Goal: Task Accomplishment & Management: Use online tool/utility

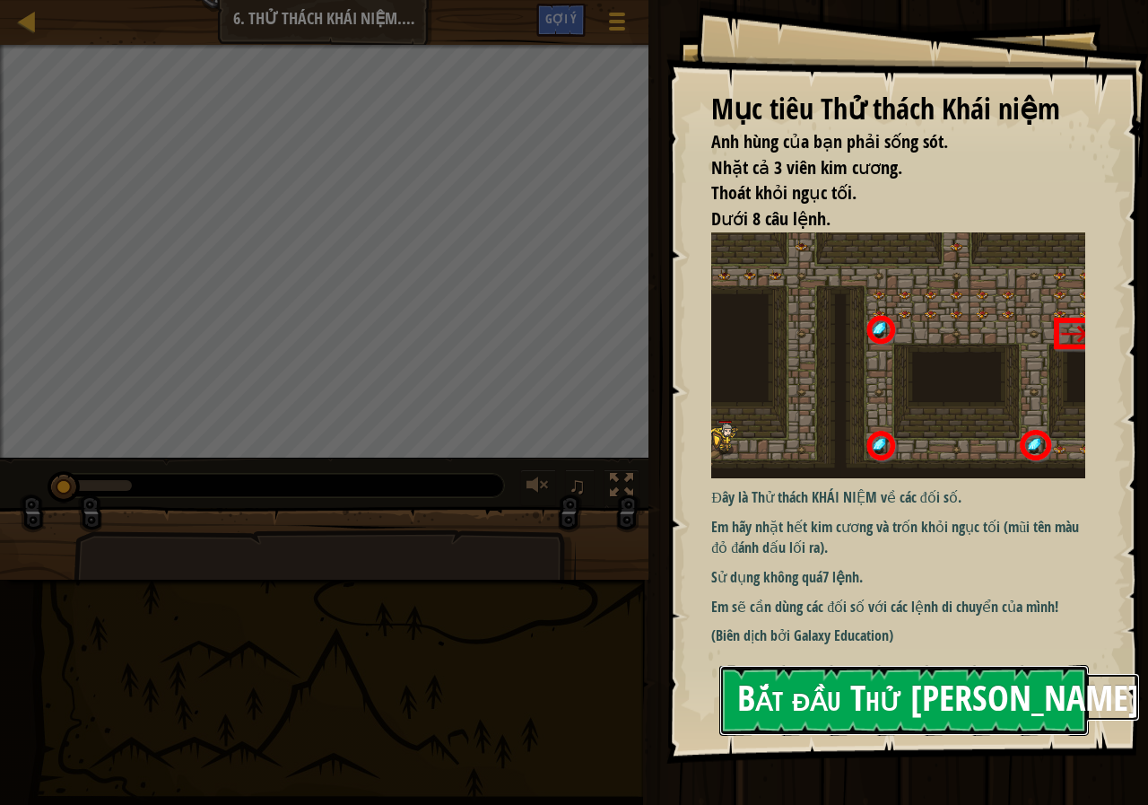
click at [866, 683] on button "Bắt đầu Thử [PERSON_NAME]" at bounding box center [904, 700] width 370 height 71
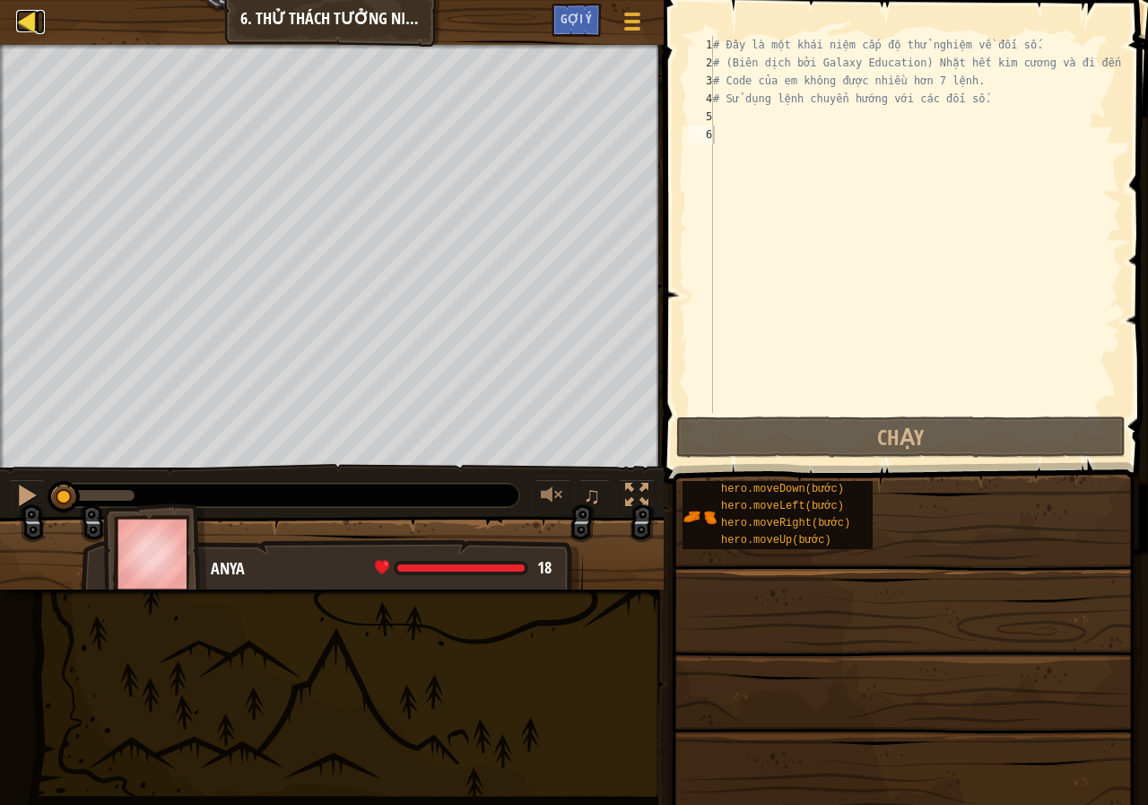
click at [16, 28] on div at bounding box center [27, 21] width 22 height 22
select select "vi"
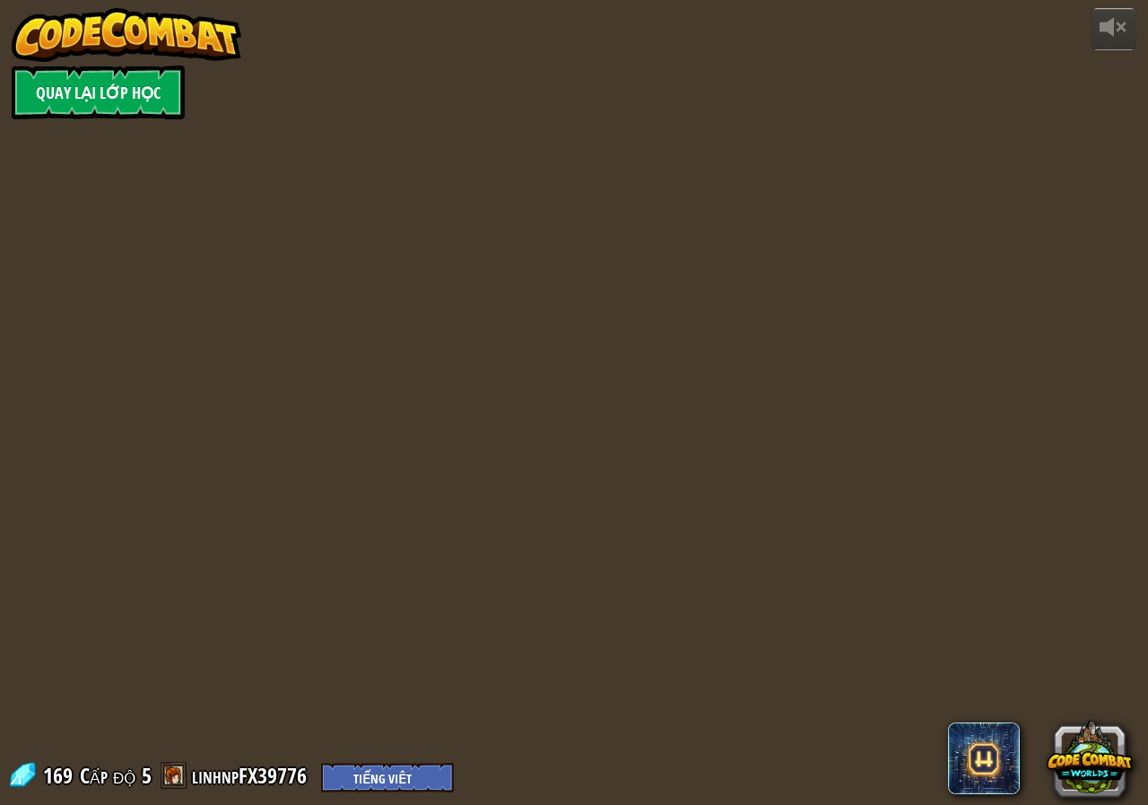
select select "vi"
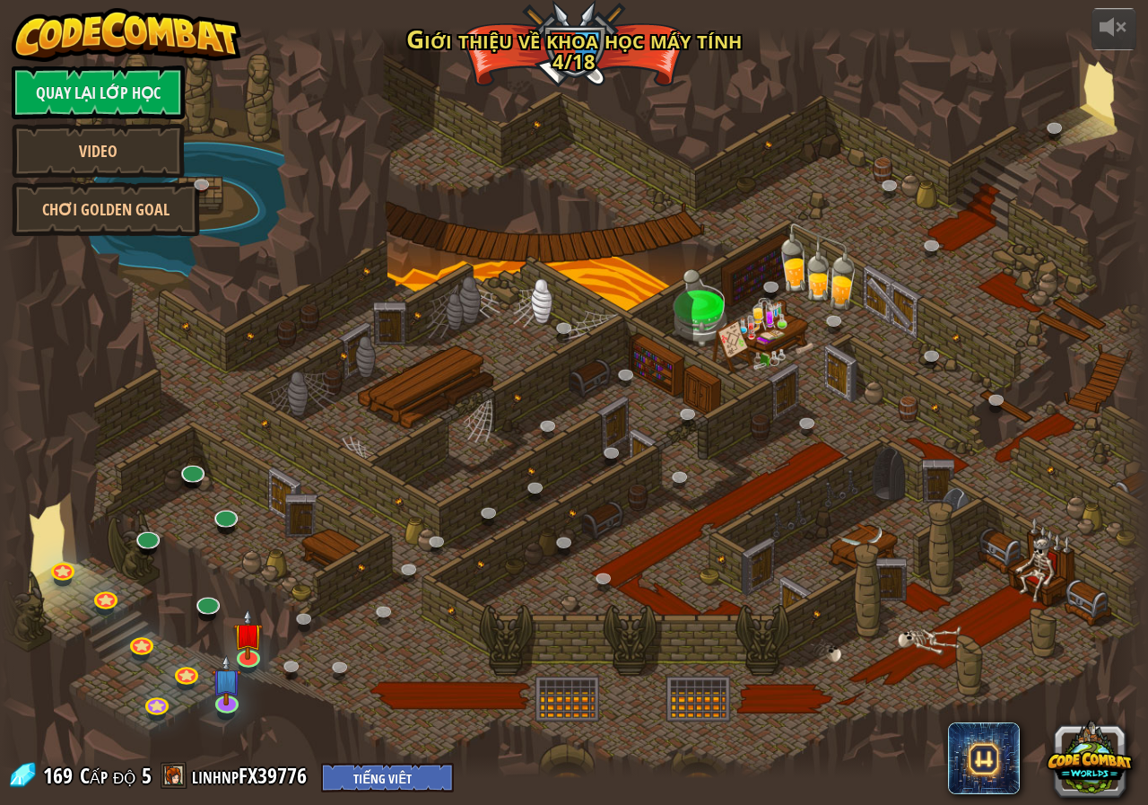
select select "vi"
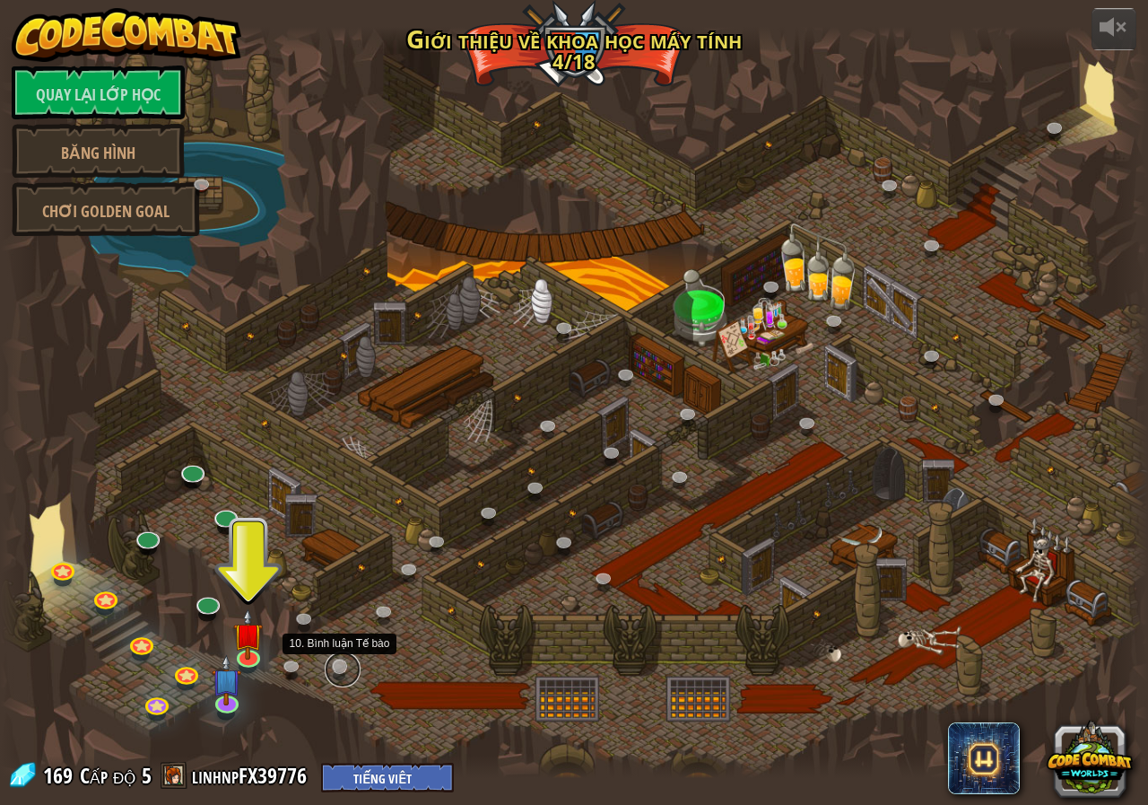
click at [329, 670] on link at bounding box center [343, 669] width 36 height 36
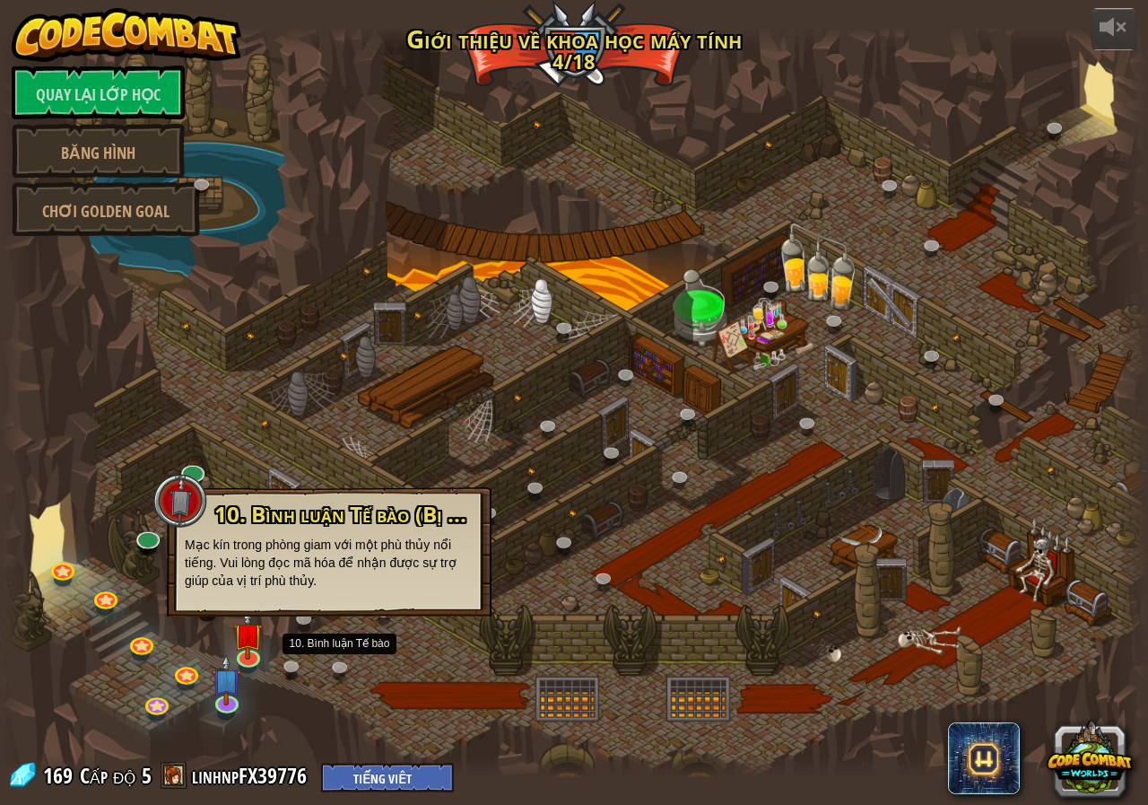
click at [366, 546] on font "Mạc kín trong phòng giam với một phù thủy nổi tiếng. Vui lòng đọc mã hóa để nhậ…" at bounding box center [321, 562] width 272 height 50
click at [399, 588] on p "Mạc kín trong phòng giam với một phù thủy nổi tiếng. Vui lòng đọc mã hóa để nhậ…" at bounding box center [329, 562] width 289 height 54
click at [254, 607] on div "10. Bình luận Tế bào (Bị khóa) Mạc kín trong phòng giam với một phù thủy nổi ti…" at bounding box center [329, 551] width 325 height 129
click at [370, 589] on div "10. Bình luận Tế bào (Bị khóa) Mạc kín trong phòng giam với một phù thủy nổi ti…" at bounding box center [329, 551] width 325 height 129
click at [414, 649] on div at bounding box center [574, 402] width 1148 height 751
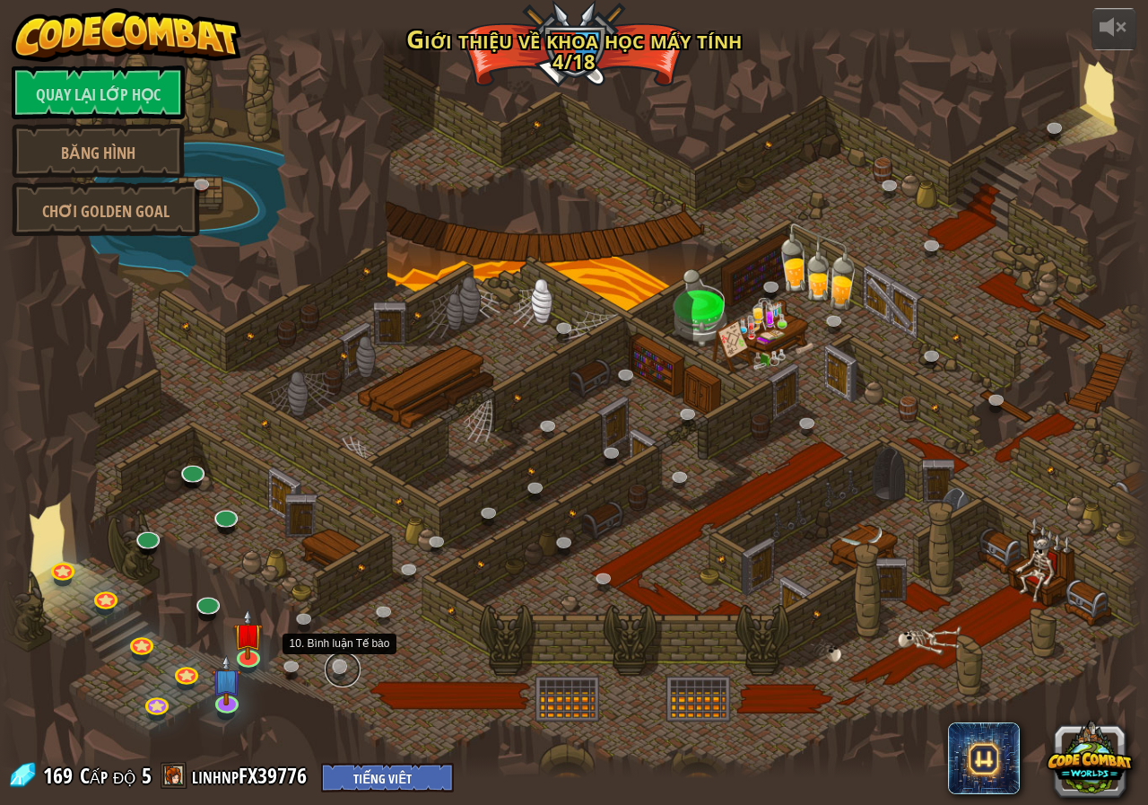
click at [335, 661] on link at bounding box center [343, 669] width 36 height 36
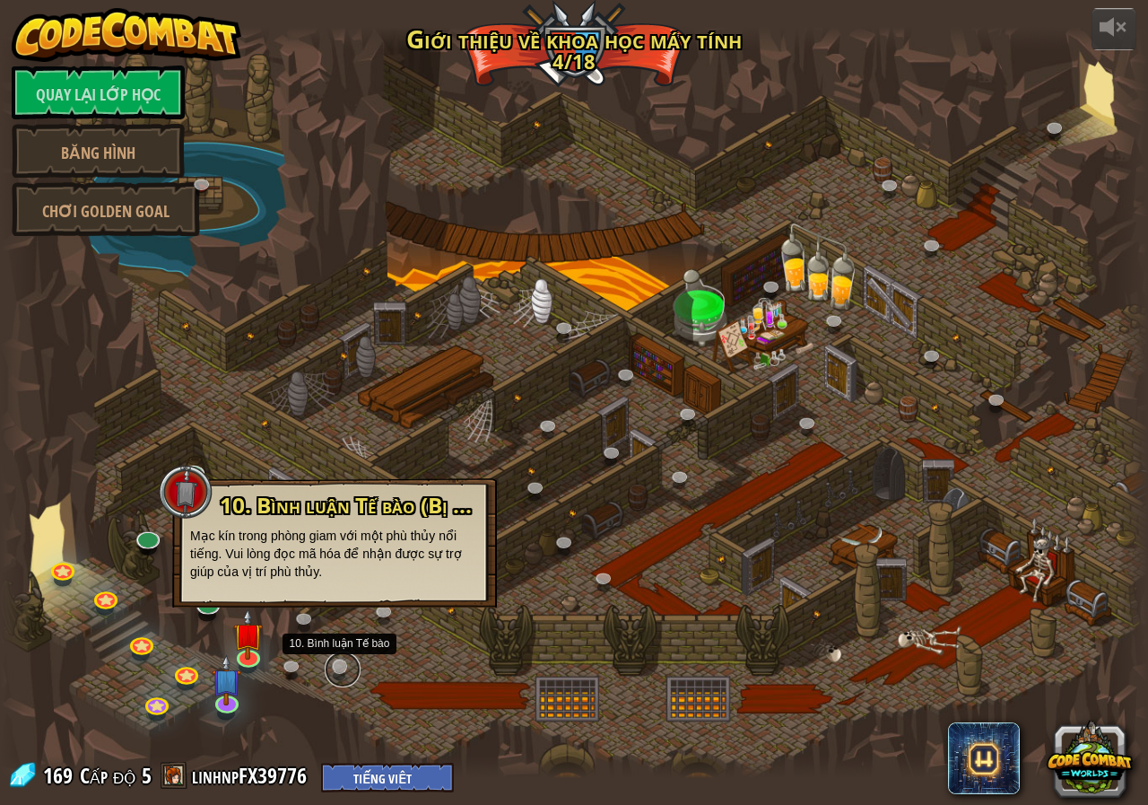
click at [335, 661] on link at bounding box center [343, 669] width 36 height 36
click at [372, 557] on font "Mạc kín trong phòng giam với một phù thủy nổi tiếng. Vui lòng đọc mã hóa để nhậ…" at bounding box center [326, 553] width 272 height 50
click at [446, 639] on div at bounding box center [574, 402] width 1148 height 751
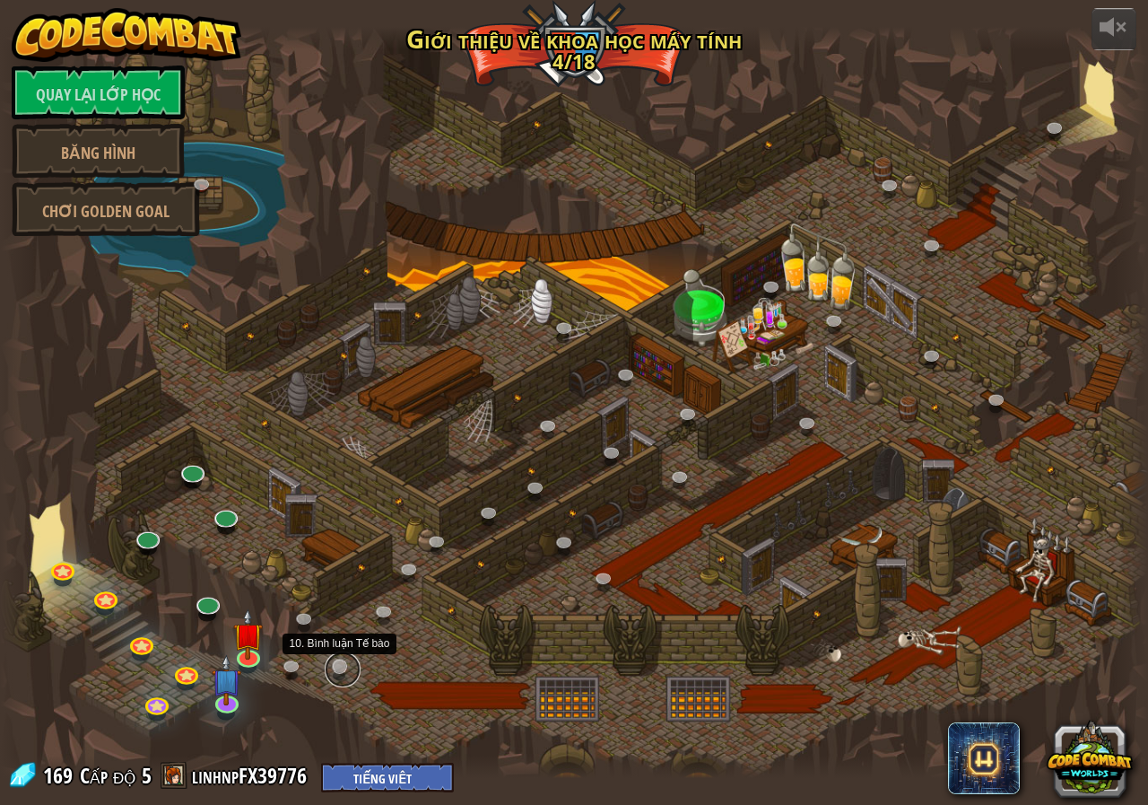
click at [338, 662] on link at bounding box center [343, 669] width 36 height 36
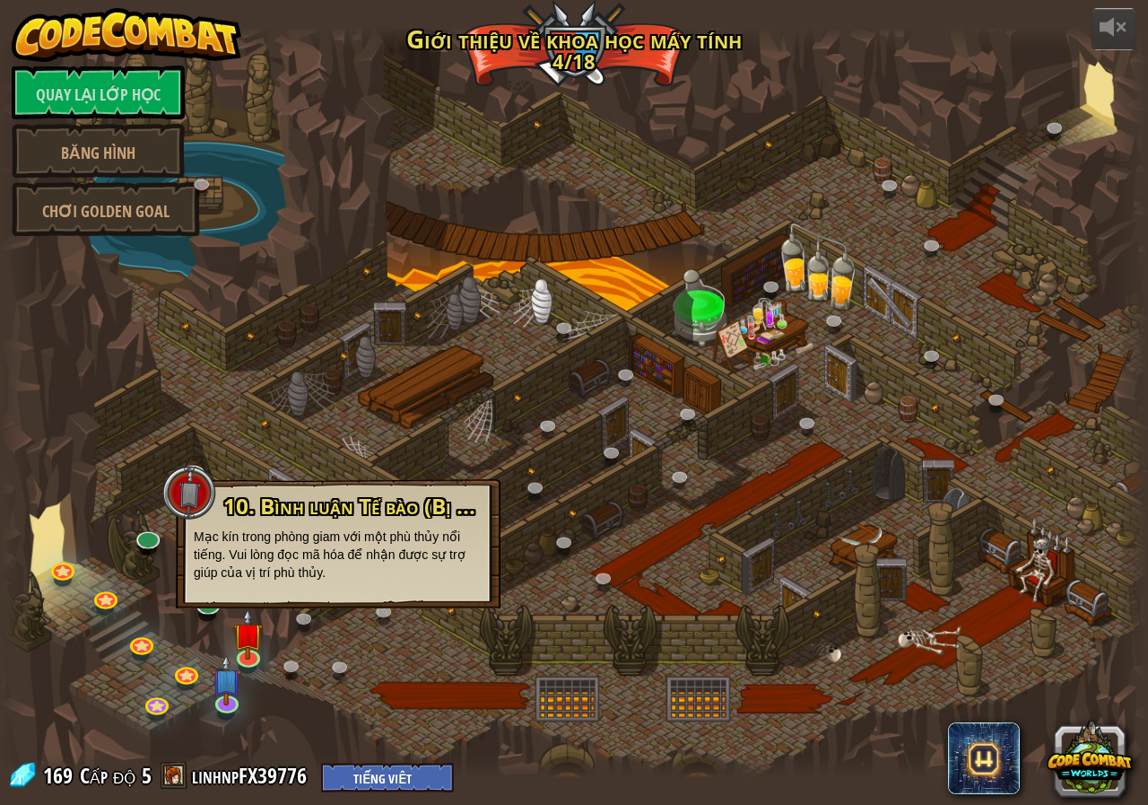
click at [273, 700] on div at bounding box center [574, 402] width 1148 height 751
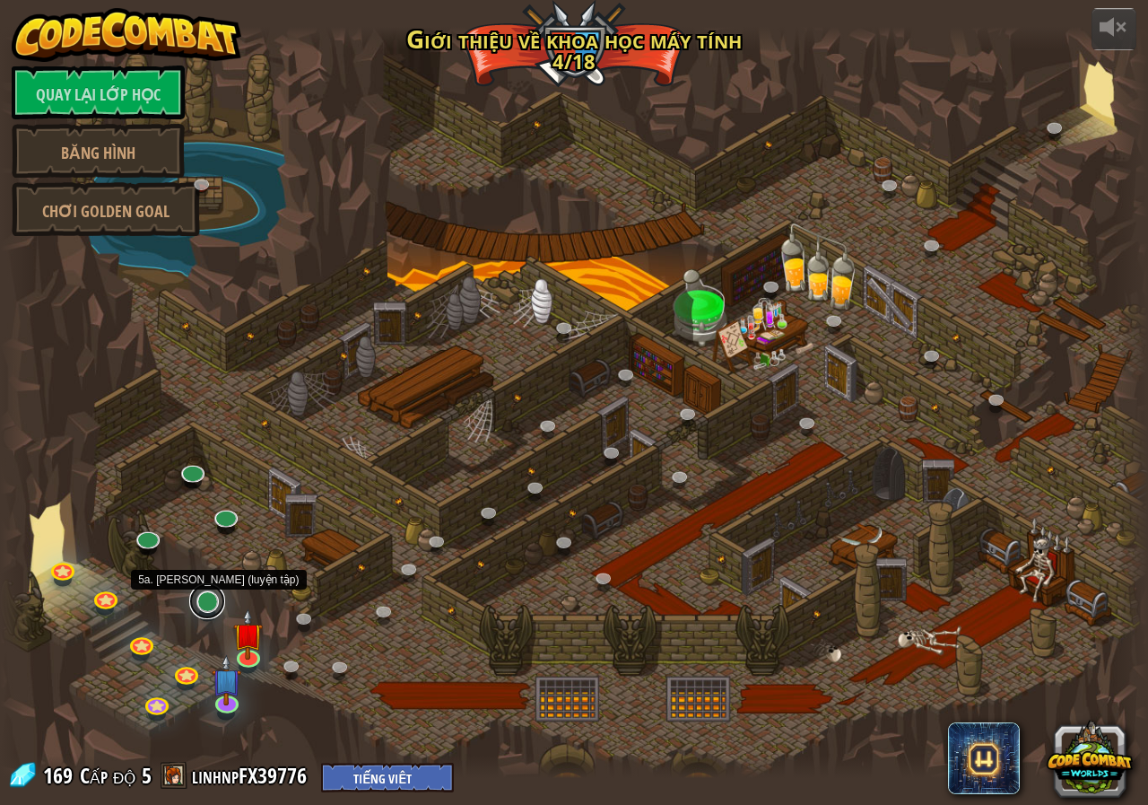
click at [210, 598] on link at bounding box center [207, 601] width 36 height 36
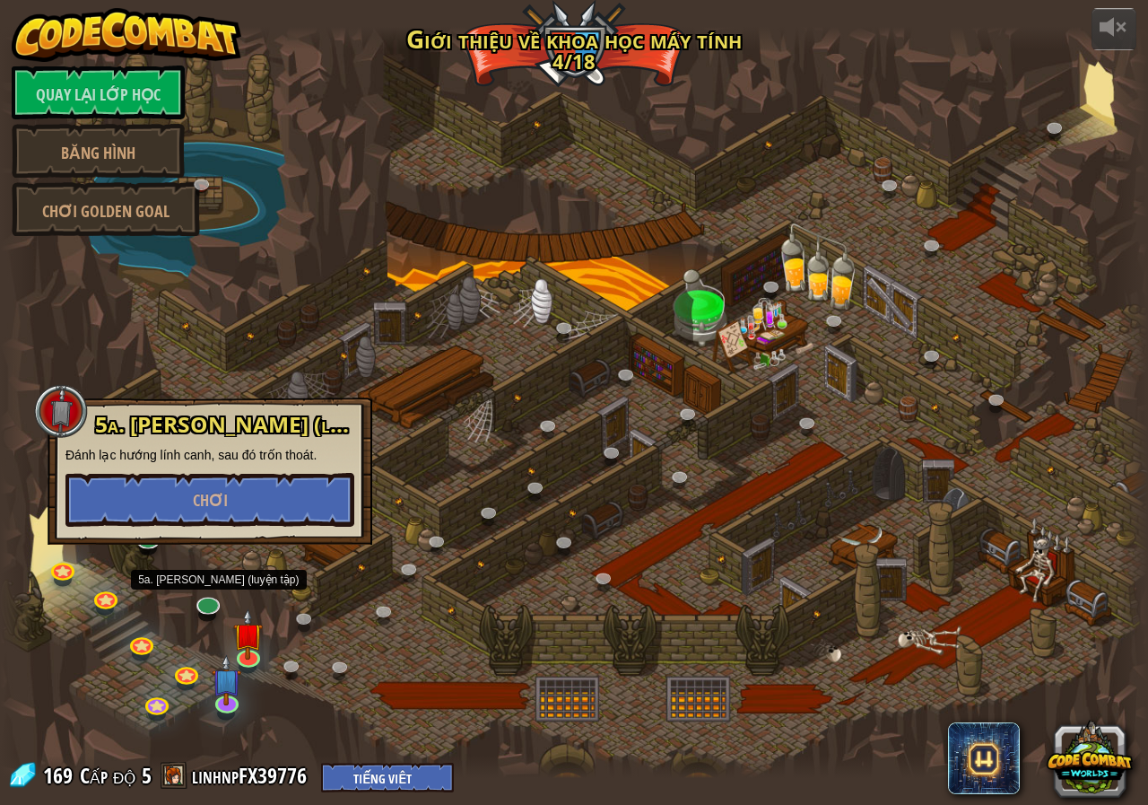
click at [302, 564] on div at bounding box center [574, 402] width 1148 height 751
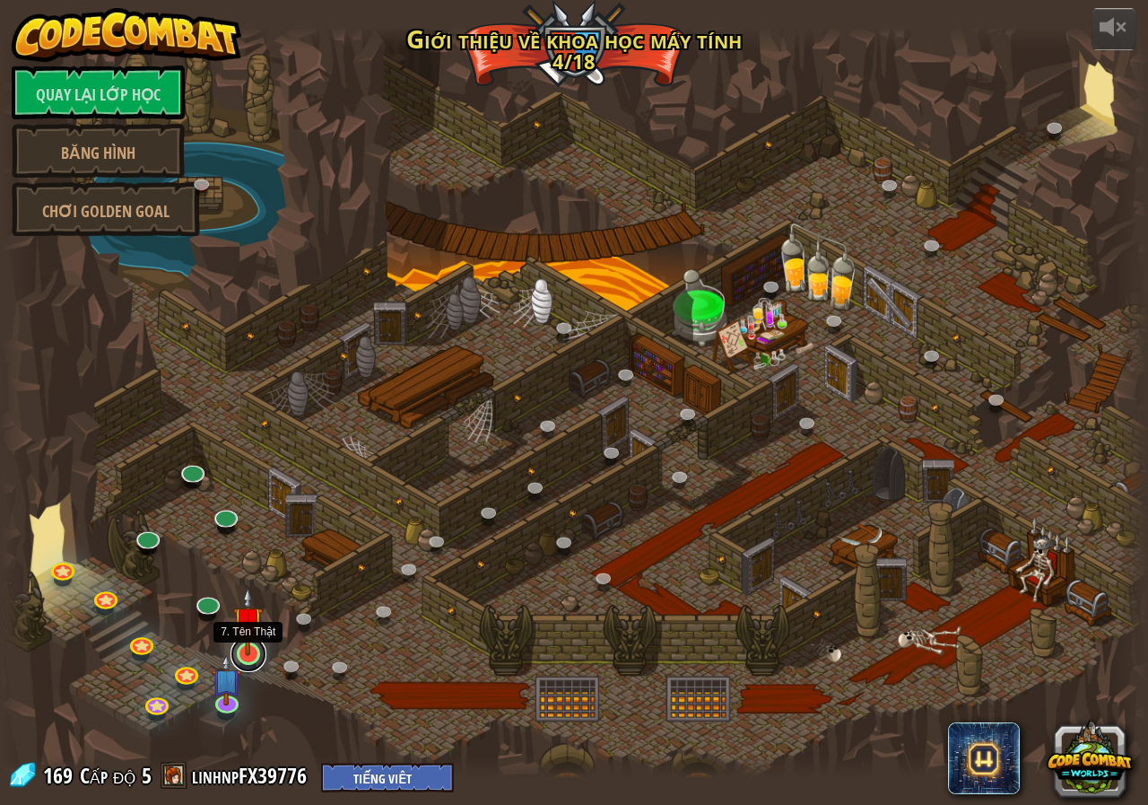
click at [256, 659] on link at bounding box center [249, 654] width 36 height 36
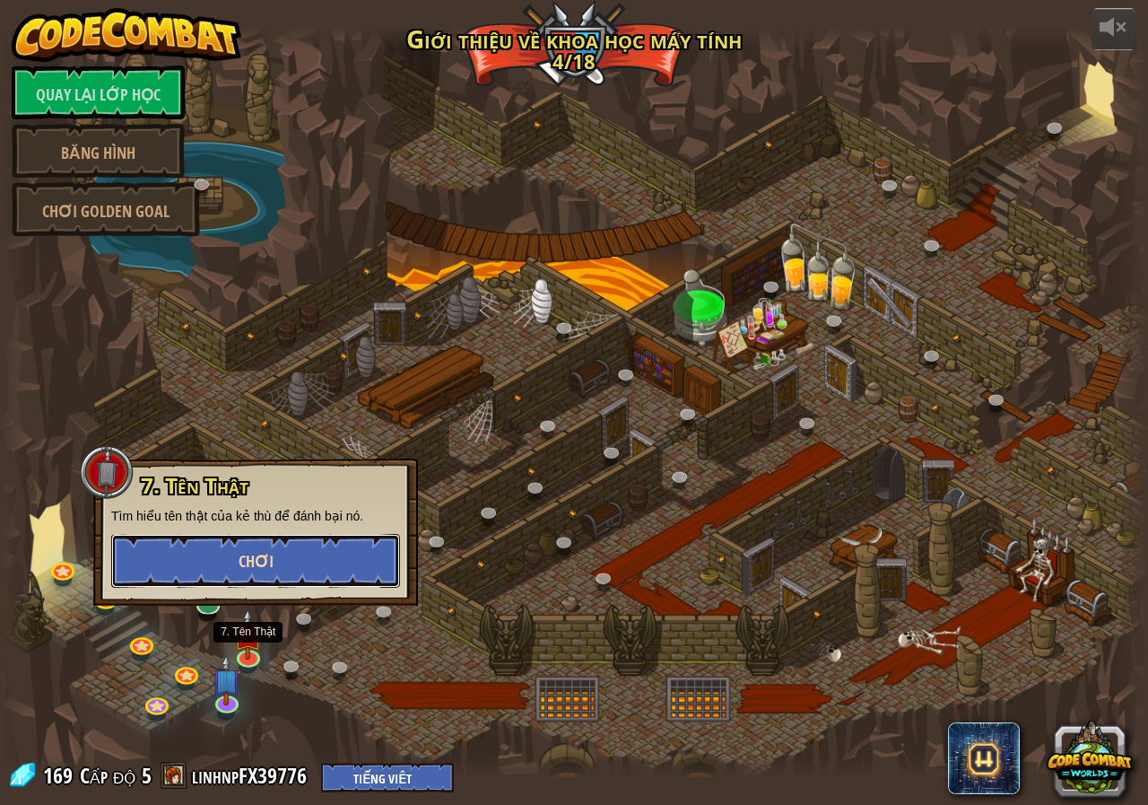
click at [289, 556] on button "Chơi" at bounding box center [255, 561] width 289 height 54
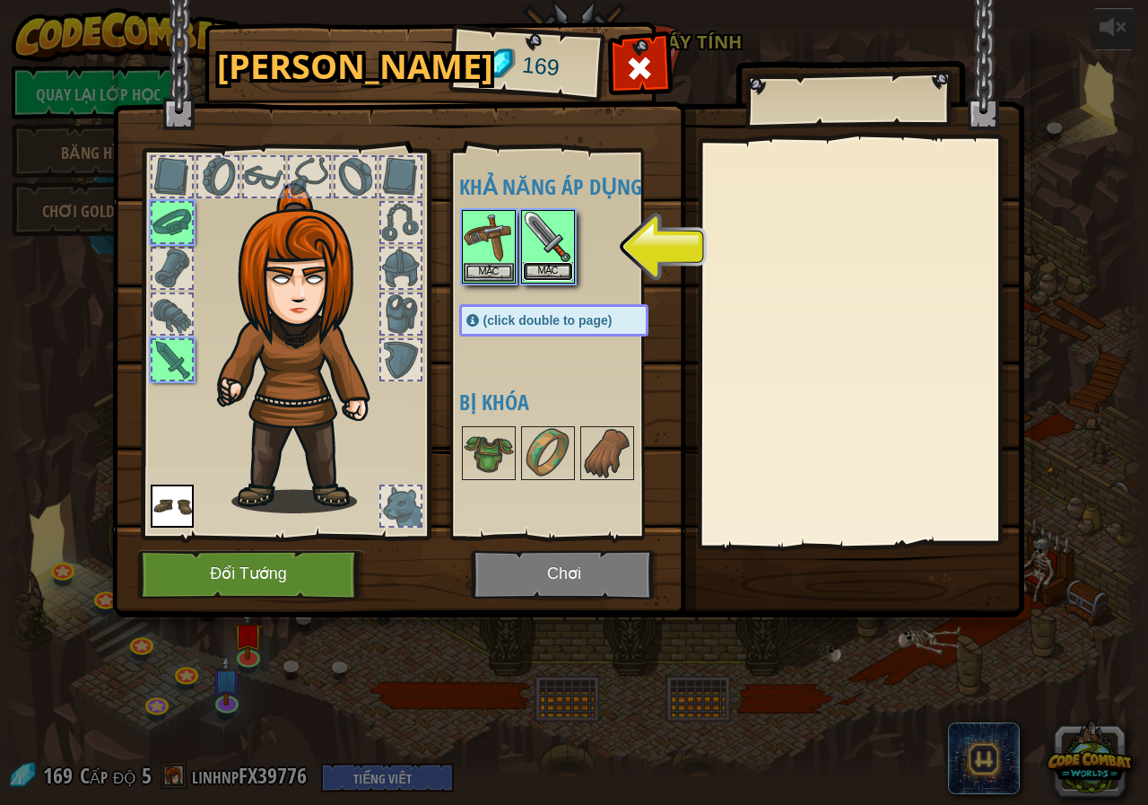
click at [558, 271] on button "Mặc" at bounding box center [548, 271] width 50 height 19
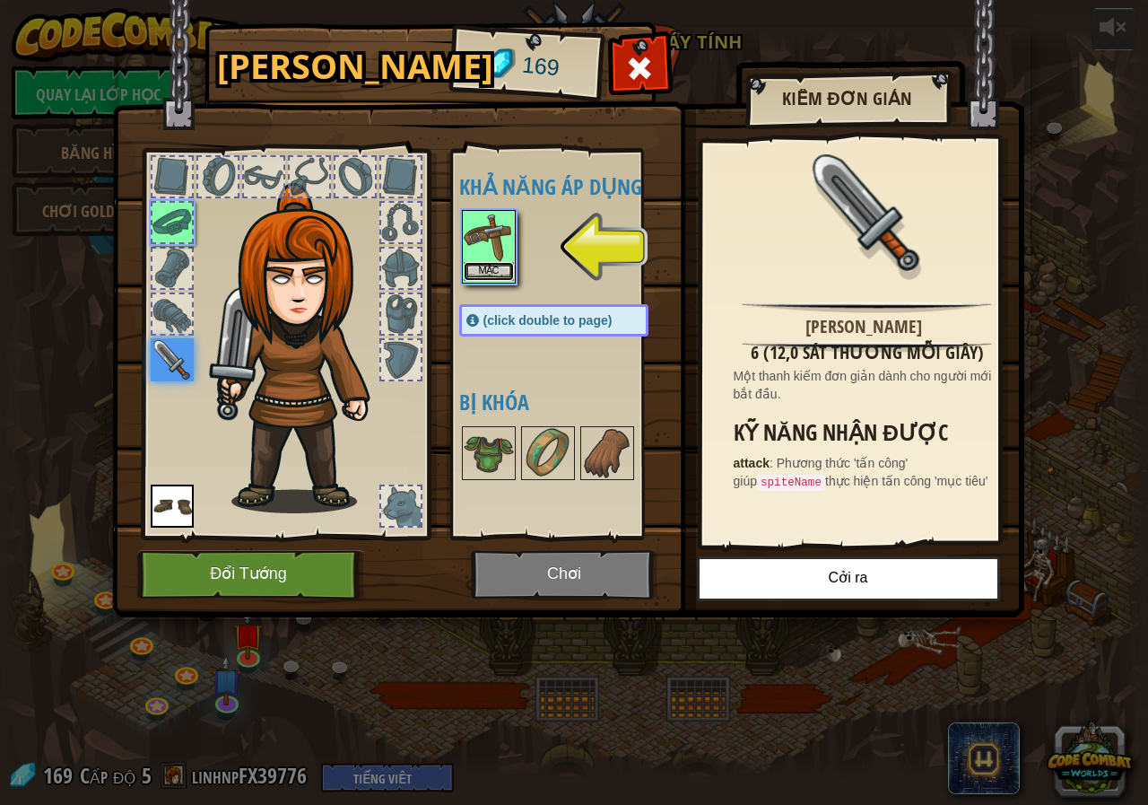
click at [492, 266] on font "Mặc" at bounding box center [488, 270] width 20 height 11
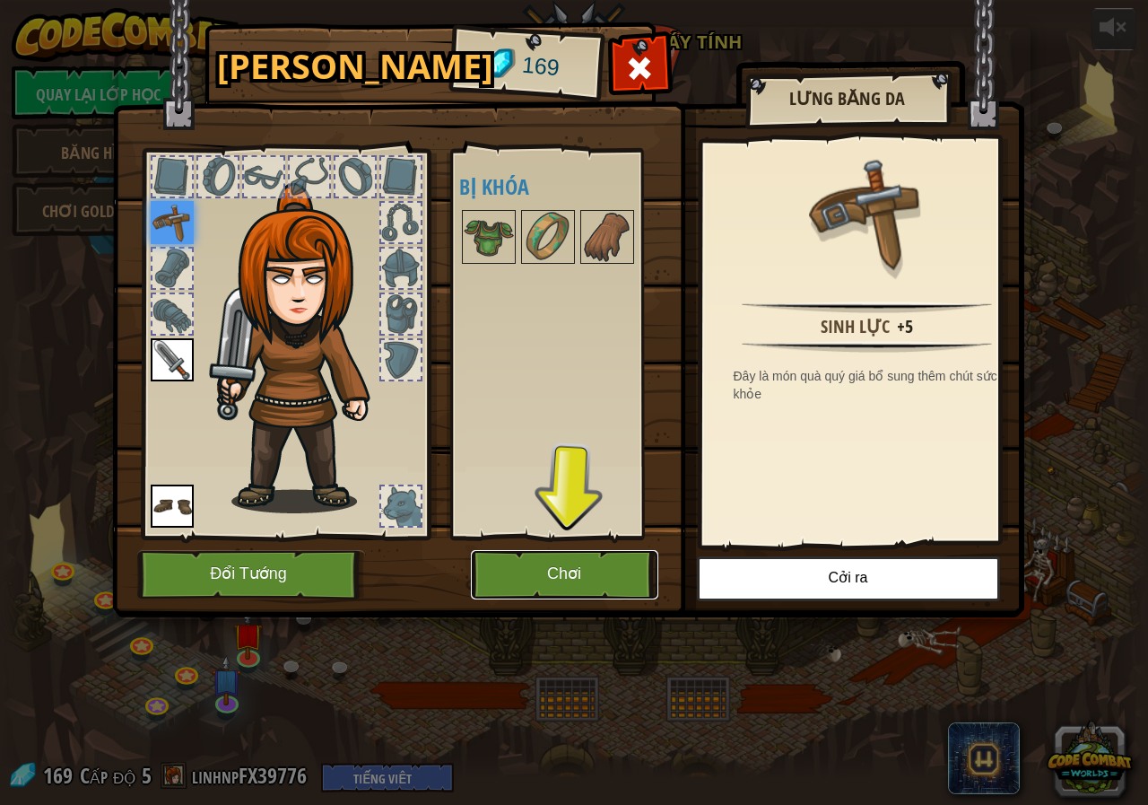
click at [544, 578] on button "Chơi" at bounding box center [564, 574] width 187 height 49
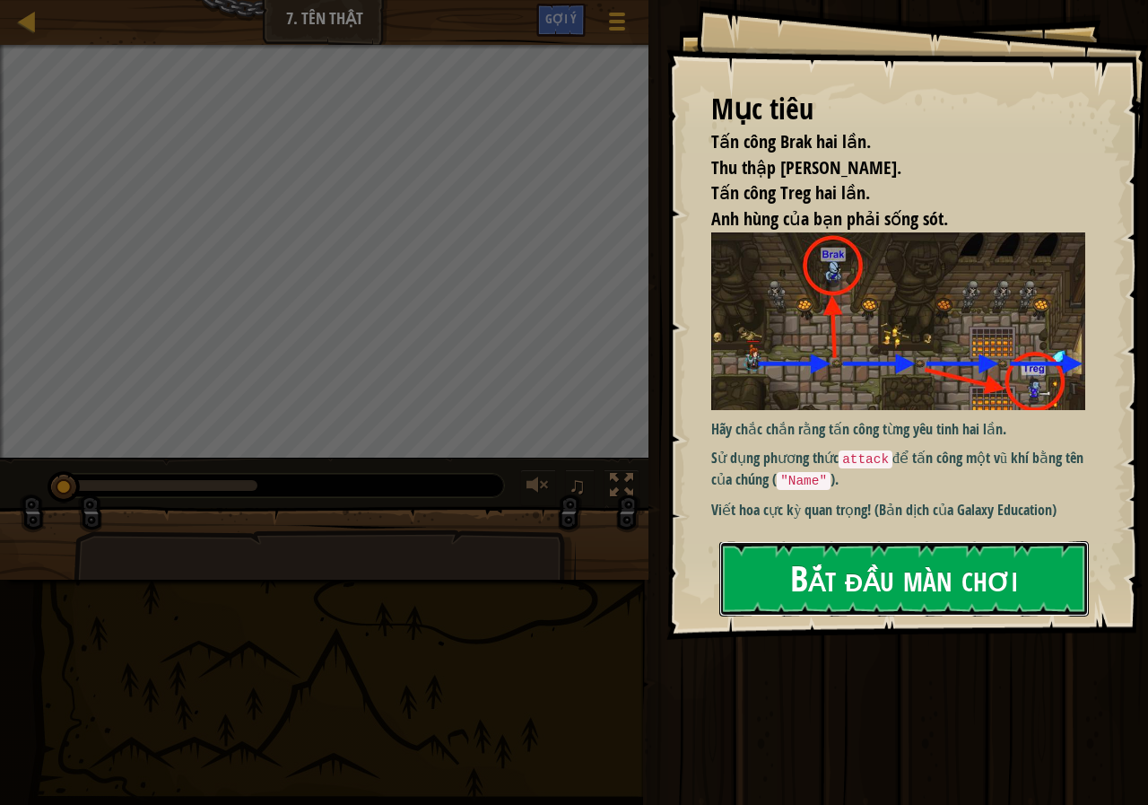
click at [871, 572] on font "Bắt đầu màn chơi" at bounding box center [904, 577] width 228 height 48
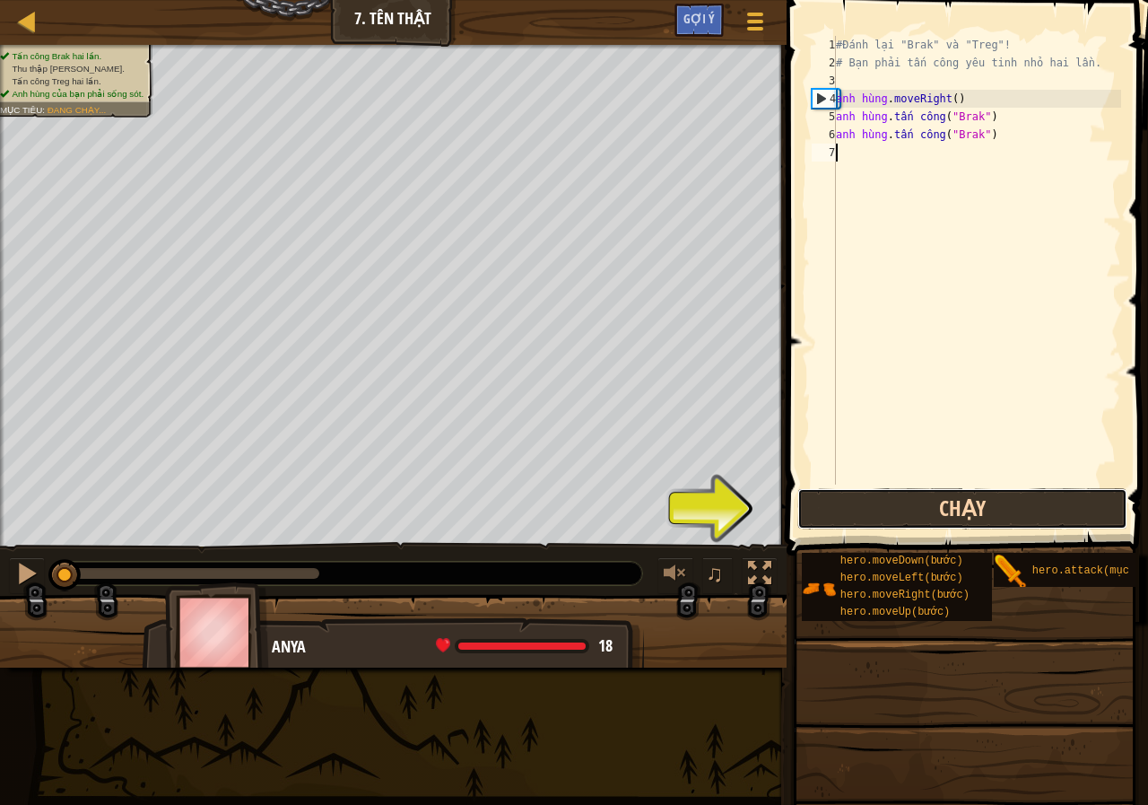
click at [833, 492] on button "Chạy" at bounding box center [962, 508] width 330 height 41
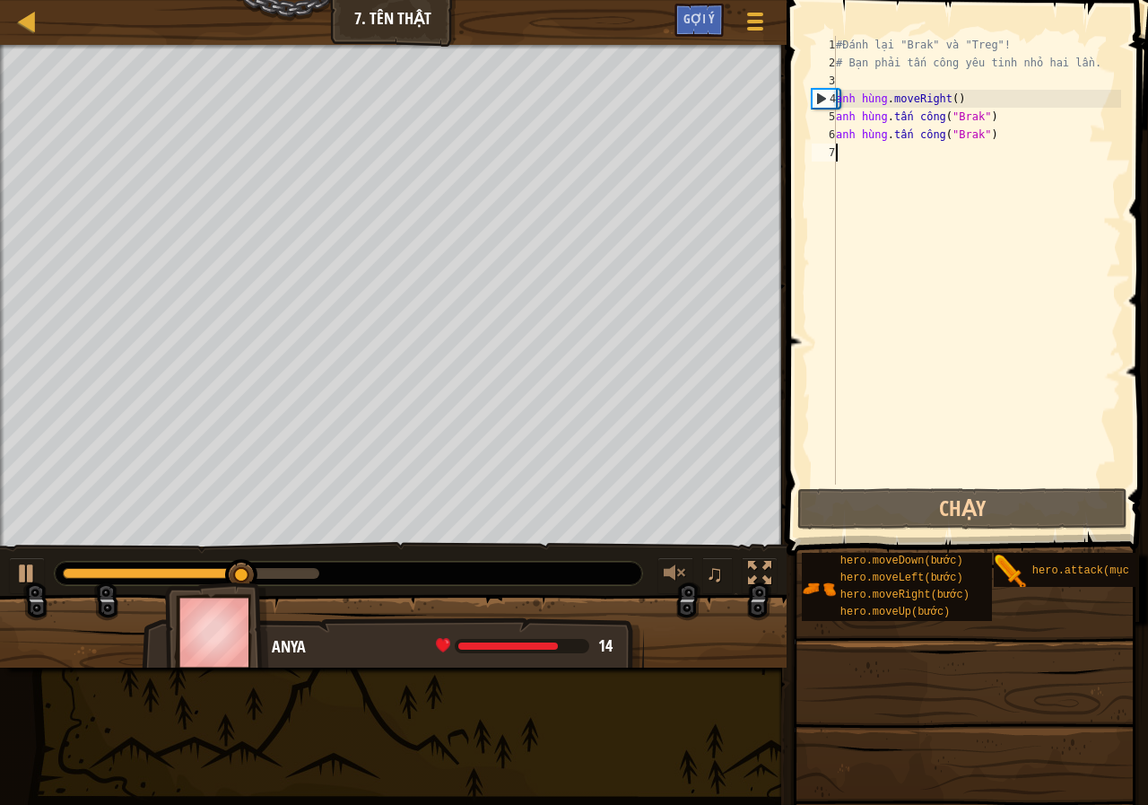
click at [876, 162] on div "#Đánh lại "Brak" và "Treg"! # Bạn phải tấn công yêu tinh nhỏ hai lần. anh hùng …" at bounding box center [976, 278] width 289 height 484
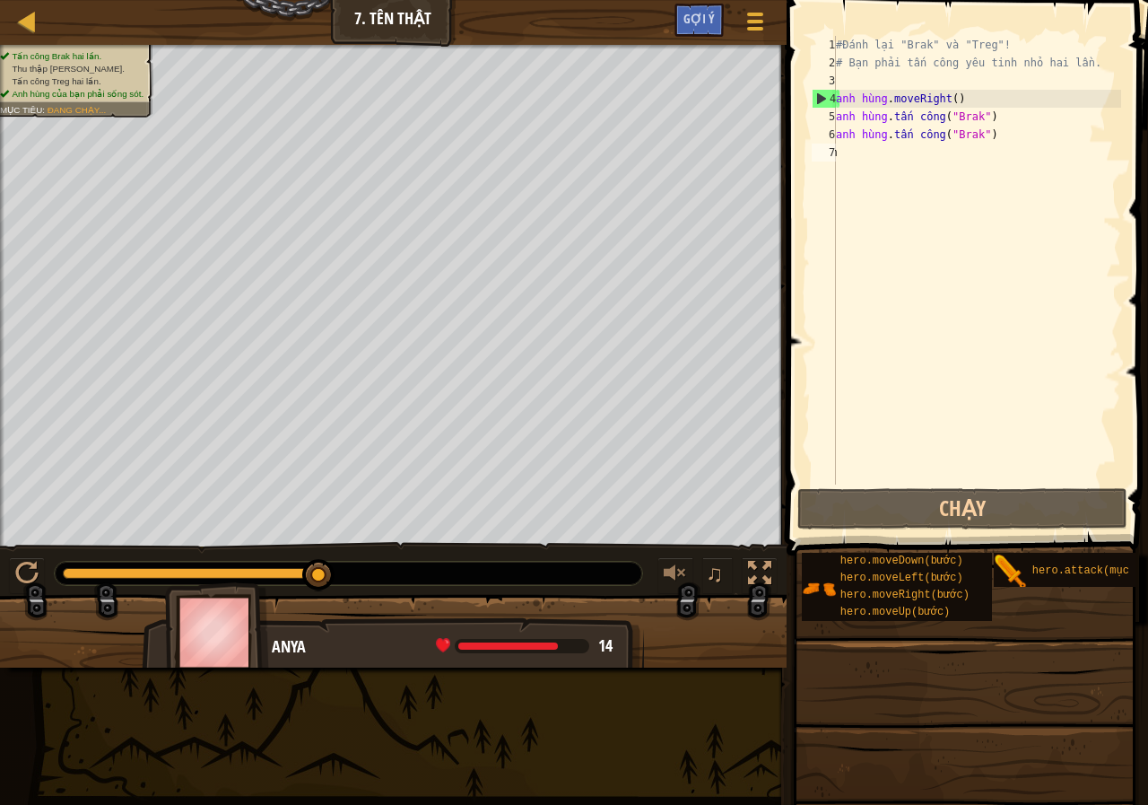
scroll to position [0, 4]
type textarea "m"
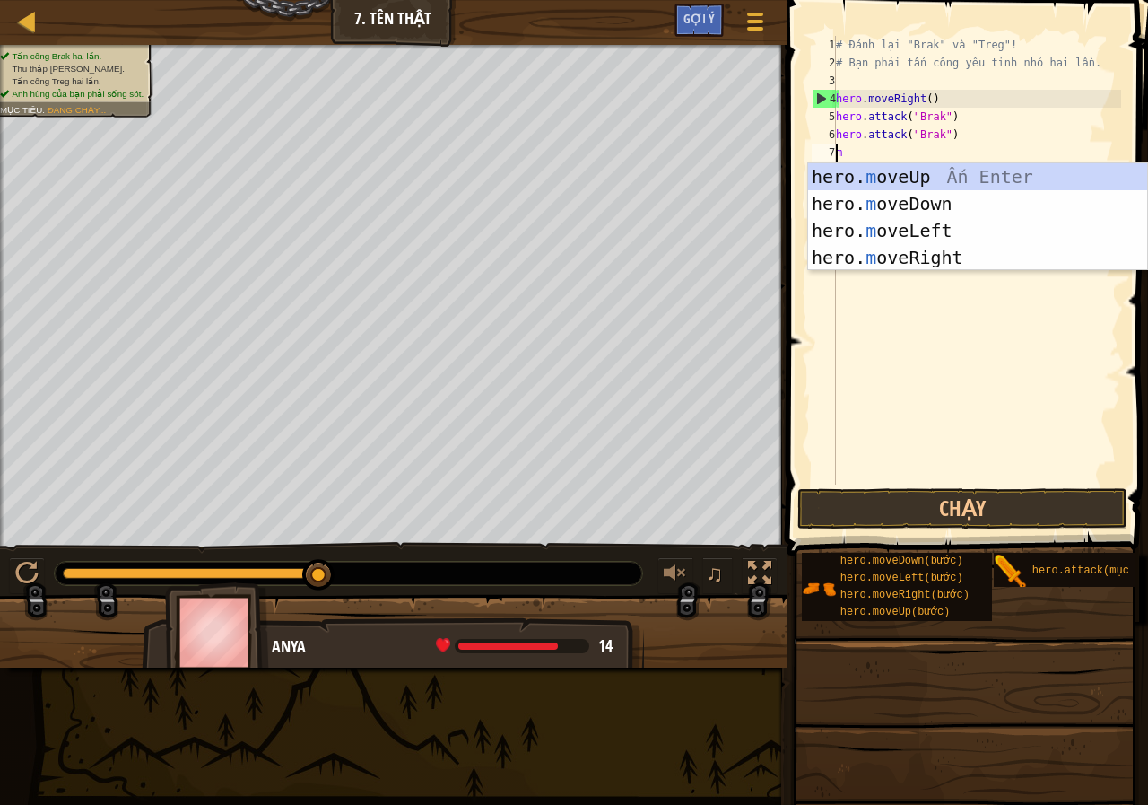
scroll to position [0, 0]
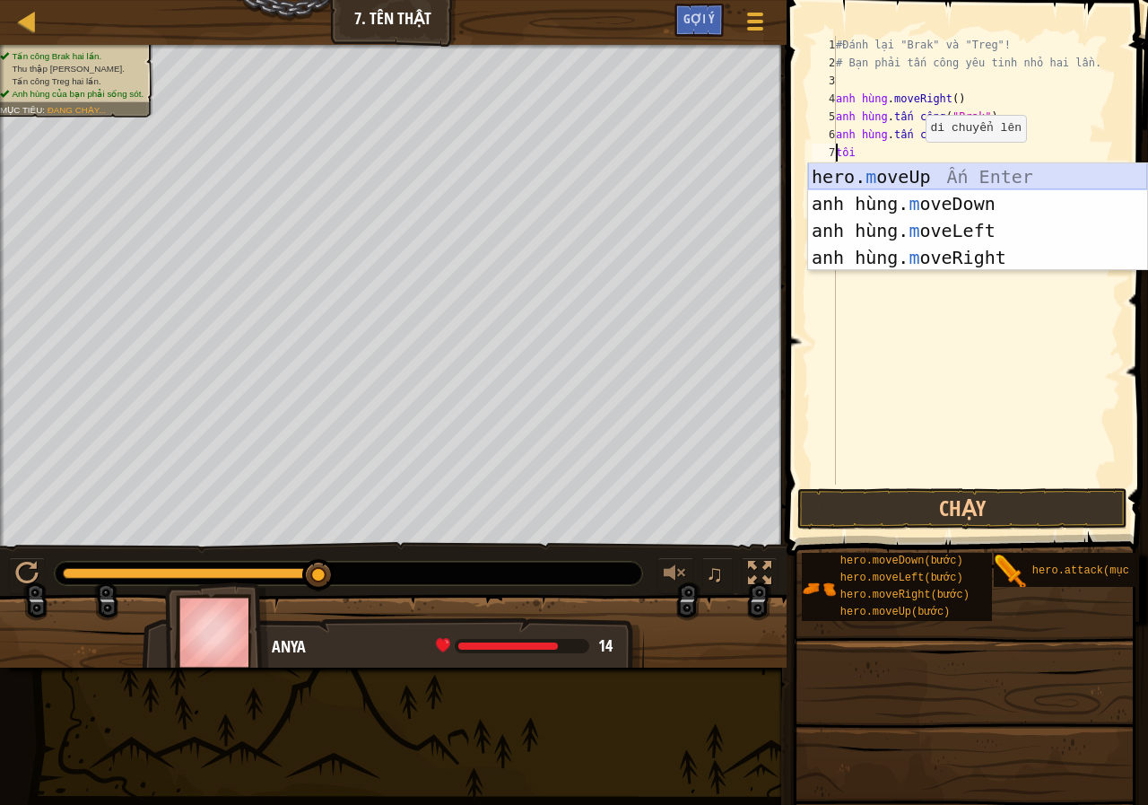
click at [917, 174] on div "hero. m oveUp Ấn Enter anh hùng. m oveDown [GEOGRAPHIC_DATA] Nhập anh hùng. m o…" at bounding box center [977, 243] width 339 height 161
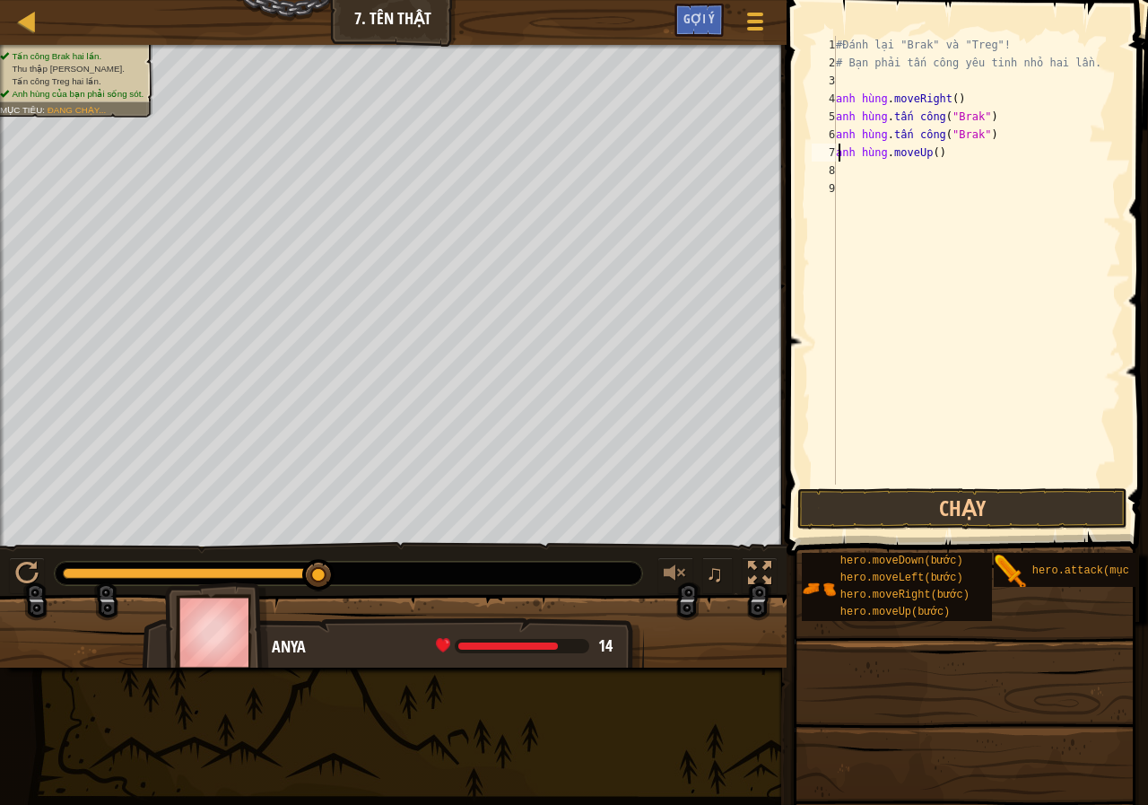
click at [898, 151] on div "#Đánh lại "Brak" và "Treg"! # Bạn phải tấn công yêu tinh nhỏ hai lần. anh hùng …" at bounding box center [976, 278] width 289 height 484
click at [932, 154] on div "#Đánh lại "Brak" và "Treg"! # Bạn phải tấn công yêu tinh nhỏ hai lần. anh hùng …" at bounding box center [976, 278] width 289 height 484
drag, startPoint x: 936, startPoint y: 153, endPoint x: 919, endPoint y: 156, distance: 17.3
click at [919, 156] on div "#Đánh lại "Brak" và "Treg"! # Bạn phải tấn công yêu tinh nhỏ hai lần. anh hùng …" at bounding box center [976, 278] width 289 height 484
click at [936, 153] on div "#Đánh lại "Brak" và "Treg"! # Bạn phải tấn công yêu tinh nhỏ hai lần. anh hùng …" at bounding box center [976, 278] width 289 height 484
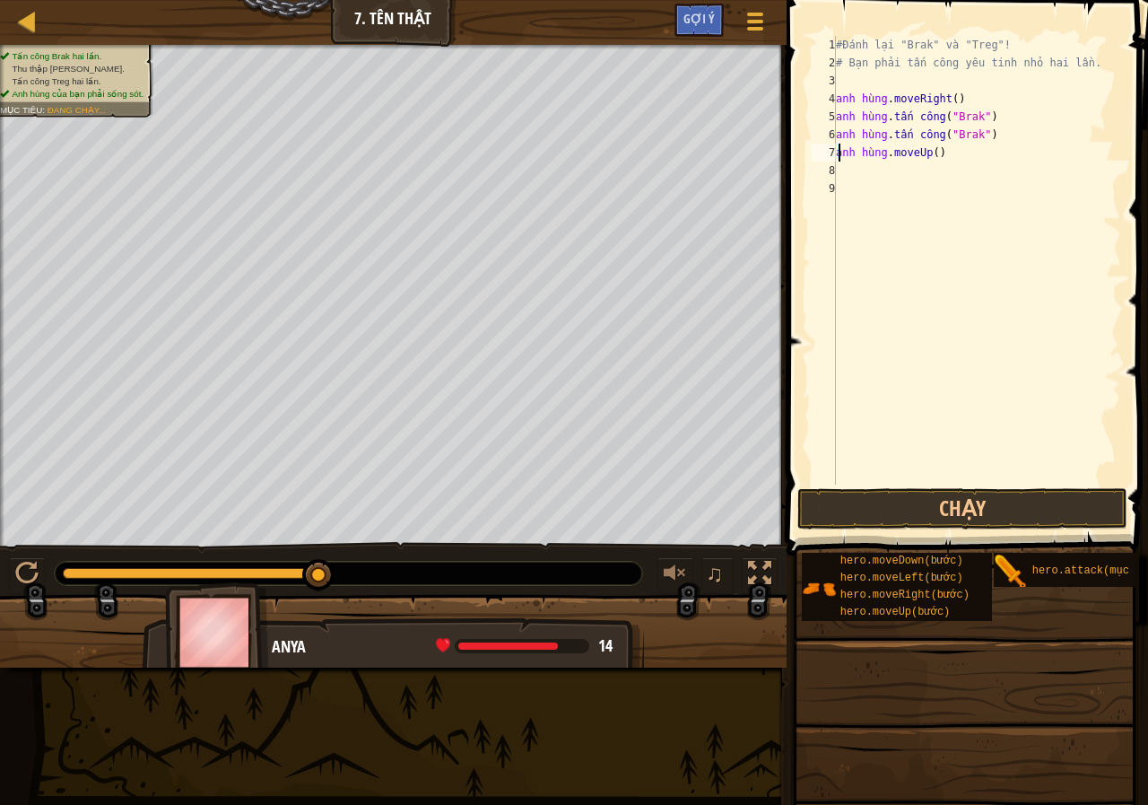
click at [967, 152] on div "#Đánh lại "Brak" và "Treg"! # Bạn phải tấn công yêu tinh nhỏ hai lần. anh hùng …" at bounding box center [976, 278] width 289 height 484
type textarea "hero.moveUp()"
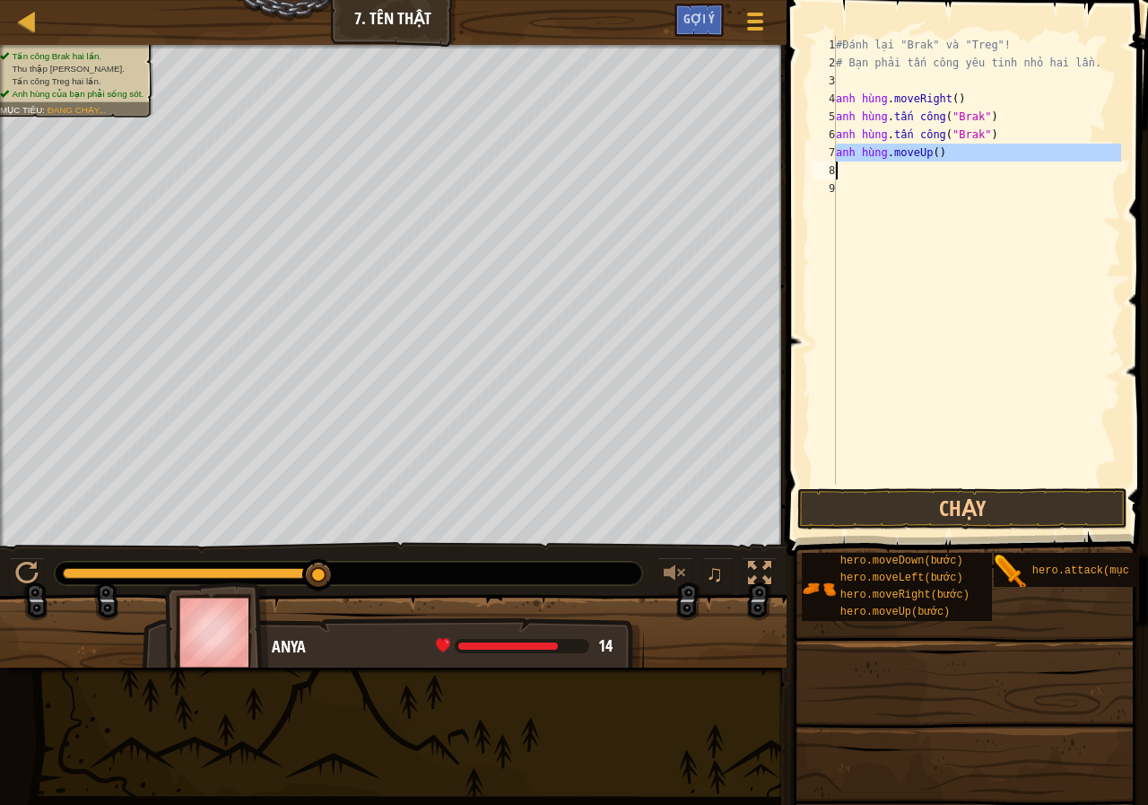
click at [967, 152] on div "#Đánh lại "Brak" và "Treg"! # Bạn phải tấn công yêu tinh nhỏ hai lần. anh hùng …" at bounding box center [976, 278] width 289 height 484
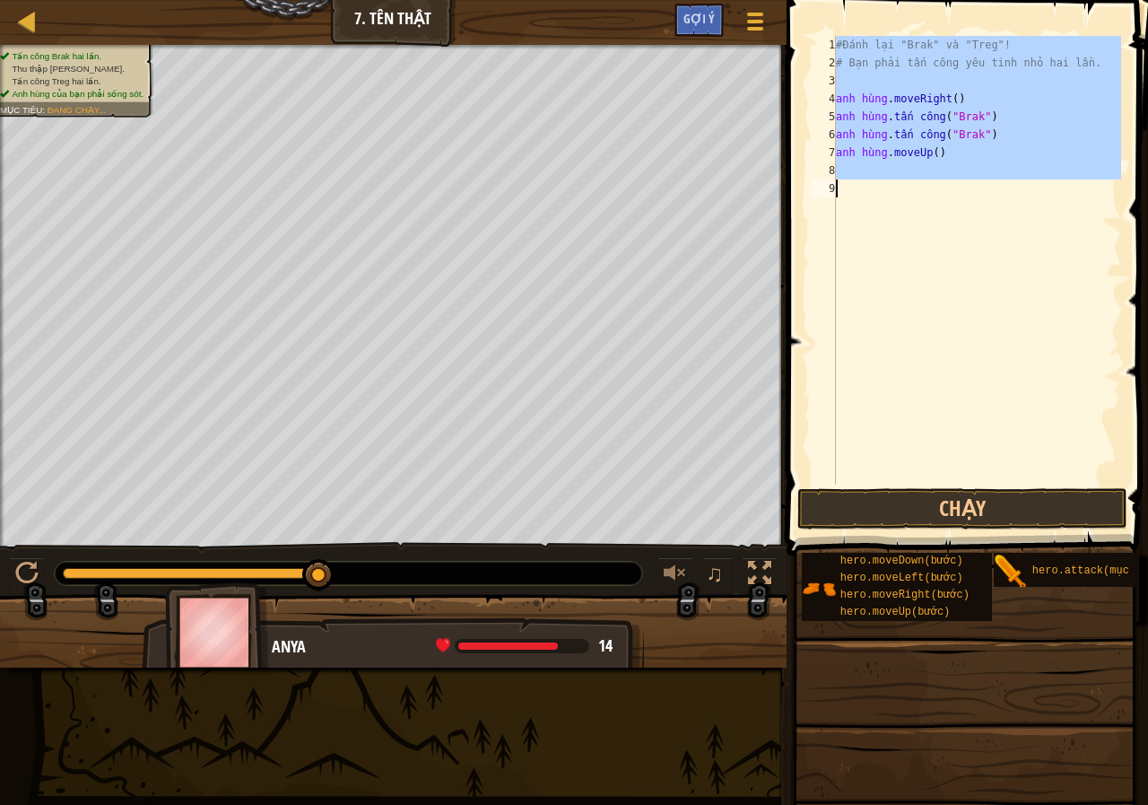
click at [967, 153] on div "#Đánh lại "Brak" và "Treg"! # Bạn phải tấn công yêu tinh nhỏ hai lần. anh hùng …" at bounding box center [976, 260] width 289 height 448
click at [967, 152] on div "#Đánh lại "Brak" và "Treg"! # Bạn phải tấn công yêu tinh nhỏ hai lần. anh hùng …" at bounding box center [976, 278] width 289 height 484
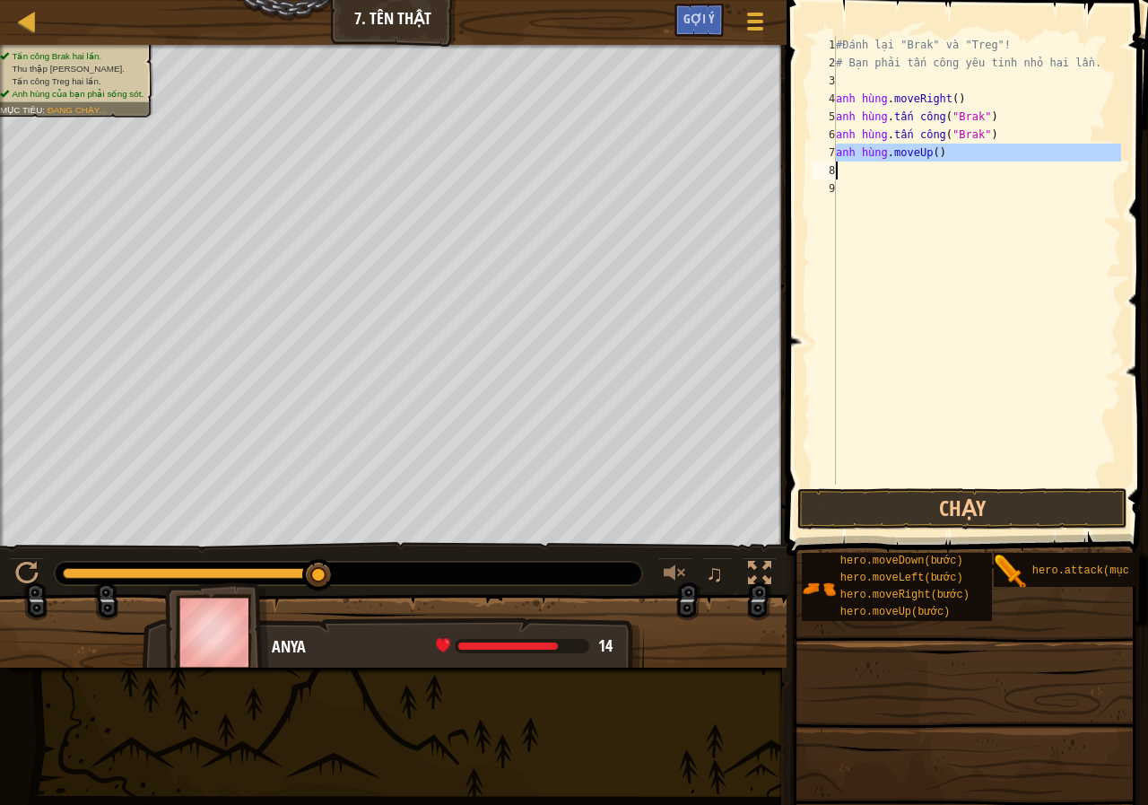
drag, startPoint x: 967, startPoint y: 153, endPoint x: 851, endPoint y: 145, distance: 116.0
click at [851, 145] on div "#Đánh lại "Brak" và "Treg"! # Bạn phải tấn công yêu tinh nhỏ hai lần. anh hùng …" at bounding box center [976, 278] width 289 height 484
type textarea "hero.moveUp()"
click at [847, 150] on div "#Đánh lại "Brak" và "Treg"! # Bạn phải tấn công yêu tinh nhỏ hai lần. anh hùng …" at bounding box center [976, 278] width 289 height 484
type textarea "h"
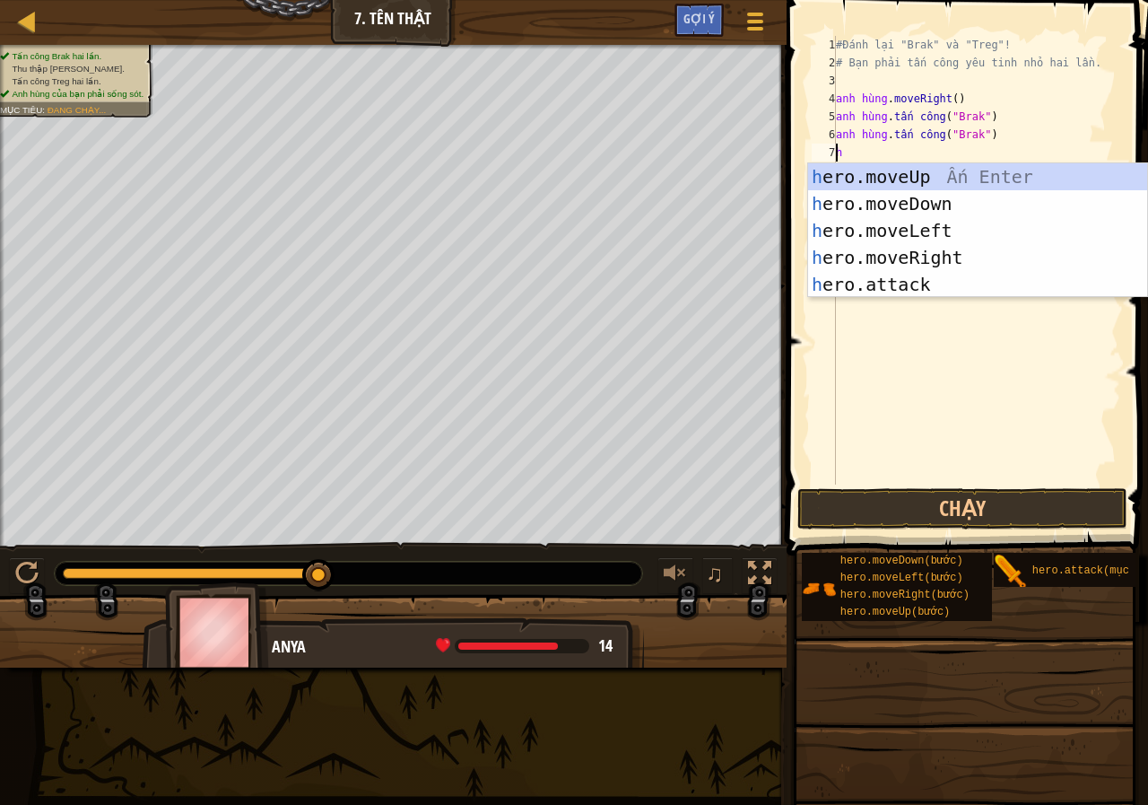
scroll to position [8, 0]
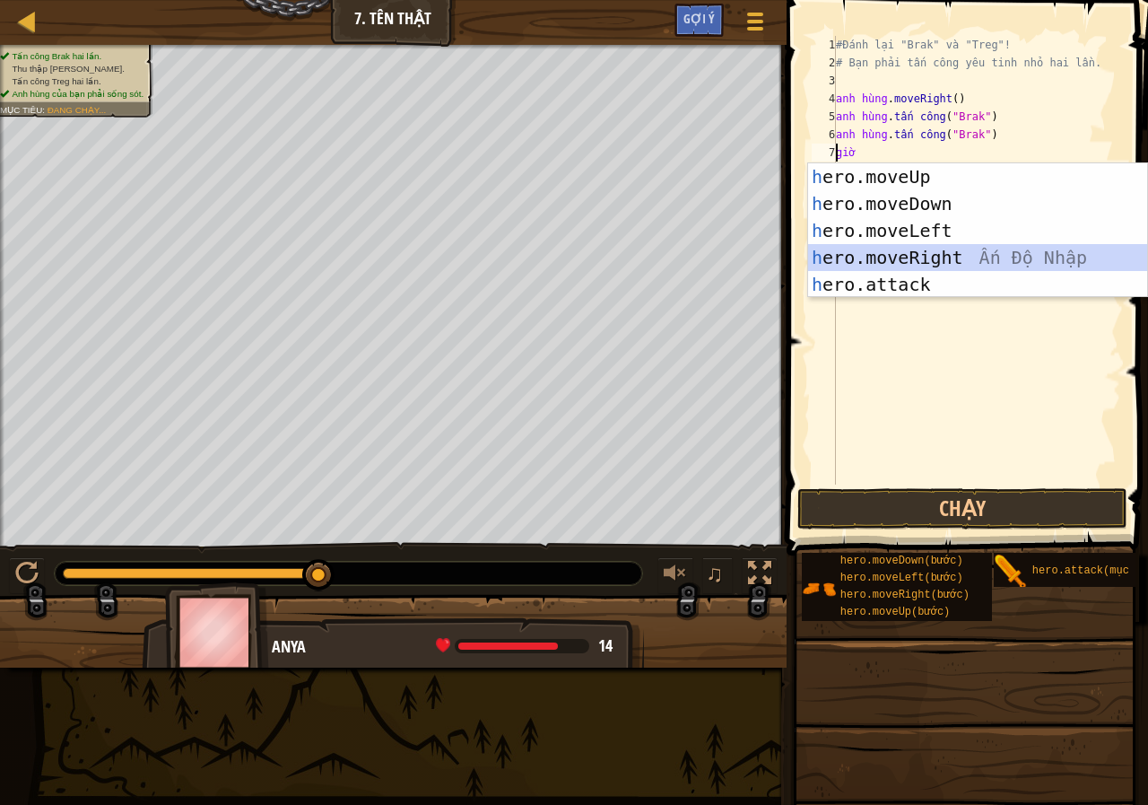
click at [901, 255] on div "h ero.moveUp Ấn Enter h ero.moveDown [GEOGRAPHIC_DATA] Nhập h ero.moveLeft [GEO…" at bounding box center [977, 257] width 339 height 188
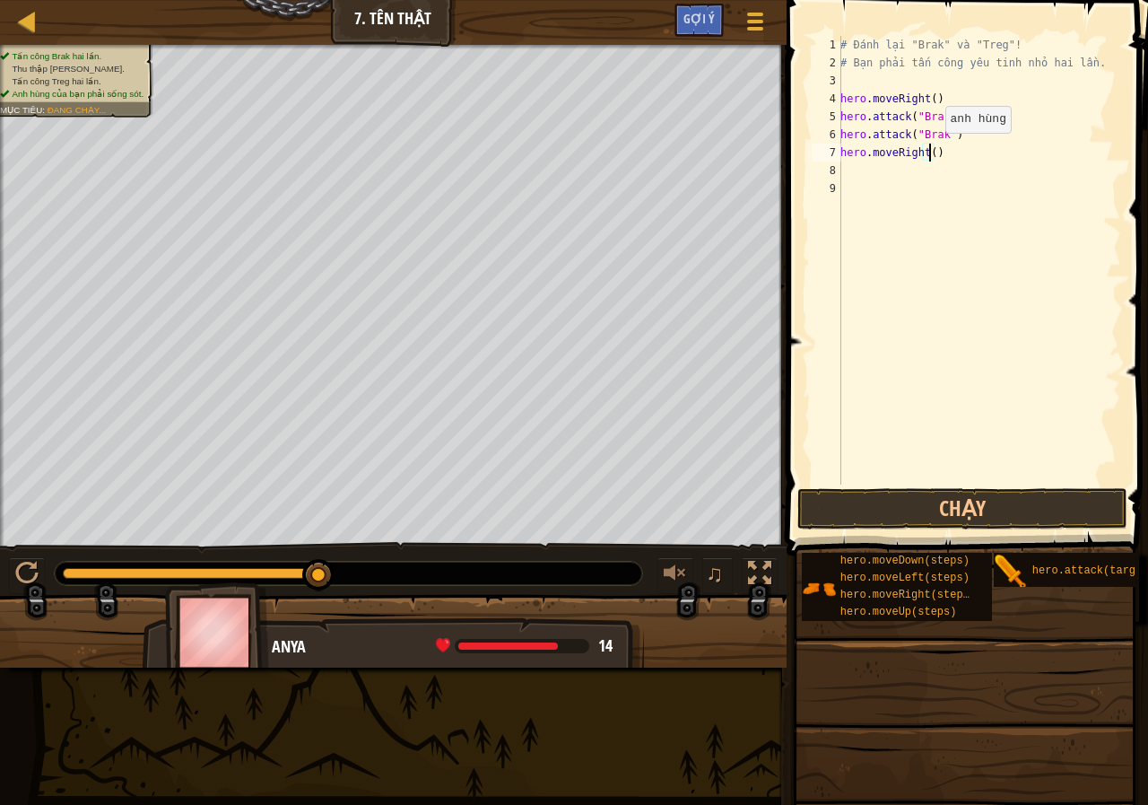
click at [929, 151] on div "# Đánh lại "Brak" và "Treg"! # Bạn phải tấn công yêu tinh nhỏ hai lần. hero . m…" at bounding box center [979, 278] width 284 height 484
type textarea "hero.moveRight(2)"
click at [860, 168] on div "# Đánh lại "Brak" và "Treg"! # Bạn phải tấn công yêu tinh nhỏ hai lần. hero . m…" at bounding box center [979, 278] width 284 height 484
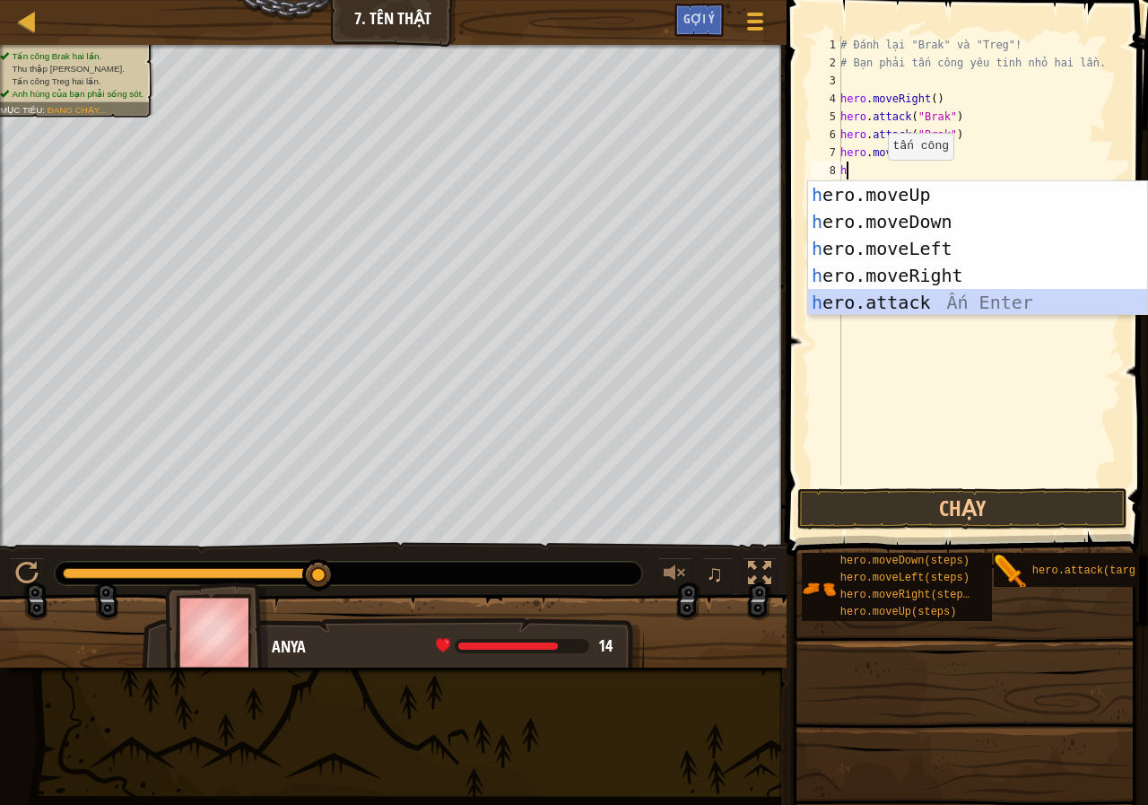
click at [900, 306] on div "h ero.moveUp Ấn Enter h ero.moveDown Ấn Enter h ero.moveLeft Ấn Enter h ero.mov…" at bounding box center [977, 275] width 339 height 188
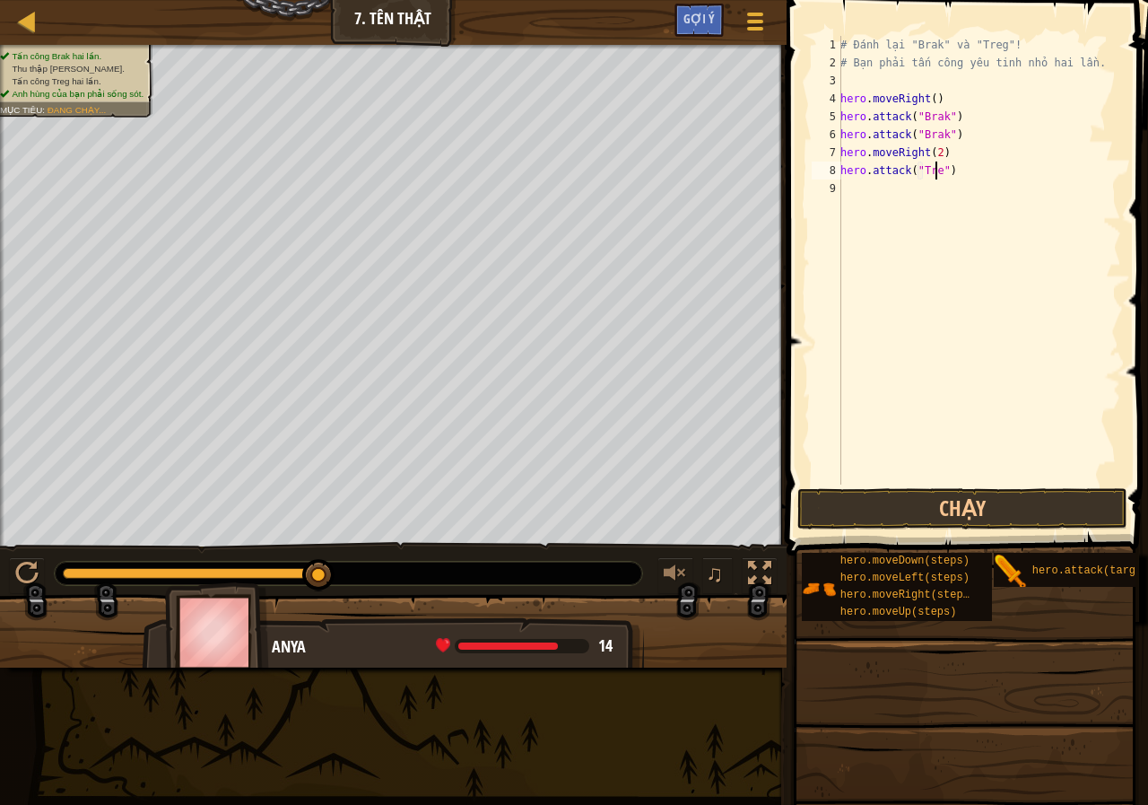
type textarea "hero.attack("Treg")"
click at [937, 507] on button "Chạy" at bounding box center [962, 508] width 330 height 41
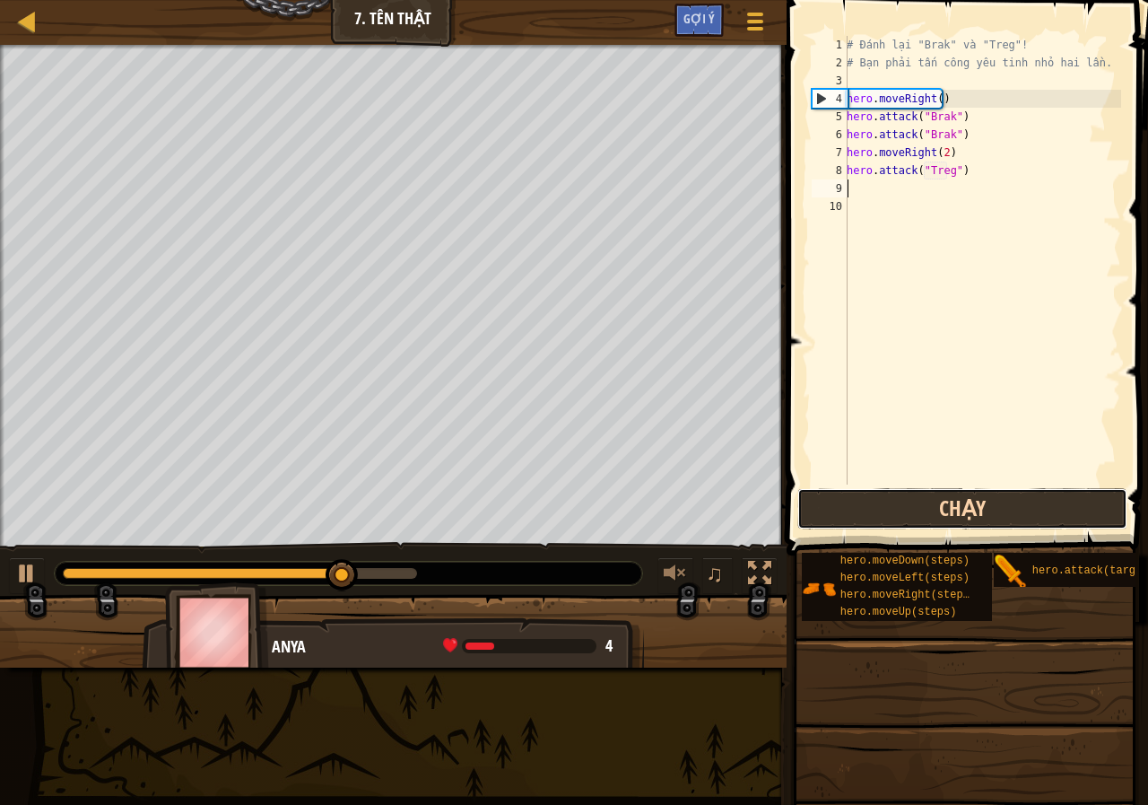
click at [919, 493] on button "Chạy" at bounding box center [962, 508] width 330 height 41
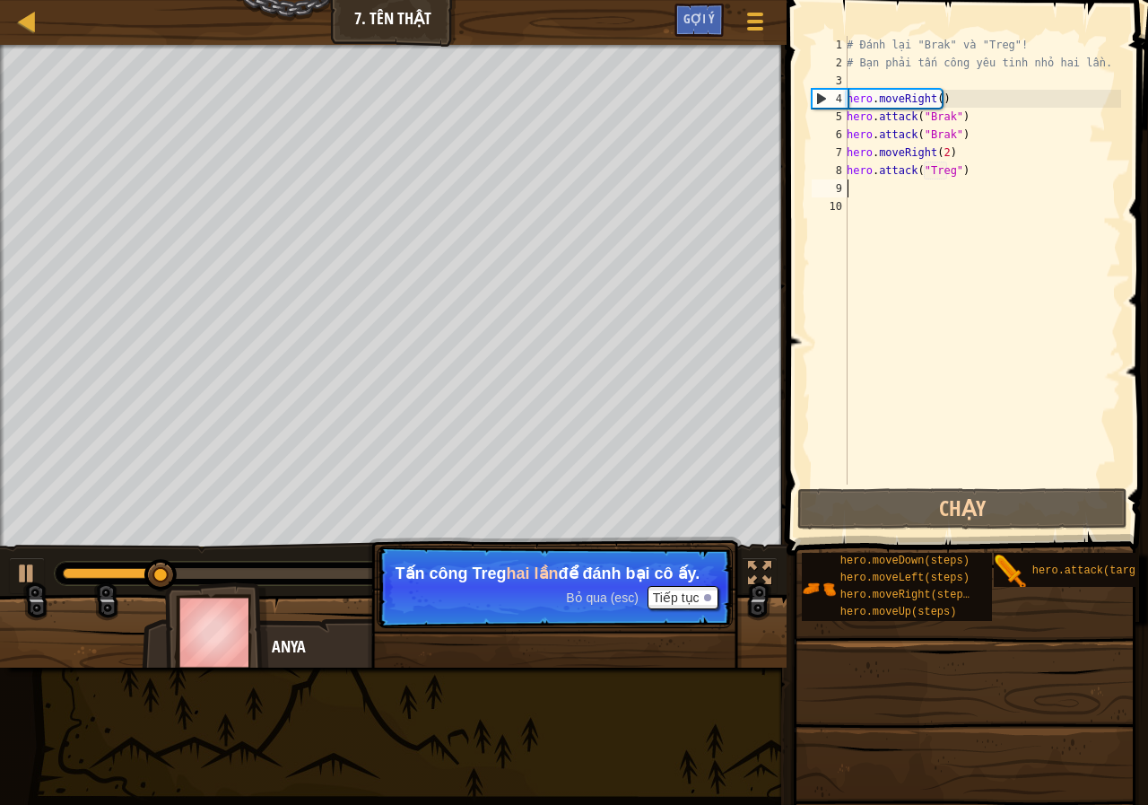
click at [864, 189] on div "# Đánh lại "Brak" và "Treg"! # Bạn phải tấn công yêu tinh nhỏ hai lần. hero . m…" at bounding box center [982, 278] width 278 height 484
click at [602, 596] on span "Bỏ qua (esc)" at bounding box center [602, 597] width 73 height 14
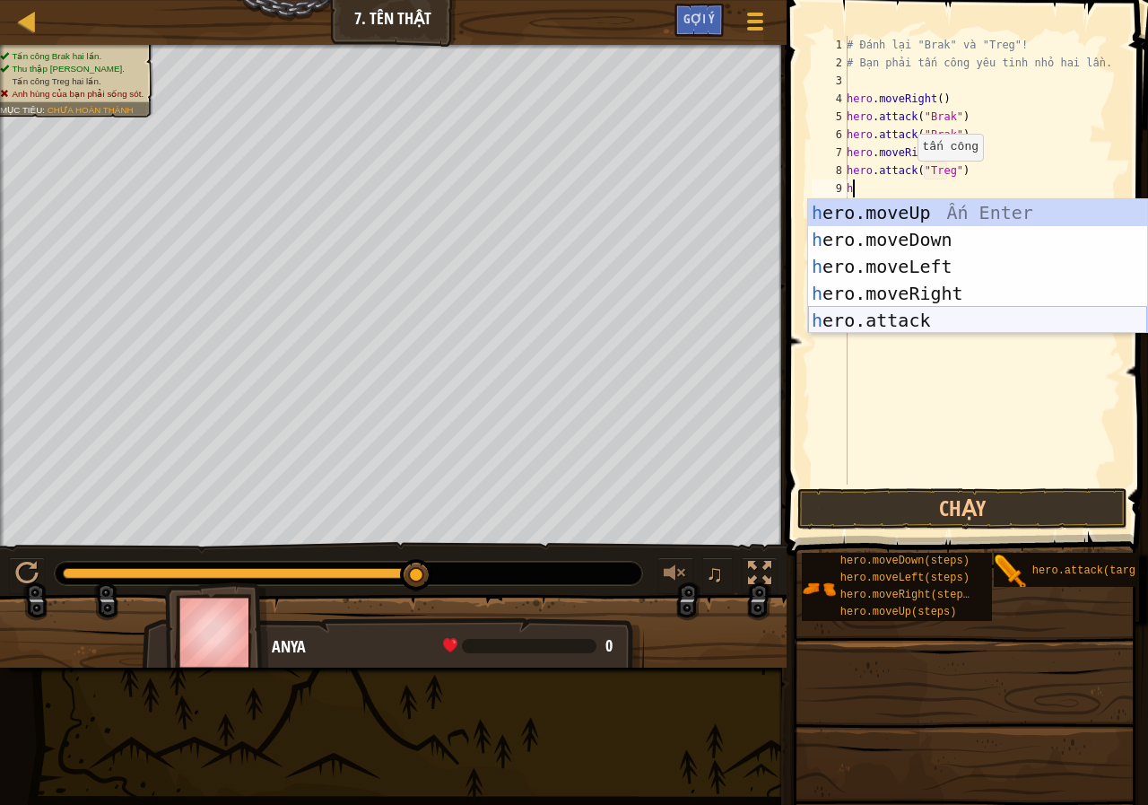
click at [871, 317] on div "h ero.moveUp Ấn Enter h ero.moveDown Ấn Enter h ero.moveLeft Ấn Enter h ero.mov…" at bounding box center [977, 293] width 339 height 188
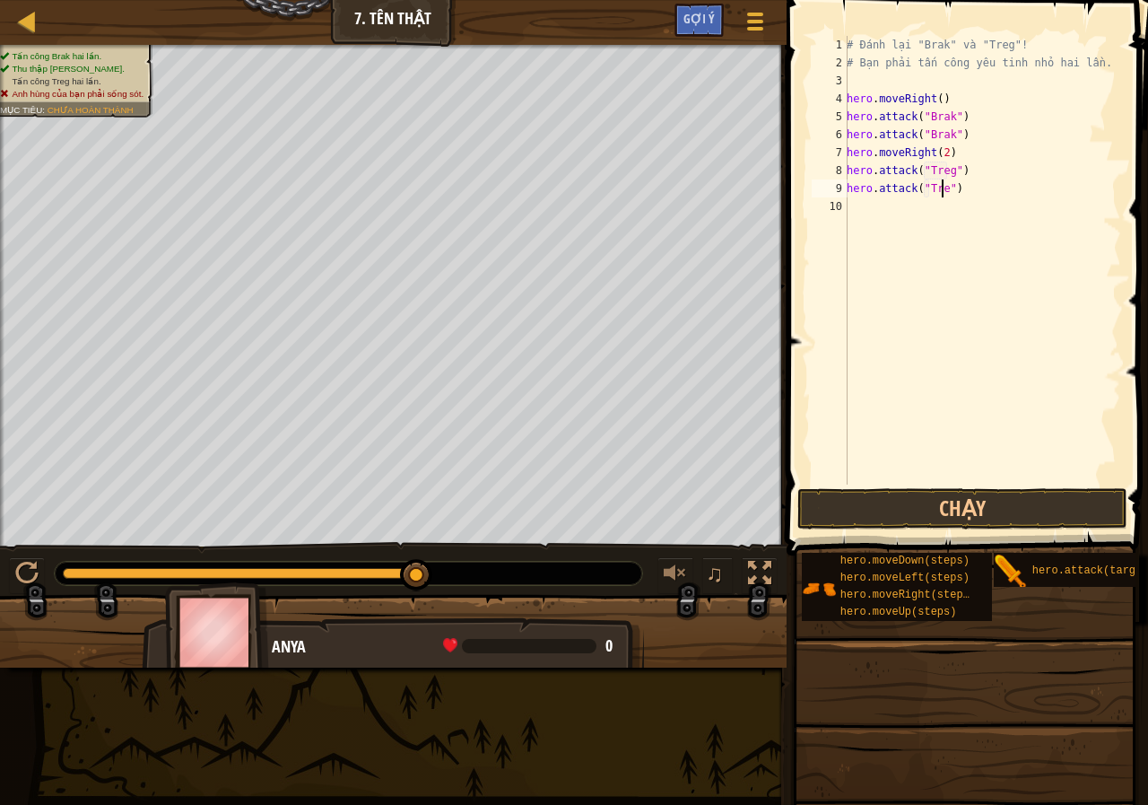
type textarea "hero.attack("Treg")"
click at [864, 496] on button "Chạy" at bounding box center [962, 508] width 330 height 41
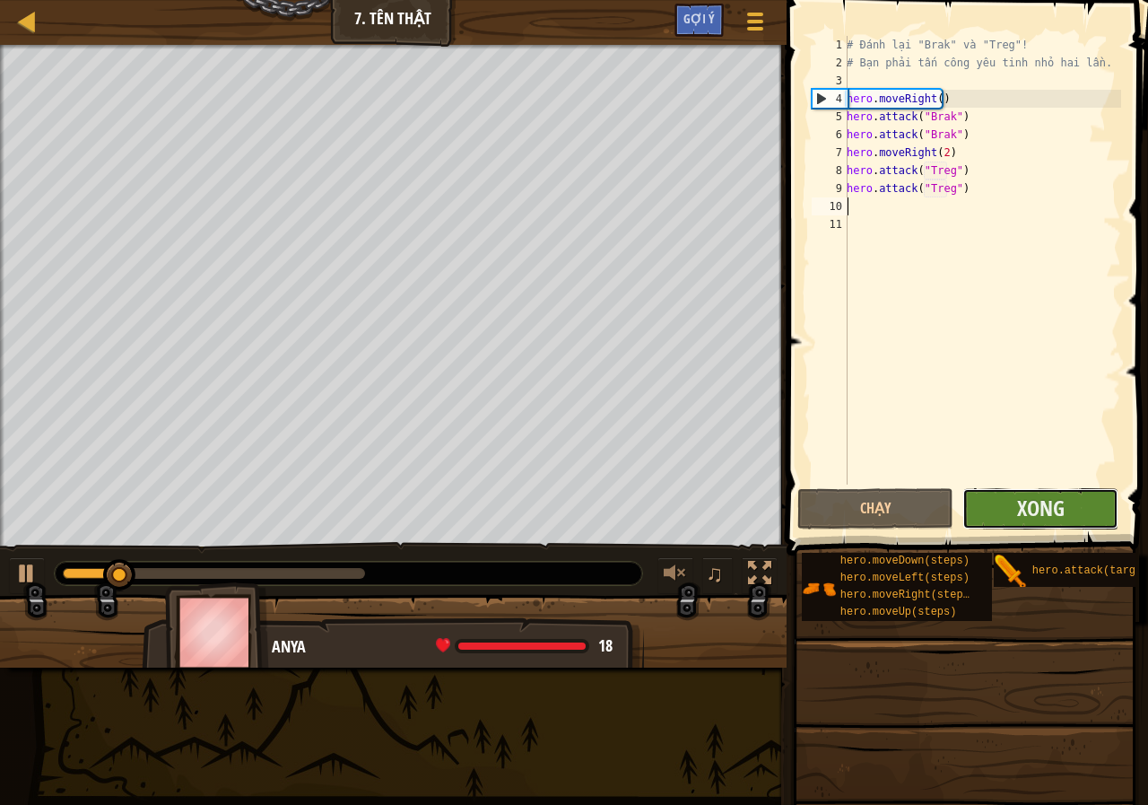
click at [985, 502] on button "Xong" at bounding box center [1040, 508] width 156 height 41
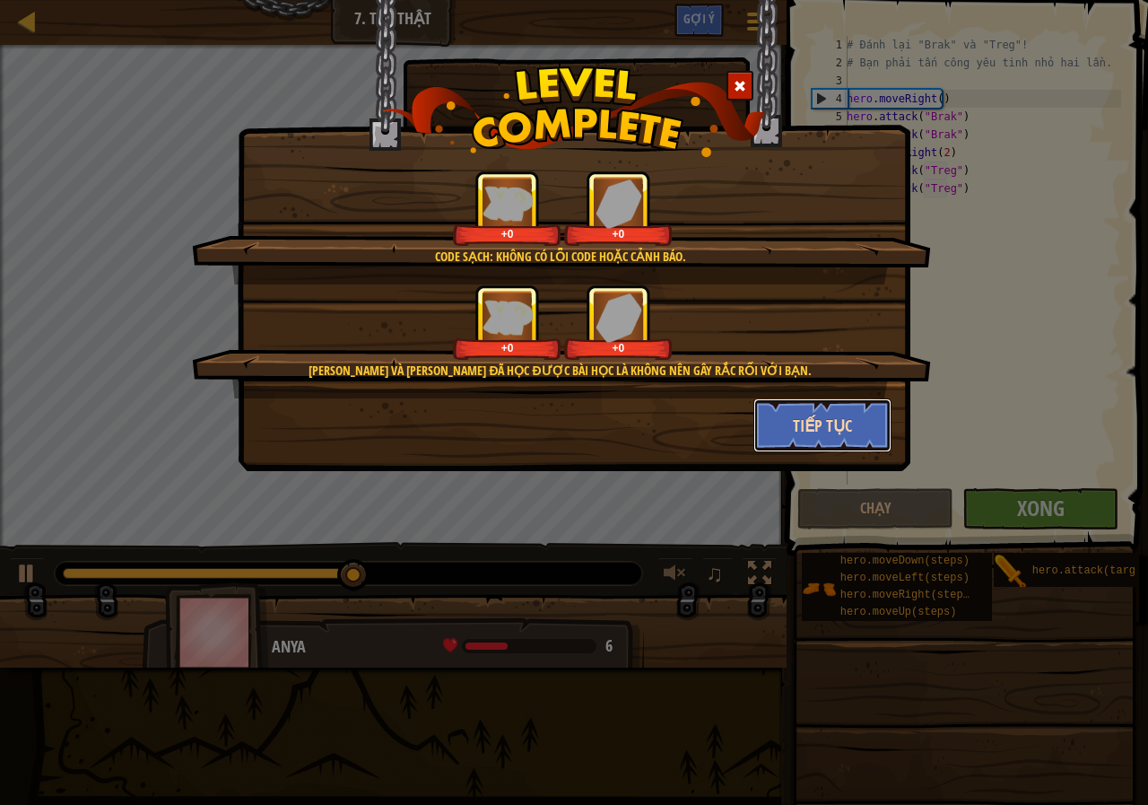
click at [817, 424] on button "Tiếp tục" at bounding box center [822, 425] width 139 height 54
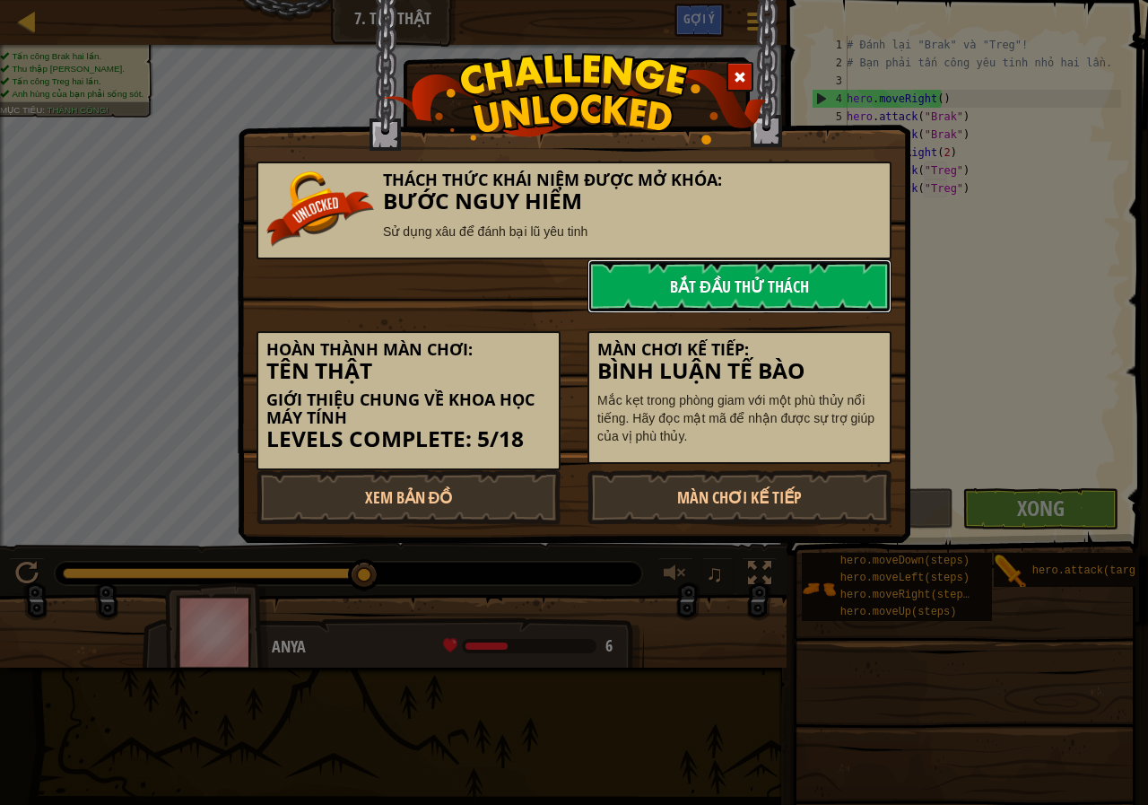
click at [748, 288] on link "Bắt đầu Thử Thách" at bounding box center [739, 286] width 304 height 54
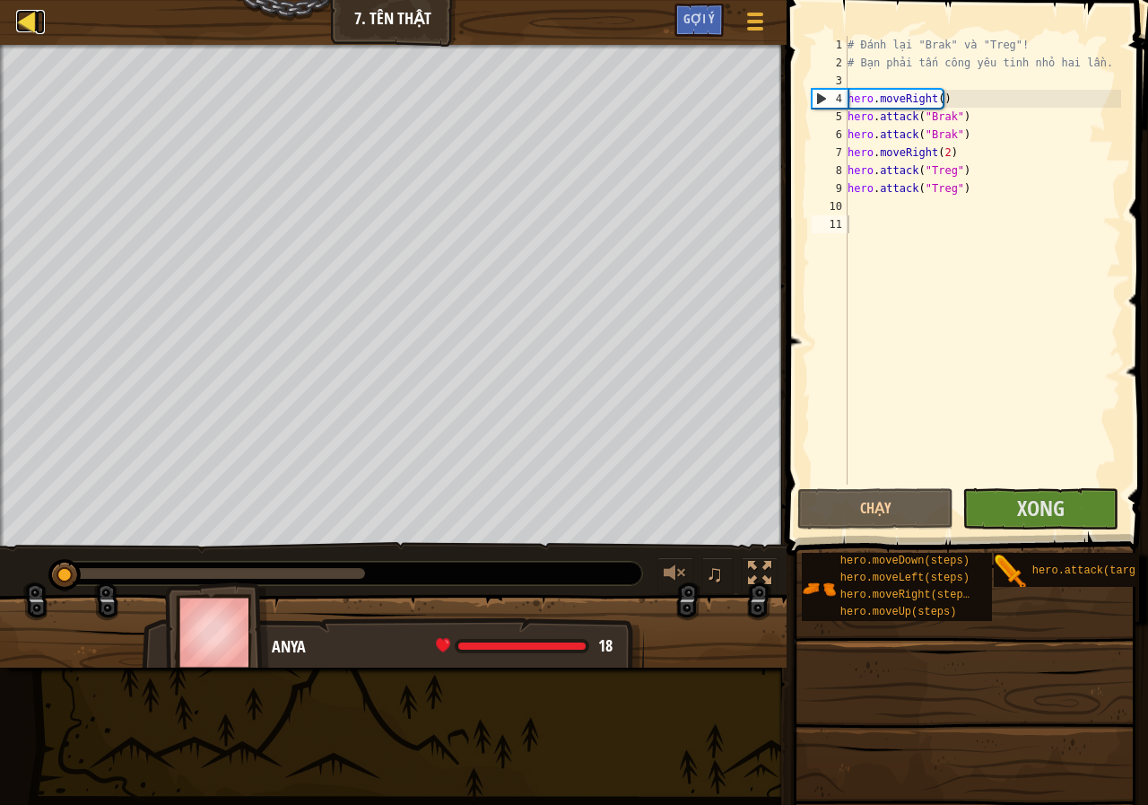
click at [30, 13] on div at bounding box center [27, 21] width 22 height 22
select select "vi"
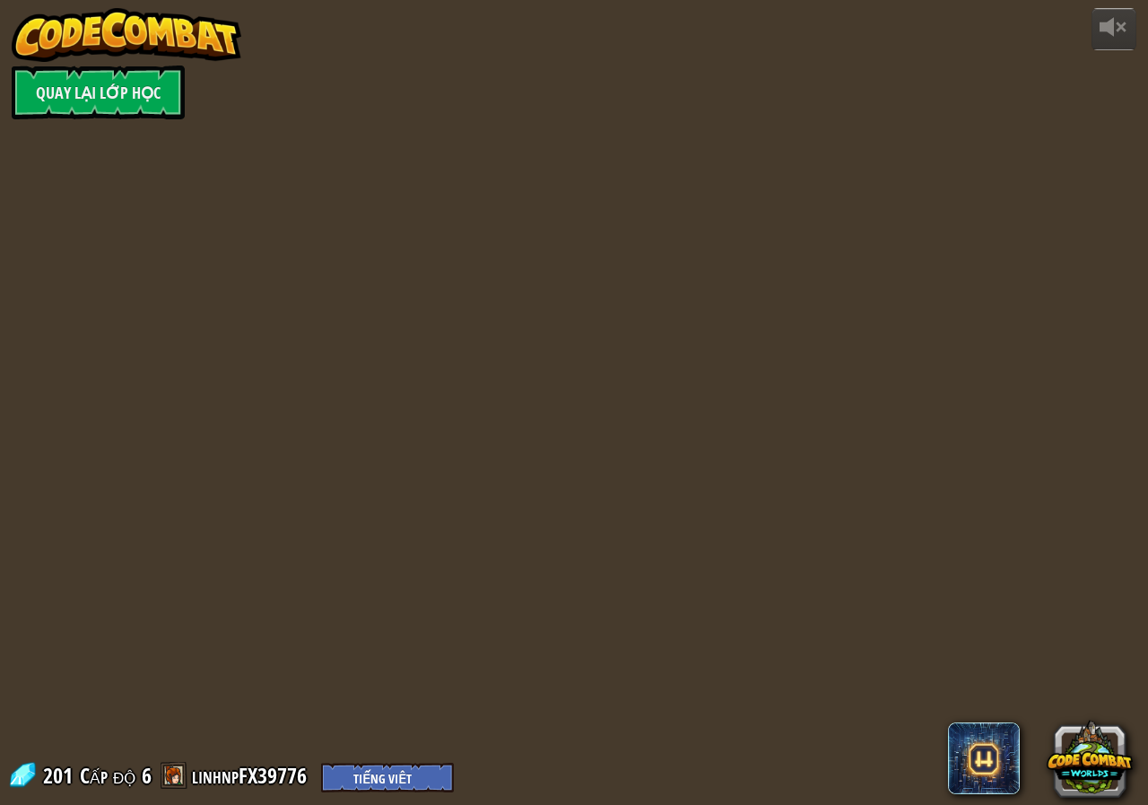
select select "vi"
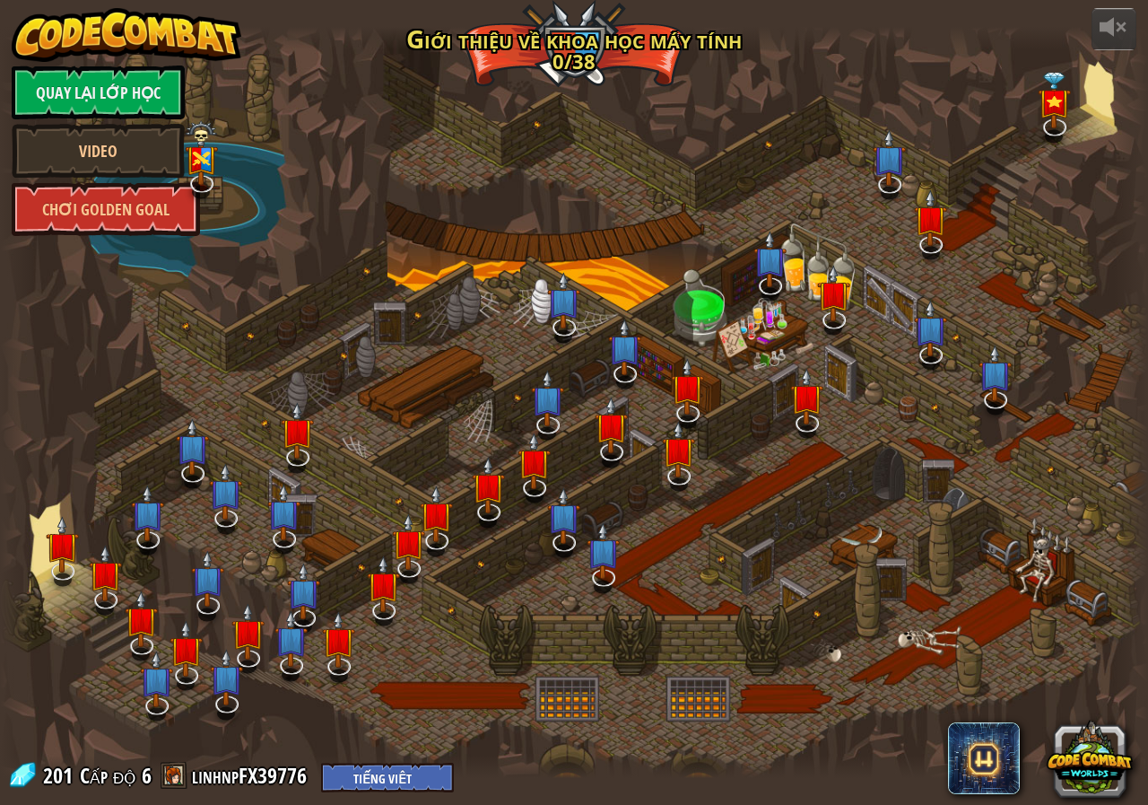
select select "vi"
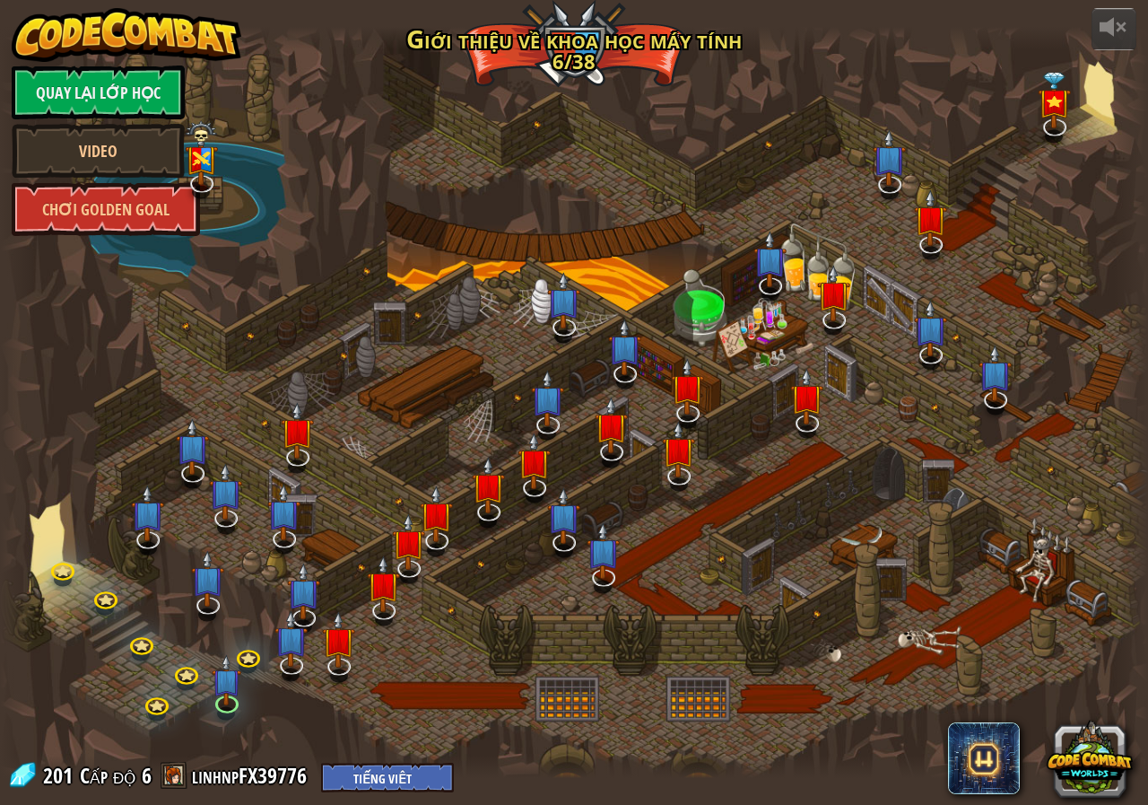
select select "vi"
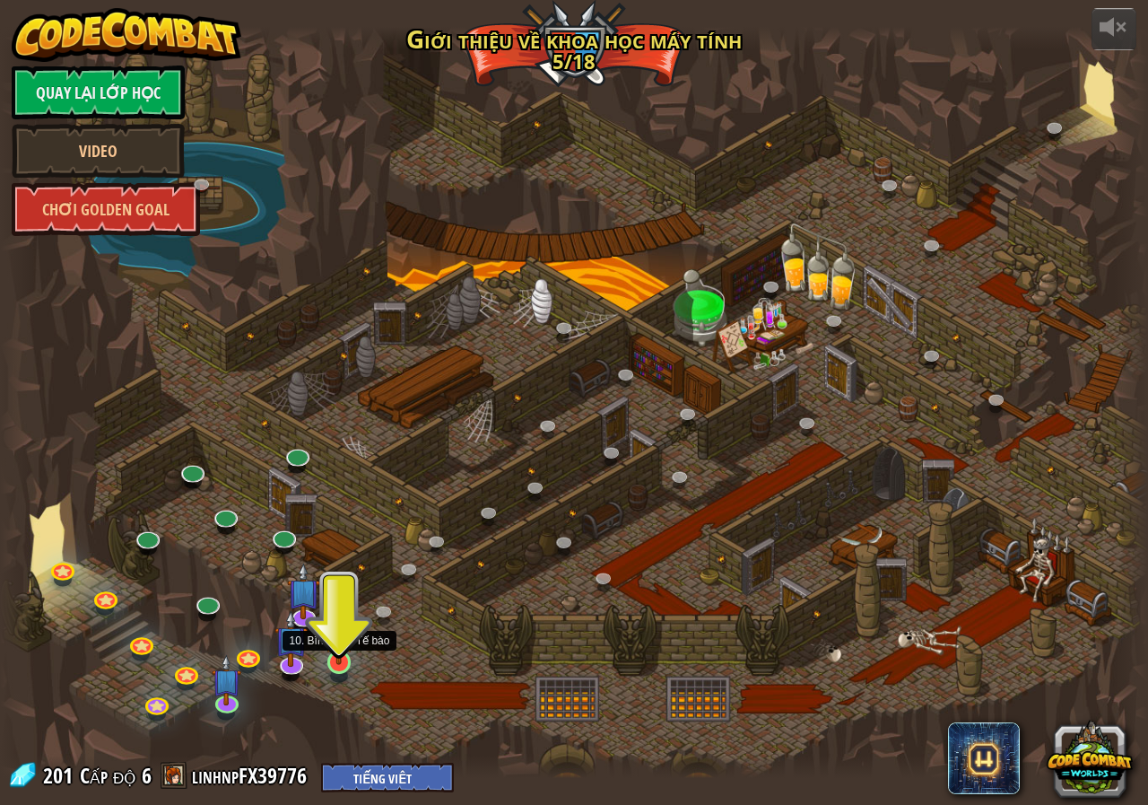
click at [332, 663] on img at bounding box center [339, 630] width 30 height 68
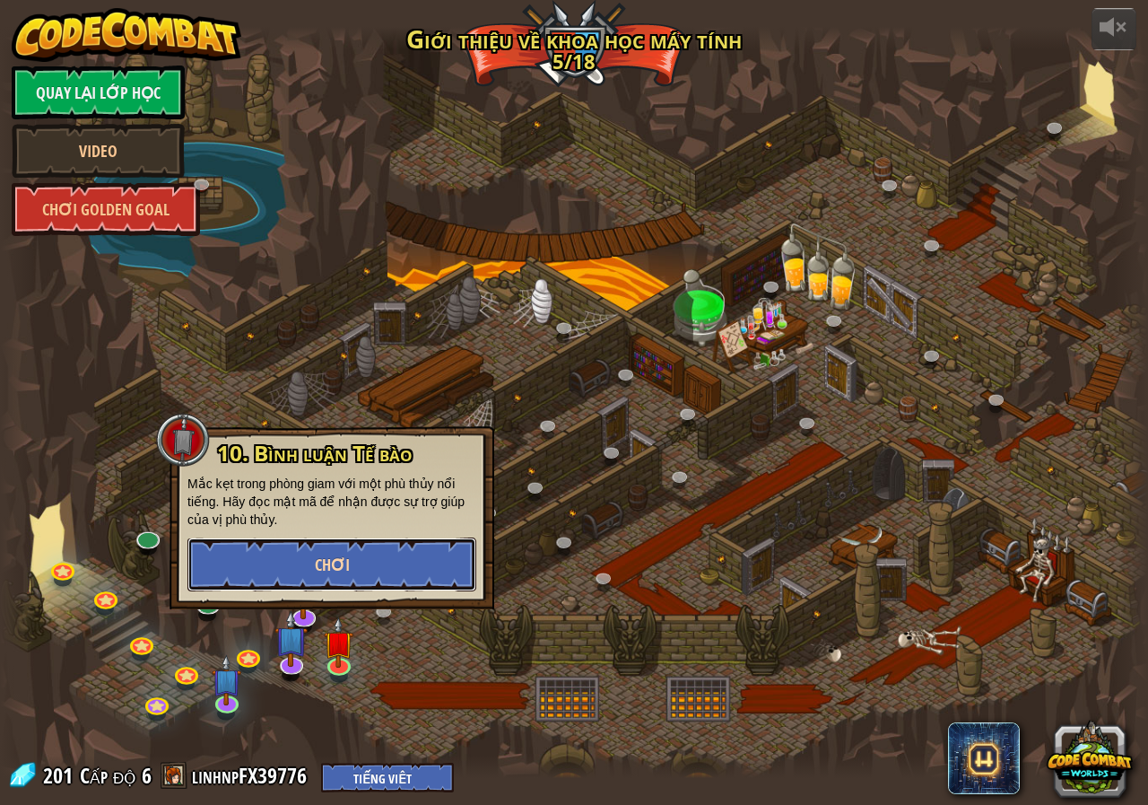
click at [329, 541] on button "Chơi" at bounding box center [331, 564] width 289 height 54
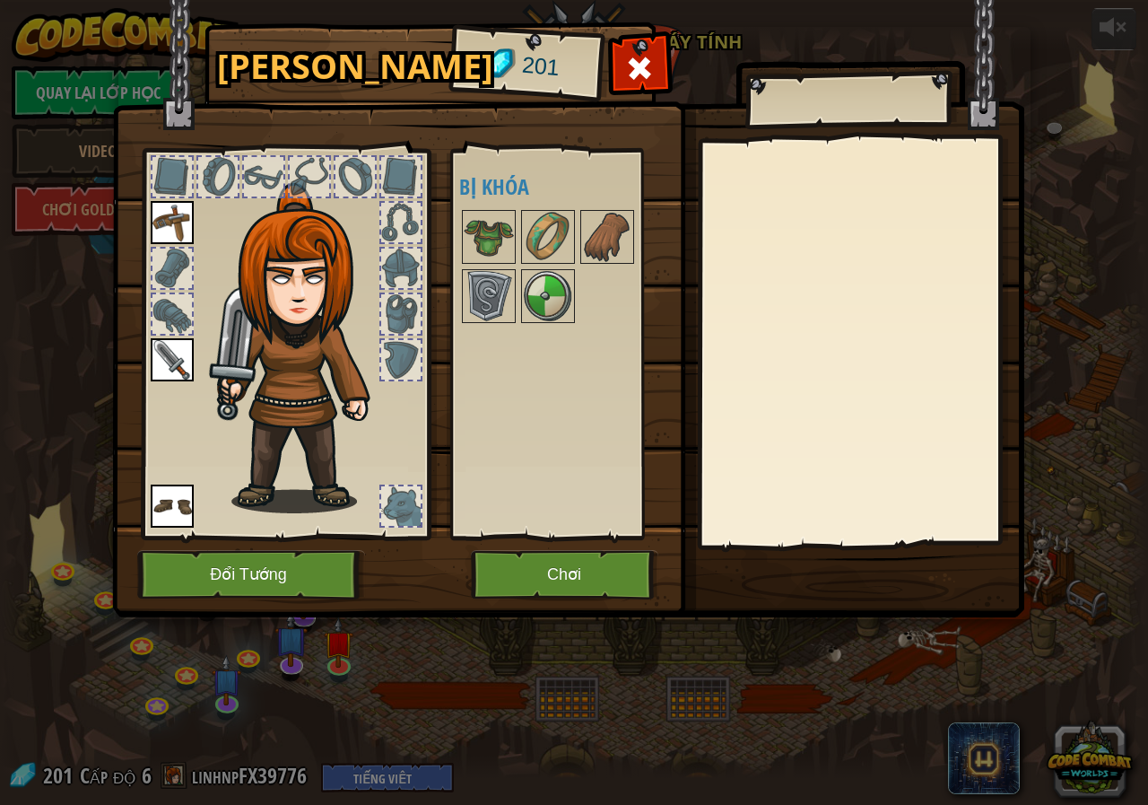
click at [359, 661] on div "Hành Trang 201 Khả dụng [PERSON_NAME] (click đúp để trang bị) Bị khóa Mặc Cởi r…" at bounding box center [574, 402] width 1148 height 805
click at [647, 81] on span at bounding box center [639, 68] width 29 height 29
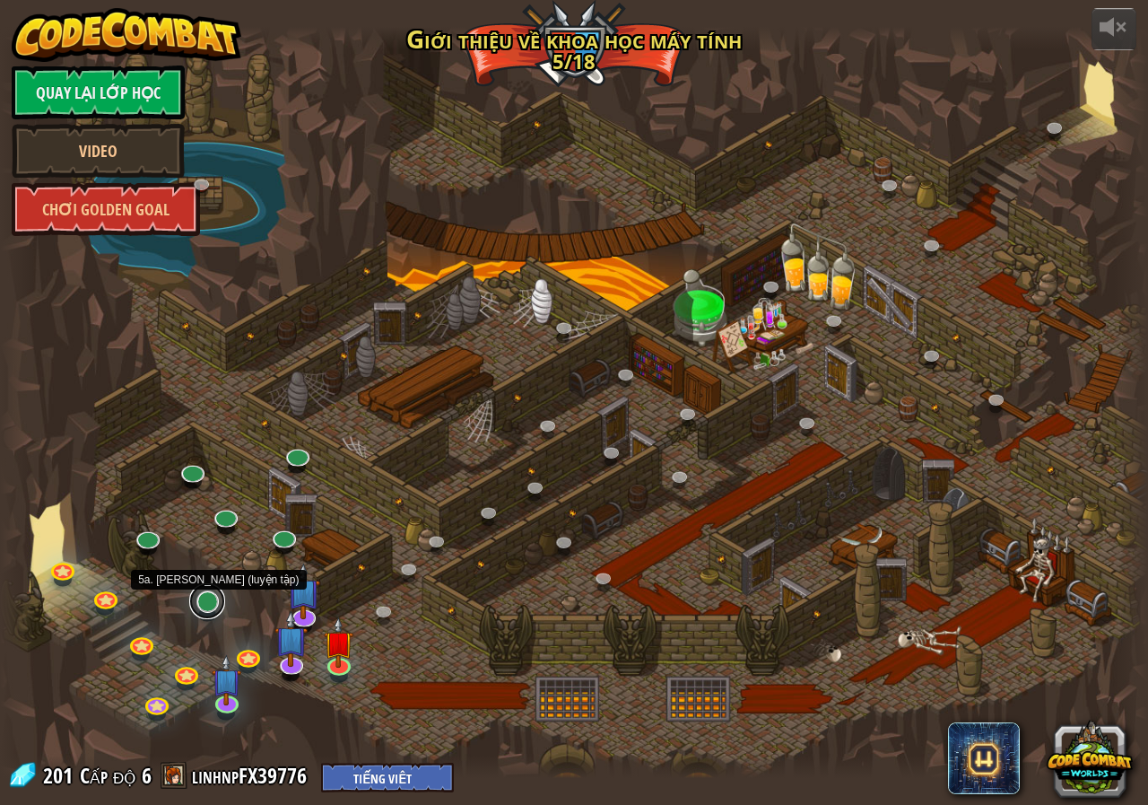
click at [212, 611] on link at bounding box center [207, 601] width 36 height 36
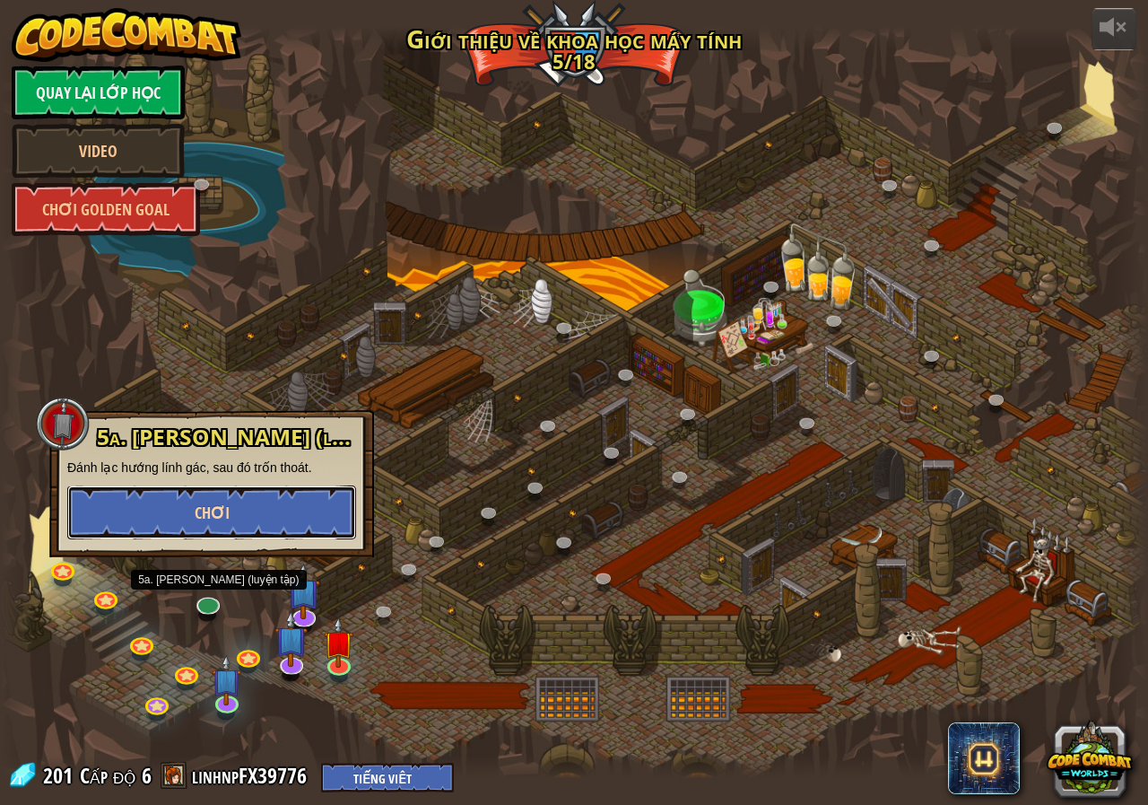
click at [234, 519] on button "Chơi" at bounding box center [211, 512] width 289 height 54
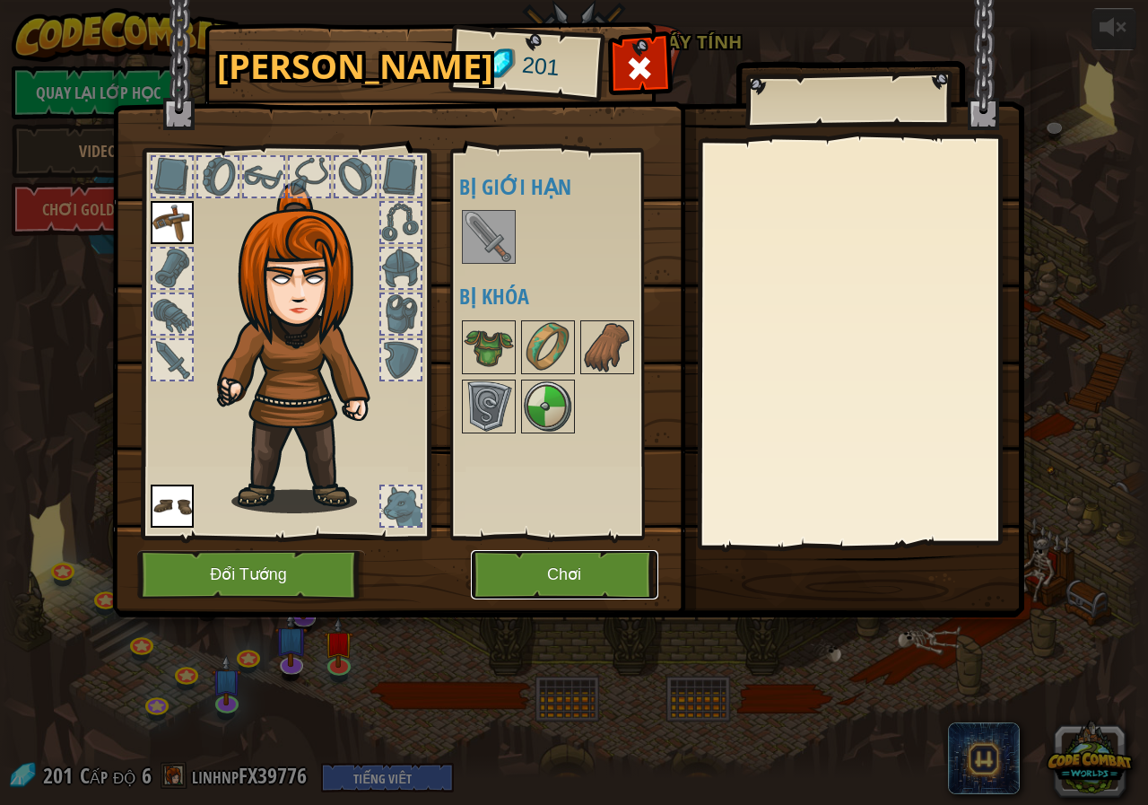
click at [521, 563] on button "Chơi" at bounding box center [564, 574] width 187 height 49
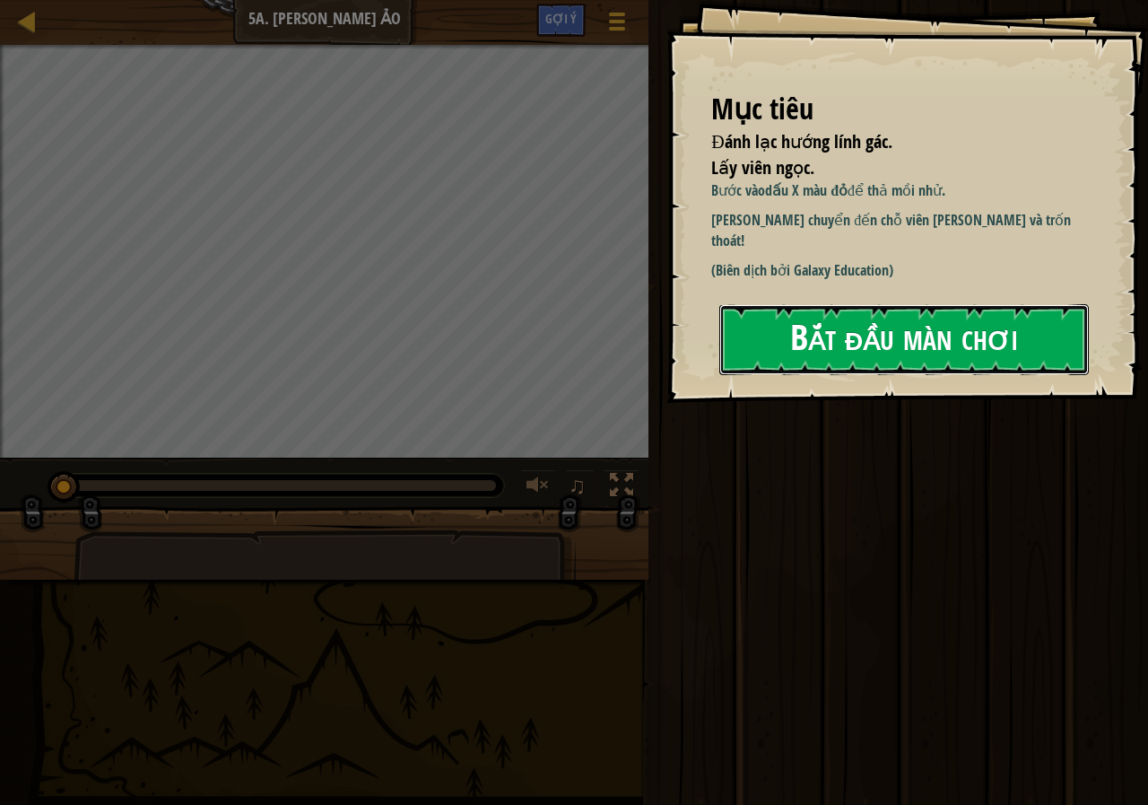
click at [935, 352] on button "Bắt đầu màn chơi" at bounding box center [904, 339] width 370 height 71
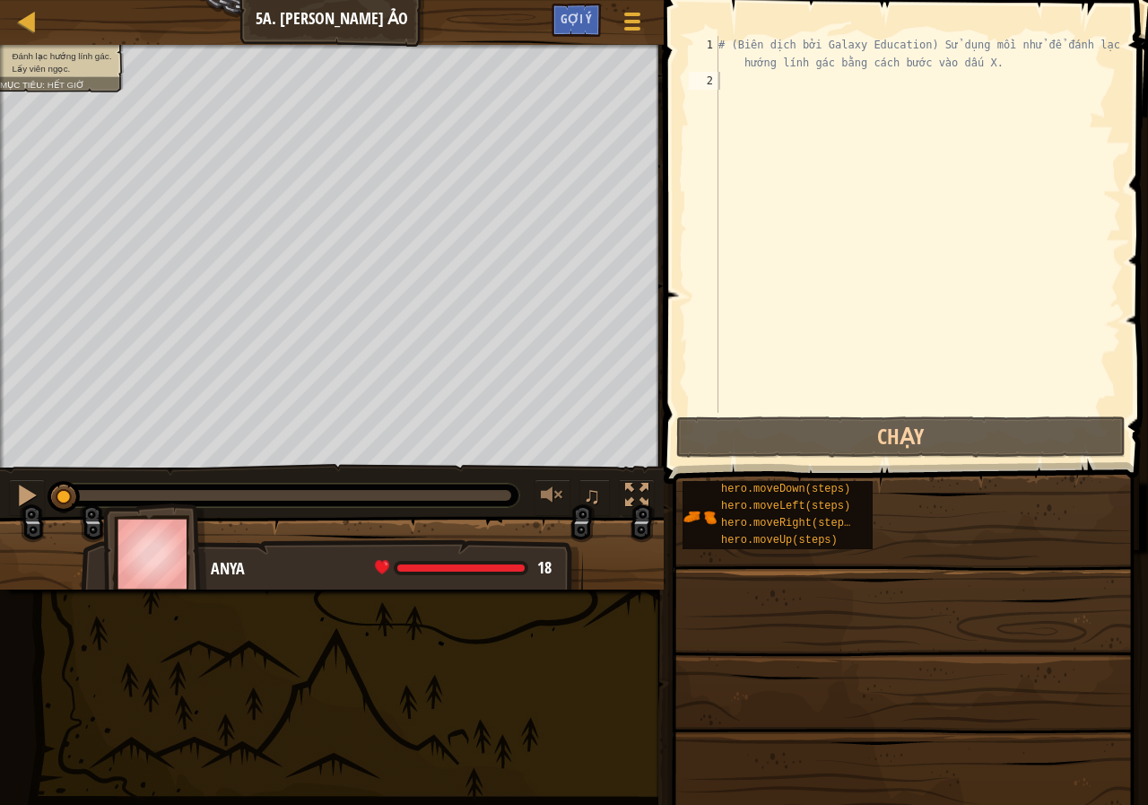
click at [790, 91] on div "# (Biên dịch bởi Galaxy Education) Sử dụng mồi nhử để đánh lạc hướng lính gác b…" at bounding box center [918, 251] width 406 height 431
click at [743, 69] on div "# (Biên dịch bởi Galaxy Education) Sử dụng mồi nhử để đánh lạc hướng lính gác b…" at bounding box center [918, 251] width 406 height 431
type textarea "# (Biên dịch bởi Galaxy Education) Sử dụng mồi nhử để đánh lạc hướng lính gác b…"
click at [724, 87] on div "# (Biên dịch bởi Galaxy Education) Sử dụng mồi nhử để đánh lạc hướng lính gác b…" at bounding box center [918, 251] width 406 height 431
type textarea "h"
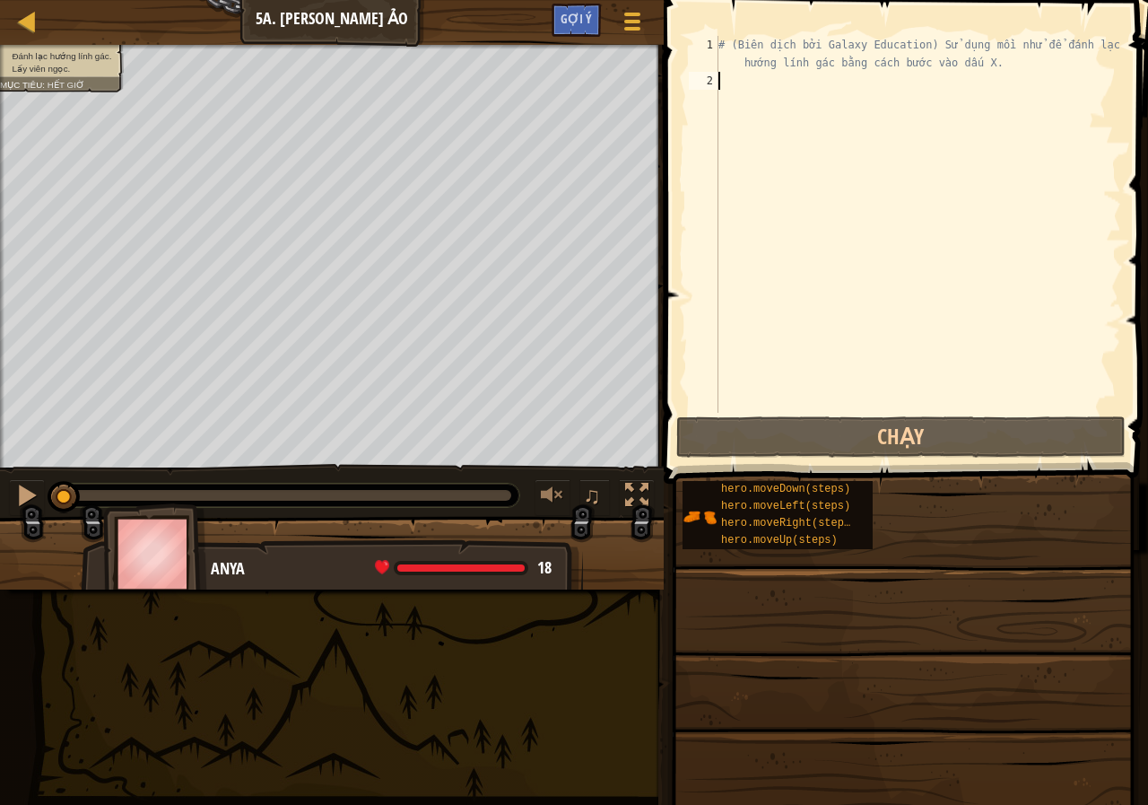
scroll to position [8, 0]
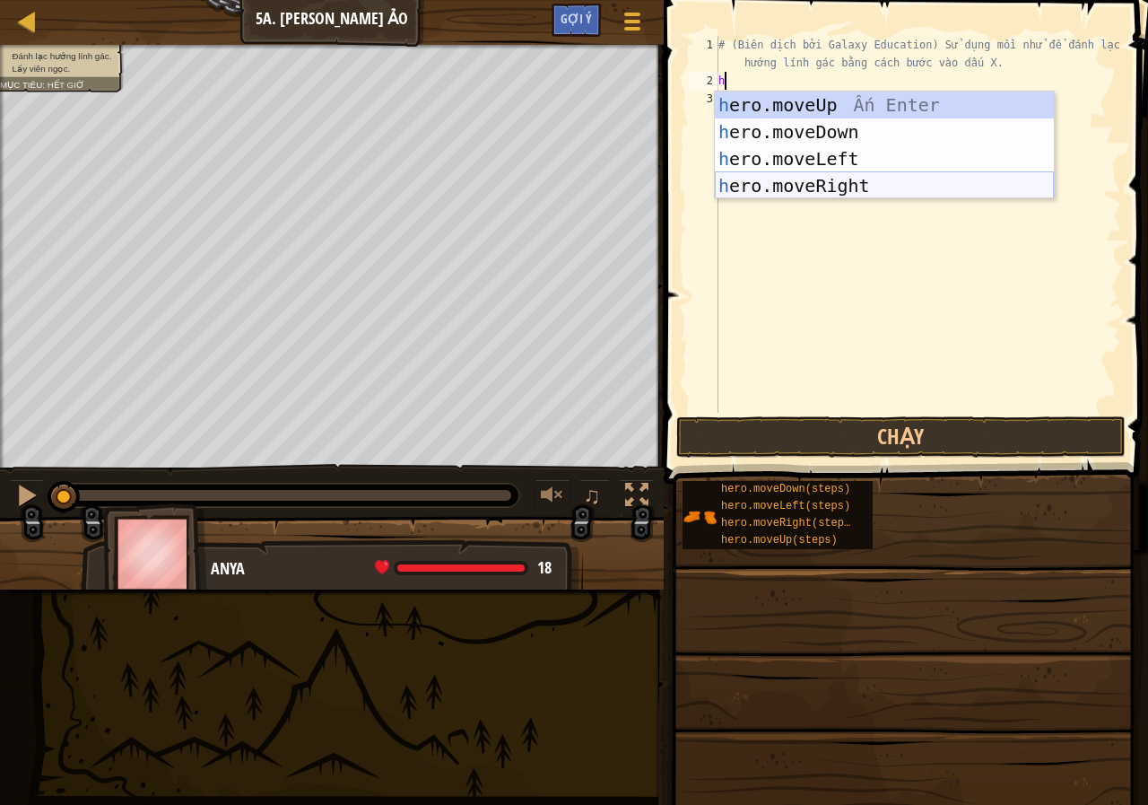
click at [796, 187] on div "h ero.moveUp Ấn Enter h ero.moveDown Ấn Enter h ero.moveLeft Ấn Enter h ero.mov…" at bounding box center [884, 171] width 339 height 161
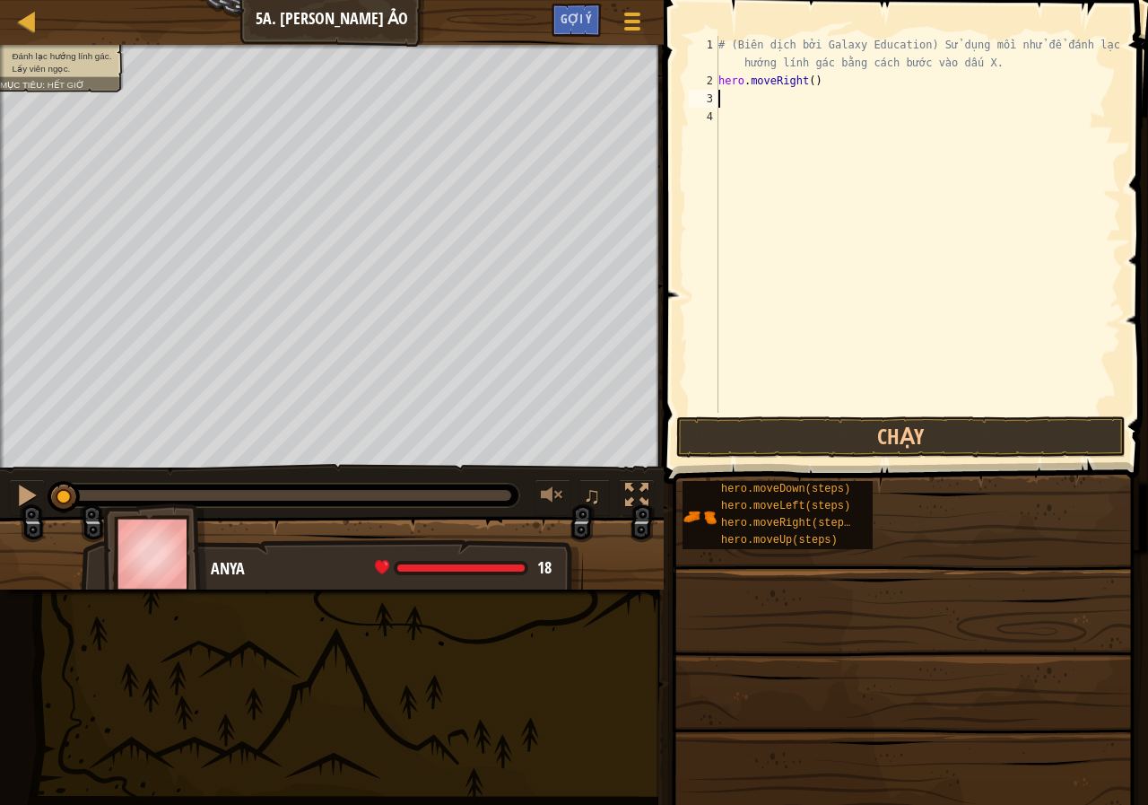
type textarea "h"
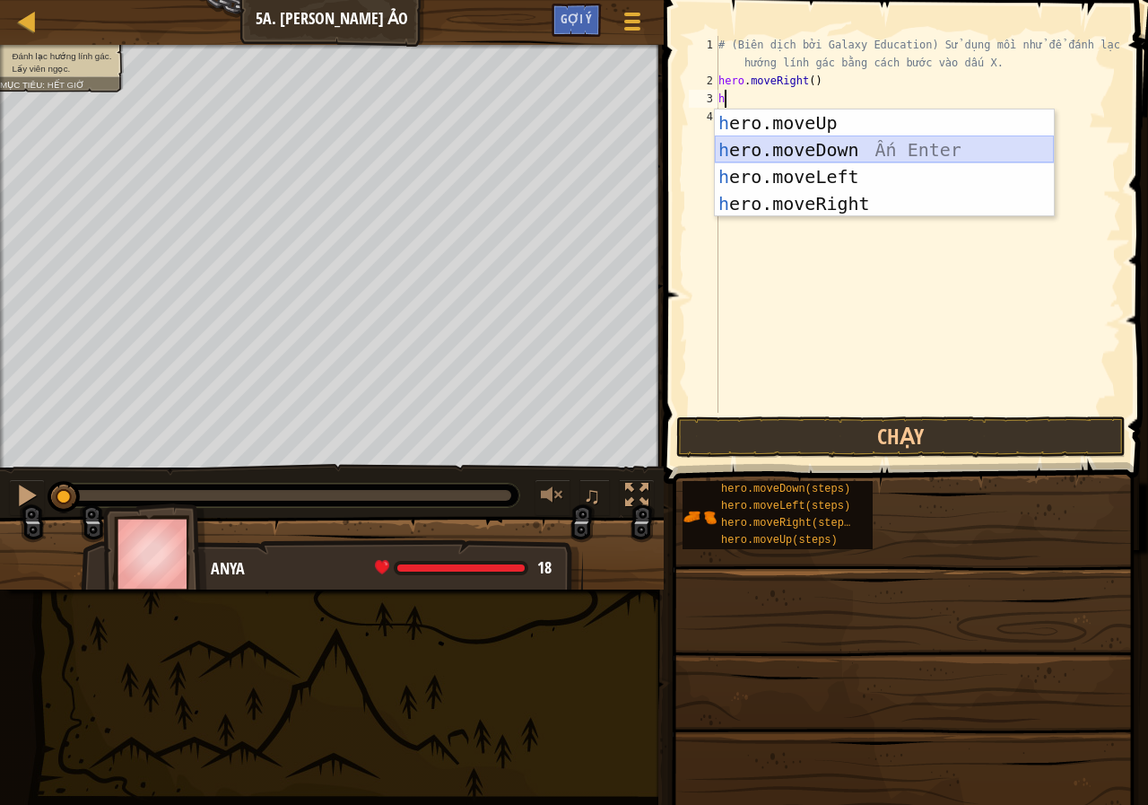
click at [787, 145] on div "h ero.moveUp Ấn Enter h ero.moveDown Ấn Enter h ero.moveLeft Ấn Enter h ero.mov…" at bounding box center [884, 189] width 339 height 161
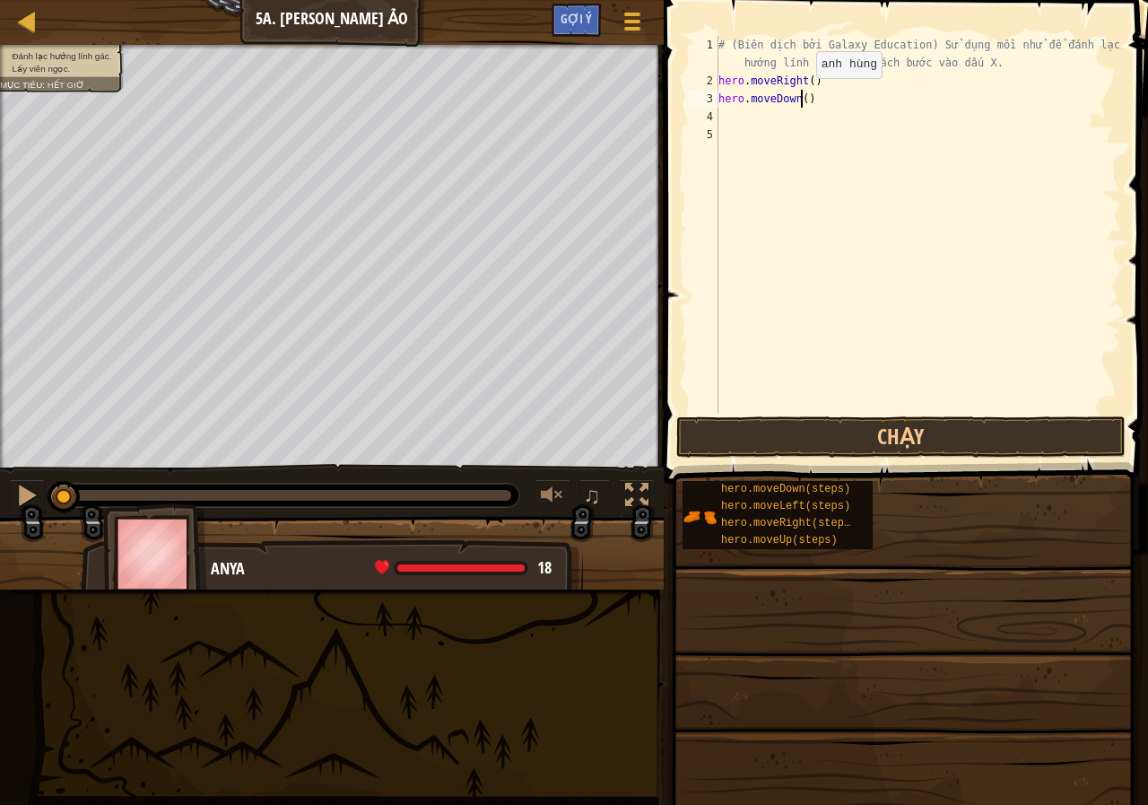
drag, startPoint x: 801, startPoint y: 96, endPoint x: 815, endPoint y: 101, distance: 15.3
click at [801, 97] on div "# (Biên dịch bởi Galaxy Education) Sử dụng mồi nhử để đánh lạc hướng lính gác b…" at bounding box center [918, 251] width 406 height 431
type textarea "hero.moveDown(2)"
click at [798, 429] on button "Chạy" at bounding box center [900, 436] width 449 height 41
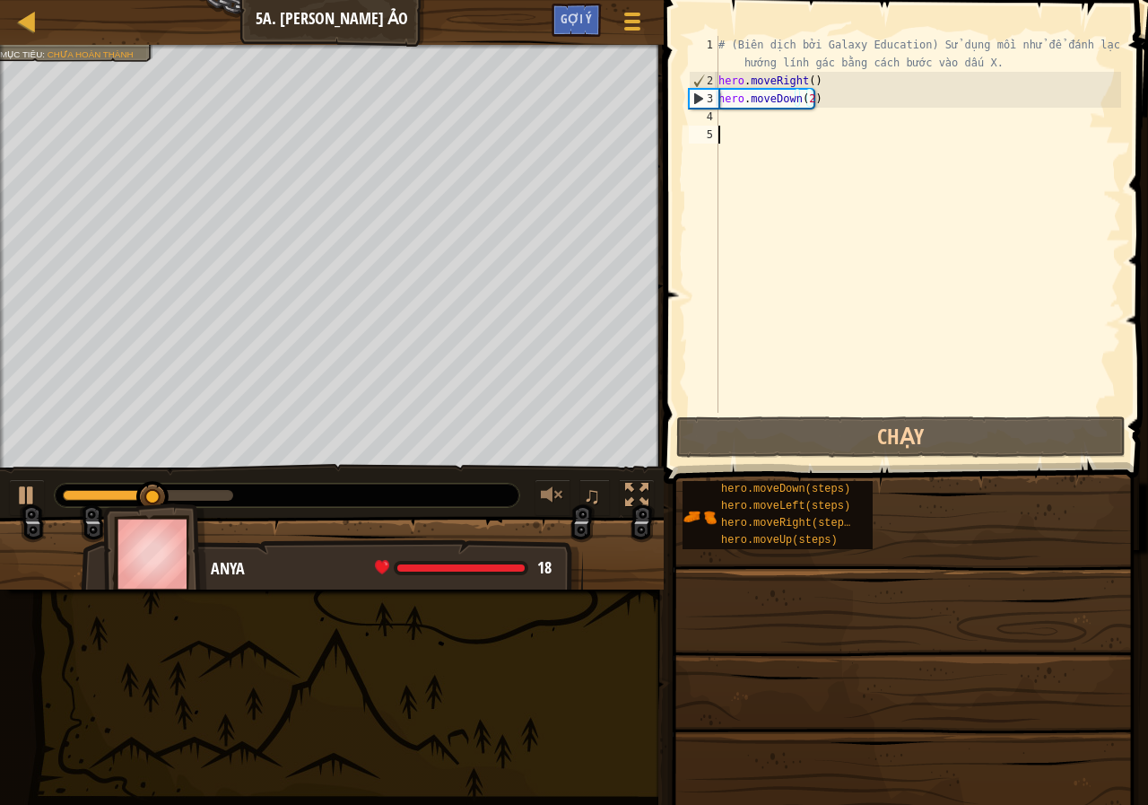
click at [772, 127] on div "# (Biên dịch bởi Galaxy Education) Sử dụng mồi nhử để đánh lạc hướng lính gác b…" at bounding box center [918, 251] width 406 height 431
click at [764, 117] on div "# (Biên dịch bởi Galaxy Education) Sử dụng mồi nhử để đánh lạc hướng lính gác b…" at bounding box center [918, 251] width 406 height 431
type textarea "h"
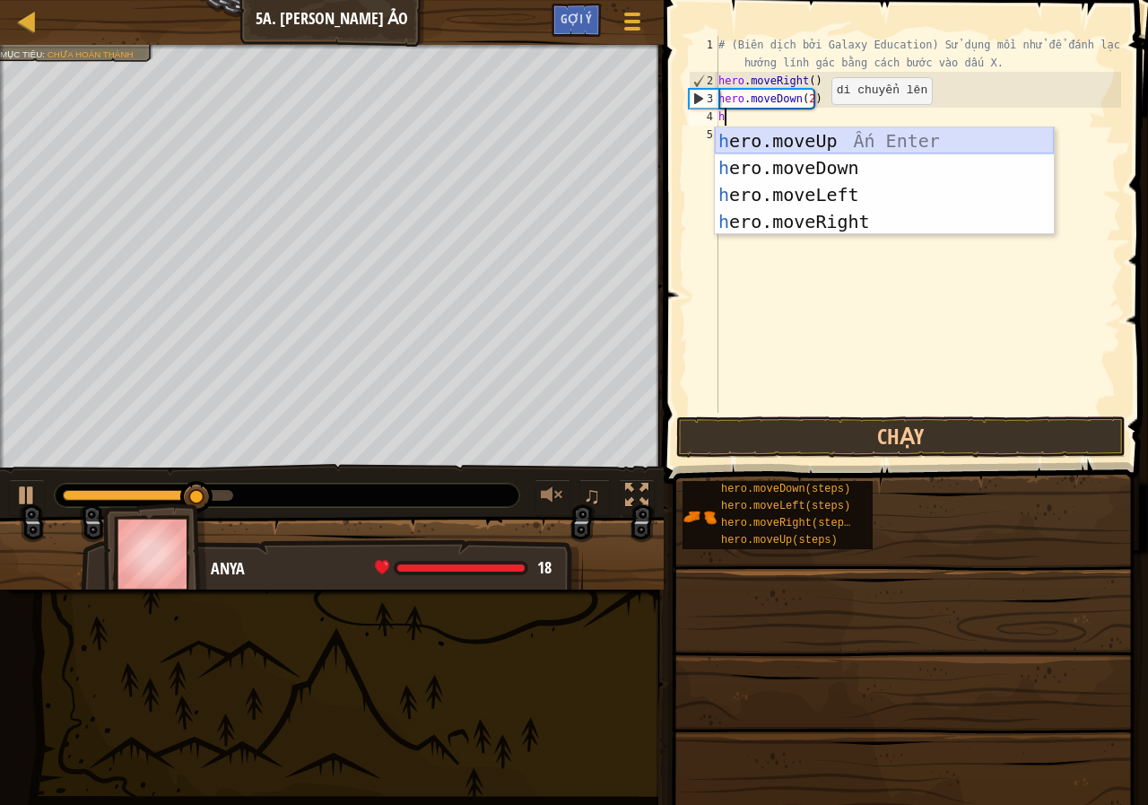
click at [826, 138] on div "h ero.moveUp Ấn Enter h ero.moveDown Ấn Enter h ero.moveLeft Ấn Enter h ero.mov…" at bounding box center [884, 207] width 339 height 161
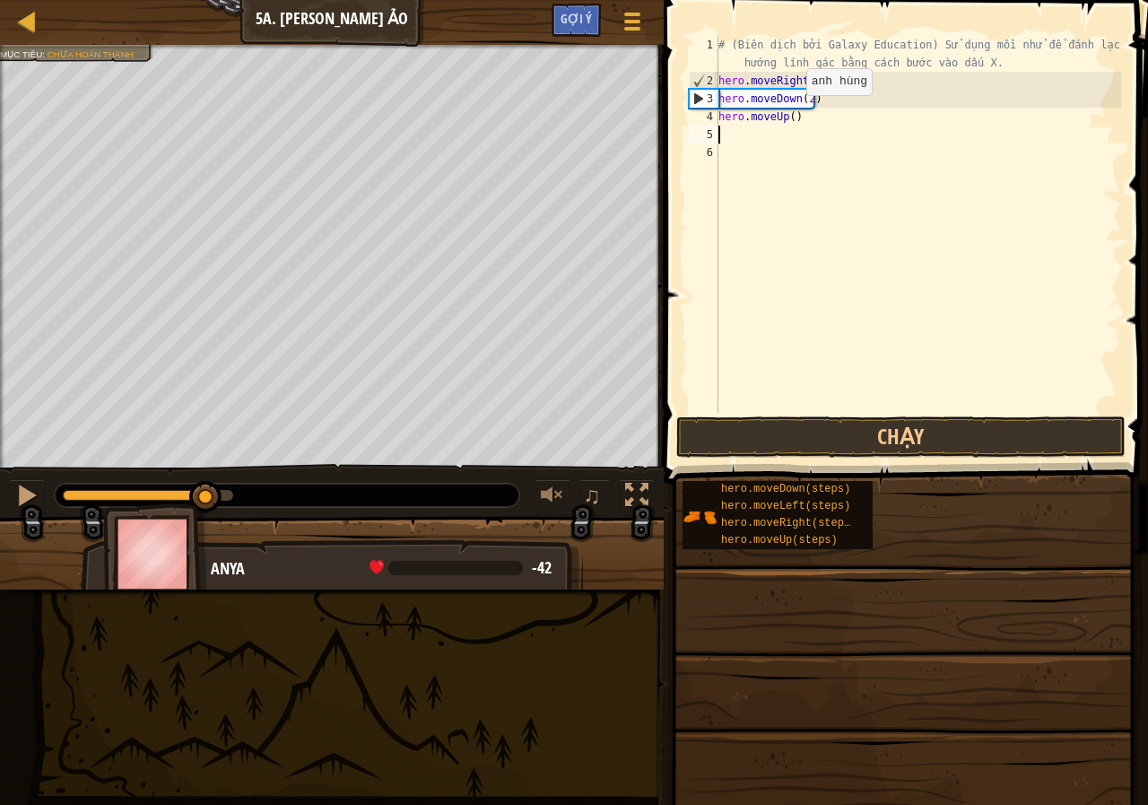
click at [791, 113] on div "# (Biên dịch bởi Galaxy Education) Sử dụng mồi nhử để đánh lạc hướng lính gác b…" at bounding box center [918, 251] width 406 height 431
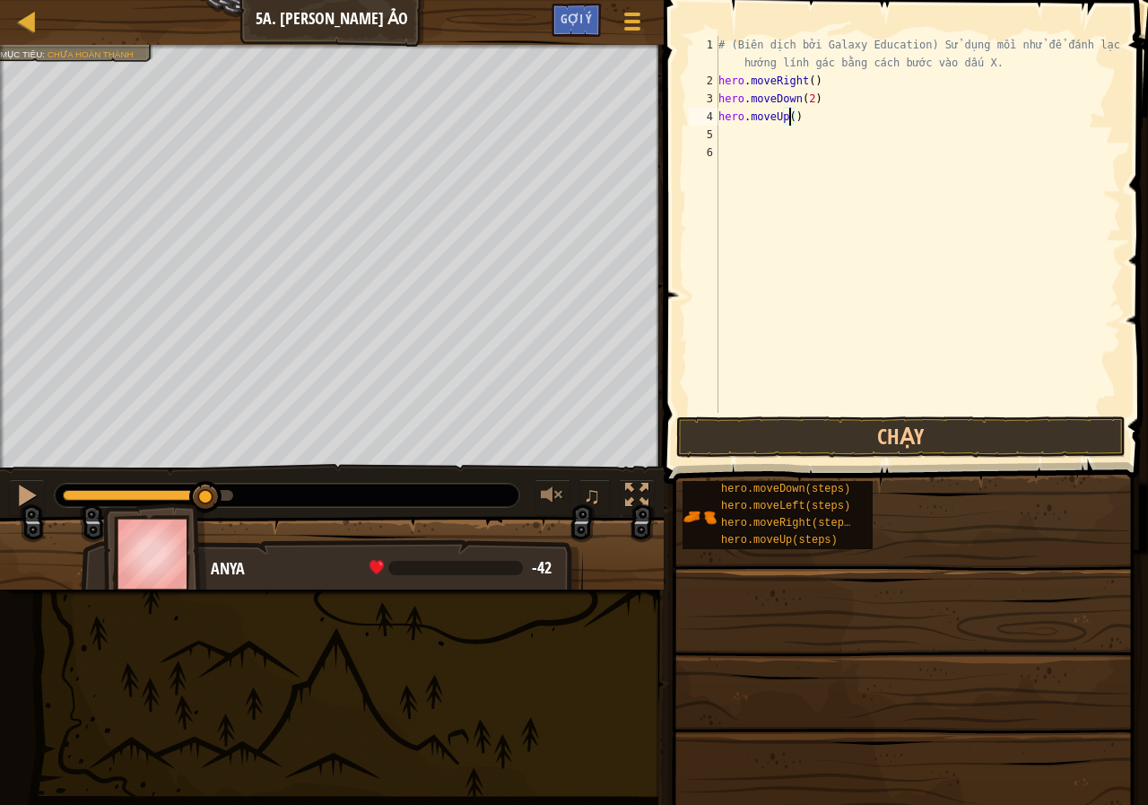
type textarea "hero.moveUp(2)"
click at [764, 133] on div "# (Biên dịch bởi Galaxy Education) Sử dụng mồi nhử để đánh lạc hướng lính gác b…" at bounding box center [918, 251] width 406 height 431
type textarea "h"
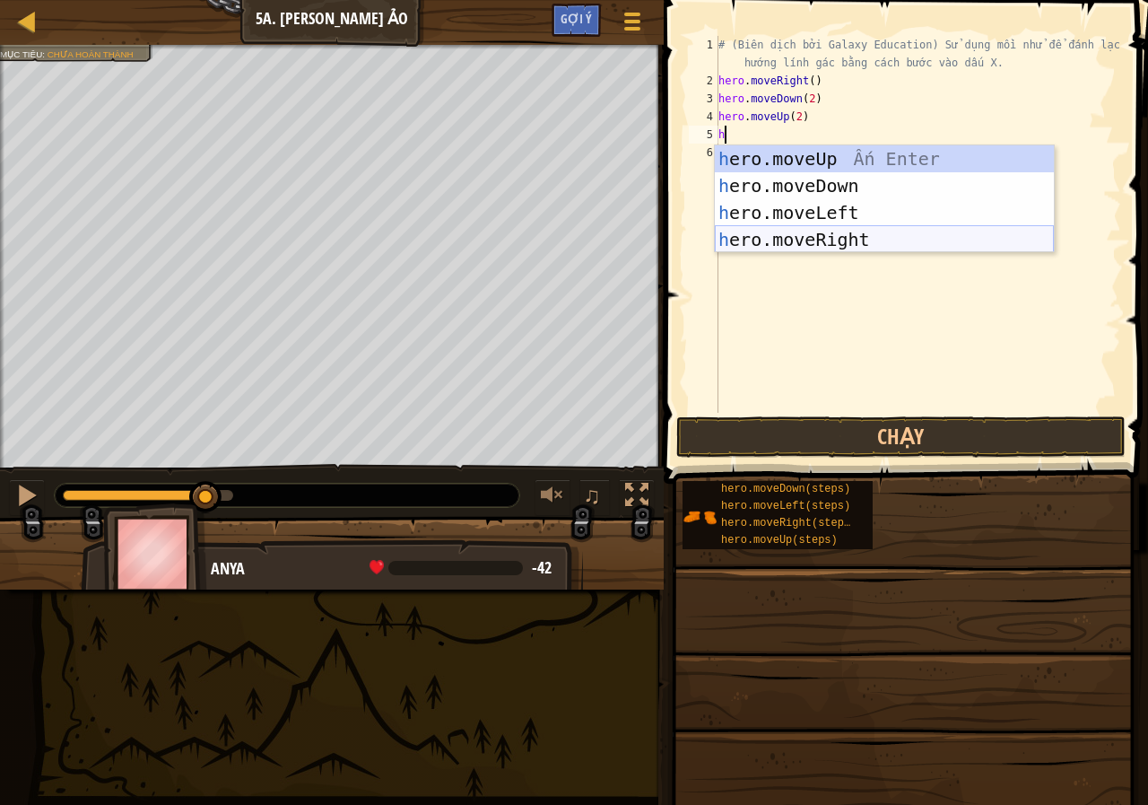
click at [832, 239] on div "h ero.moveUp Ấn Enter h ero.moveDown Ấn Enter h ero.moveLeft Ấn Enter h ero.mov…" at bounding box center [884, 225] width 339 height 161
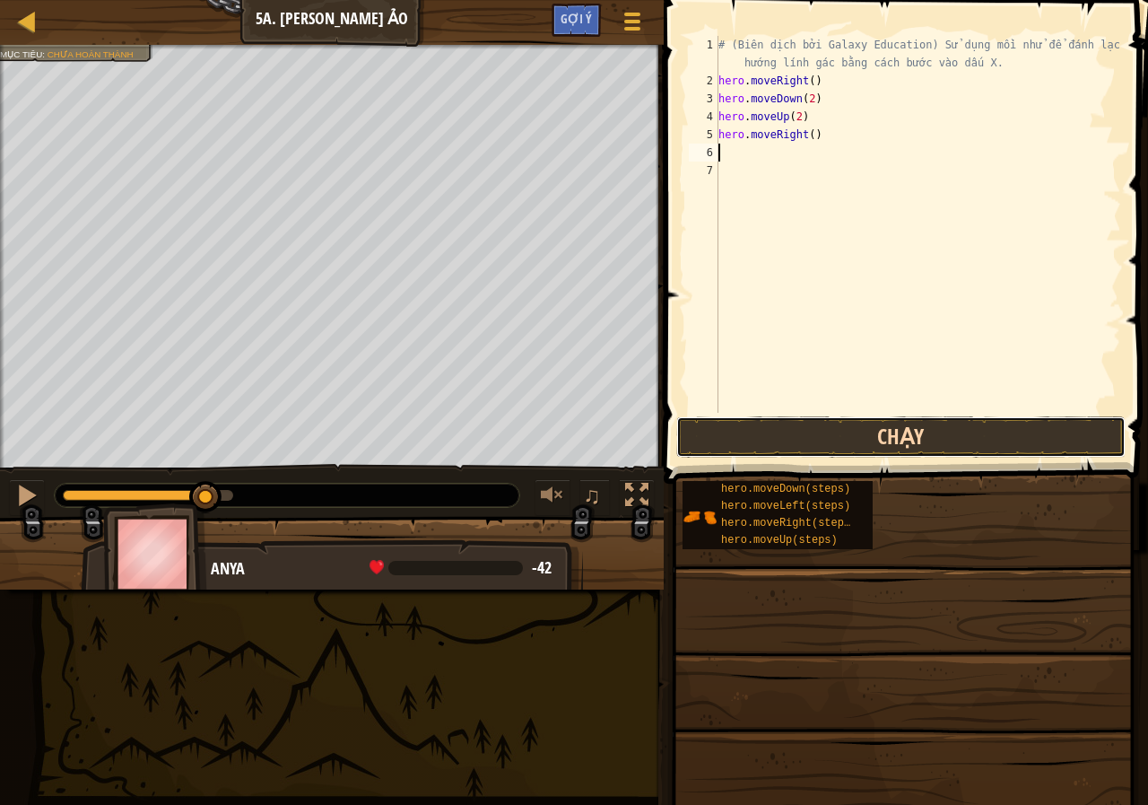
click at [867, 434] on button "Chạy" at bounding box center [900, 436] width 449 height 41
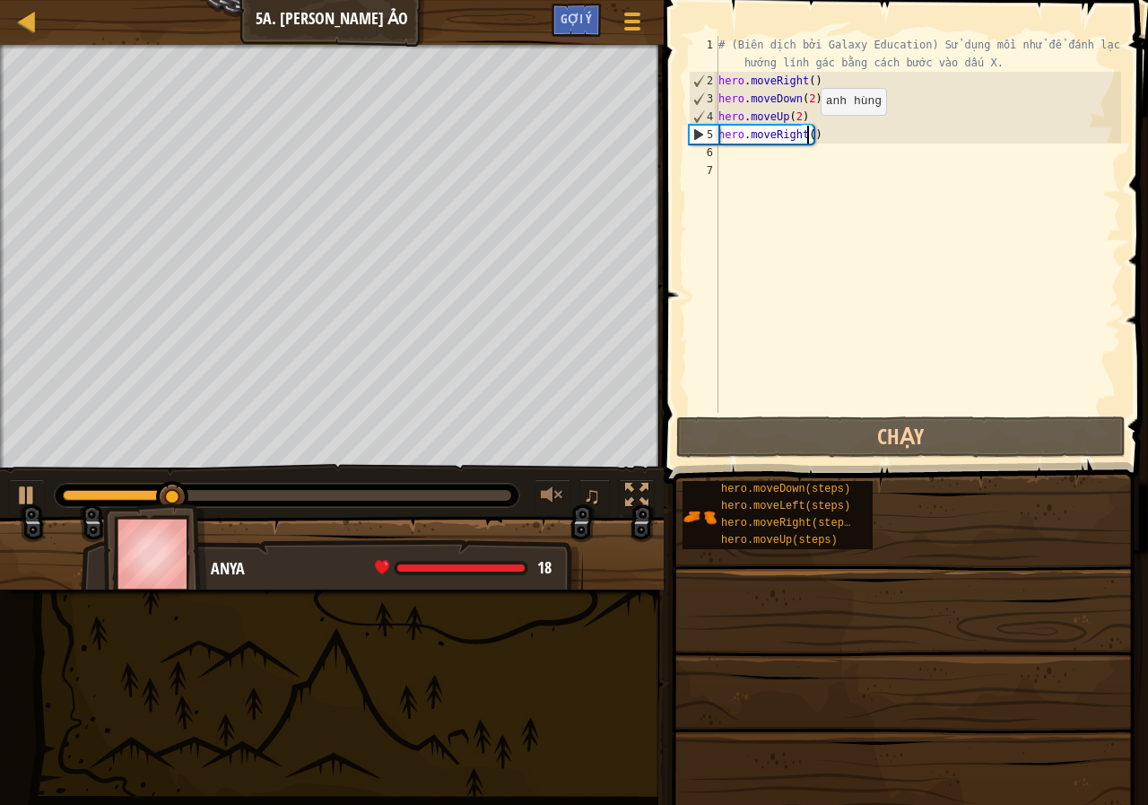
click at [805, 133] on div "# (Biên dịch bởi Galaxy Education) Sử dụng mồi nhử để đánh lạc hướng lính gác b…" at bounding box center [918, 251] width 406 height 431
type textarea "hero.moveRight(3)"
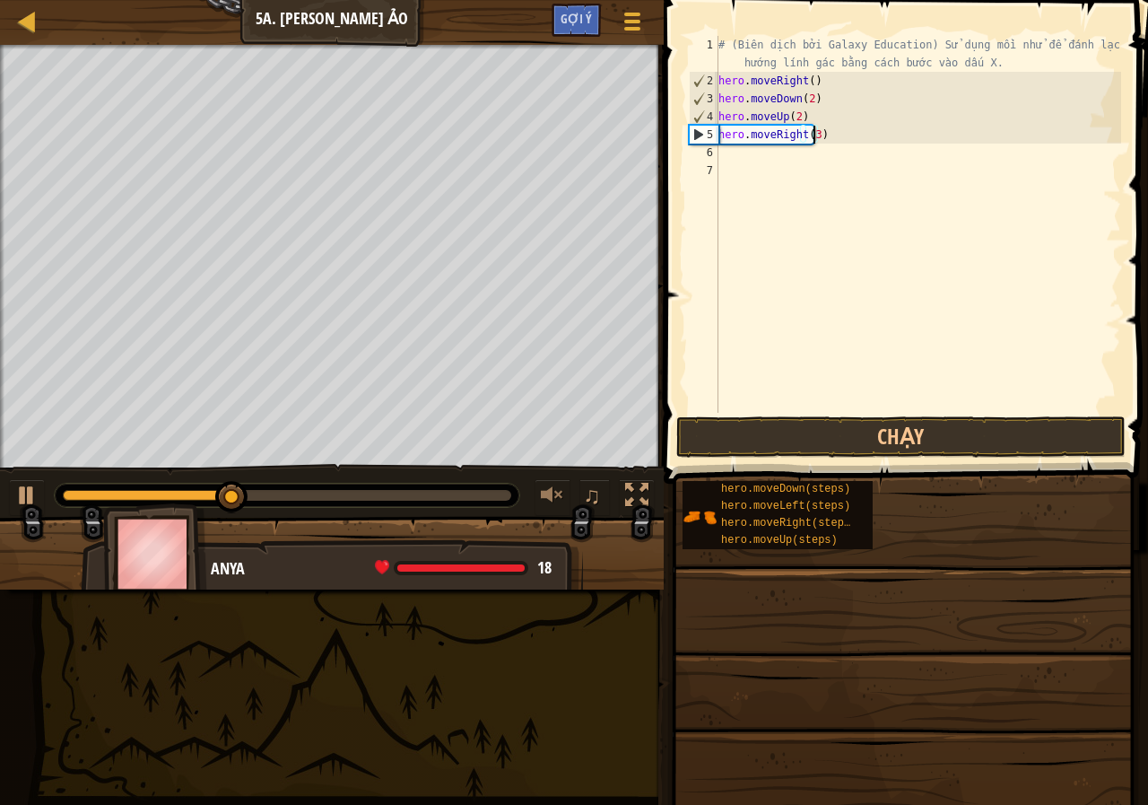
scroll to position [8, 0]
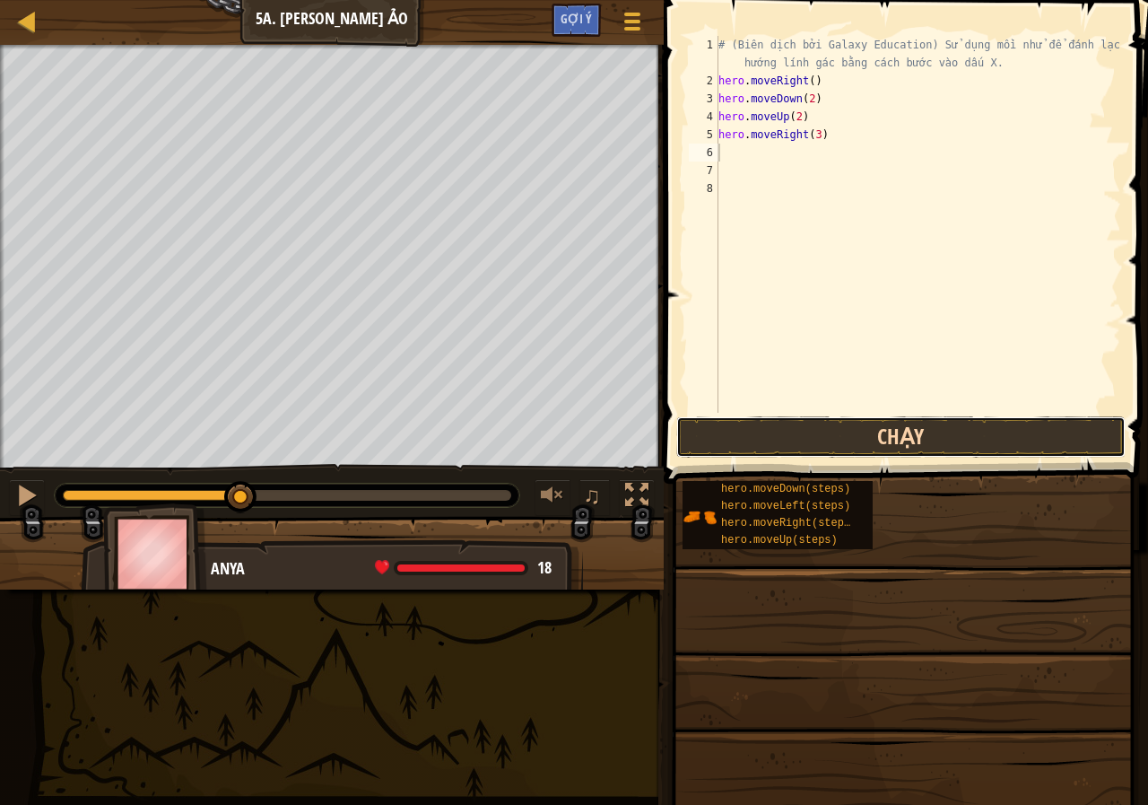
click at [779, 434] on button "Chạy" at bounding box center [900, 436] width 449 height 41
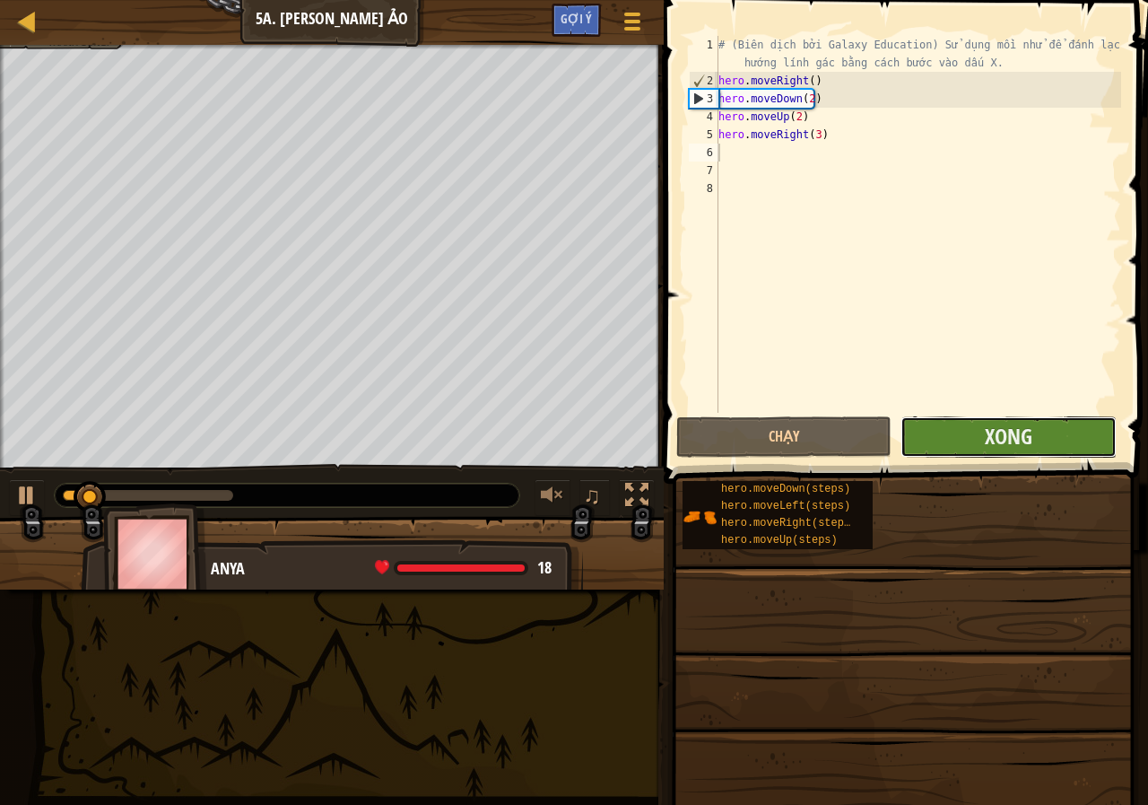
click at [939, 431] on button "Xong" at bounding box center [1007, 436] width 215 height 41
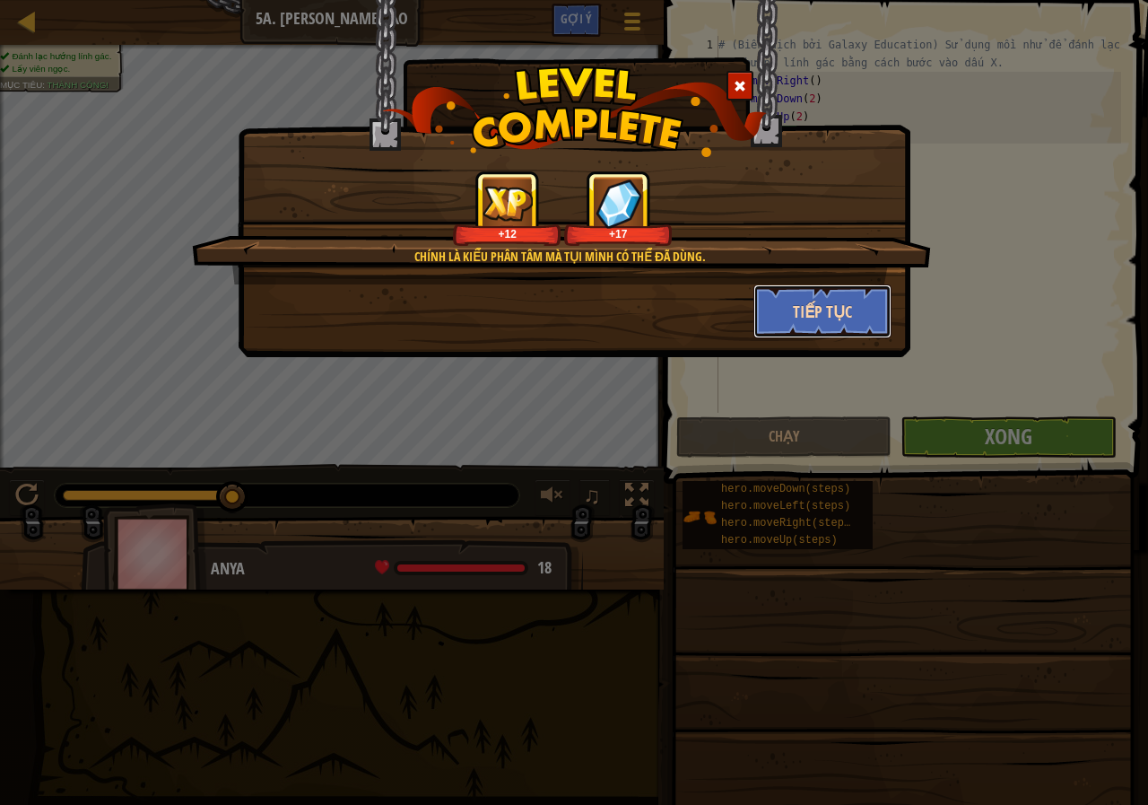
click at [842, 307] on button "Tiếp tục" at bounding box center [822, 311] width 139 height 54
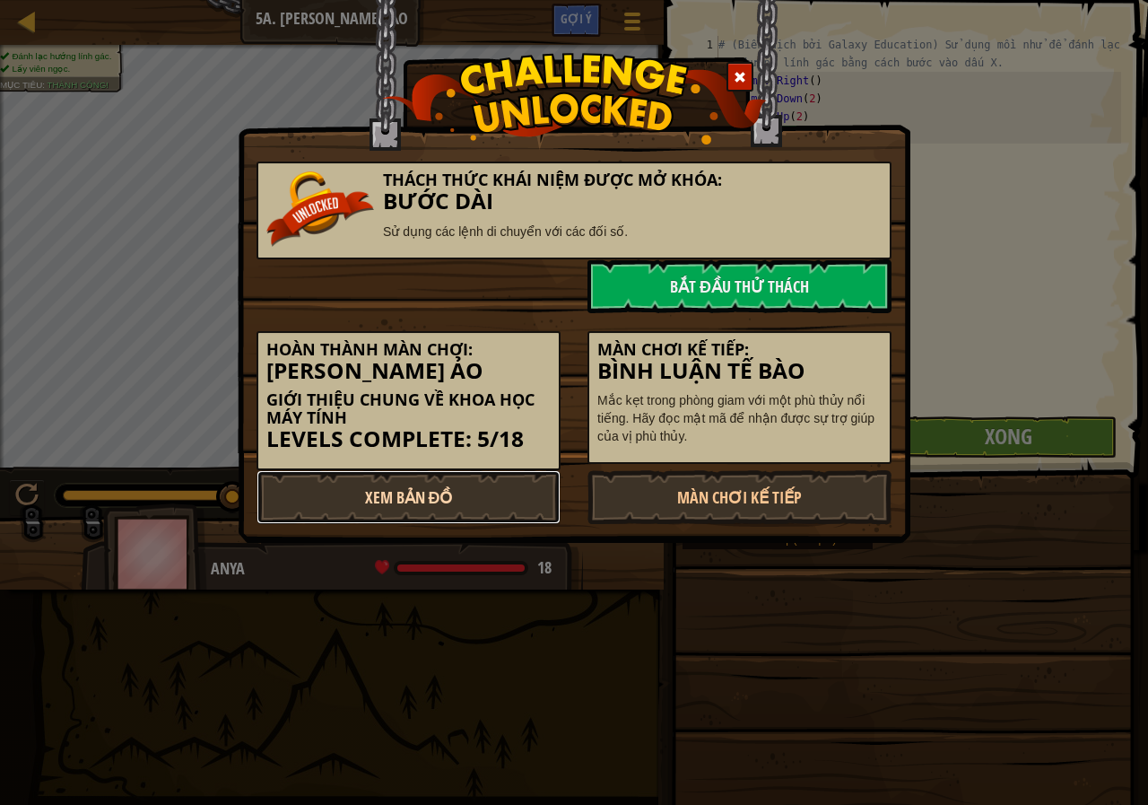
click at [492, 504] on link "Xem Bản Đồ" at bounding box center [409, 497] width 304 height 54
select select "vi"
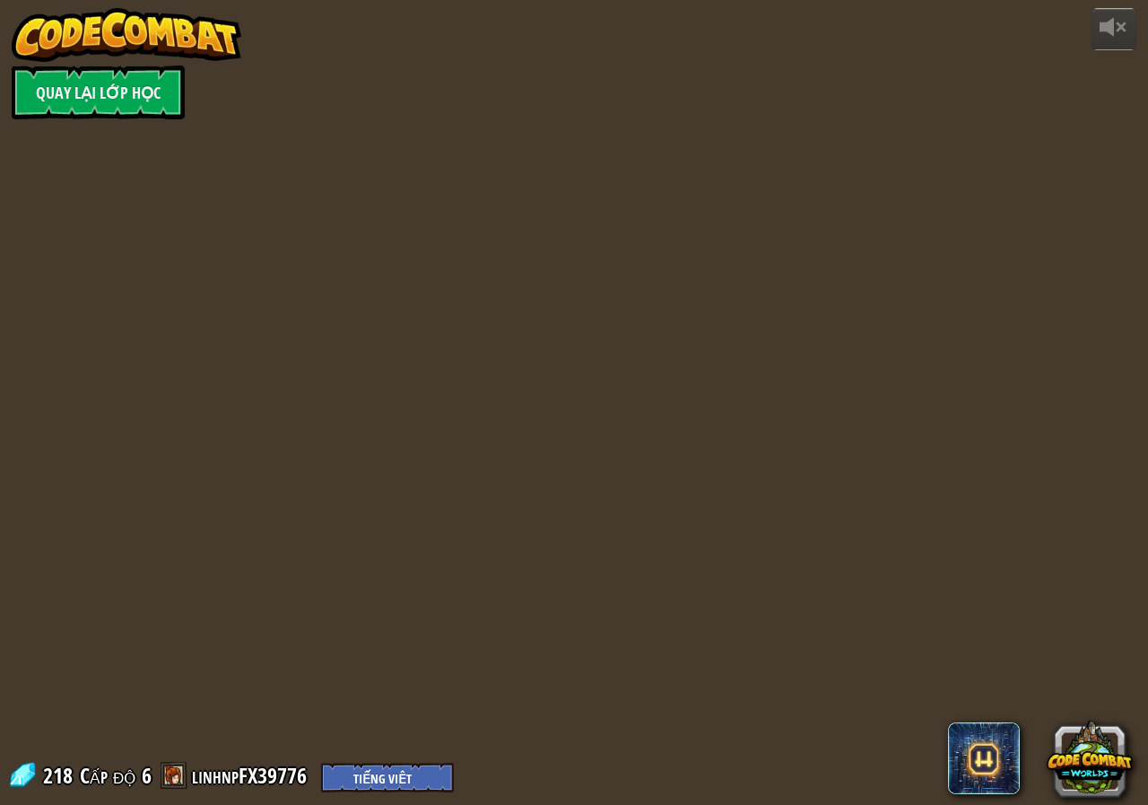
select select "vi"
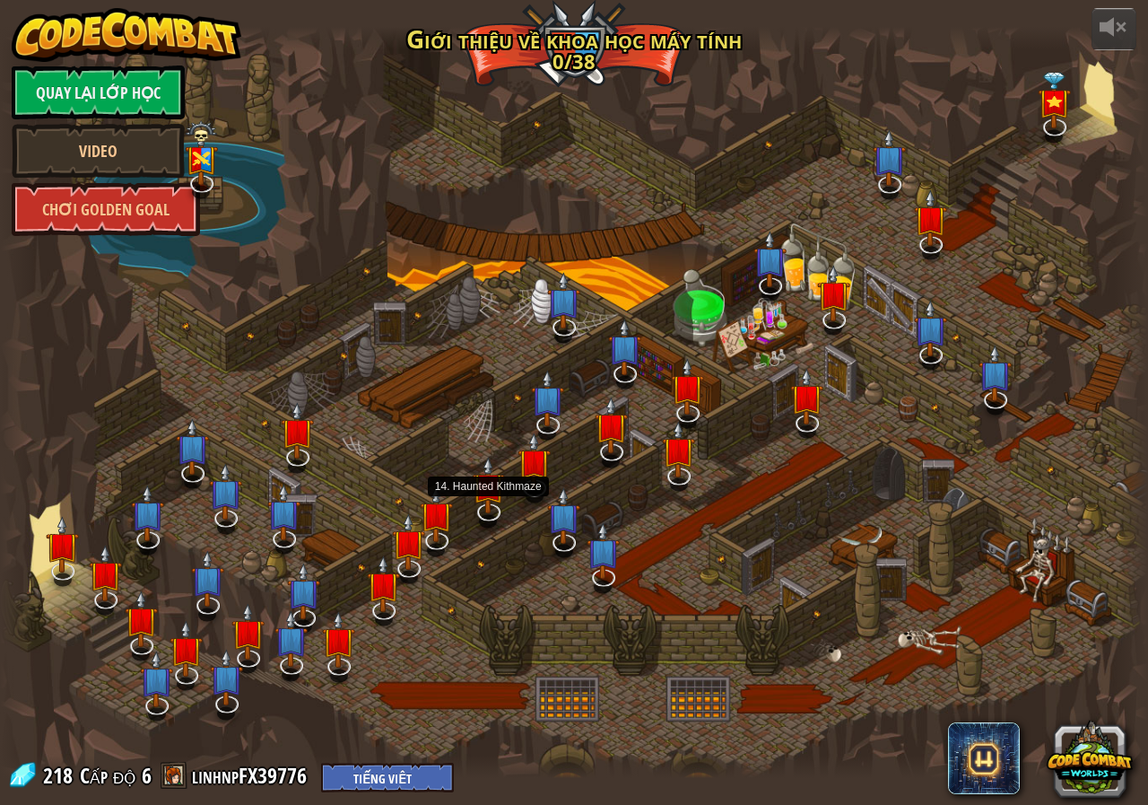
select select "vi"
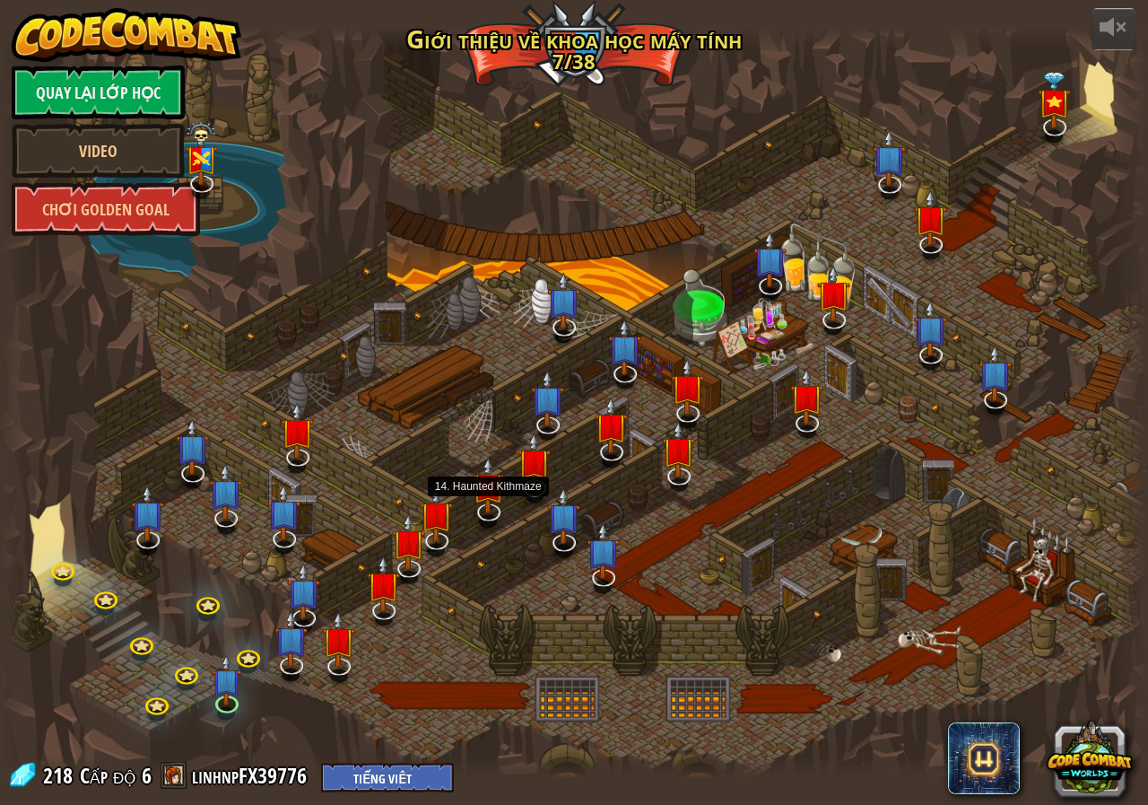
select select "vi"
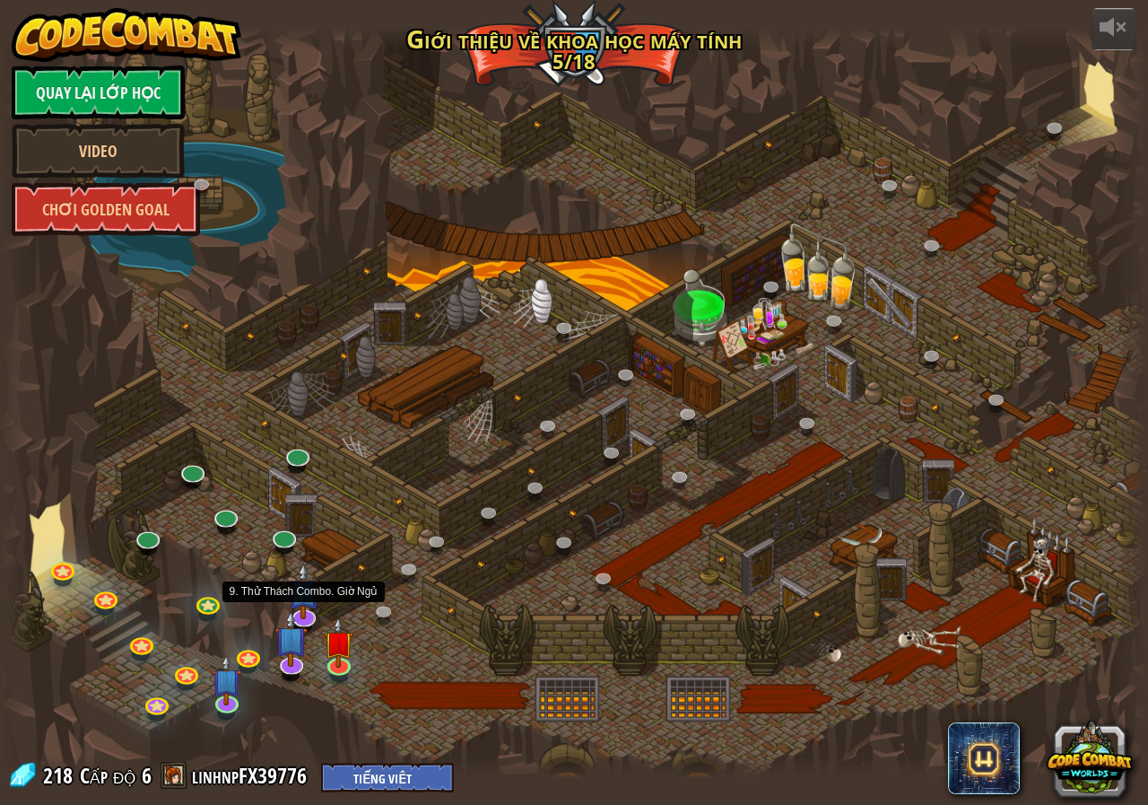
select select "vi"
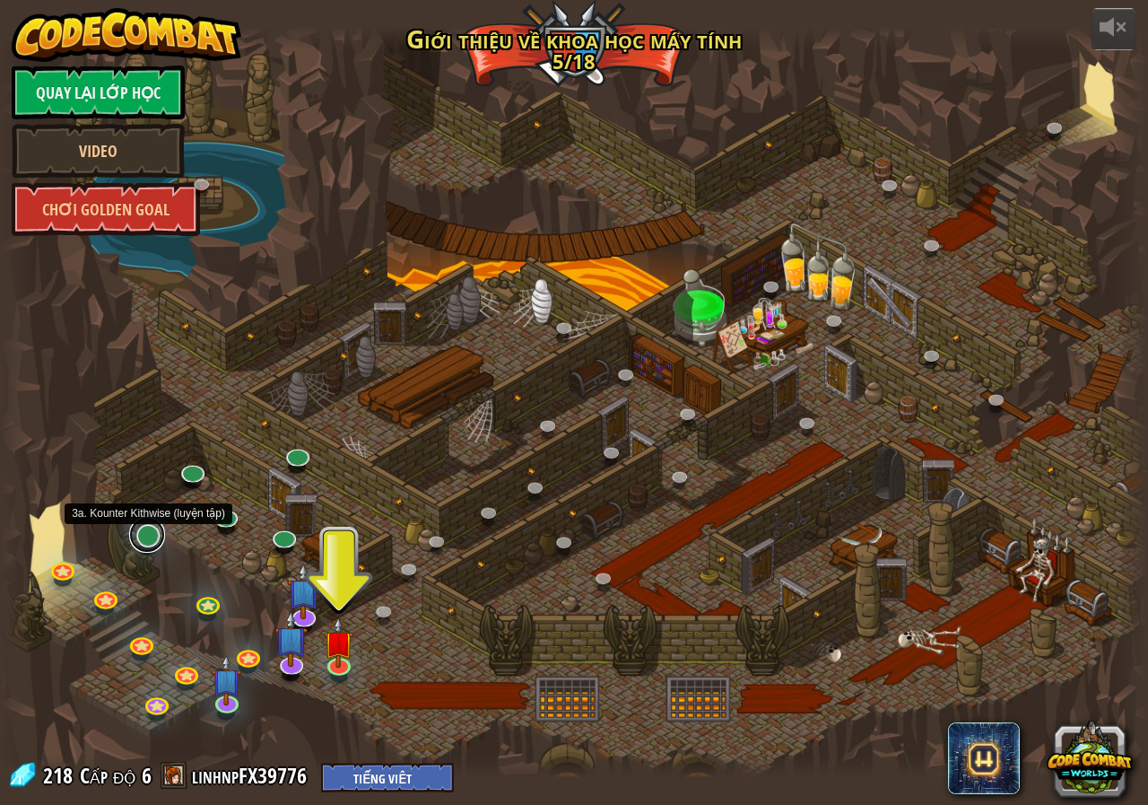
click at [144, 542] on link at bounding box center [147, 535] width 36 height 36
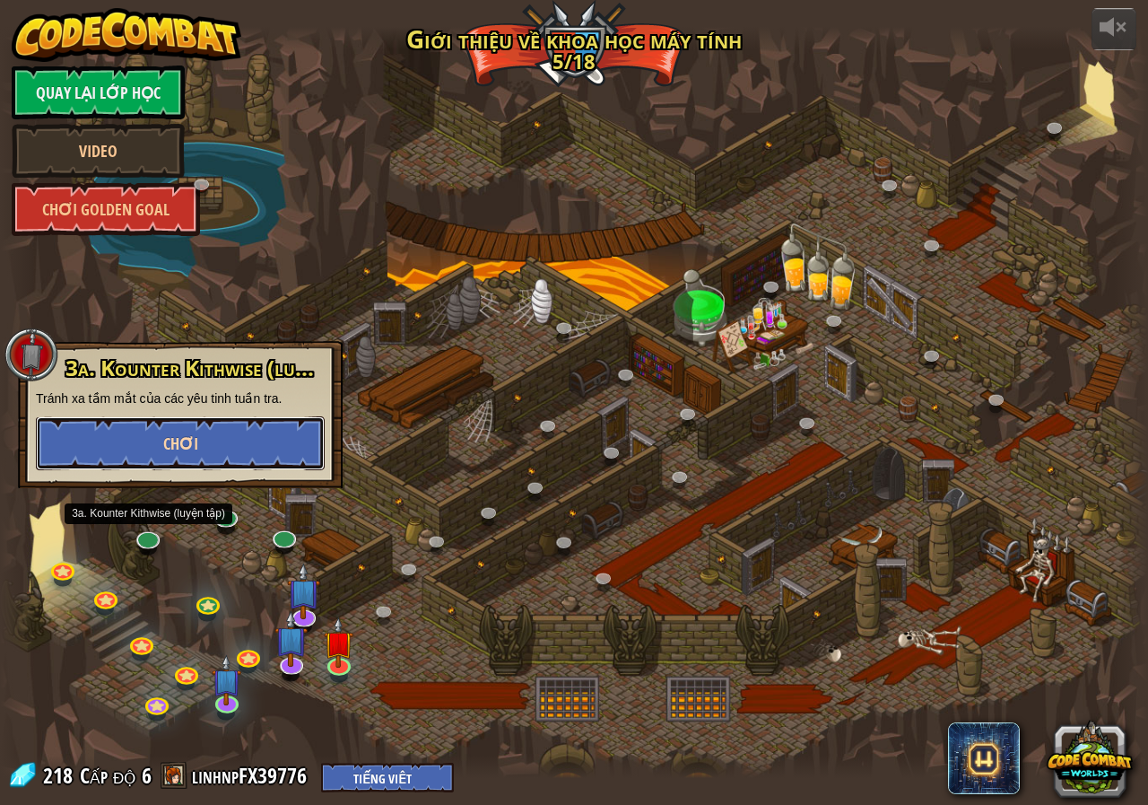
click at [205, 442] on button "Chơi" at bounding box center [180, 443] width 289 height 54
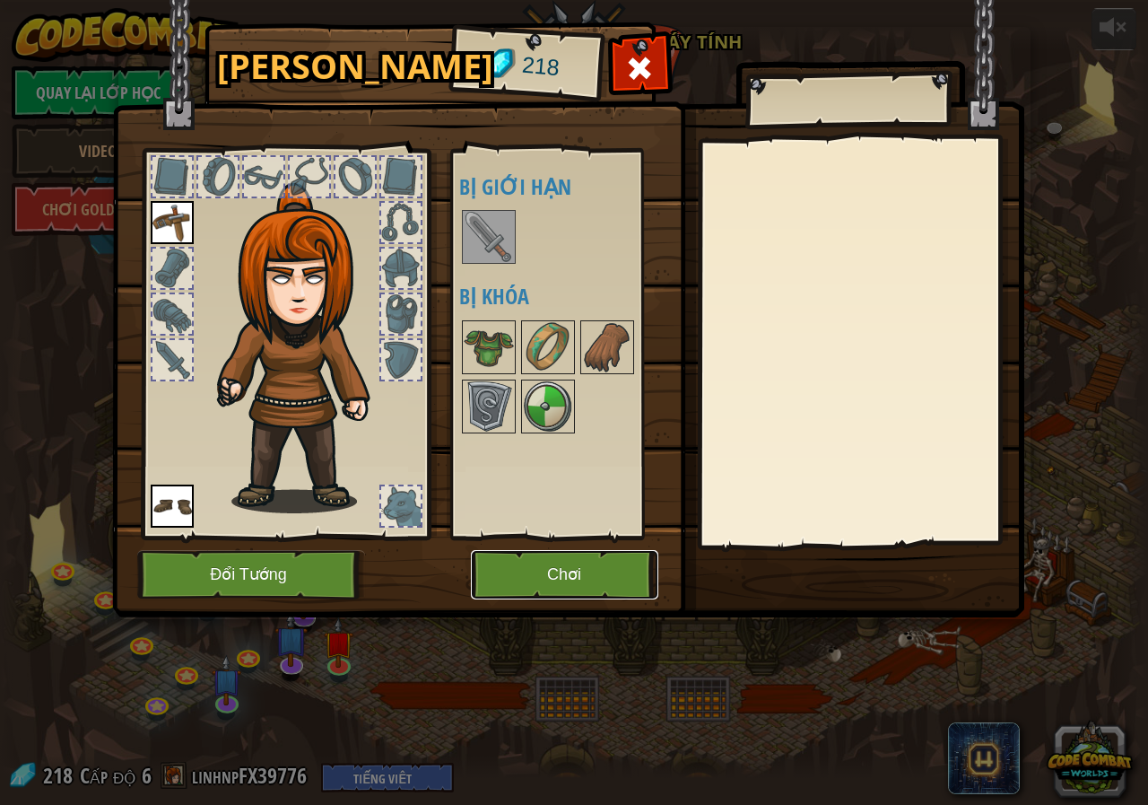
click at [568, 575] on button "Chơi" at bounding box center [564, 574] width 187 height 49
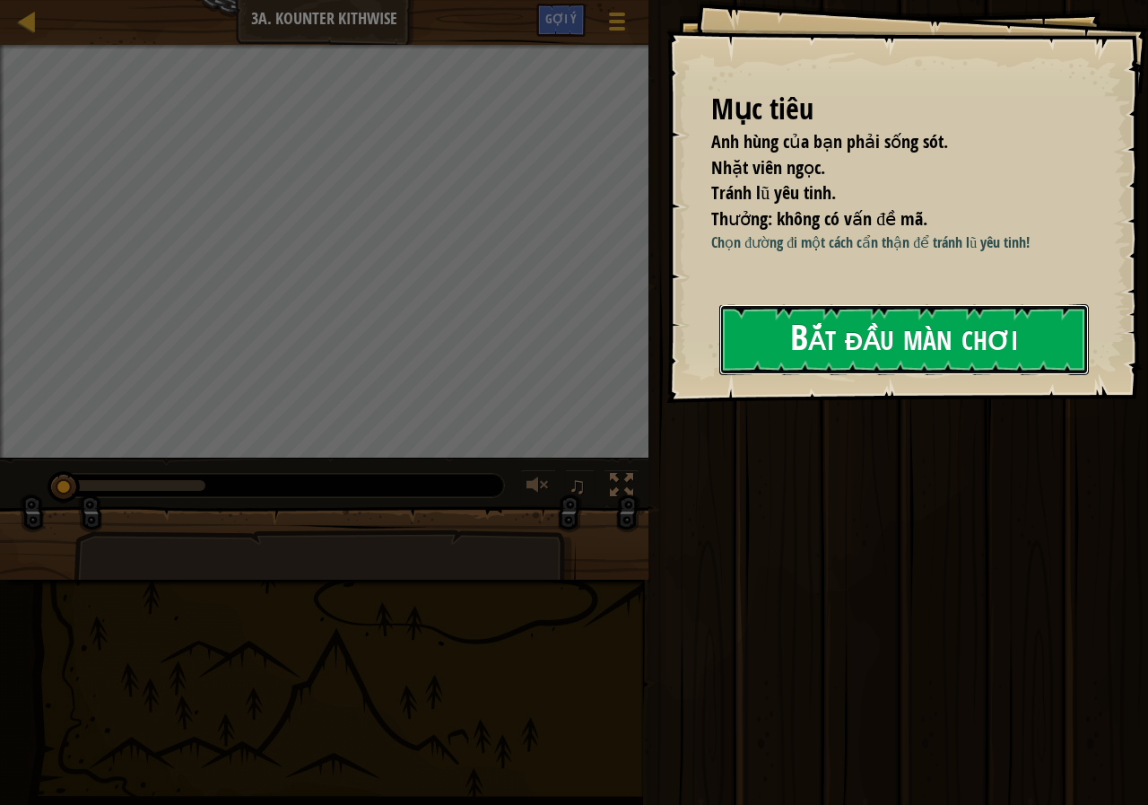
click at [847, 367] on button "Bắt đầu màn chơi" at bounding box center [904, 339] width 370 height 71
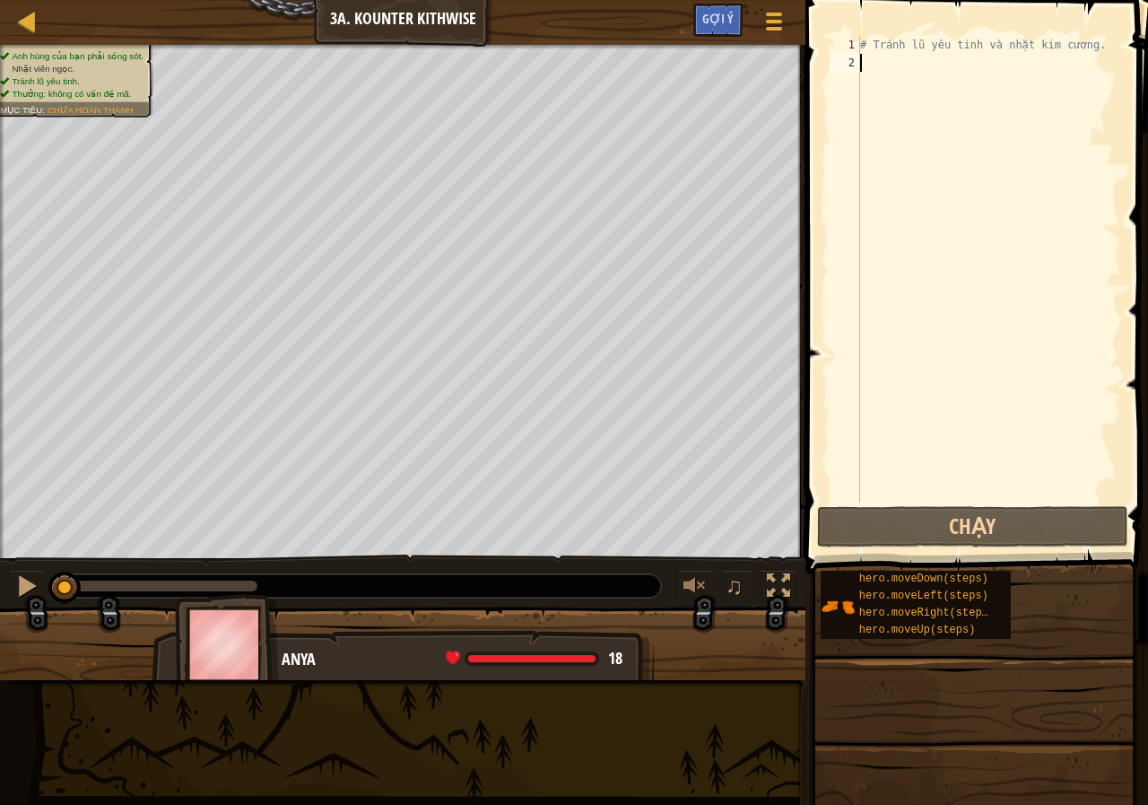
click at [897, 65] on div "# Tránh lũ yêu tinh và nhặt kim cương." at bounding box center [989, 287] width 265 height 502
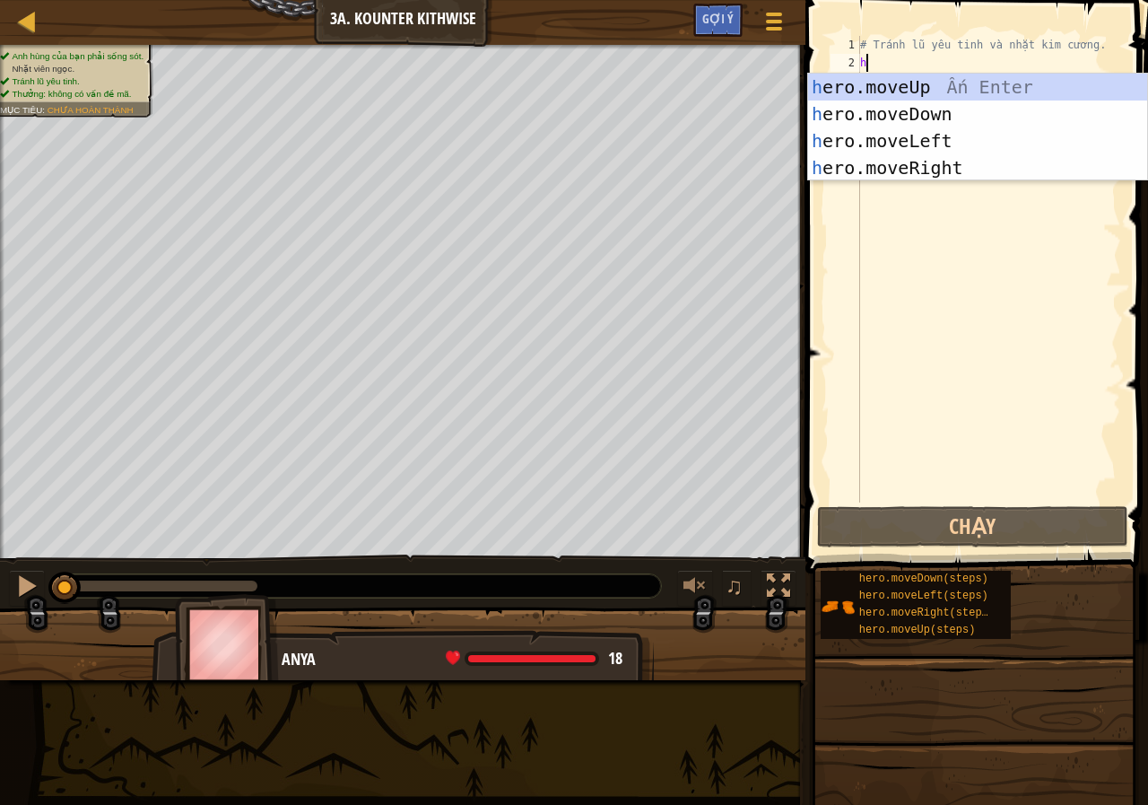
scroll to position [8, 0]
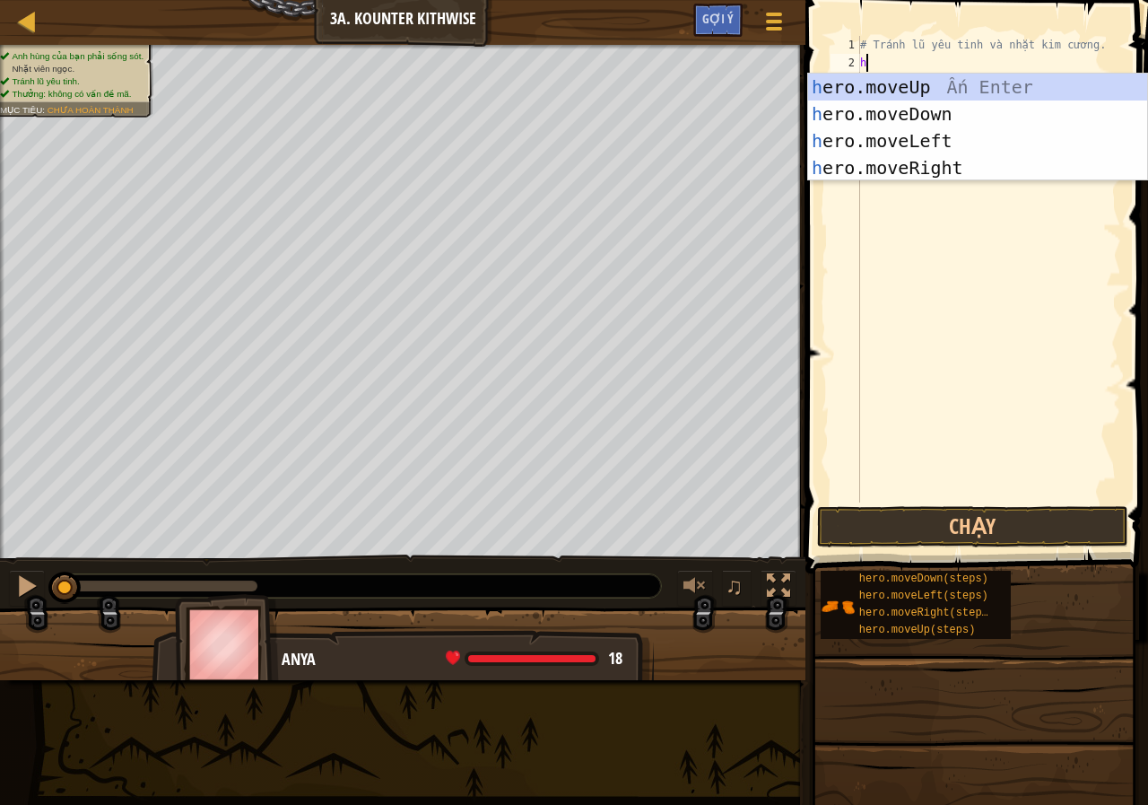
type textarea "he"
click at [931, 108] on div "he ro.moveUp Ấn Enter he ro.moveDown Ấn Enter he ro.moveLeft Ấn Enter he ro.mov…" at bounding box center [977, 154] width 339 height 161
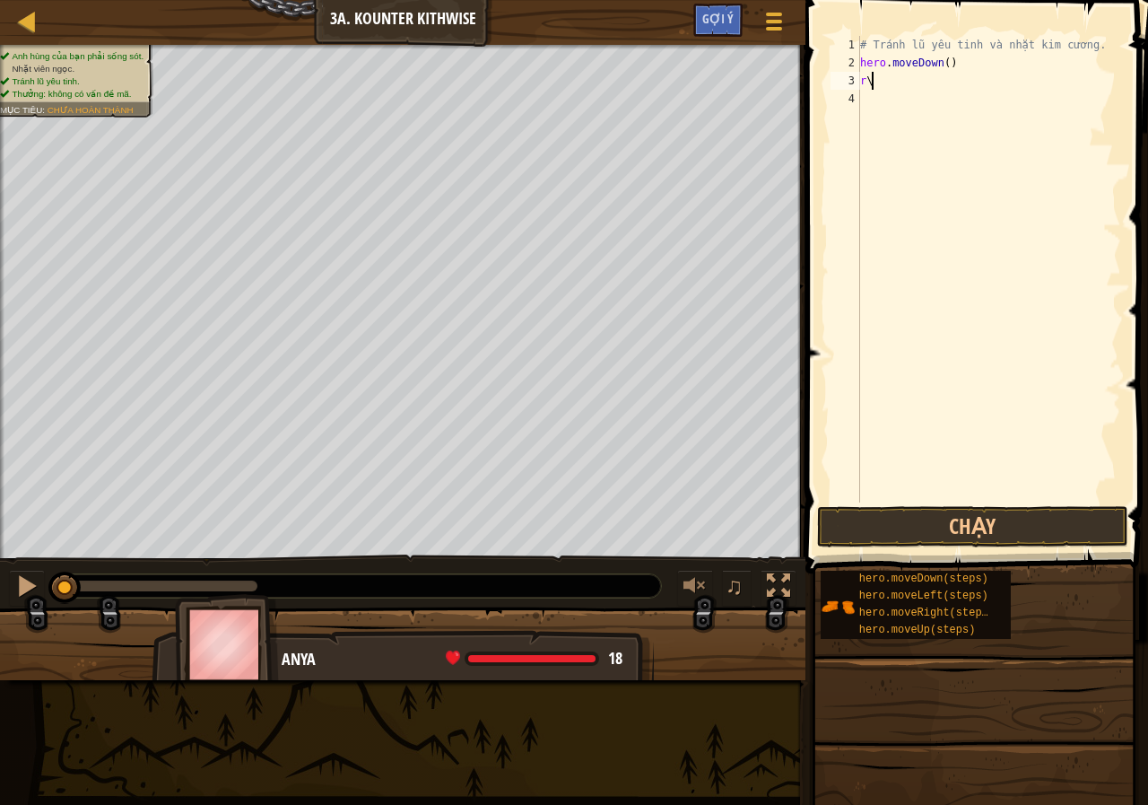
type textarea "r"
click at [942, 63] on div "# Tránh lũ yêu tinh và nhặt kim cương. hero . moveDown ( )" at bounding box center [989, 287] width 265 height 502
type textarea "hero.moveDown(2)"
click at [883, 85] on div "# Tránh lũ yêu tinh và nhặt kim cương. hero . moveDown ( 2 )" at bounding box center [989, 287] width 265 height 502
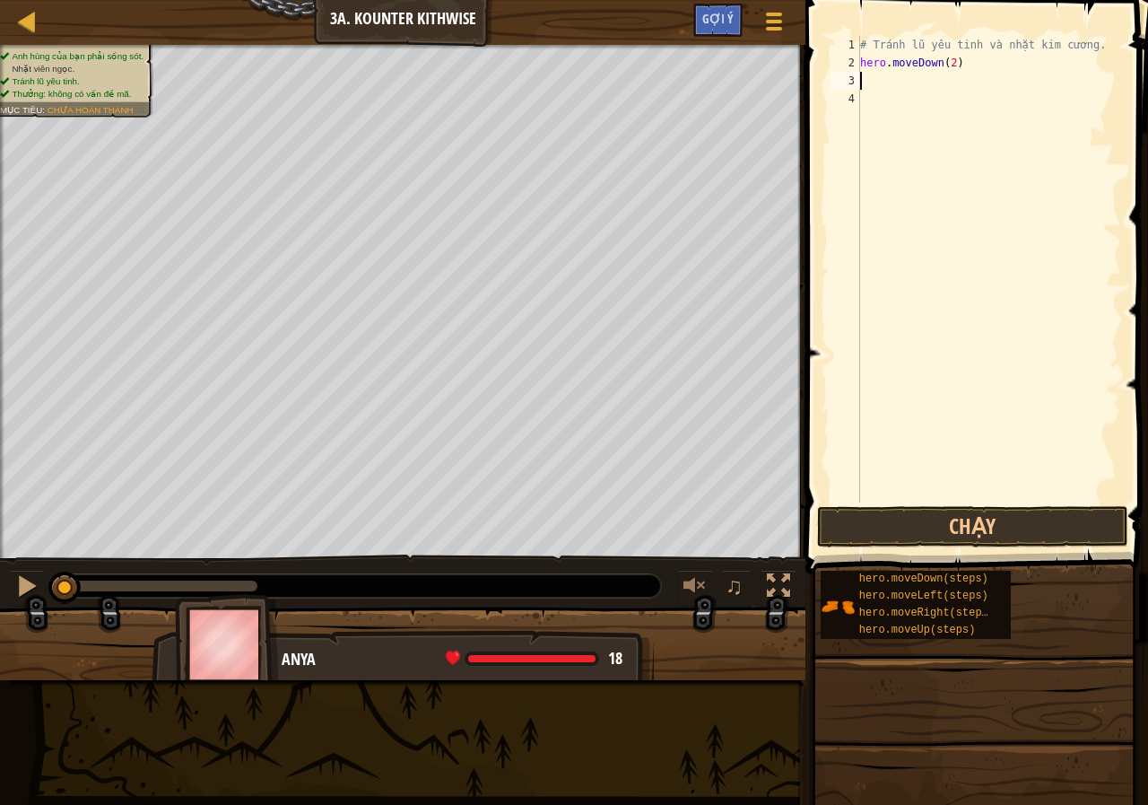
scroll to position [8, 0]
type textarea "h"
click at [930, 542] on button "Chạy" at bounding box center [972, 526] width 311 height 41
click at [924, 528] on button "Đang chạy" at bounding box center [972, 526] width 311 height 41
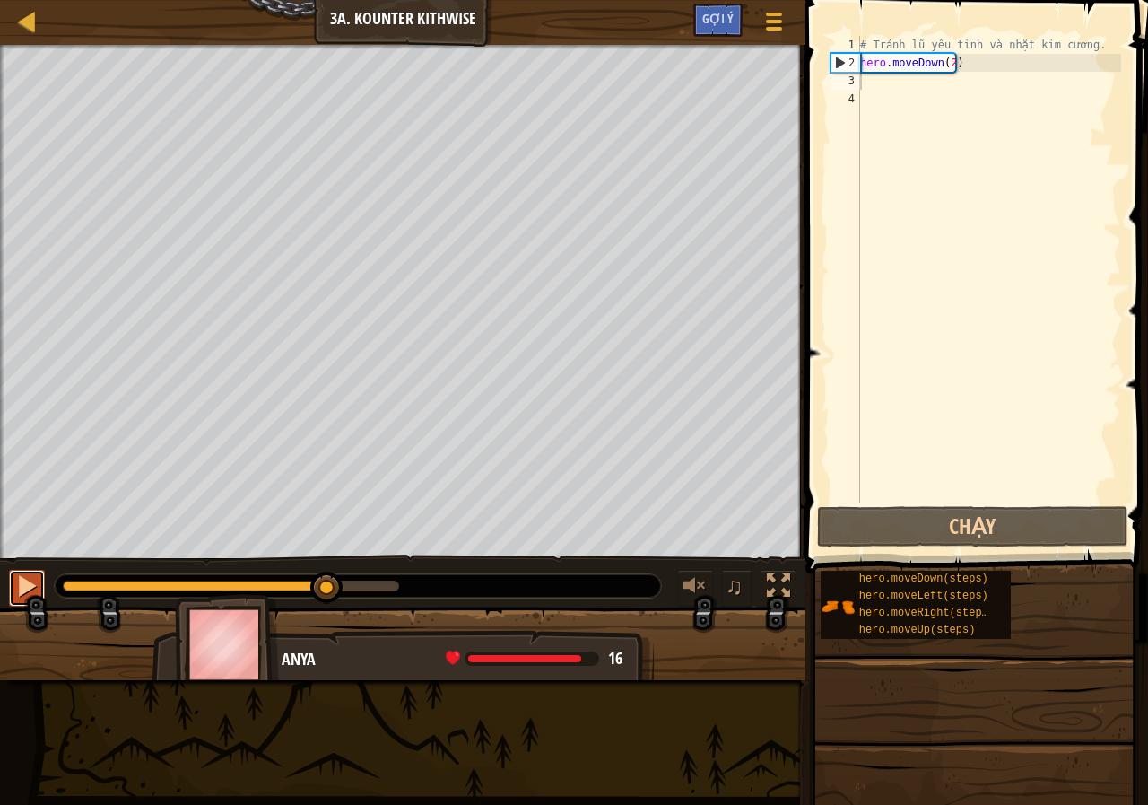
click at [24, 584] on div at bounding box center [26, 585] width 23 height 23
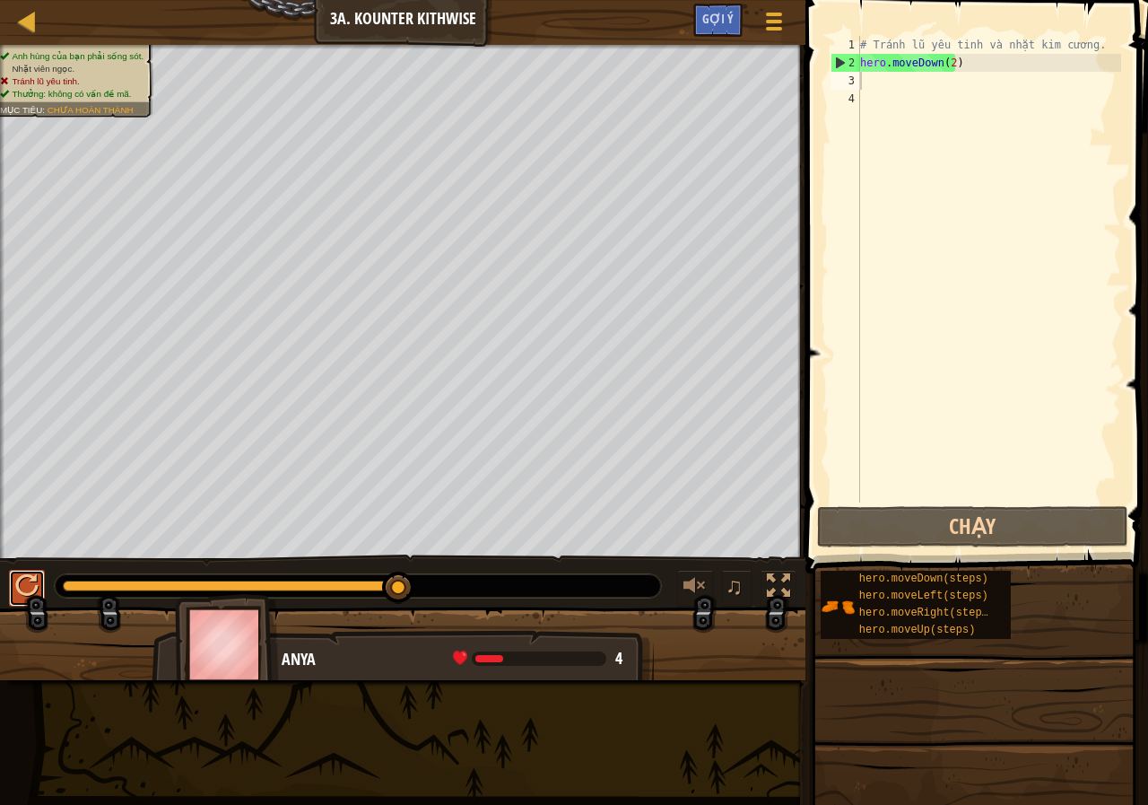
click at [24, 586] on div at bounding box center [26, 585] width 23 height 23
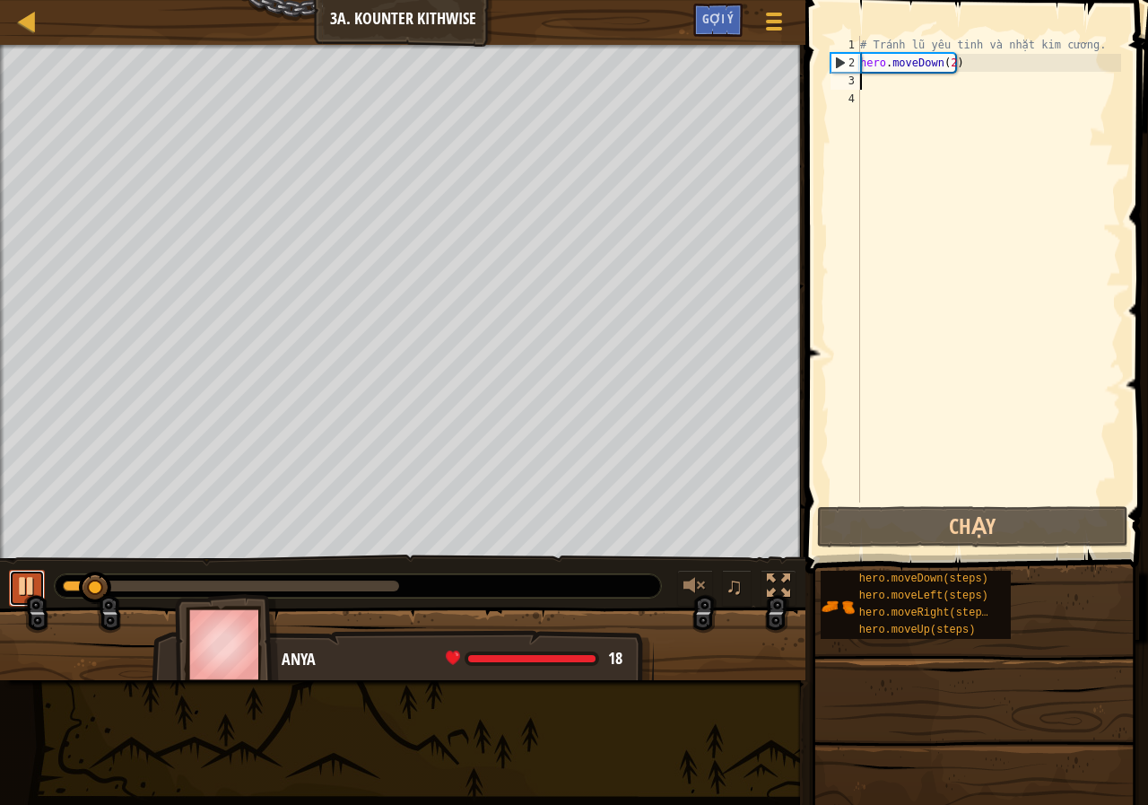
click at [22, 585] on div at bounding box center [26, 585] width 23 height 23
click at [880, 106] on div "# Tránh lũ yêu tinh và nhặt kim cương. hero . moveDown ( 2 )" at bounding box center [989, 287] width 265 height 502
click at [874, 91] on div "# Tránh lũ yêu tinh và nhặt kim cương. hero . moveDown ( 2 )" at bounding box center [989, 287] width 265 height 502
click at [867, 80] on div "# Tránh lũ yêu tinh và nhặt kim cương. hero . moveDown ( 2 )" at bounding box center [989, 287] width 265 height 502
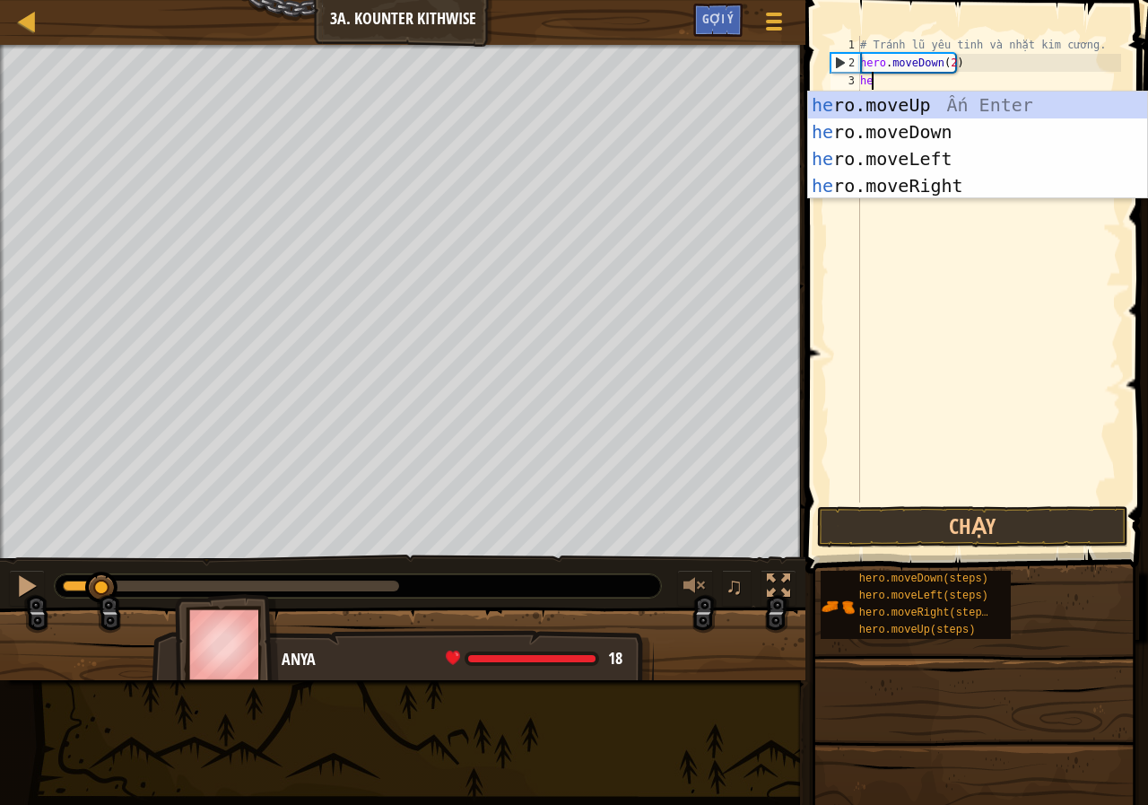
type textarea "her"
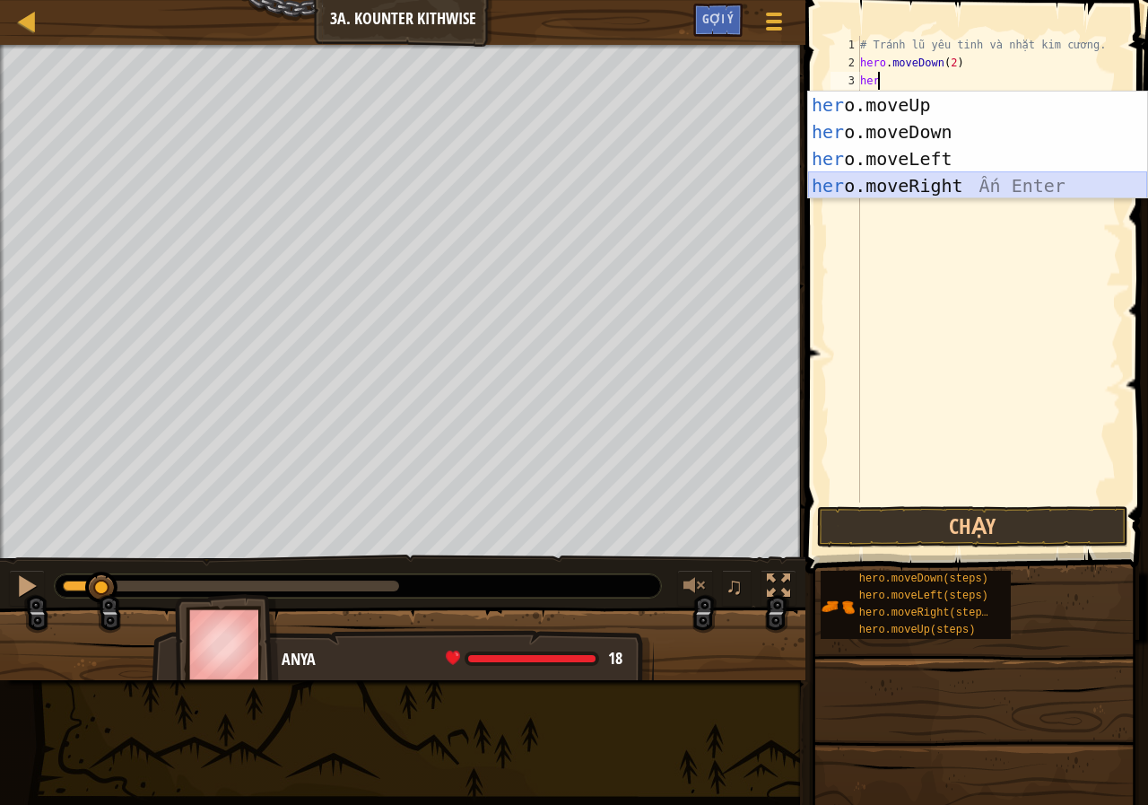
click at [909, 0] on body "Bản đồ Giới thiệu chung về Khoa học máy tính 3a. Kounter Kithwise Tuỳ chọn Xong…" at bounding box center [574, 0] width 1148 height 0
click at [897, 192] on div "her o.moveUp Ấn Enter her o.moveDown Ấn Enter her o.moveLeft Ấn Enter her o.mov…" at bounding box center [977, 171] width 339 height 161
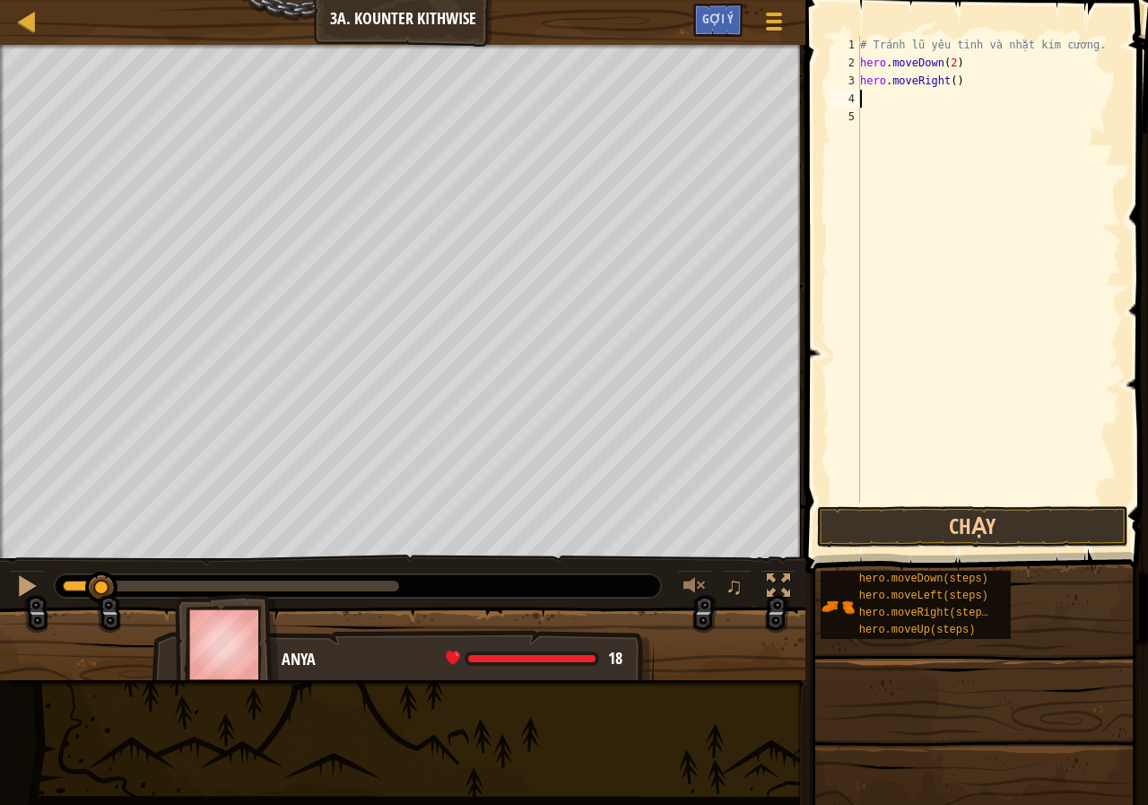
scroll to position [8, 0]
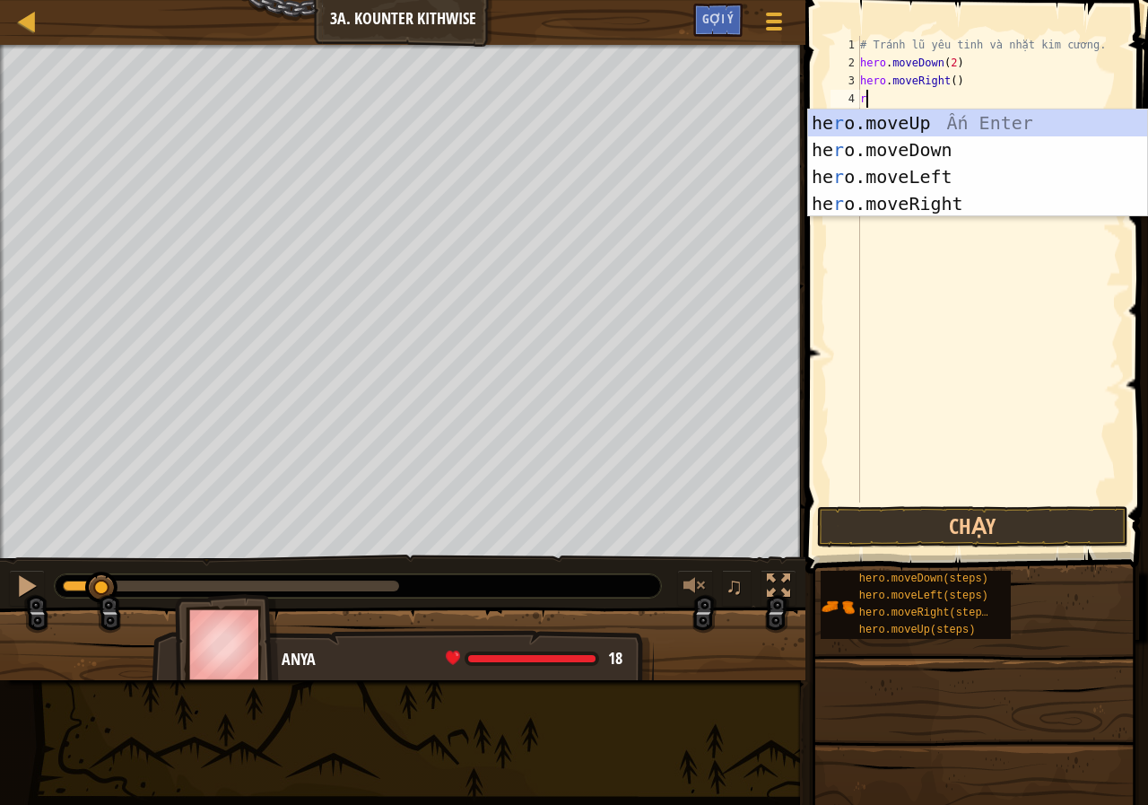
type textarea "r"
click at [881, 120] on div "he r o.moveUp Ấn Enter he r o.moveDown Ấn Enter he r o.moveLeft Ấn Enter he r o…" at bounding box center [977, 189] width 339 height 161
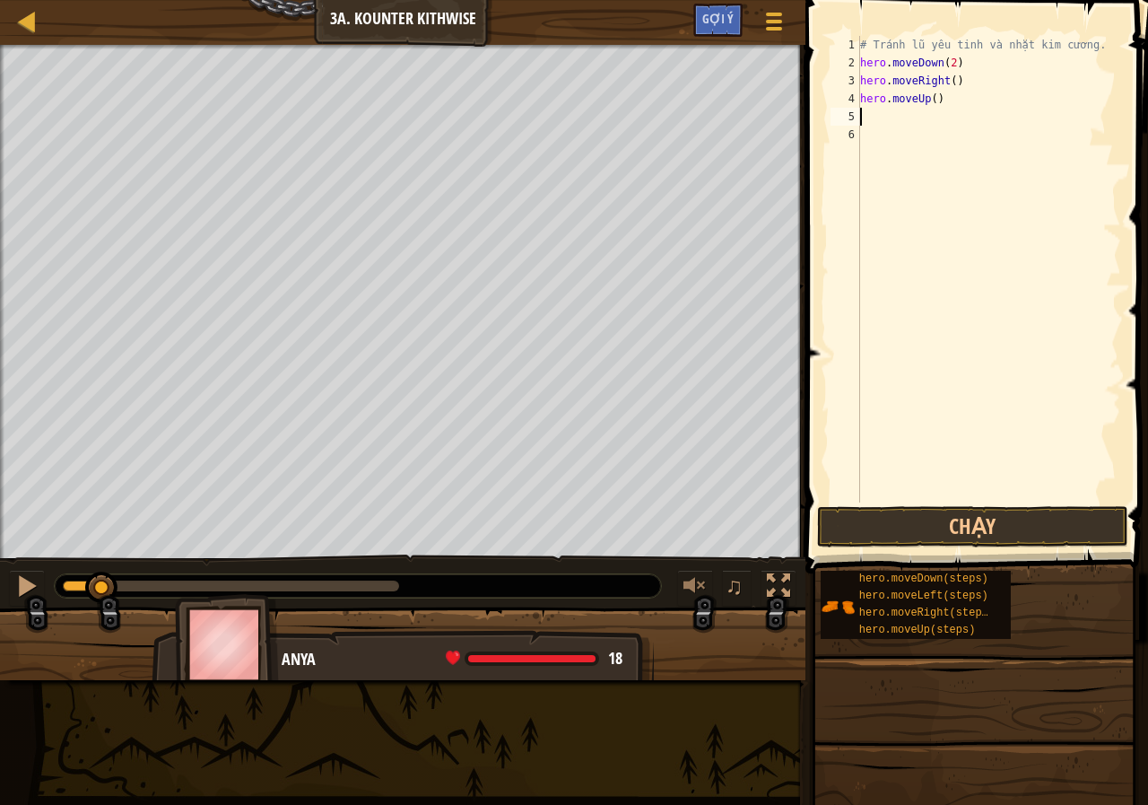
type textarea "r"
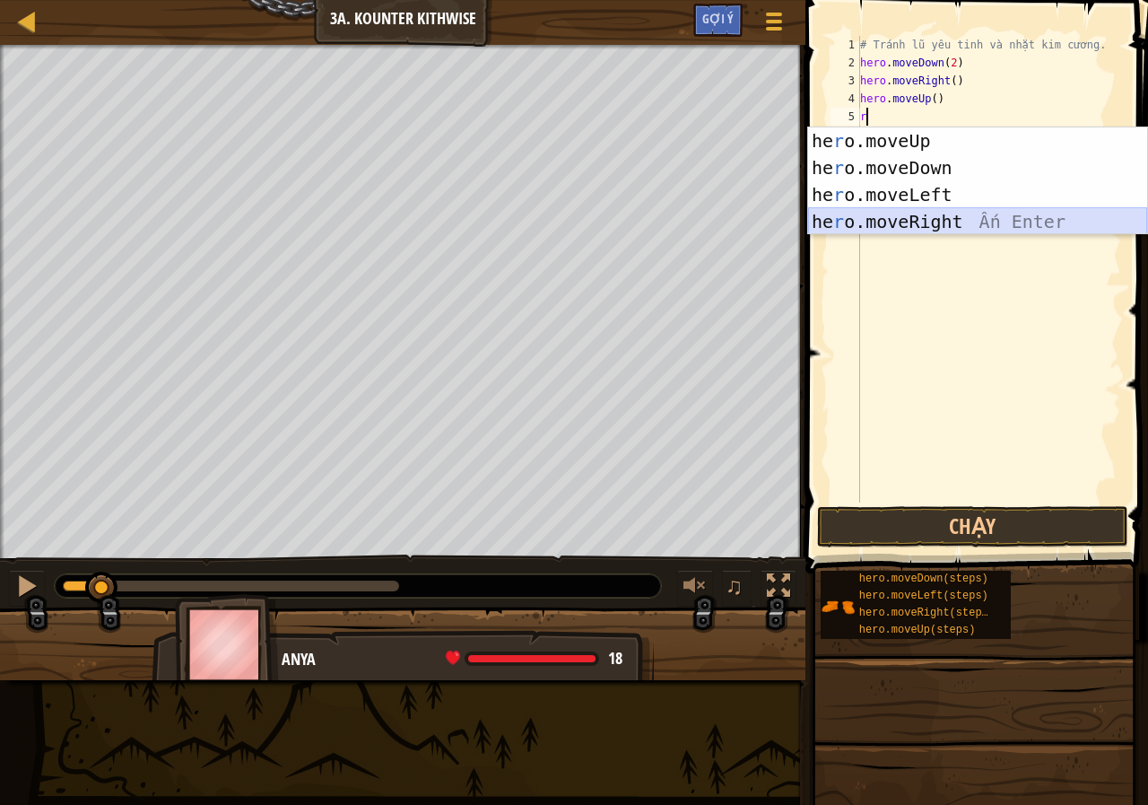
click at [903, 219] on div "he r o.moveUp Ấn Enter he r o.moveDown Ấn Enter he r o.moveLeft Ấn Enter he r o…" at bounding box center [977, 207] width 339 height 161
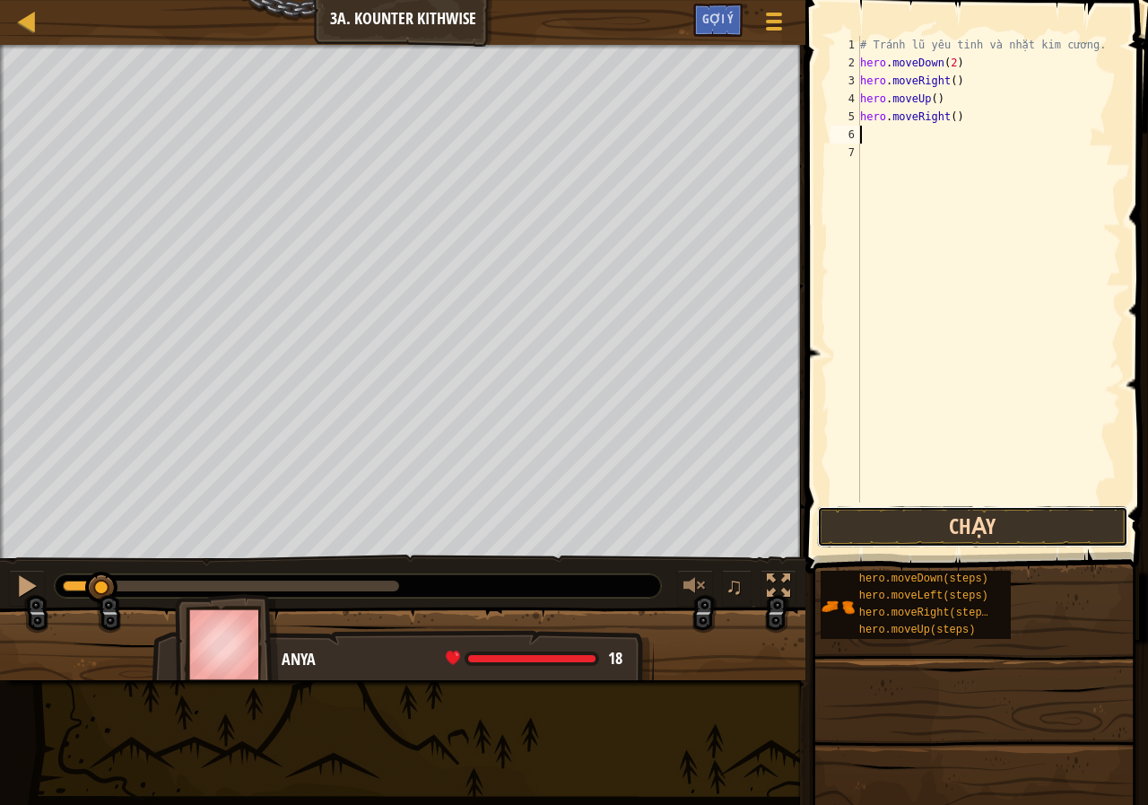
click at [915, 513] on button "Chạy" at bounding box center [972, 526] width 311 height 41
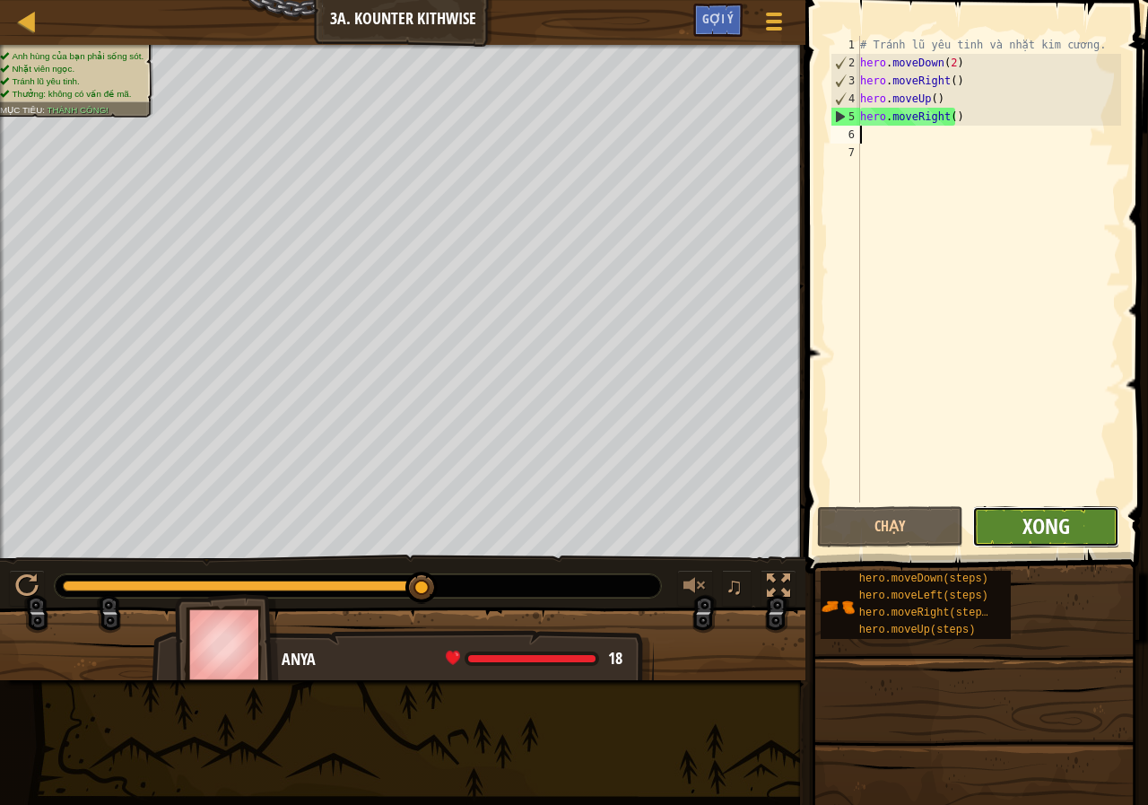
click at [1037, 513] on span "Xong" at bounding box center [1046, 525] width 48 height 29
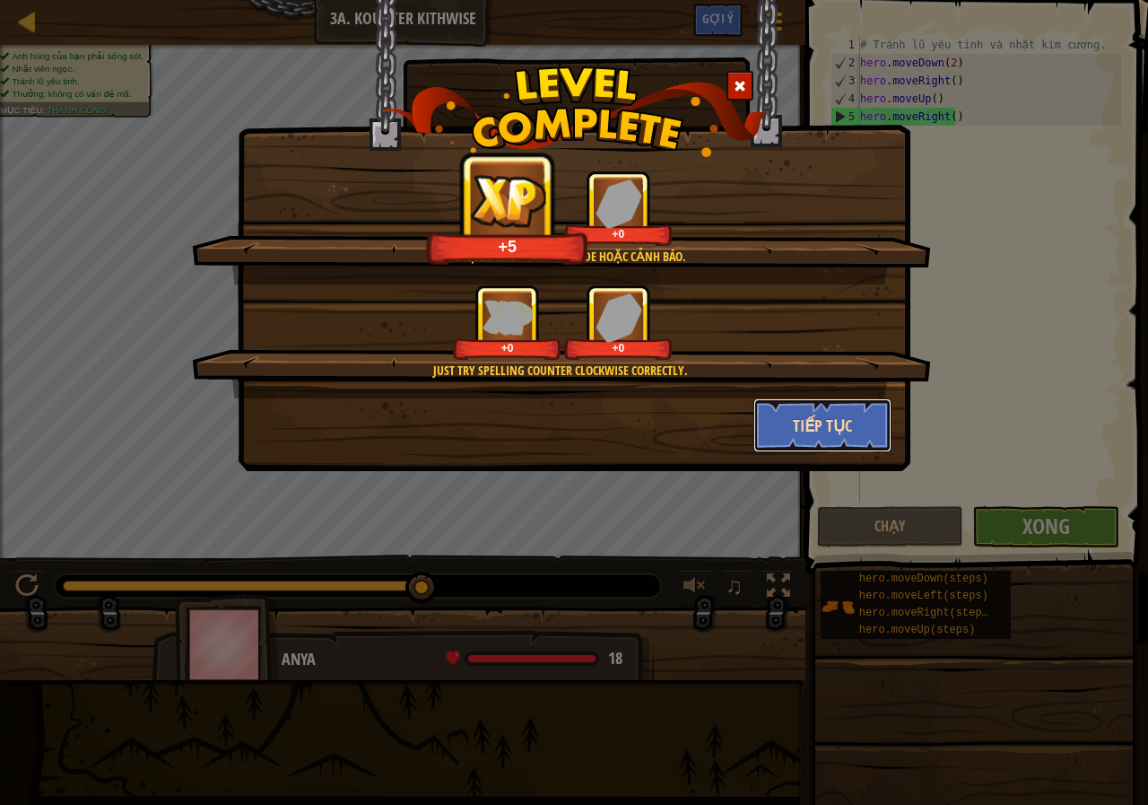
click at [793, 423] on button "Tiếp tục" at bounding box center [822, 425] width 139 height 54
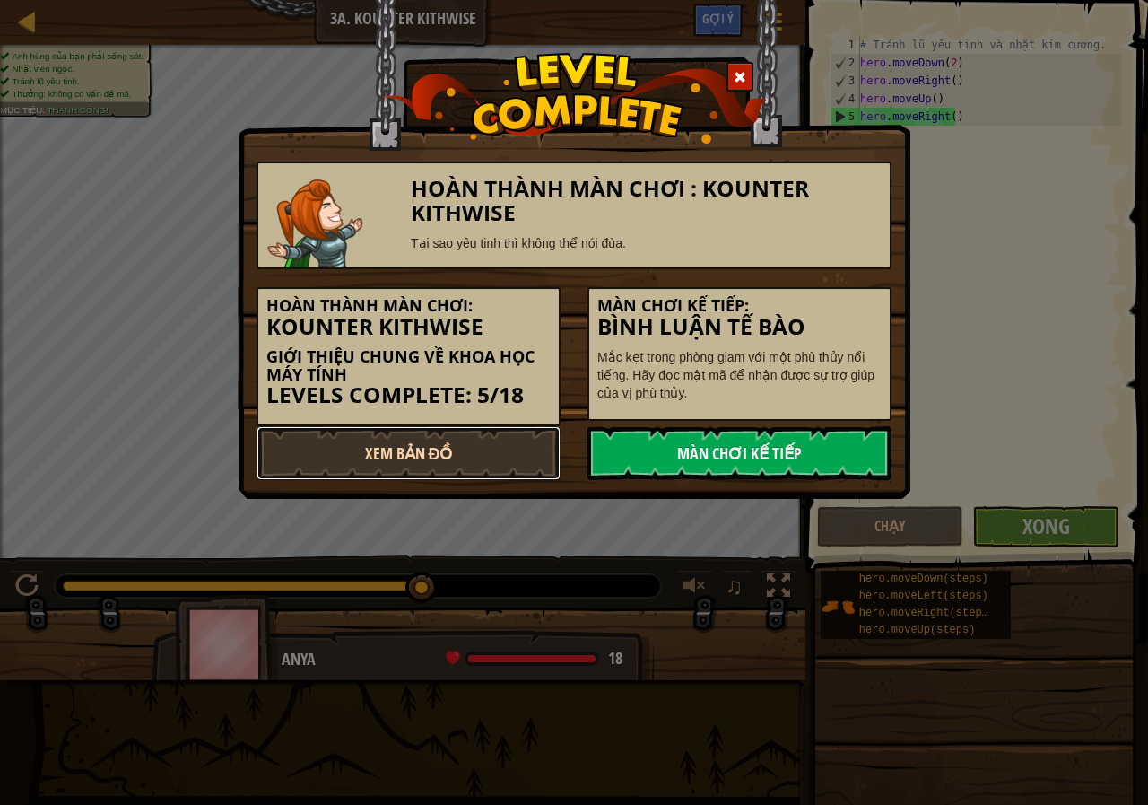
click at [476, 466] on link "Xem Bản Đồ" at bounding box center [409, 453] width 304 height 54
select select "vi"
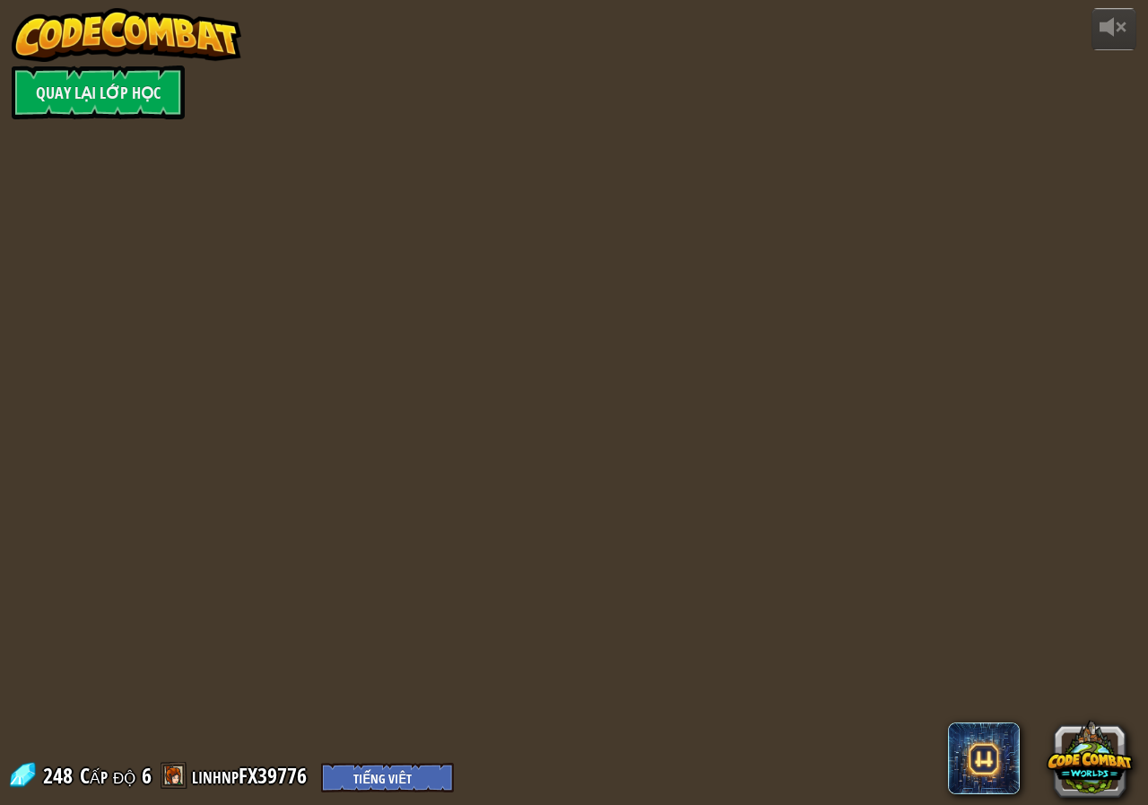
select select "vi"
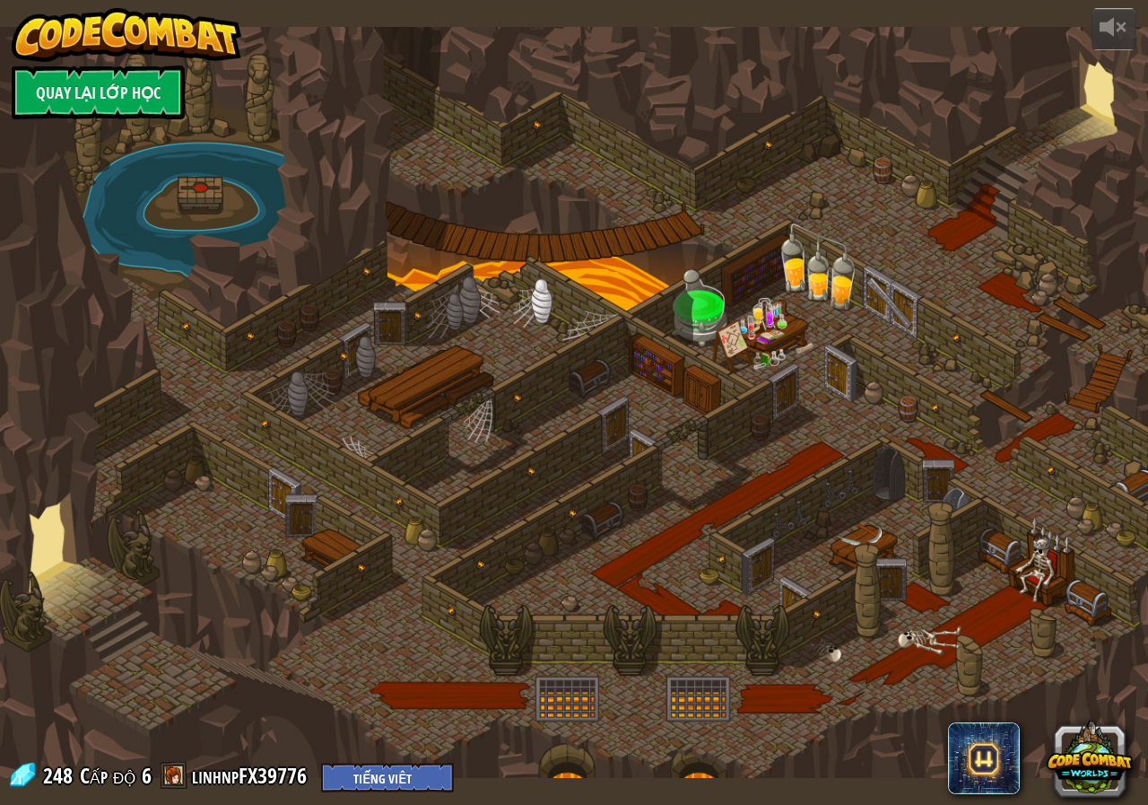
select select "vi"
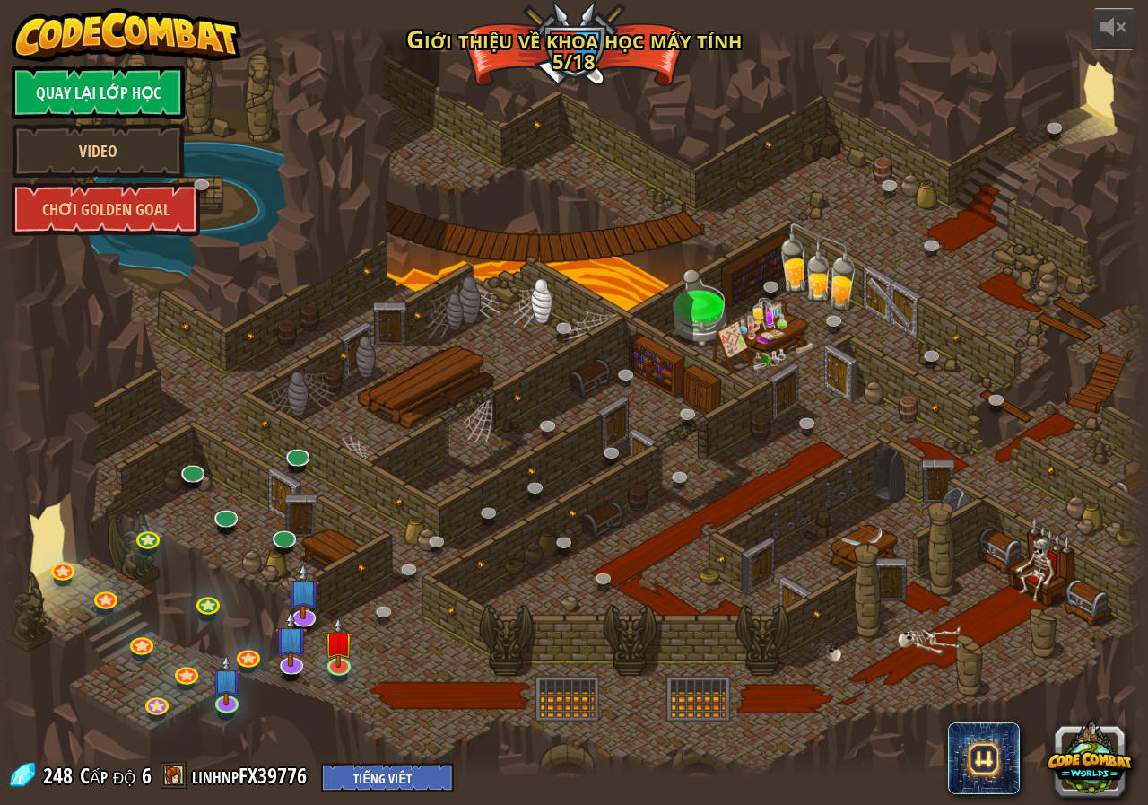
select select "vi"
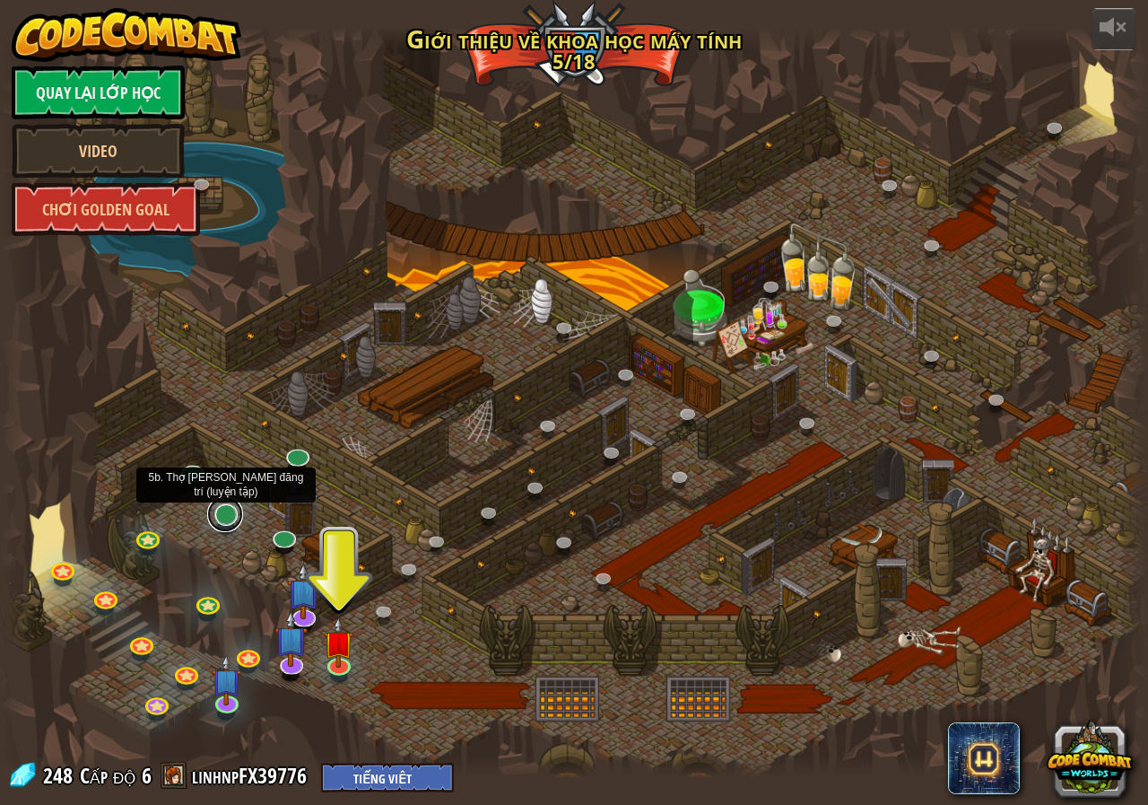
click at [235, 518] on link at bounding box center [225, 514] width 36 height 36
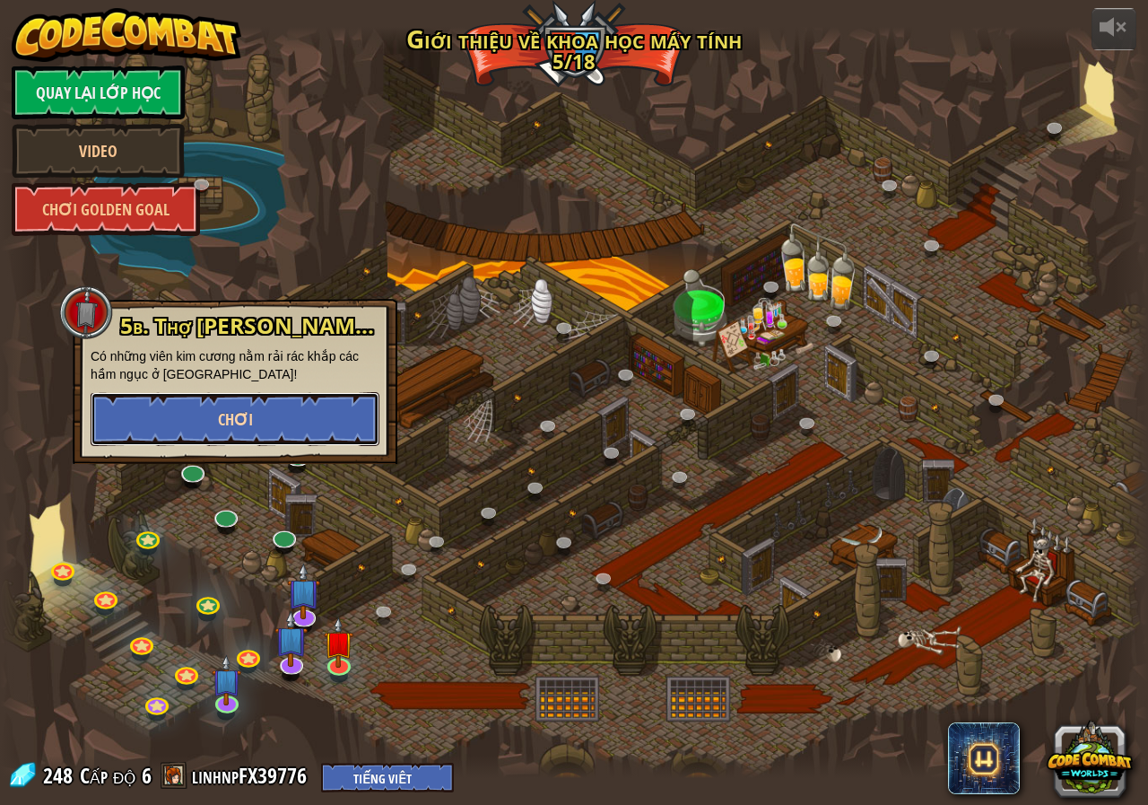
click at [270, 431] on button "Chơi" at bounding box center [235, 419] width 289 height 54
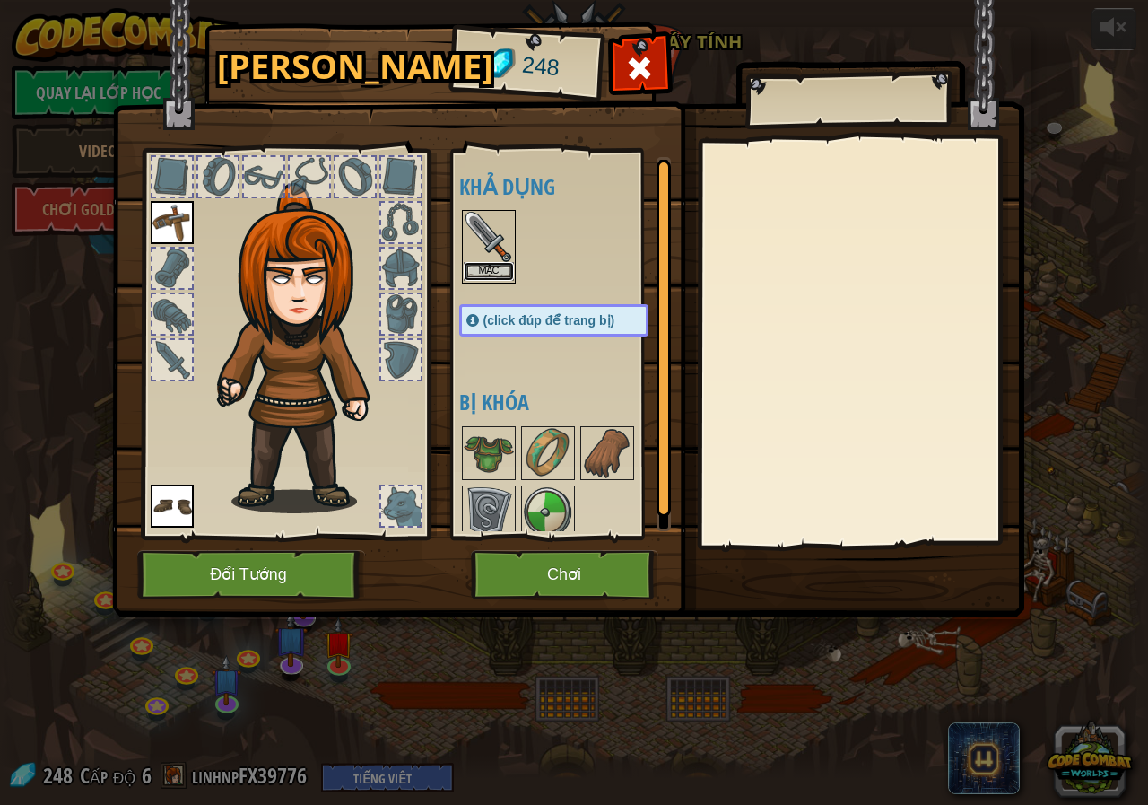
click at [496, 264] on button "Mặc" at bounding box center [489, 271] width 50 height 19
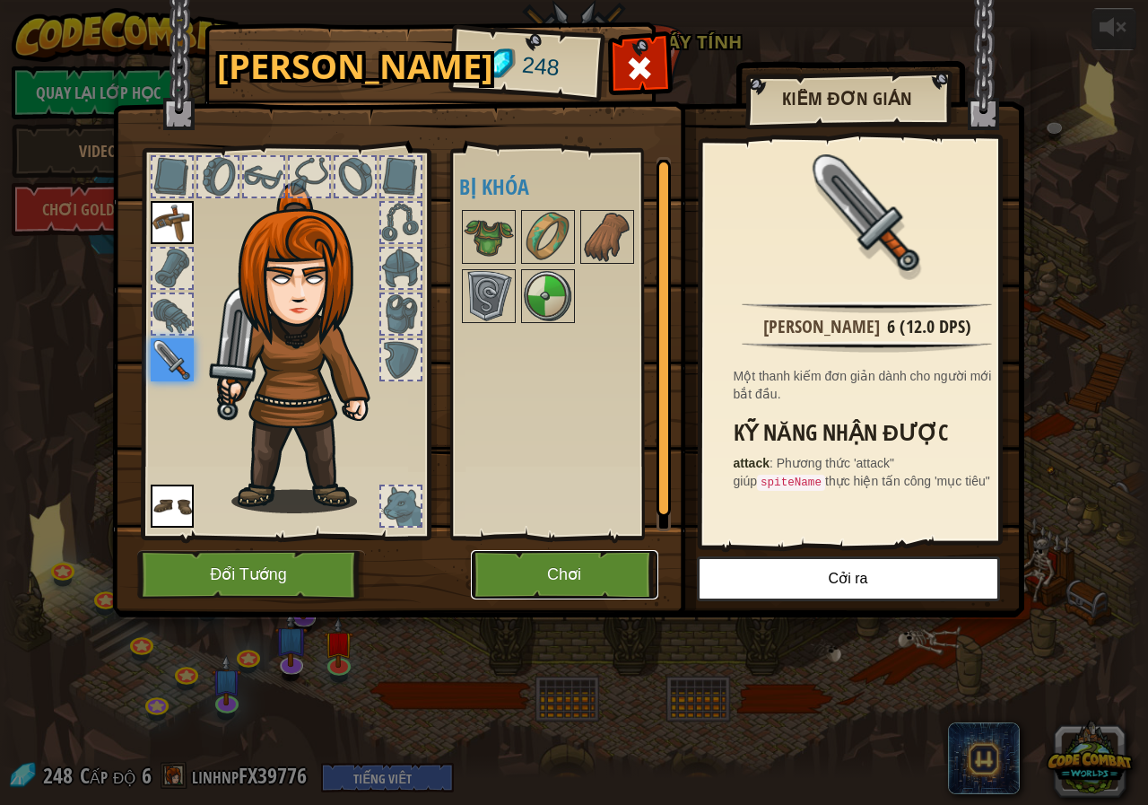
click at [544, 577] on button "Chơi" at bounding box center [564, 574] width 187 height 49
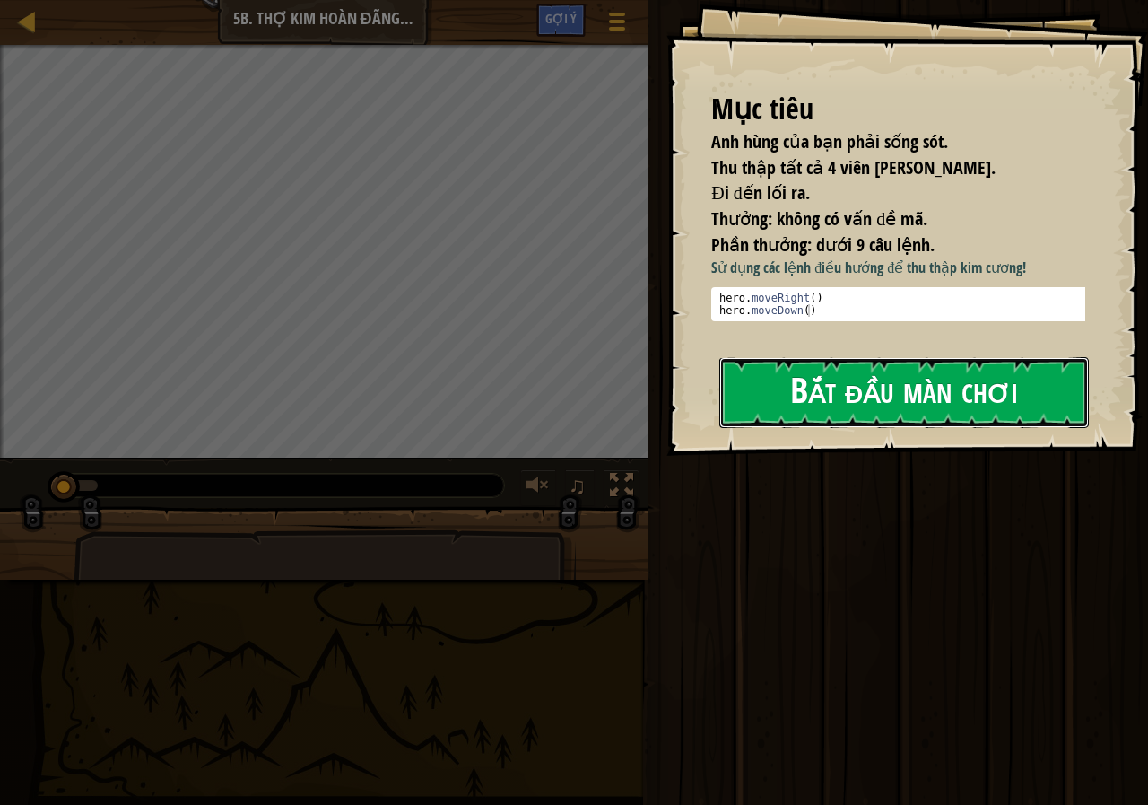
click at [809, 407] on button "Bắt đầu màn chơi" at bounding box center [904, 392] width 370 height 71
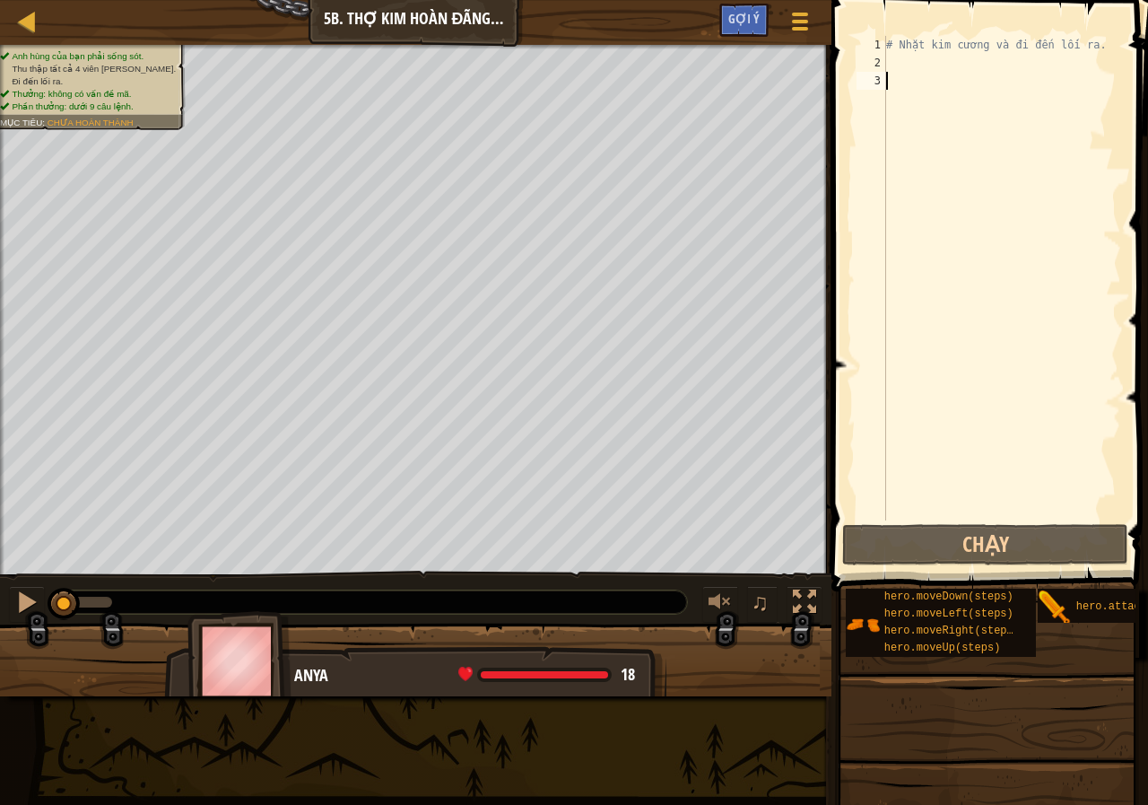
click at [950, 70] on div "# Nhặt kim cương và đi đến lối ra." at bounding box center [1002, 296] width 239 height 520
type textarea "m"
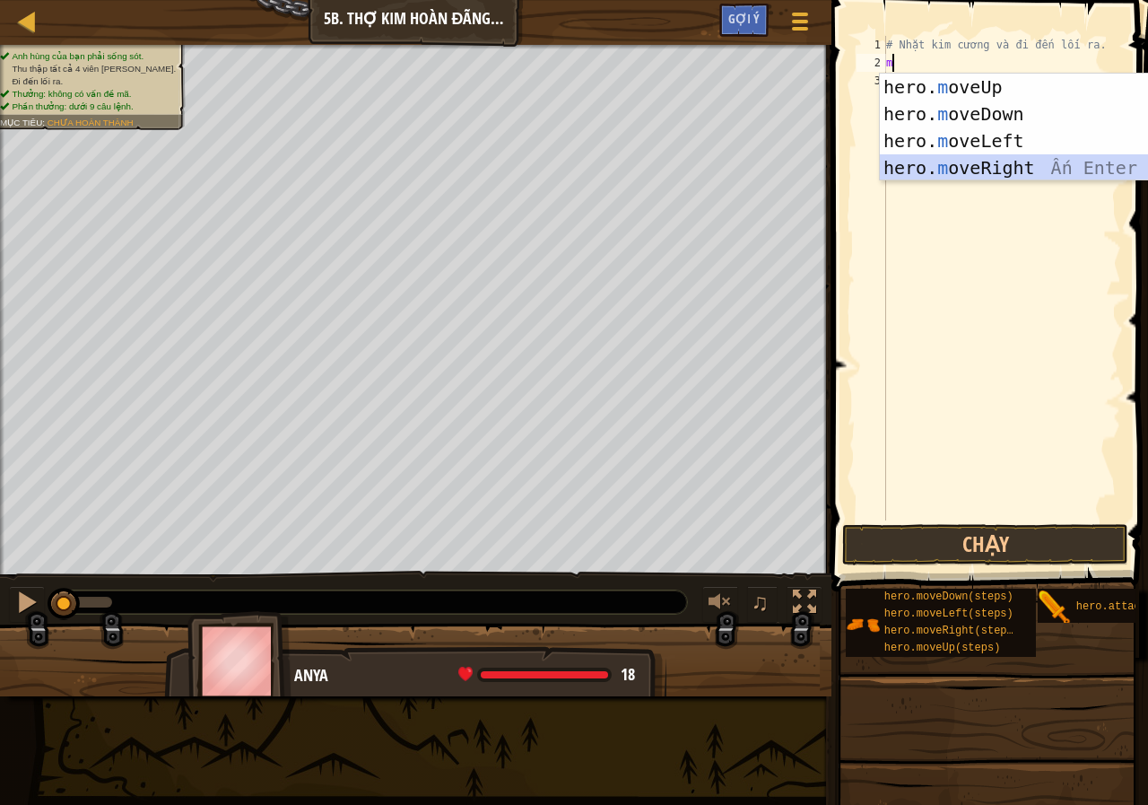
drag, startPoint x: 953, startPoint y: 165, endPoint x: 952, endPoint y: 126, distance: 38.6
click at [953, 166] on div "hero. m oveUp Ấn Enter hero. m oveDown Ấn Enter hero. m oveLeft Ấn Enter hero. …" at bounding box center [1049, 154] width 339 height 161
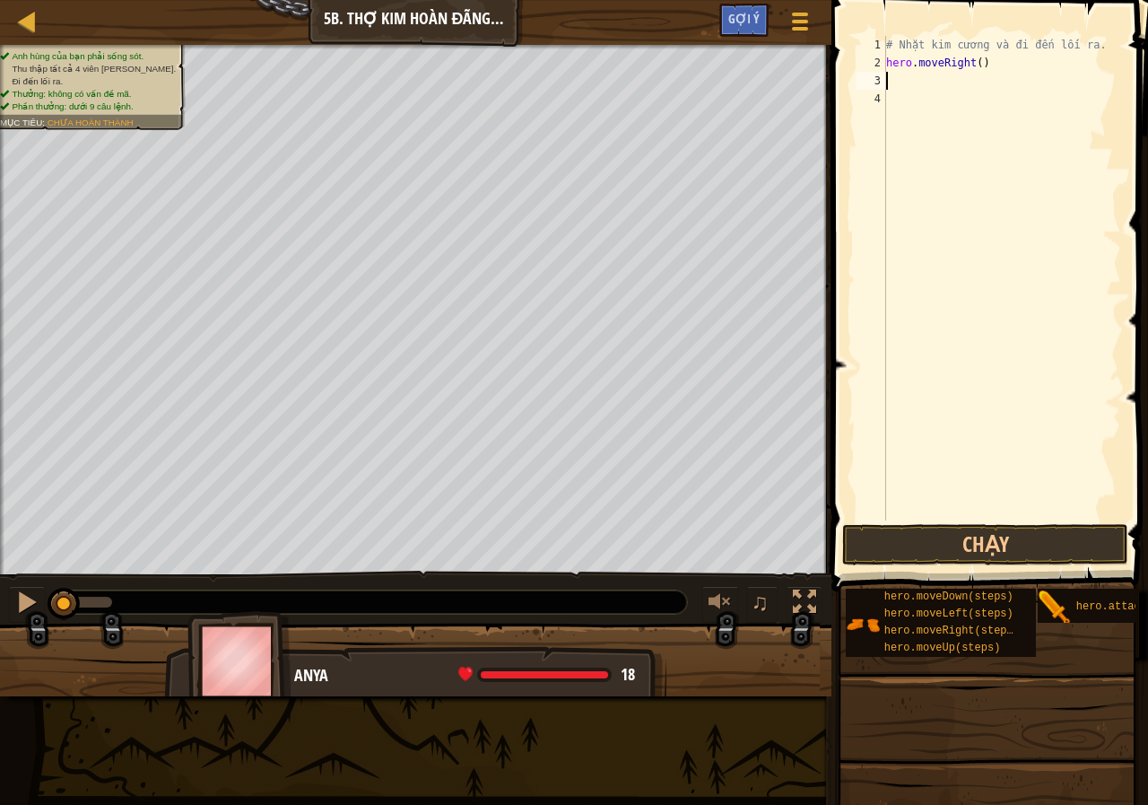
type textarea "m"
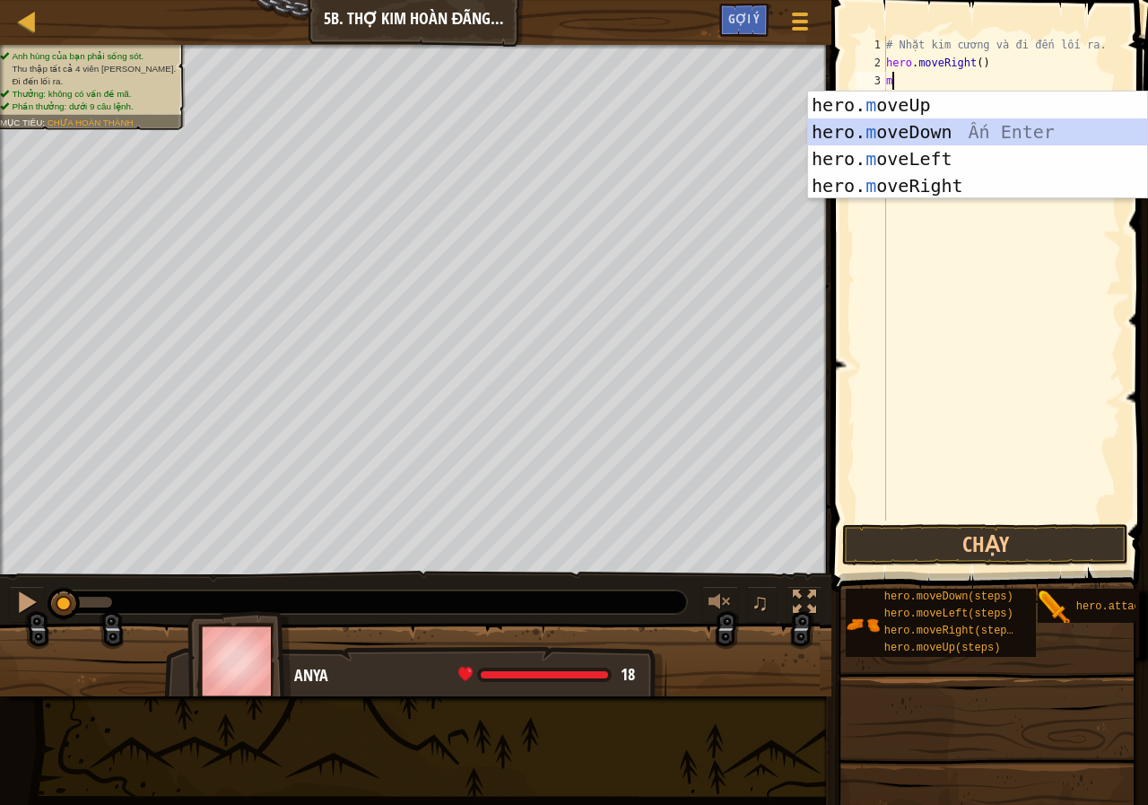
click at [927, 127] on div "hero. m oveUp Ấn Enter hero. m oveDown Ấn Enter hero. m oveLeft Ấn Enter hero. …" at bounding box center [977, 171] width 339 height 161
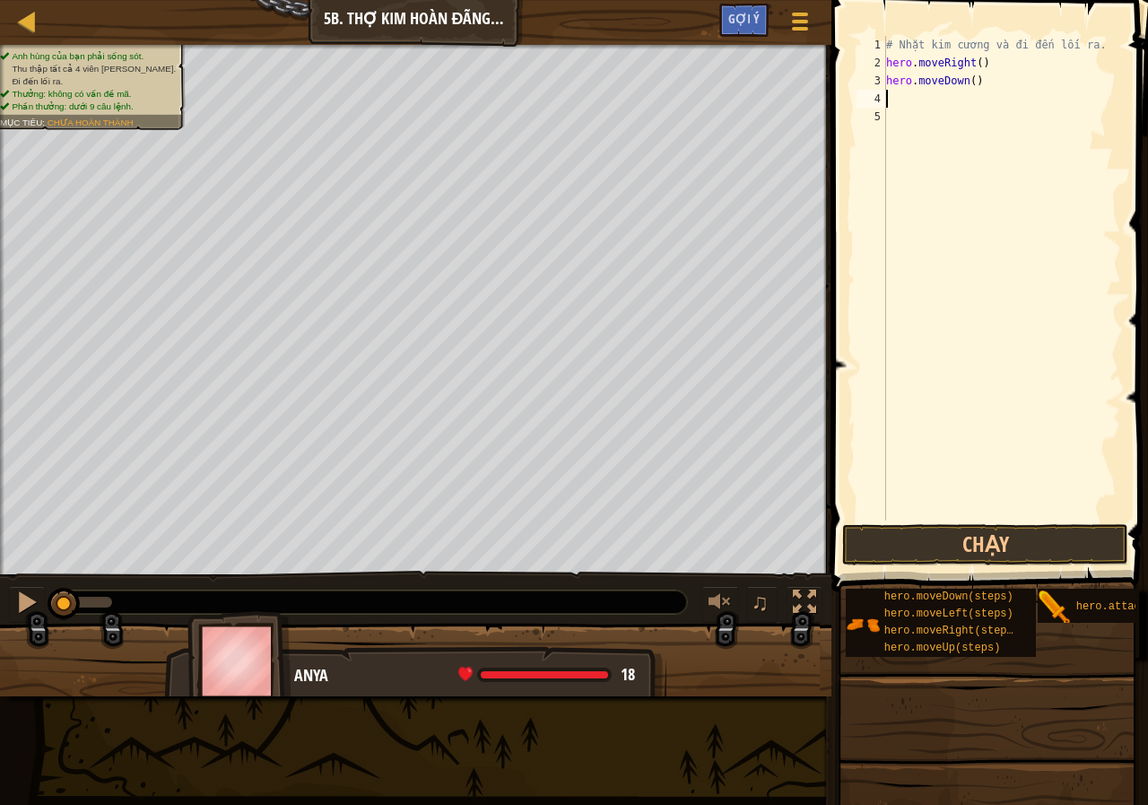
type textarea "h"
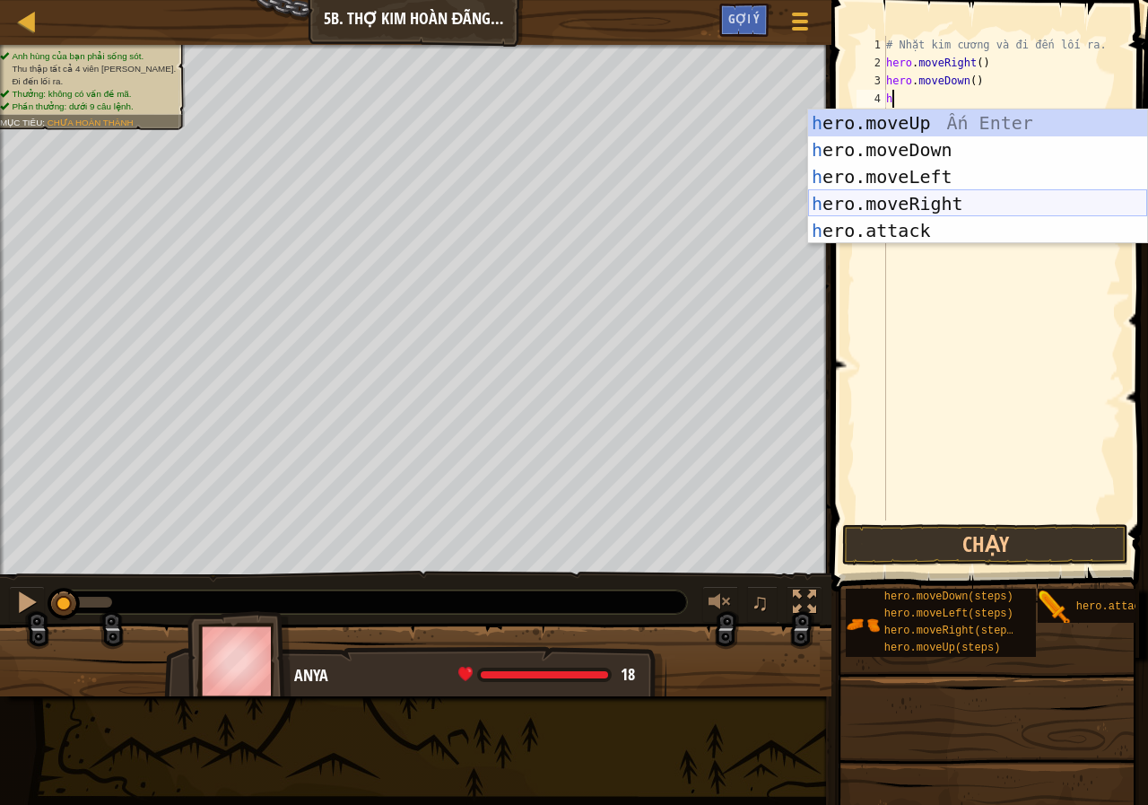
click at [935, 206] on div "h ero.moveUp Ấn Enter h ero.moveDown Ấn Enter h ero.moveLeft Ấn Enter h ero.mov…" at bounding box center [977, 203] width 339 height 188
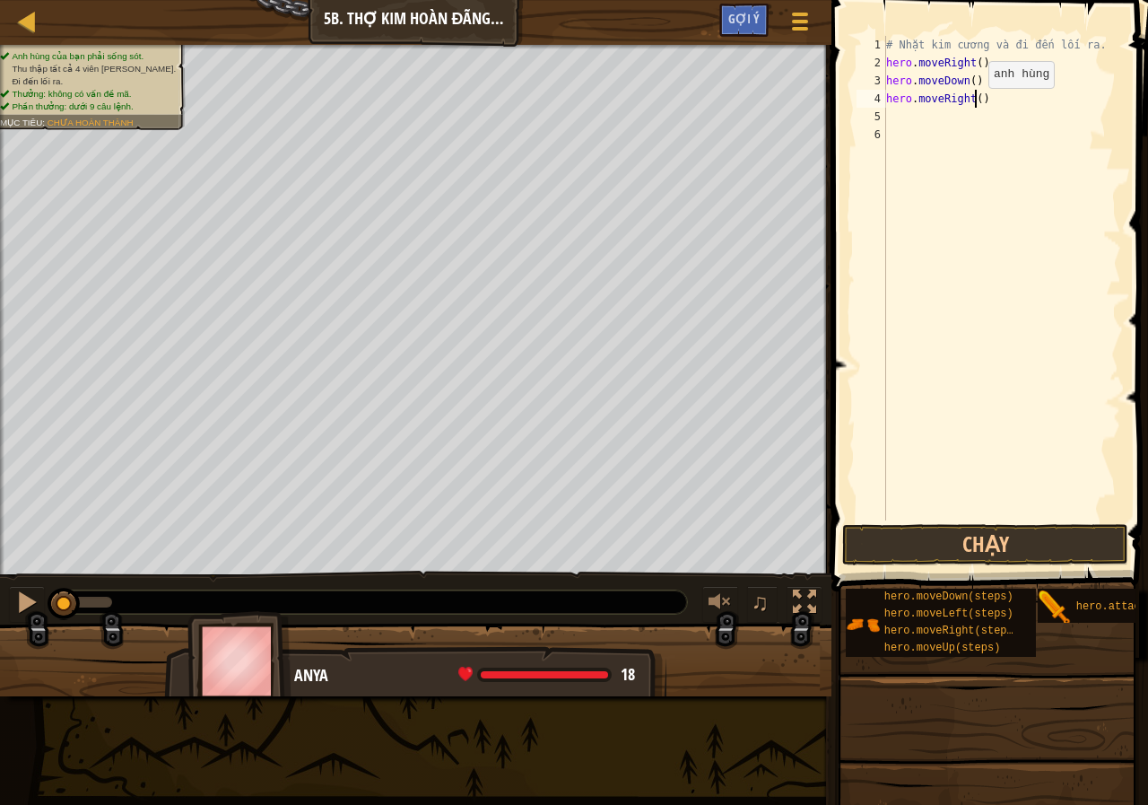
click at [973, 106] on div "# Nhặt kim cương và đi đến lối ra. hero . moveRight ( ) hero . moveDown ( ) her…" at bounding box center [1002, 296] width 239 height 520
type textarea "hero.moveRight(2)"
click at [948, 127] on div "# Nhặt kim cương và đi đến lối ra. hero . moveRight ( ) hero . moveDown ( ) her…" at bounding box center [1002, 296] width 239 height 520
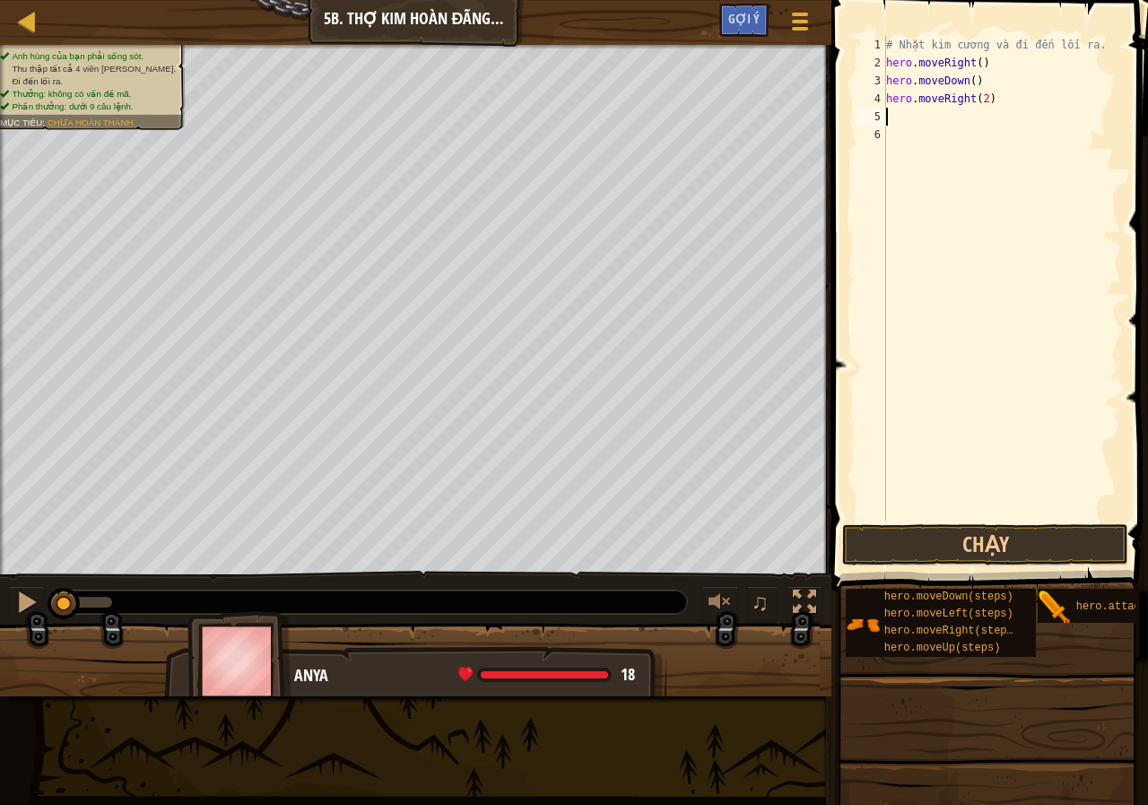
click at [934, 117] on div "# Nhặt kim cương và đi đến lối ra. hero . moveRight ( ) hero . moveDown ( ) her…" at bounding box center [1002, 296] width 239 height 520
type textarea "h"
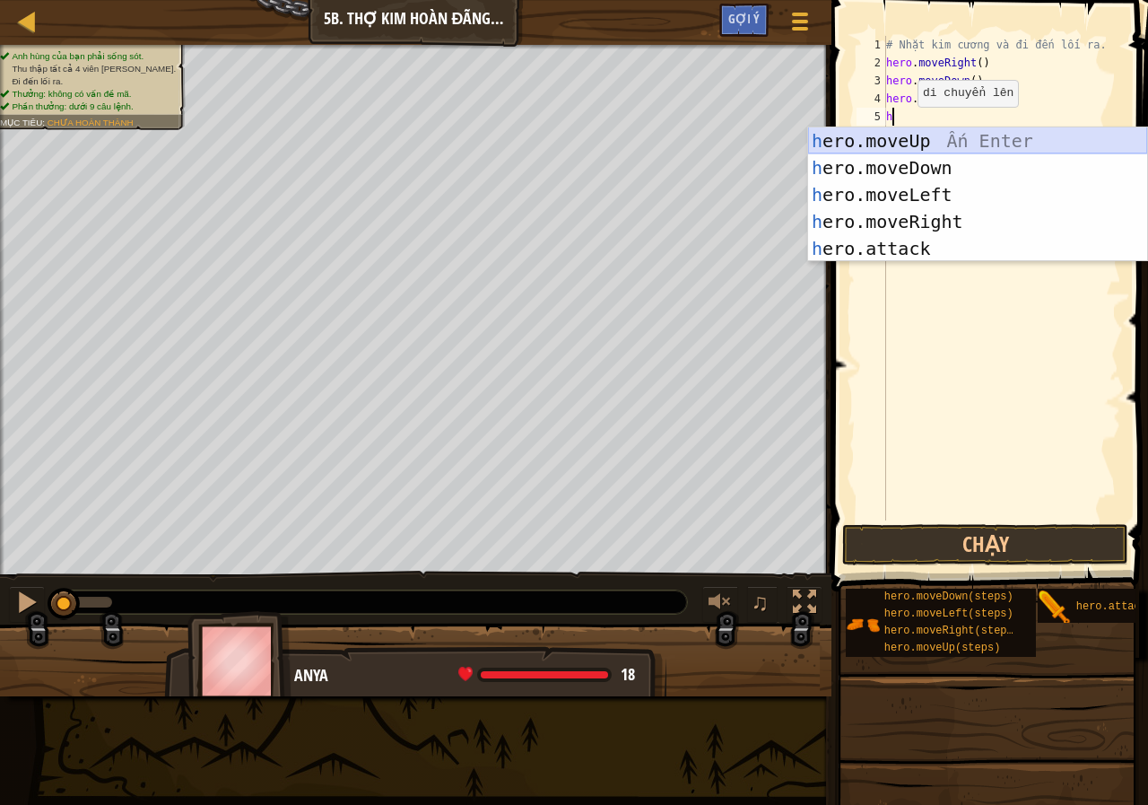
click at [911, 135] on div "h ero.moveUp Ấn Enter h ero.moveDown Ấn Enter h ero.moveLeft Ấn Enter h ero.mov…" at bounding box center [977, 221] width 339 height 188
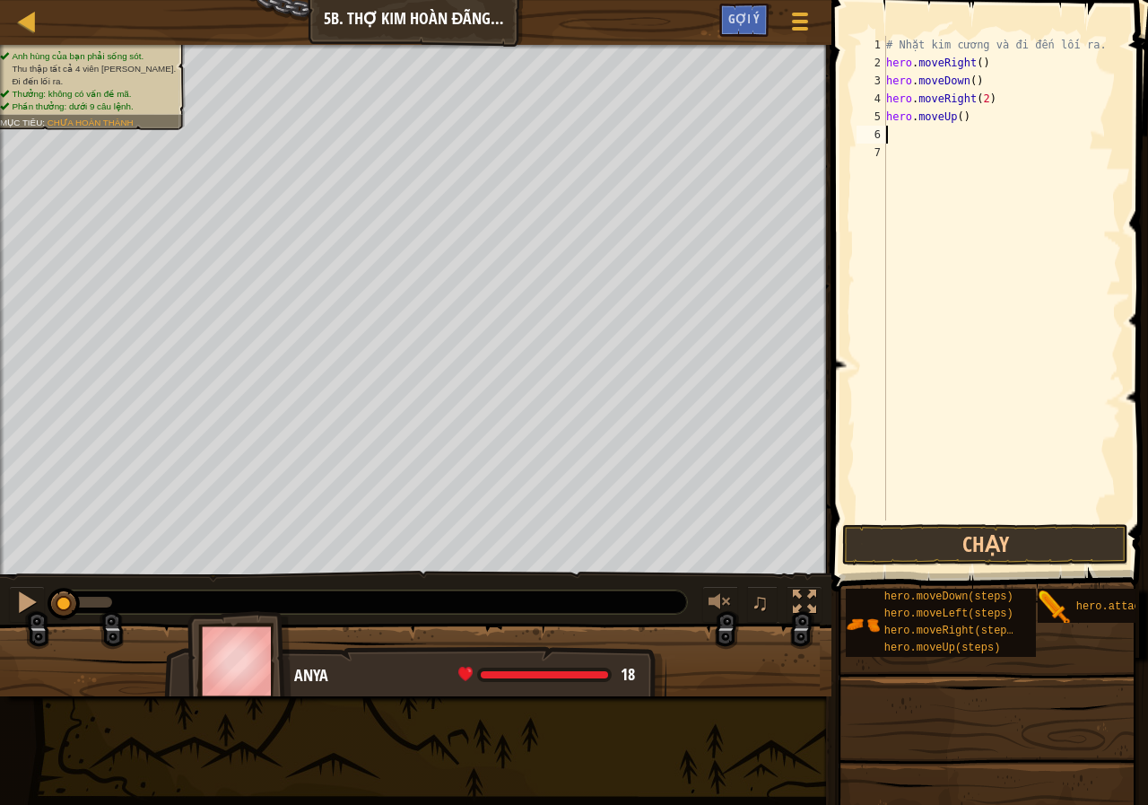
type textarea "h"
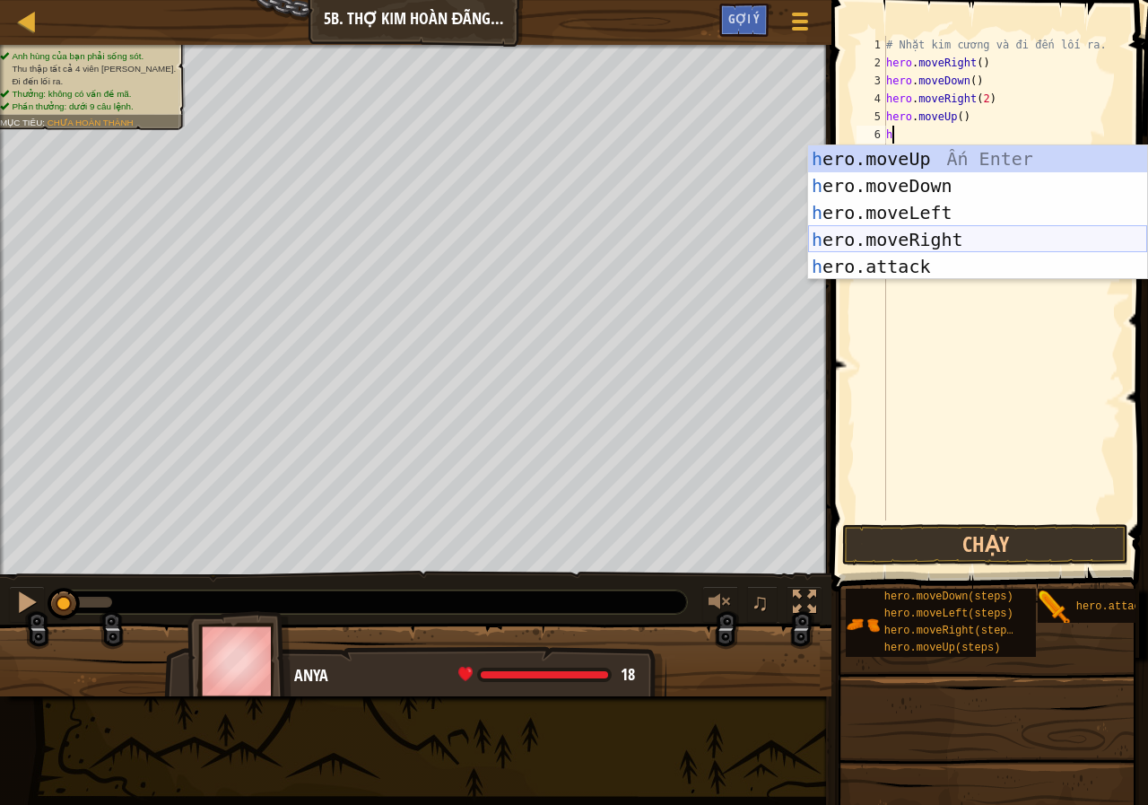
drag, startPoint x: 896, startPoint y: 232, endPoint x: 908, endPoint y: 283, distance: 51.6
click at [896, 233] on div "h ero.moveUp Ấn Enter h ero.moveDown Ấn Enter h ero.moveLeft Ấn Enter h ero.mov…" at bounding box center [977, 239] width 339 height 188
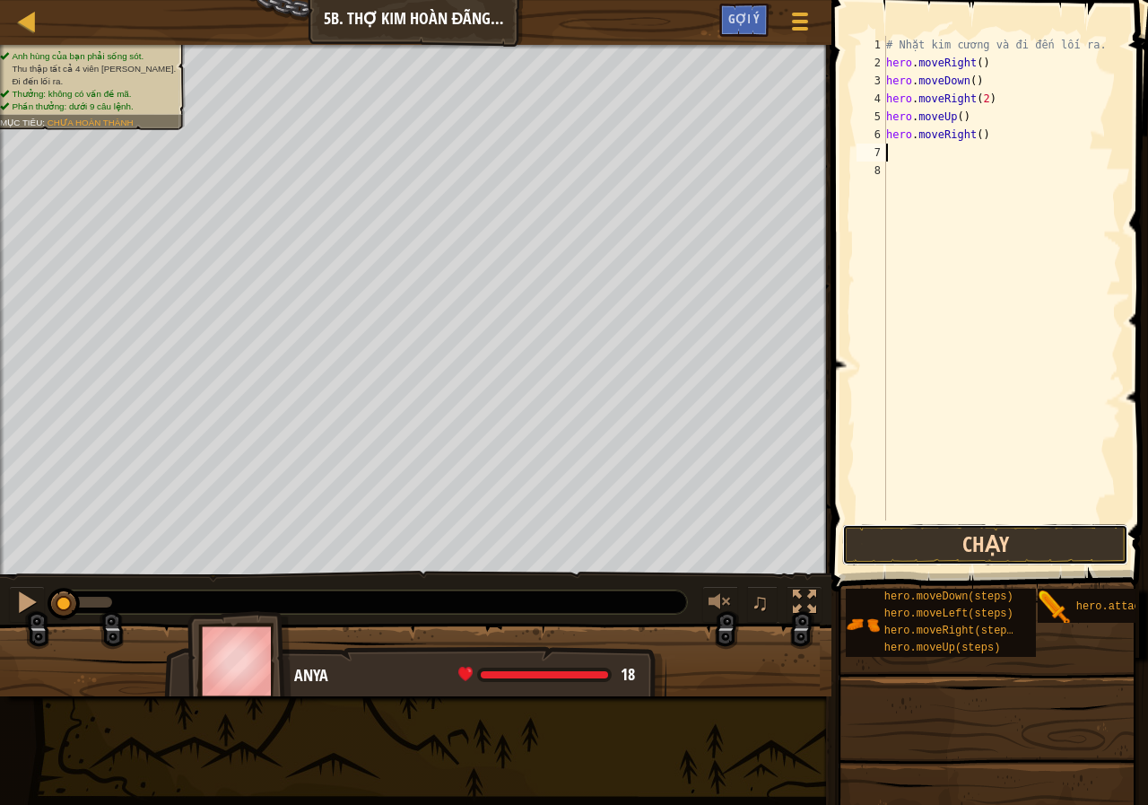
click at [963, 557] on button "Chạy" at bounding box center [985, 544] width 286 height 41
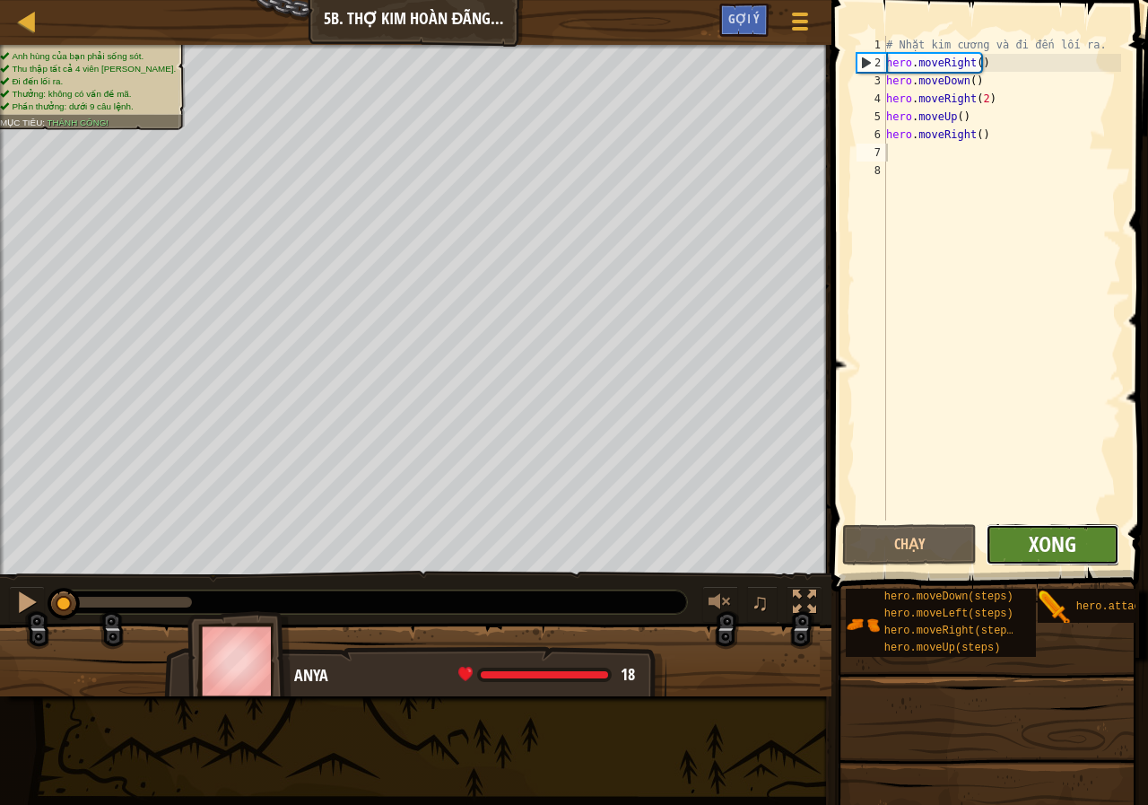
click at [1060, 544] on span "Xong" at bounding box center [1053, 543] width 48 height 29
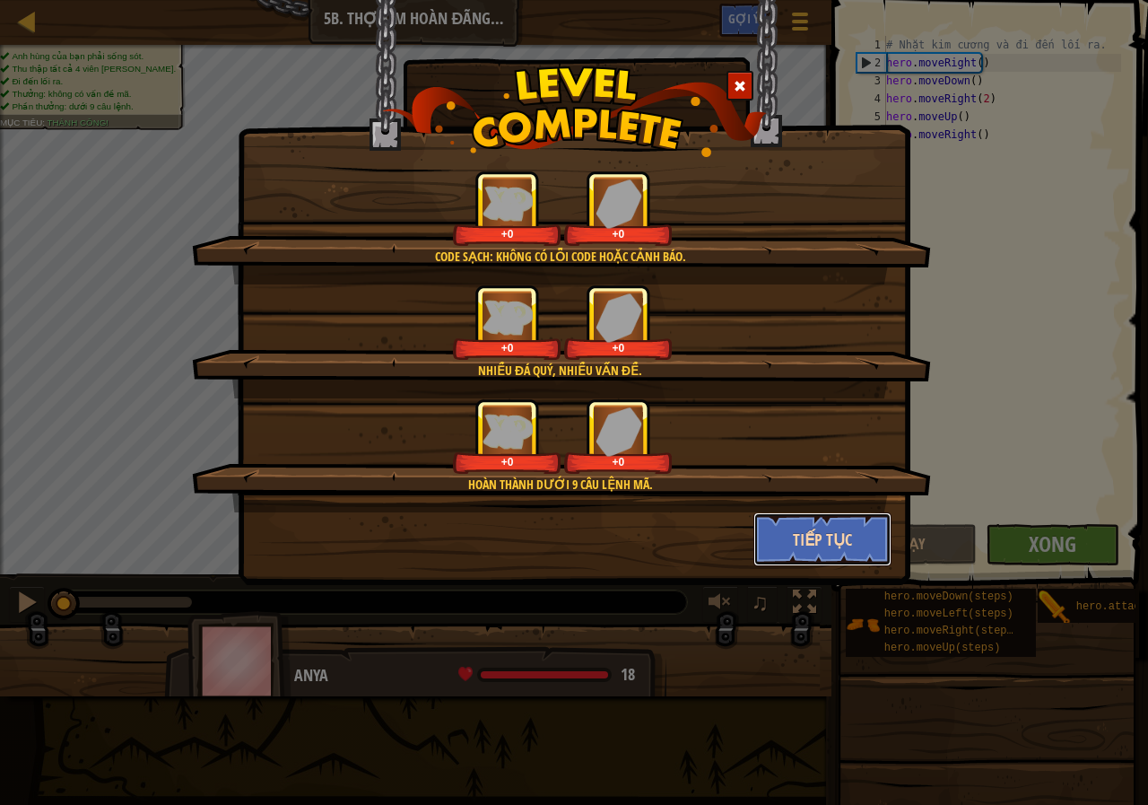
click at [805, 539] on button "Tiếp tục" at bounding box center [822, 539] width 139 height 54
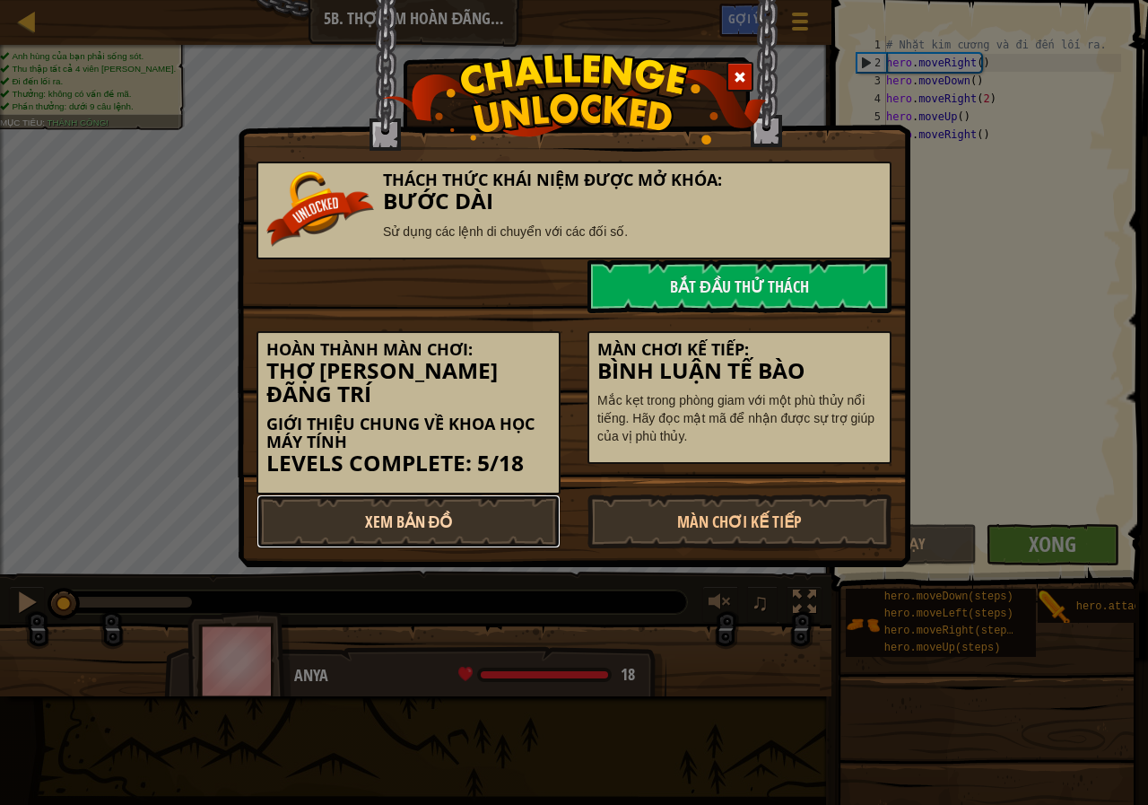
click at [431, 495] on link "Xem Bản Đồ" at bounding box center [409, 521] width 304 height 54
select select "vi"
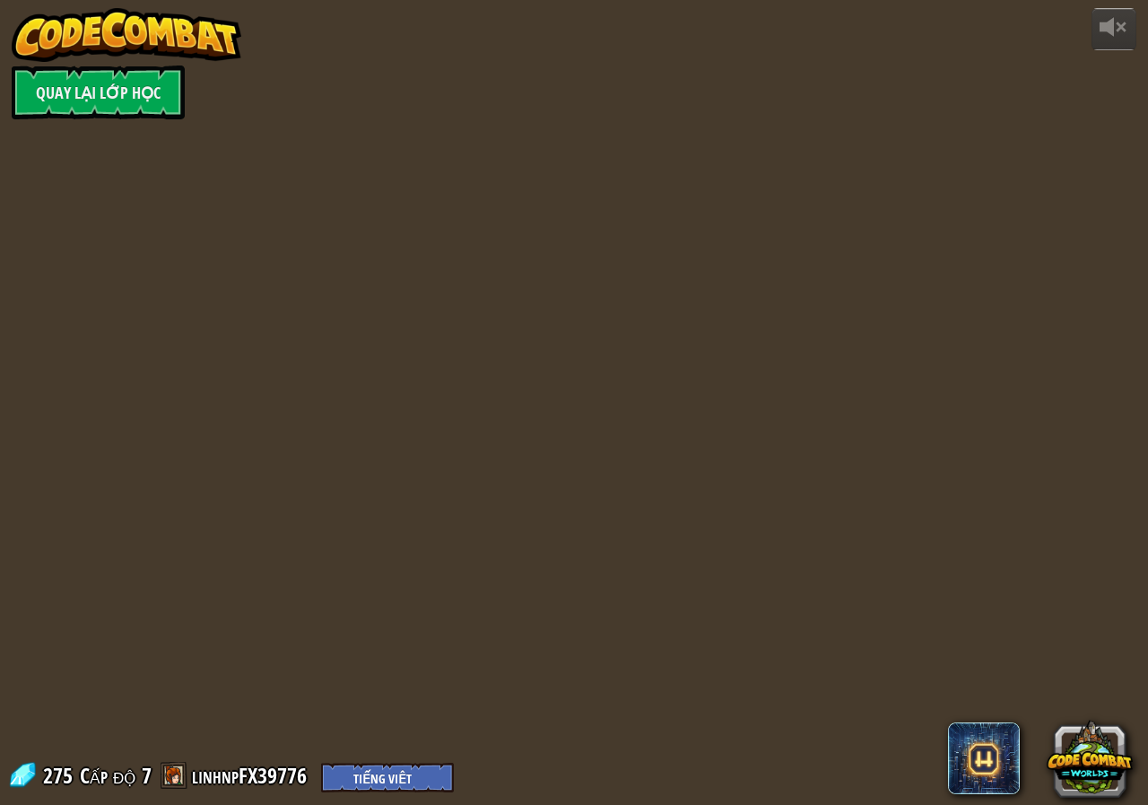
select select "vi"
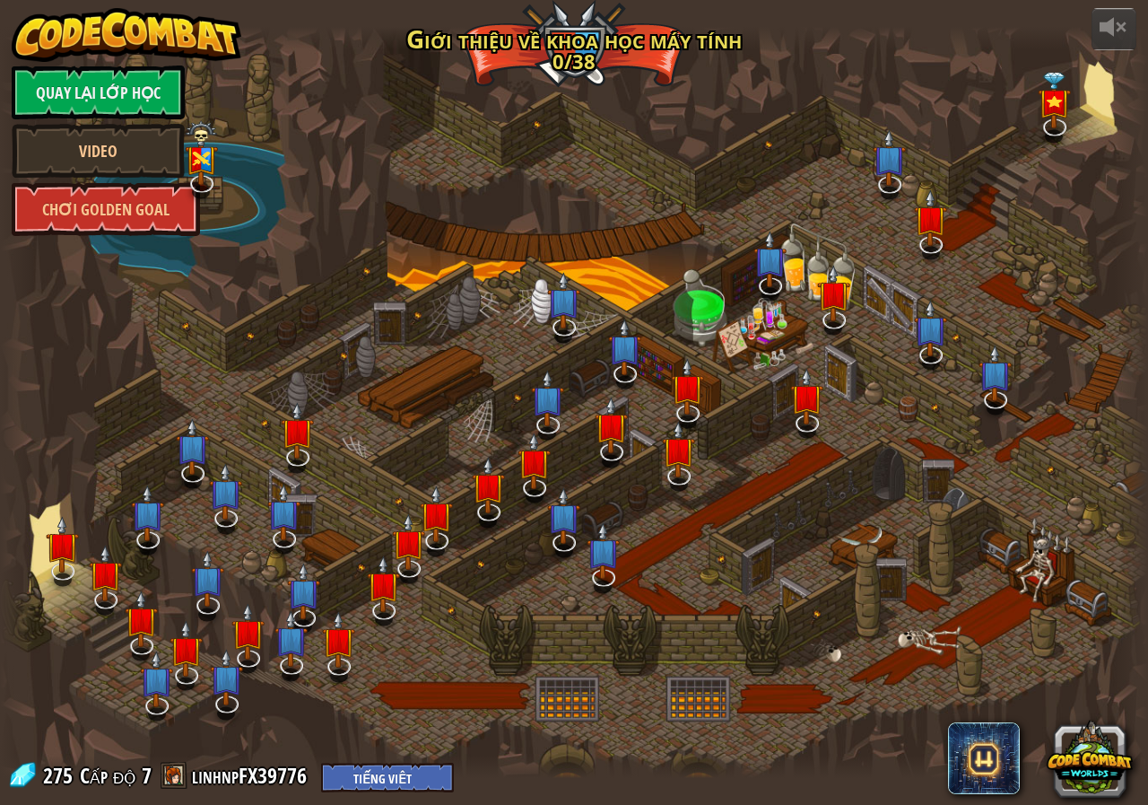
select select "vi"
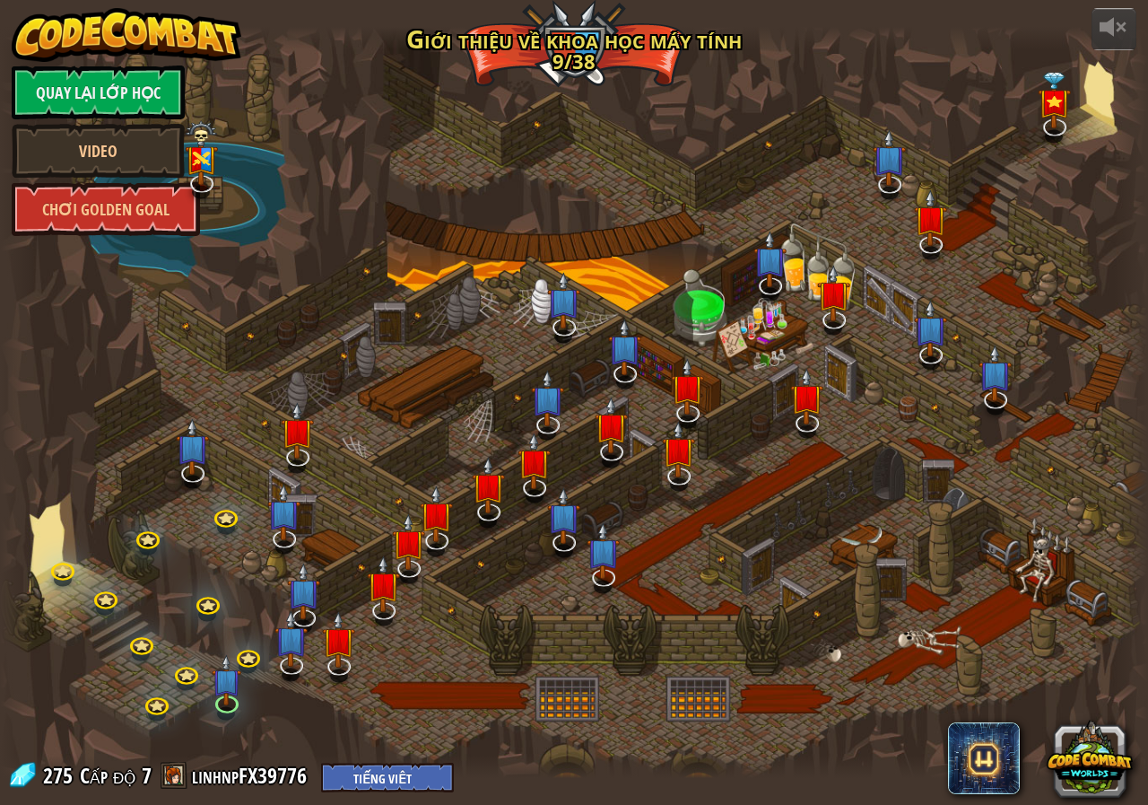
select select "vi"
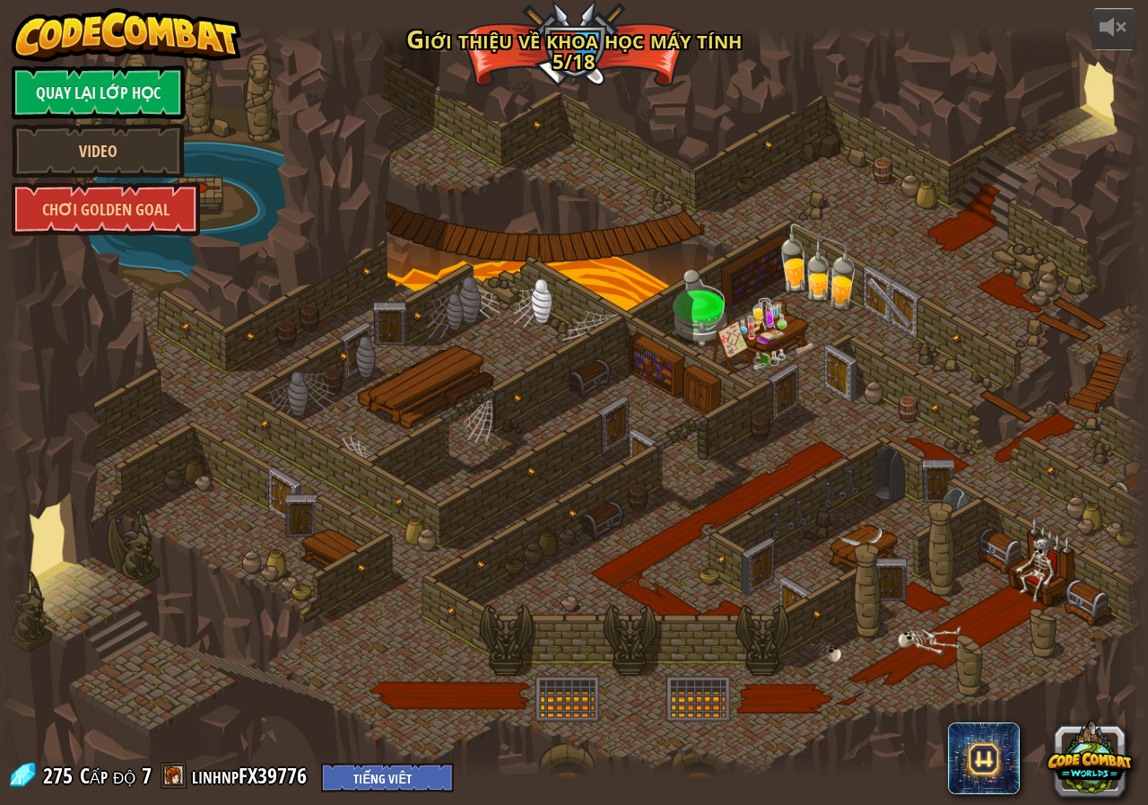
select select "vi"
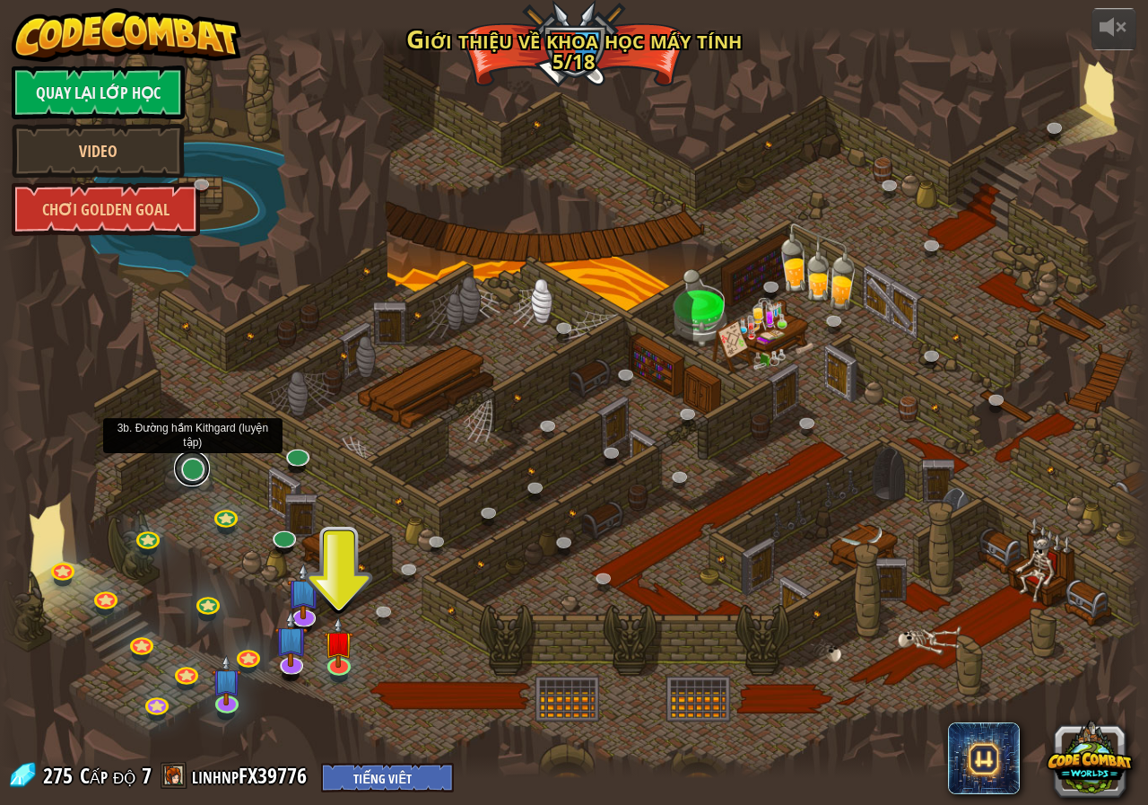
click at [196, 476] on link at bounding box center [192, 468] width 36 height 36
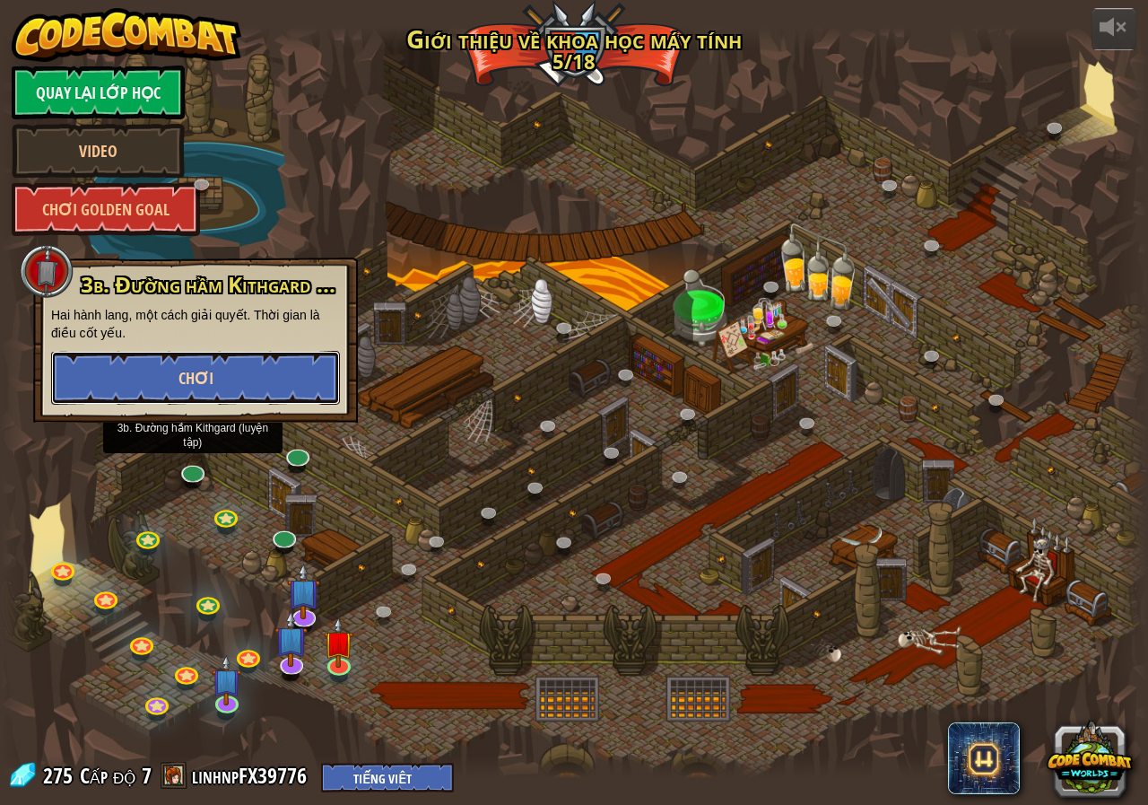
click at [207, 380] on span "Chơi" at bounding box center [195, 378] width 35 height 22
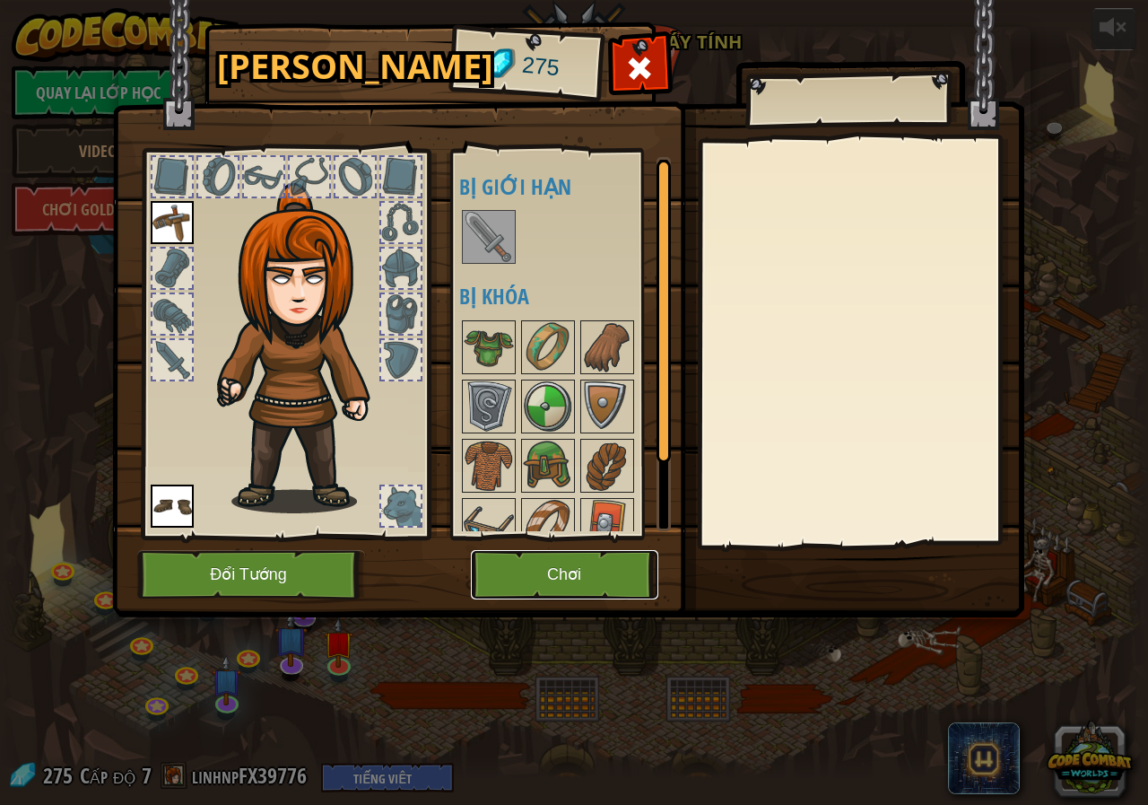
click at [585, 571] on button "Chơi" at bounding box center [564, 574] width 187 height 49
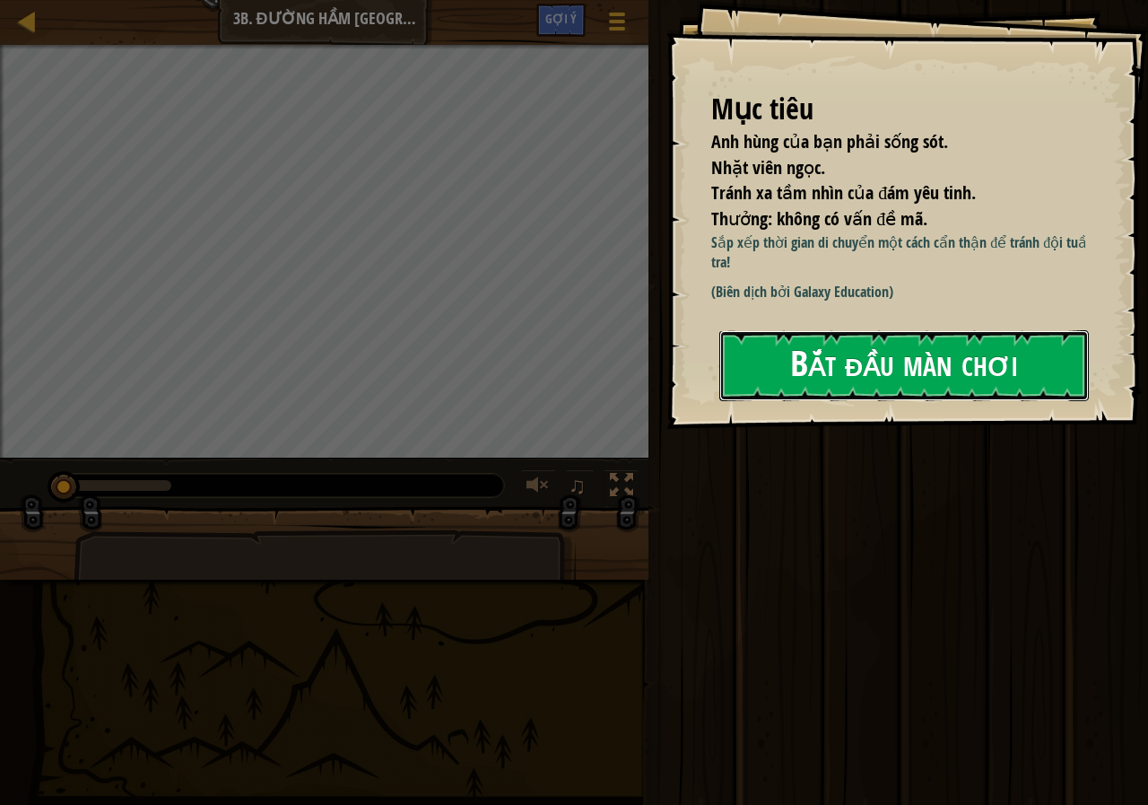
click at [840, 359] on button "Bắt đầu màn chơi" at bounding box center [904, 365] width 370 height 71
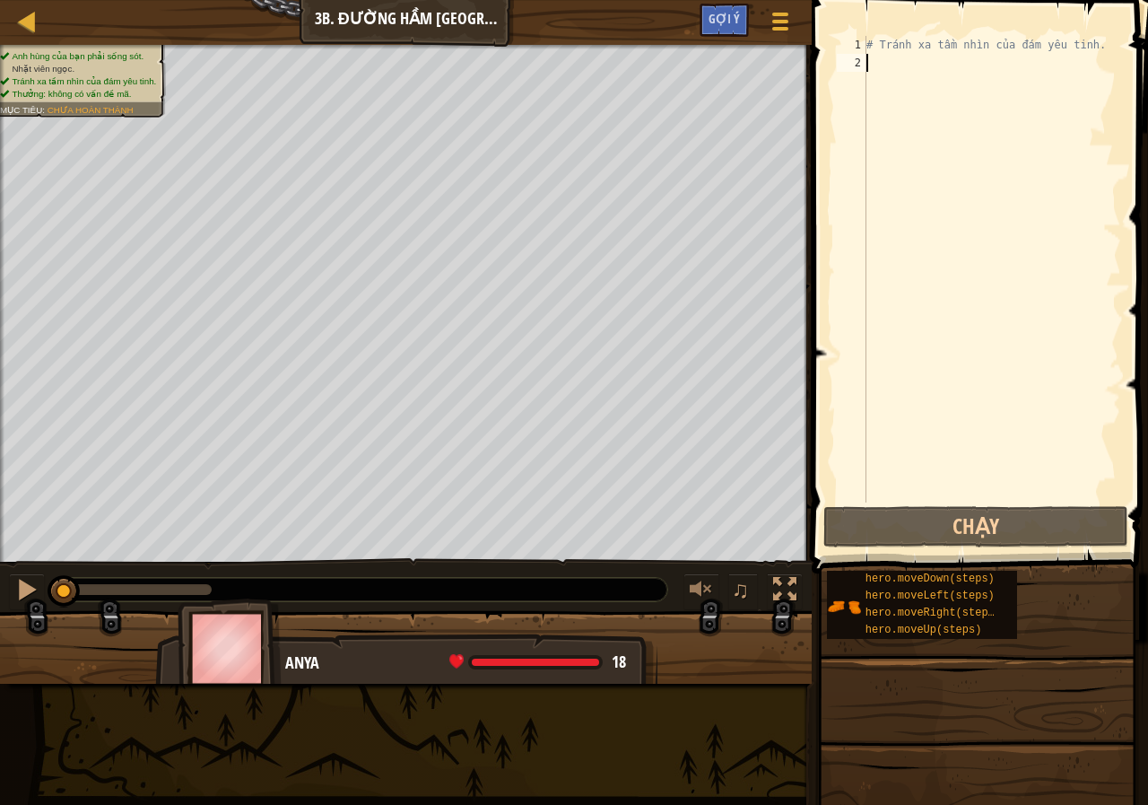
click at [909, 91] on div "# Tránh xa tầm nhìn của đám yêu tinh." at bounding box center [992, 287] width 258 height 502
type textarea "h"
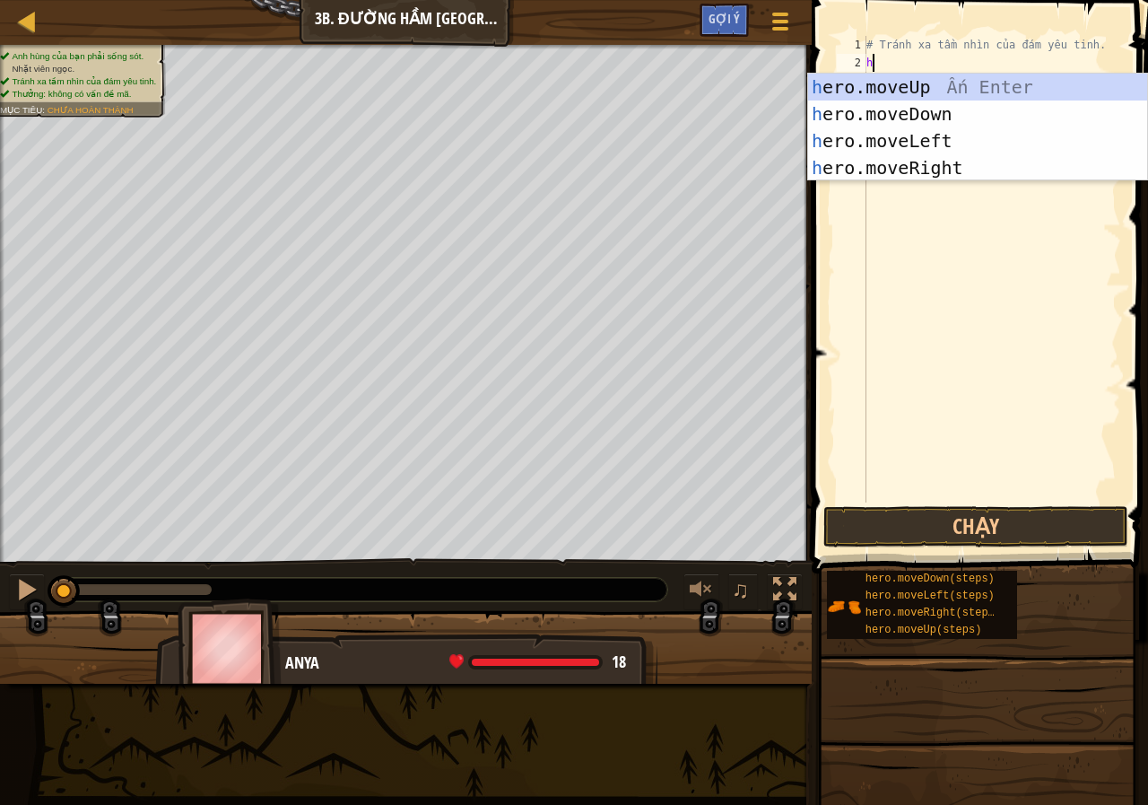
scroll to position [8, 0]
click at [916, 162] on div "h ero.moveUp Ấn Enter h ero.moveDown Ấn Enter h ero.moveLeft Ấn Enter h ero.mov…" at bounding box center [977, 154] width 339 height 161
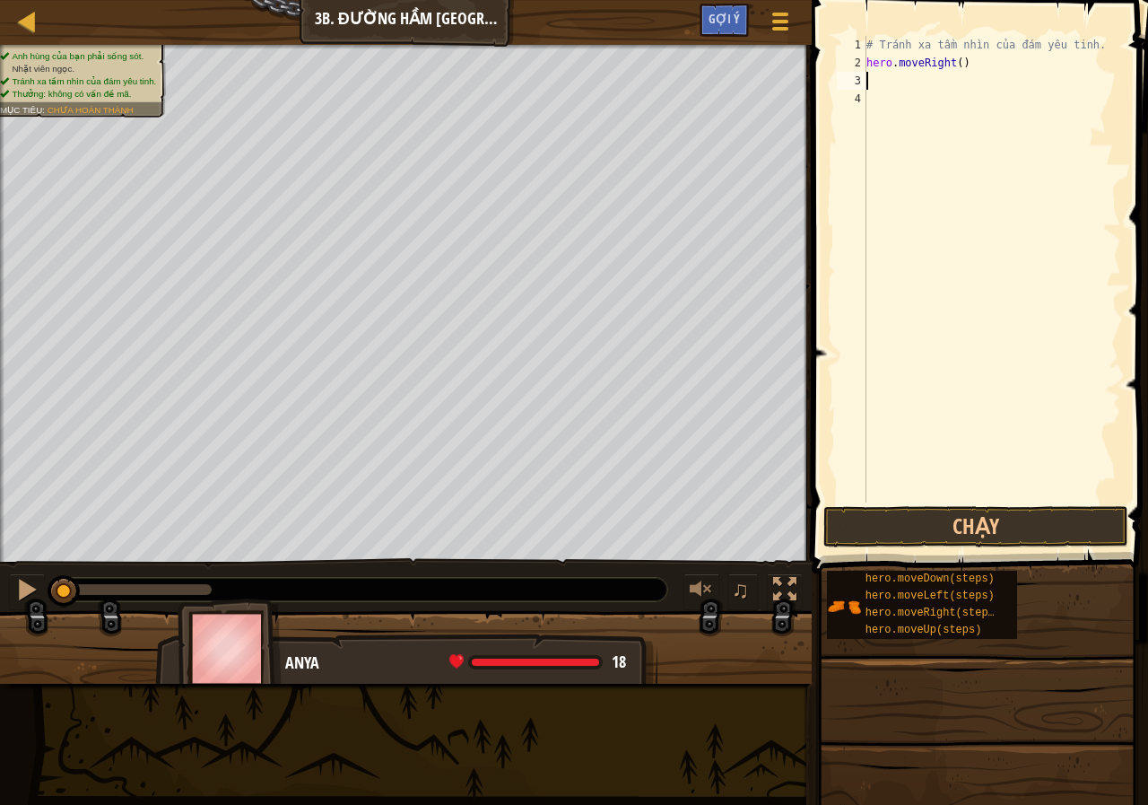
click at [955, 70] on div "# Tránh xa tầm nhìn của đám yêu tinh. hero . moveRight ( )" at bounding box center [992, 287] width 258 height 502
type textarea "hero.moveRight(2)"
click at [987, 525] on button "Chạy" at bounding box center [975, 526] width 305 height 41
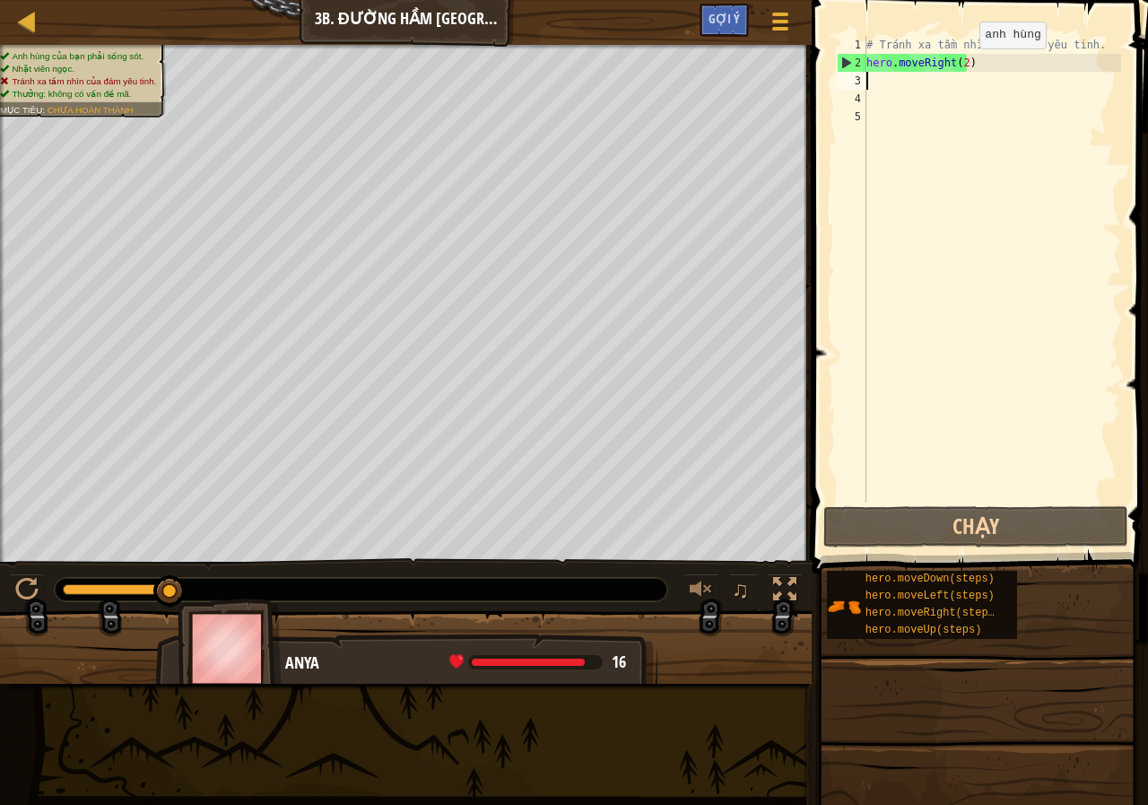
click at [964, 66] on div "# Tránh xa tầm nhìn của đám yêu tinh. hero . moveRight ( 2 )" at bounding box center [992, 287] width 258 height 502
type textarea "hero.moveRight()"
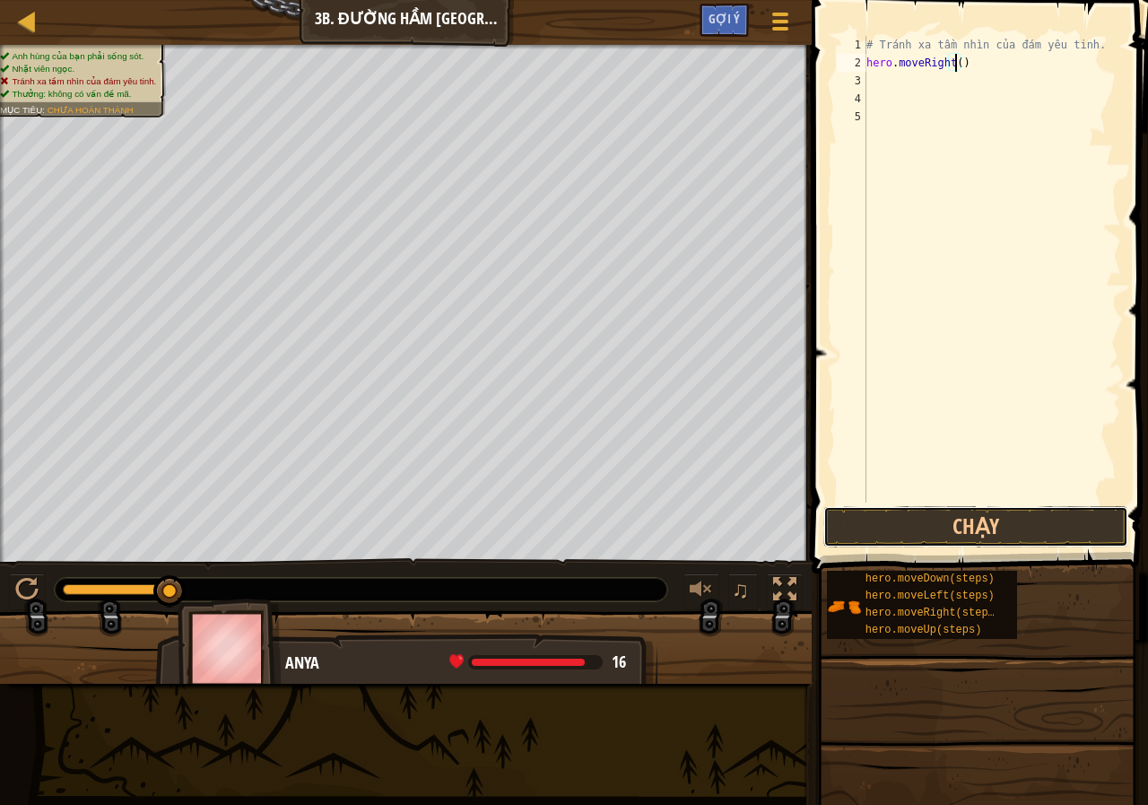
drag, startPoint x: 958, startPoint y: 520, endPoint x: 929, endPoint y: 487, distance: 43.9
click at [957, 522] on button "Chạy" at bounding box center [975, 526] width 305 height 41
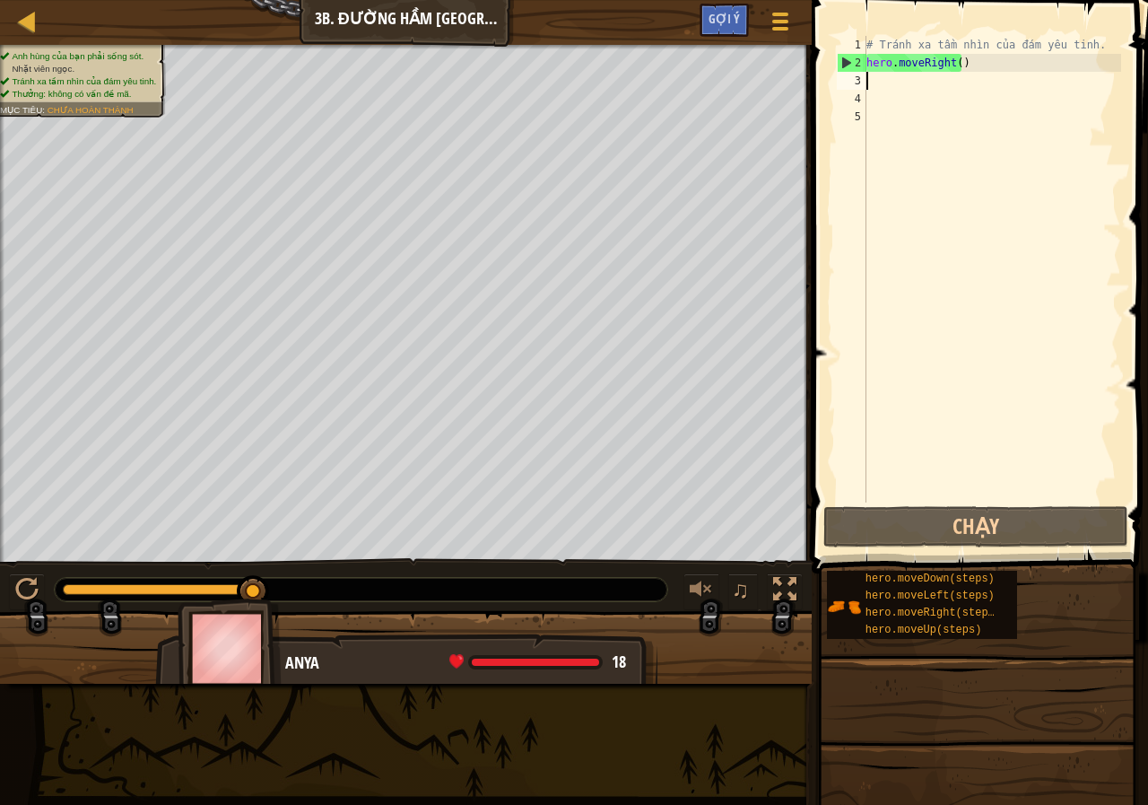
click at [892, 86] on div "# Tránh xa tầm nhìn của đám yêu tinh. hero . moveRight ( )" at bounding box center [992, 287] width 258 height 502
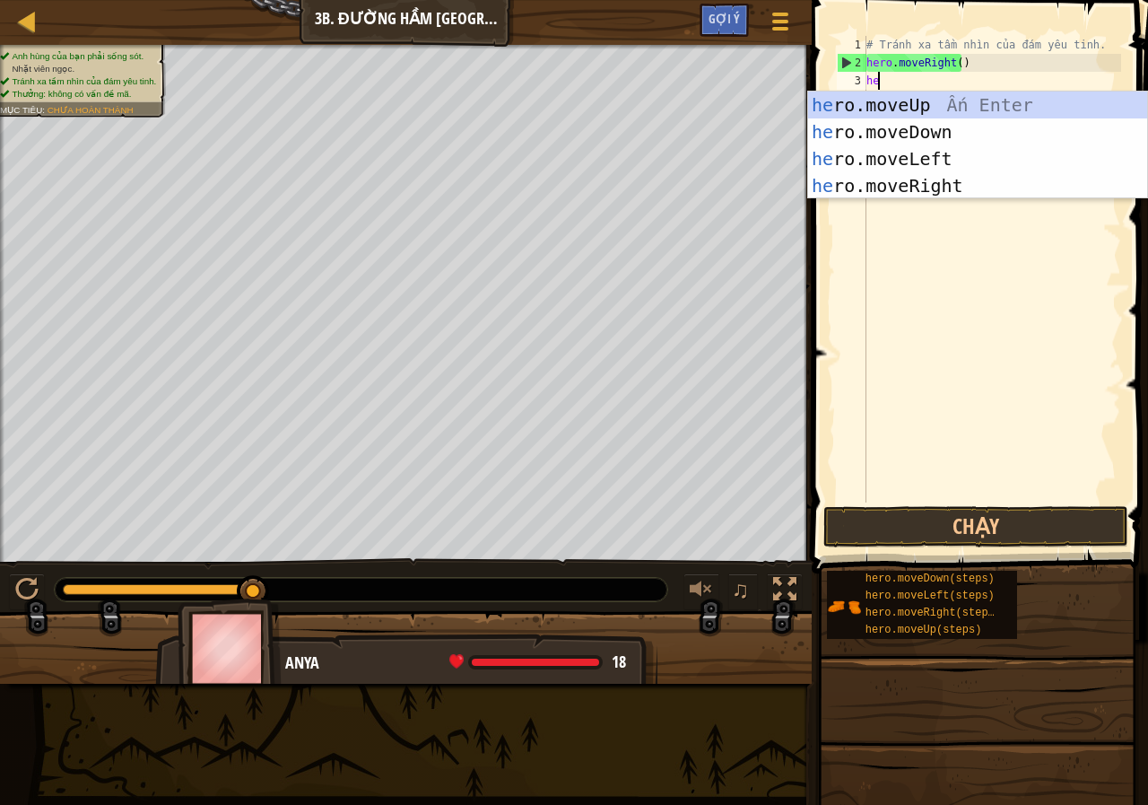
scroll to position [8, 1]
type textarea "hero"
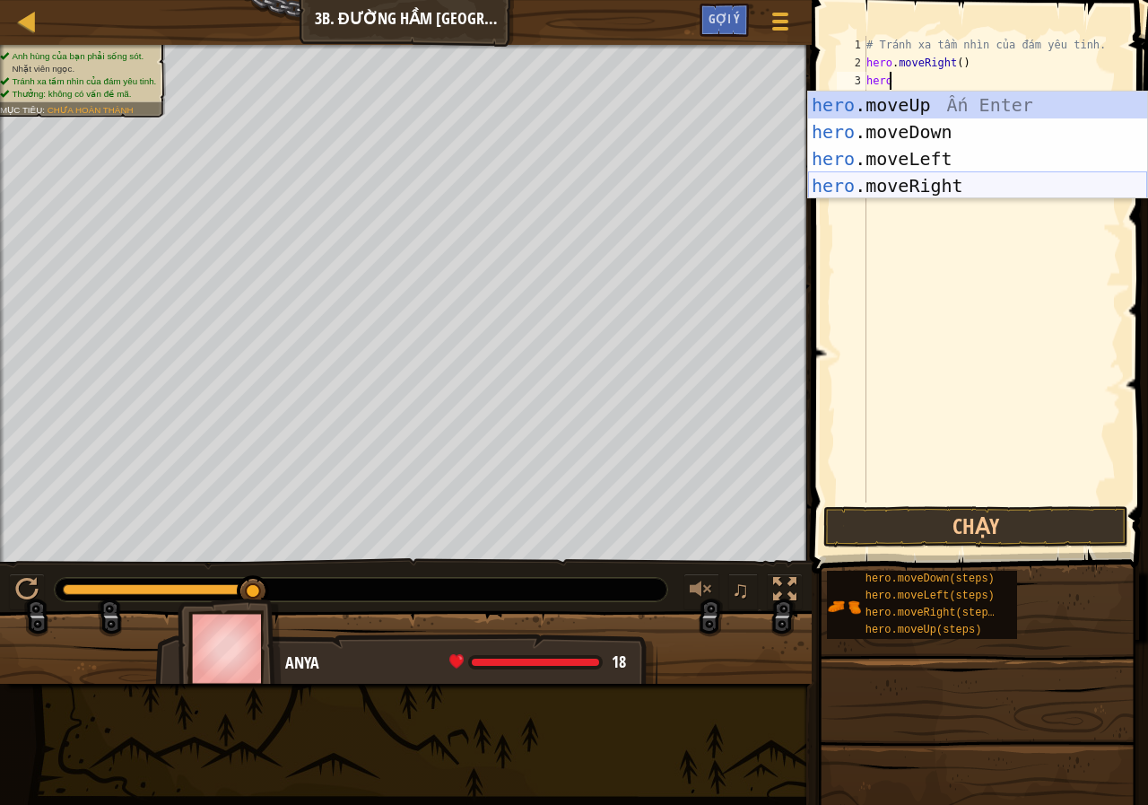
drag, startPoint x: 958, startPoint y: 182, endPoint x: 968, endPoint y: 196, distance: 16.7
click at [958, 183] on div "hero .moveUp Ấn Enter hero .moveDown Ấn Enter hero .moveLeft Ấn Enter hero .mov…" at bounding box center [977, 171] width 339 height 161
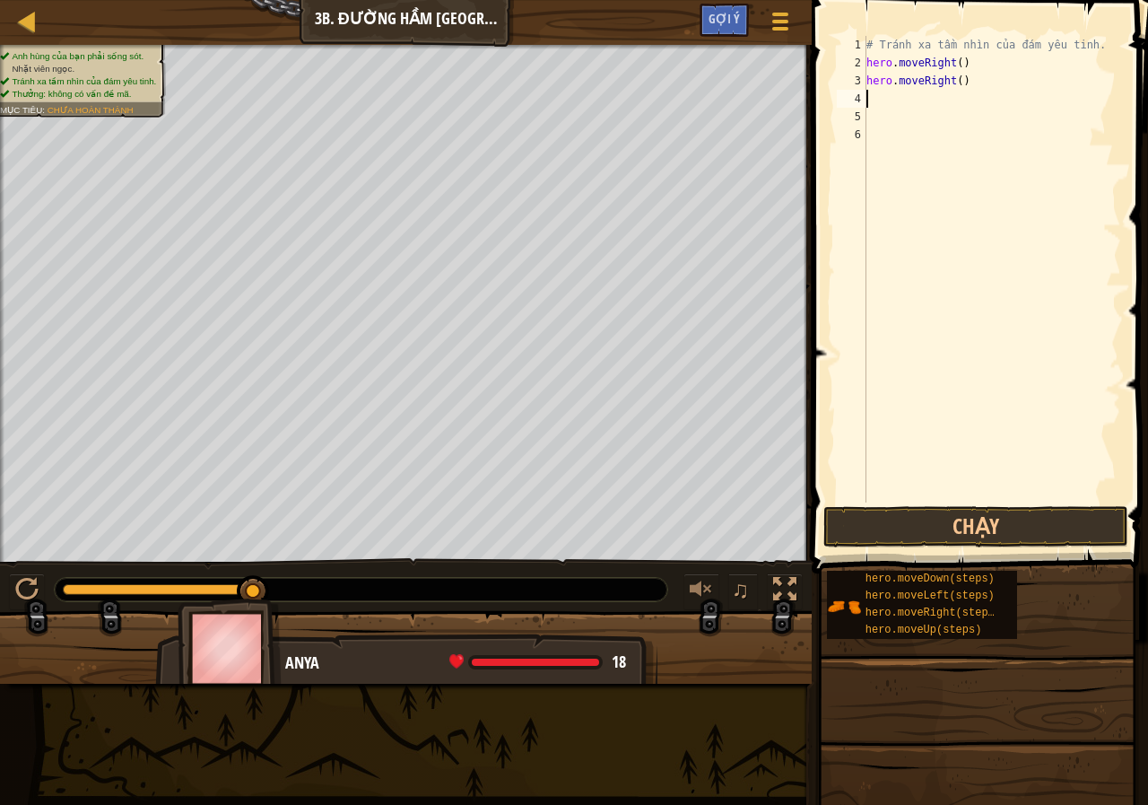
scroll to position [8, 0]
click at [995, 533] on button "Chạy" at bounding box center [975, 526] width 305 height 41
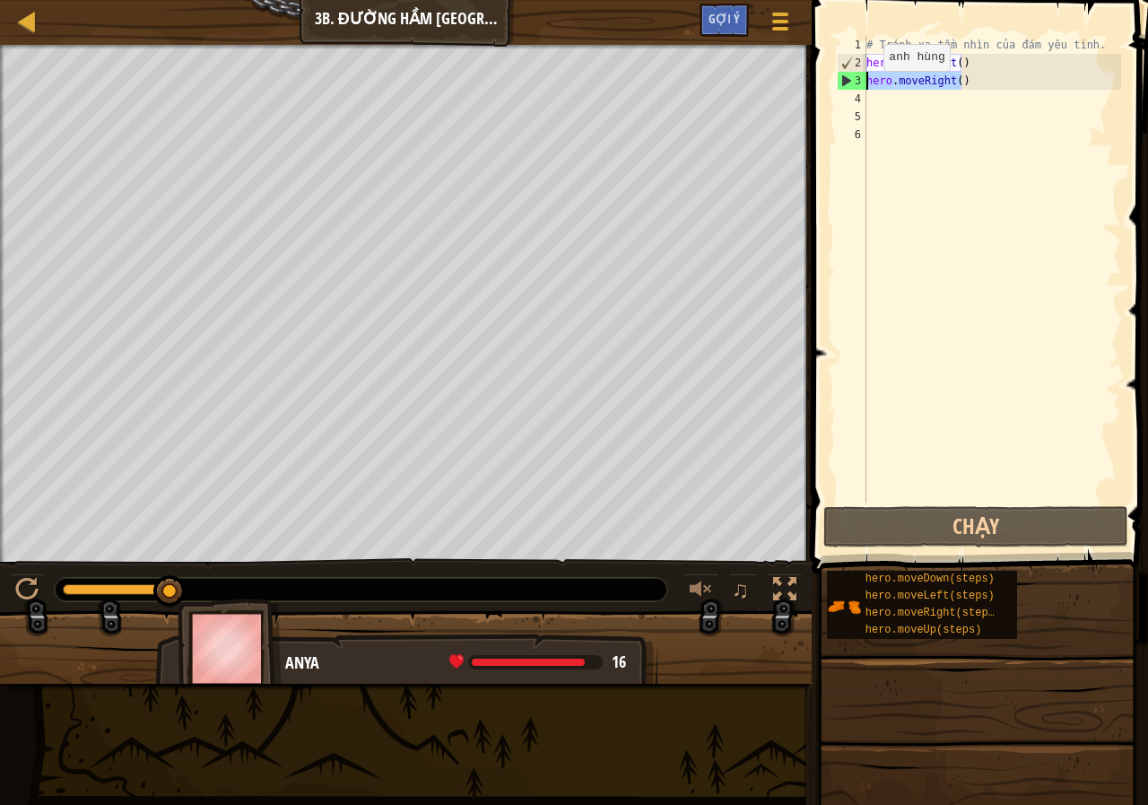
drag, startPoint x: 968, startPoint y: 80, endPoint x: 867, endPoint y: 90, distance: 100.9
click at [867, 90] on div "# Tránh xa tầm nhìn của đám yêu tinh. hero . moveRight ( ) hero . moveRight ( )" at bounding box center [992, 287] width 258 height 502
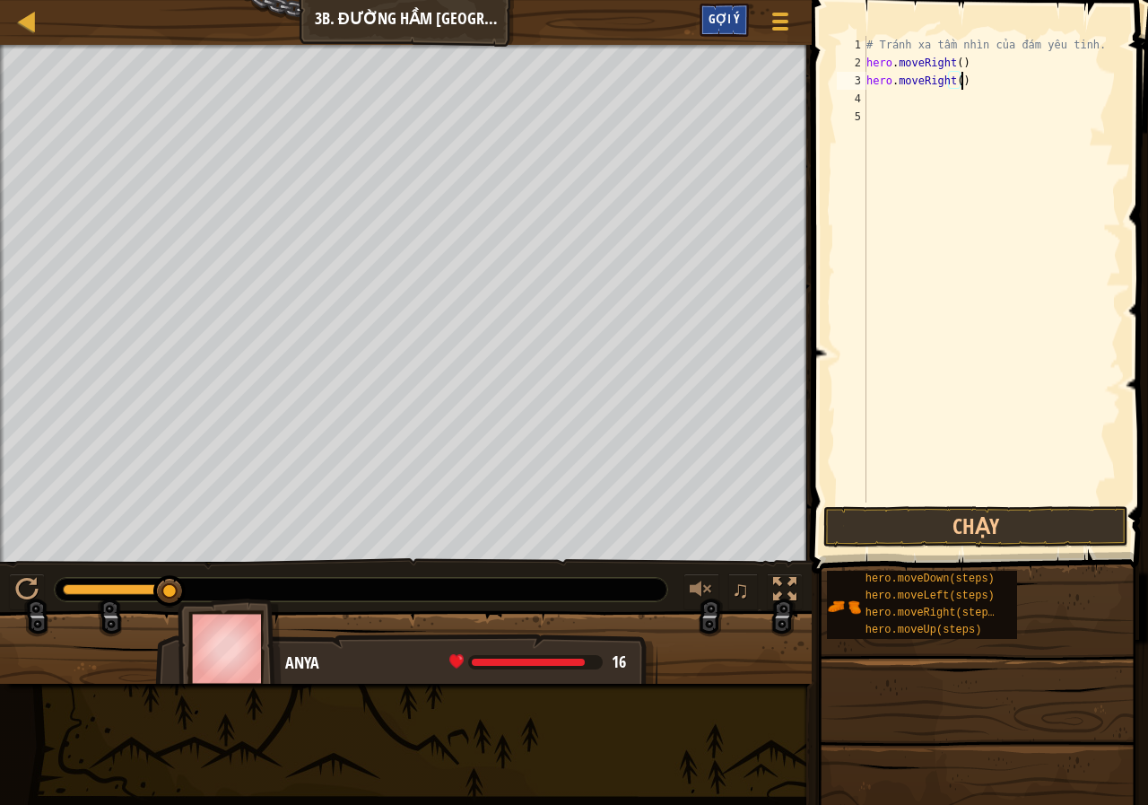
click at [735, 18] on span "Gợi ý" at bounding box center [724, 18] width 31 height 17
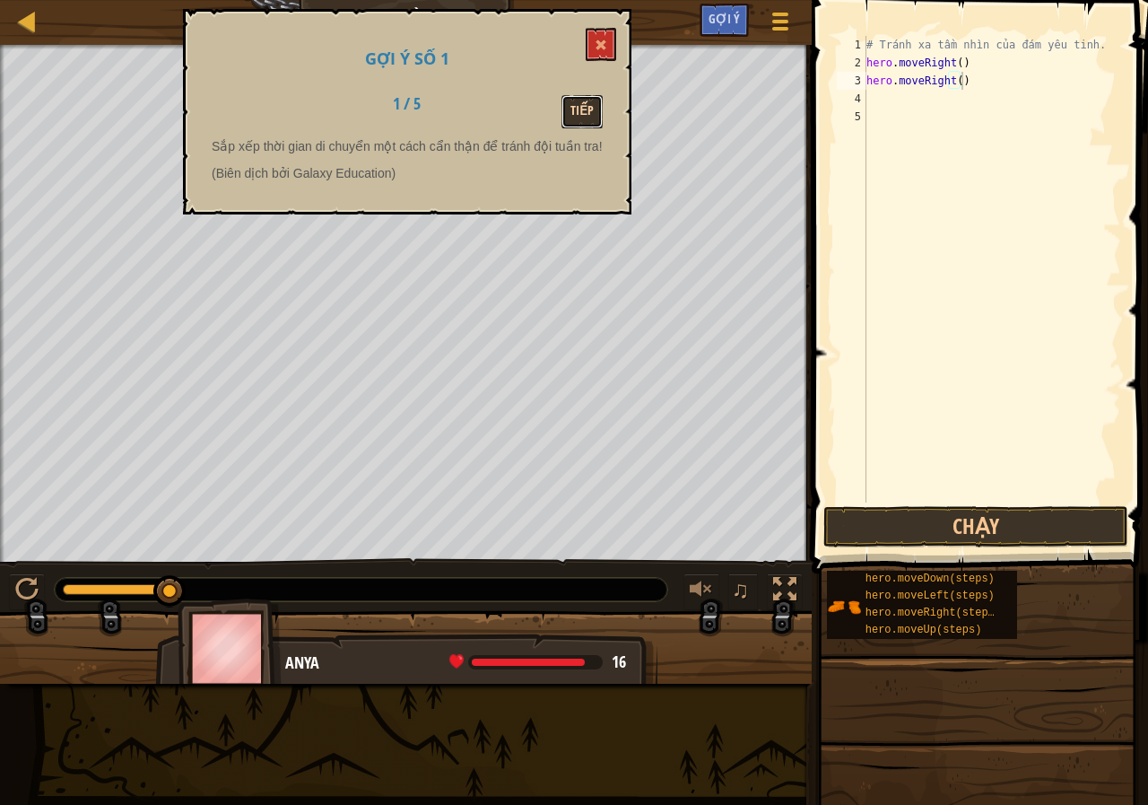
click at [581, 100] on button "Tiếp" at bounding box center [581, 111] width 41 height 33
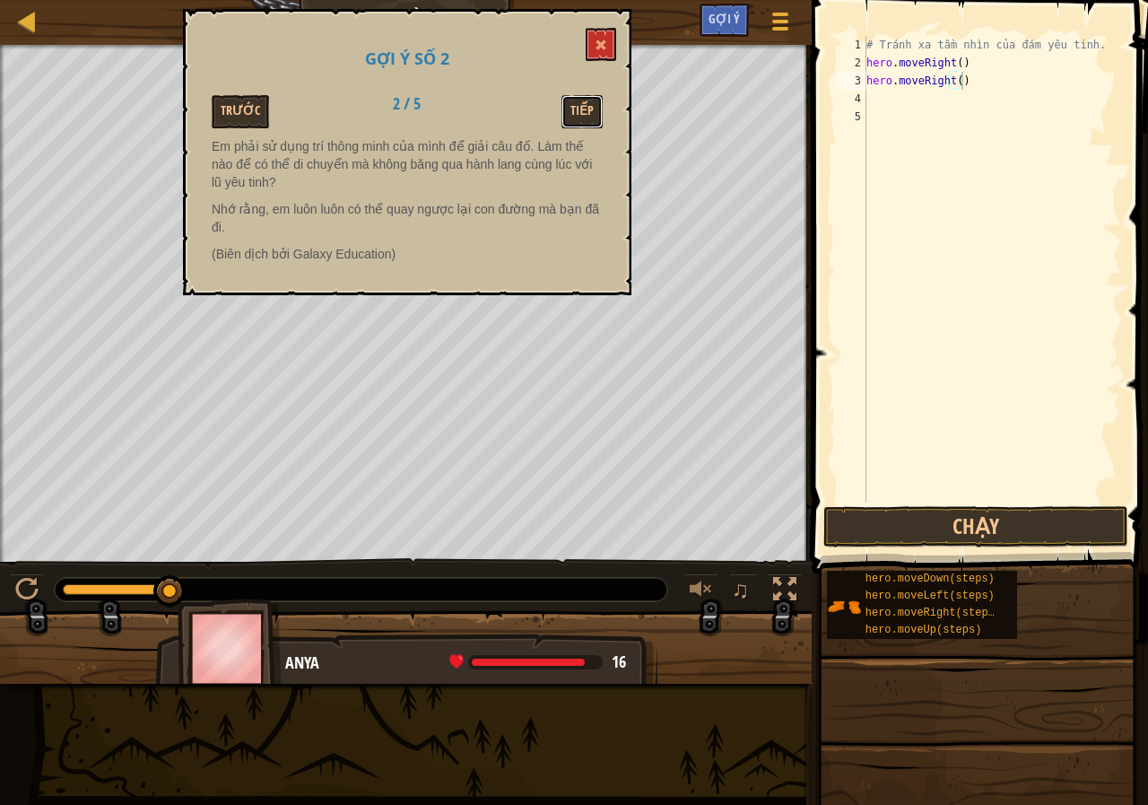
click at [581, 101] on button "Tiếp" at bounding box center [581, 111] width 41 height 33
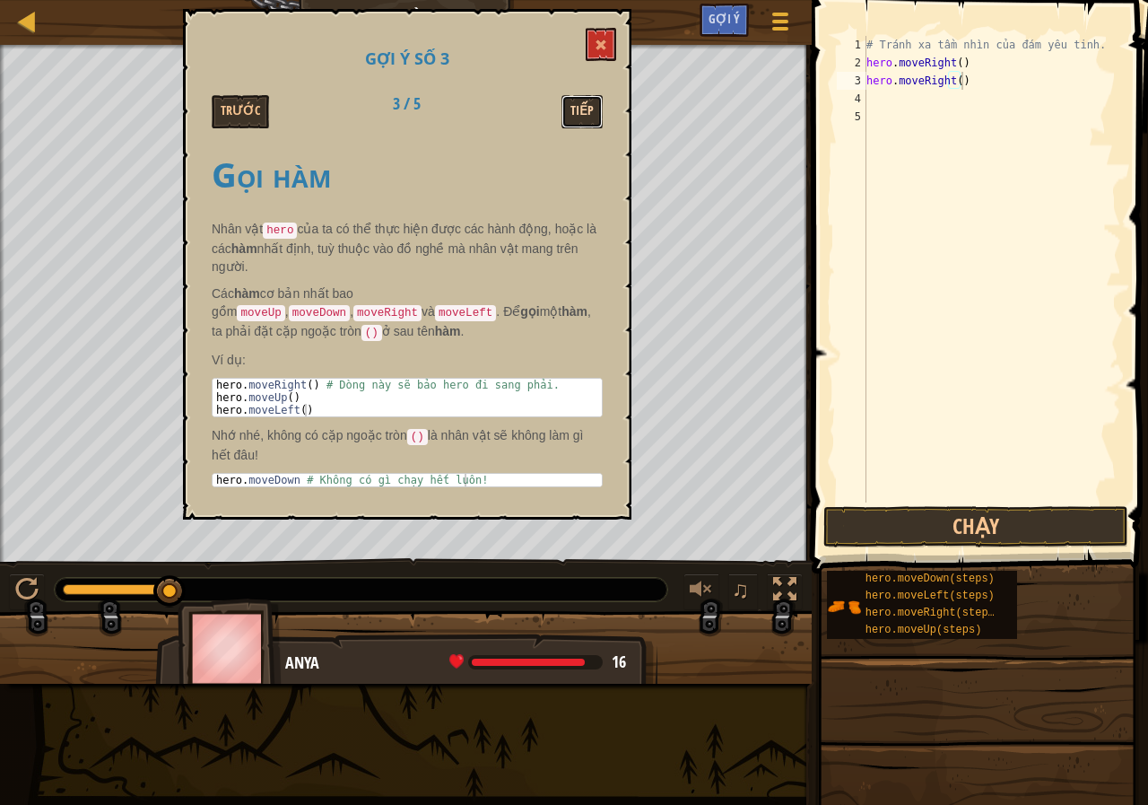
click at [582, 109] on button "Tiếp" at bounding box center [581, 111] width 41 height 33
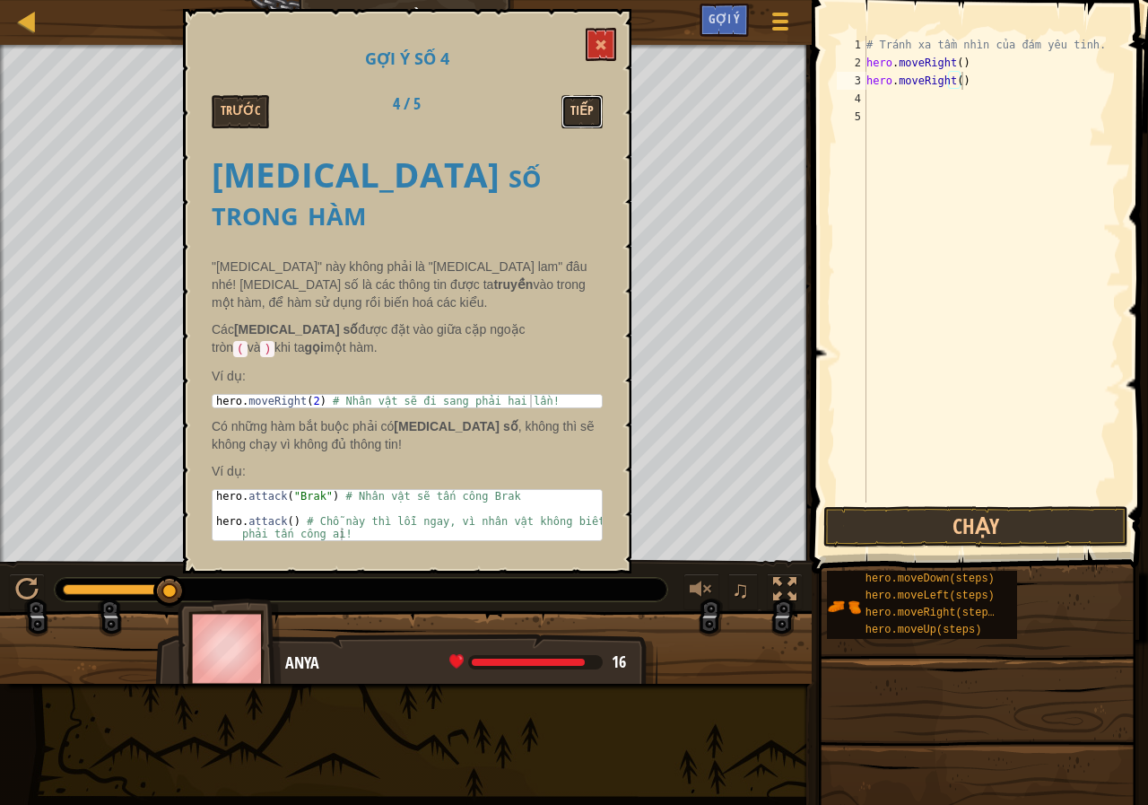
click at [582, 108] on button "Tiếp" at bounding box center [581, 111] width 41 height 33
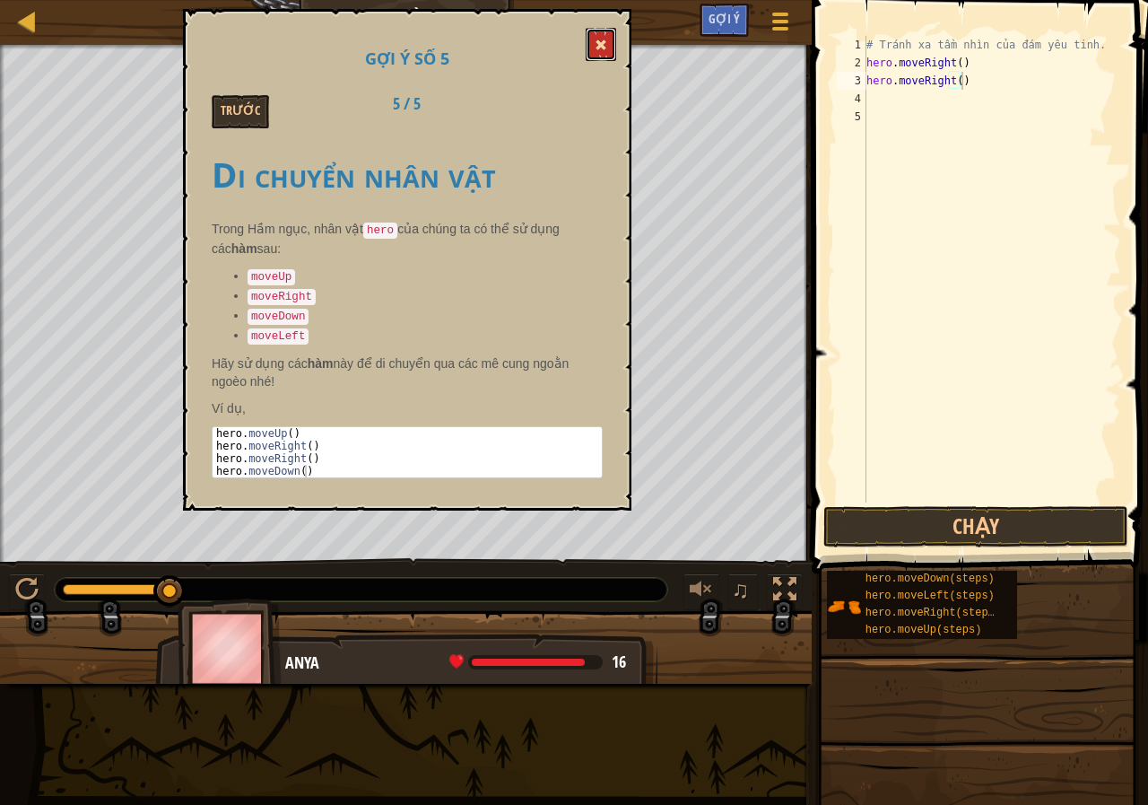
click at [605, 52] on button at bounding box center [601, 44] width 30 height 33
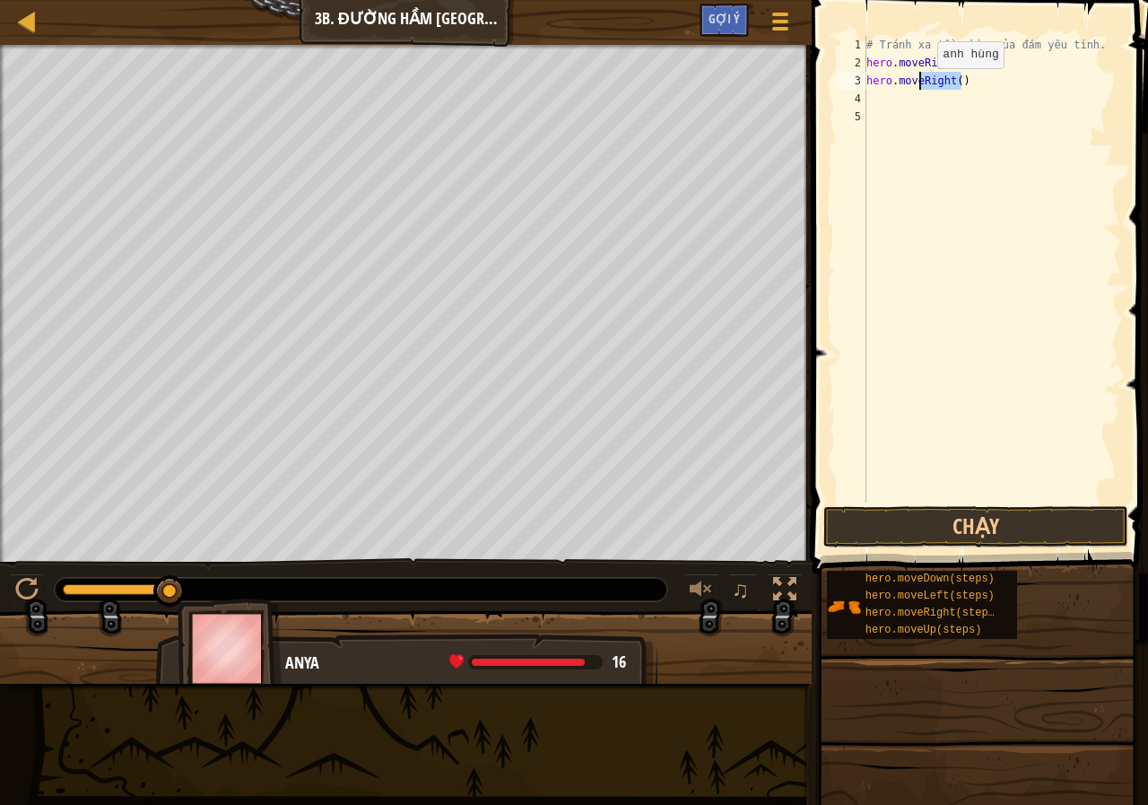
drag, startPoint x: 969, startPoint y: 80, endPoint x: 922, endPoint y: 86, distance: 47.1
click at [922, 86] on div "# Tránh xa tầm nhìn của đám yêu tinh. hero . moveRight ( ) hero . moveRight ( )" at bounding box center [992, 287] width 258 height 502
type textarea "hero.move"
click at [929, 100] on div "# Tránh xa tầm nhìn của đám yêu tinh. hero . moveRight ( ) hero . move" at bounding box center [992, 287] width 258 height 502
click at [931, 89] on div "# Tránh xa tầm nhìn của đám yêu tinh. hero . moveRight ( ) hero . move" at bounding box center [992, 287] width 258 height 502
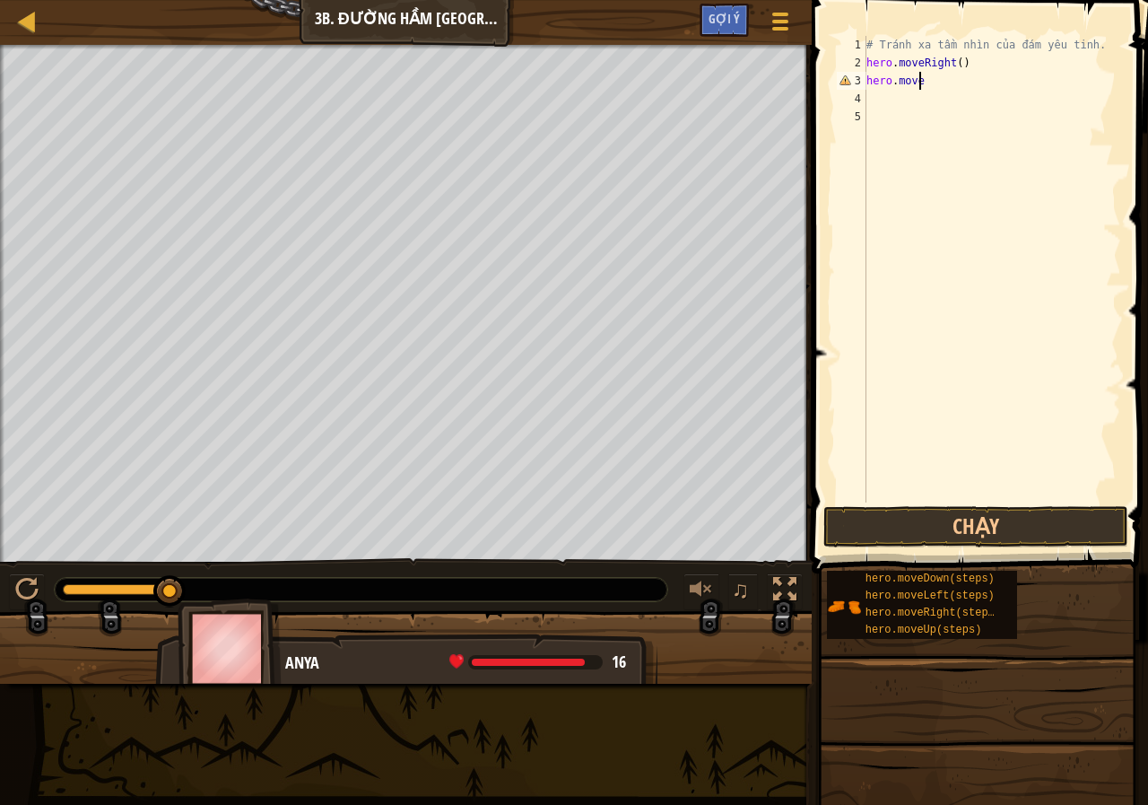
scroll to position [8, 4]
type textarea "hero.movel"
click at [913, 0] on body "Bản đồ Giới thiệu chung về Khoa học máy tính 3b. Đường hầm Kithgard Tuỳ chọn Xo…" at bounding box center [574, 0] width 1148 height 0
click at [935, 89] on div "# Tránh xa tầm nhìn của đám yêu tinh. hero . moveRight ( ) hero . movel" at bounding box center [992, 287] width 258 height 502
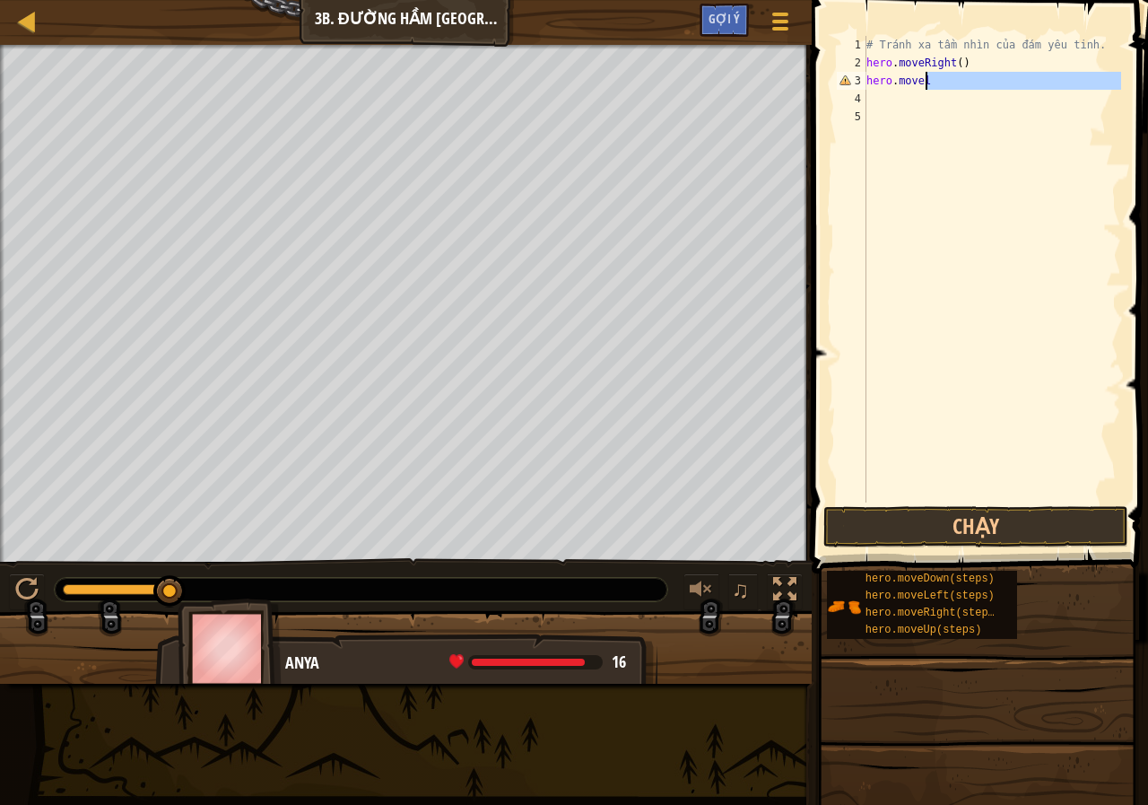
click at [935, 86] on div "# Tránh xa tầm nhìn của đám yêu tinh. hero . moveRight ( ) hero . movel" at bounding box center [992, 269] width 258 height 466
type textarea "hero.movele"
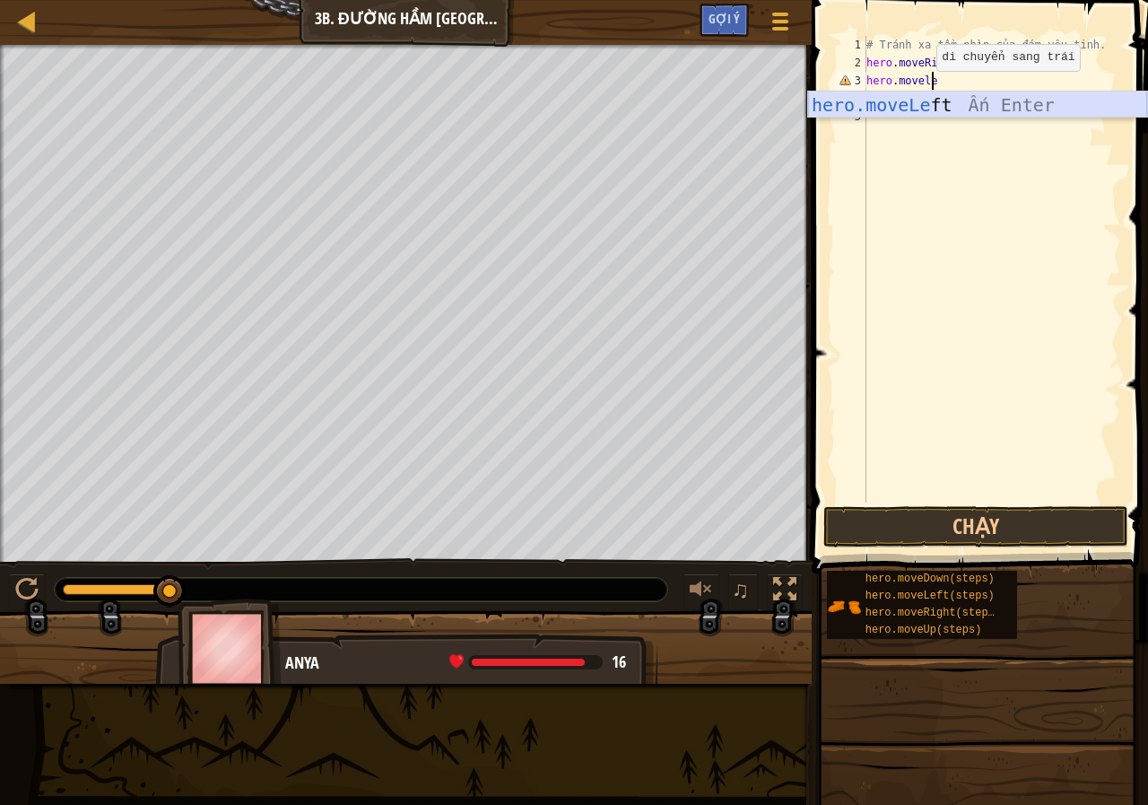
click at [961, 110] on div "hero.moveLe ft Ấn Enter" at bounding box center [977, 131] width 339 height 81
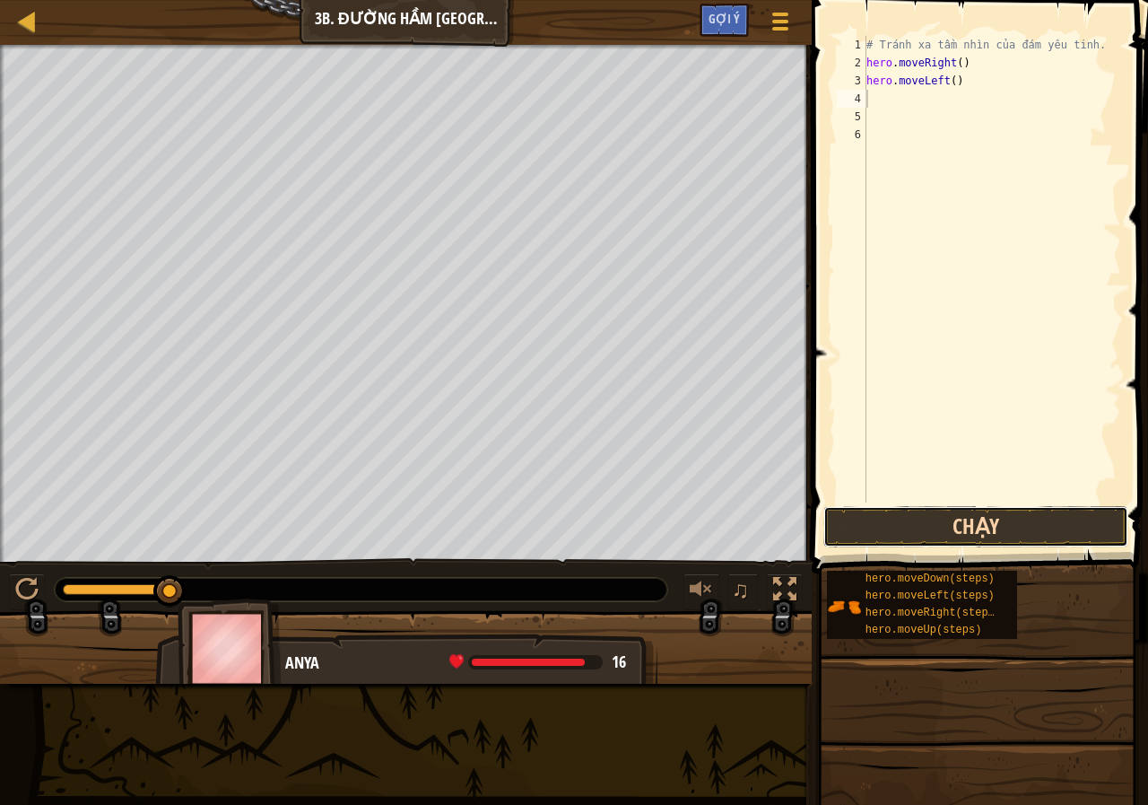
click at [907, 530] on button "Chạy" at bounding box center [975, 526] width 305 height 41
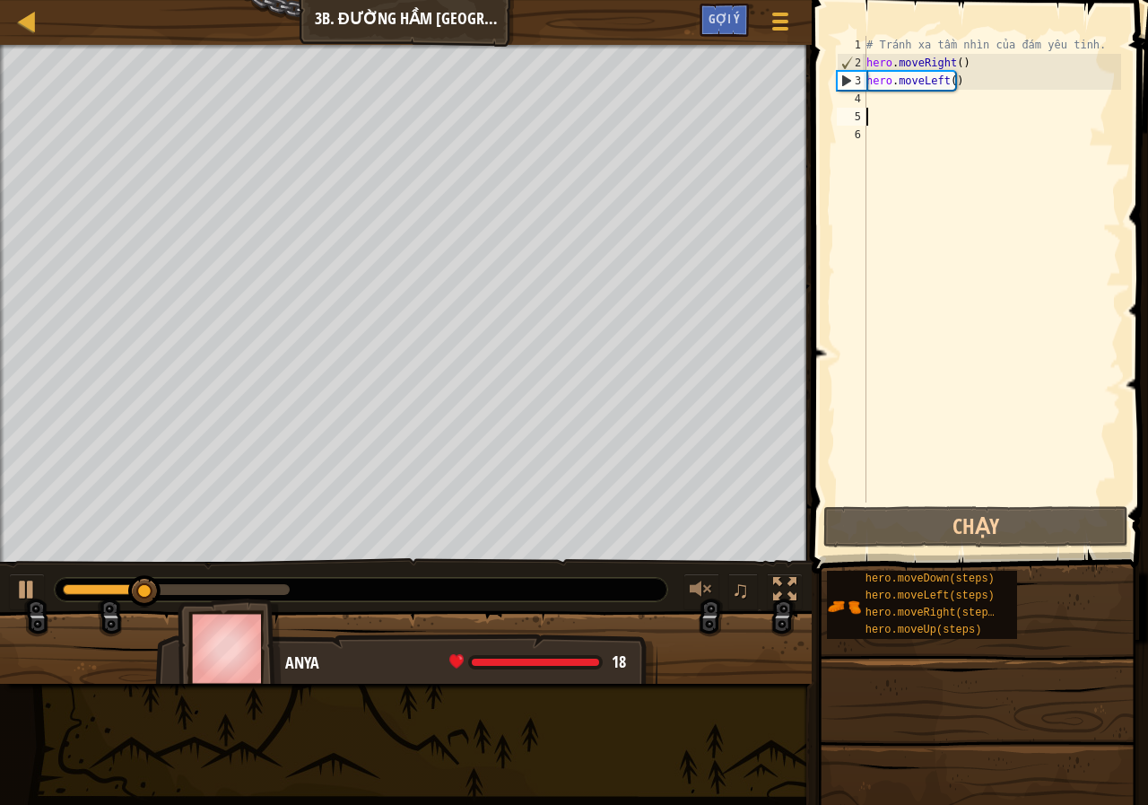
click at [874, 108] on div "# Tránh xa tầm nhìn của đám yêu tinh. hero . moveRight ( ) hero . moveLeft ( )" at bounding box center [992, 287] width 258 height 502
click at [874, 90] on div "# Tránh xa tầm nhìn của đám yêu tinh. hero . moveRight ( ) hero . moveLeft ( )" at bounding box center [992, 287] width 258 height 502
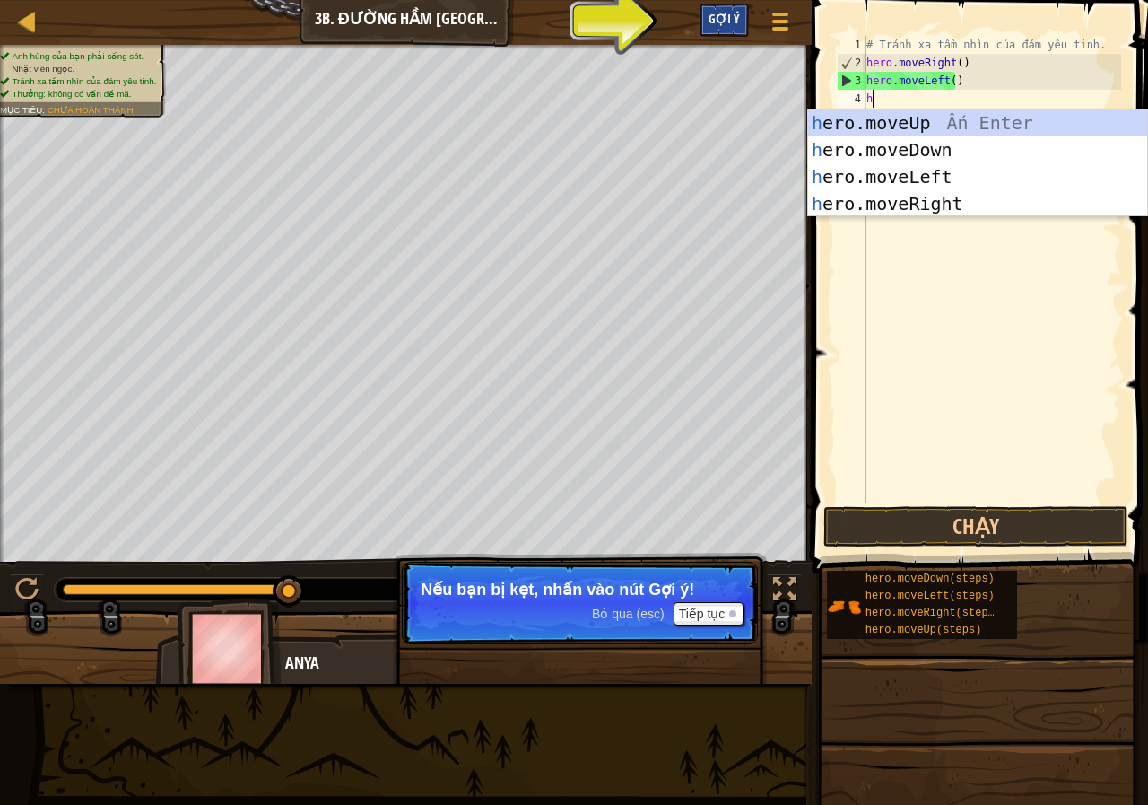
click at [712, 25] on span "Gợi ý" at bounding box center [724, 18] width 31 height 17
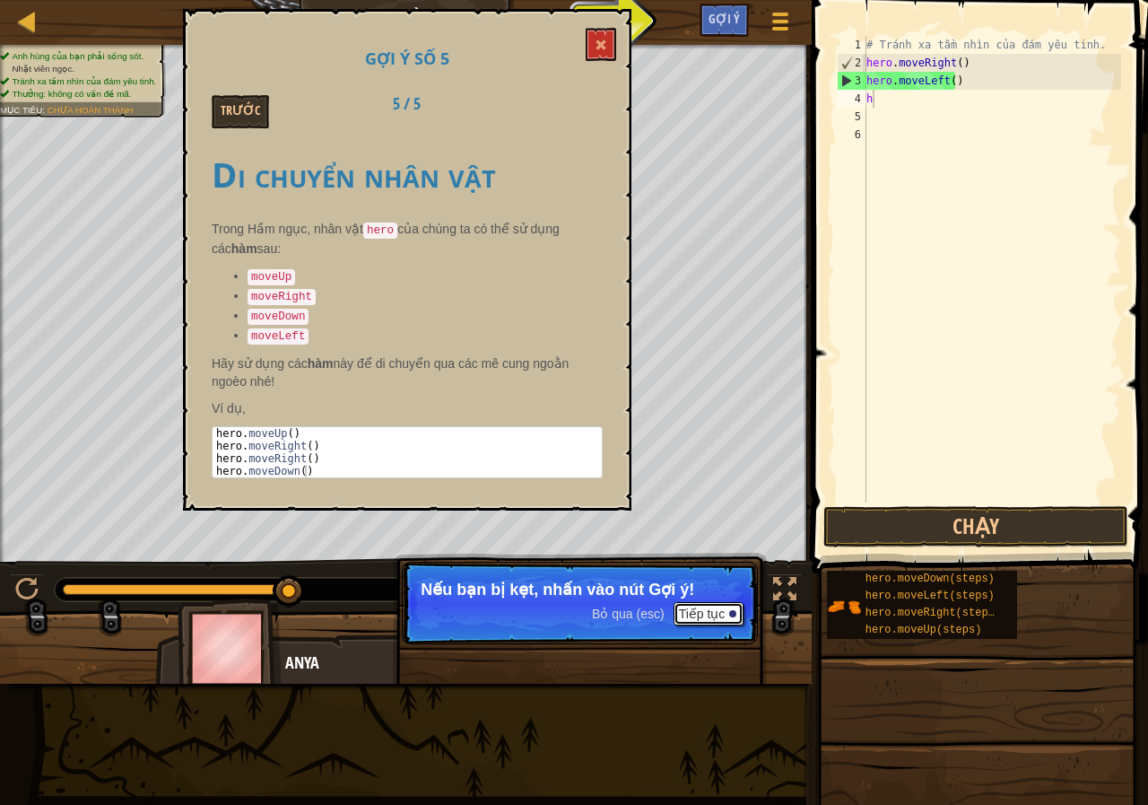
click at [700, 613] on button "Tiếp tục" at bounding box center [709, 613] width 71 height 23
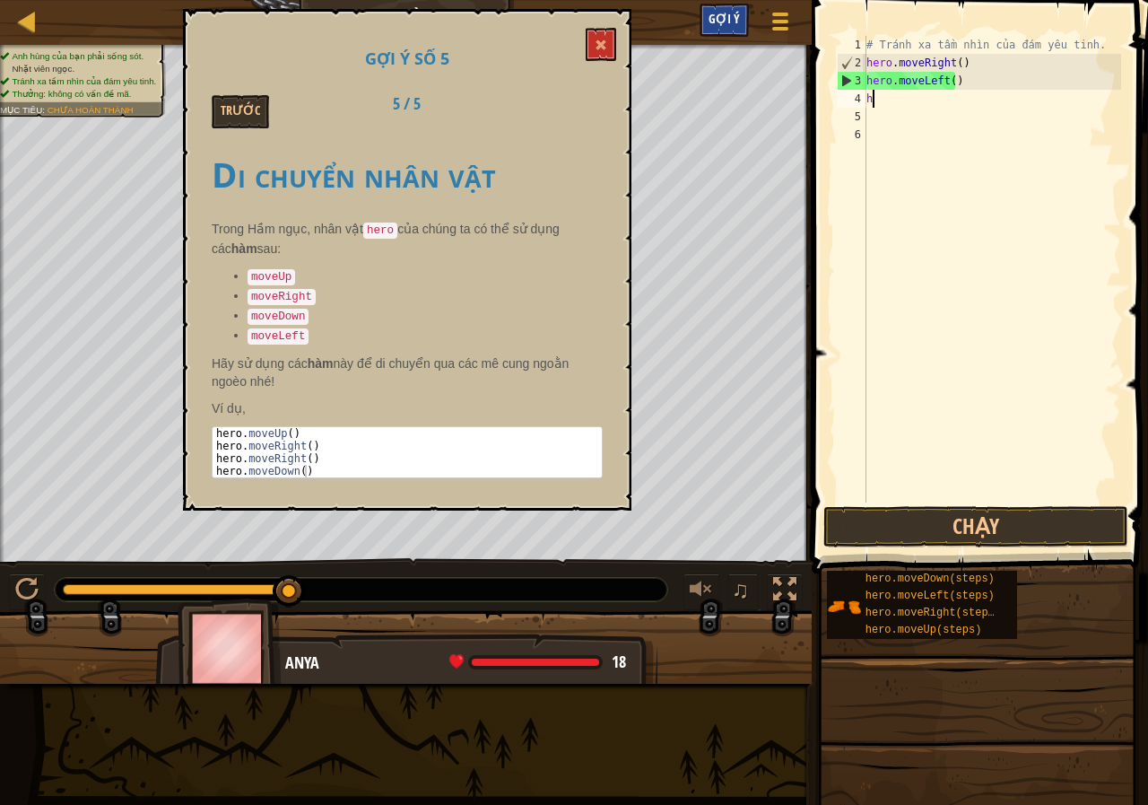
click at [714, 23] on span "Gợi ý" at bounding box center [724, 18] width 31 height 17
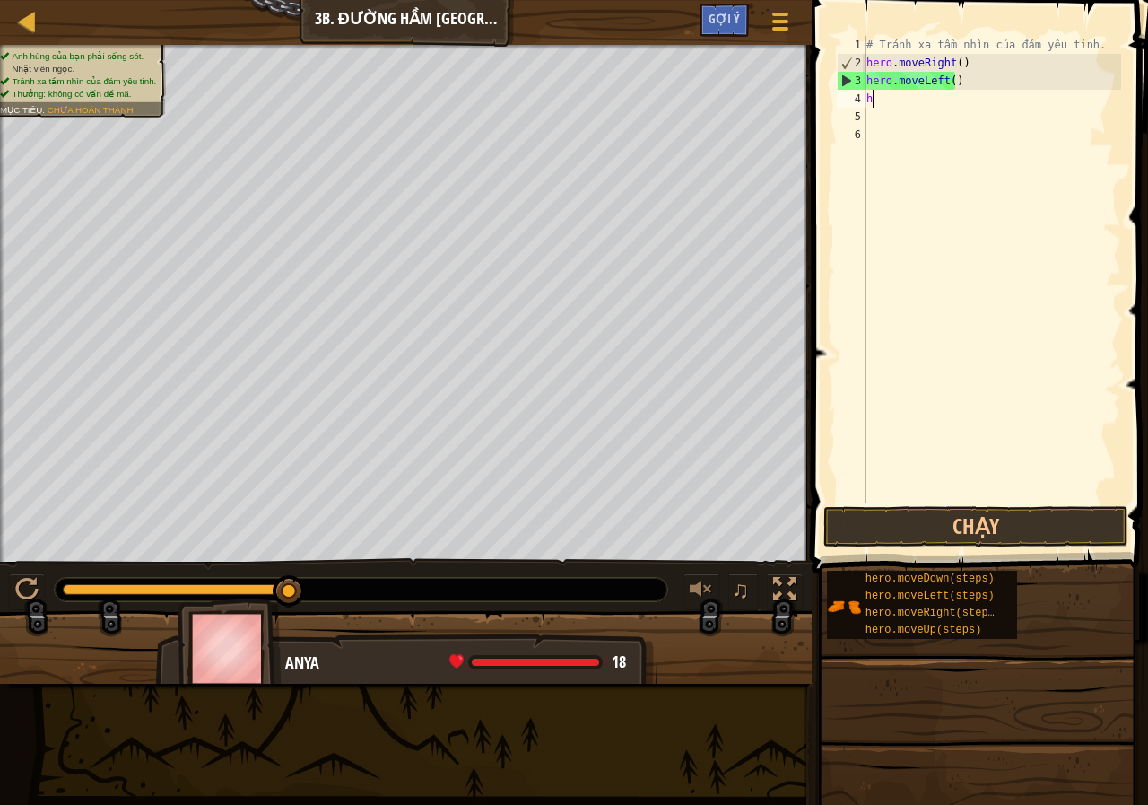
click at [880, 98] on div "# Tránh xa tầm nhìn của đám yêu tinh. hero . moveRight ( ) hero . moveLeft ( ) h" at bounding box center [992, 287] width 258 height 502
type textarea "he"
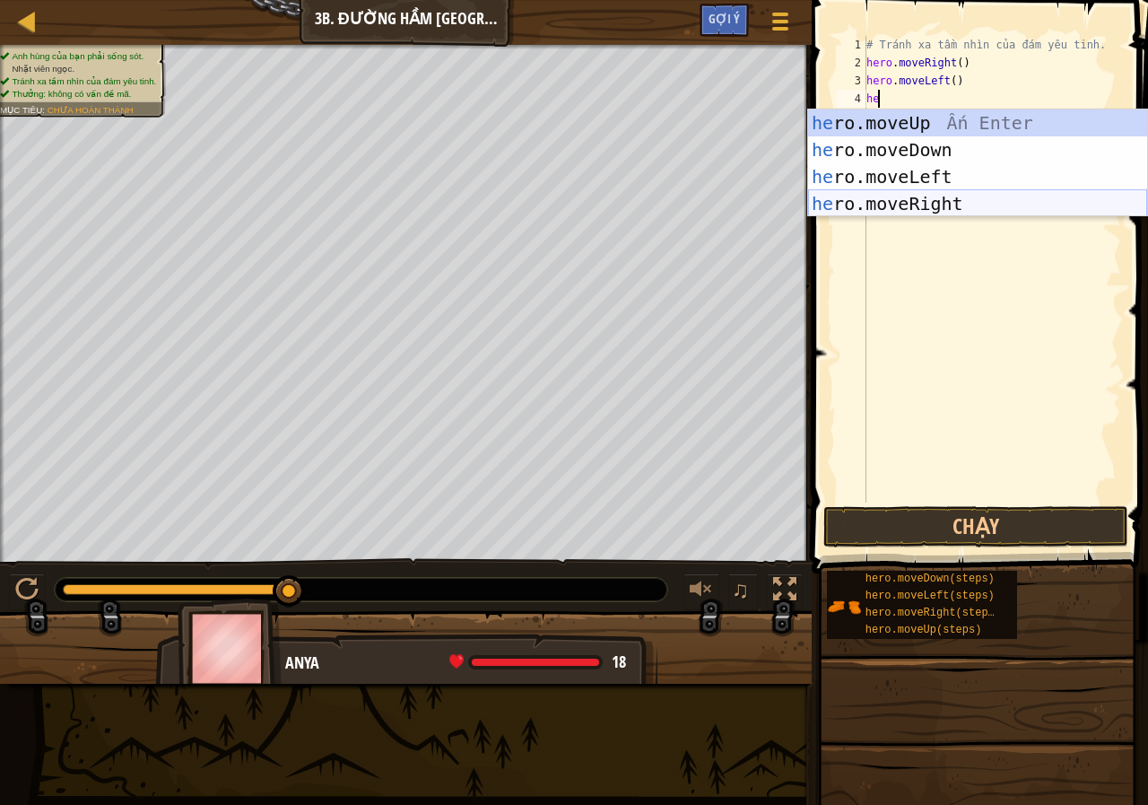
click at [911, 204] on div "he ro.moveUp Ấn Enter he ro.moveDown Ấn Enter he ro.moveLeft Ấn Enter he ro.mov…" at bounding box center [977, 189] width 339 height 161
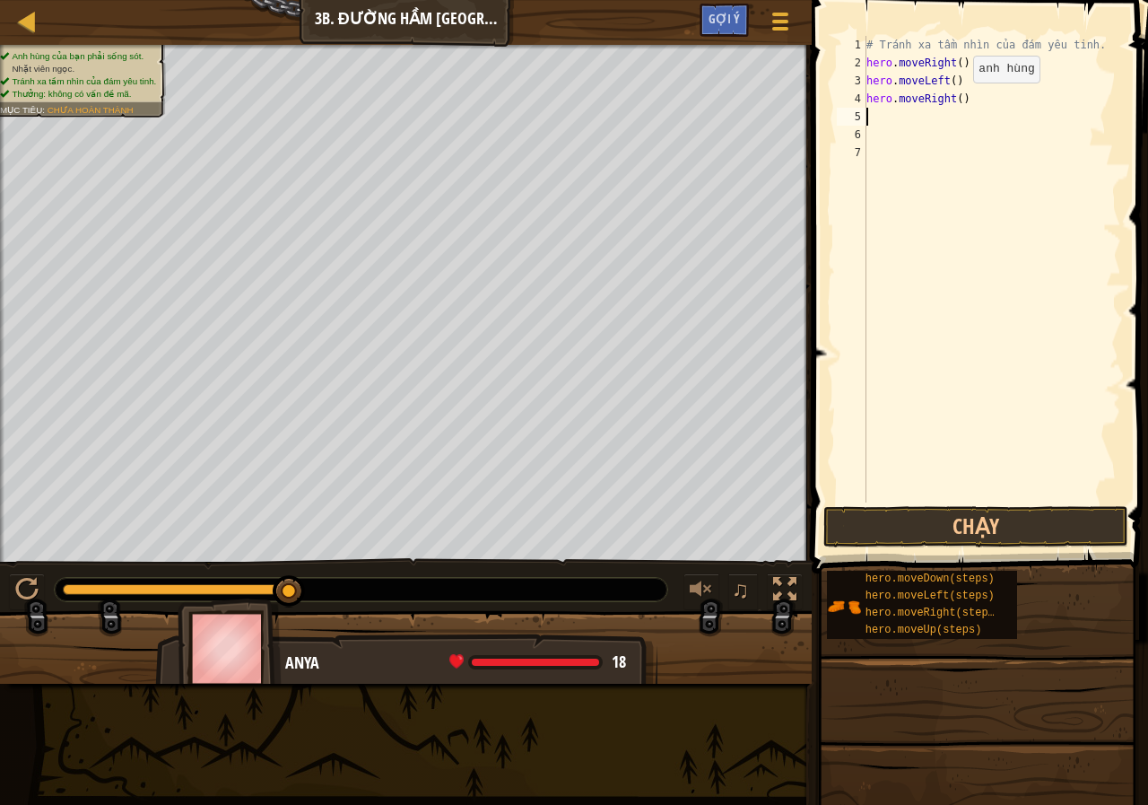
click at [958, 100] on div "# Tránh xa tầm nhìn của đám yêu tinh. hero . moveRight ( ) hero . moveLeft ( ) …" at bounding box center [992, 287] width 258 height 502
type textarea "hero.moveRight(2)"
click at [980, 530] on button "Chạy" at bounding box center [975, 526] width 305 height 41
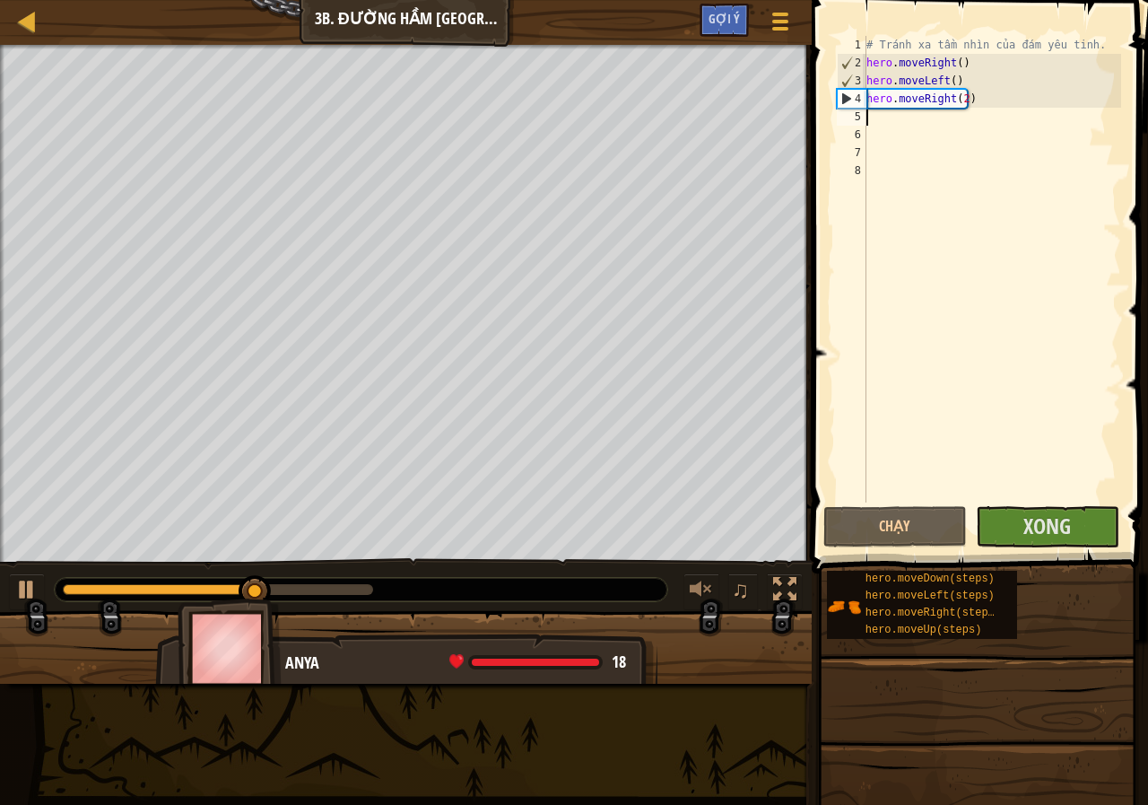
click at [985, 547] on span at bounding box center [981, 261] width 351 height 626
click at [987, 528] on button "Xong" at bounding box center [1048, 526] width 144 height 41
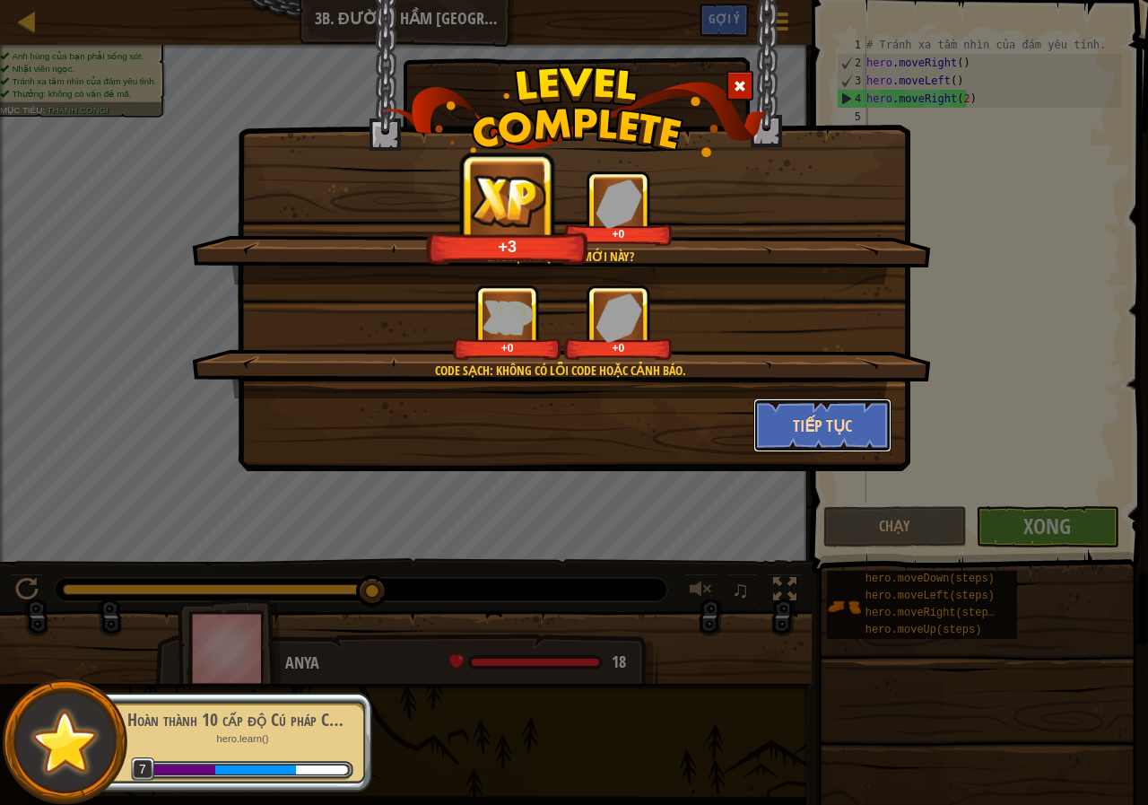
click at [796, 413] on button "Tiếp tục" at bounding box center [822, 425] width 139 height 54
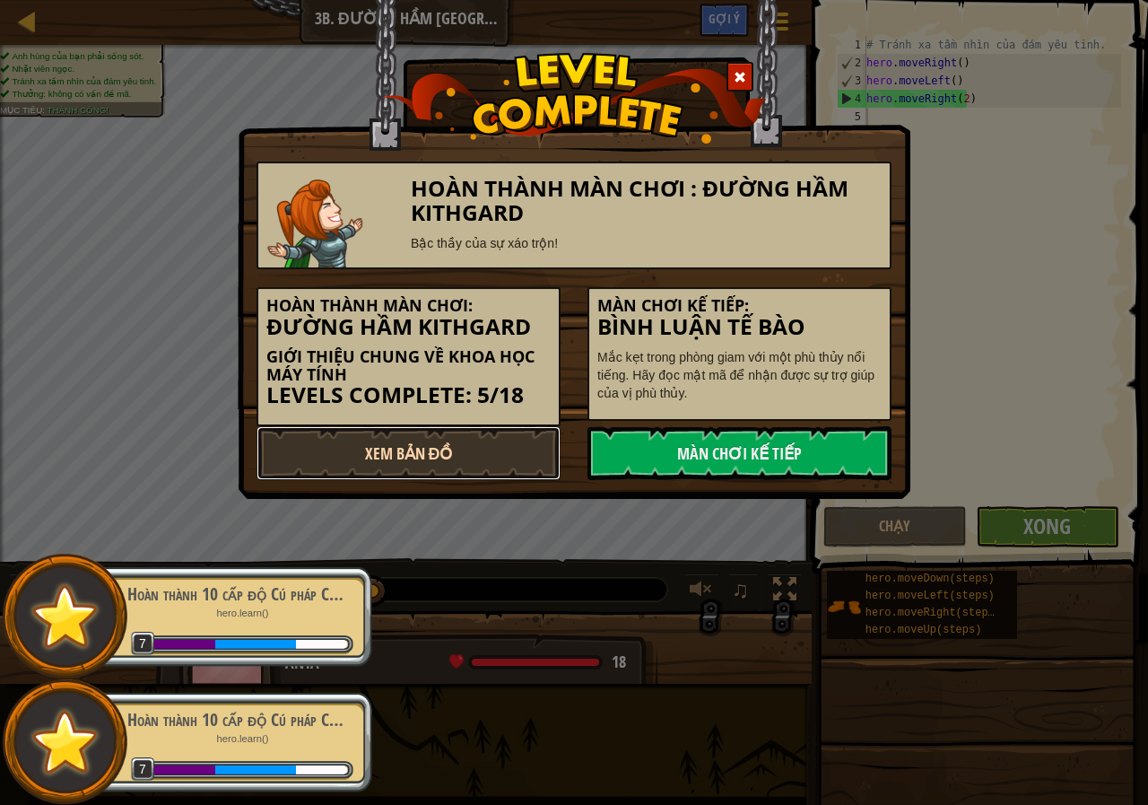
click at [514, 466] on link "Xem Bản Đồ" at bounding box center [409, 453] width 304 height 54
select select "vi"
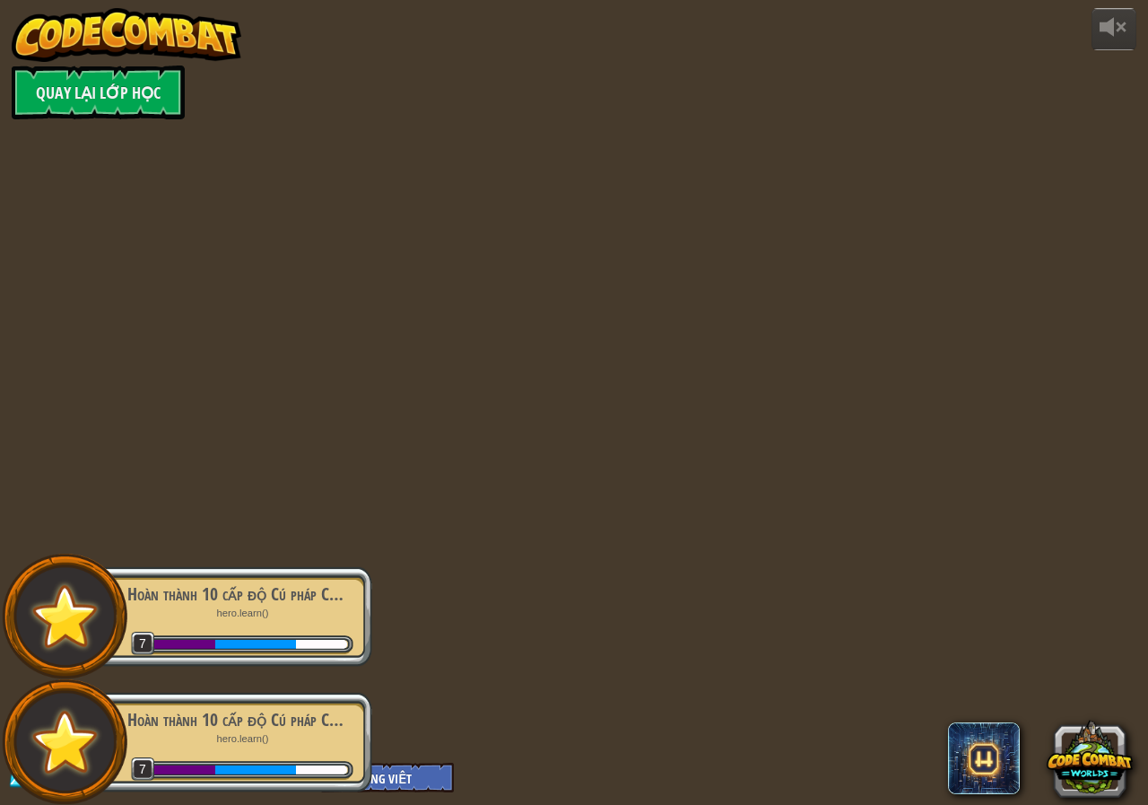
select select "vi"
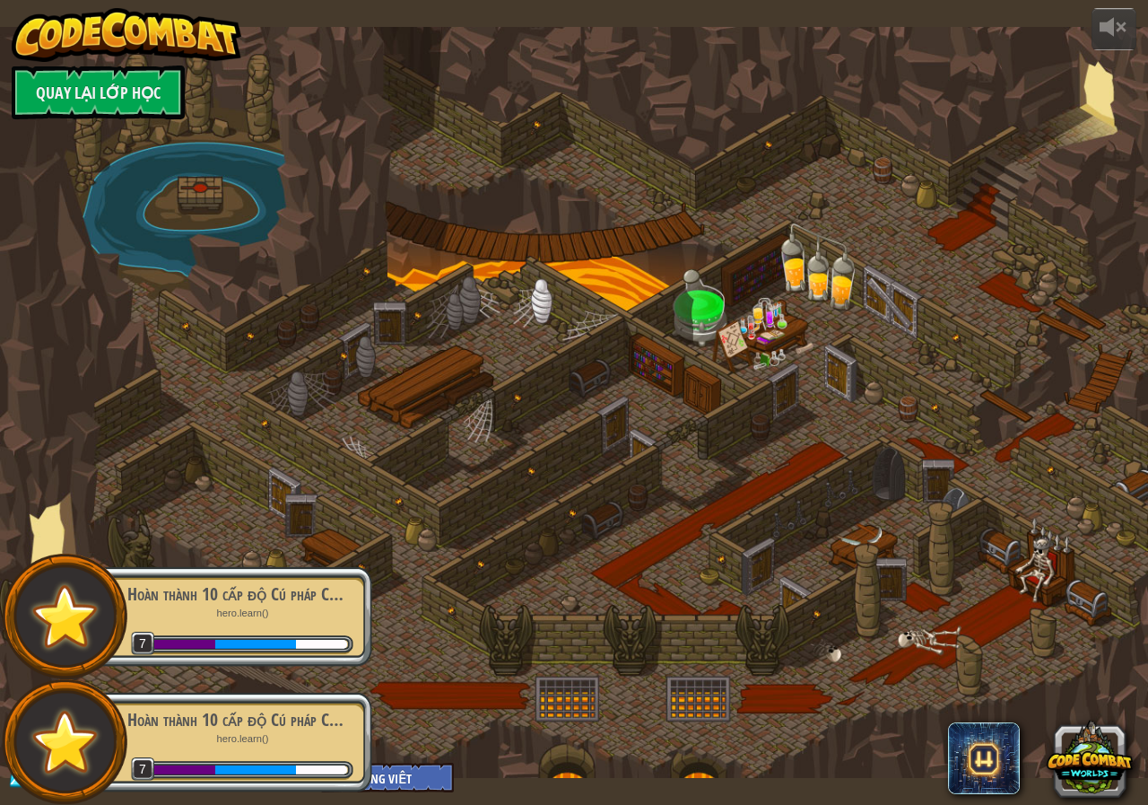
select select "vi"
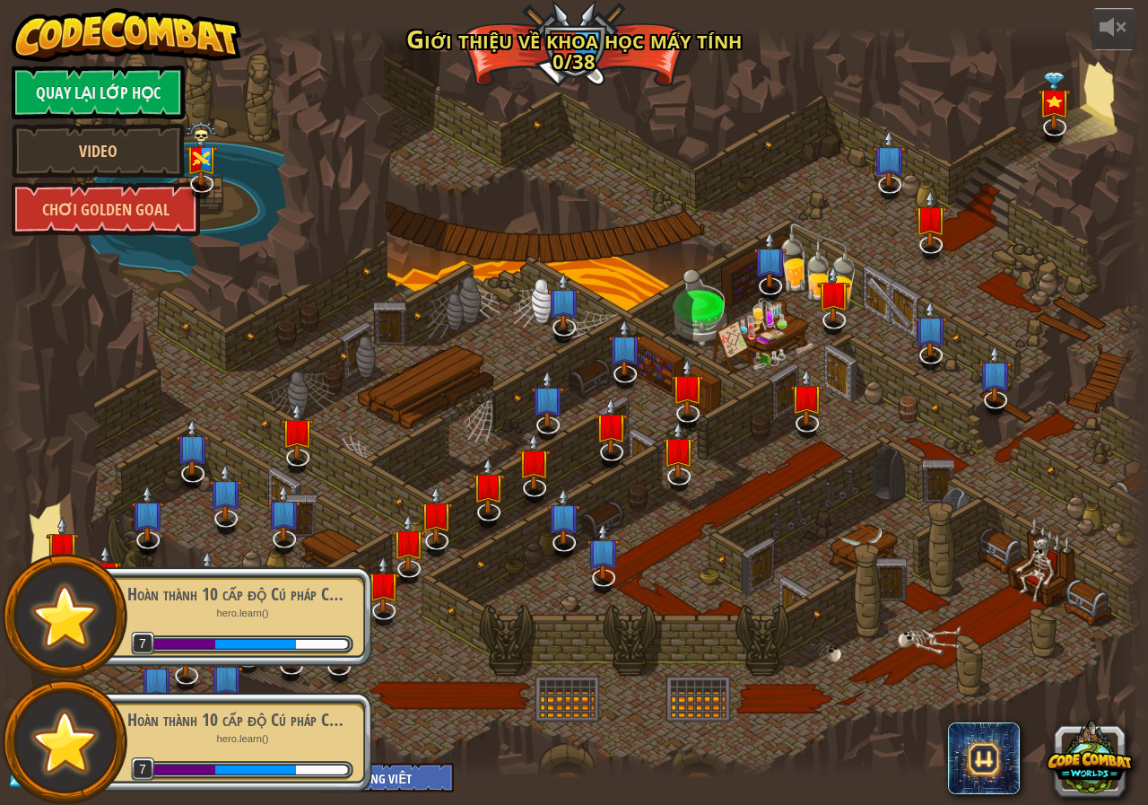
select select "vi"
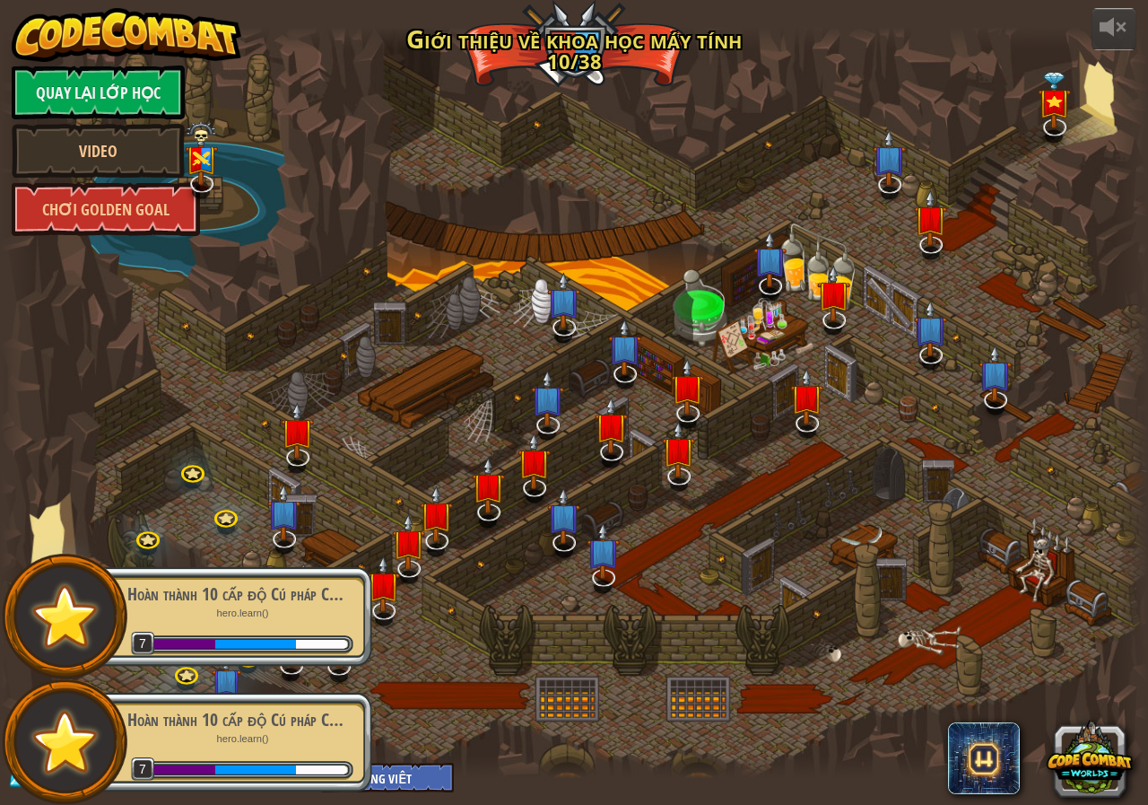
select select "vi"
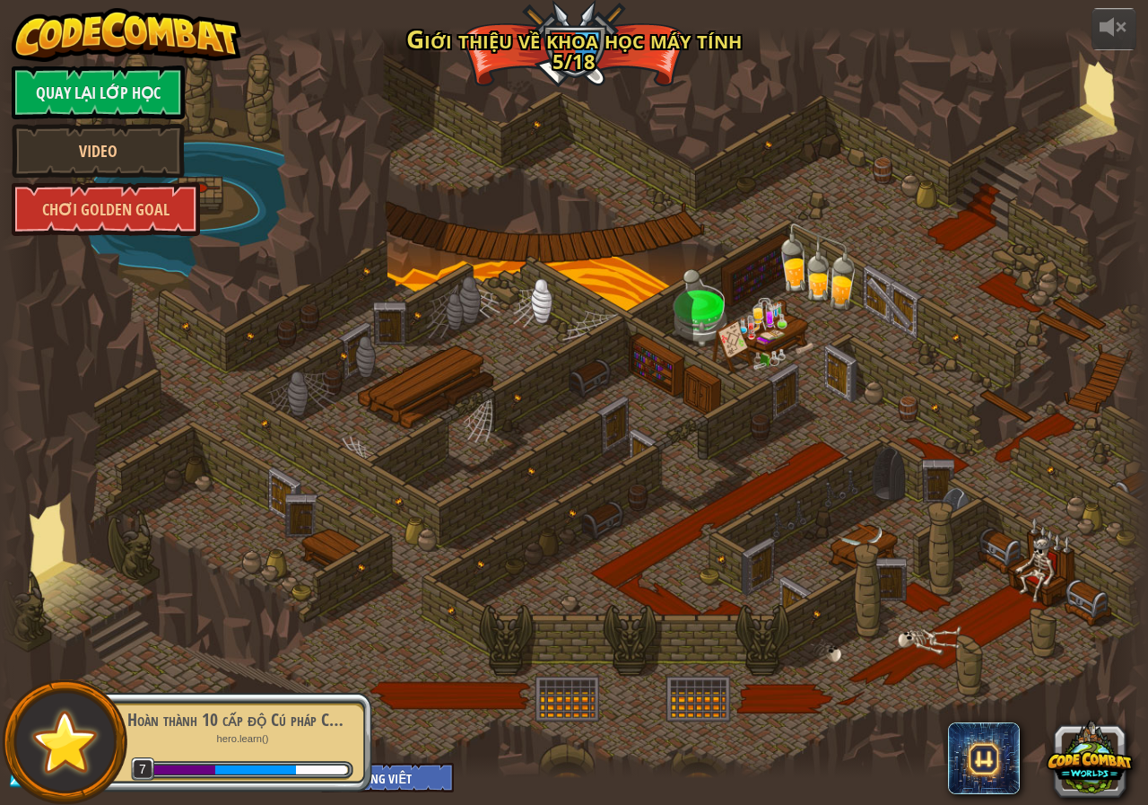
select select "vi"
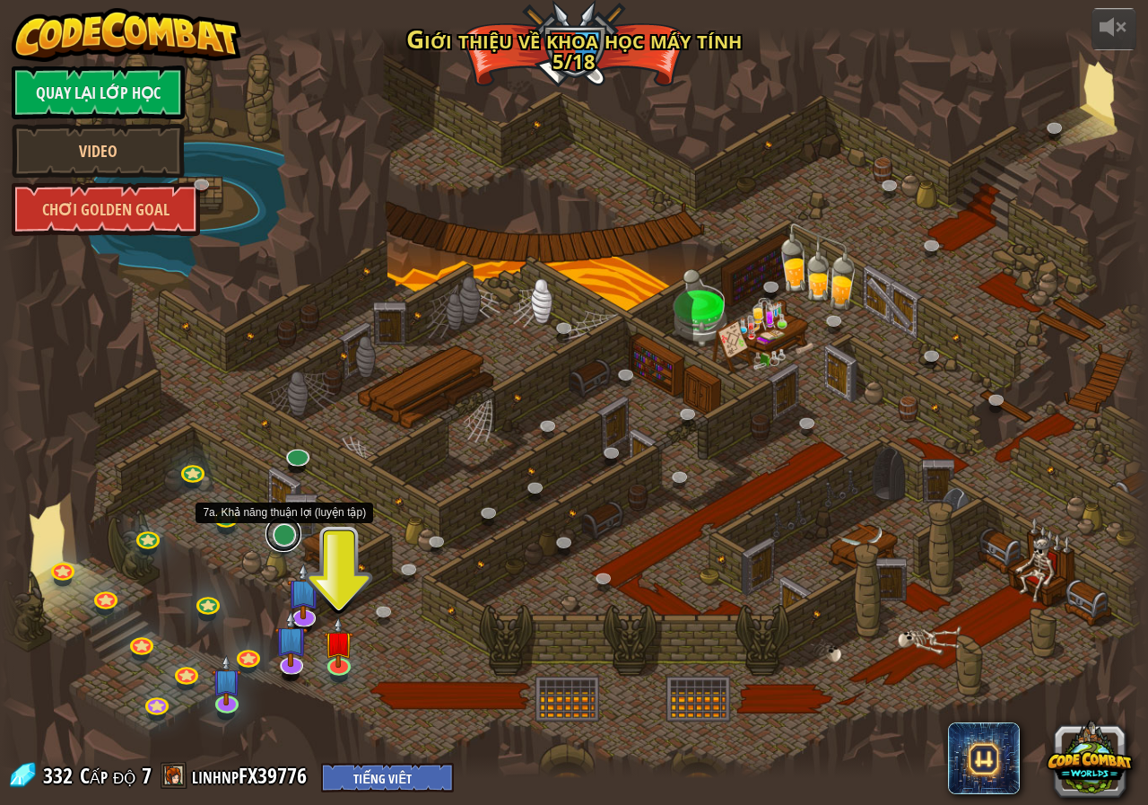
click at [287, 529] on link at bounding box center [283, 534] width 36 height 36
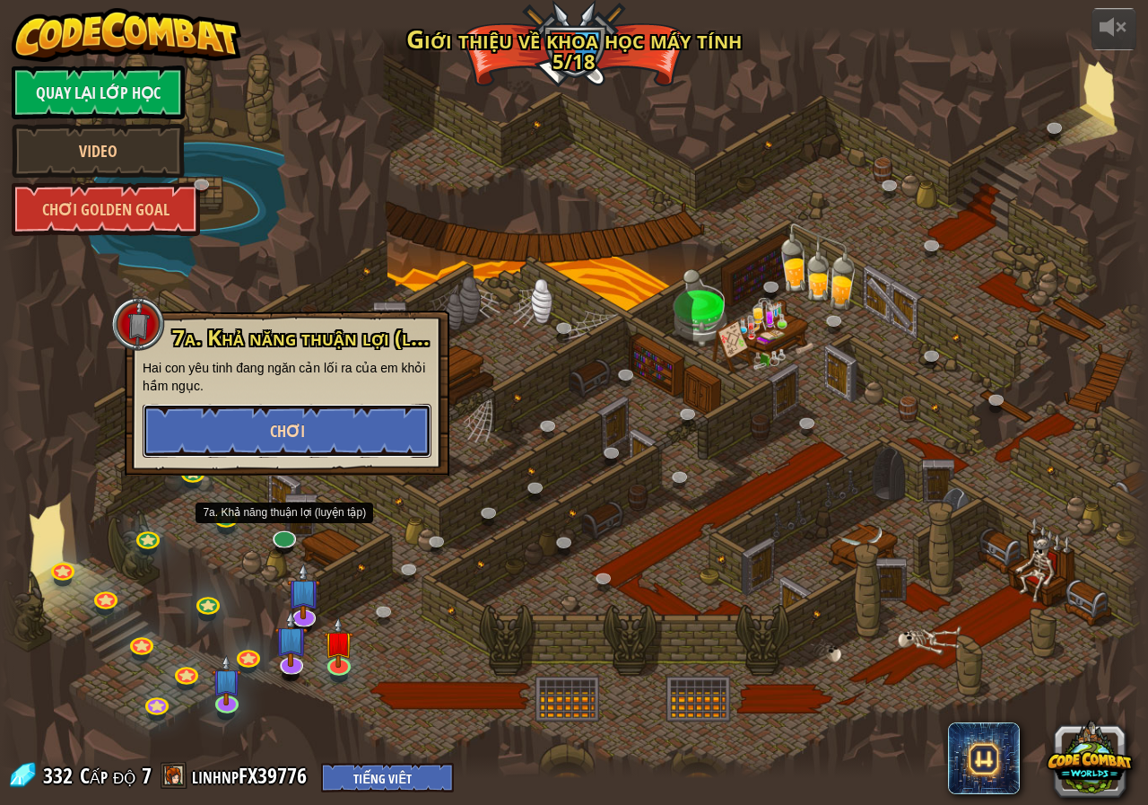
click at [283, 429] on span "Chơi" at bounding box center [287, 431] width 35 height 22
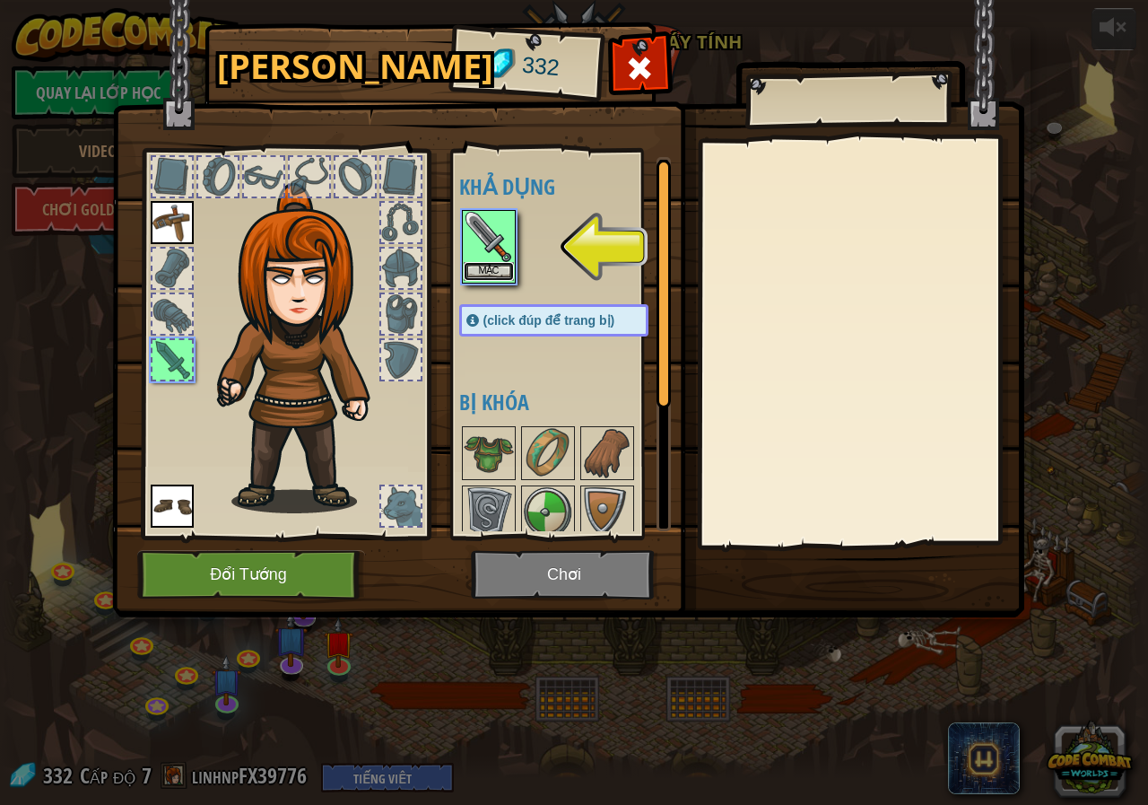
click at [490, 262] on button "Mặc" at bounding box center [489, 271] width 50 height 19
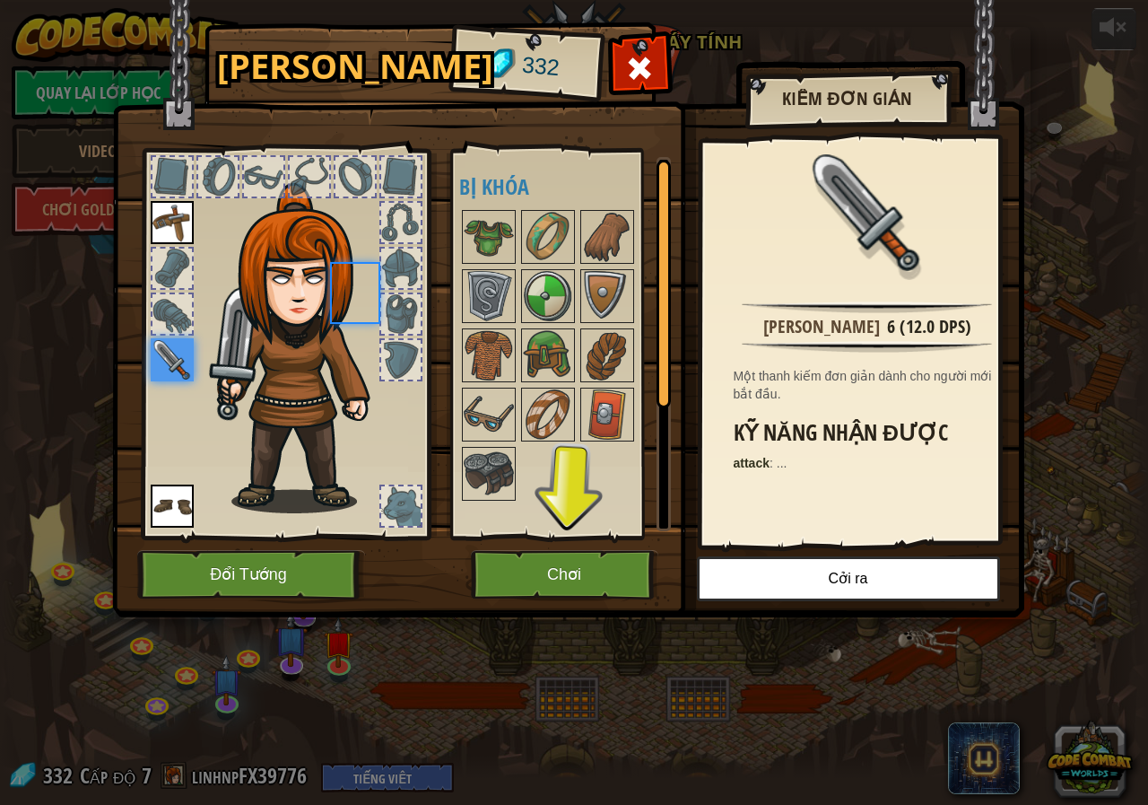
click at [490, 2] on body "powered by Quay lại Lớp Học Video Chơi Golden Goal 25. Cổng Kithgard (Bị khóa) …" at bounding box center [574, 1] width 1148 height 2
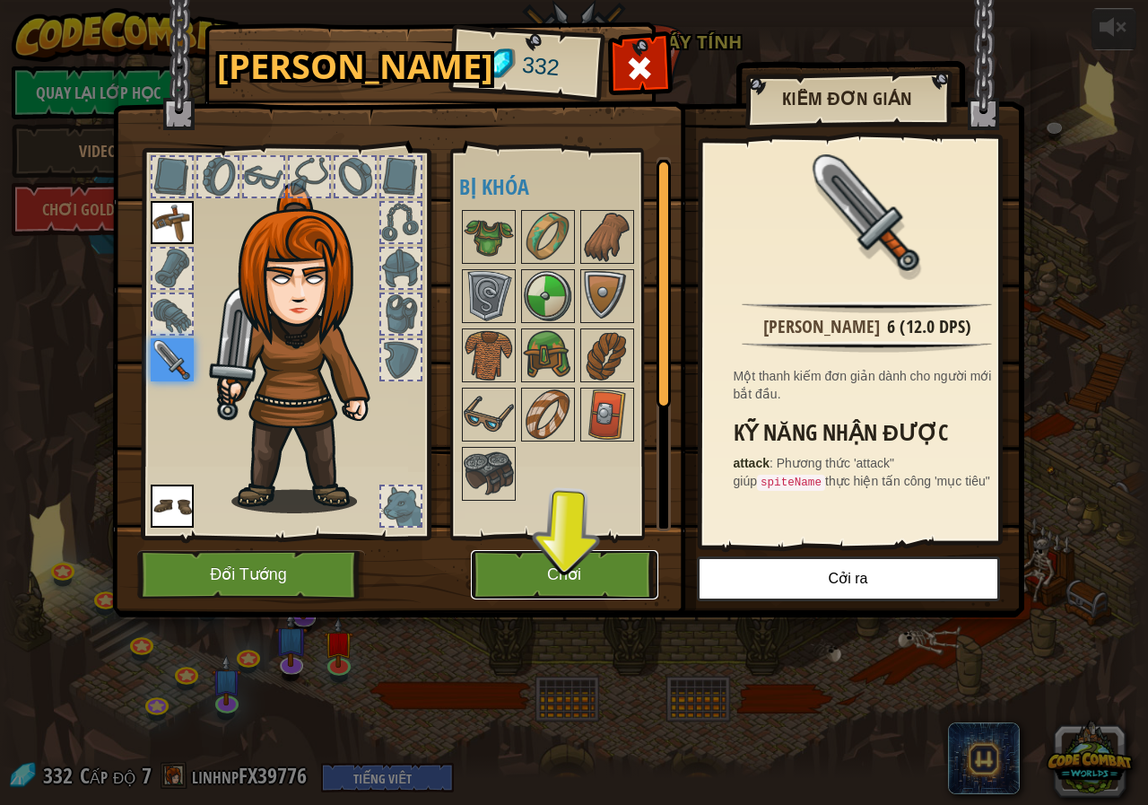
click at [520, 574] on button "Chơi" at bounding box center [564, 574] width 187 height 49
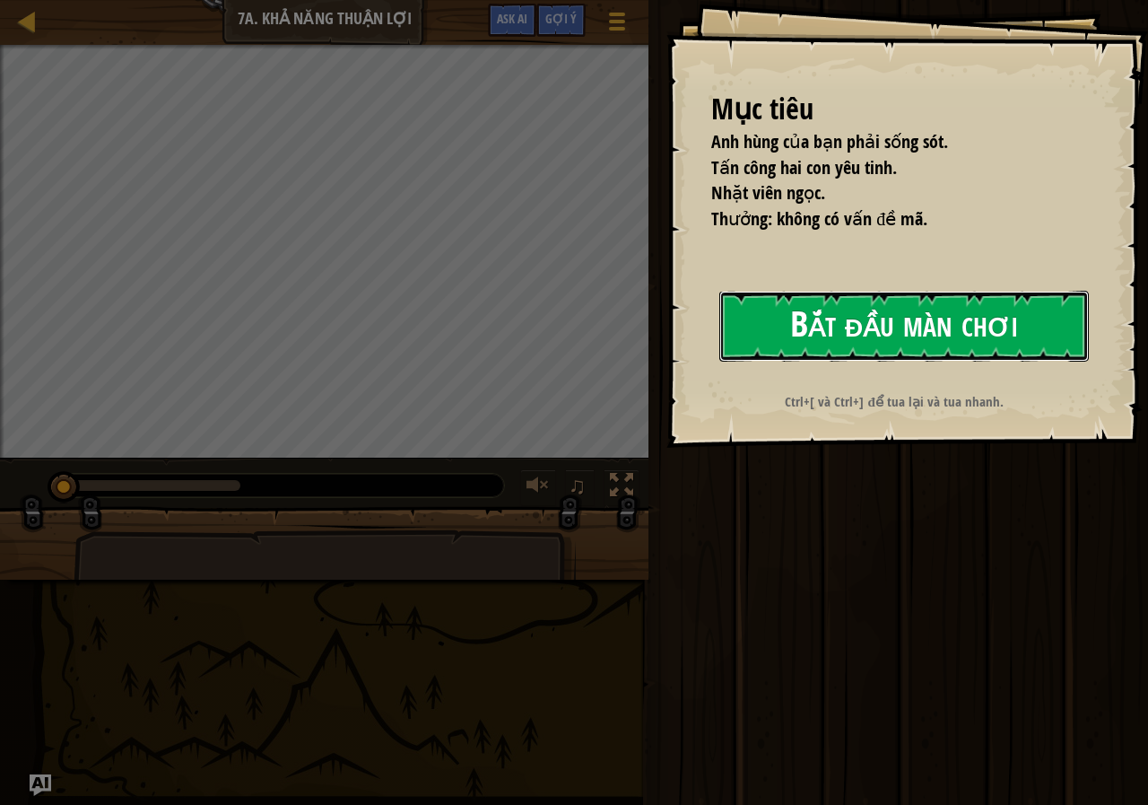
click at [858, 326] on button "Bắt đầu màn chơi" at bounding box center [904, 326] width 370 height 71
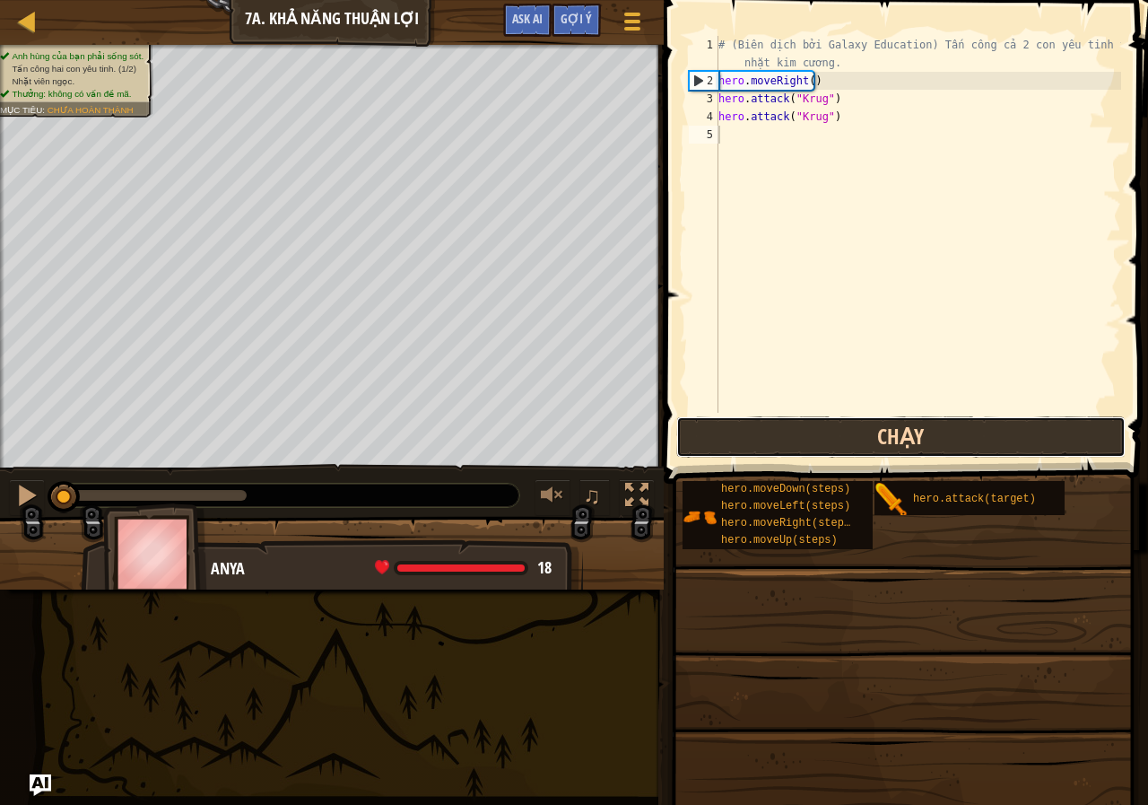
click at [761, 437] on button "Chạy" at bounding box center [900, 436] width 449 height 41
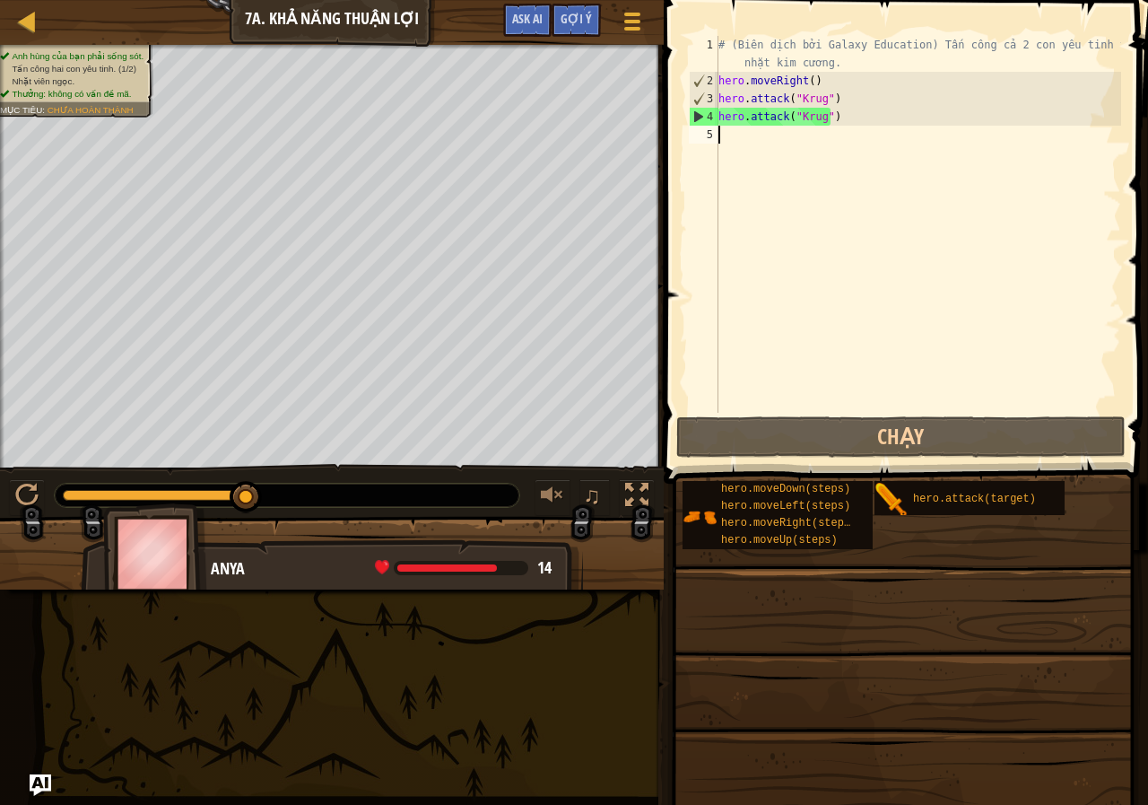
click at [773, 149] on div "# (Biên dịch bởi Galaxy Education) Tấn công cả 2 con yêu tinh và nhặt kim cương…" at bounding box center [918, 251] width 406 height 431
type textarea "h"
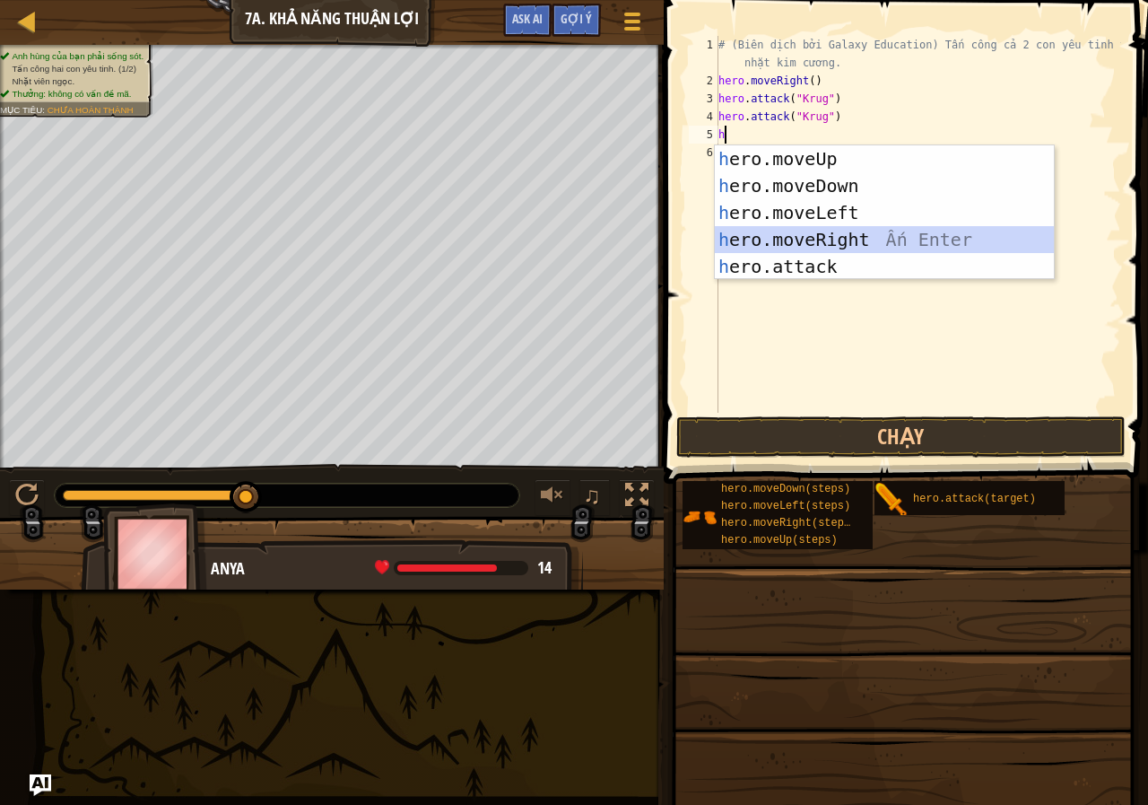
click at [771, 237] on div "h ero.moveUp Ấn Enter h ero.moveDown Ấn Enter h ero.moveLeft Ấn Enter h ero.mov…" at bounding box center [884, 239] width 339 height 188
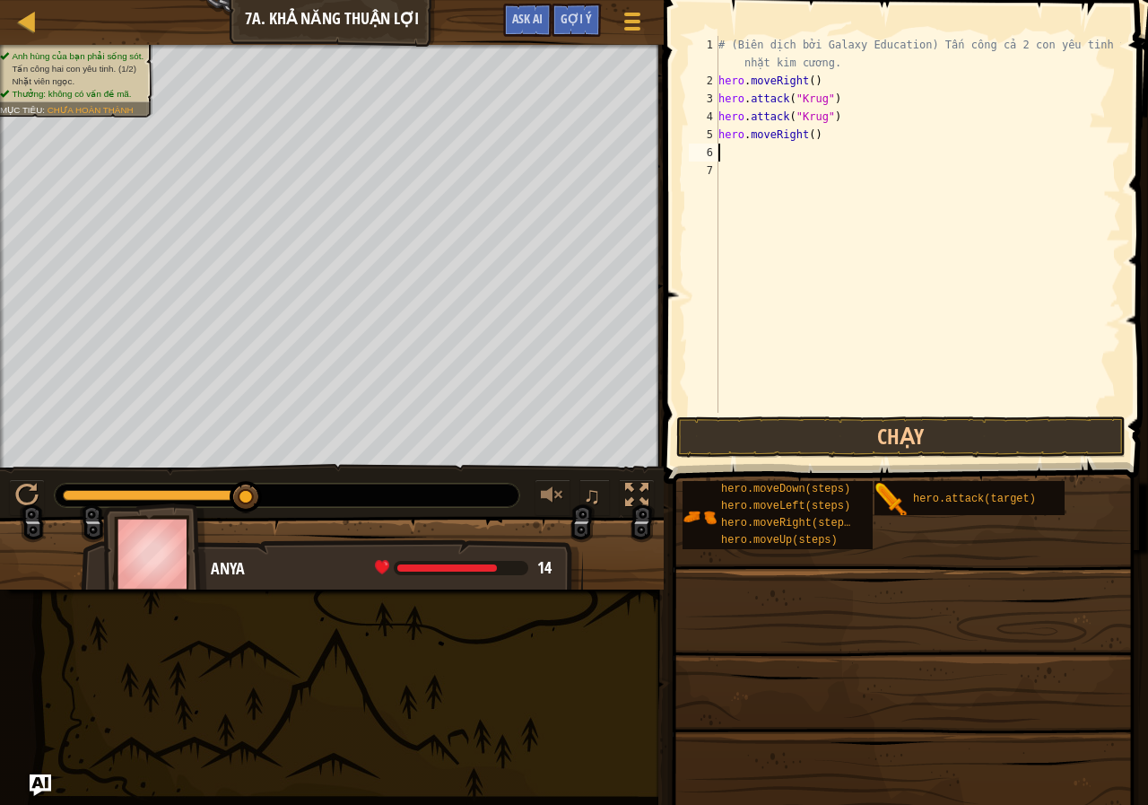
type textarea "h"
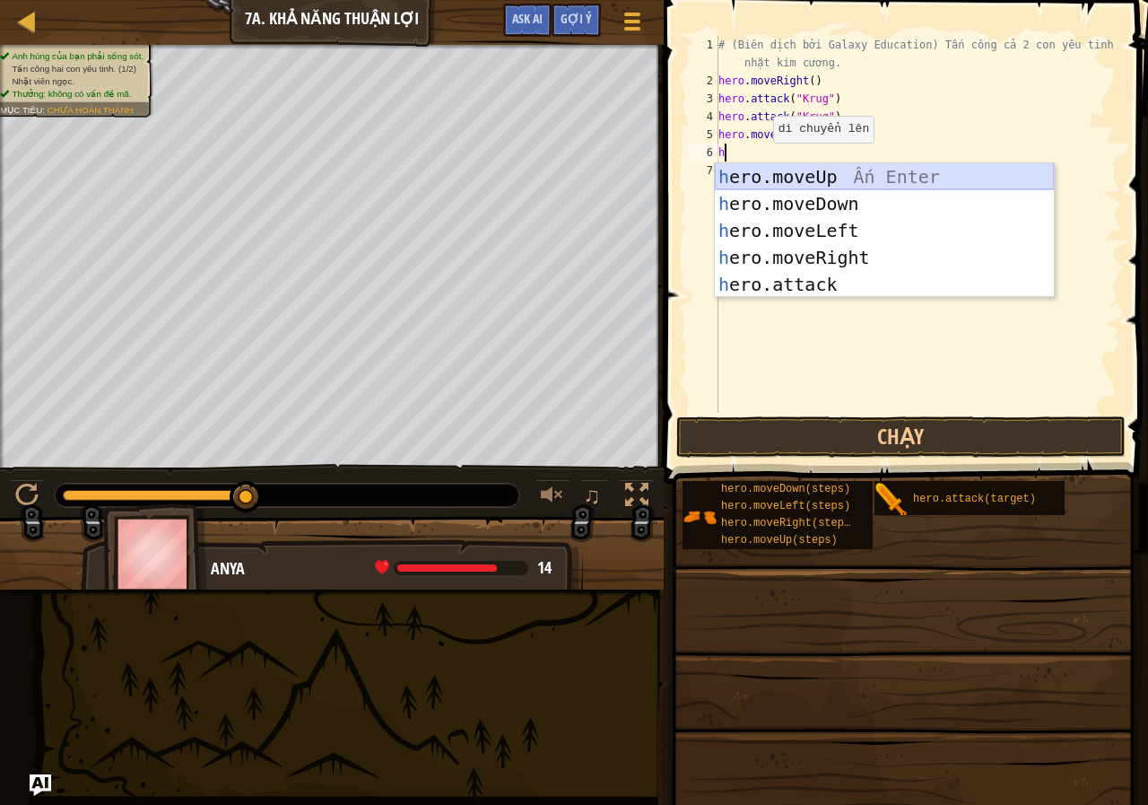
click at [780, 166] on div "h ero.moveUp Ấn Enter h ero.moveDown Ấn Enter h ero.moveLeft Ấn Enter h ero.mov…" at bounding box center [884, 257] width 339 height 188
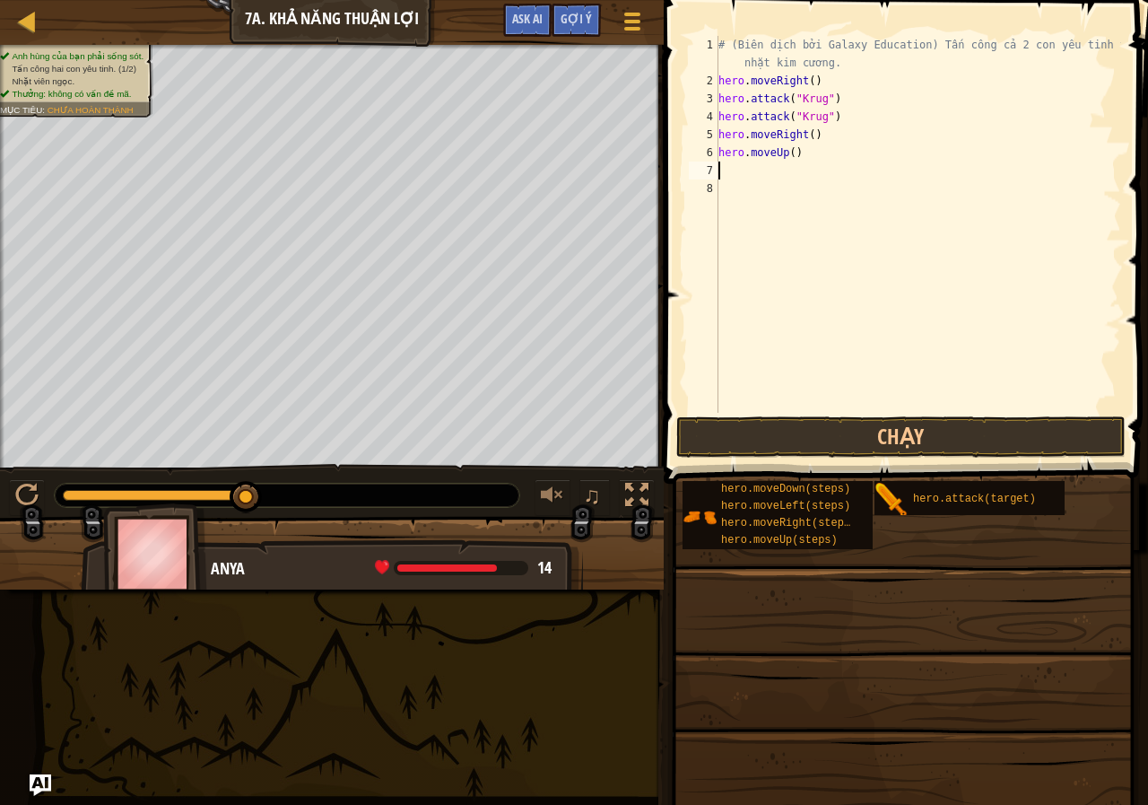
type textarea "h"
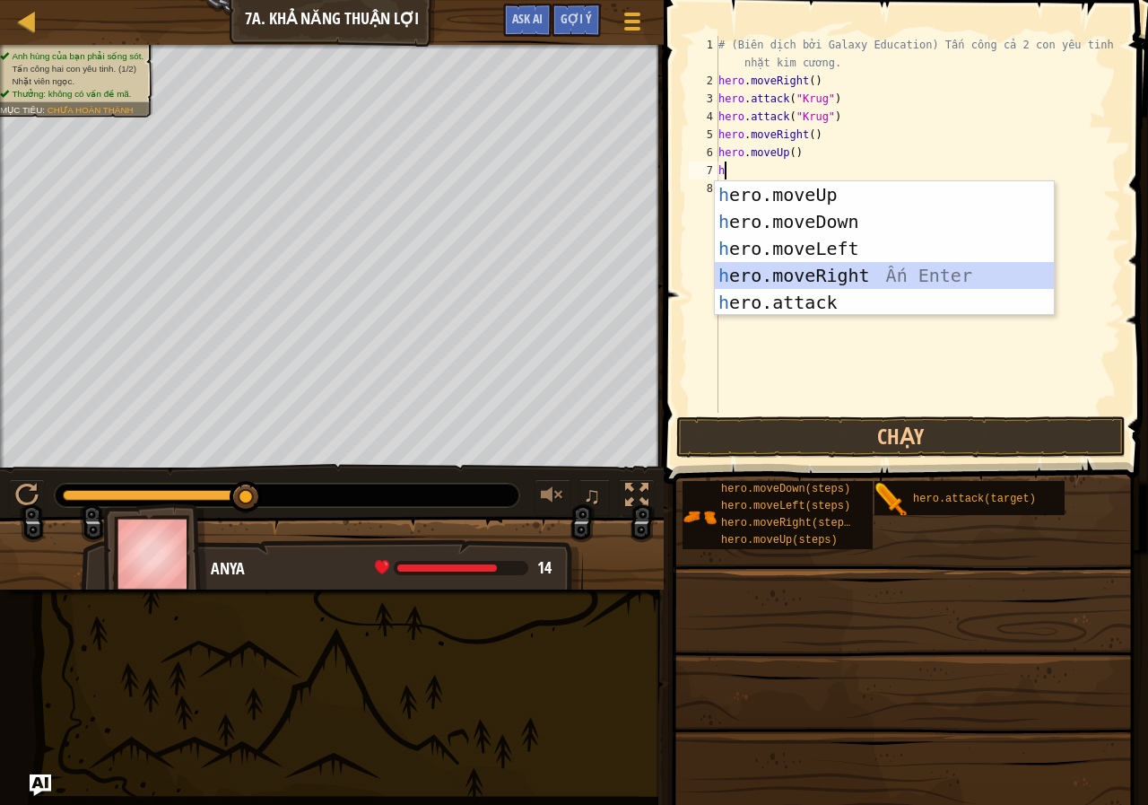
click at [778, 265] on div "h ero.moveUp Ấn Enter h ero.moveDown Ấn Enter h ero.moveLeft Ấn Enter h ero.mov…" at bounding box center [884, 275] width 339 height 188
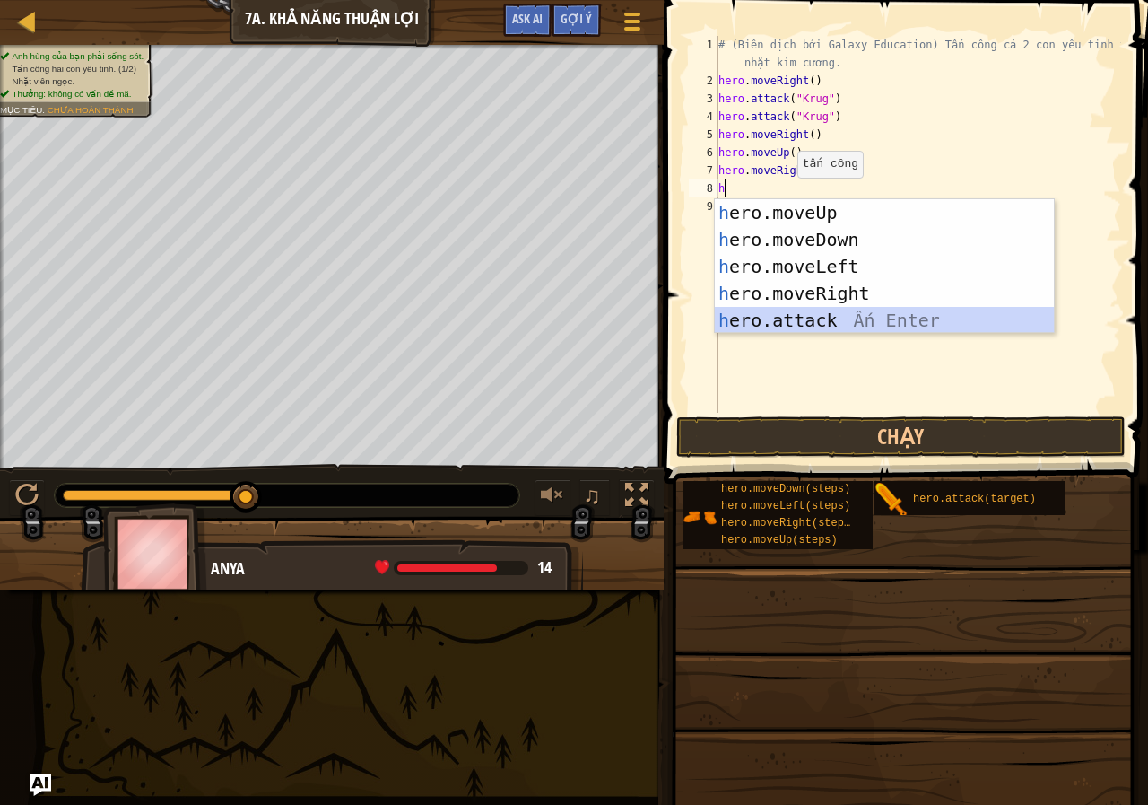
click at [789, 310] on div "h ero.moveUp Ấn Enter h ero.moveDown Ấn Enter h ero.moveLeft Ấn Enter h ero.mov…" at bounding box center [884, 293] width 339 height 188
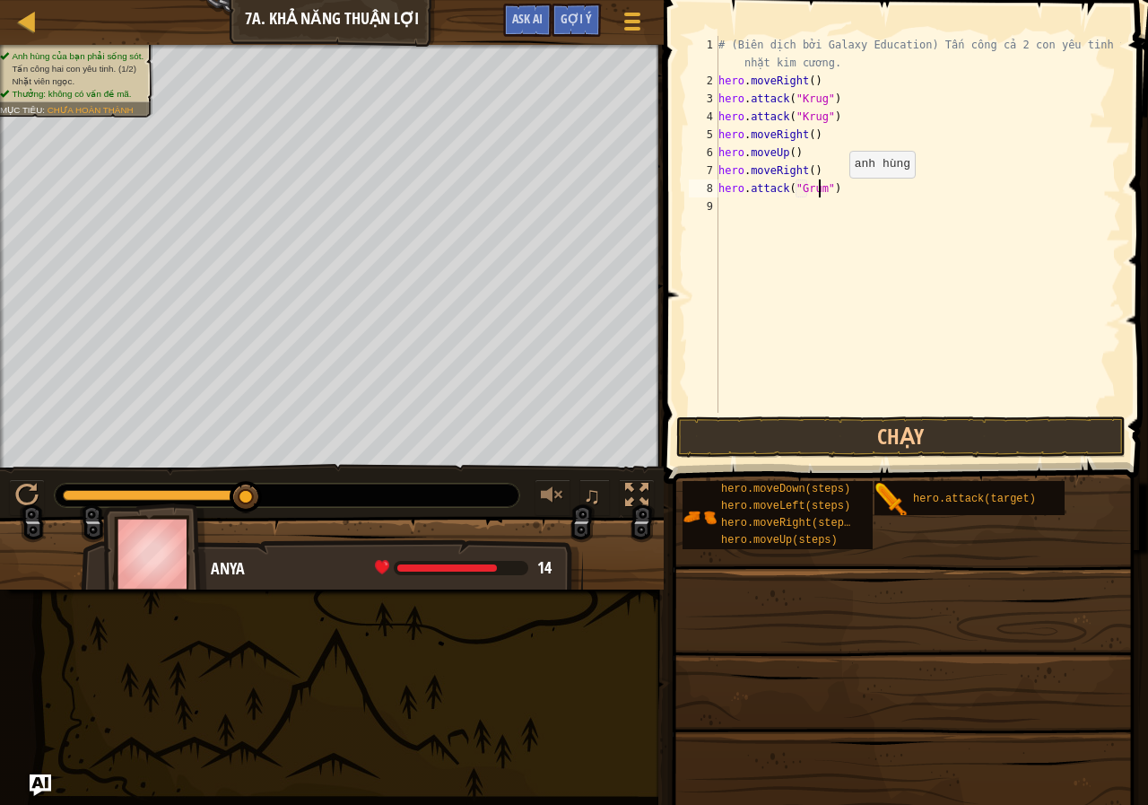
scroll to position [8, 8]
type textarea "hero.attack("Grump")"
click at [839, 212] on div "# (Biên dịch bởi Galaxy Education) Tấn công cả 2 con yêu tinh và nhặt kim cương…" at bounding box center [918, 251] width 406 height 431
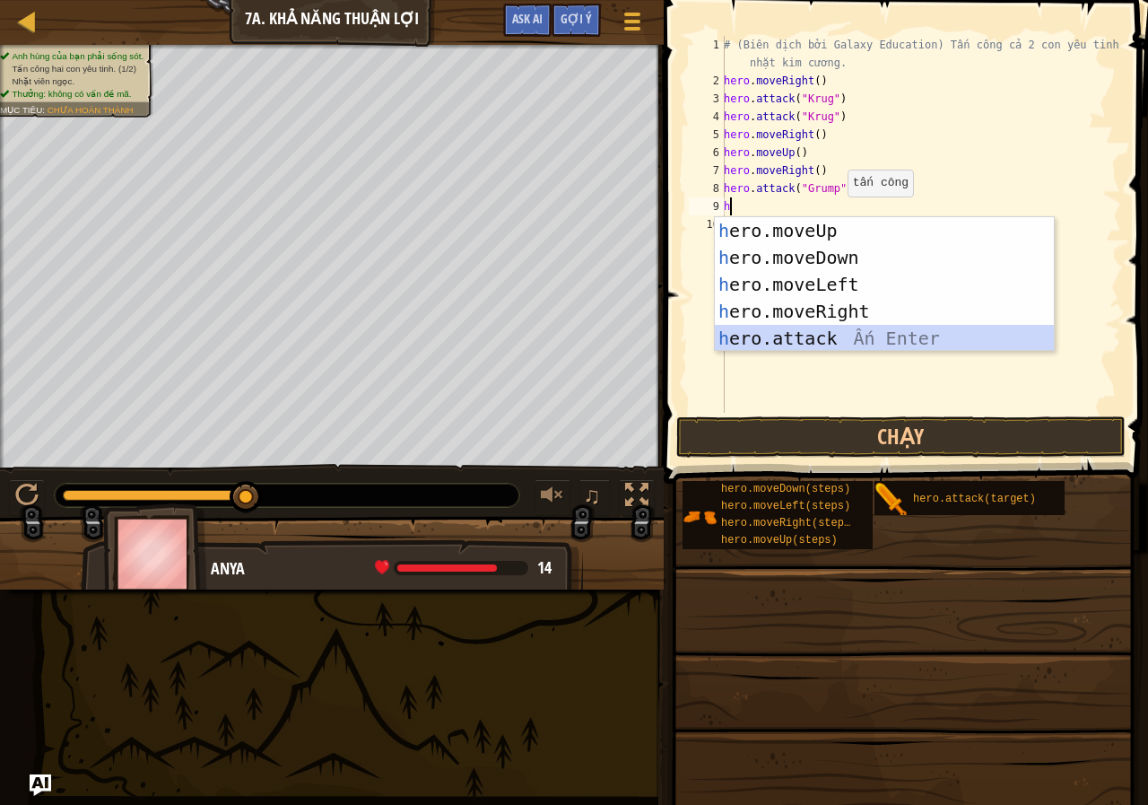
click at [788, 329] on div "h ero.moveUp Ấn Enter h ero.moveDown Ấn Enter h ero.moveLeft Ấn Enter h ero.mov…" at bounding box center [884, 311] width 339 height 188
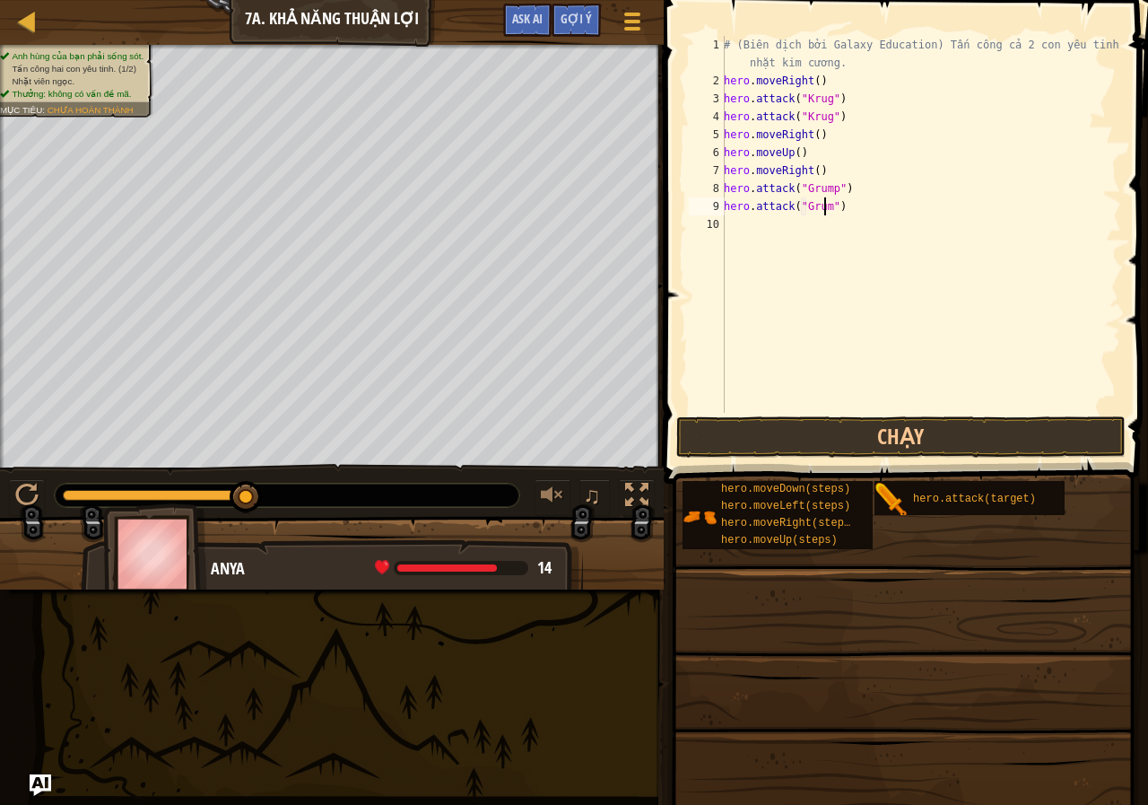
scroll to position [8, 8]
type textarea "hero.attack("Grump")"
click at [796, 223] on div "# (Biên dịch bởi Galaxy Education) Tấn công cả 2 con yêu tinh và nhặt kim cương…" at bounding box center [920, 251] width 401 height 431
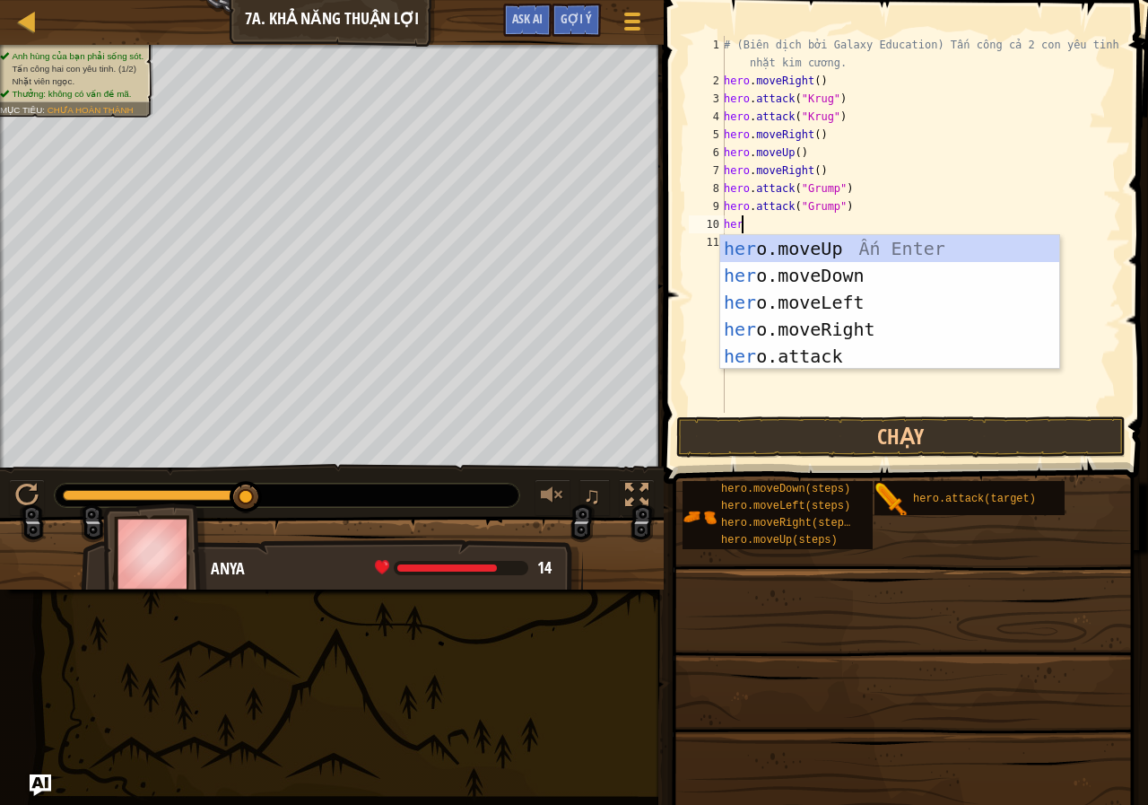
type textarea "hero"
click at [826, 323] on div "hero .moveUp Ấn Enter hero .moveDown Ấn Enter hero .moveLeft Ấn Enter hero .mov…" at bounding box center [889, 329] width 339 height 188
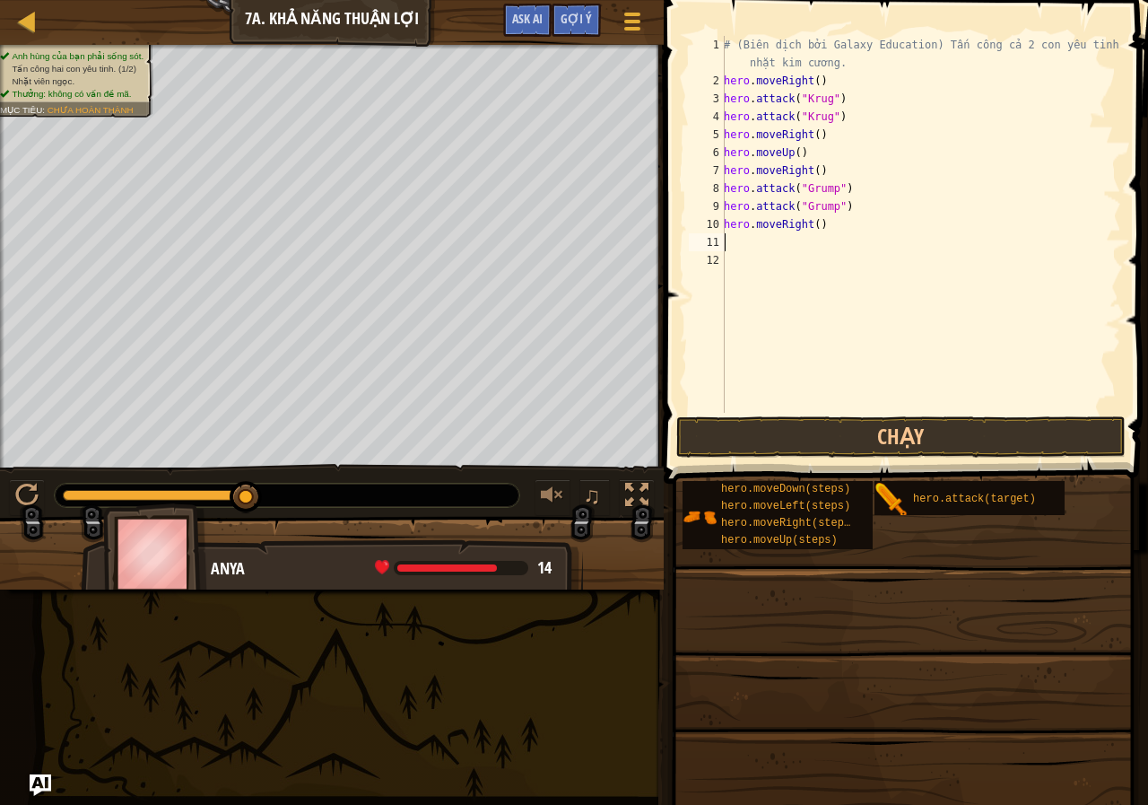
scroll to position [8, 0]
click at [848, 434] on button "Chạy" at bounding box center [900, 436] width 449 height 41
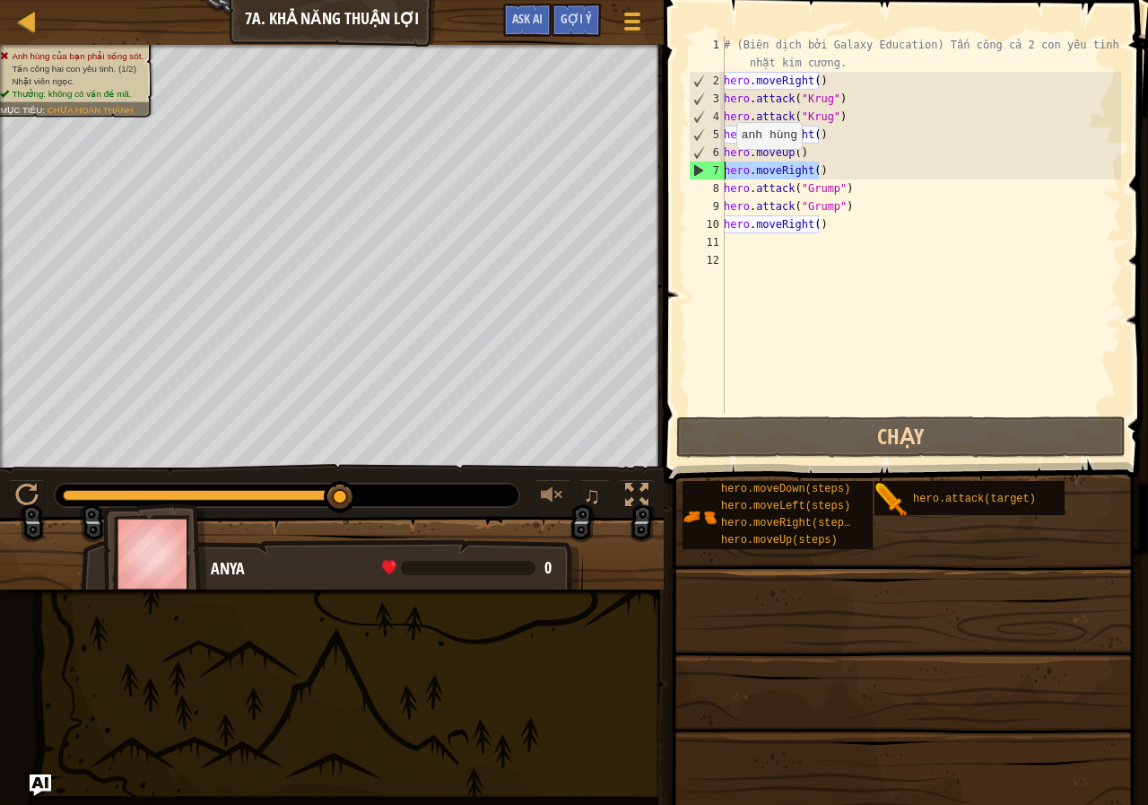
drag, startPoint x: 813, startPoint y: 169, endPoint x: 726, endPoint y: 167, distance: 86.1
click at [726, 167] on div "# (Biên dịch bởi Galaxy Education) Tấn công cả 2 con yêu tinh và nhặt kim cương…" at bounding box center [920, 251] width 401 height 431
type textarea "hero.moveRight()"
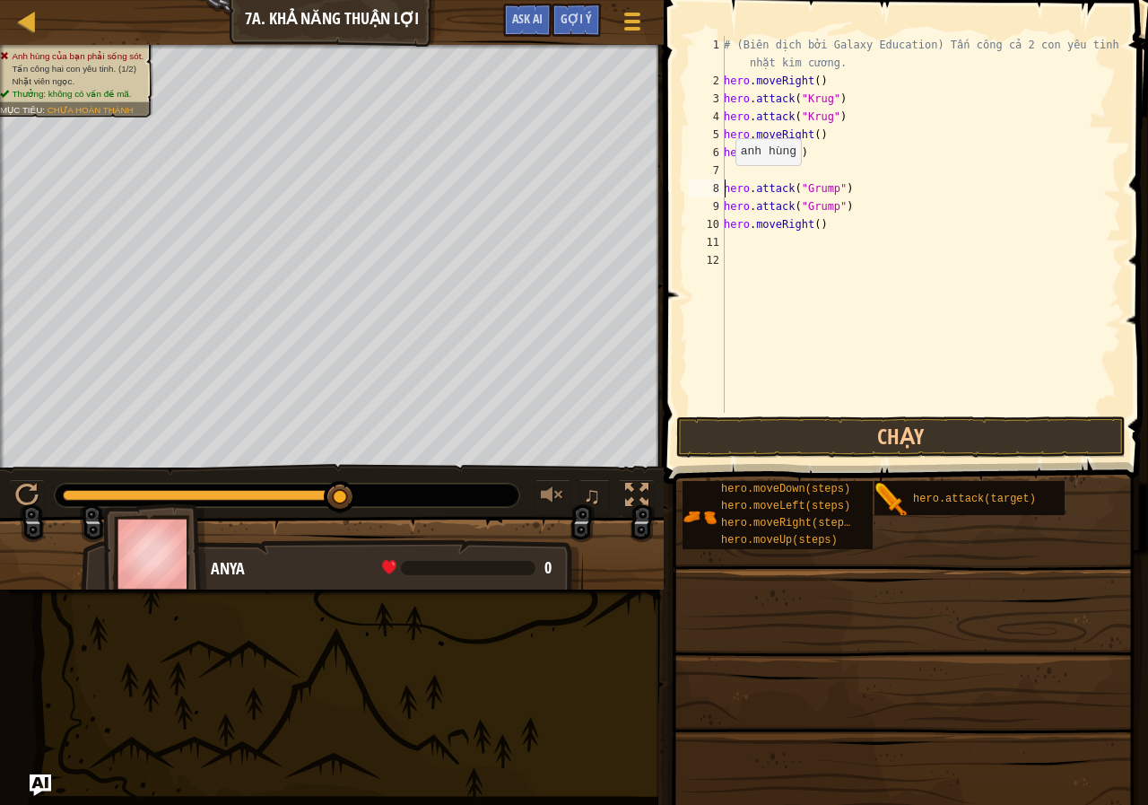
click at [726, 183] on div "# (Biên dịch bởi Galaxy Education) Tấn công cả 2 con yêu tinh và nhặt kim cương…" at bounding box center [920, 251] width 401 height 431
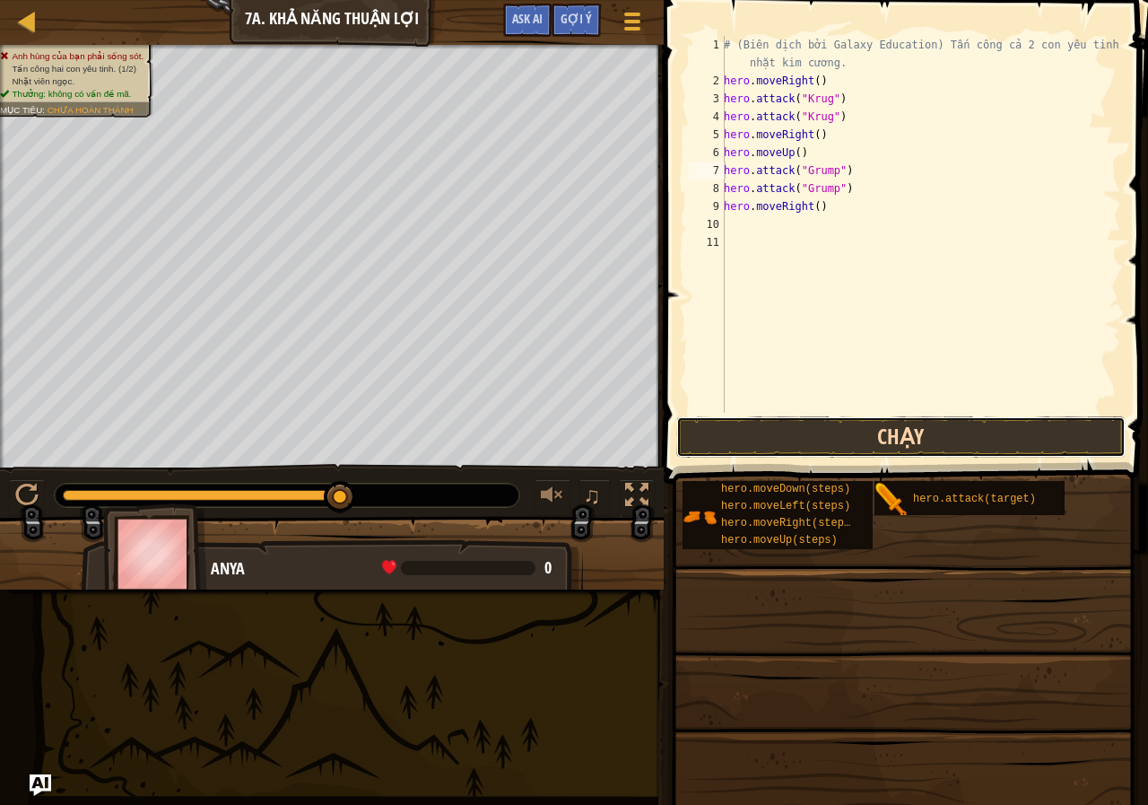
click at [869, 427] on button "Chạy" at bounding box center [900, 436] width 449 height 41
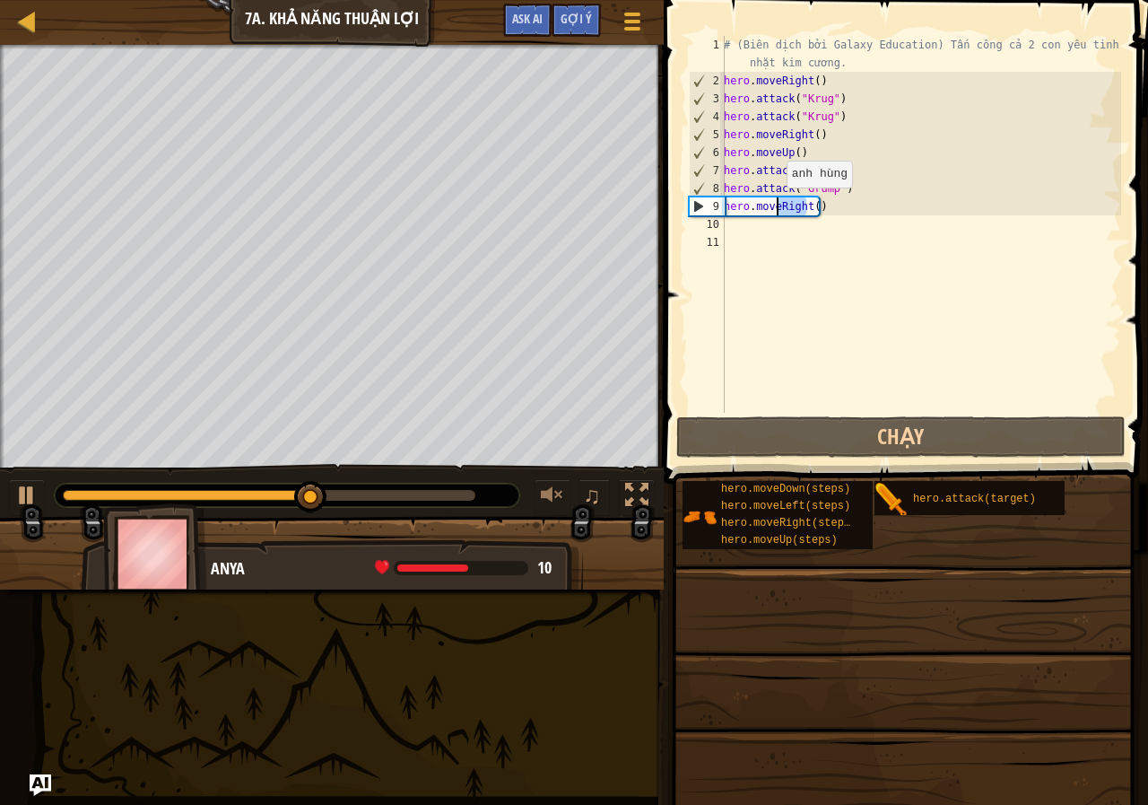
drag, startPoint x: 805, startPoint y: 206, endPoint x: 777, endPoint y: 205, distance: 27.8
click at [777, 205] on div "# (Biên dịch bởi Galaxy Education) Tấn công cả 2 con yêu tinh và nhặt kim cương…" at bounding box center [920, 251] width 401 height 431
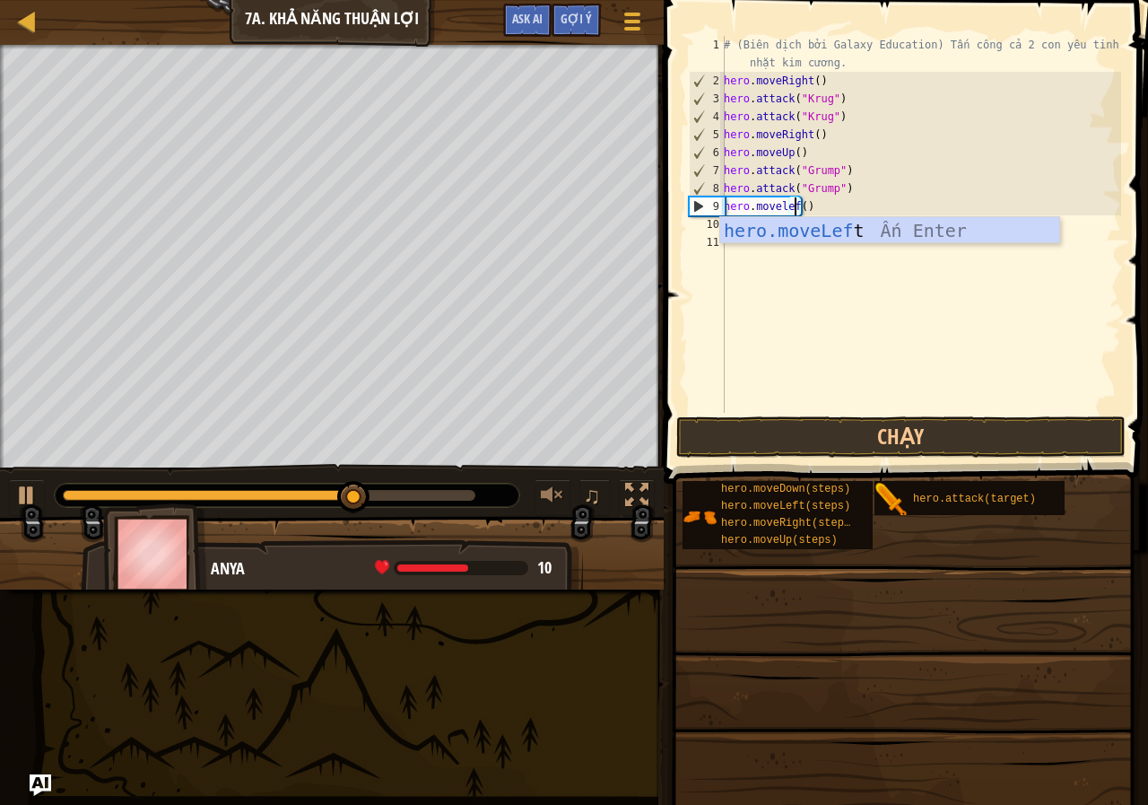
scroll to position [8, 6]
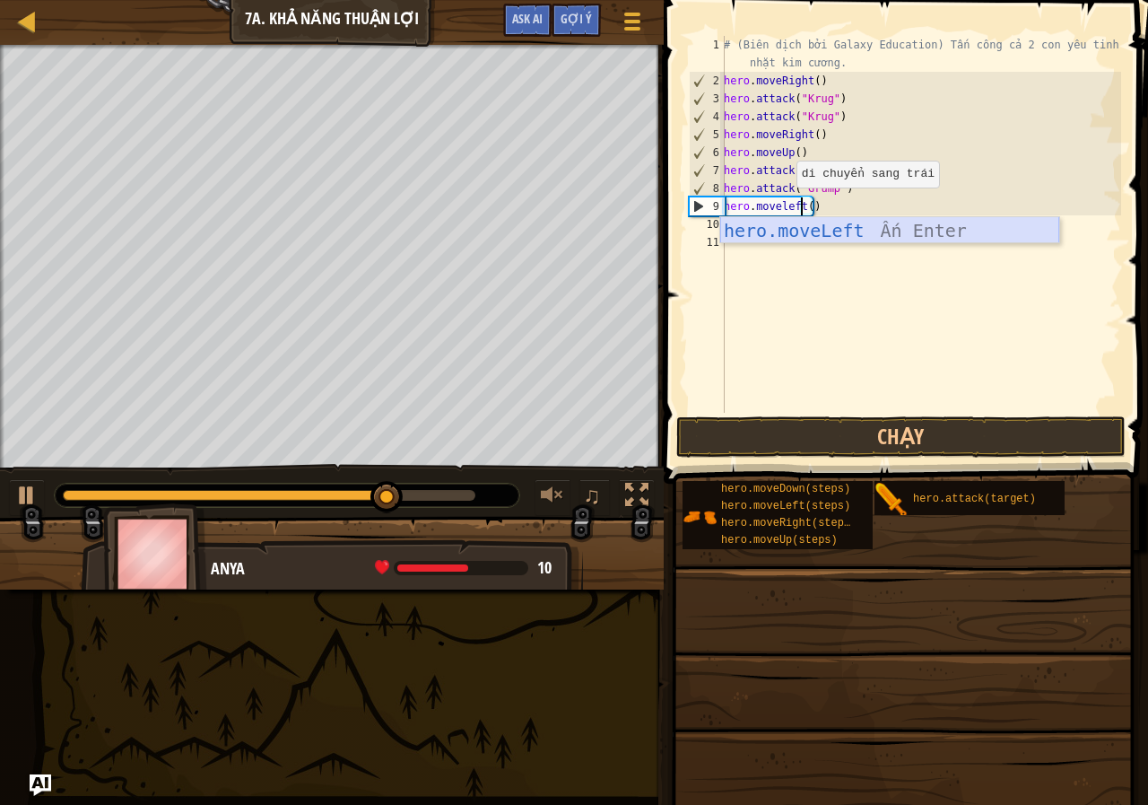
click at [833, 234] on div "hero.moveLeft Ấn Enter" at bounding box center [889, 257] width 339 height 81
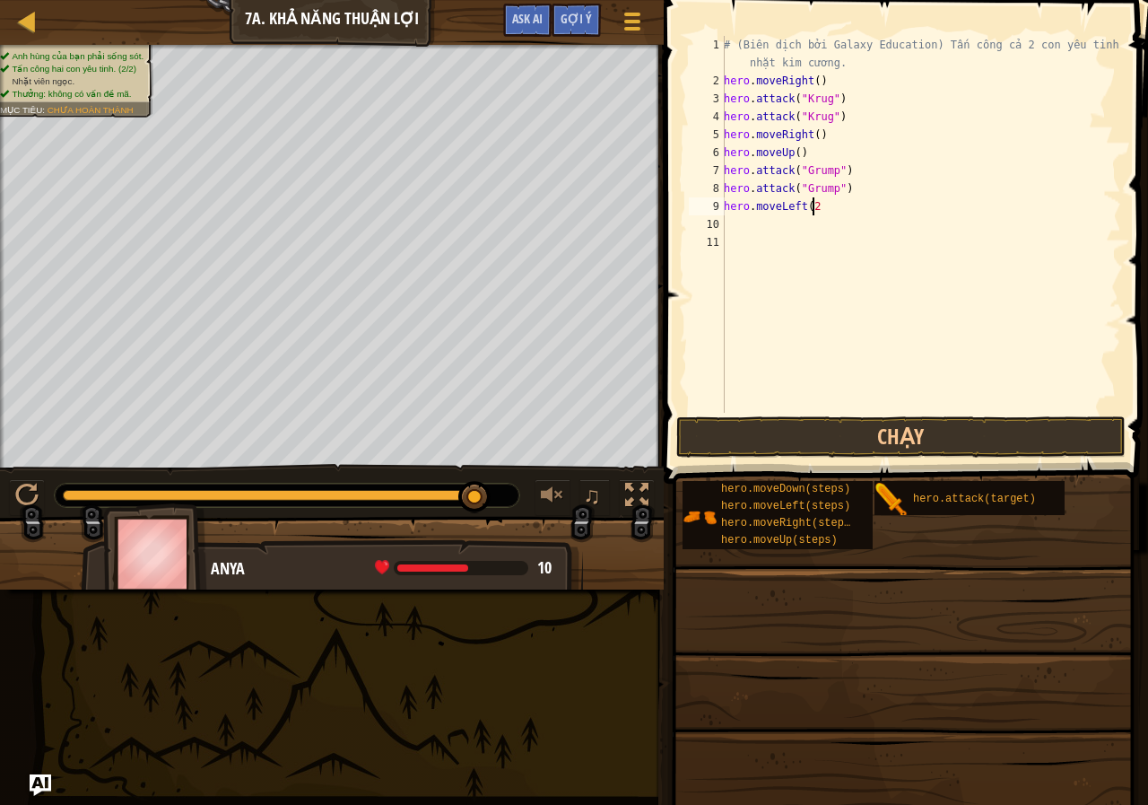
type textarea "hero.moveLeft(2)"
click at [880, 444] on button "Chạy" at bounding box center [900, 436] width 449 height 41
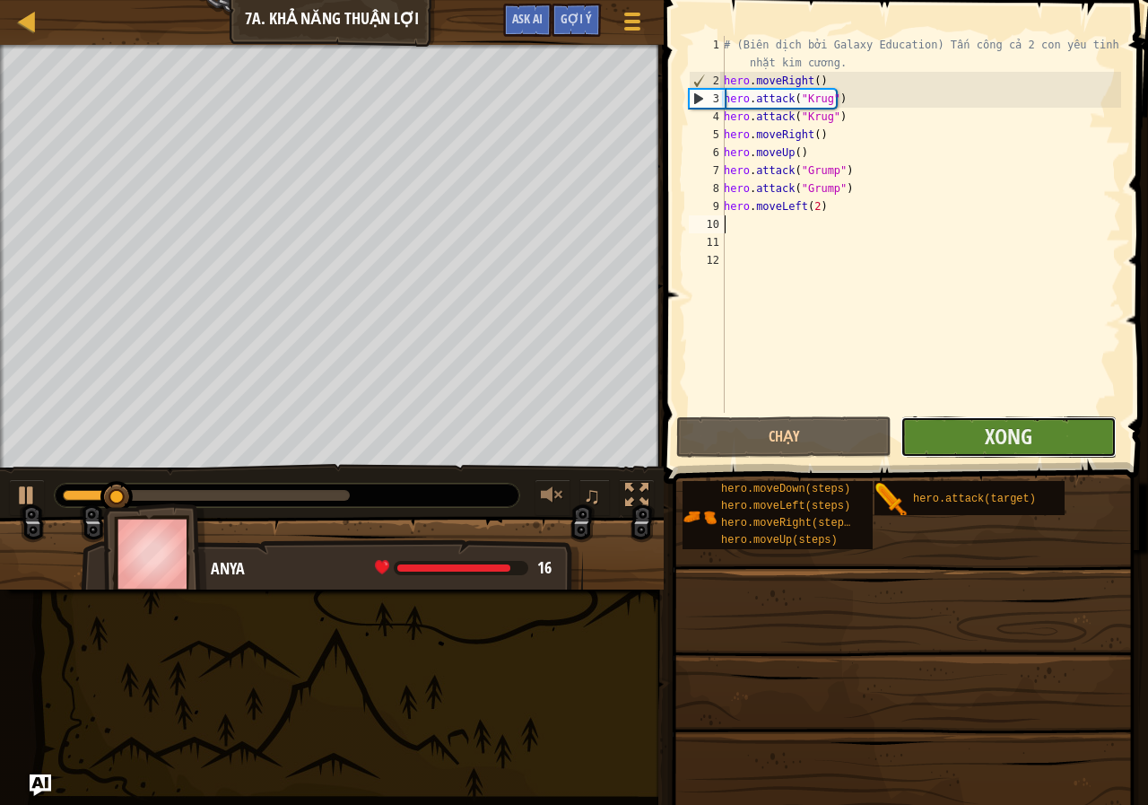
click at [972, 448] on button "Xong" at bounding box center [1007, 436] width 215 height 41
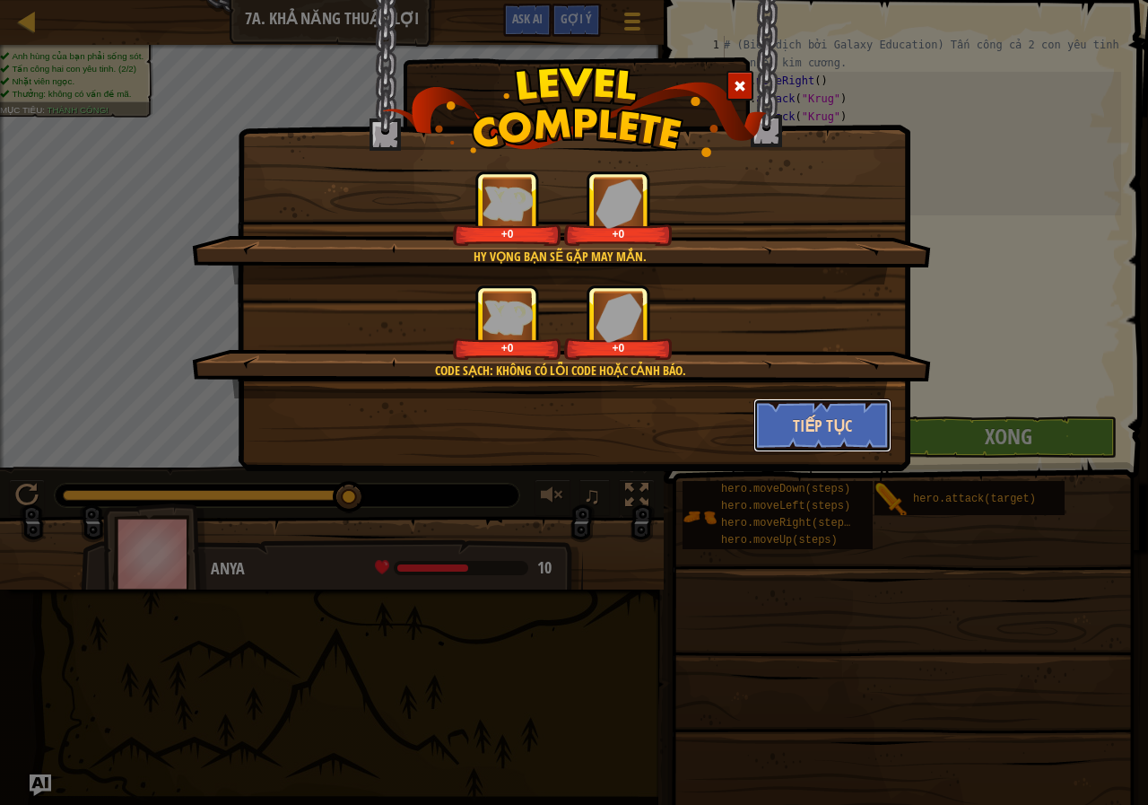
click at [813, 425] on button "Tiếp tục" at bounding box center [822, 425] width 139 height 54
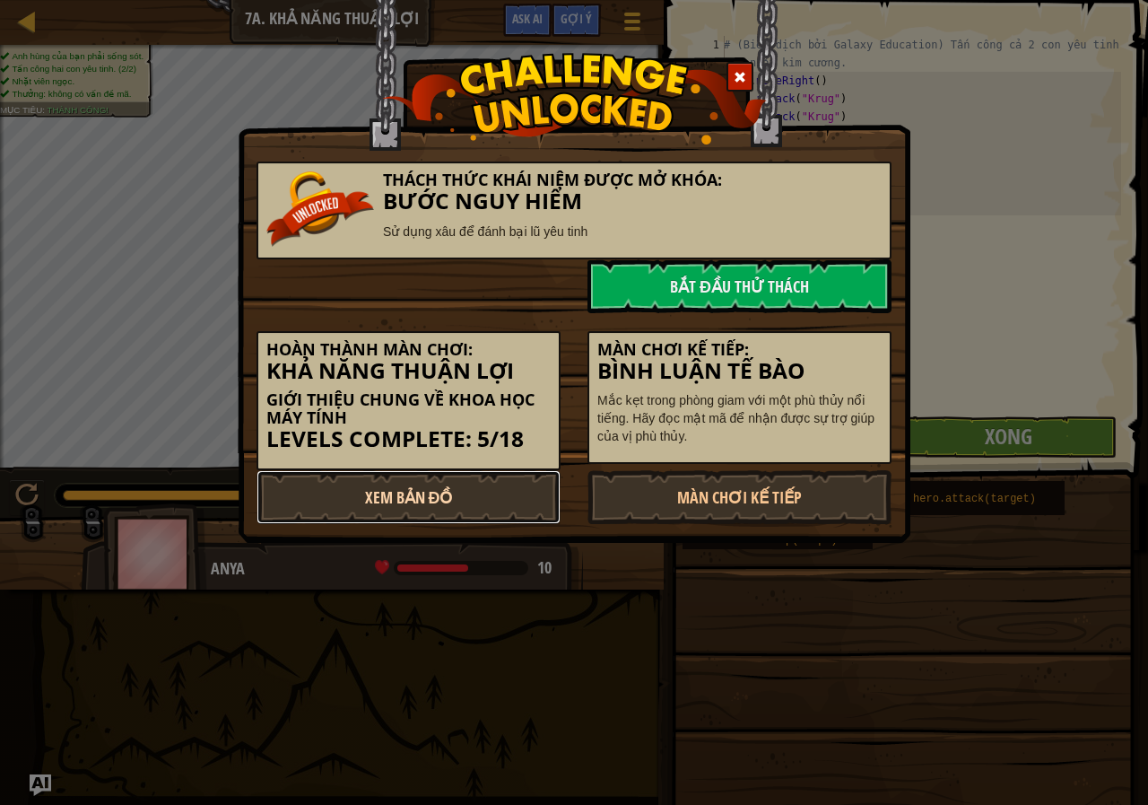
click at [445, 488] on link "Xem Bản Đồ" at bounding box center [409, 497] width 304 height 54
select select "vi"
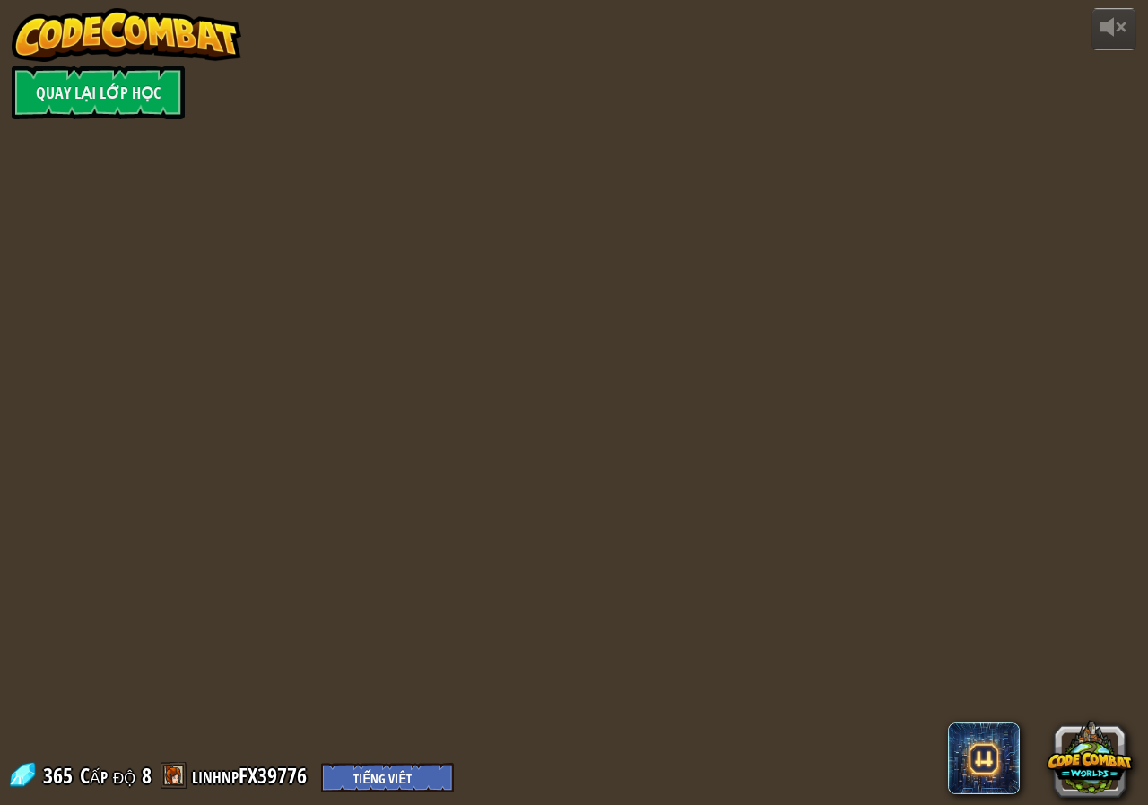
select select "vi"
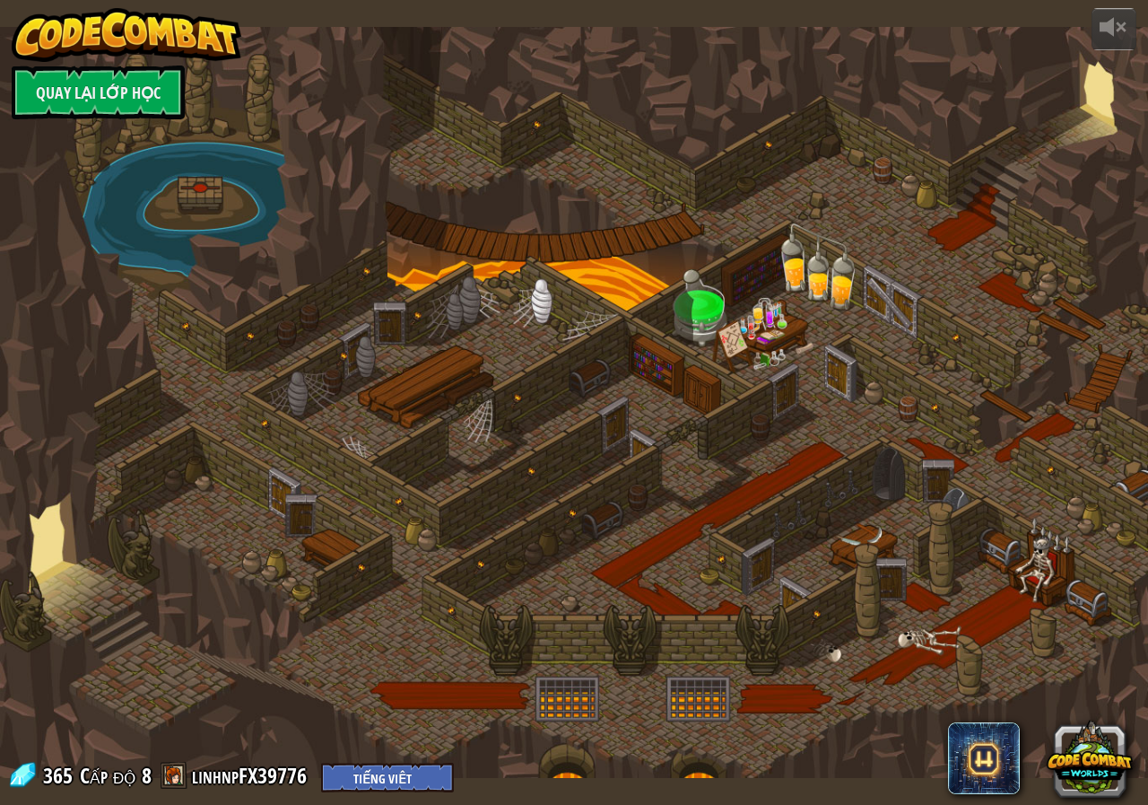
select select "vi"
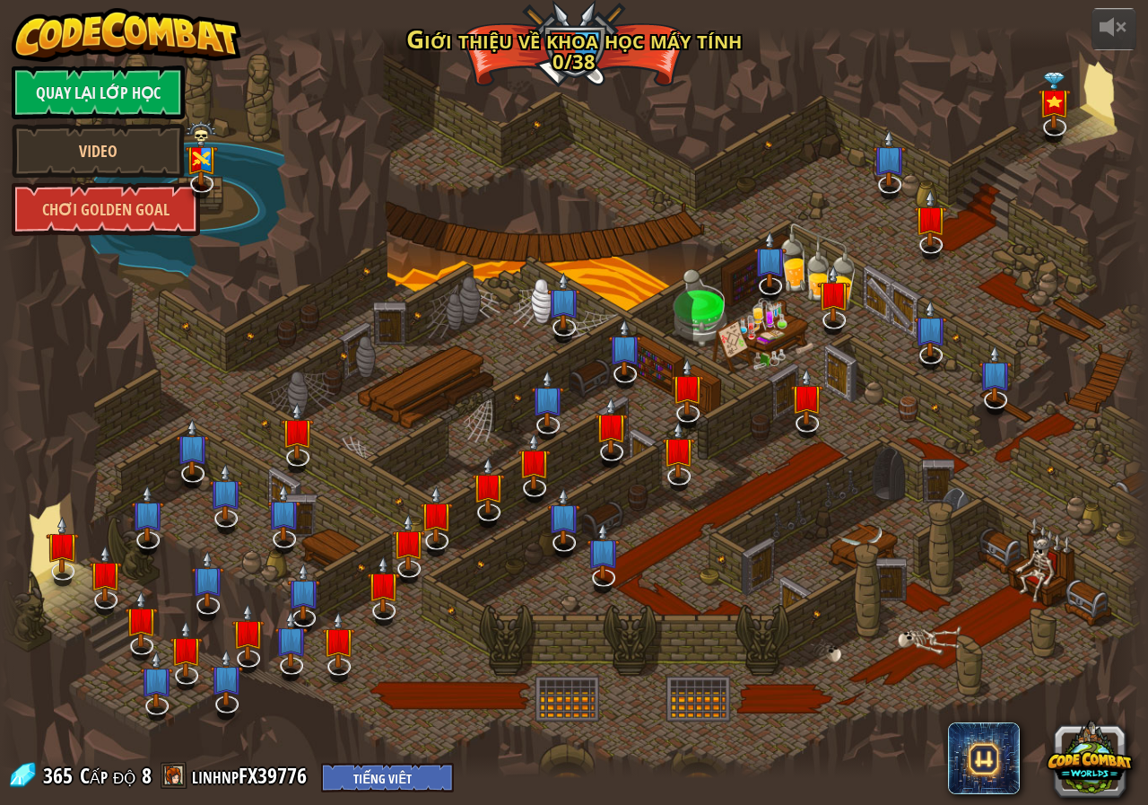
select select "vi"
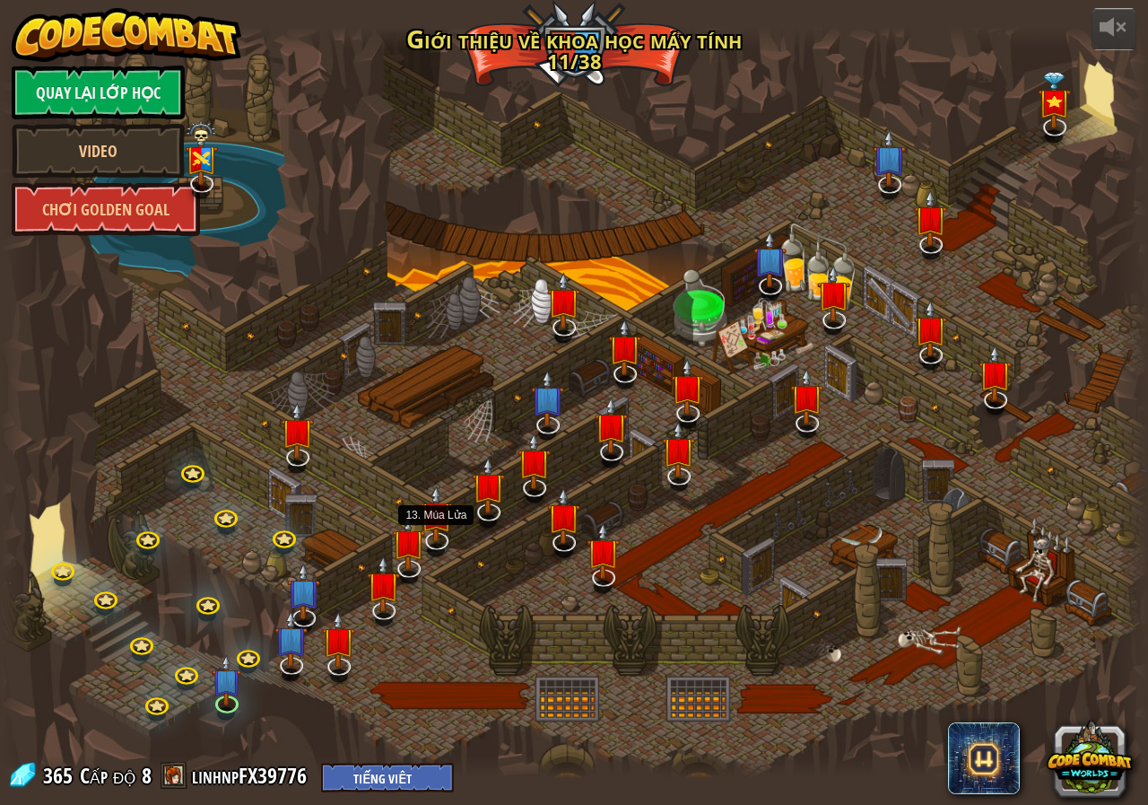
select select "vi"
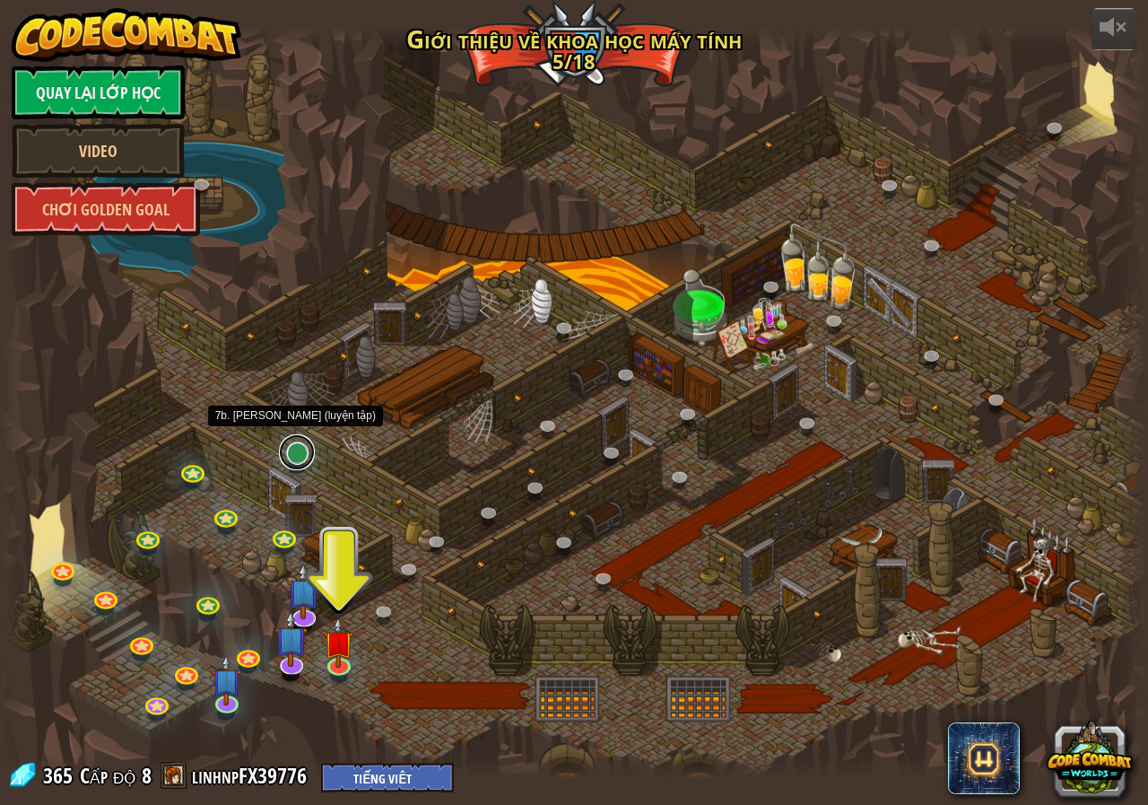
click at [297, 460] on link at bounding box center [297, 452] width 36 height 36
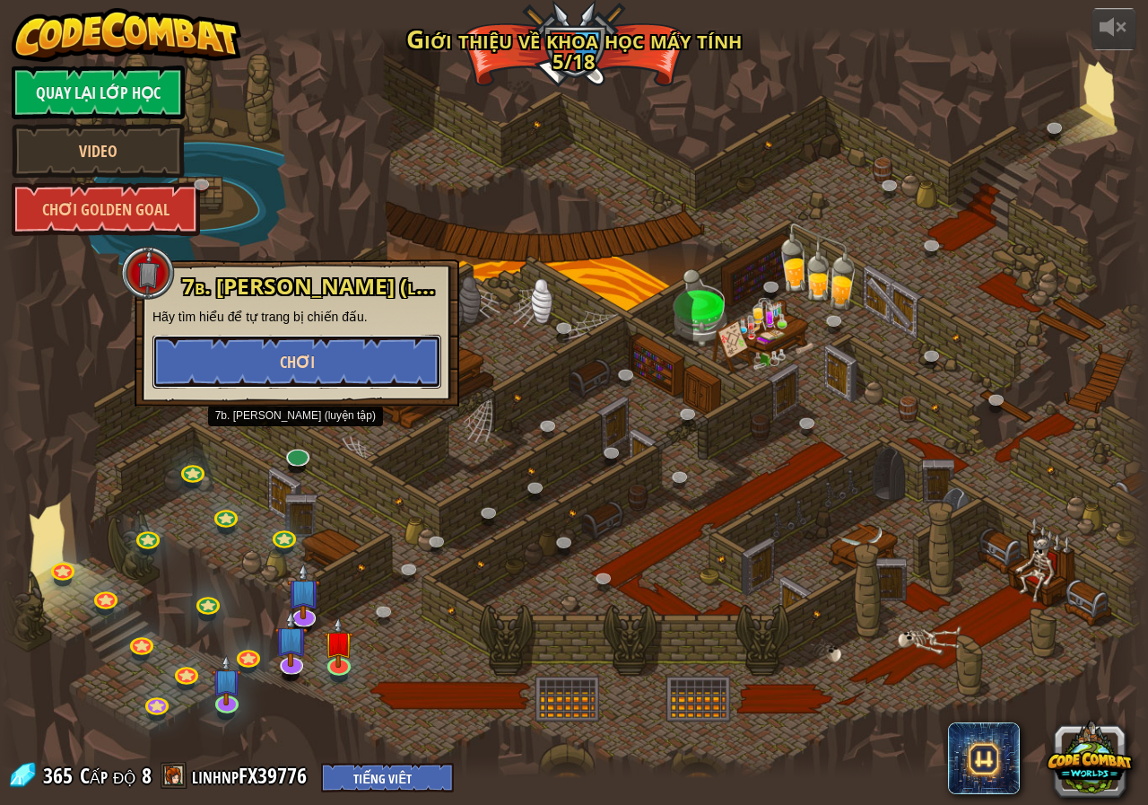
click at [336, 354] on button "Chơi" at bounding box center [296, 362] width 289 height 54
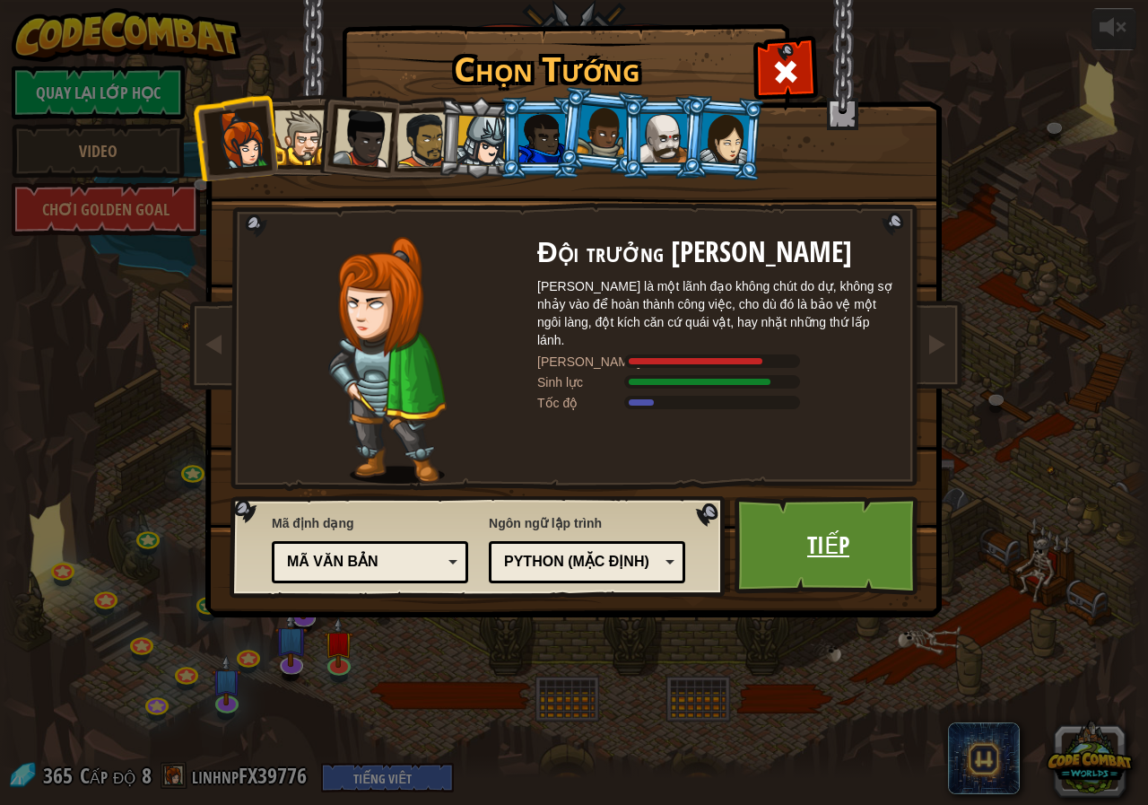
click at [775, 559] on link "Tiếp" at bounding box center [828, 545] width 187 height 99
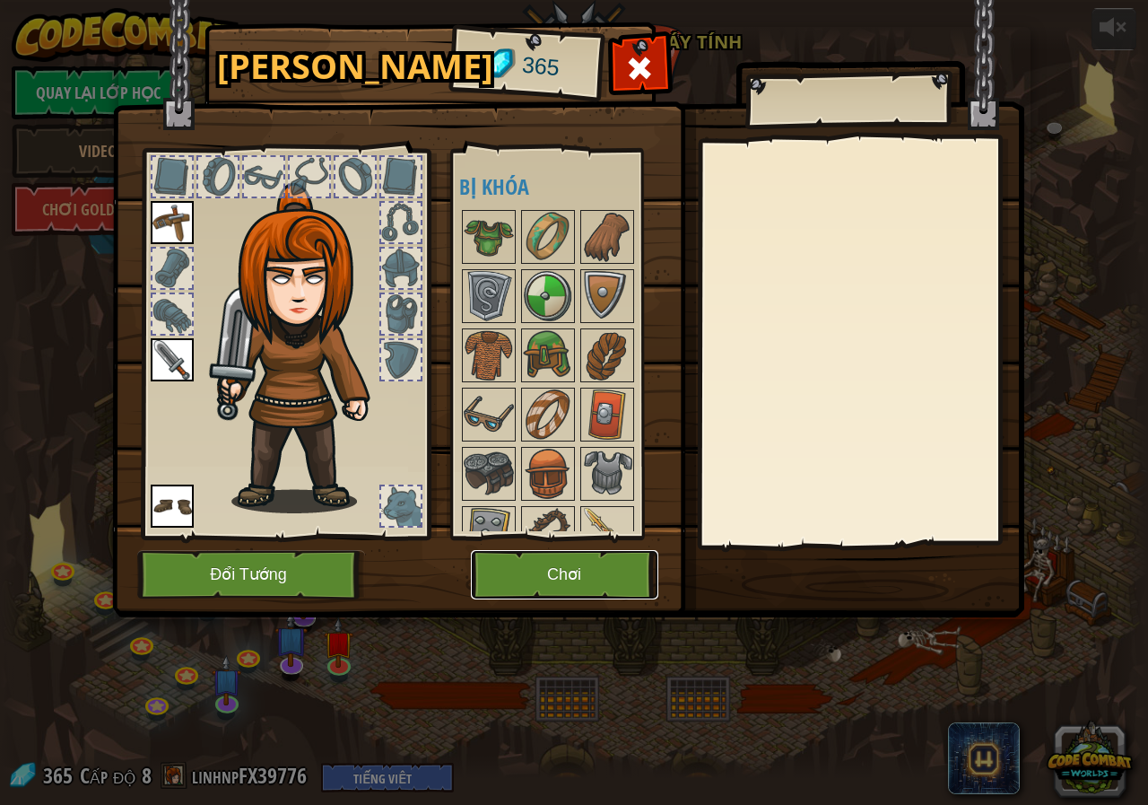
click at [514, 571] on button "Chơi" at bounding box center [564, 574] width 187 height 49
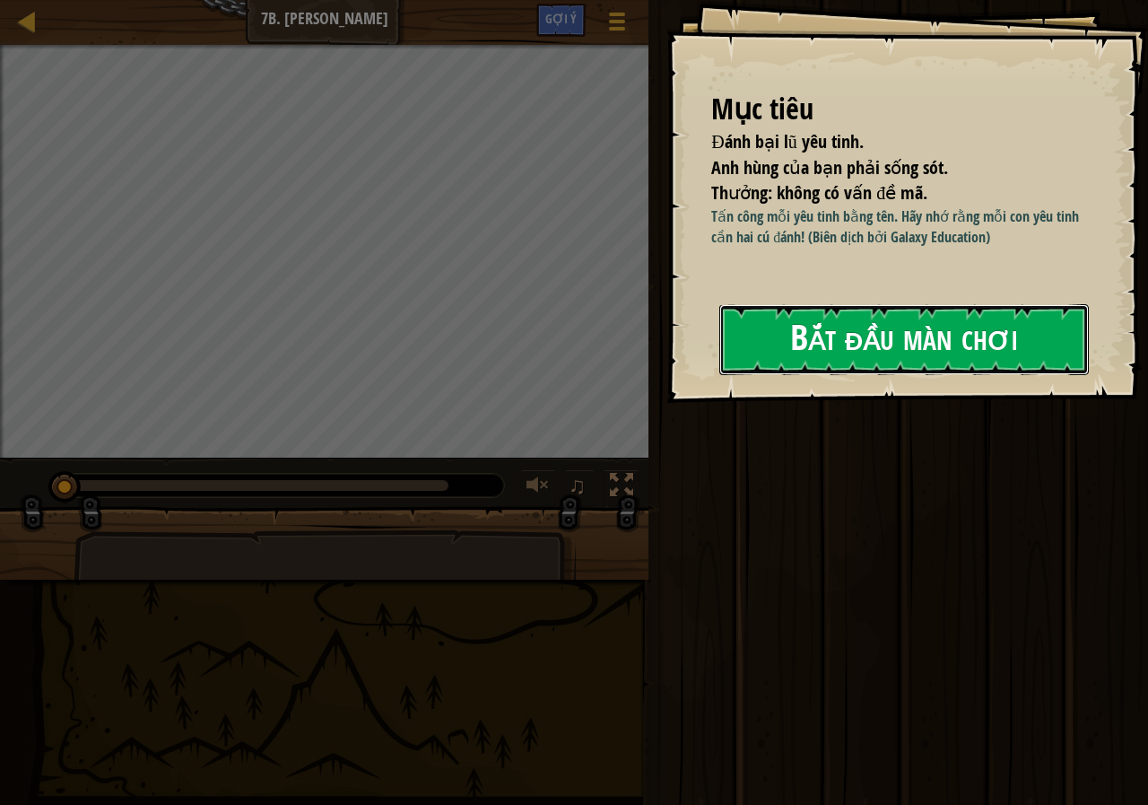
click at [900, 354] on button "Bắt đầu màn chơi" at bounding box center [904, 339] width 370 height 71
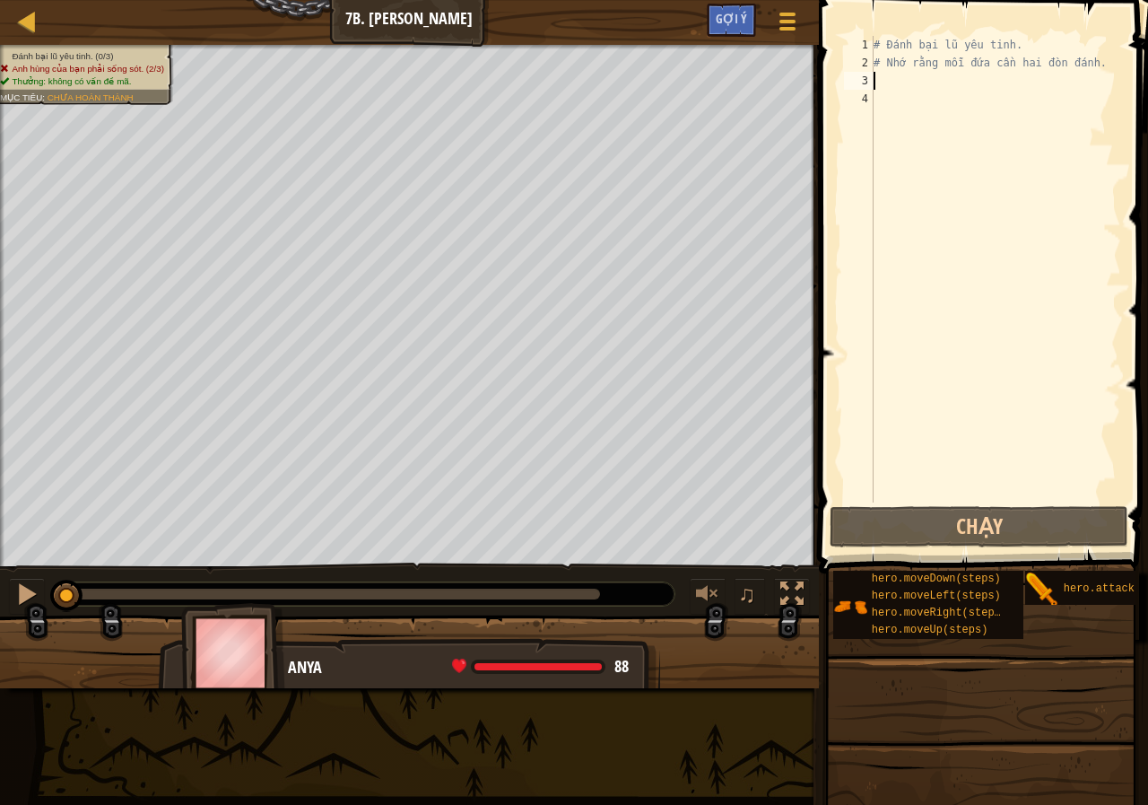
click at [910, 79] on div "# Đánh bại lũ yêu tinh. # Nhớ rằng mỗi đứa cần hai đòn đánh." at bounding box center [995, 287] width 251 height 502
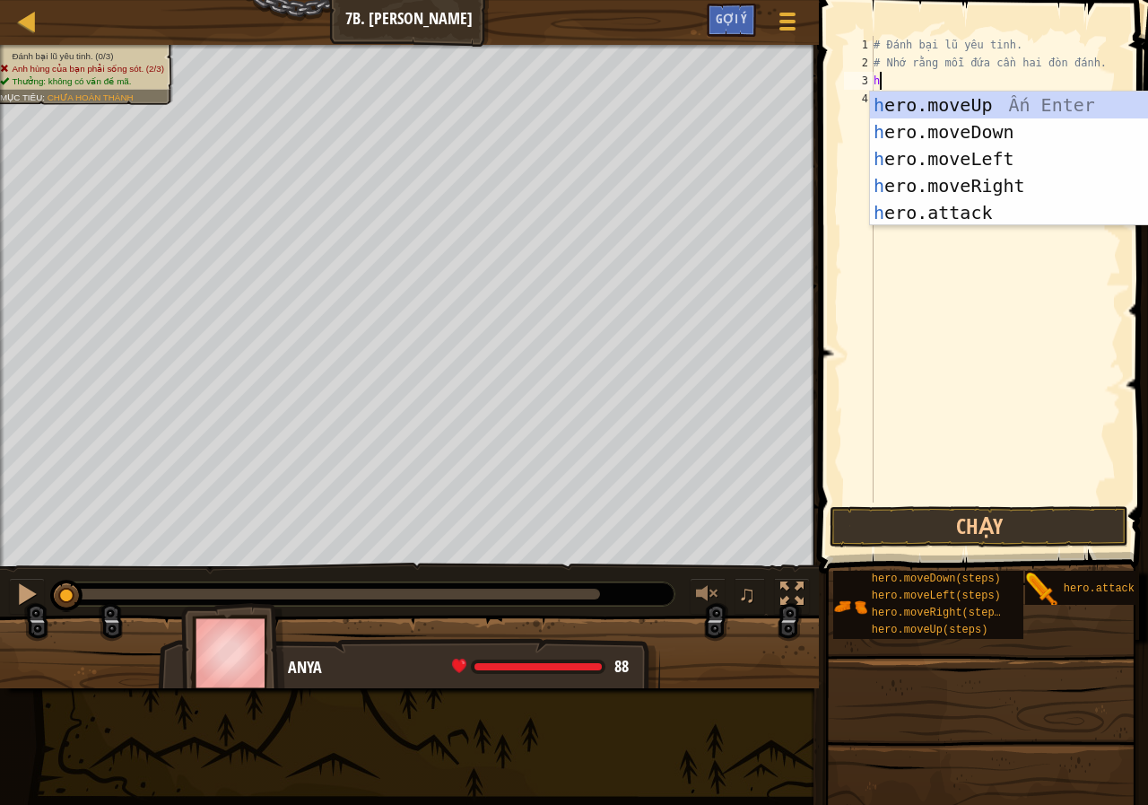
scroll to position [8, 0]
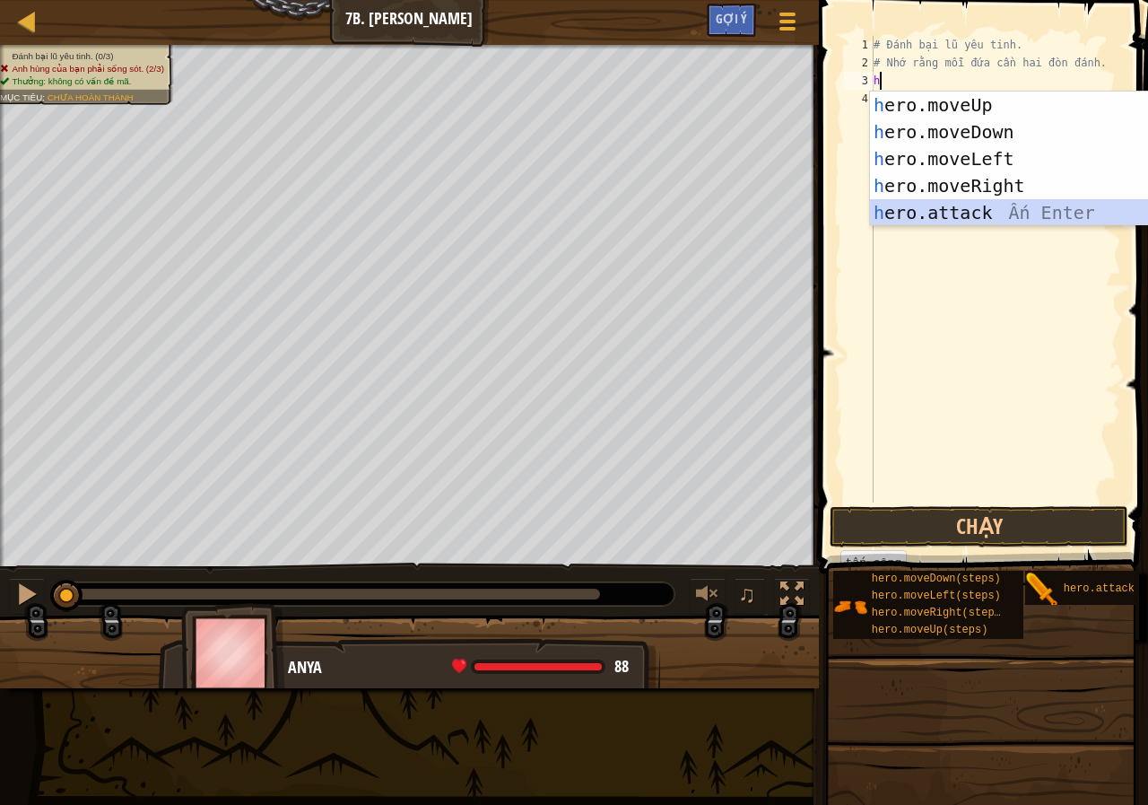
click at [932, 209] on div "h ero.moveUp Ấn Enter h ero.moveDown Ấn Enter h ero.moveLeft Ấn Enter h ero.mov…" at bounding box center [1039, 185] width 339 height 188
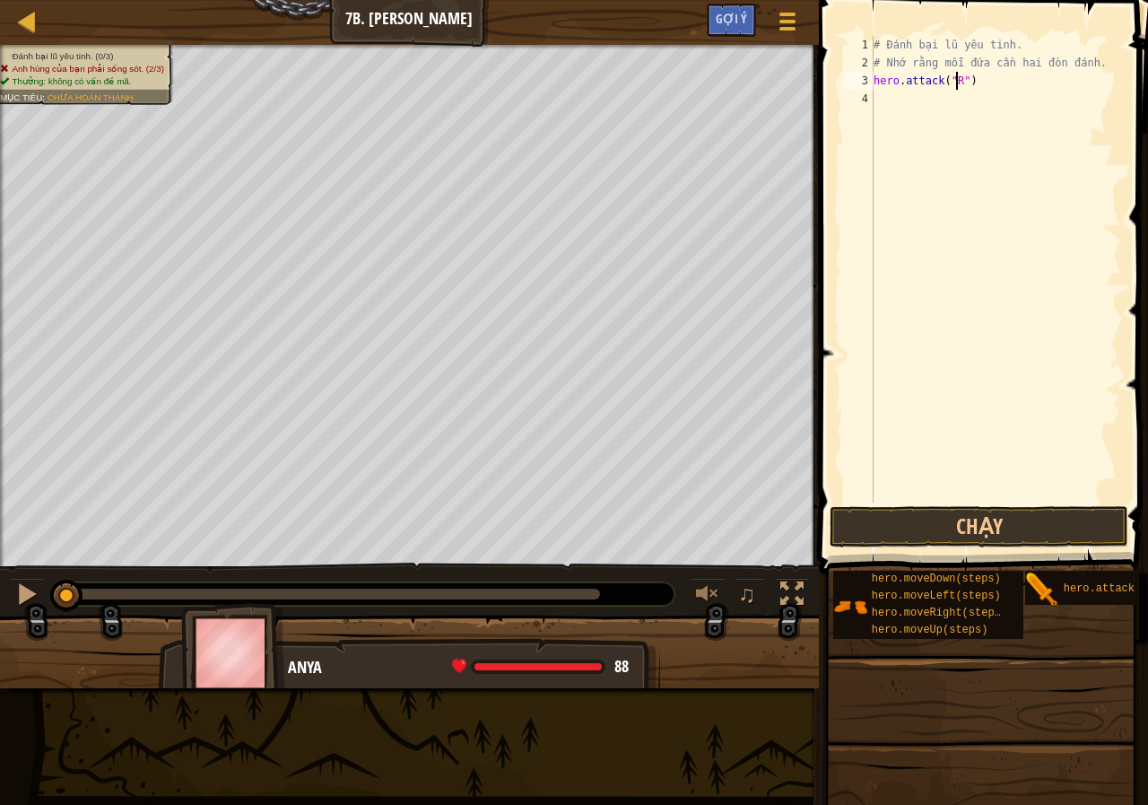
scroll to position [8, 7]
type textarea "hero.attack("Rig")"
type textarea "h"
drag, startPoint x: 953, startPoint y: 98, endPoint x: 902, endPoint y: 100, distance: 51.2
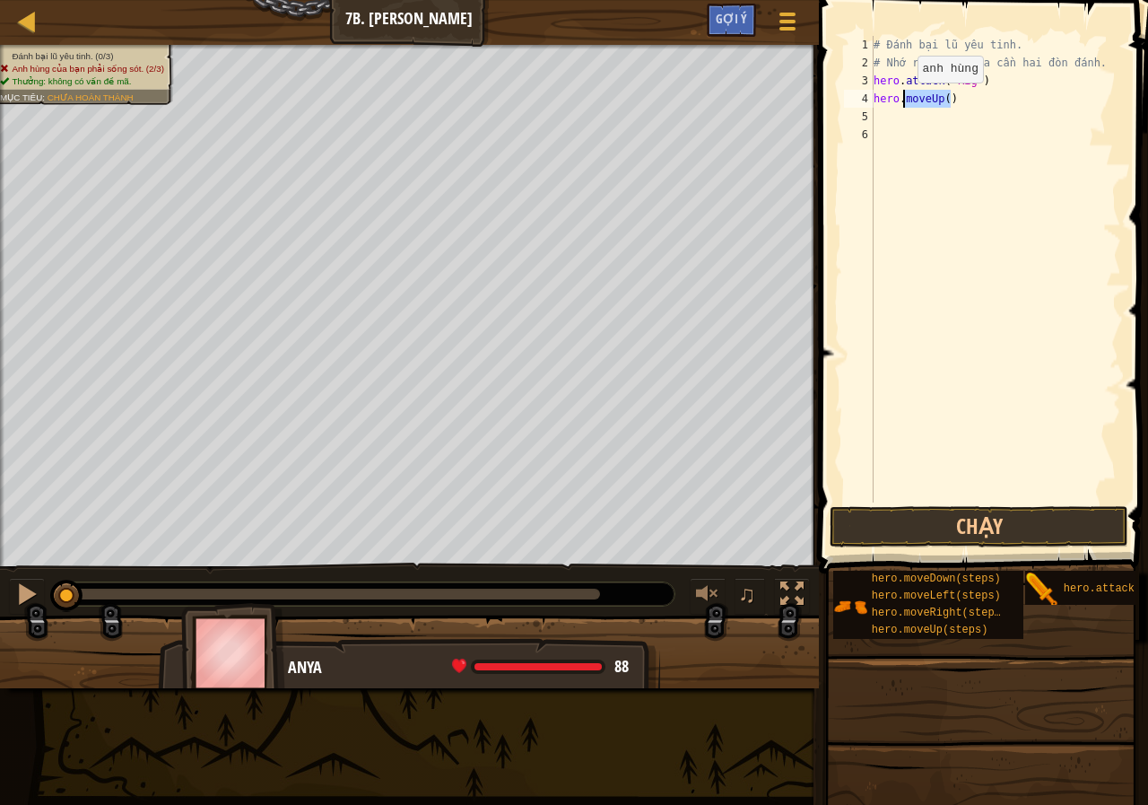
click at [902, 100] on div "# Đánh bại lũ yêu tinh. # Nhớ rằng mỗi đứa cần hai đòn đánh. hero . attack ( "R…" at bounding box center [995, 287] width 251 height 502
type textarea "hero.attack("Rig")"
click at [896, 522] on button "Chạy" at bounding box center [979, 526] width 299 height 41
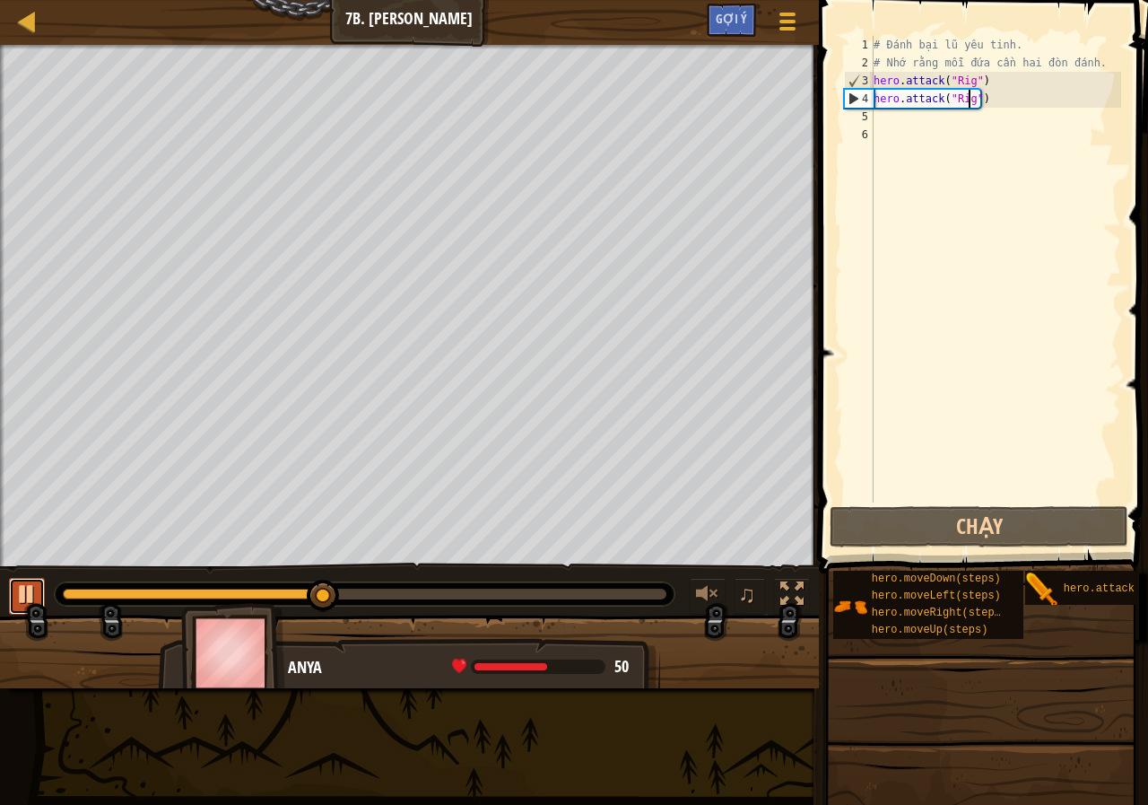
click at [30, 587] on div at bounding box center [26, 593] width 23 height 23
click at [896, 121] on div "# Đánh bại lũ yêu tinh. # Nhớ rằng mỗi đứa cần hai đòn đánh. hero . attack ( "R…" at bounding box center [995, 287] width 251 height 502
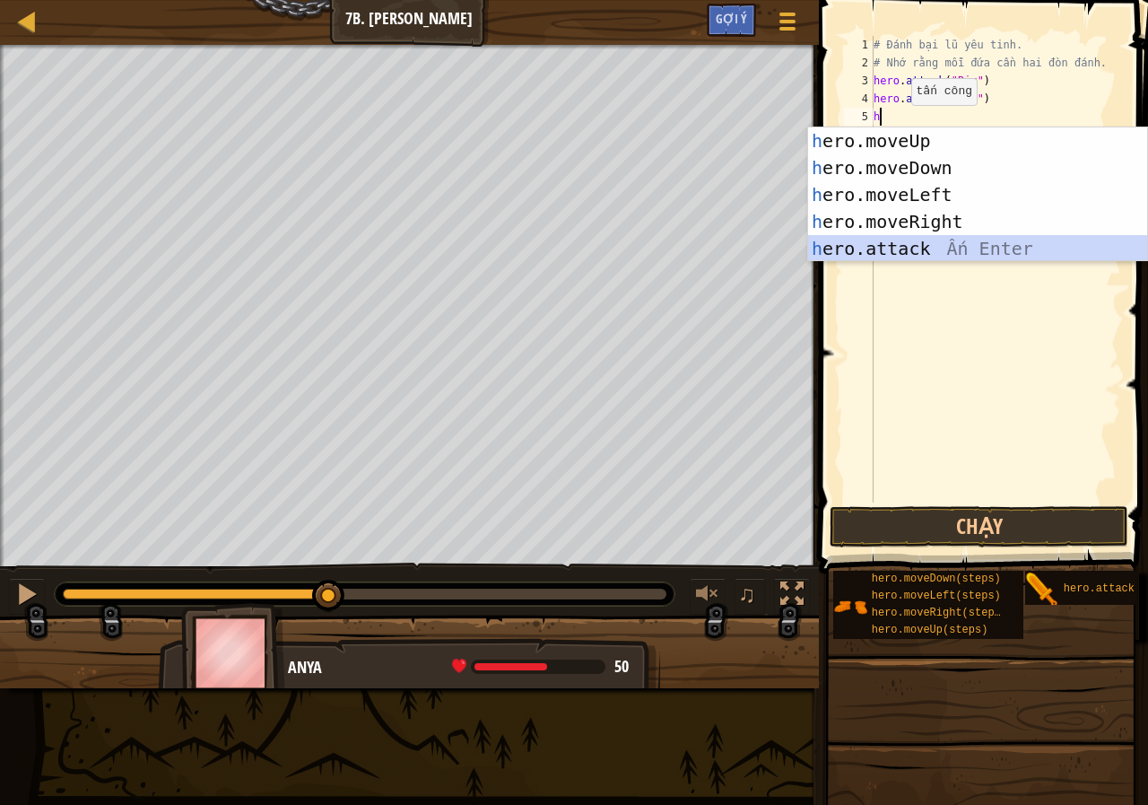
click at [878, 249] on div "h ero.moveUp Ấn Enter h ero.moveDown Ấn Enter h ero.moveLeft Ấn Enter h ero.mov…" at bounding box center [977, 221] width 339 height 188
type textarea "hero.attack("Enemy Name")"
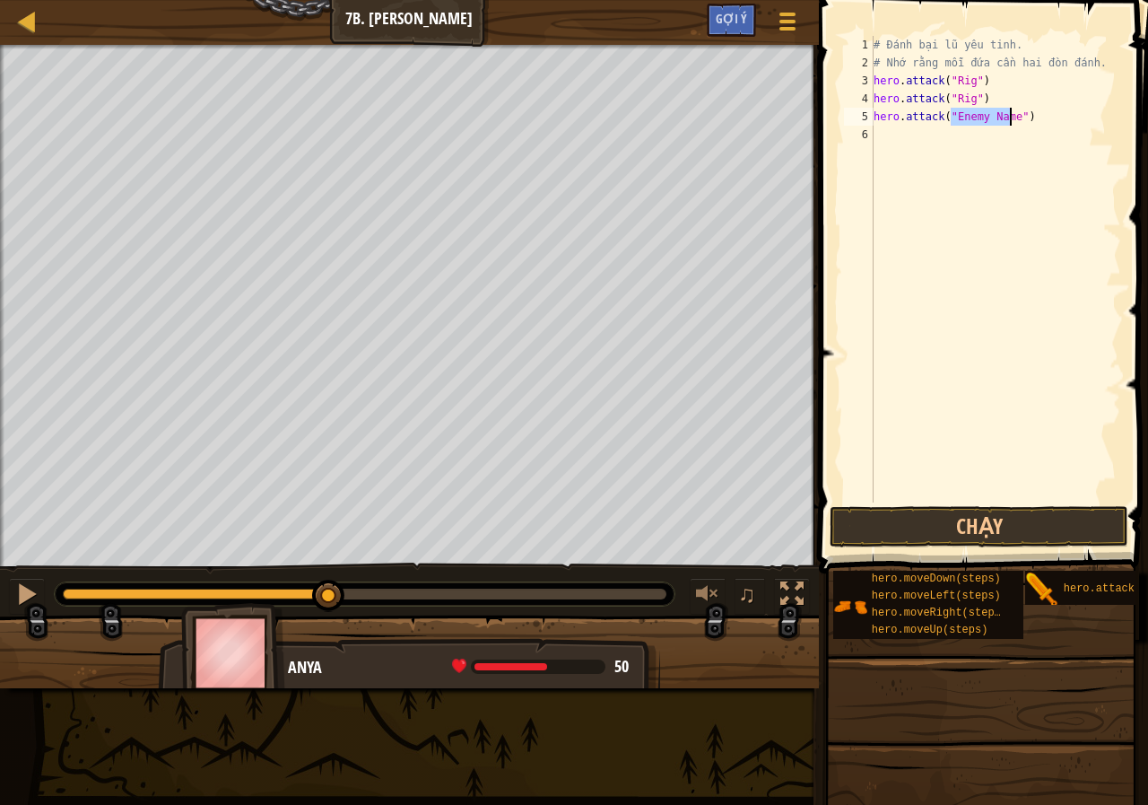
click at [883, 128] on div "# Đánh bại lũ yêu tinh. # Nhớ rằng mỗi đứa cần hai đòn đánh. hero . attack ( "R…" at bounding box center [995, 287] width 251 height 502
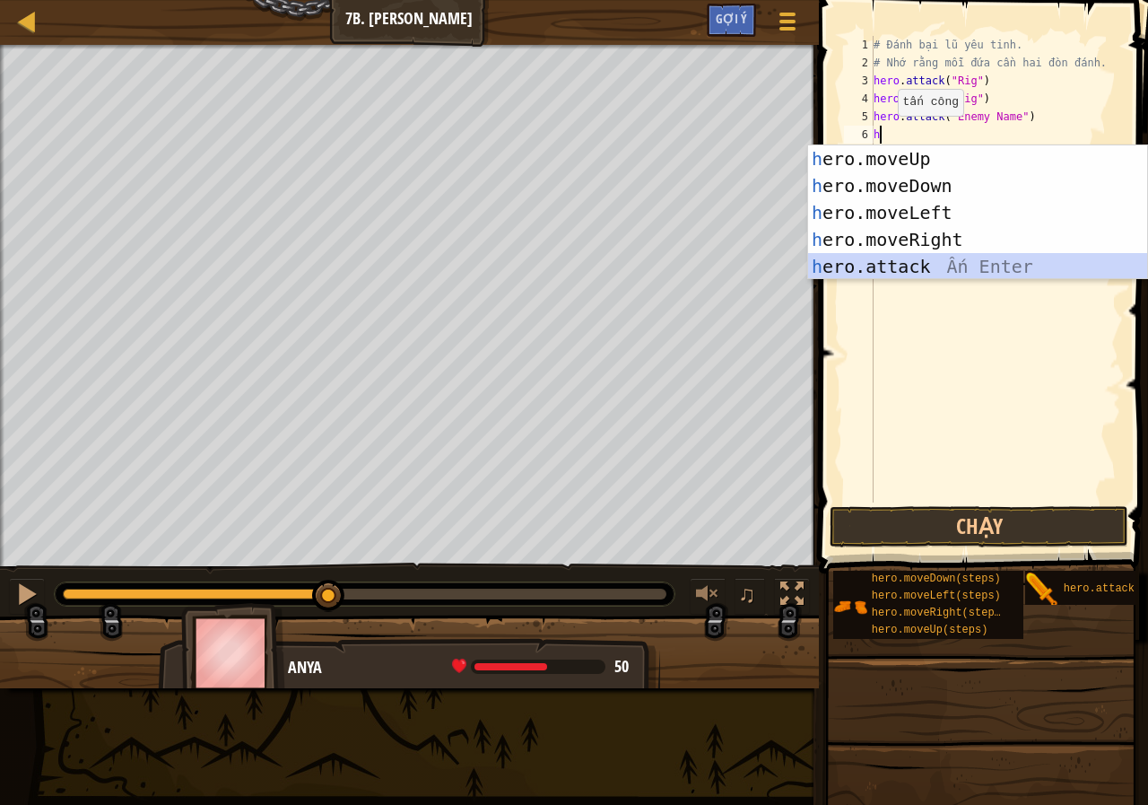
click at [865, 270] on div "h ero.moveUp Ấn Enter h ero.moveDown Ấn Enter h ero.moveLeft Ấn Enter h ero.mov…" at bounding box center [977, 239] width 339 height 188
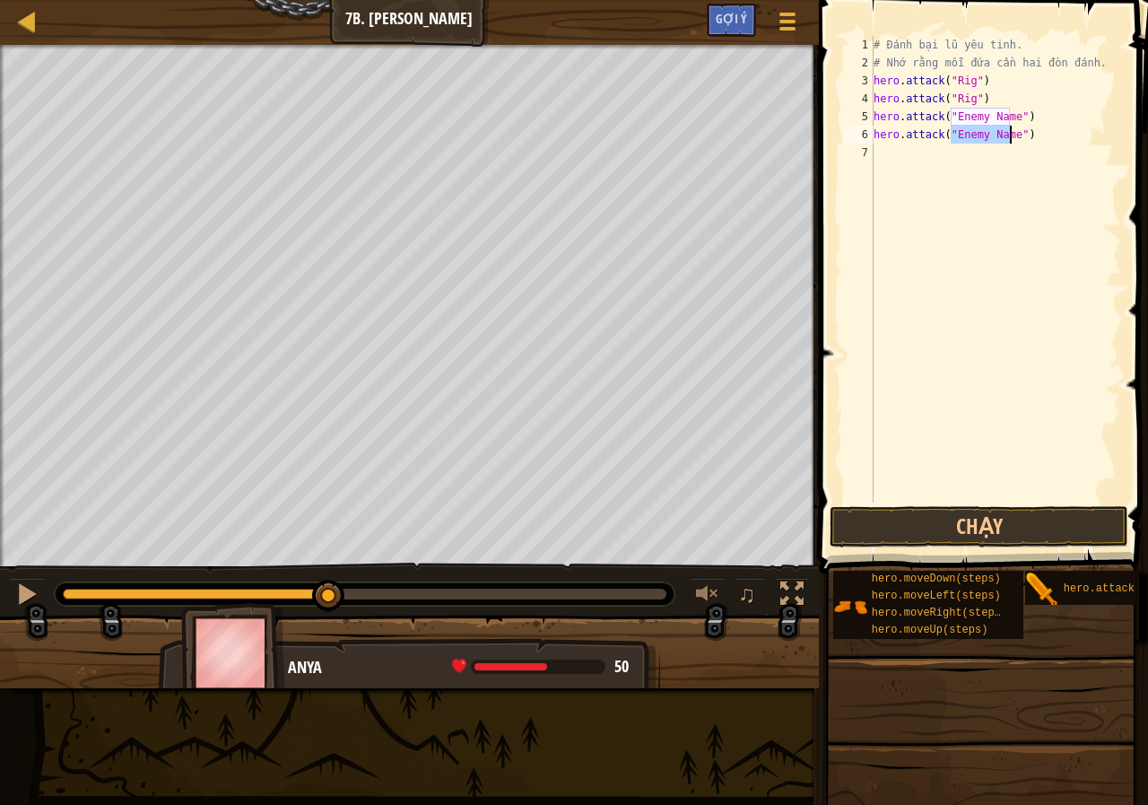
scroll to position [8, 6]
type textarea "hero.attack("")"
click at [880, 151] on div "# Đánh bại lũ yêu tinh. # Nhớ rằng mỗi đứa cần hai đòn đánh. hero . attack ( "R…" at bounding box center [995, 287] width 251 height 502
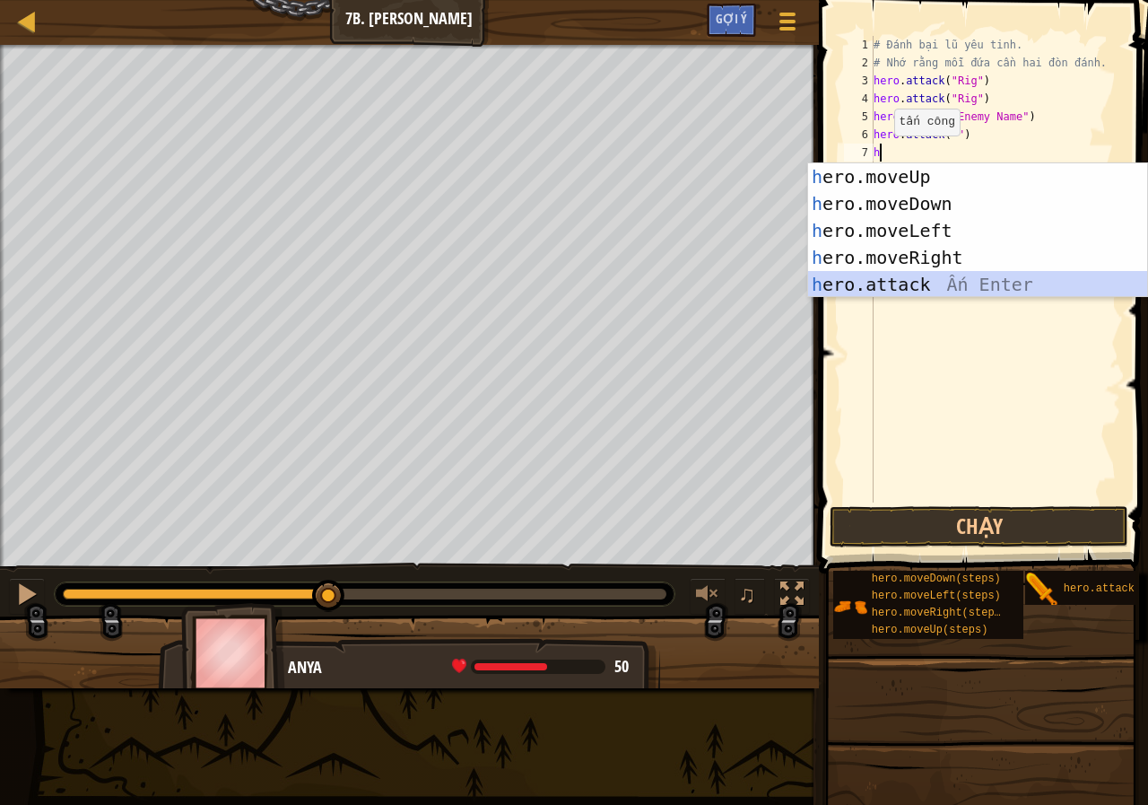
click at [872, 284] on div "h ero.moveUp Ấn Enter h ero.moveDown Ấn Enter h ero.moveLeft Ấn Enter h ero.mov…" at bounding box center [977, 257] width 339 height 188
type textarea "hero.attack("Enemy Name")"
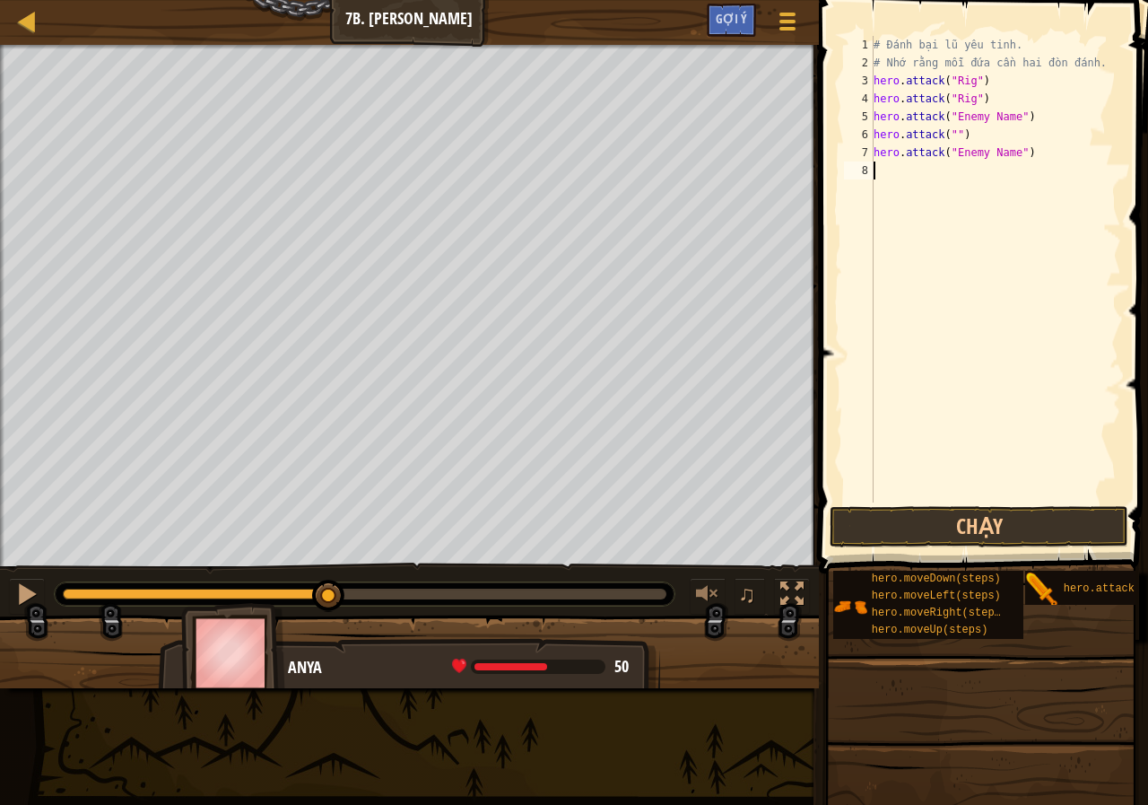
click at [902, 180] on div "# Đánh bại lũ yêu tinh. # Nhớ rằng mỗi đứa cần hai đòn đánh. hero . attack ( "R…" at bounding box center [995, 287] width 251 height 502
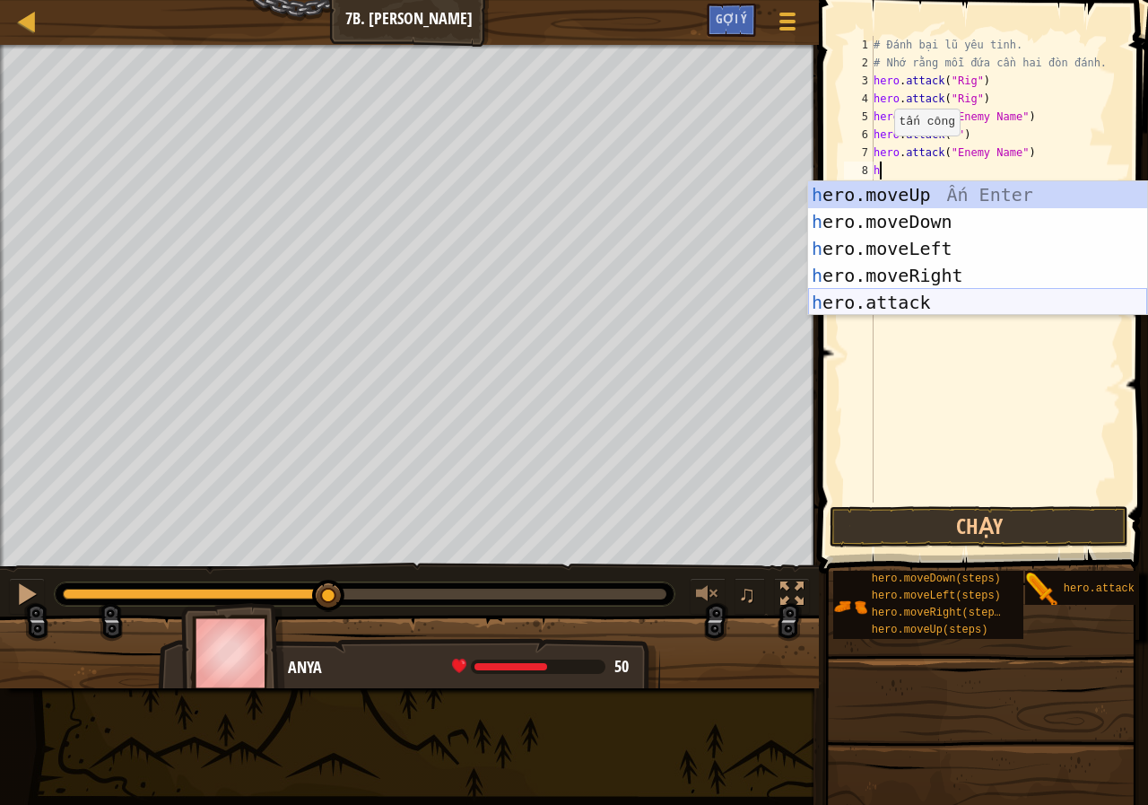
drag, startPoint x: 899, startPoint y: 300, endPoint x: 913, endPoint y: 283, distance: 22.3
click at [899, 302] on div "h ero.moveUp Ấn Enter h ero.moveDown Ấn Enter h ero.moveLeft Ấn Enter h ero.mov…" at bounding box center [977, 275] width 339 height 188
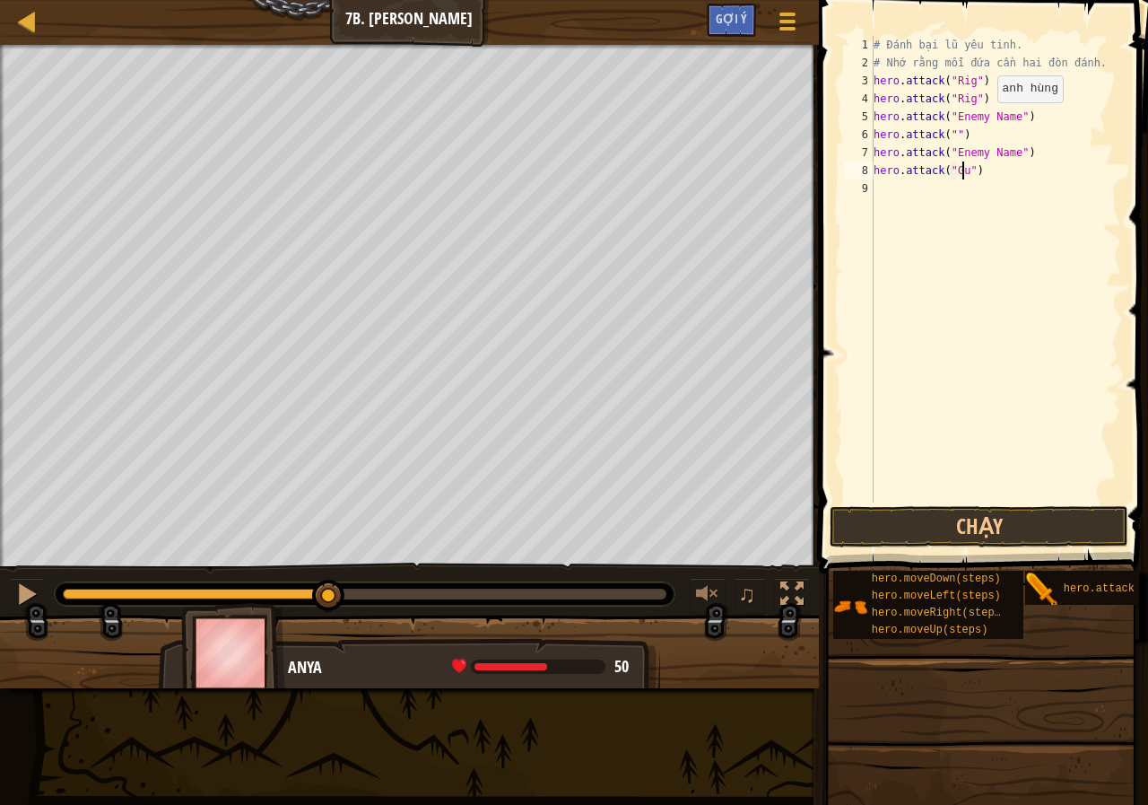
scroll to position [8, 8]
drag, startPoint x: 1011, startPoint y: 119, endPoint x: 952, endPoint y: 113, distance: 59.5
click at [952, 113] on div "# Đánh bại lũ yêu tinh. # Nhớ rằng mỗi đứa cần hai đòn đánh. hero . attack ( "R…" at bounding box center [995, 287] width 251 height 502
click at [950, 135] on div "# Đánh bại lũ yêu tinh. # Nhớ rằng mỗi đứa cần hai đòn đánh. hero . attack ( "R…" at bounding box center [995, 287] width 251 height 502
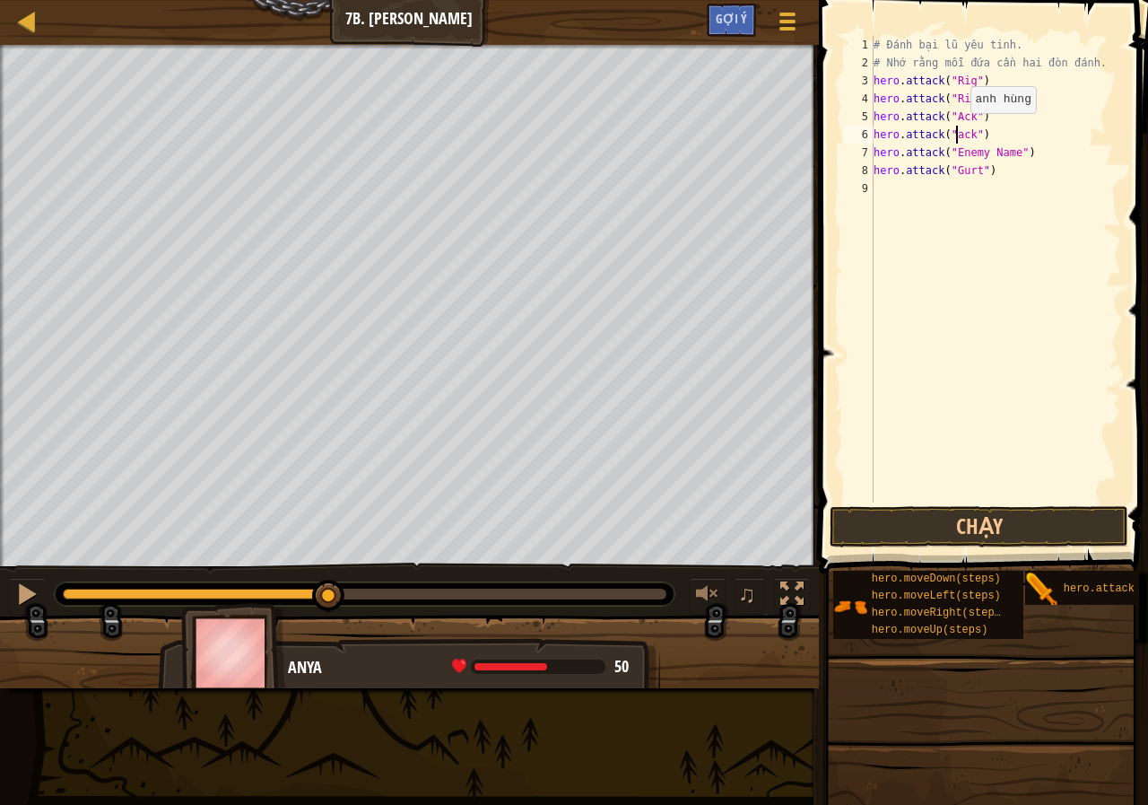
drag, startPoint x: 955, startPoint y: 131, endPoint x: 977, endPoint y: 118, distance: 24.9
click at [955, 132] on div "# Đánh bại lũ yêu tinh. # Nhớ rằng mỗi đứa cần hai đòn đánh. hero . attack ( "R…" at bounding box center [995, 287] width 251 height 502
click at [1002, 153] on div "# Đánh bại lũ yêu tinh. # Nhớ rằng mỗi đứa cần hai đòn đánh. hero . attack ( "R…" at bounding box center [995, 287] width 251 height 502
drag, startPoint x: 1010, startPoint y: 153, endPoint x: 953, endPoint y: 156, distance: 57.5
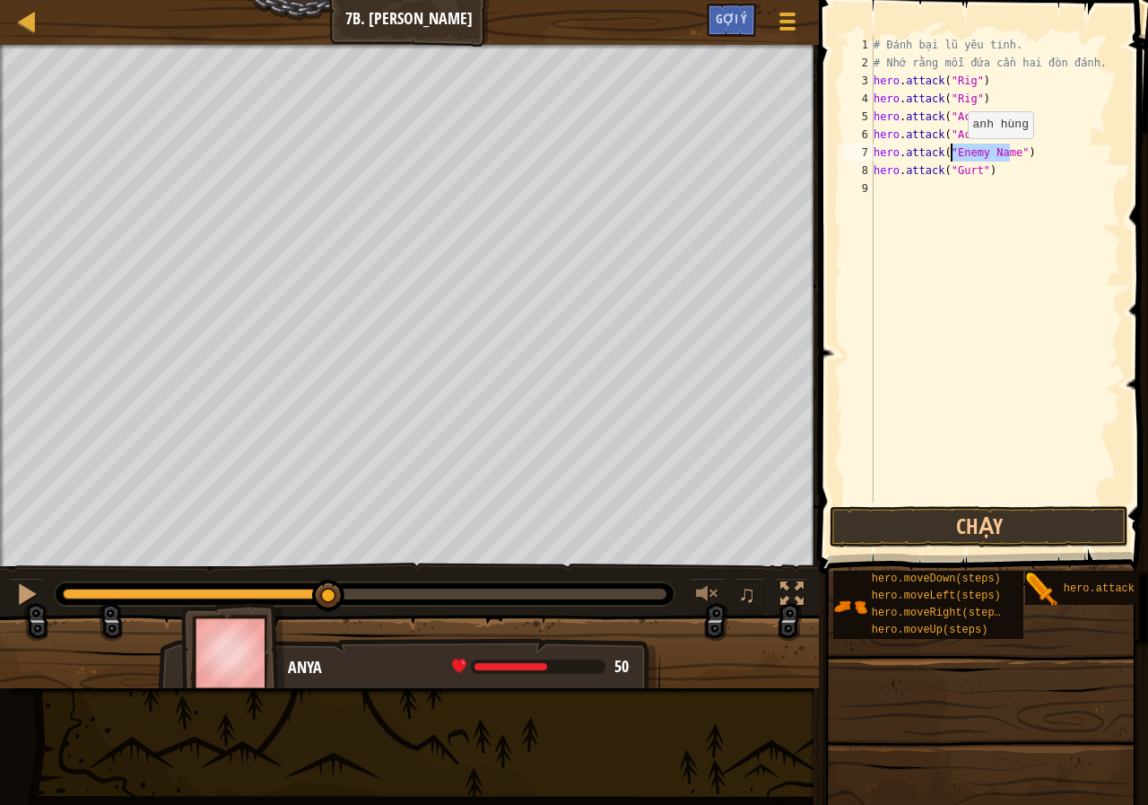
click at [953, 156] on div "# Đánh bại lũ yêu tinh. # Nhớ rằng mỗi đứa cần hai đòn đánh. hero . attack ( "R…" at bounding box center [995, 287] width 251 height 502
type textarea "hero.attack("Gurt")"
click at [942, 521] on button "Chạy" at bounding box center [979, 526] width 299 height 41
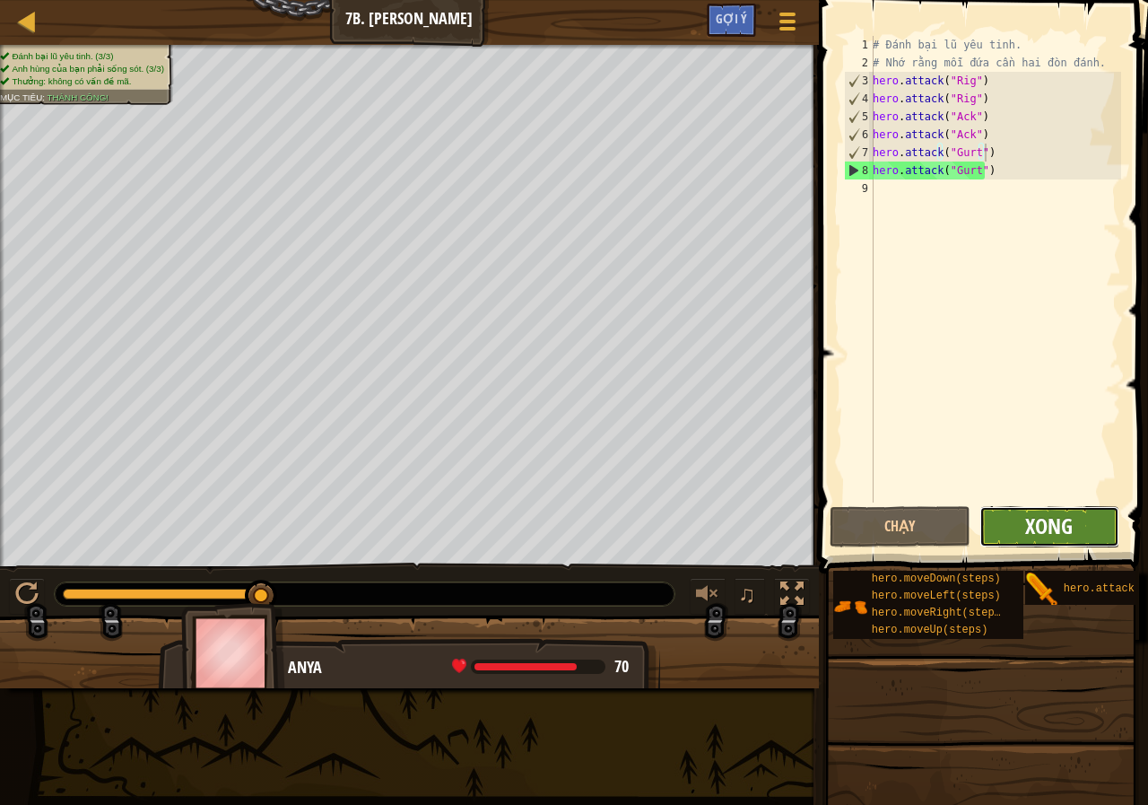
click at [1060, 517] on span "Xong" at bounding box center [1049, 525] width 48 height 29
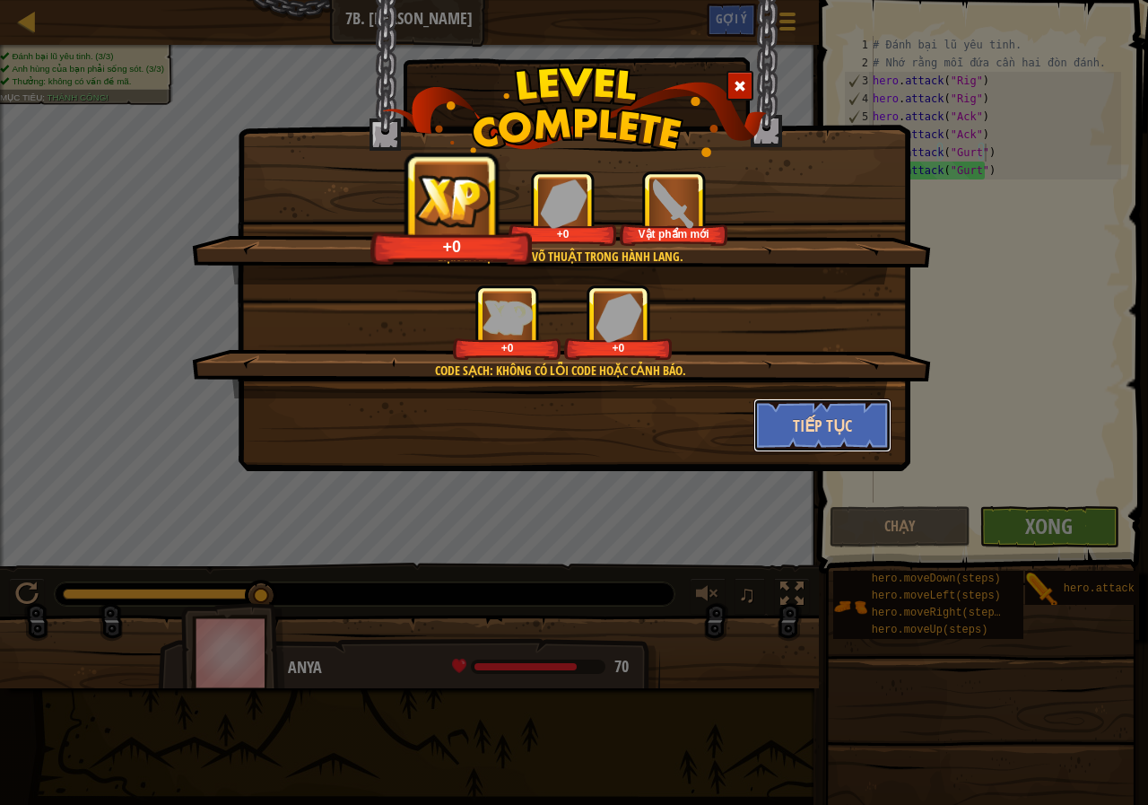
click at [820, 413] on button "Tiếp tục" at bounding box center [822, 425] width 139 height 54
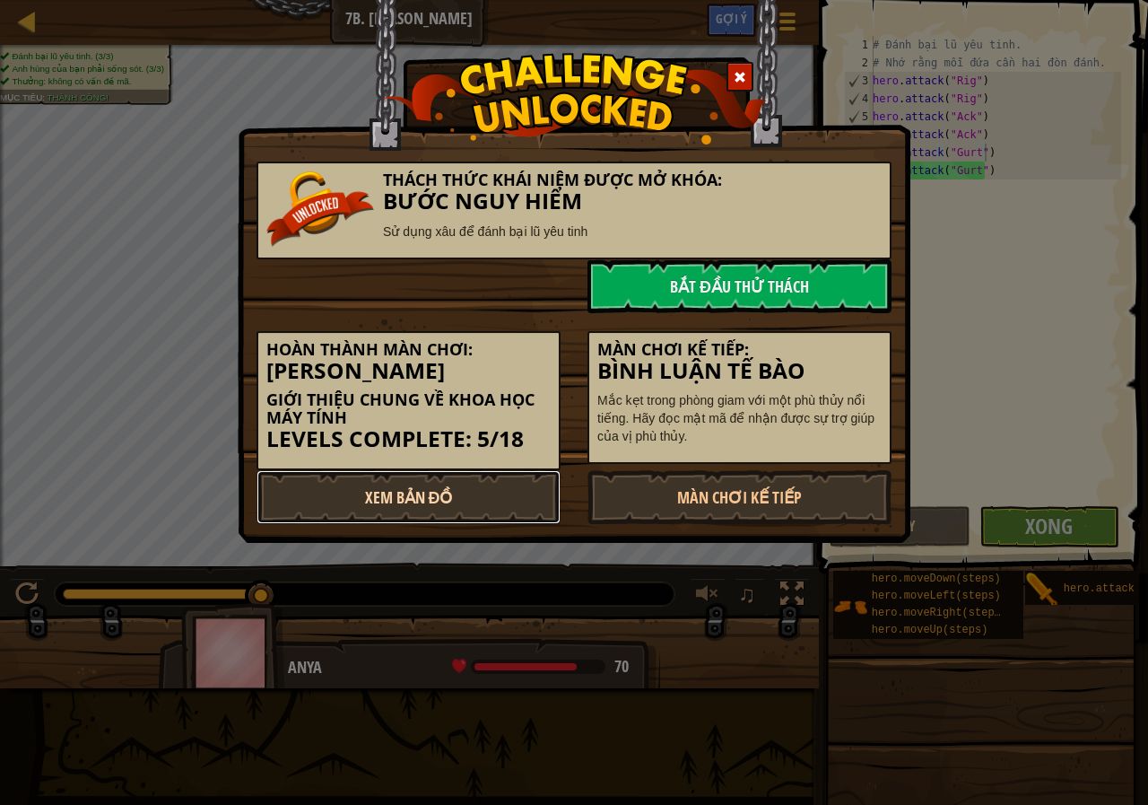
click at [434, 484] on link "Xem Bản Đồ" at bounding box center [409, 497] width 304 height 54
select select "vi"
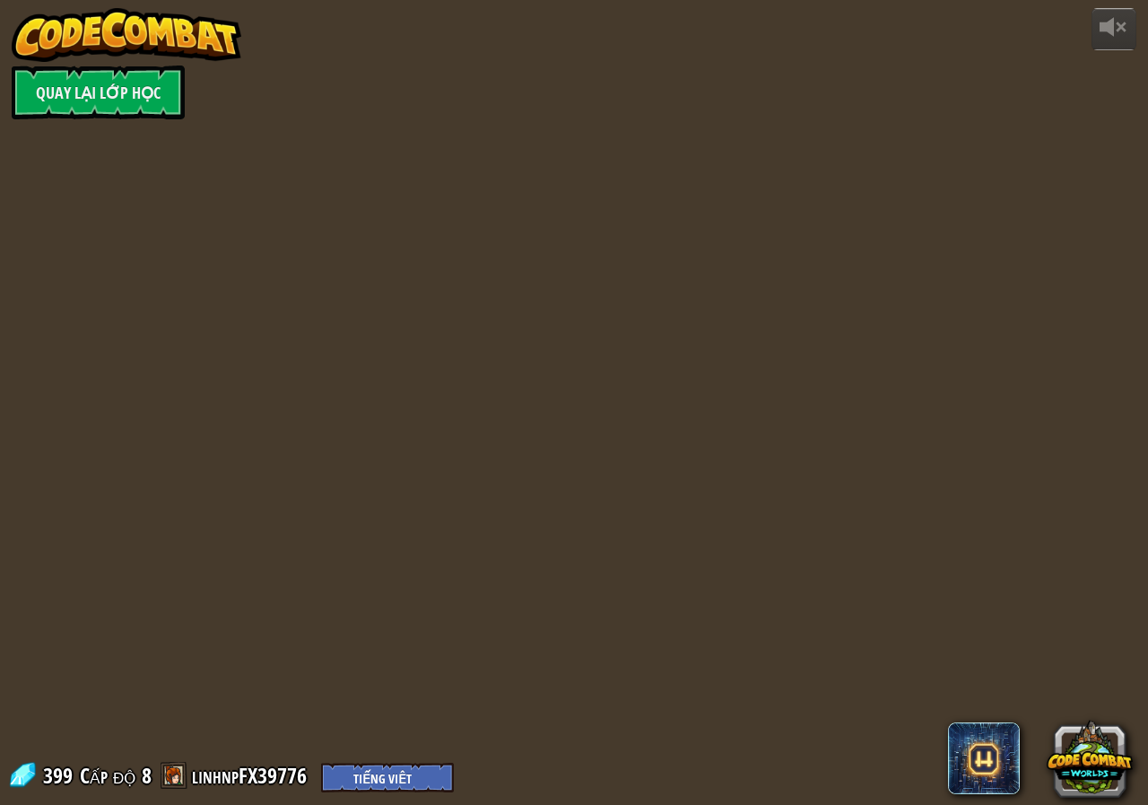
select select "vi"
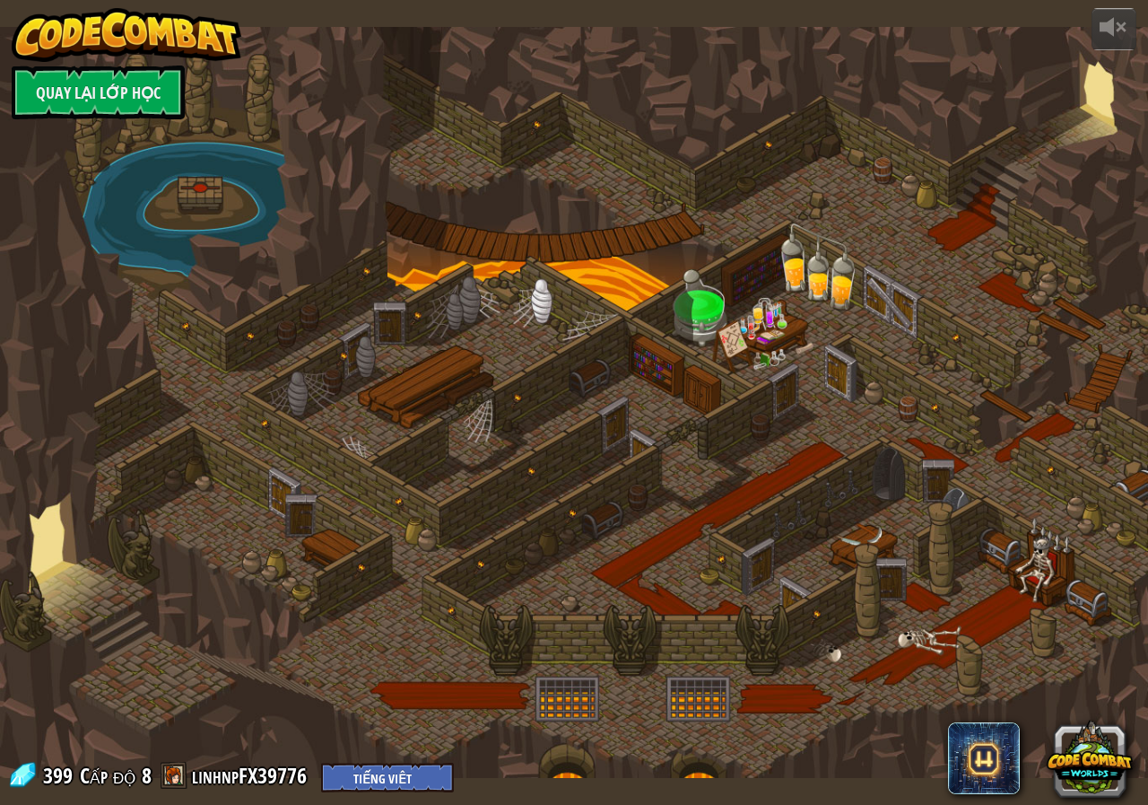
select select "vi"
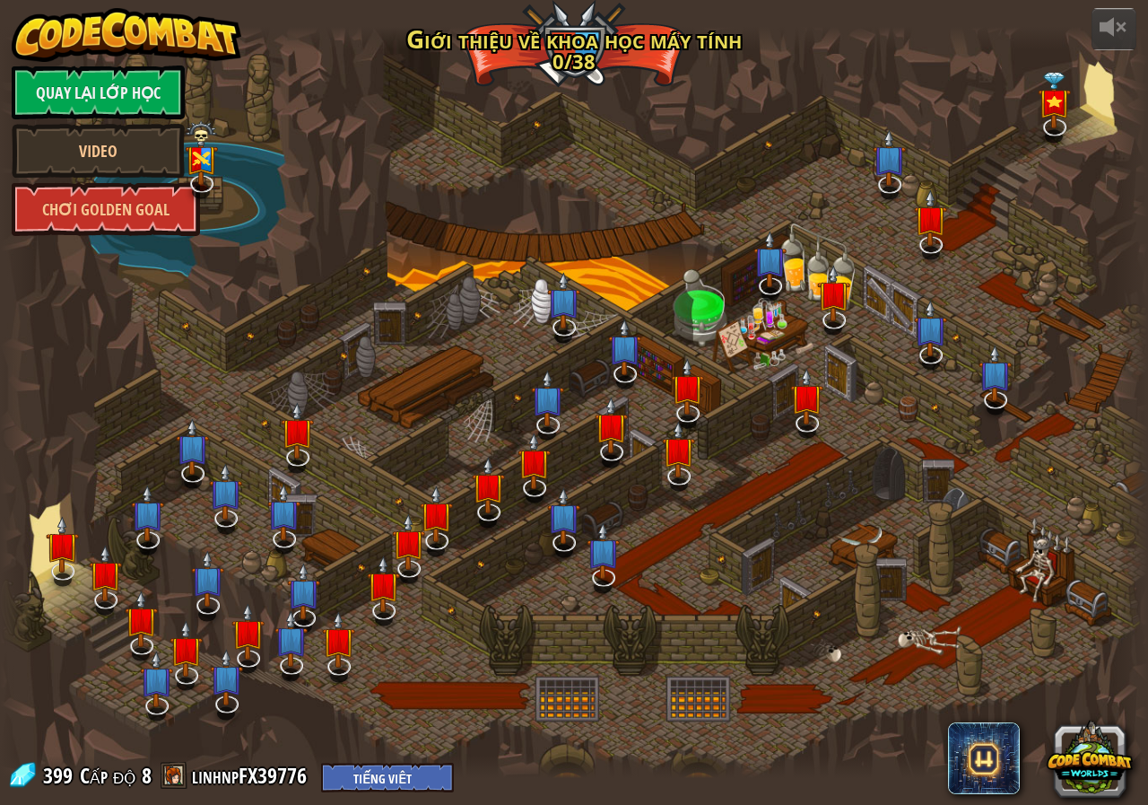
select select "vi"
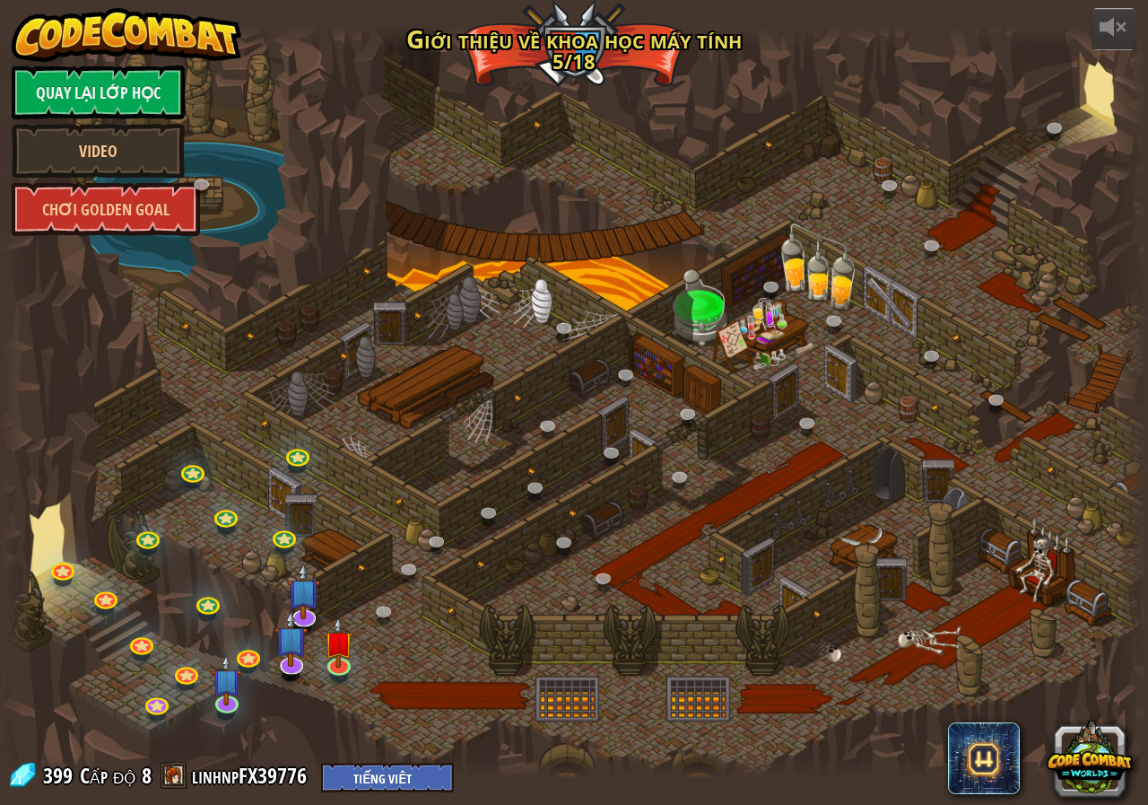
select select "vi"
click at [331, 673] on link at bounding box center [339, 662] width 36 height 36
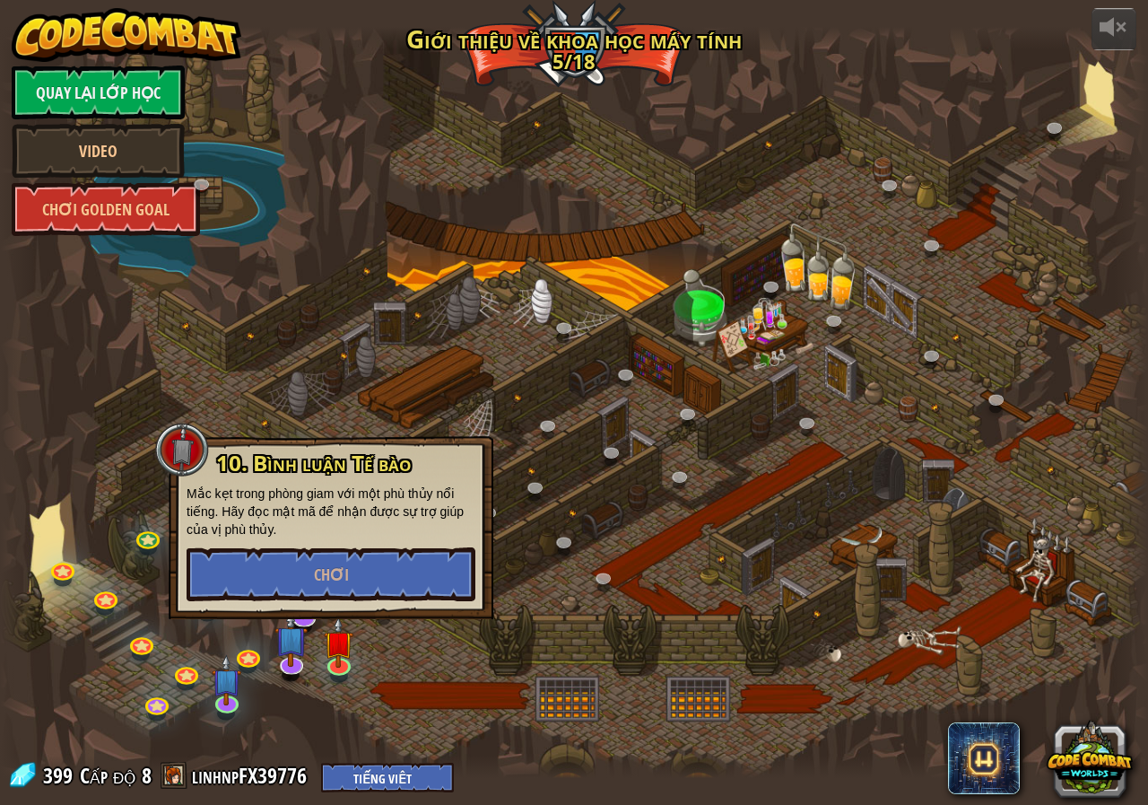
click at [363, 681] on div at bounding box center [574, 402] width 1148 height 751
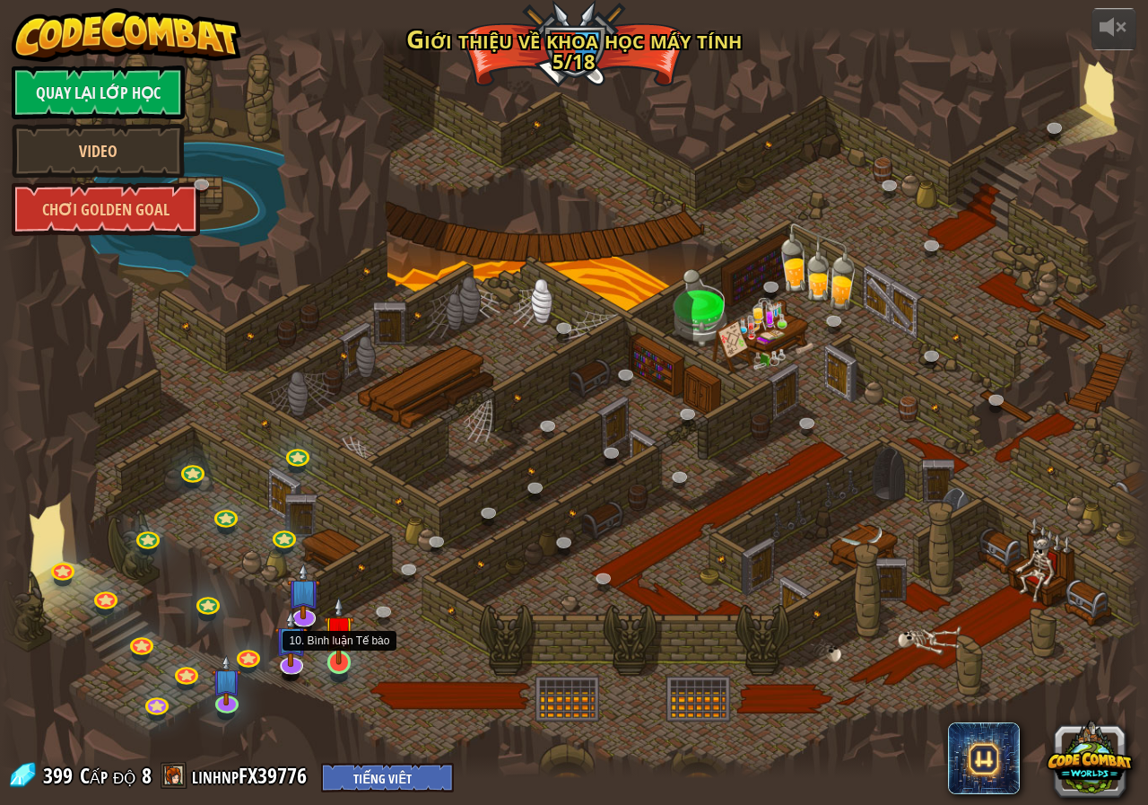
click at [328, 662] on img at bounding box center [339, 630] width 30 height 68
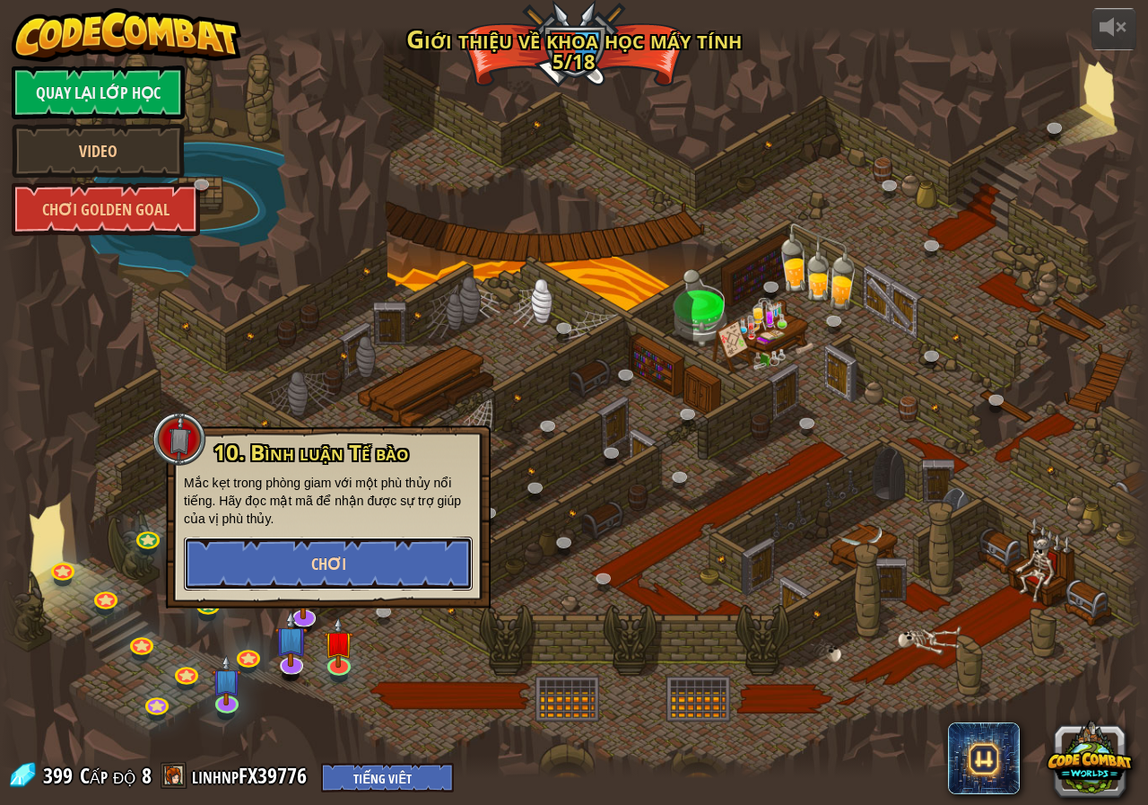
click at [345, 575] on button "Chơi" at bounding box center [328, 563] width 289 height 54
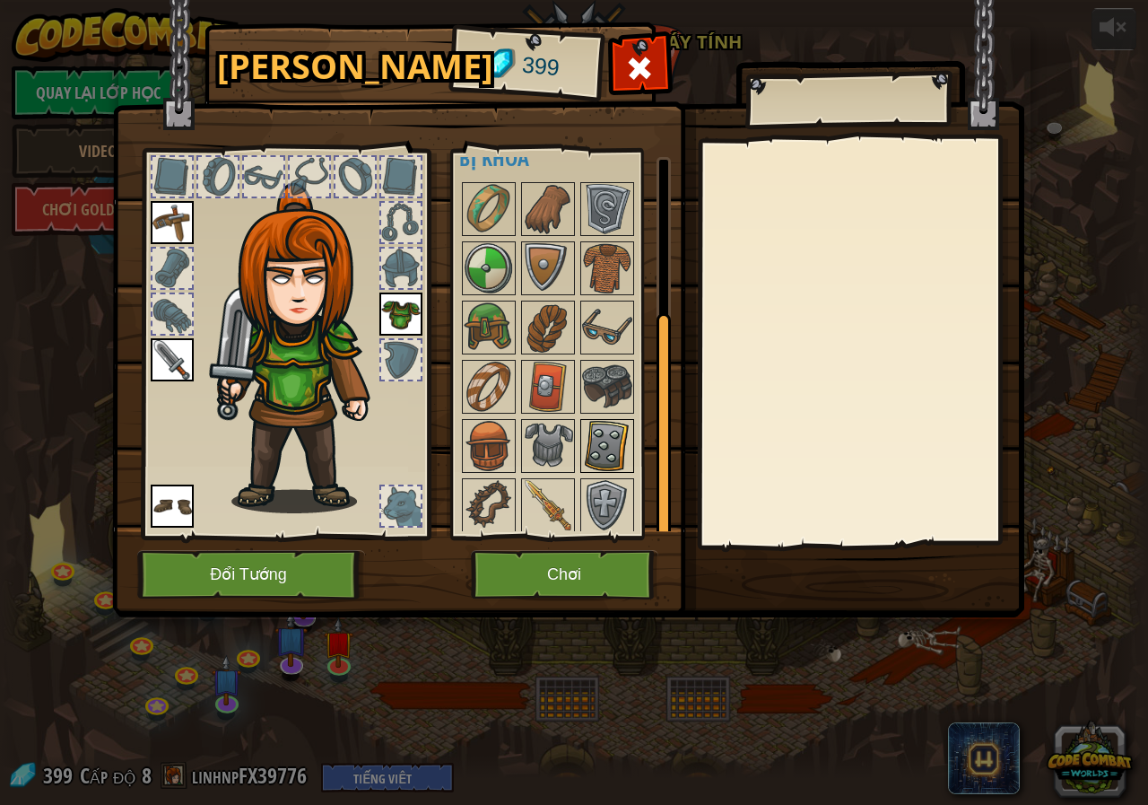
scroll to position [248, 0]
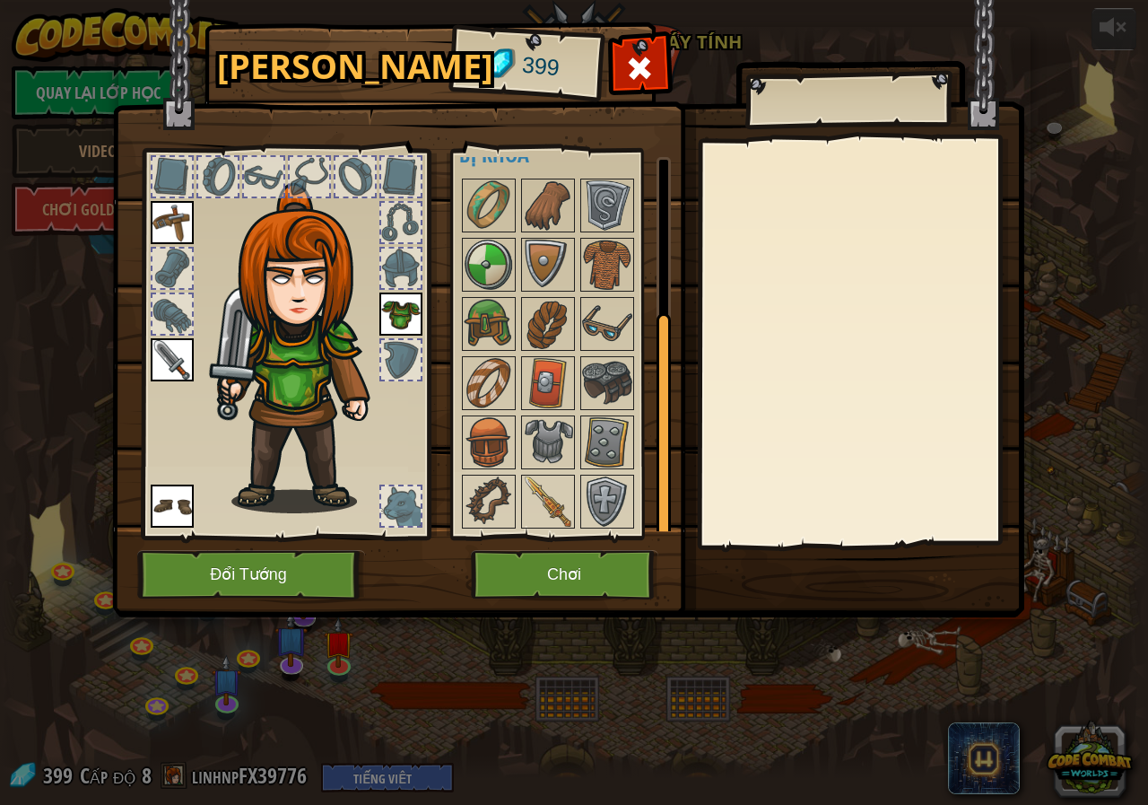
click at [296, 387] on img at bounding box center [305, 348] width 193 height 330
click at [395, 319] on img at bounding box center [400, 313] width 43 height 43
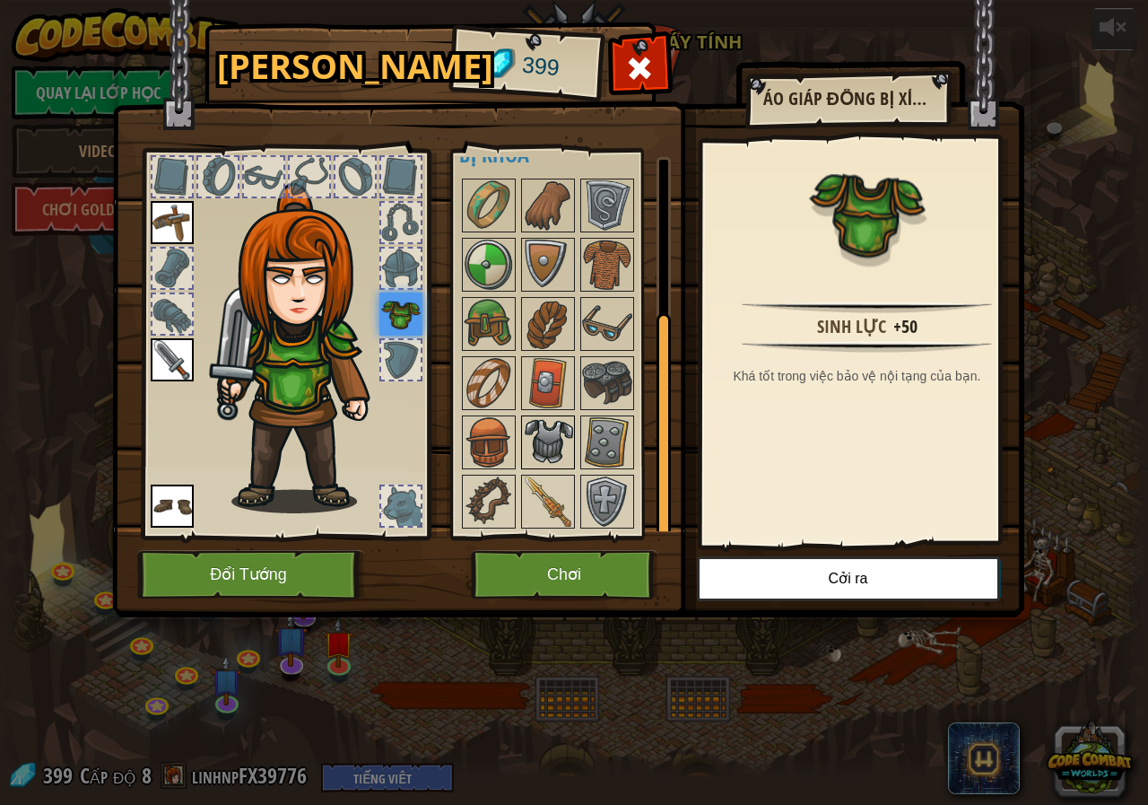
click at [556, 424] on img at bounding box center [548, 442] width 50 height 50
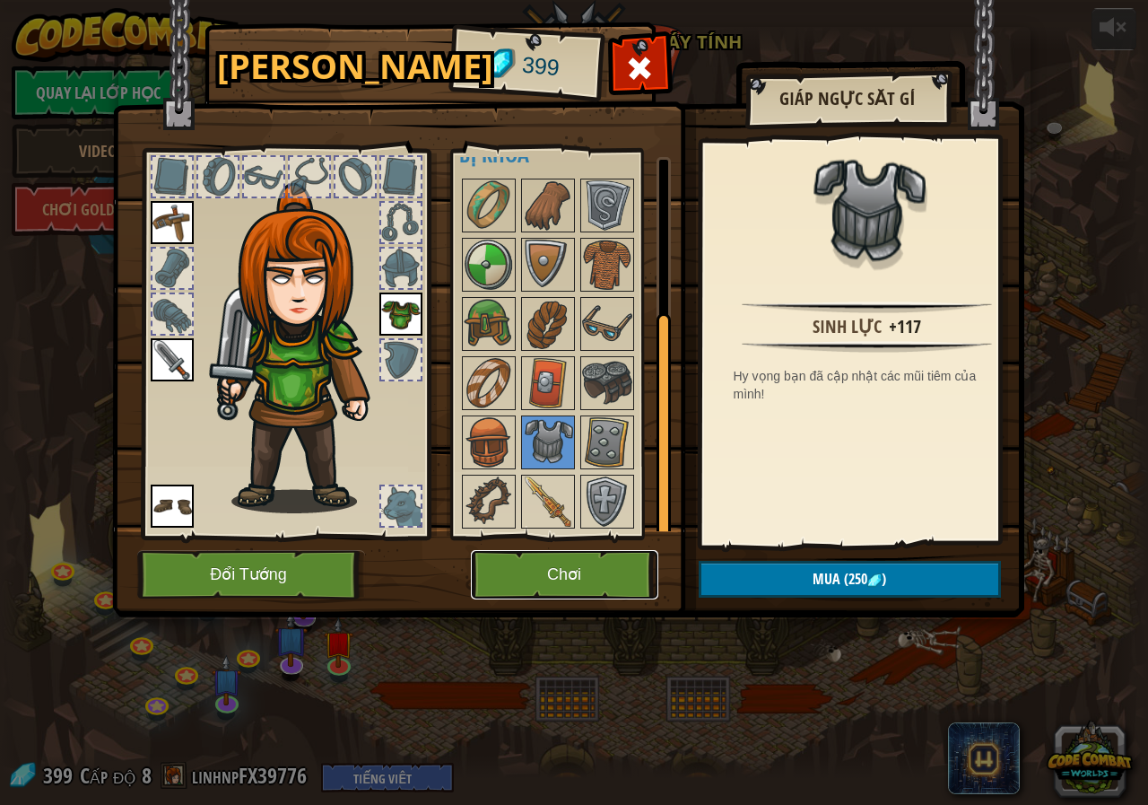
click at [578, 565] on button "Chơi" at bounding box center [564, 574] width 187 height 49
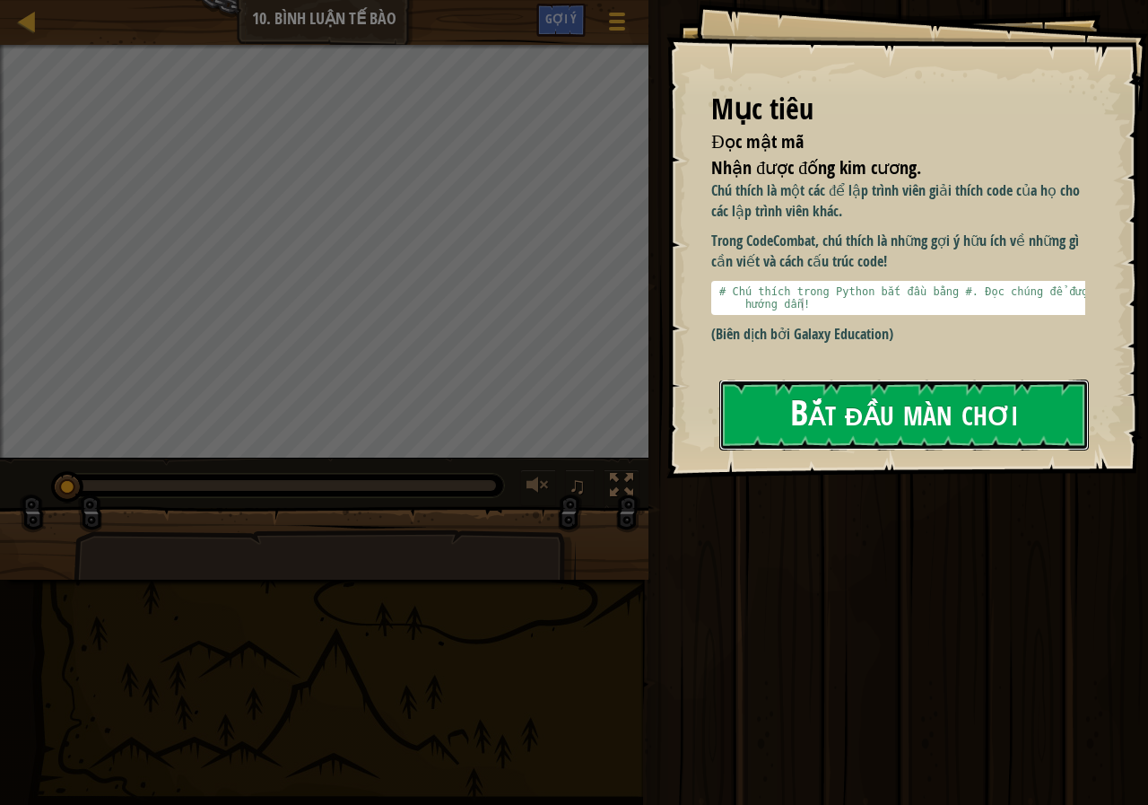
click at [782, 437] on button "Bắt đầu màn chơi" at bounding box center [904, 414] width 370 height 71
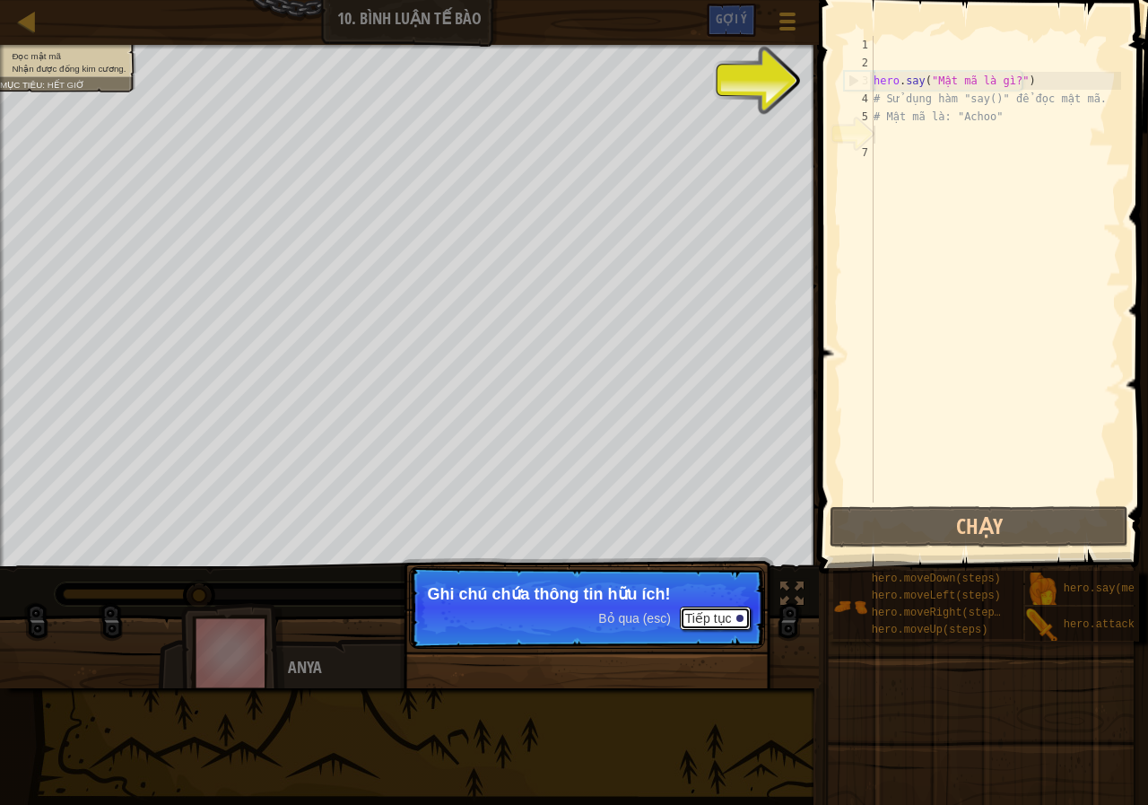
click at [728, 618] on button "Tiếp tục" at bounding box center [715, 617] width 71 height 23
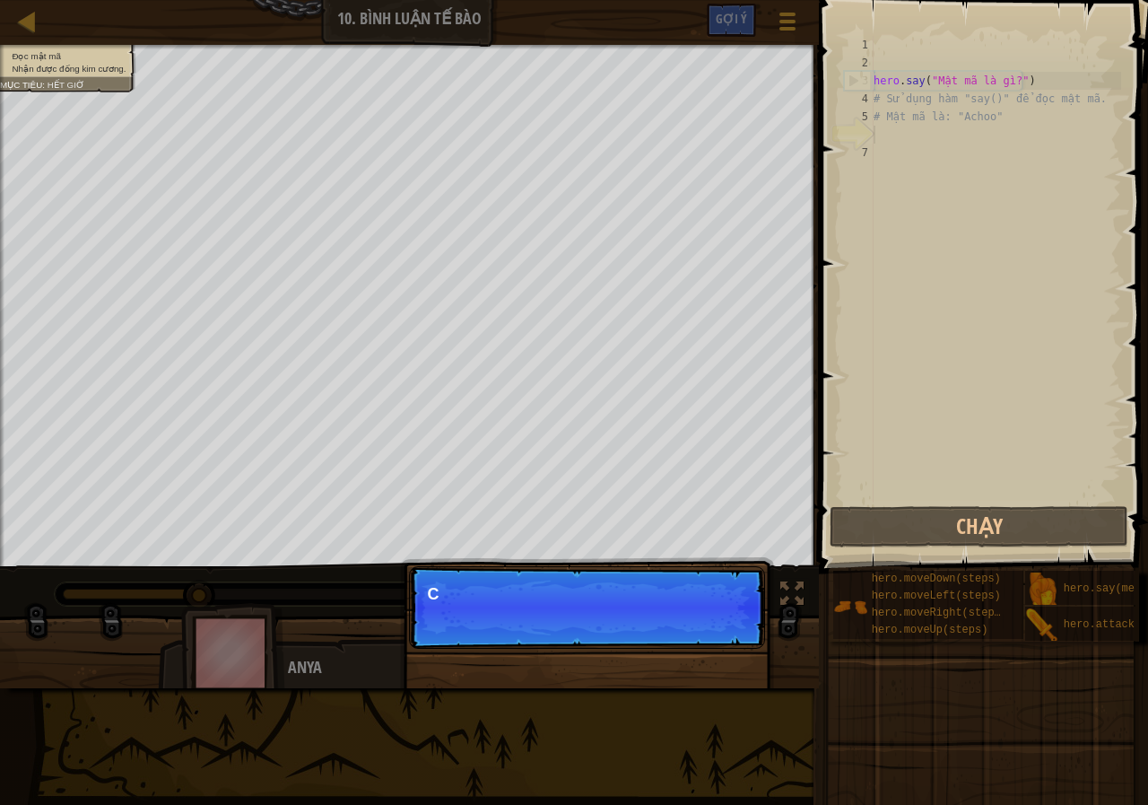
scroll to position [8, 0]
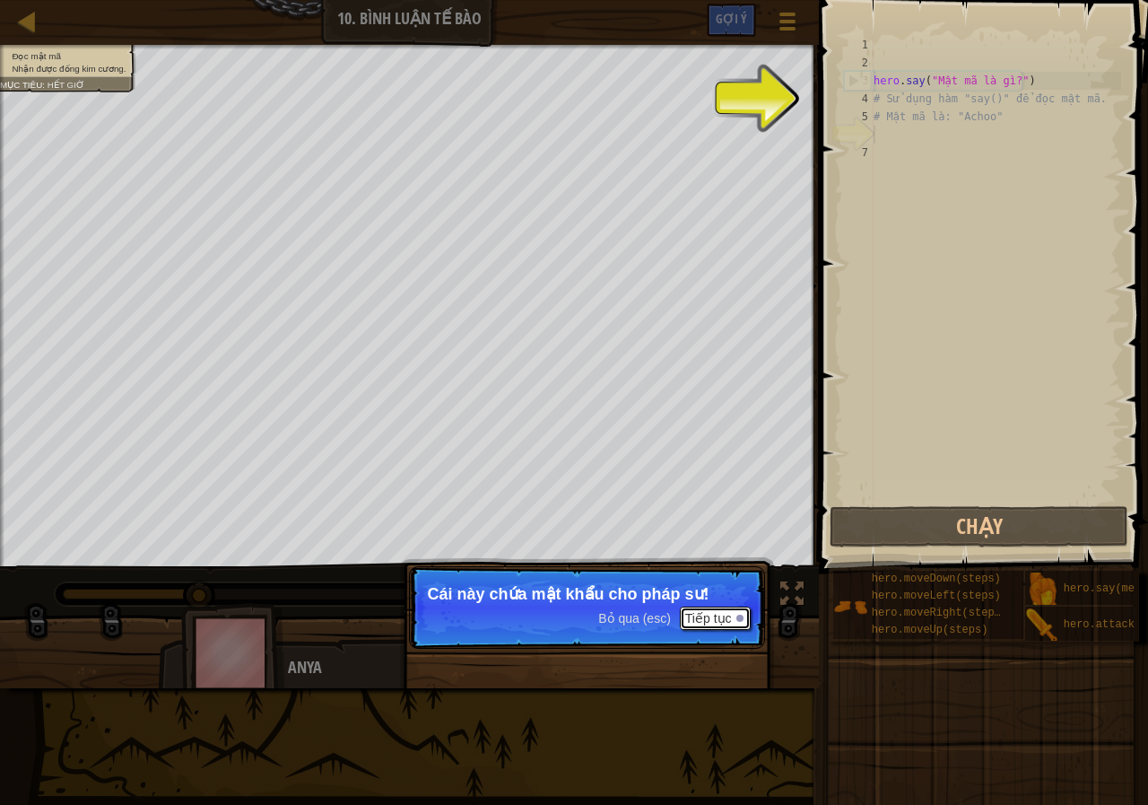
click at [728, 619] on button "Tiếp tục" at bounding box center [715, 617] width 71 height 23
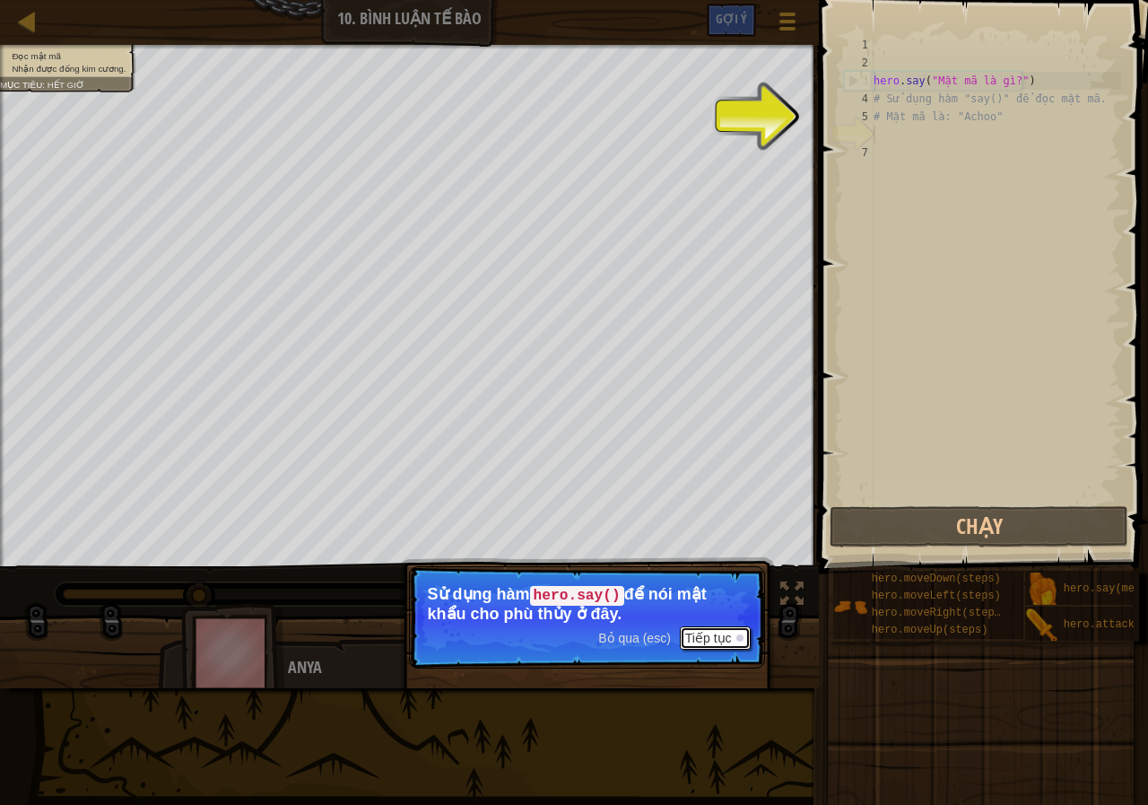
click at [719, 637] on button "Tiếp tục" at bounding box center [715, 637] width 71 height 23
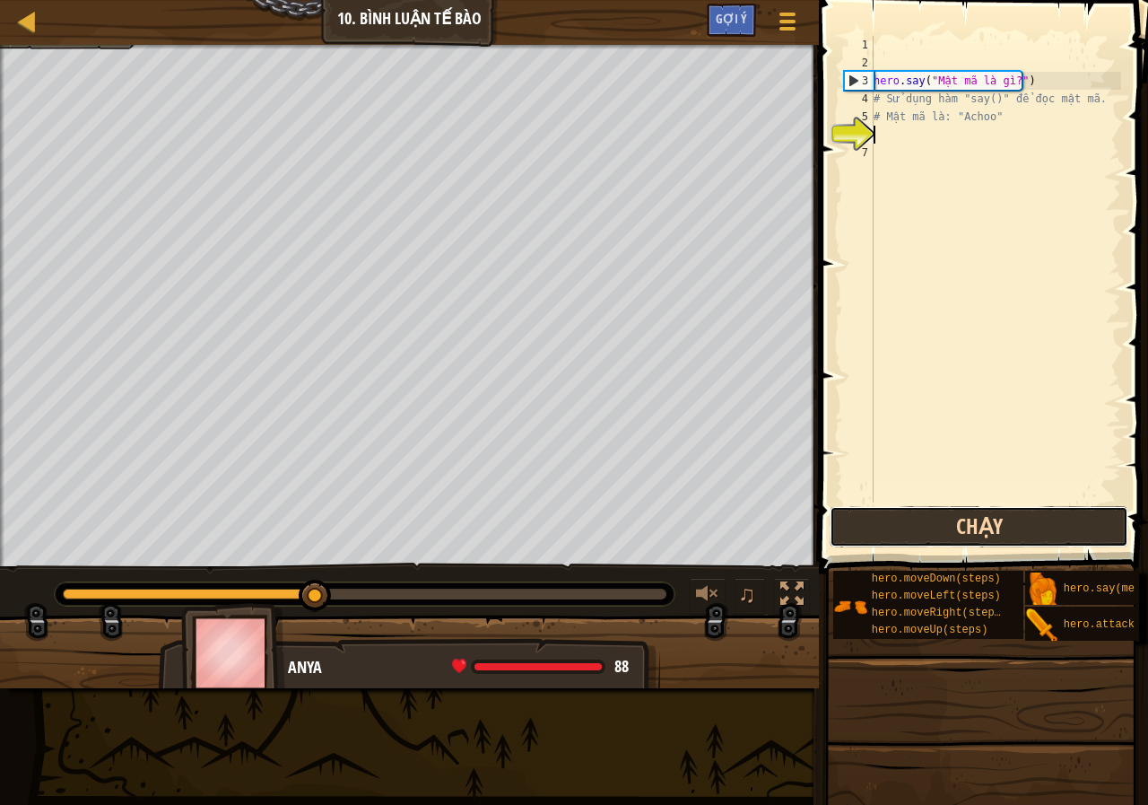
click at [883, 522] on button "Chạy" at bounding box center [979, 526] width 299 height 41
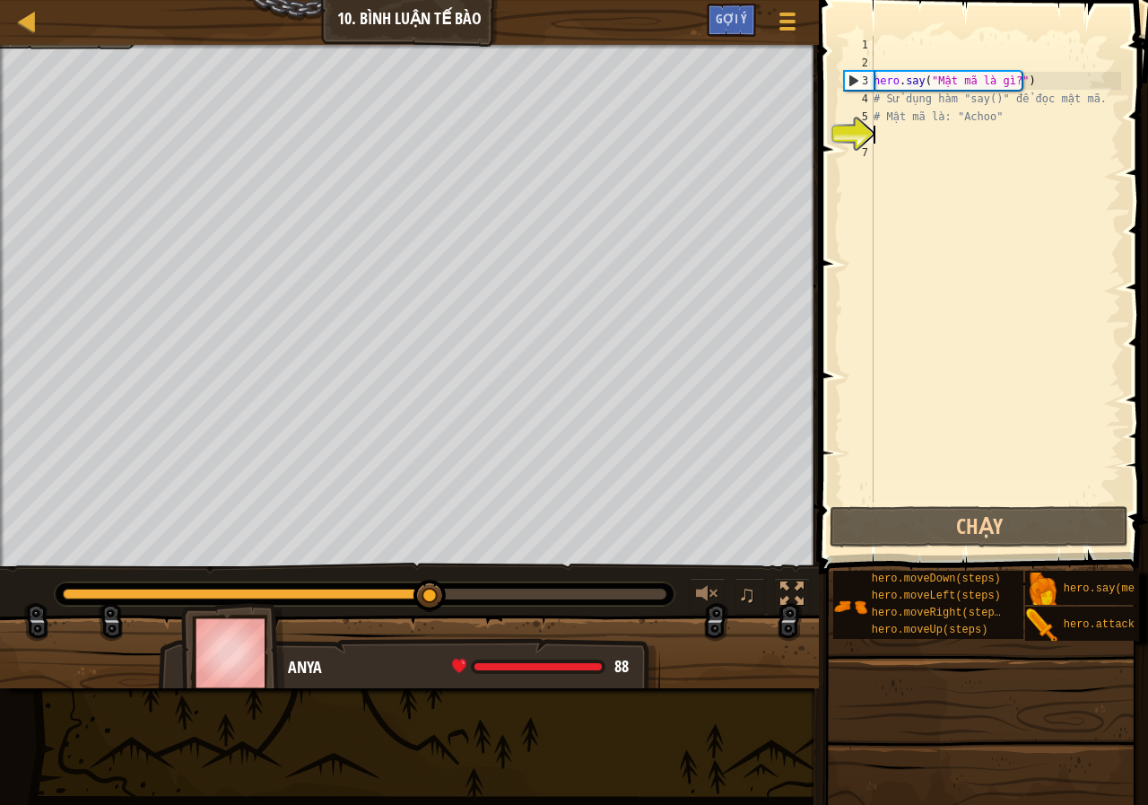
click at [920, 143] on div "hero . say ( "Mật mã là gì?" ) # Sử dụng hàm "say()" để đọc mật mã. # Mật mã là…" at bounding box center [995, 287] width 251 height 502
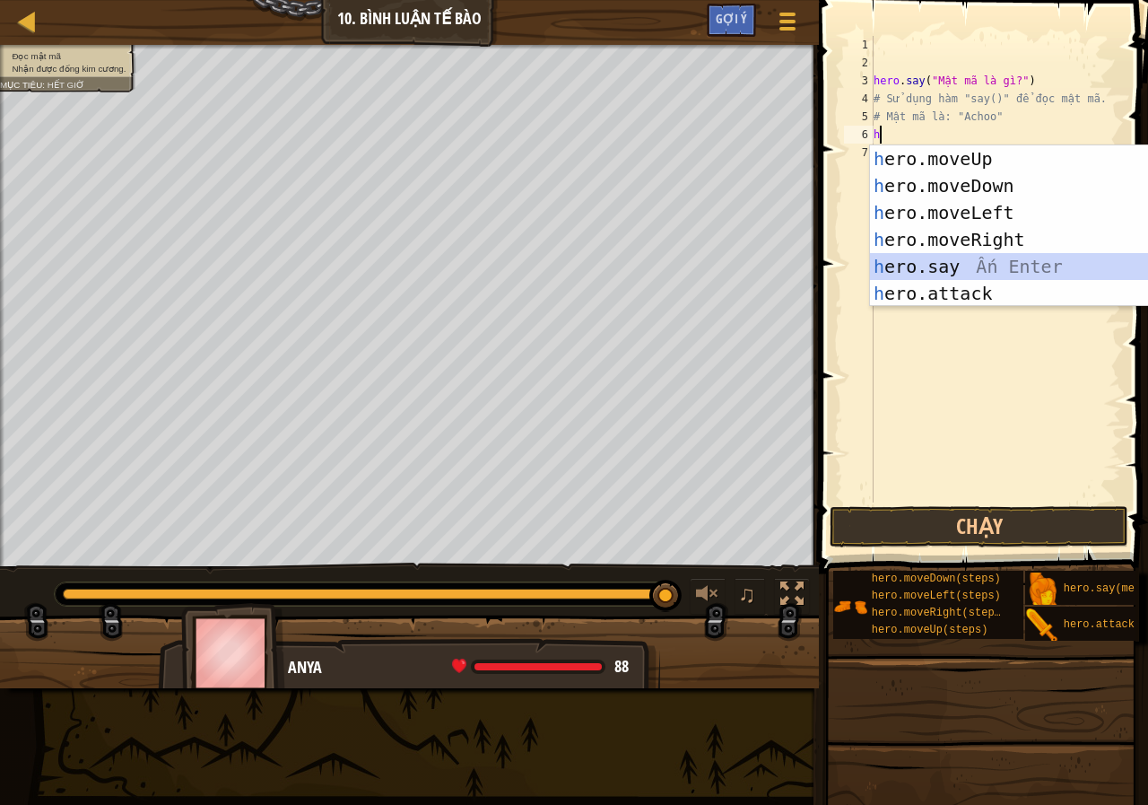
click at [927, 271] on div "h ero.moveUp Ấn Enter h ero.moveDown Ấn Enter h ero.moveLeft Ấn Enter h ero.mov…" at bounding box center [1039, 252] width 339 height 215
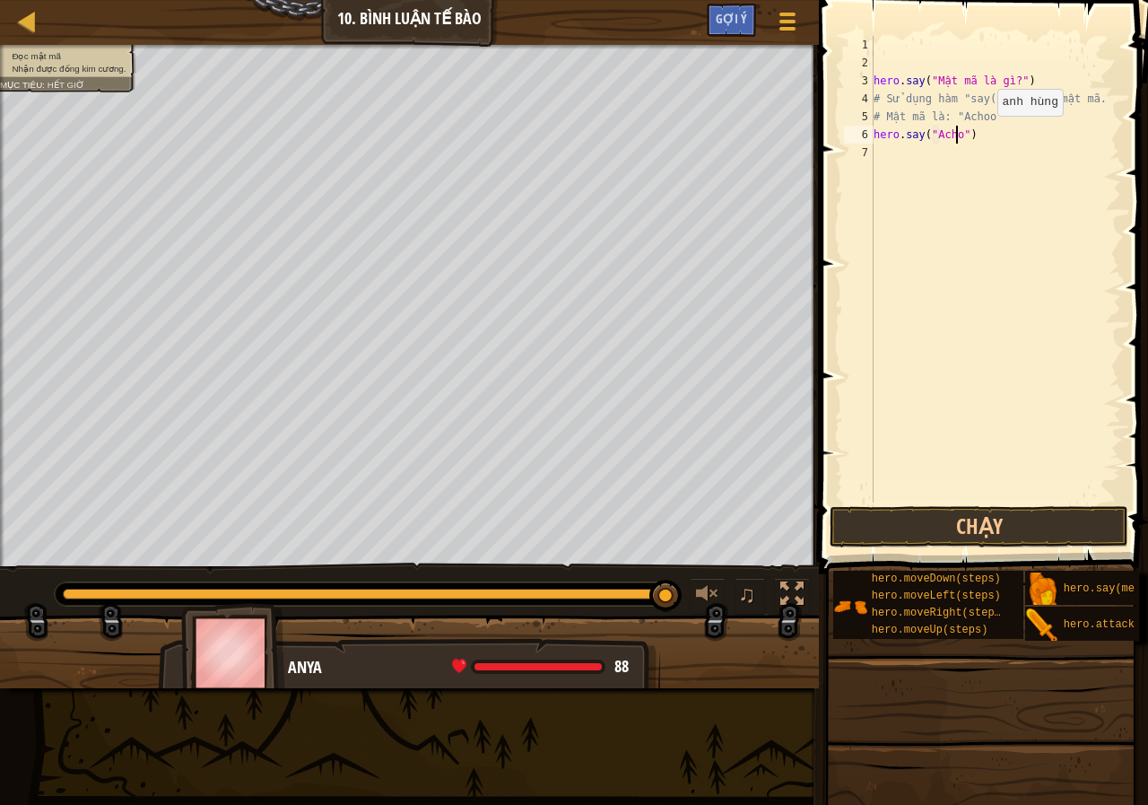
scroll to position [8, 7]
type textarea "hero.say("Achoo")"
click at [904, 524] on button "Chạy" at bounding box center [979, 526] width 299 height 41
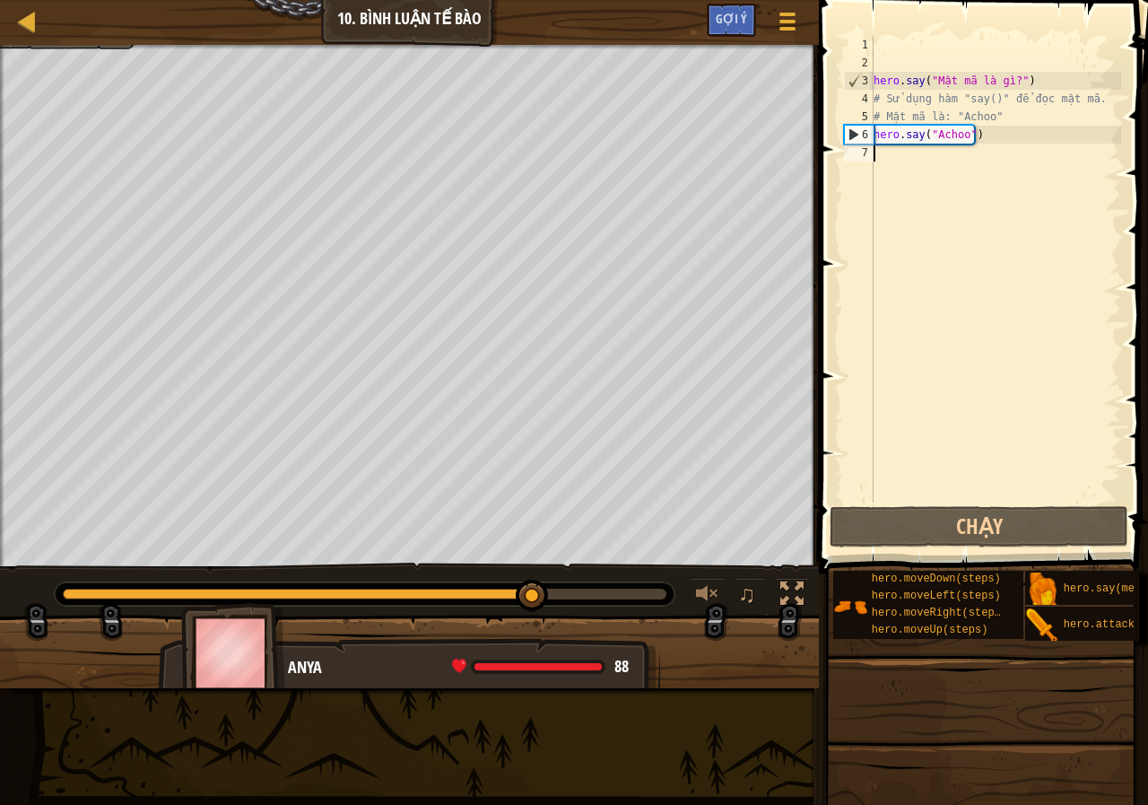
click at [893, 150] on div "hero . say ( "Mật mã là gì?" ) # Sử dụng hàm "say()" để đọc mật mã. # Mật mã là…" at bounding box center [995, 287] width 251 height 502
type textarea "m"
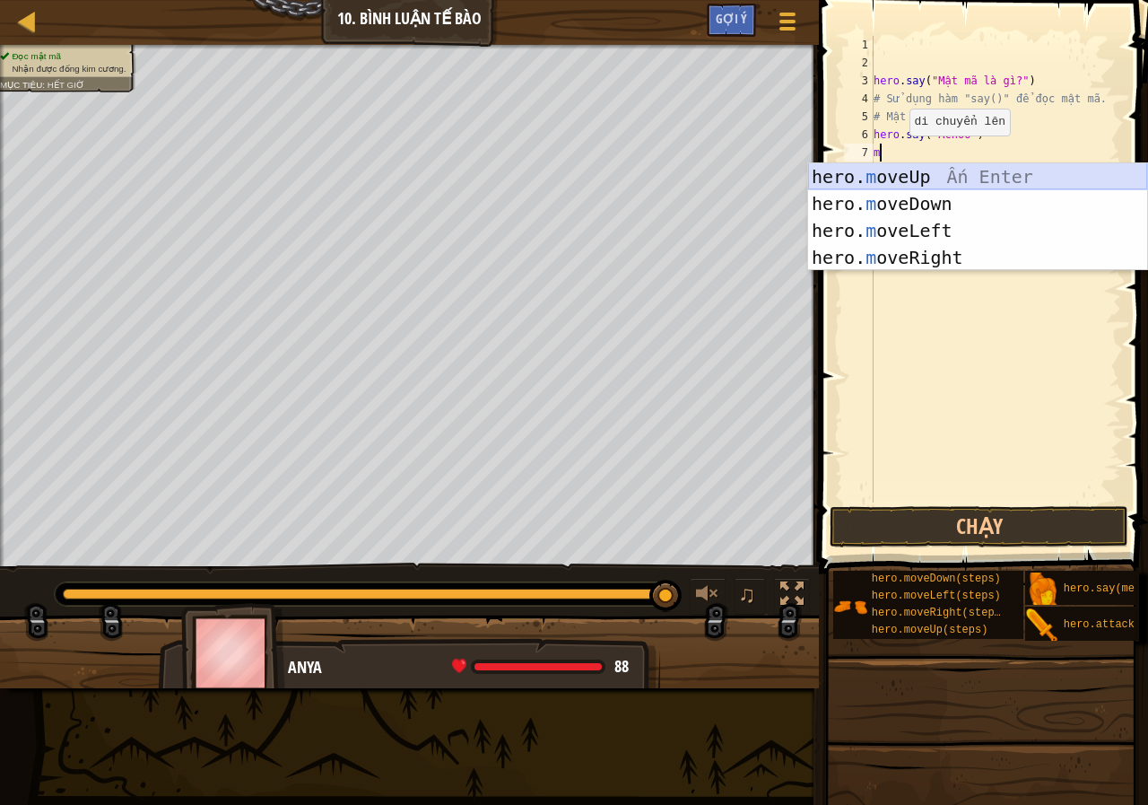
click at [907, 171] on div "hero. m oveUp Ấn Enter hero. m oveDown Ấn Enter hero. m oveLeft Ấn Enter hero. …" at bounding box center [977, 243] width 339 height 161
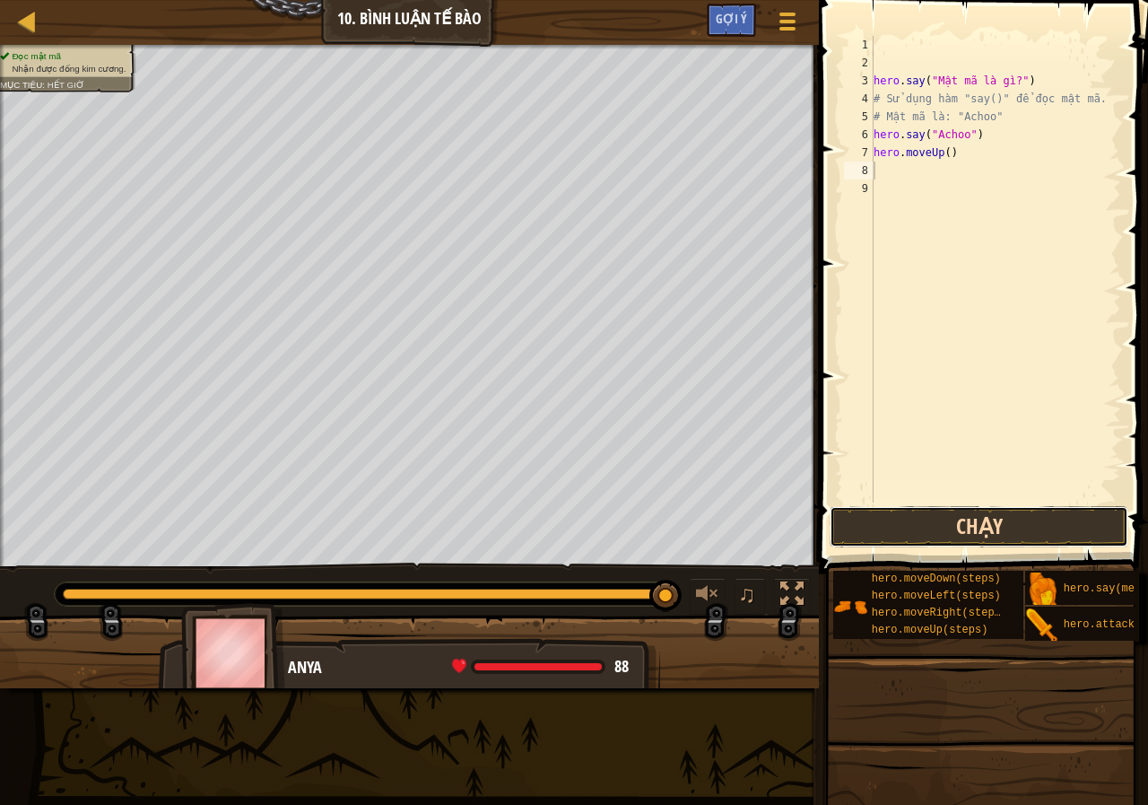
click at [920, 526] on button "Chạy" at bounding box center [979, 526] width 299 height 41
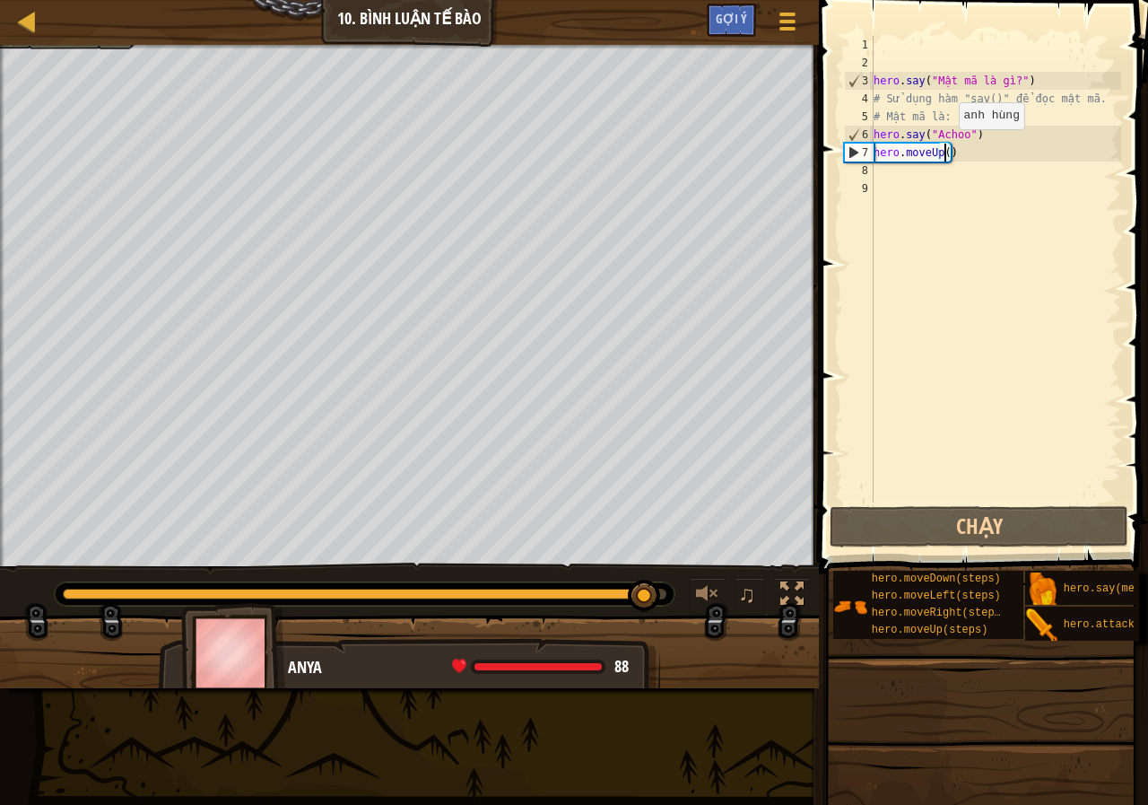
click at [944, 147] on div "hero . say ( "Mật mã là gì?" ) # Sử dụng hàm "say()" để đọc mật mã. # Mật mã là…" at bounding box center [995, 287] width 251 height 502
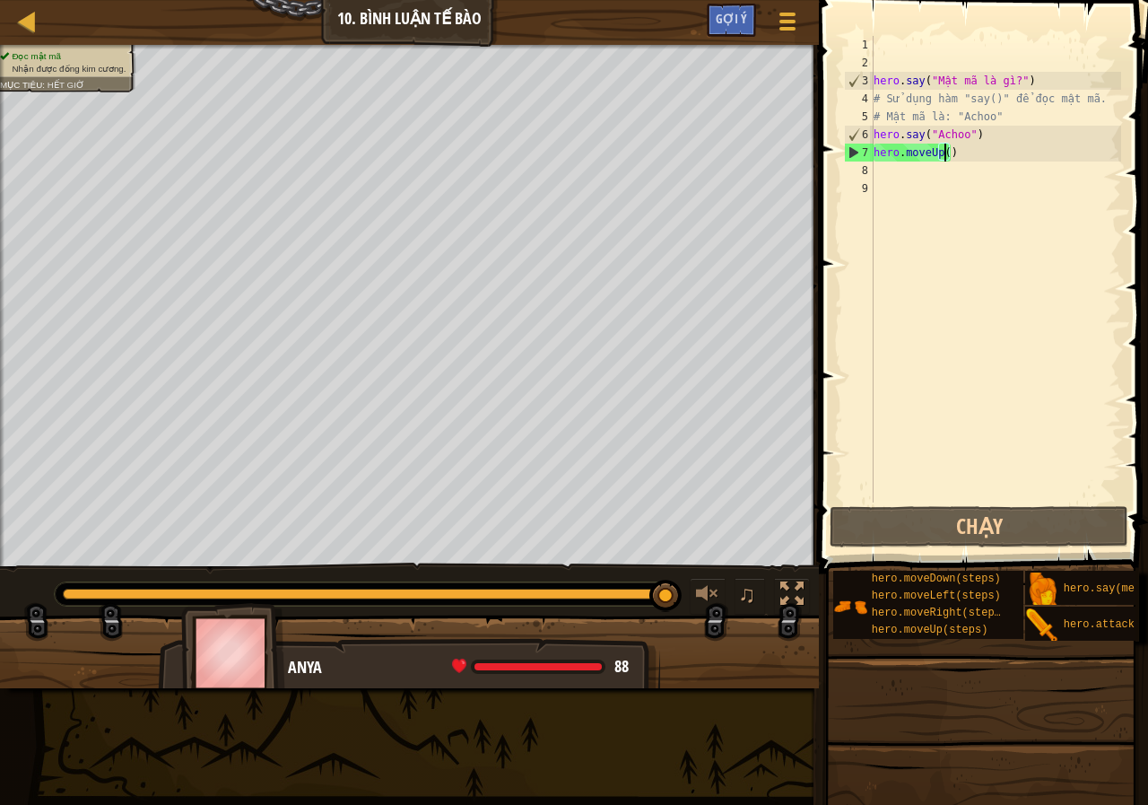
type textarea "hero.moveUp(2)"
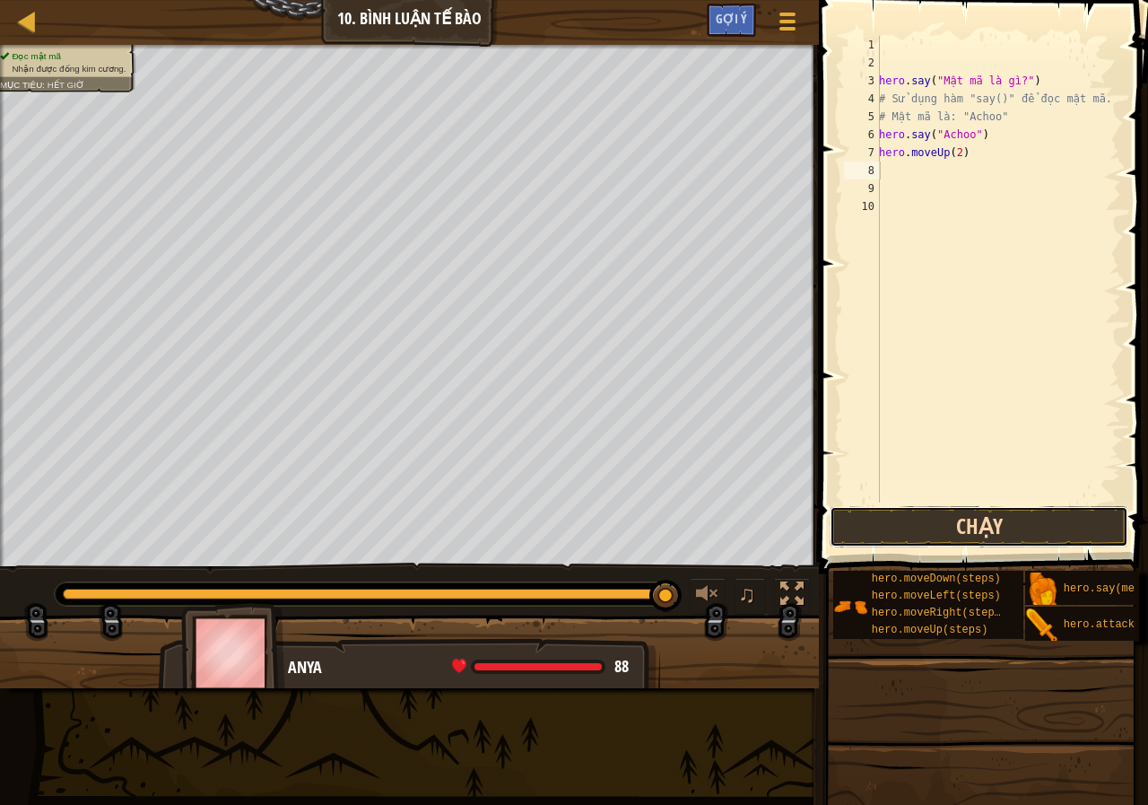
click at [918, 529] on button "Chạy" at bounding box center [979, 526] width 299 height 41
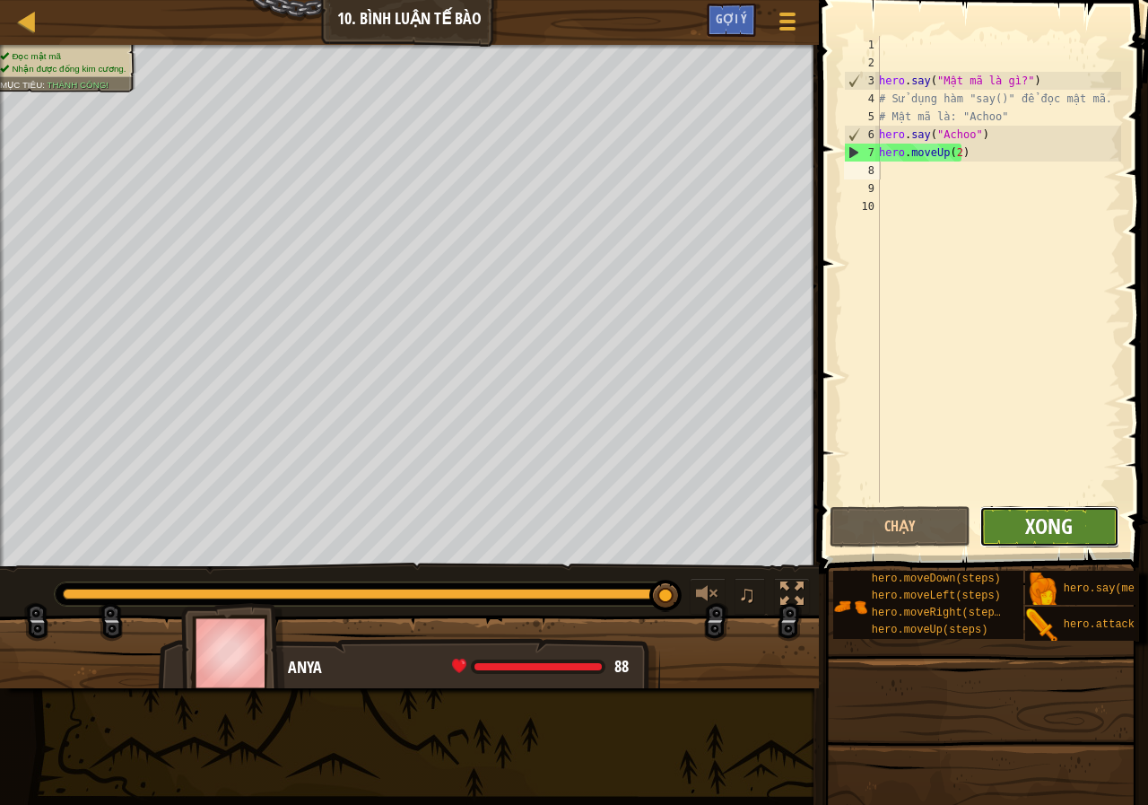
click at [1049, 529] on span "Xong" at bounding box center [1049, 525] width 48 height 29
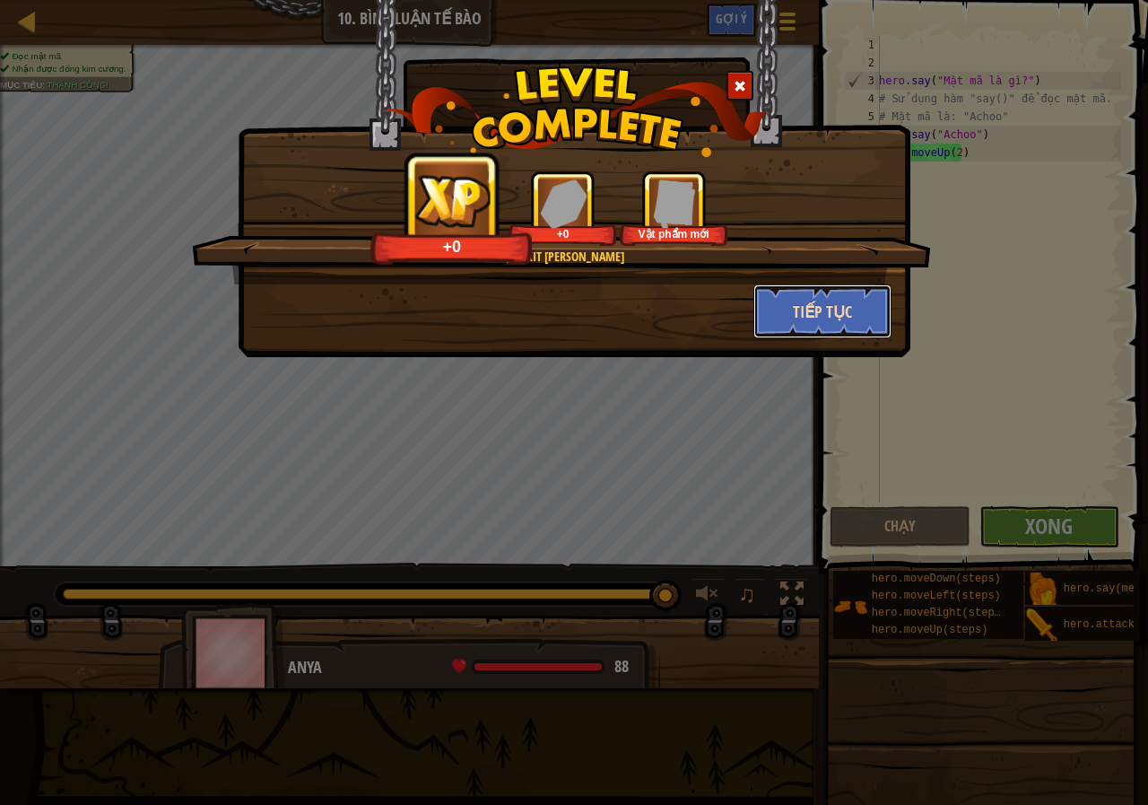
click at [860, 314] on button "Tiếp tục" at bounding box center [822, 311] width 139 height 54
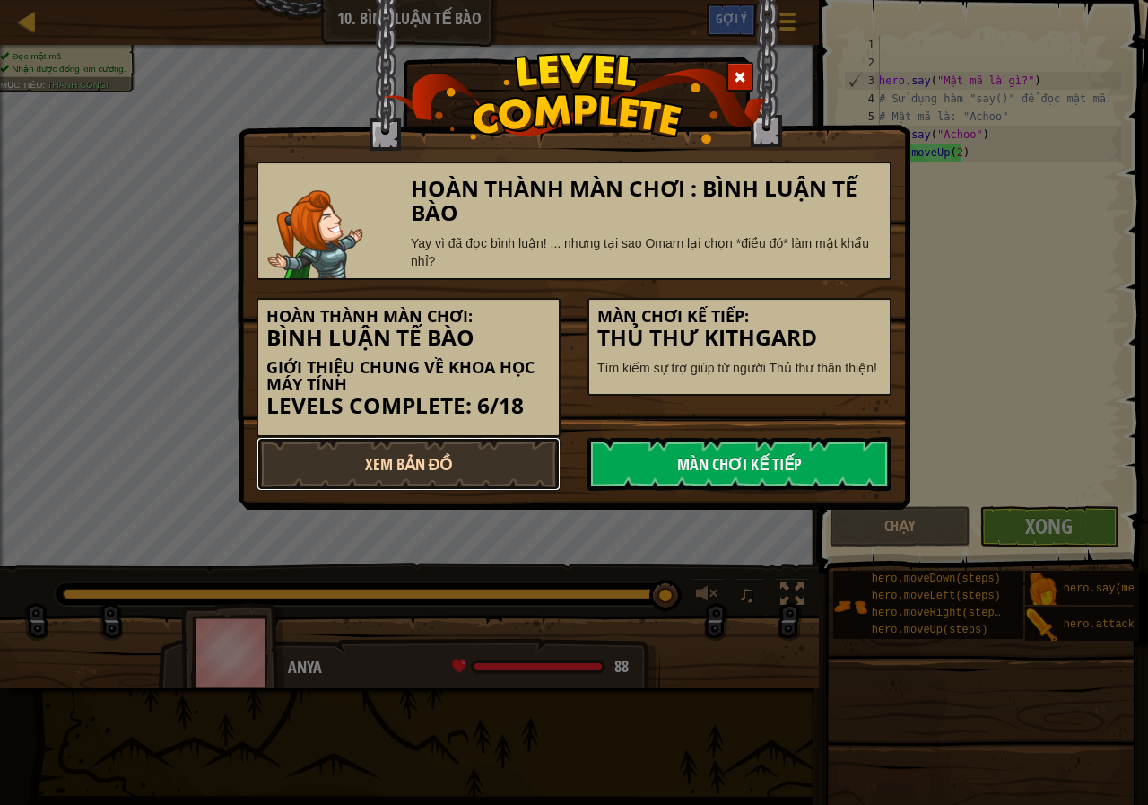
click at [454, 448] on link "Xem Bản Đồ" at bounding box center [409, 464] width 304 height 54
select select "vi"
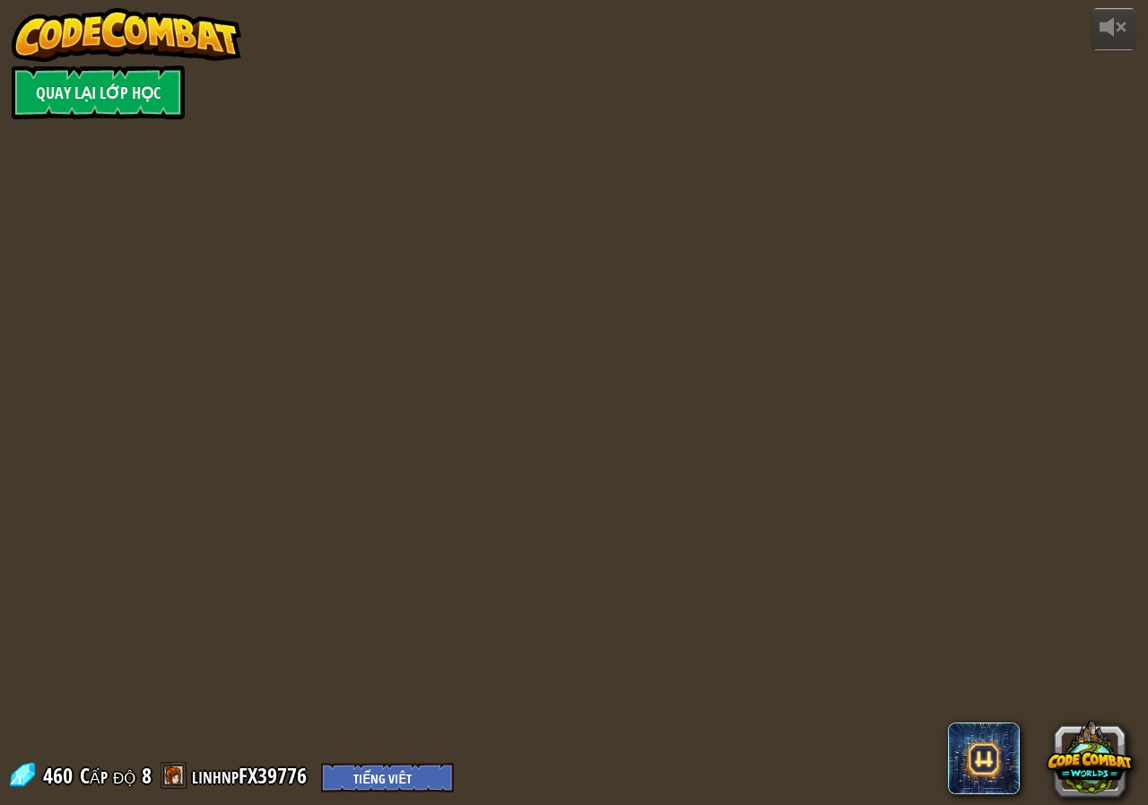
select select "vi"
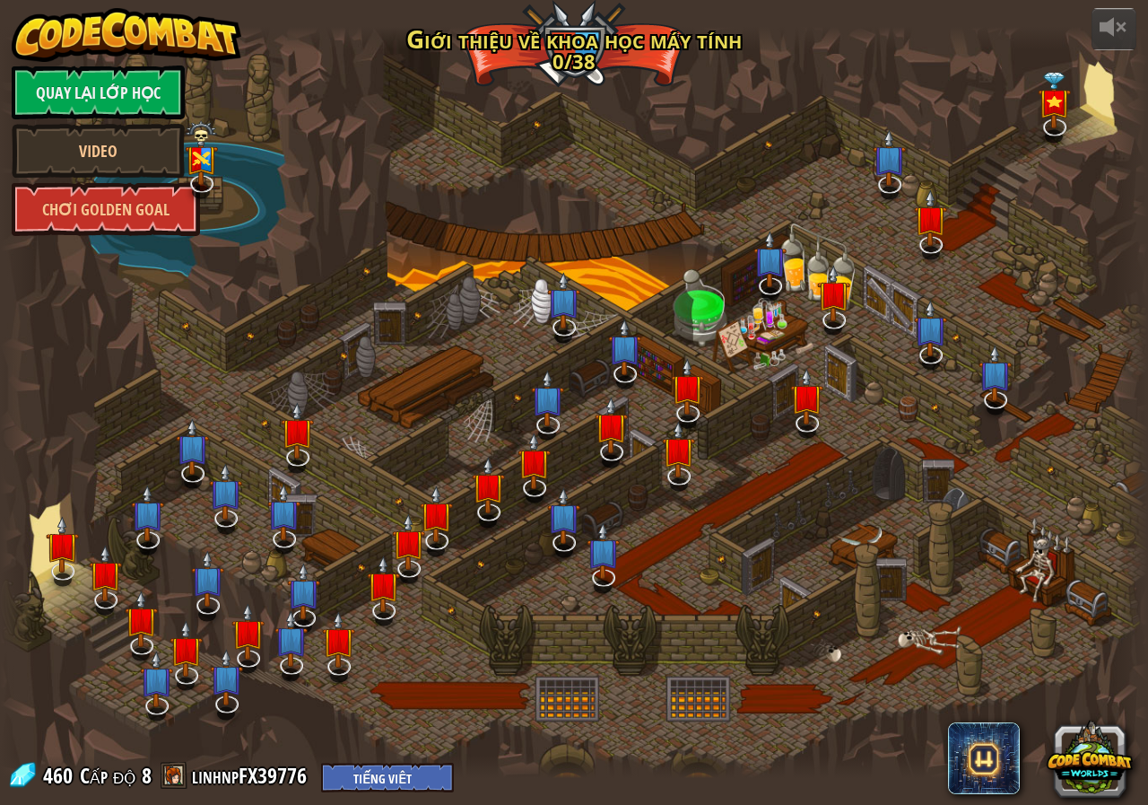
select select "vi"
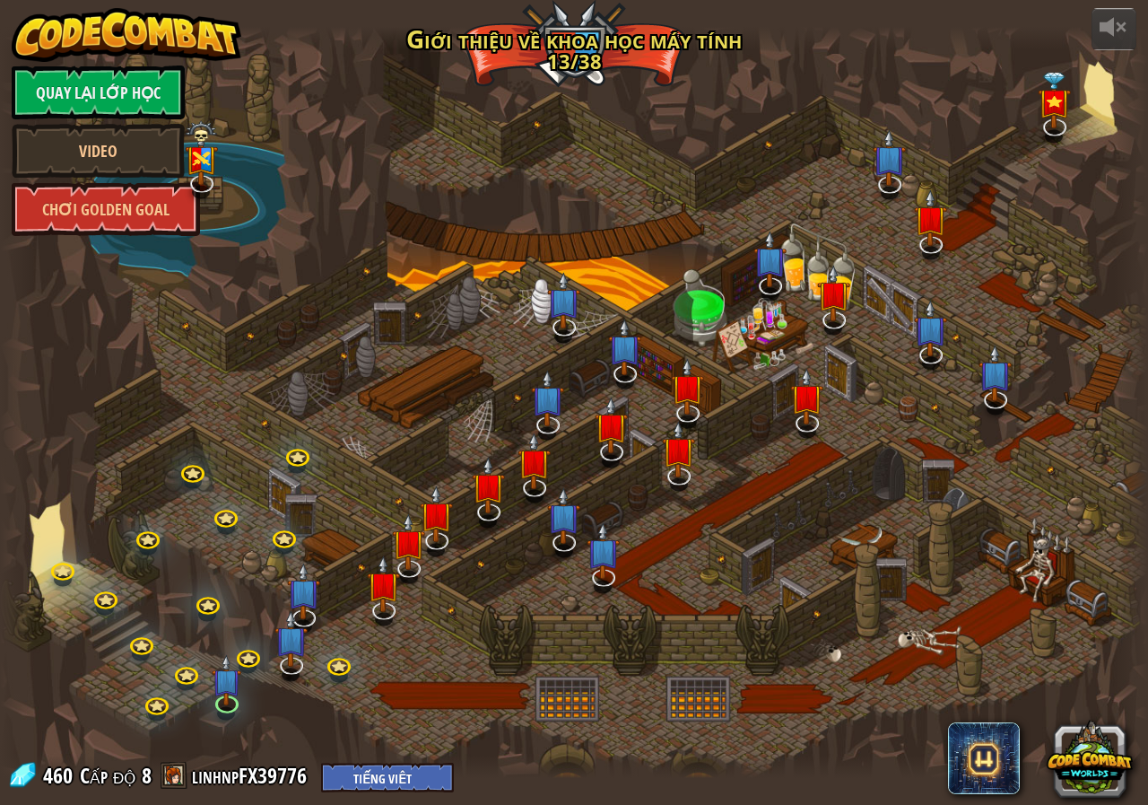
select select "vi"
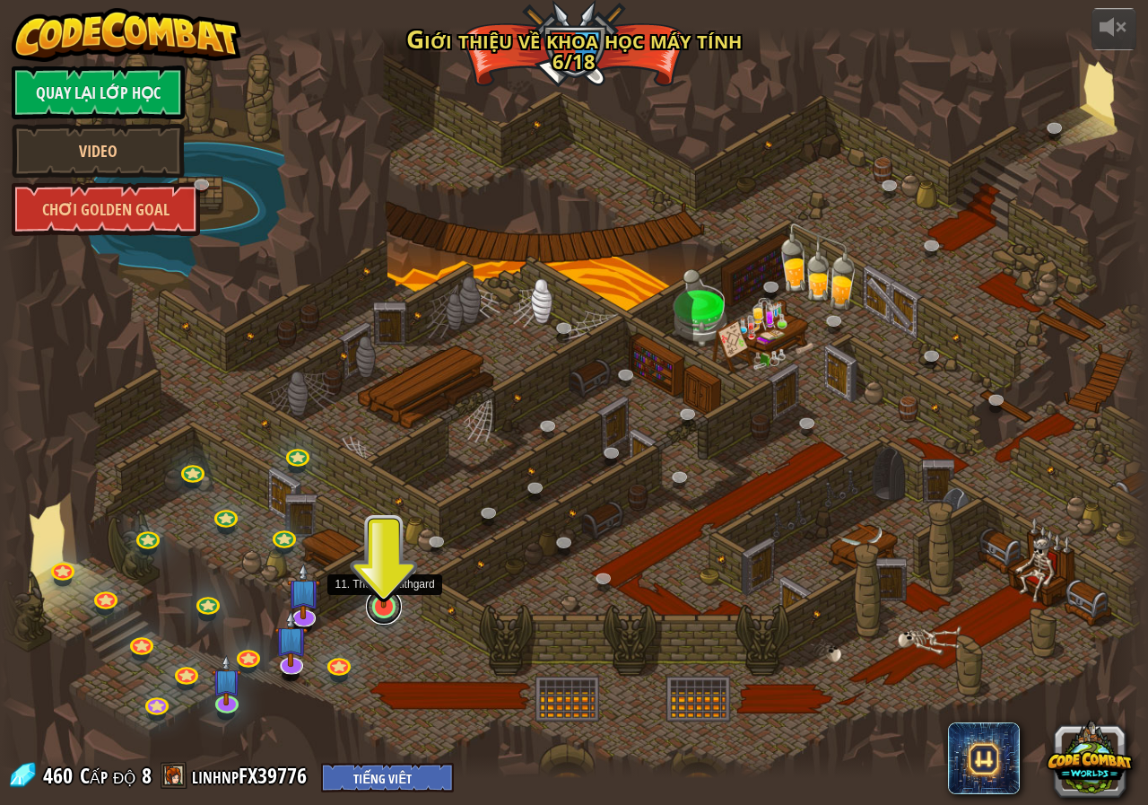
click at [386, 609] on link at bounding box center [384, 606] width 36 height 36
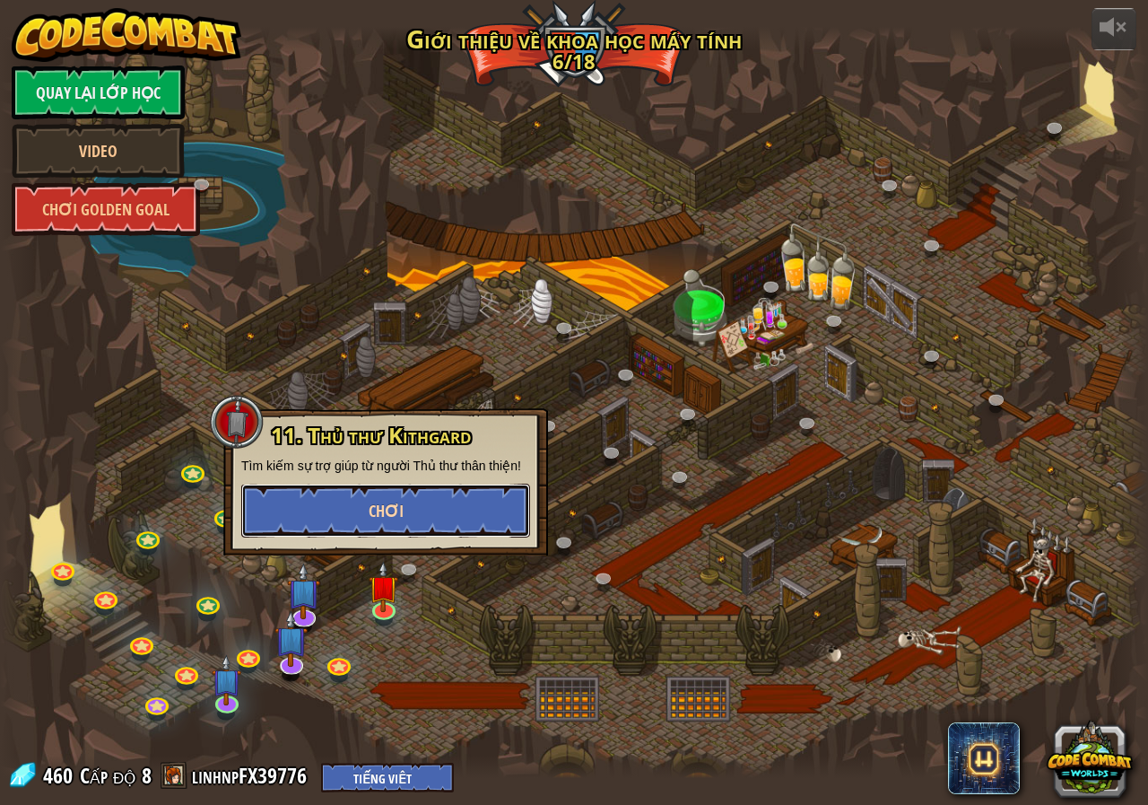
click at [418, 516] on button "Chơi" at bounding box center [385, 510] width 289 height 54
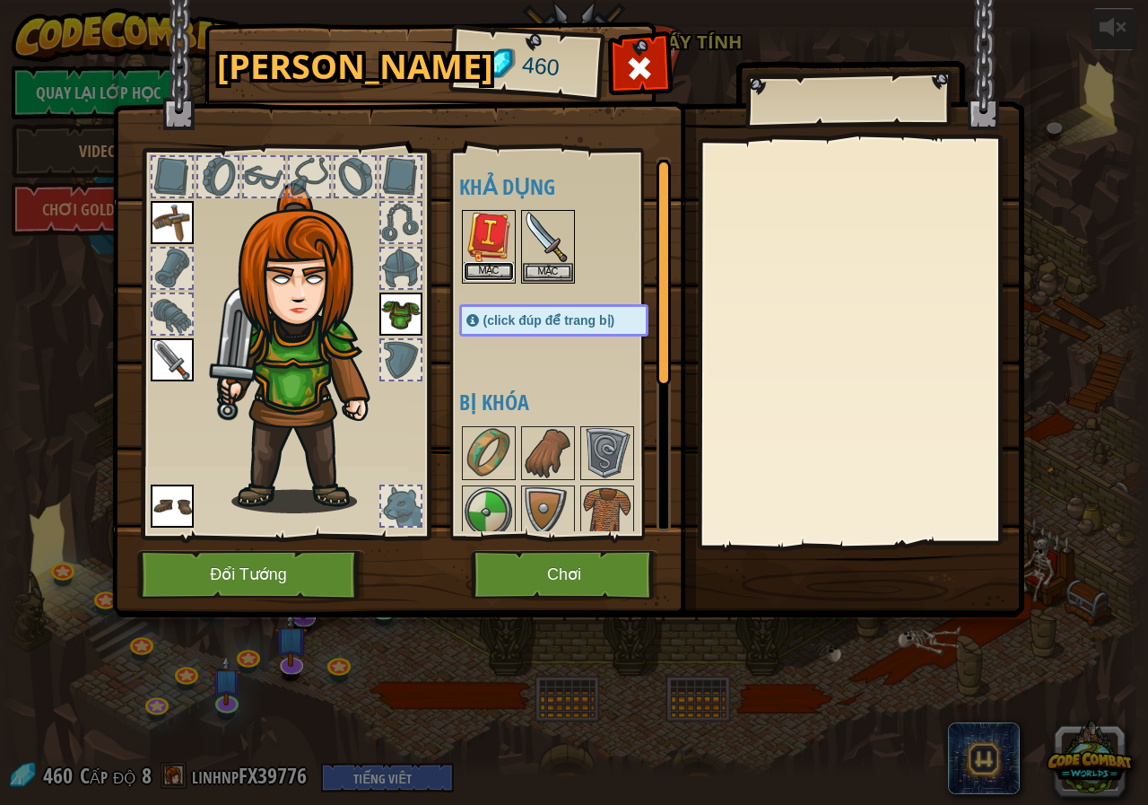
click at [497, 272] on button "Mặc" at bounding box center [489, 271] width 50 height 19
click at [497, 2] on body "powered by Quay lại Lớp Học Video Chơi Golden Goal 25. Cổng Kithgard (Bị khóa) …" at bounding box center [574, 1] width 1148 height 2
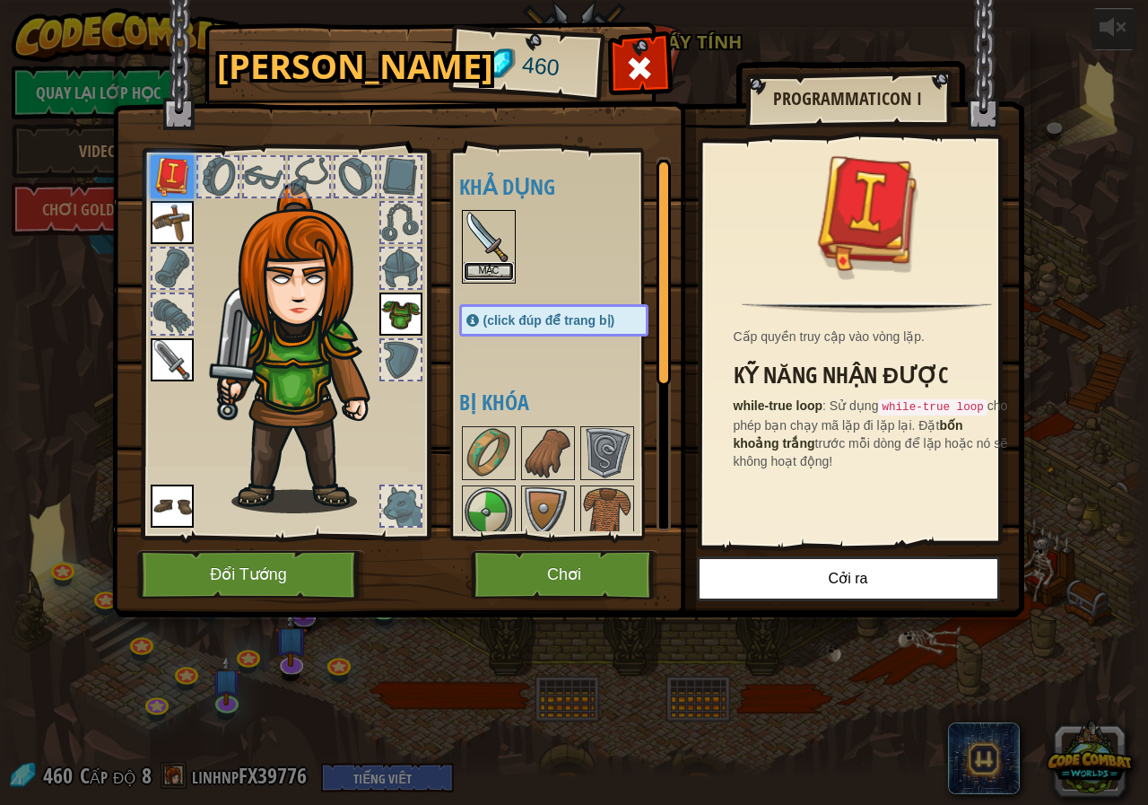
click at [494, 275] on button "Mặc" at bounding box center [489, 271] width 50 height 19
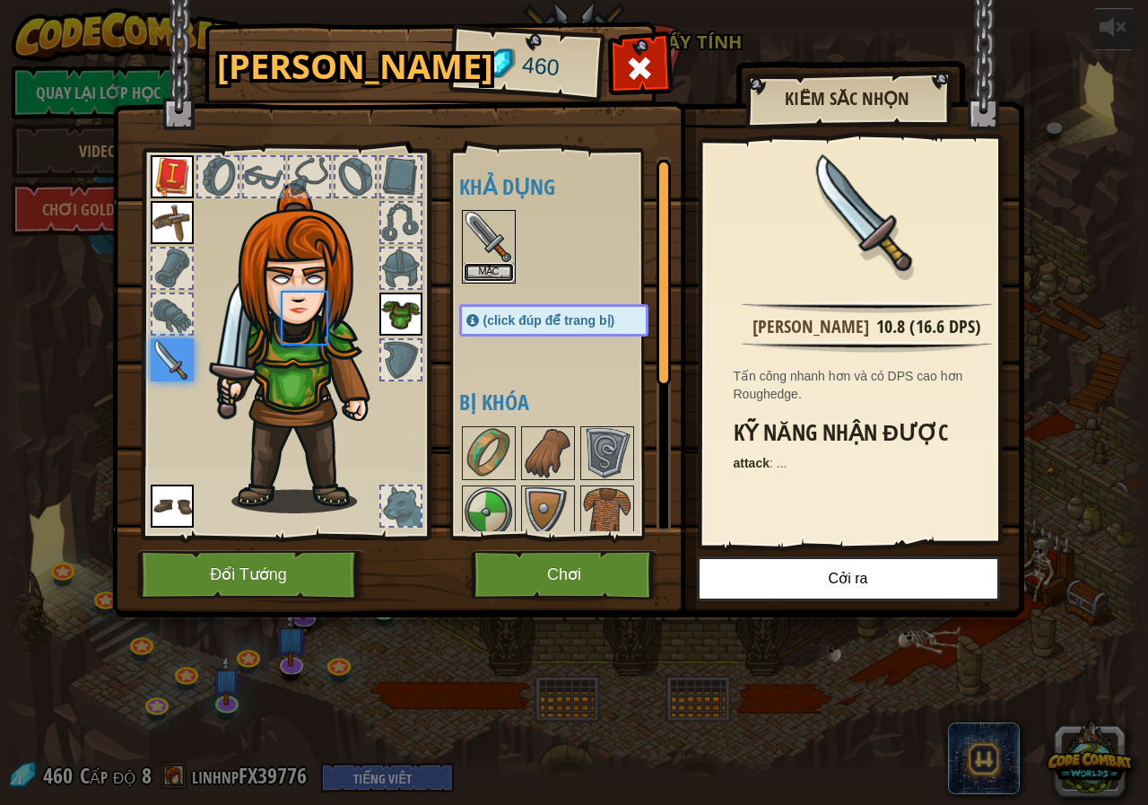
click at [494, 275] on button "Mặc" at bounding box center [489, 272] width 50 height 19
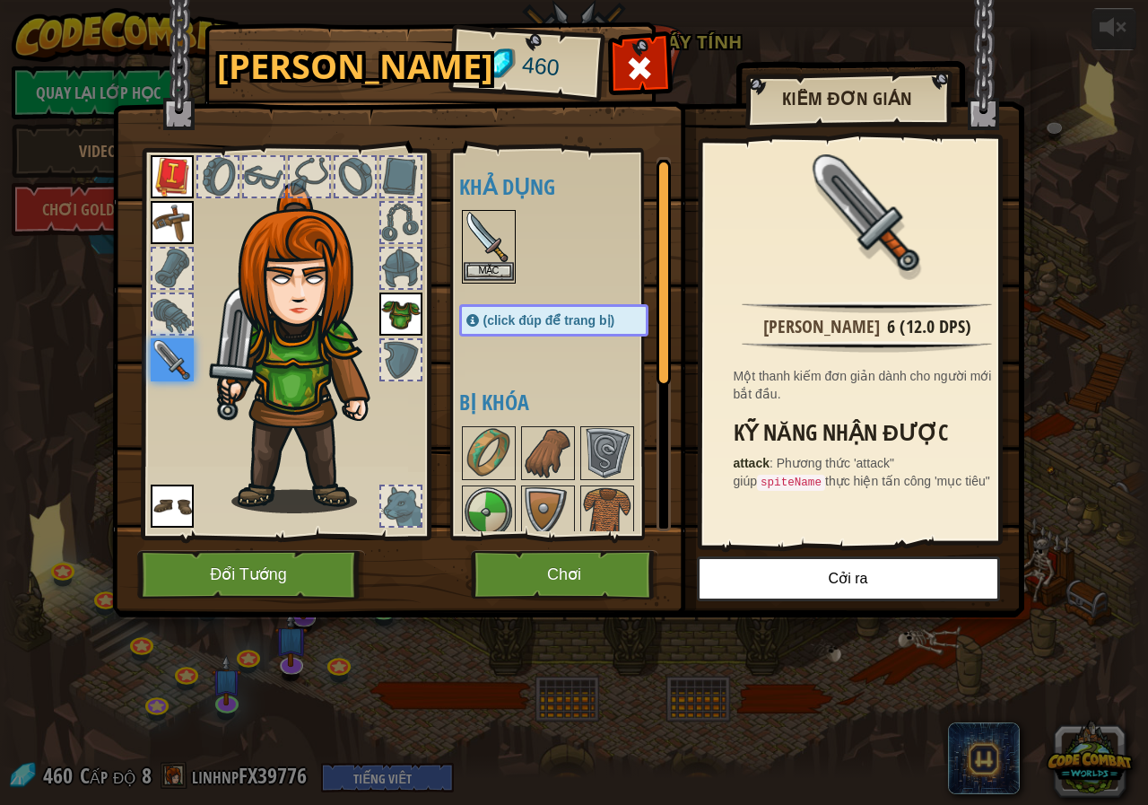
click at [491, 243] on img at bounding box center [489, 237] width 50 height 50
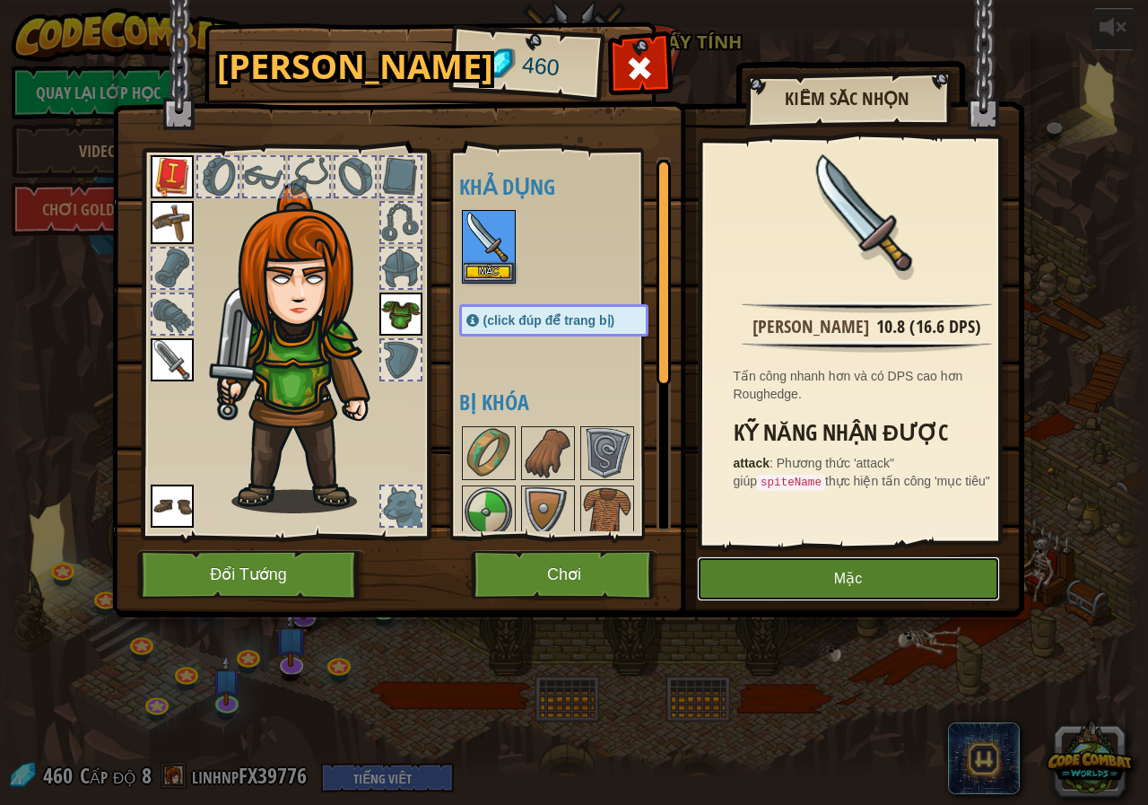
drag, startPoint x: 728, startPoint y: 575, endPoint x: 657, endPoint y: 544, distance: 77.1
click at [728, 570] on button "Mặc" at bounding box center [848, 578] width 303 height 45
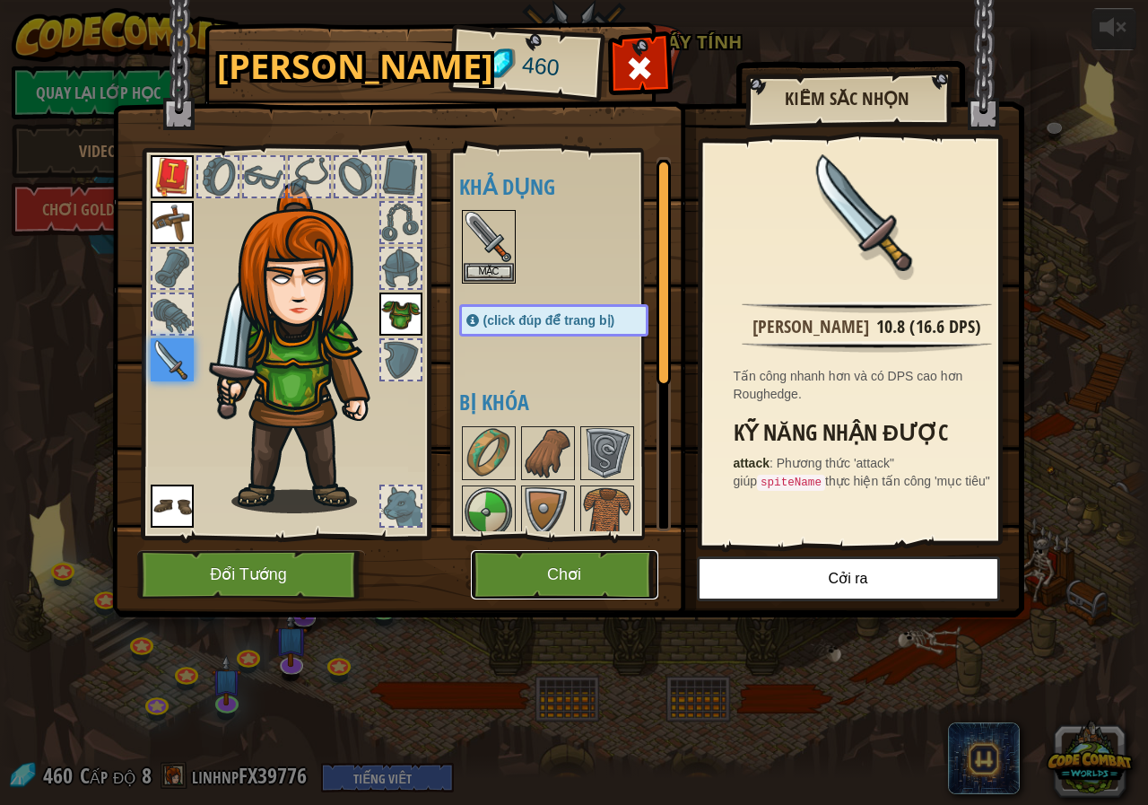
click at [598, 570] on button "Chơi" at bounding box center [564, 574] width 187 height 49
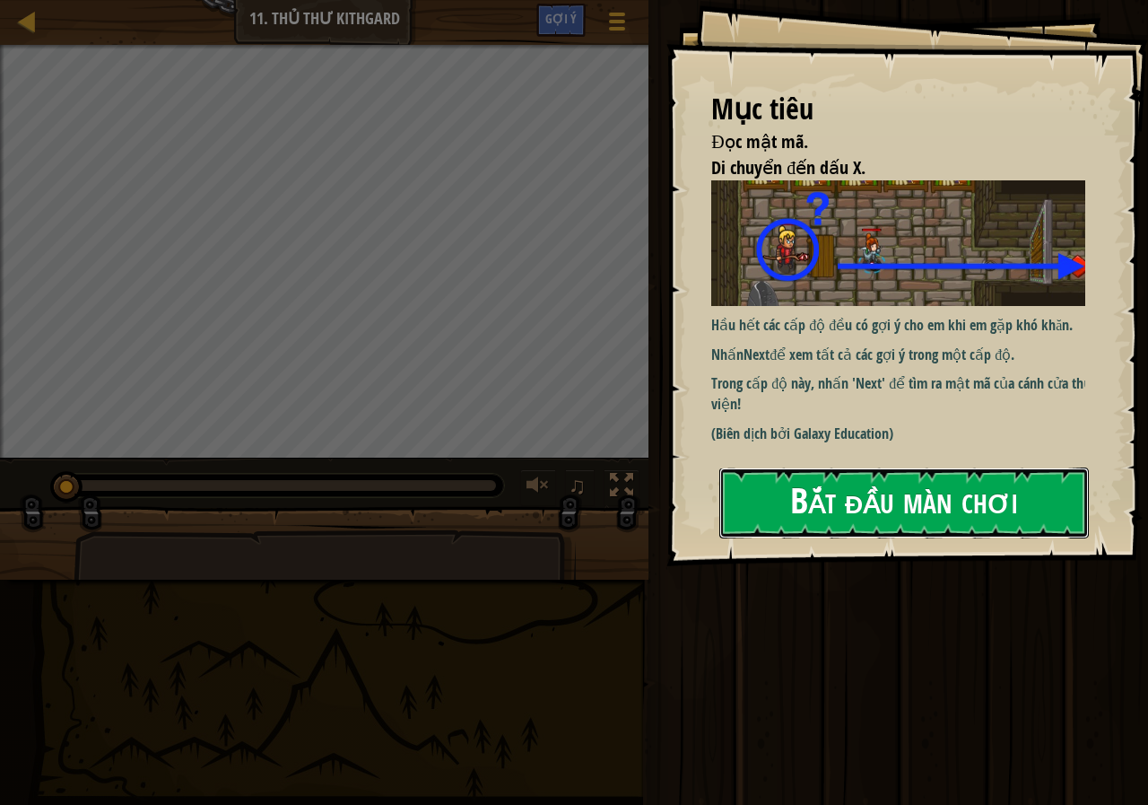
click at [855, 508] on button "Bắt đầu màn chơi" at bounding box center [904, 502] width 370 height 71
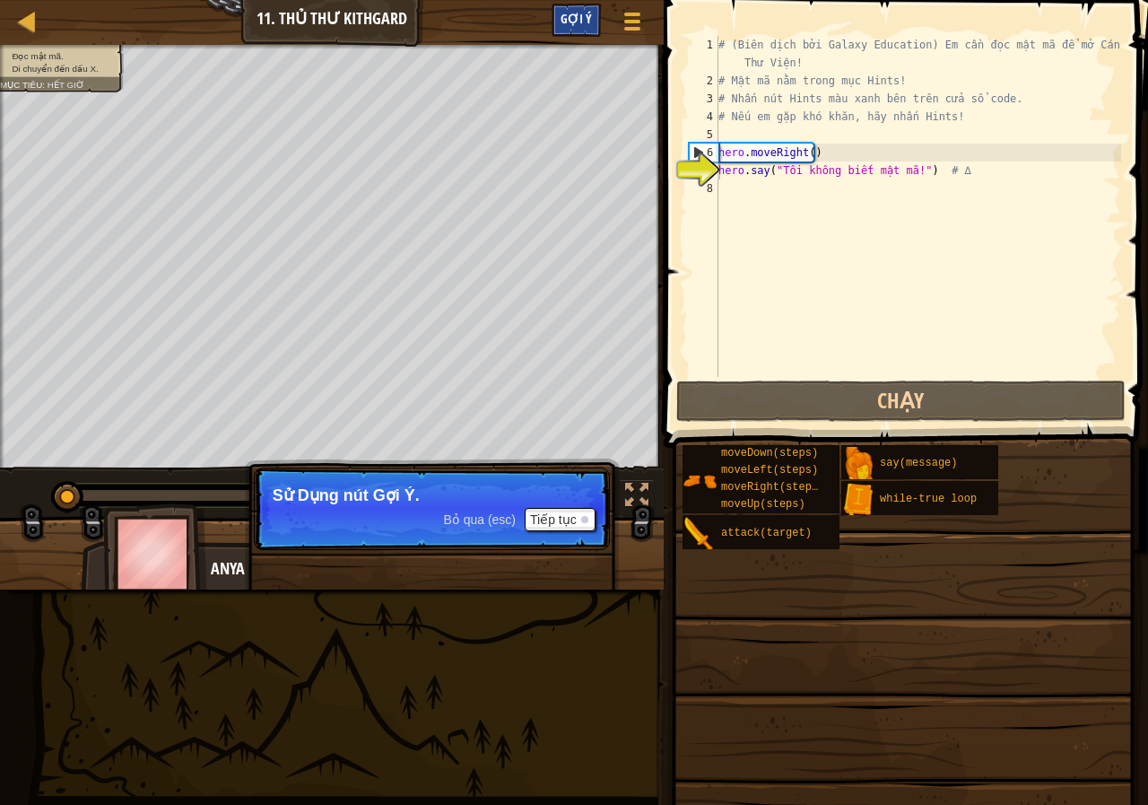
click at [588, 14] on span "Gợi ý" at bounding box center [576, 18] width 31 height 17
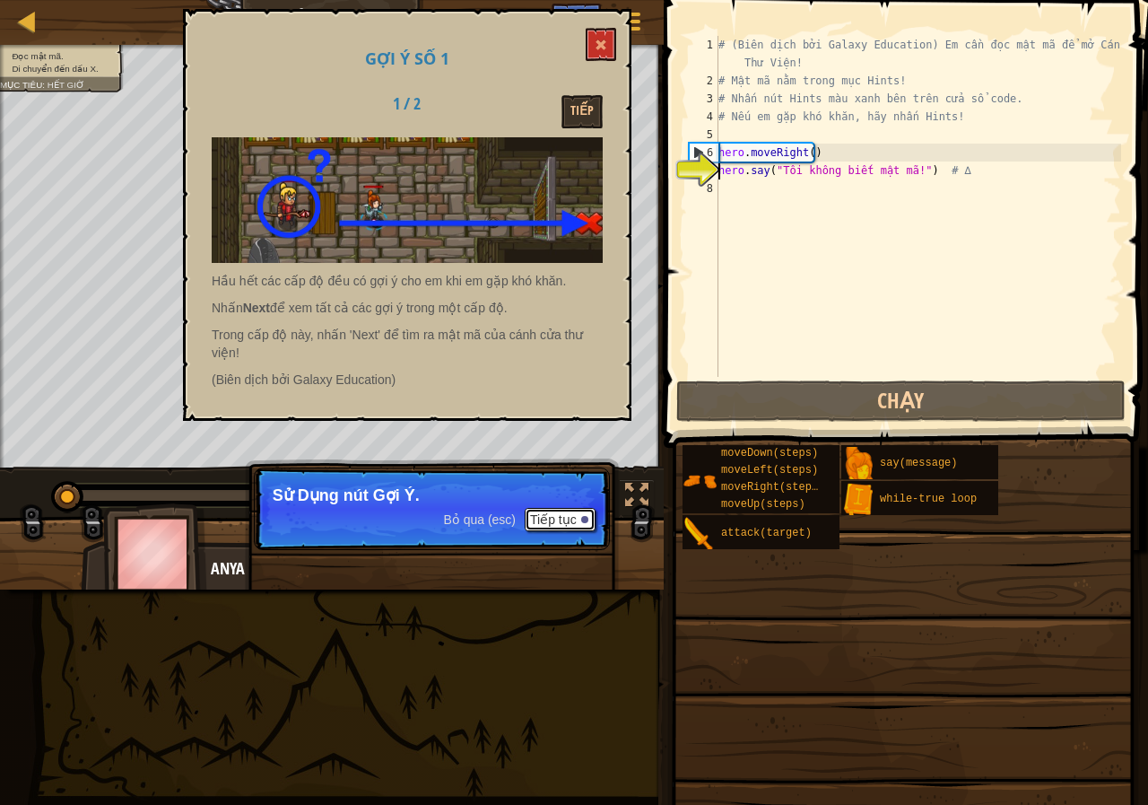
click at [556, 515] on button "Tiếp tục" at bounding box center [560, 519] width 71 height 23
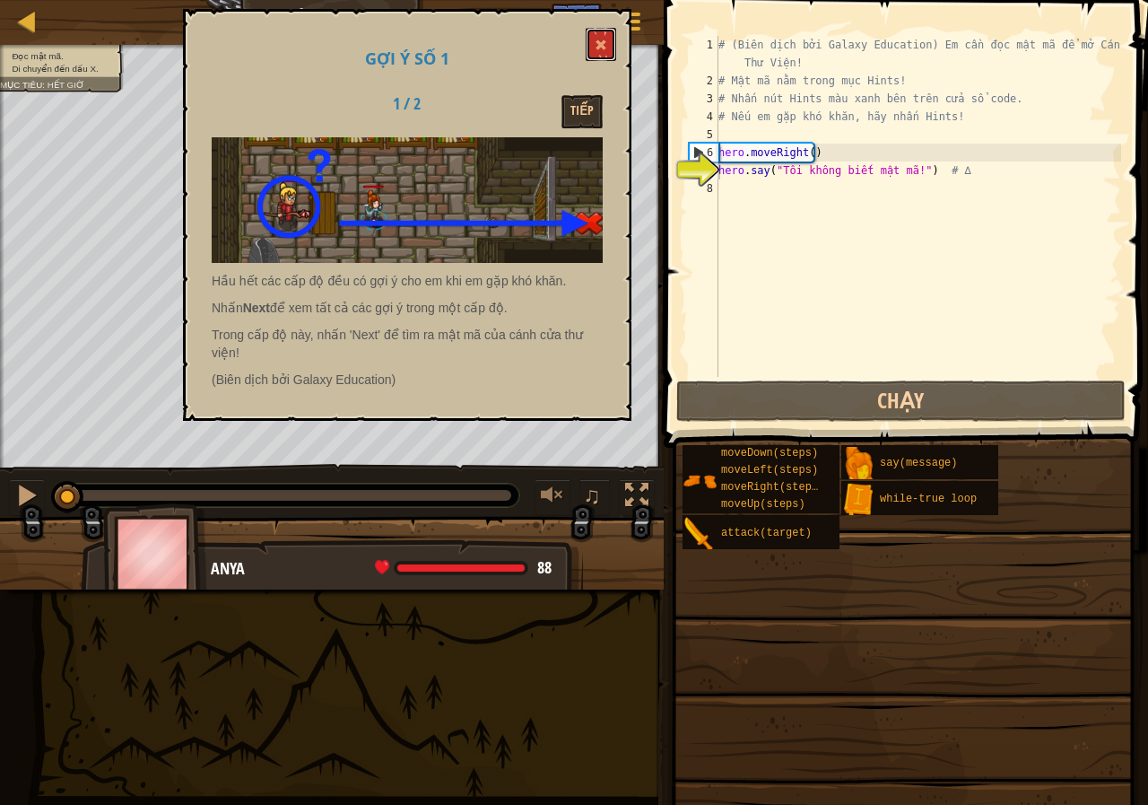
click at [596, 46] on button at bounding box center [601, 44] width 30 height 33
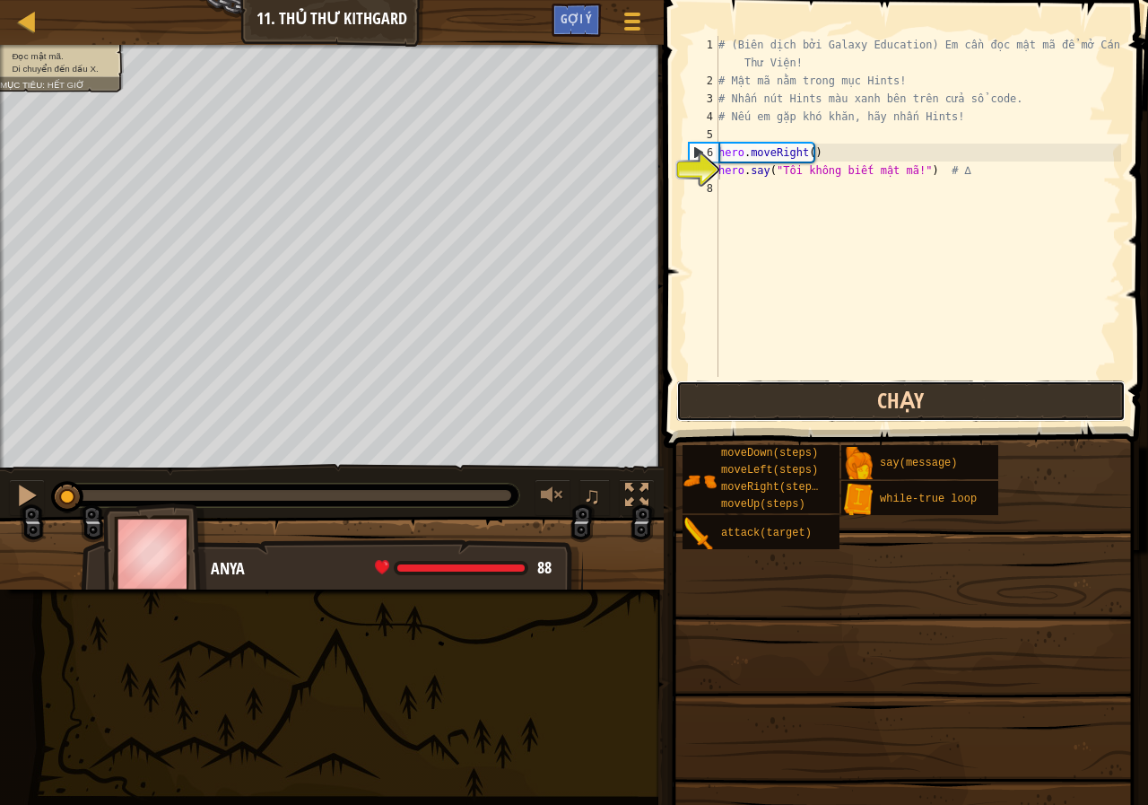
click at [827, 397] on button "Chạy" at bounding box center [900, 400] width 449 height 41
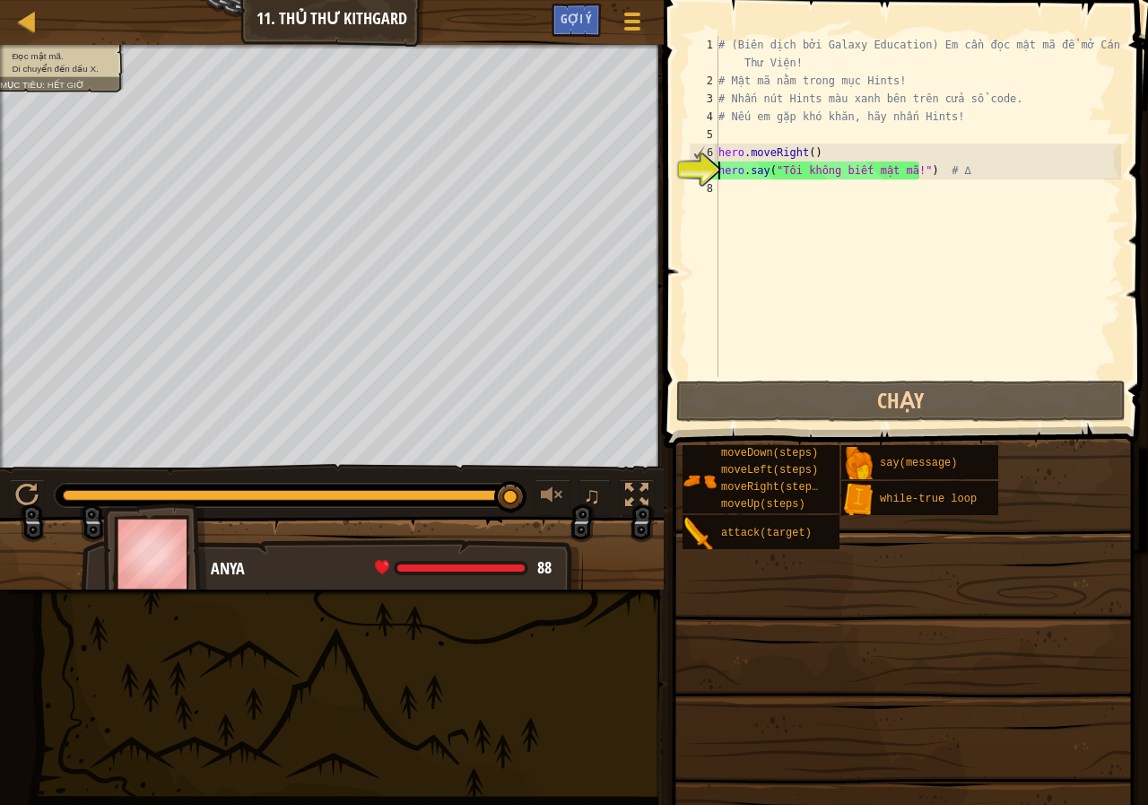
click at [832, 186] on div "# (Biên dịch bởi Galaxy Education) Em cần đọc mật mã để mở Cánh Cửa Thư Viện! #…" at bounding box center [918, 233] width 406 height 395
drag, startPoint x: 779, startPoint y: 173, endPoint x: 908, endPoint y: 170, distance: 129.2
click at [908, 170] on div "# (Biên dịch bởi Galaxy Education) Em cần đọc mật mã để mở Cánh Cửa Thư Viện! #…" at bounding box center [918, 233] width 406 height 395
click at [585, 13] on span "Gợi ý" at bounding box center [576, 18] width 31 height 17
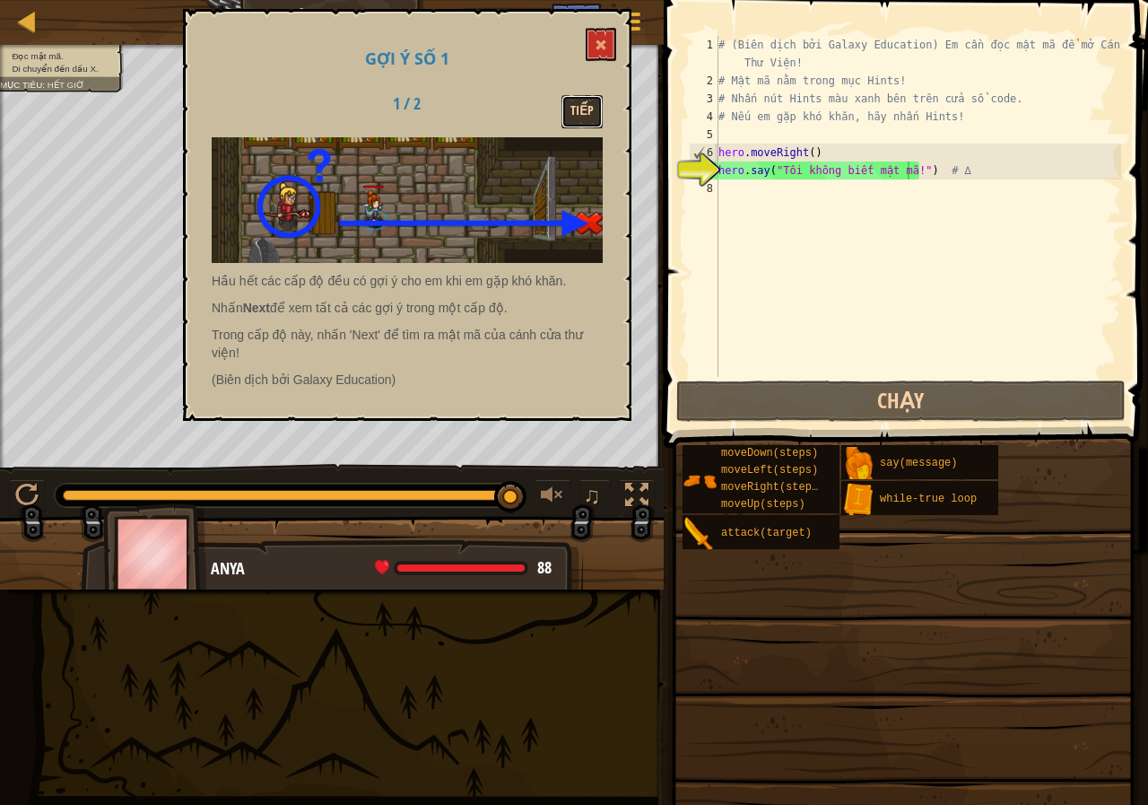
click at [576, 117] on button "Tiếp" at bounding box center [581, 111] width 41 height 33
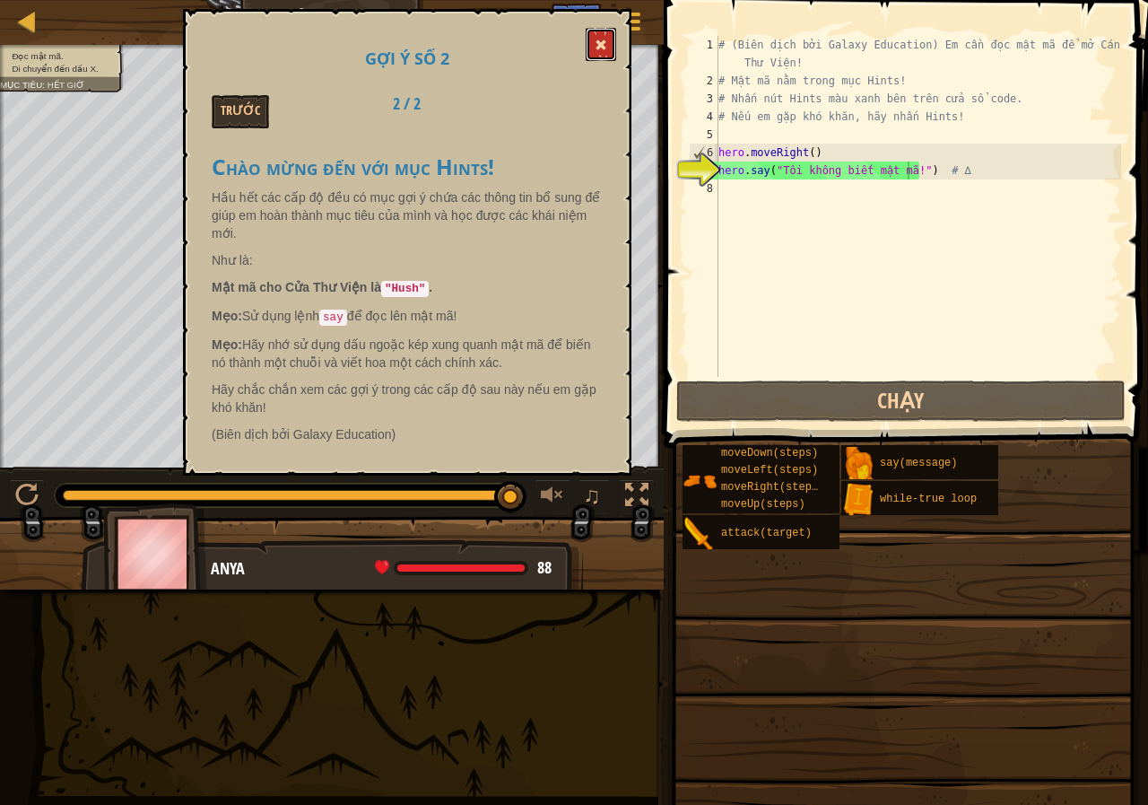
click at [601, 48] on button at bounding box center [601, 44] width 30 height 33
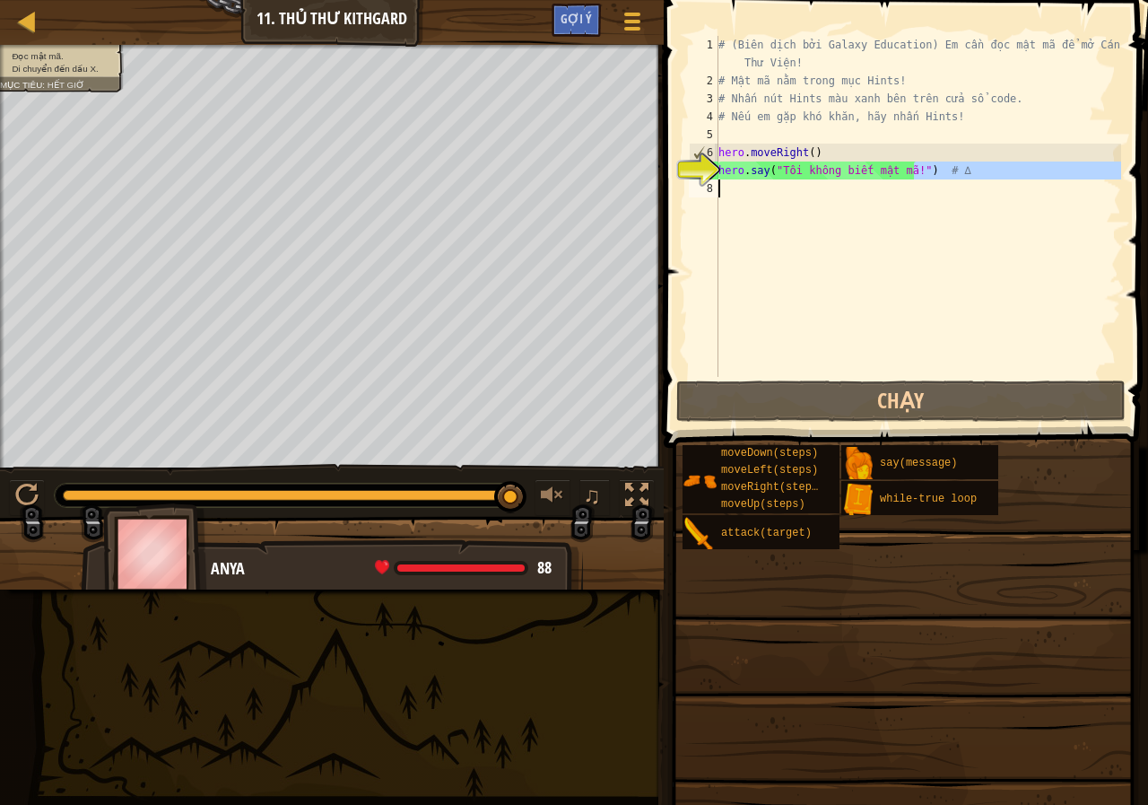
drag, startPoint x: 911, startPoint y: 167, endPoint x: 797, endPoint y: 195, distance: 117.3
click at [797, 195] on div "# (Biên dịch bởi Galaxy Education) Em cần đọc mật mã để mở Cánh Cửa Thư Viện! #…" at bounding box center [918, 233] width 406 height 395
drag, startPoint x: 906, startPoint y: 170, endPoint x: 766, endPoint y: 170, distance: 139.9
click at [779, 174] on div "# (Biên dịch bởi Galaxy Education) Em cần đọc mật mã để mở Cánh Cửa Thư Viện! #…" at bounding box center [918, 233] width 406 height 395
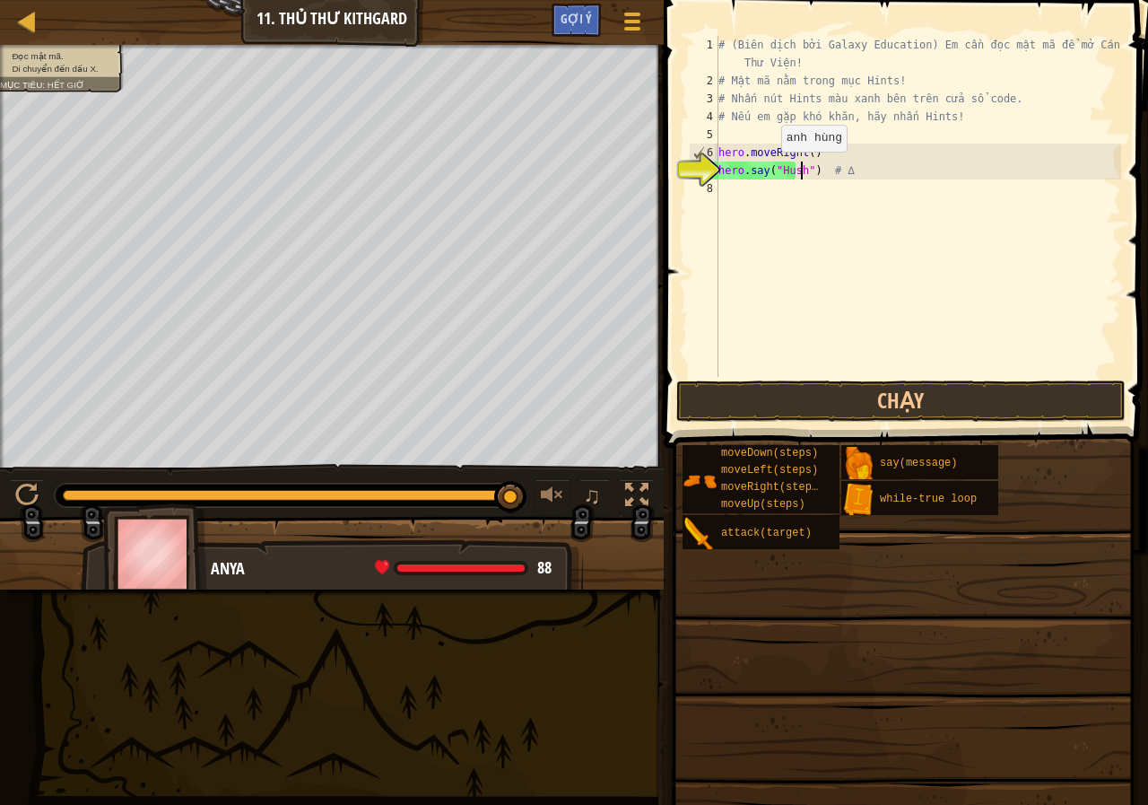
scroll to position [8, 1]
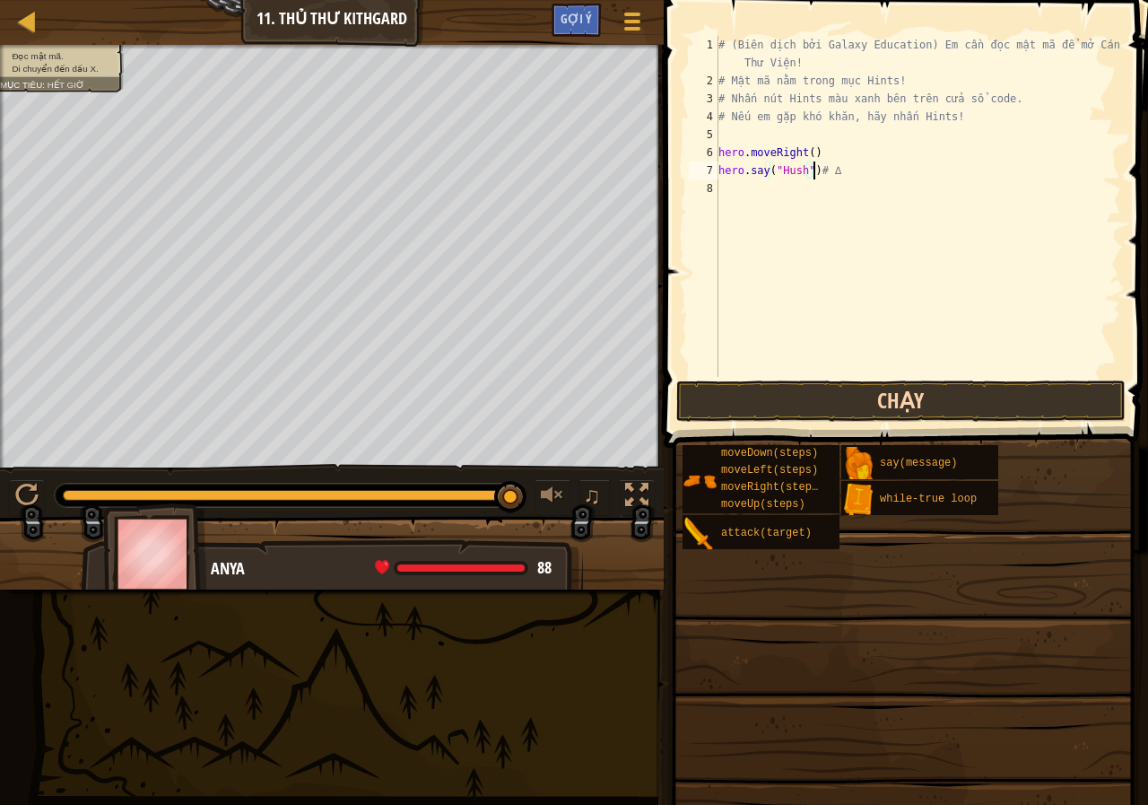
type textarea "hero.say("Hush")# ∆"
click at [817, 402] on button "Chạy" at bounding box center [900, 400] width 449 height 41
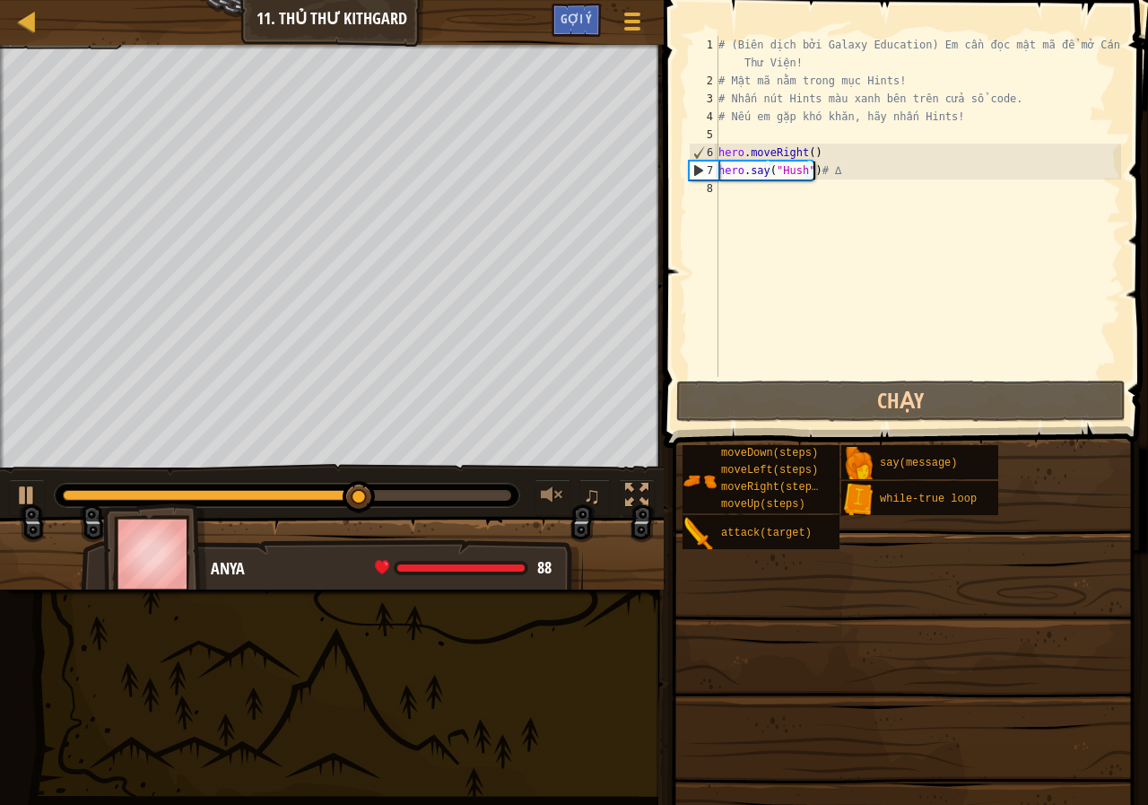
click at [774, 189] on div "# (Biên dịch bởi Galaxy Education) Em cần đọc mật mã để mở Cánh Cửa Thư Viện! #…" at bounding box center [918, 233] width 406 height 395
type textarea "h"
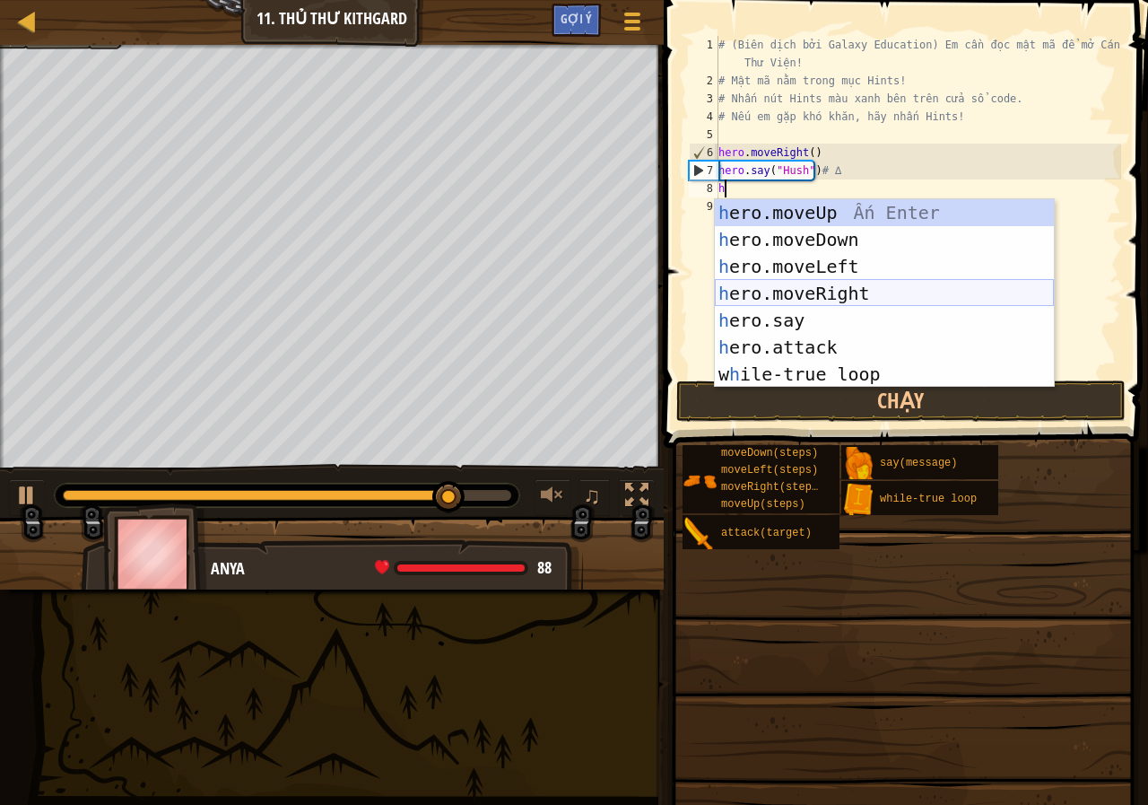
click at [824, 301] on div "h ero.moveUp Ấn Enter h ero.moveDown Ấn Enter h ero.moveLeft Ấn Enter h ero.mov…" at bounding box center [884, 320] width 339 height 242
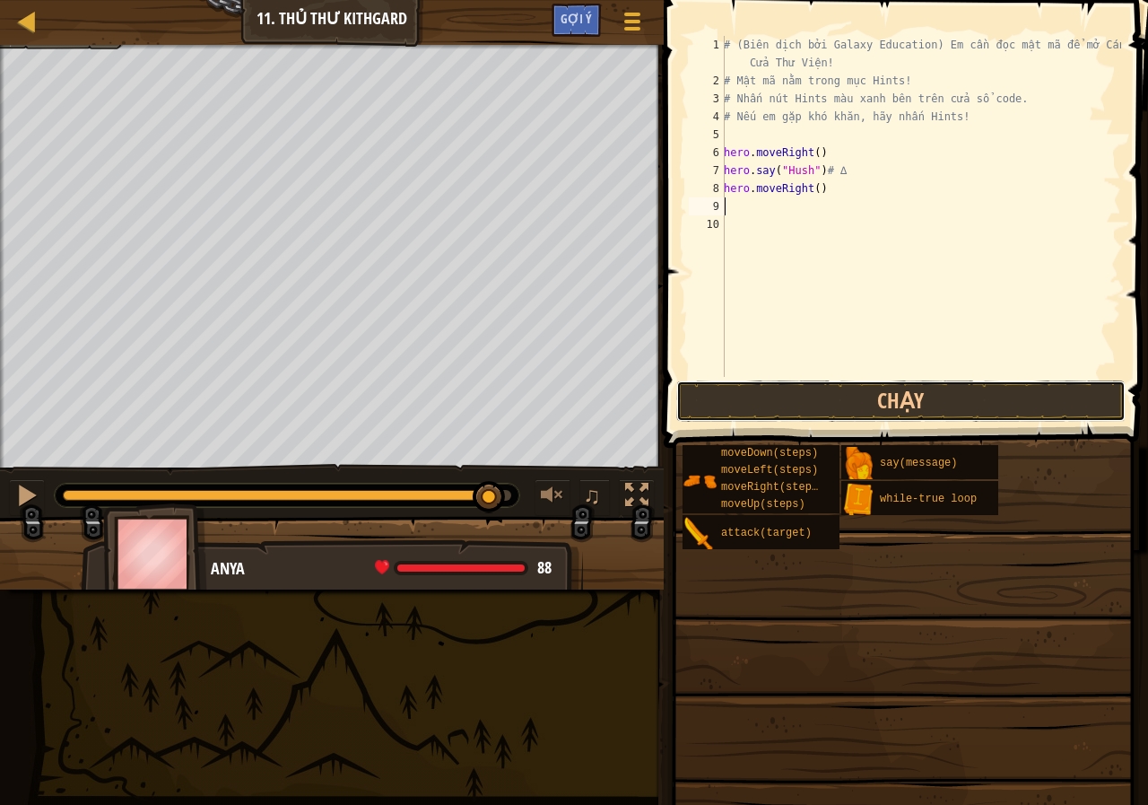
drag, startPoint x: 884, startPoint y: 407, endPoint x: 840, endPoint y: 378, distance: 53.7
click at [884, 405] on button "Chạy" at bounding box center [900, 400] width 449 height 41
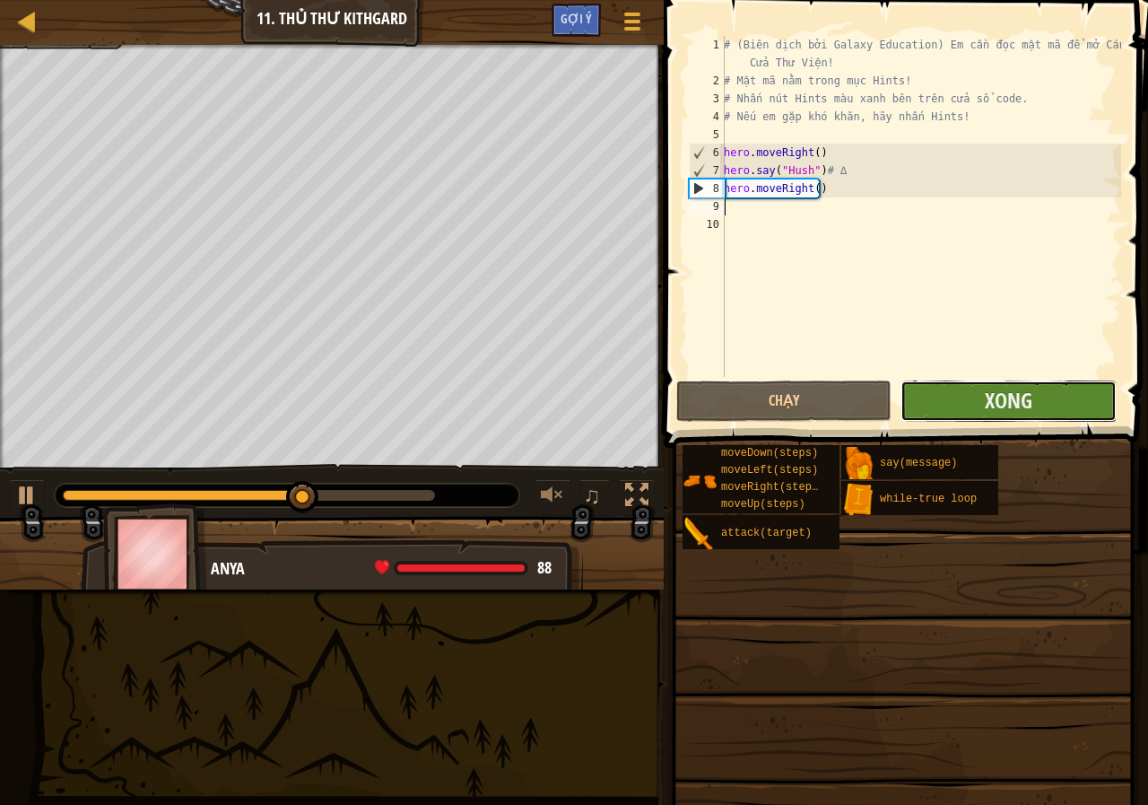
click at [927, 413] on button "Xong" at bounding box center [1007, 400] width 215 height 41
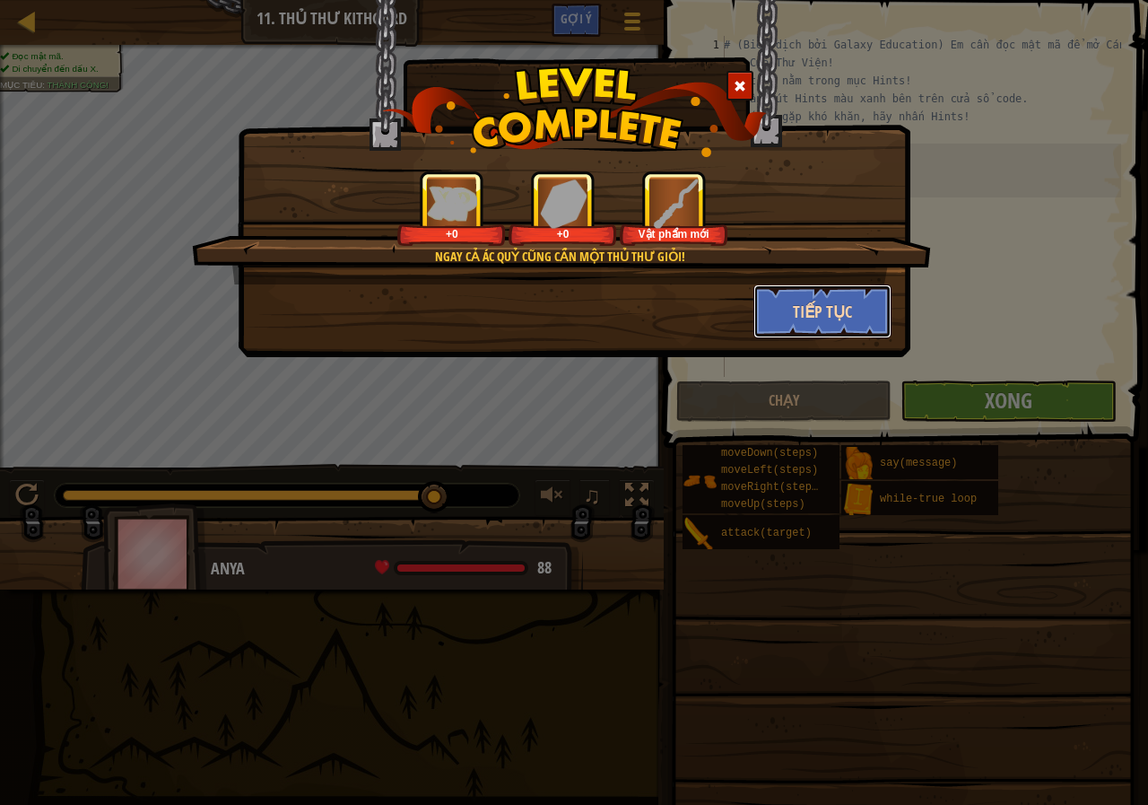
click at [832, 309] on button "Tiếp tục" at bounding box center [822, 311] width 139 height 54
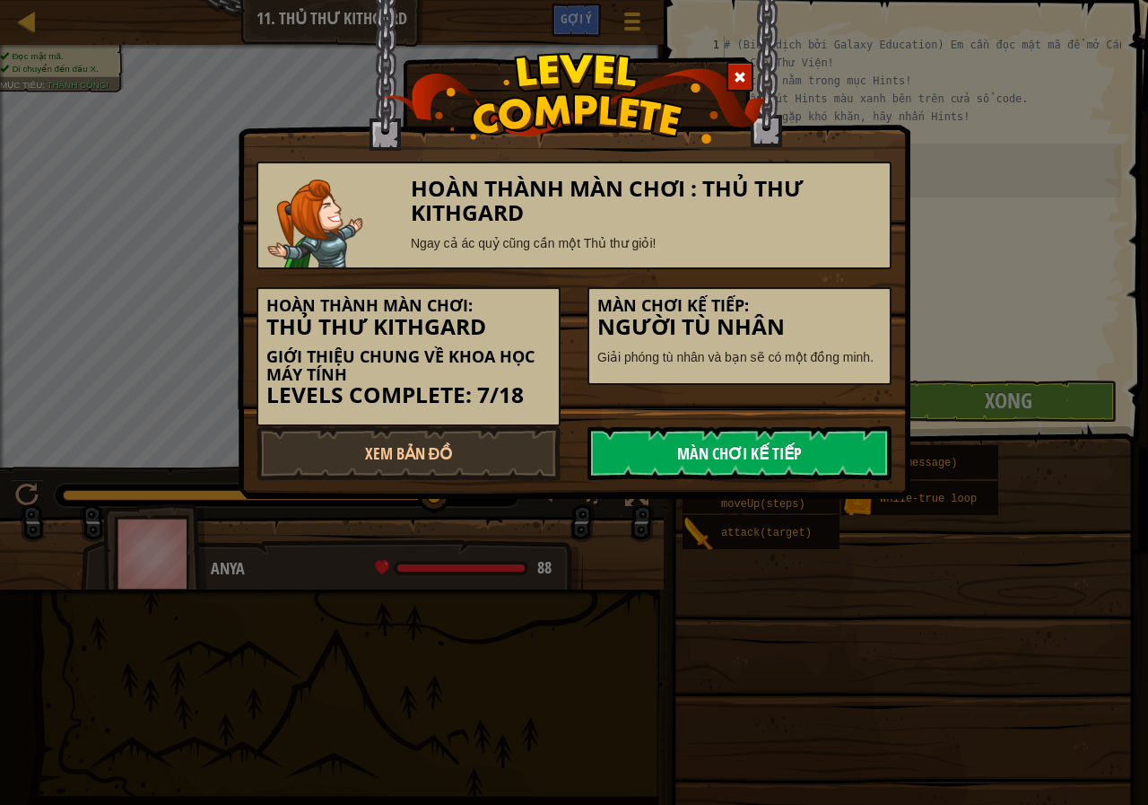
click at [752, 443] on link "Màn chơi kế tiếp" at bounding box center [739, 453] width 304 height 54
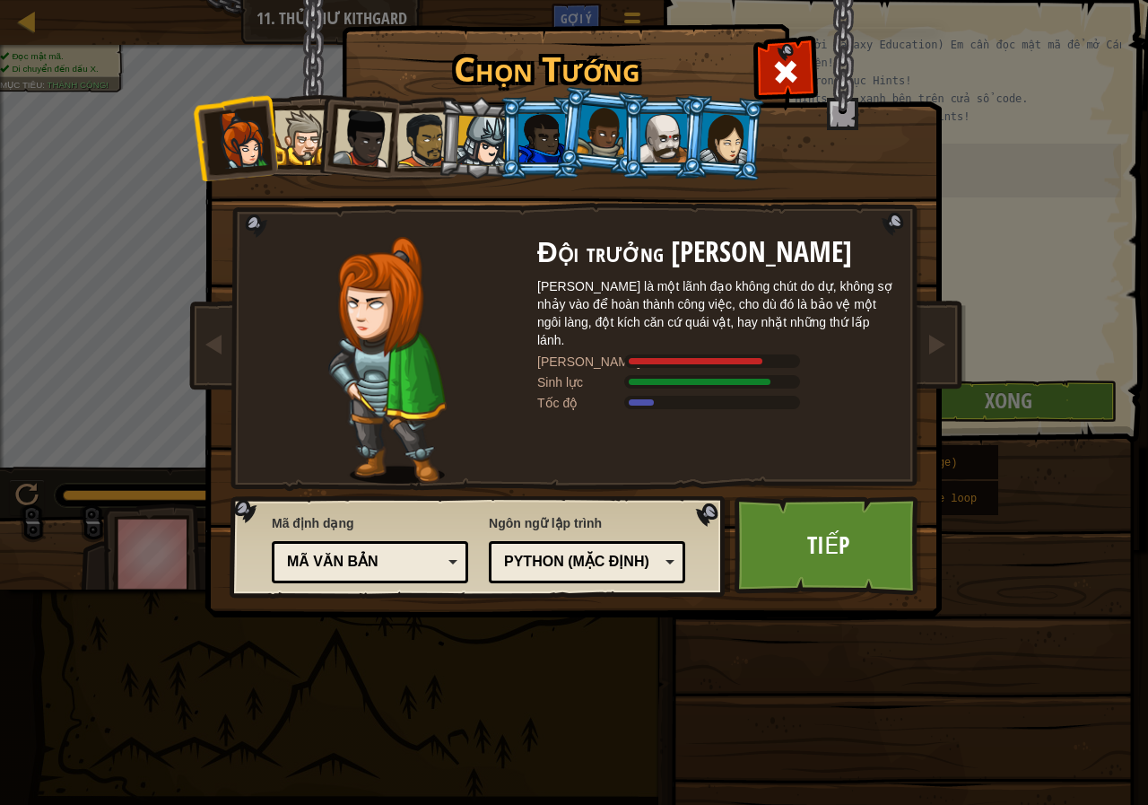
click at [729, 115] on div at bounding box center [725, 137] width 50 height 51
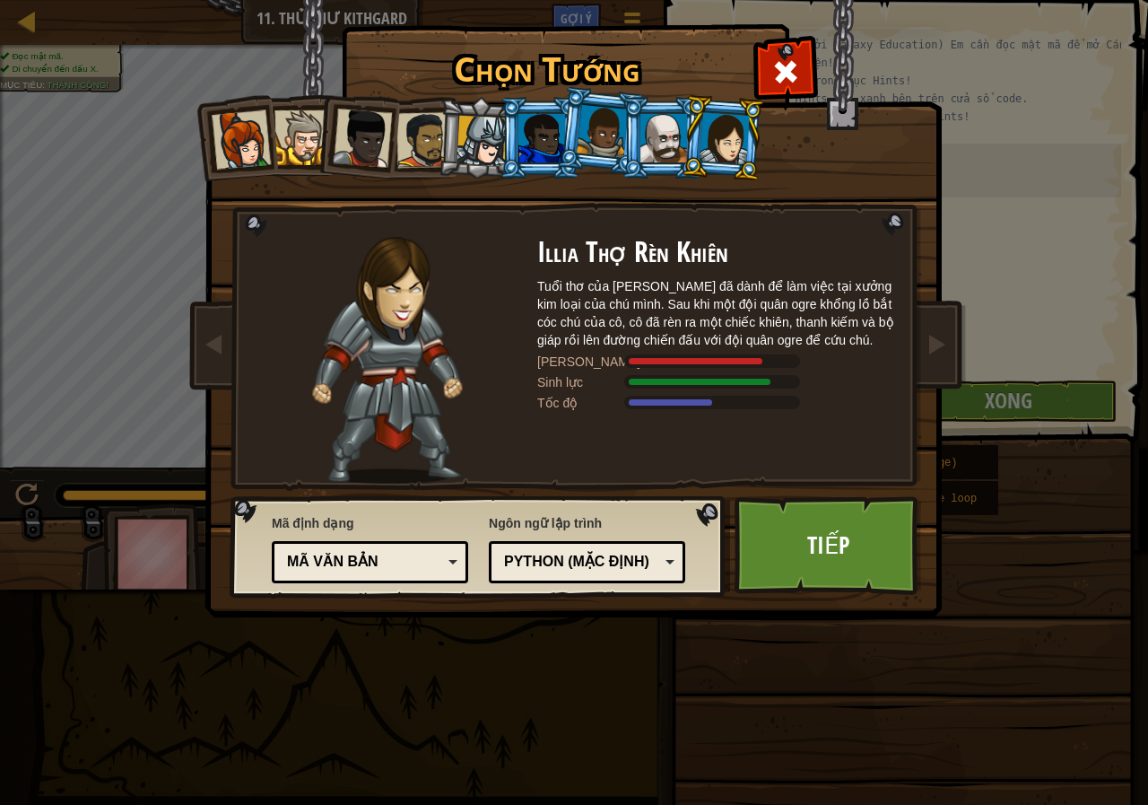
click at [653, 135] on div at bounding box center [663, 138] width 47 height 48
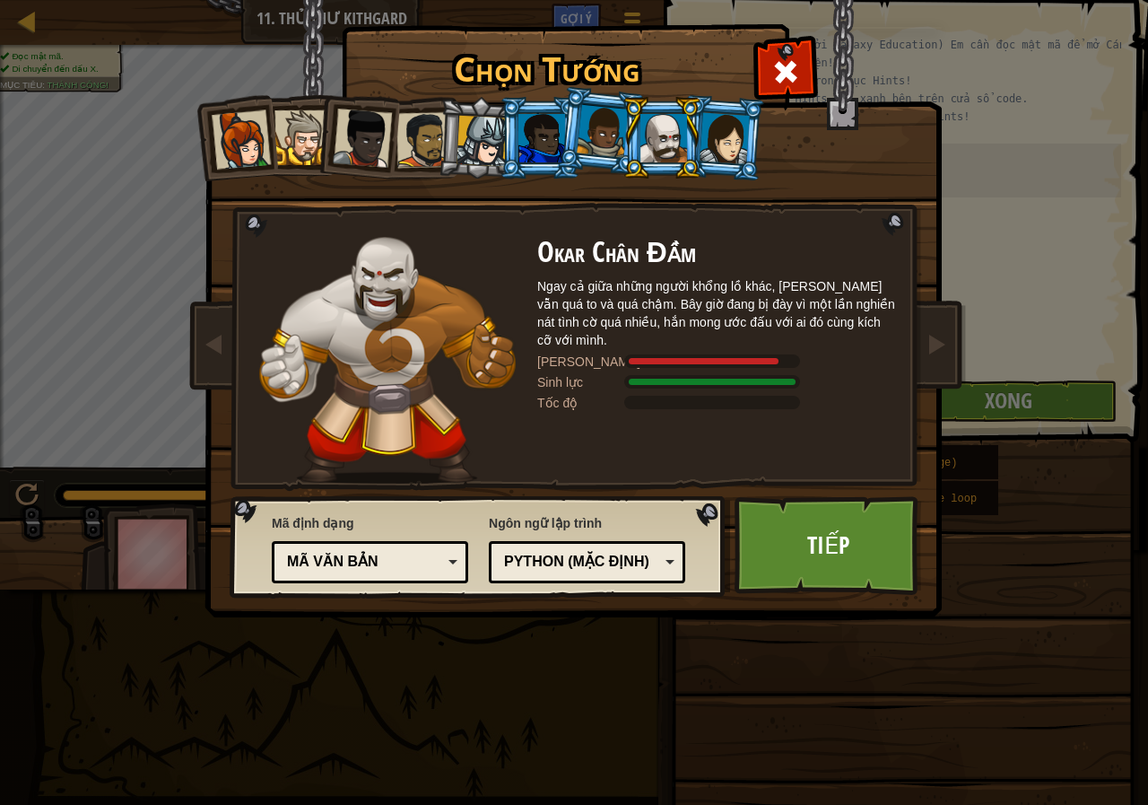
click at [551, 148] on div at bounding box center [541, 138] width 47 height 48
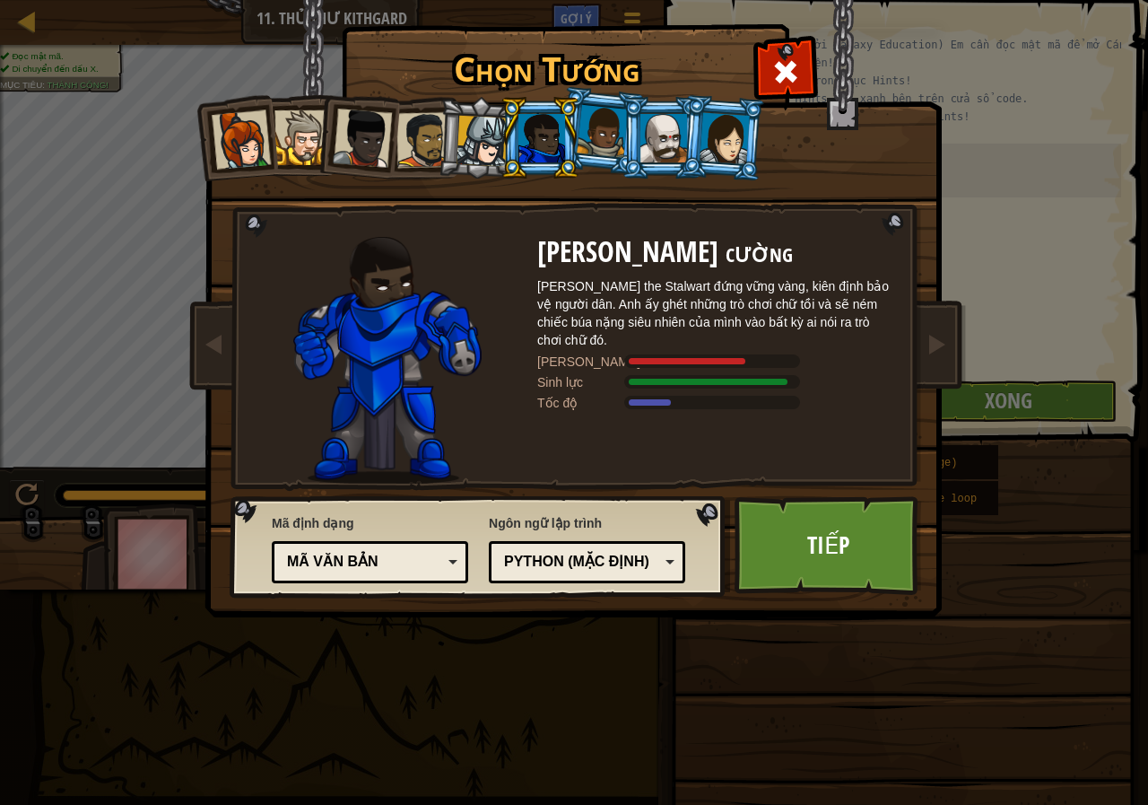
click at [491, 160] on div at bounding box center [482, 141] width 51 height 51
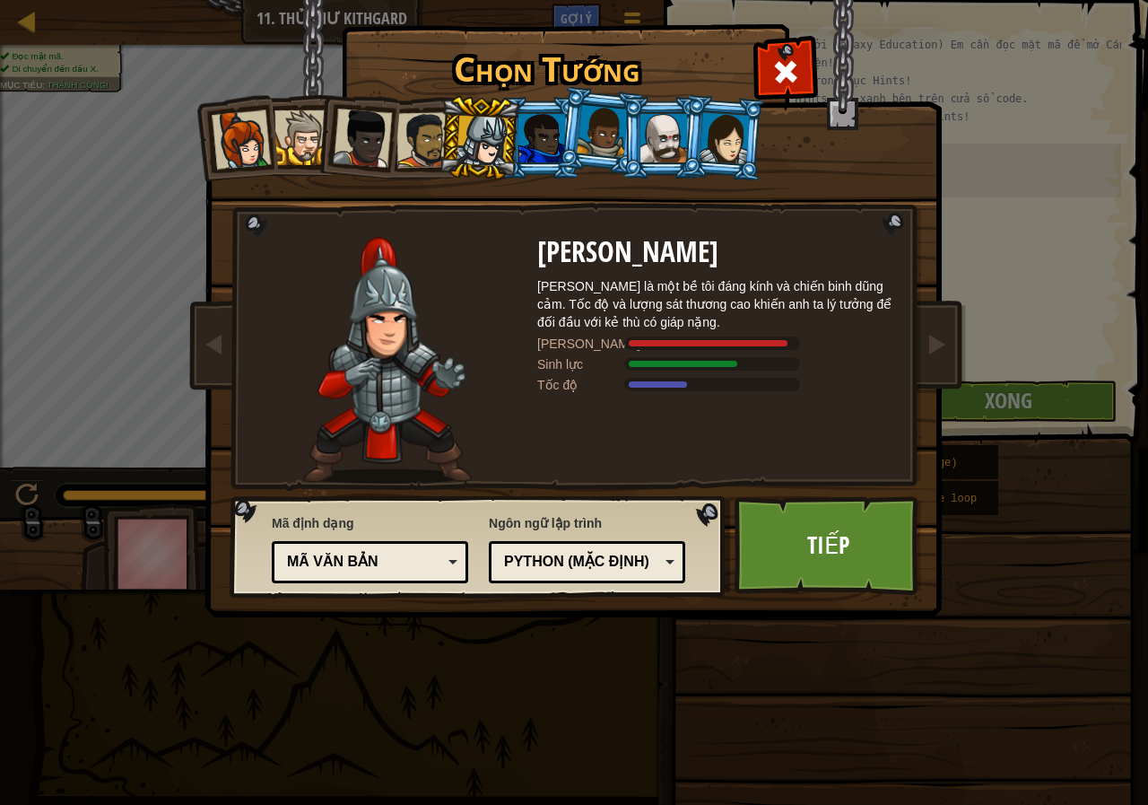
click at [252, 137] on div at bounding box center [241, 139] width 59 height 59
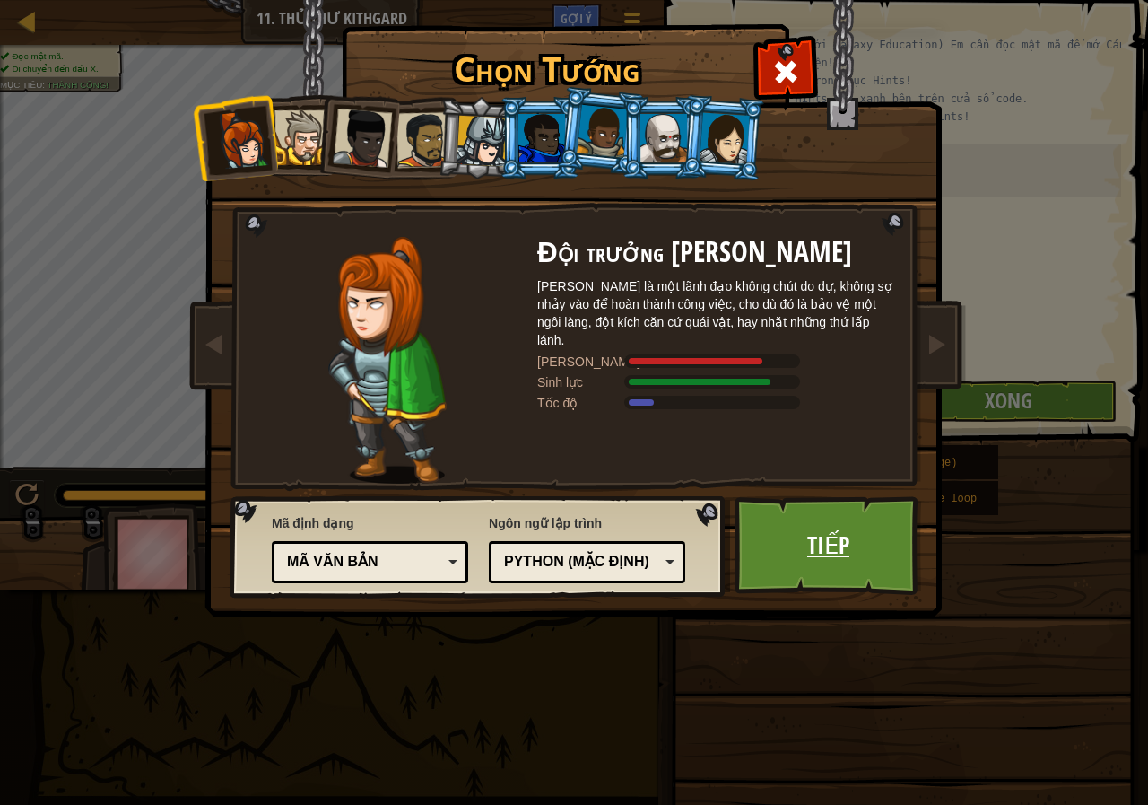
click at [765, 553] on link "Tiếp" at bounding box center [828, 545] width 187 height 99
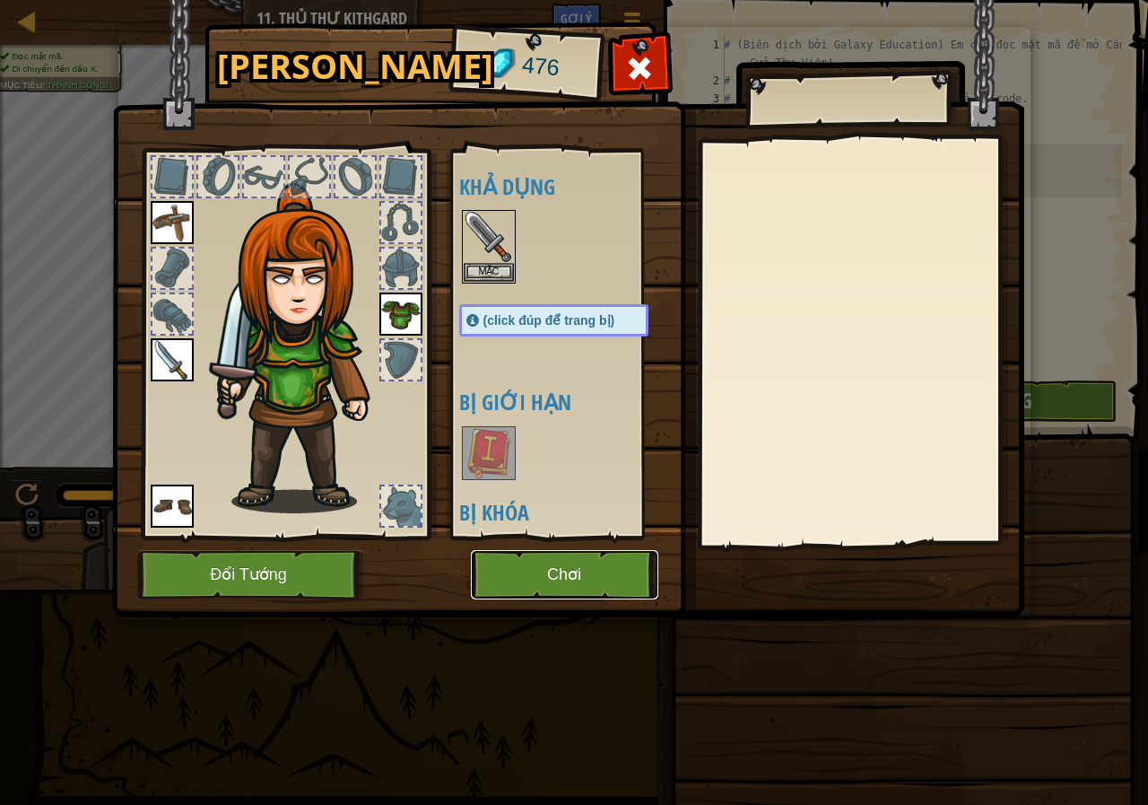
click at [555, 552] on button "Chơi" at bounding box center [564, 574] width 187 height 49
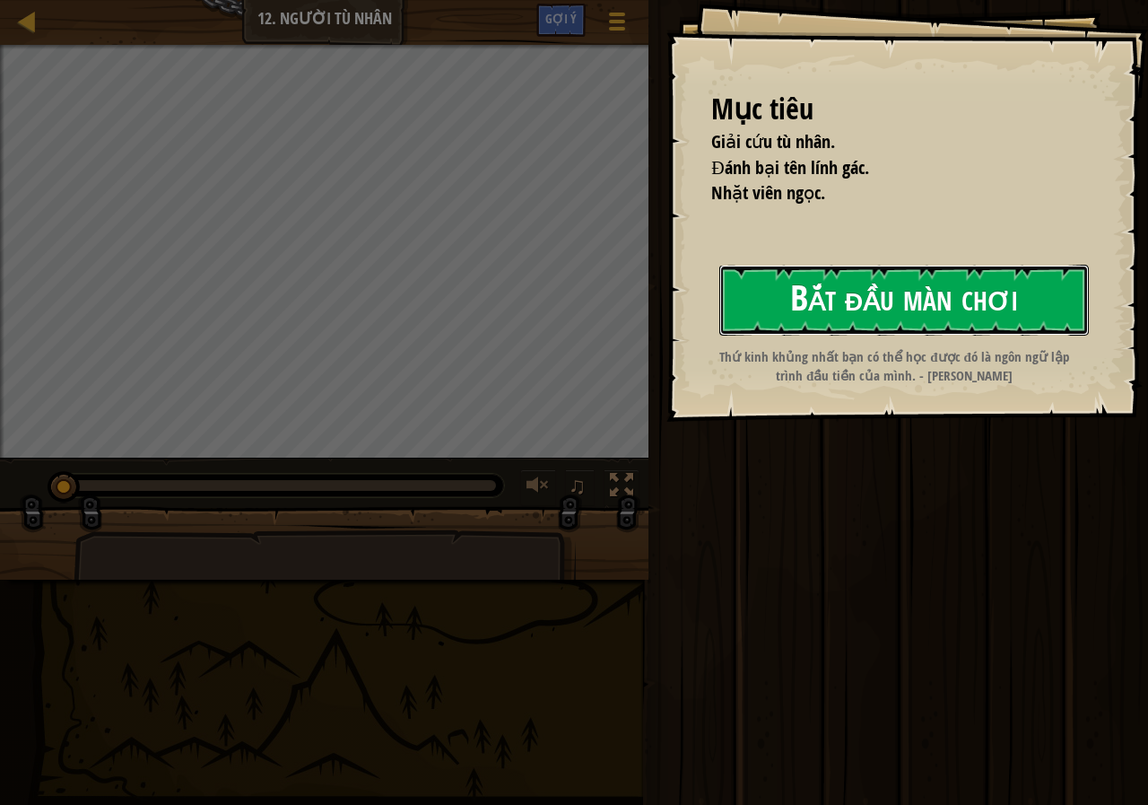
click at [953, 315] on button "Bắt đầu màn chơi" at bounding box center [904, 300] width 370 height 71
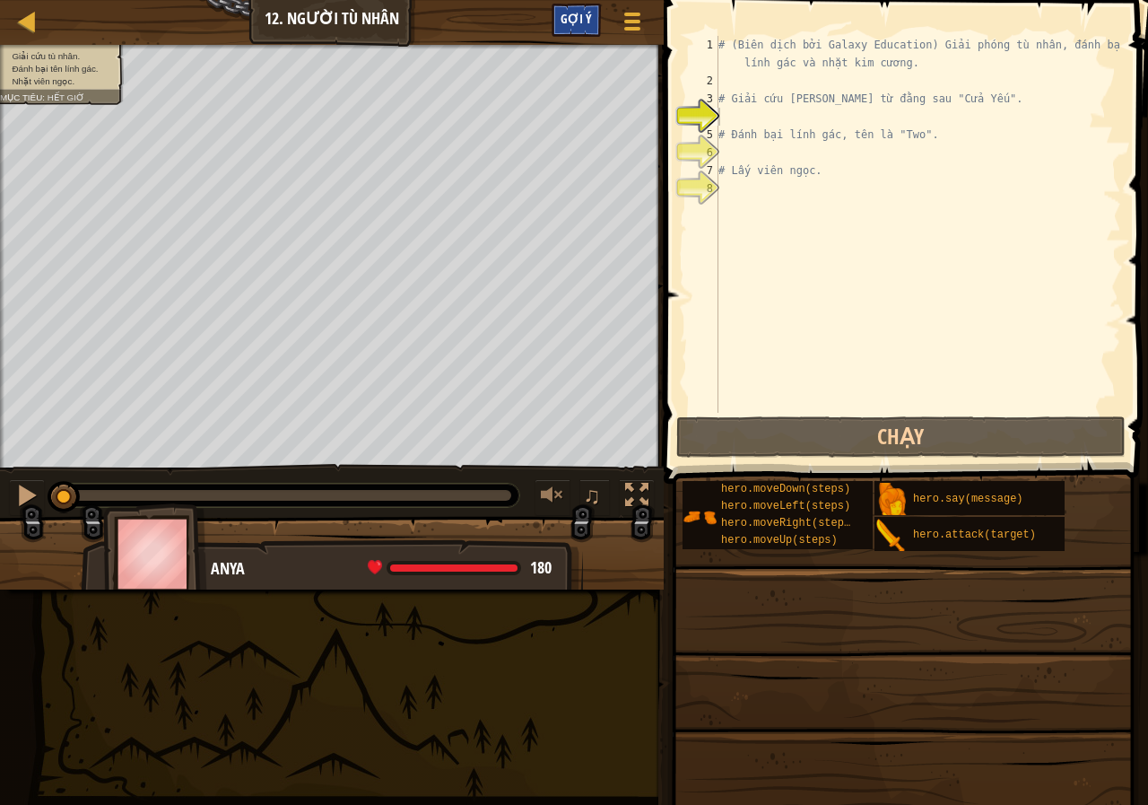
click at [581, 8] on div "Gợi ý" at bounding box center [576, 20] width 49 height 33
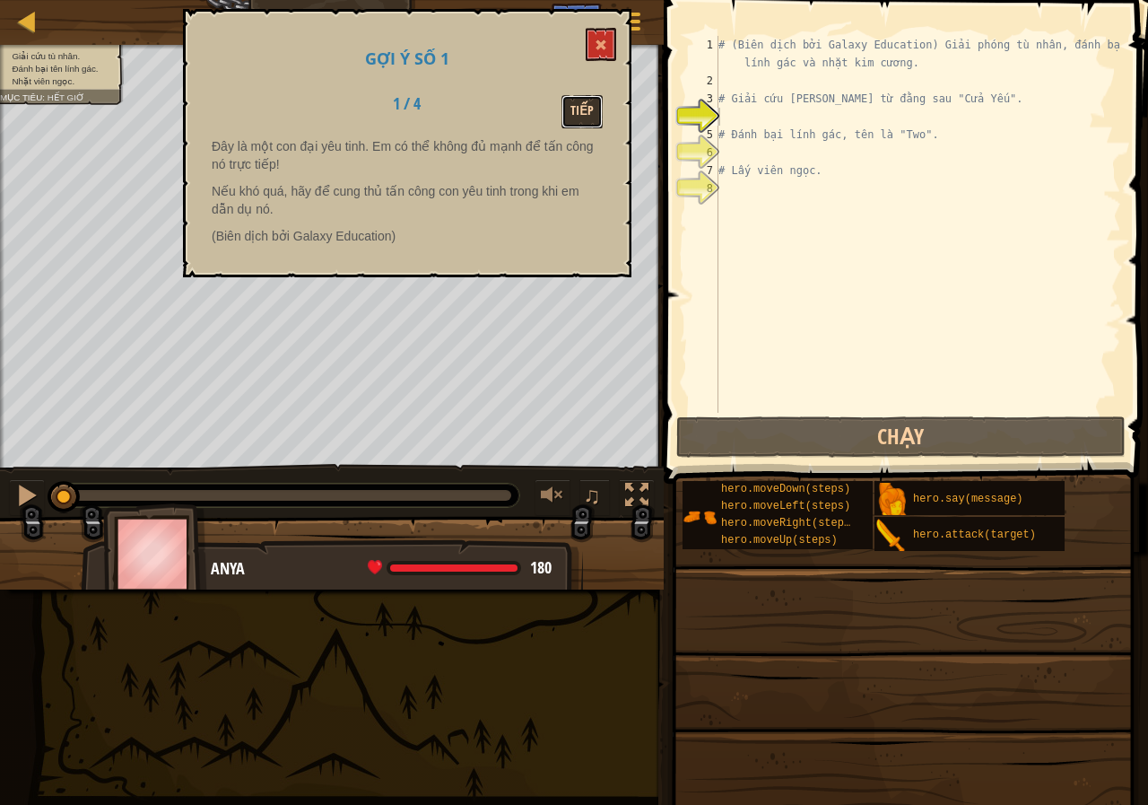
click at [580, 101] on button "Tiếp" at bounding box center [581, 111] width 41 height 33
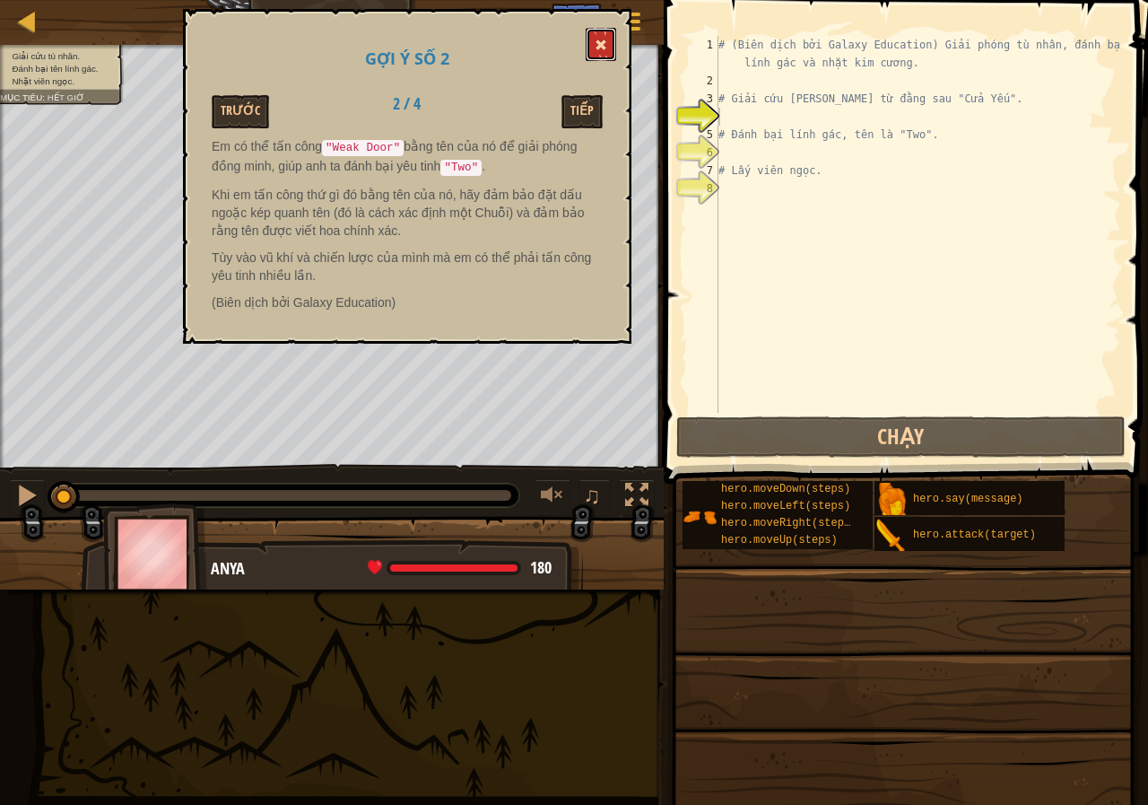
click at [610, 46] on button at bounding box center [601, 44] width 30 height 33
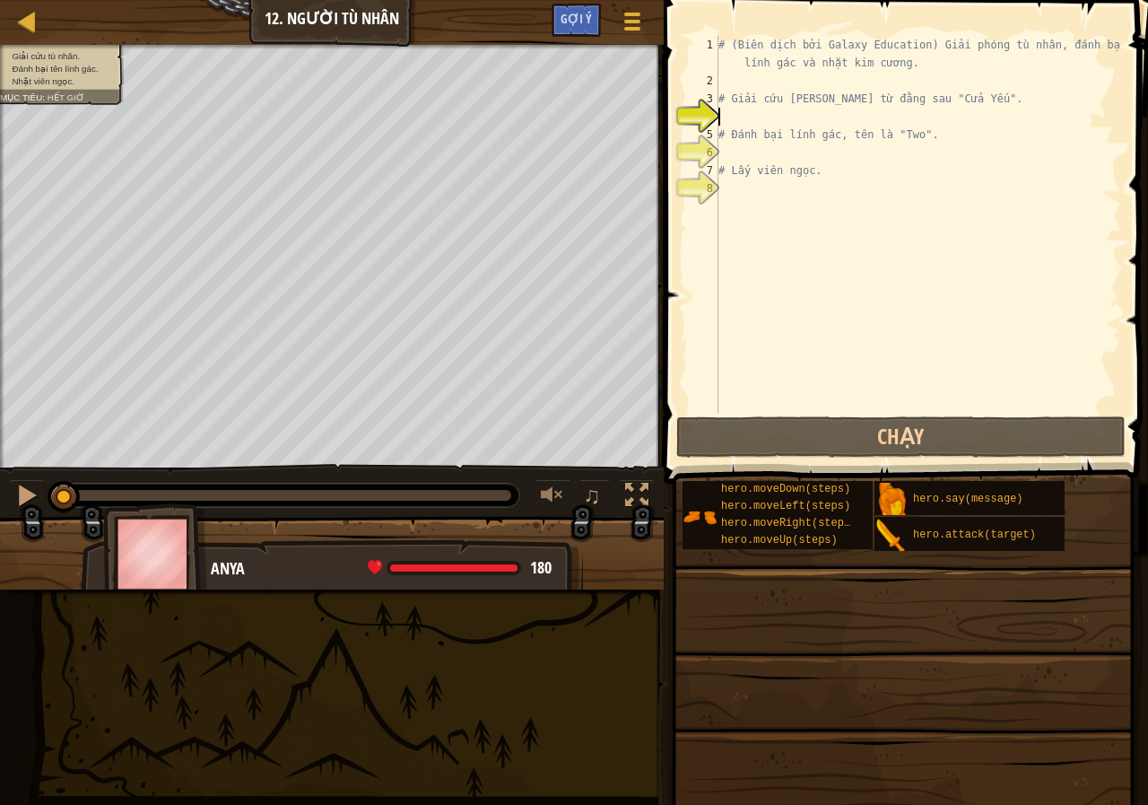
click at [762, 113] on div "# (Biên dịch bởi Galaxy Education) Giải phóng tù nhân, đánh bại lính gác và nhặ…" at bounding box center [918, 251] width 406 height 431
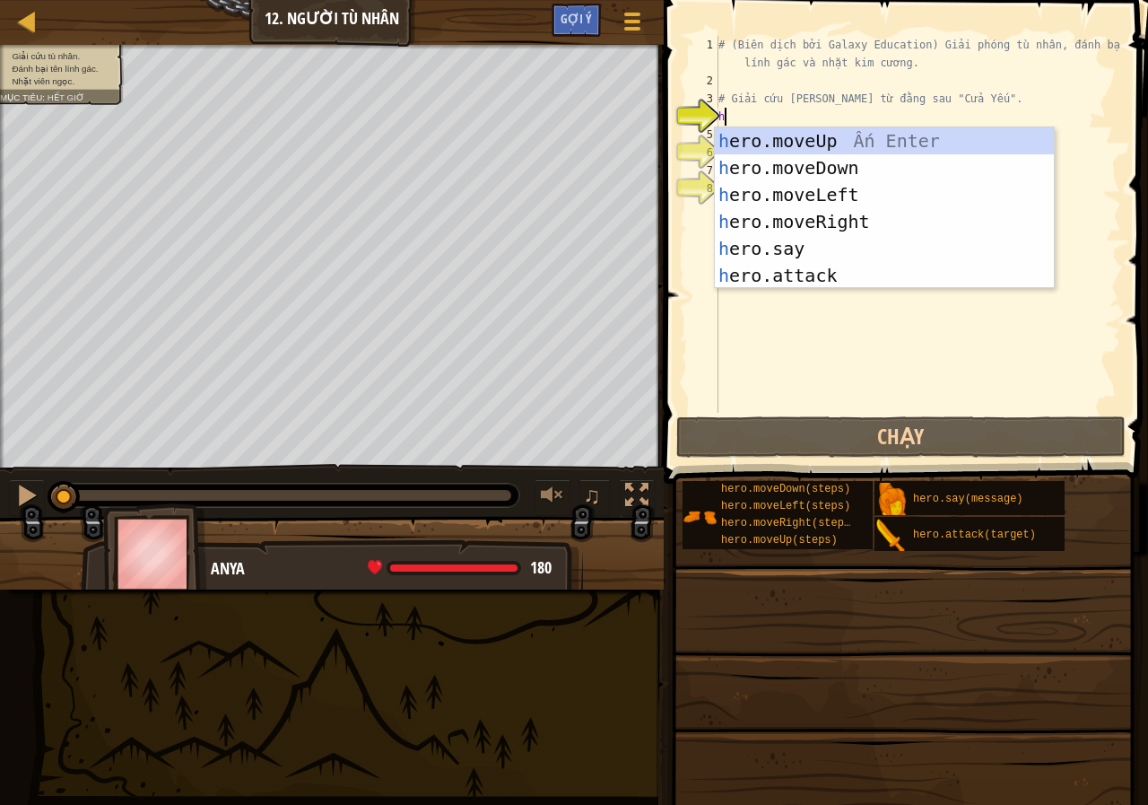
scroll to position [8, 0]
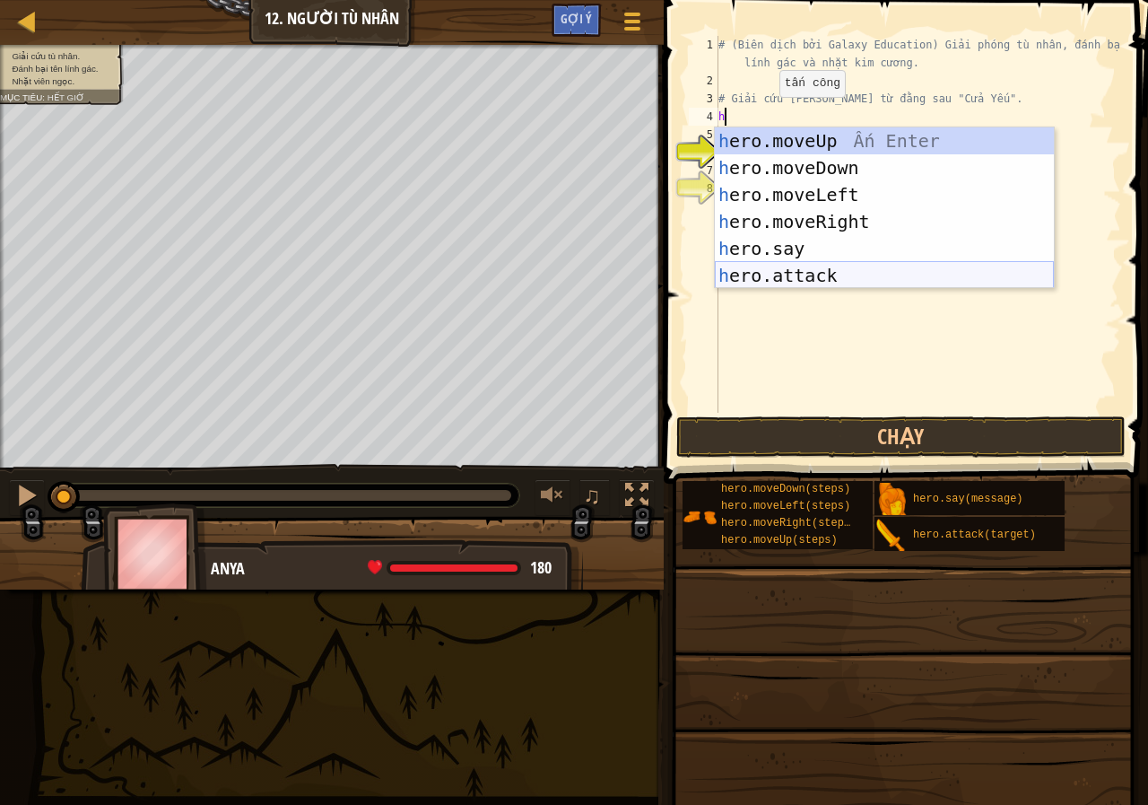
click at [772, 280] on div "h ero.moveUp Ấn Enter h ero.moveDown Ấn Enter h ero.moveLeft Ấn Enter h ero.mov…" at bounding box center [884, 234] width 339 height 215
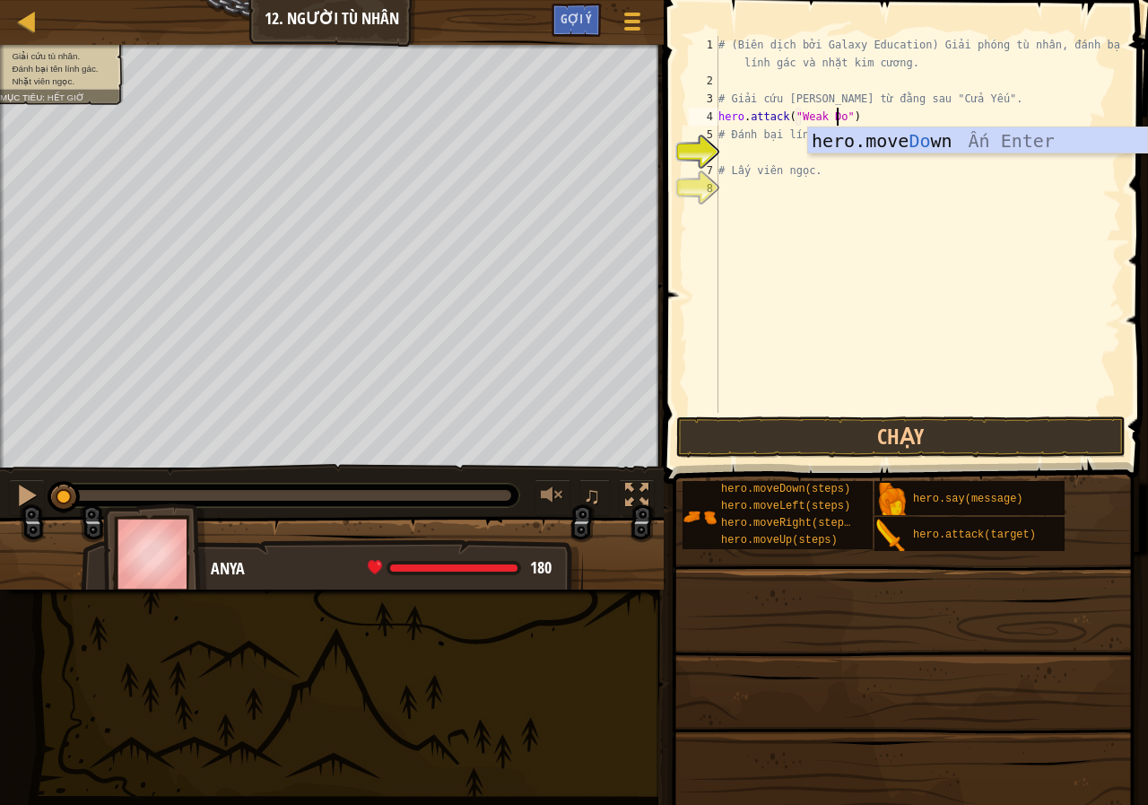
scroll to position [8, 11]
type textarea "hero.attack("Weak Door")"
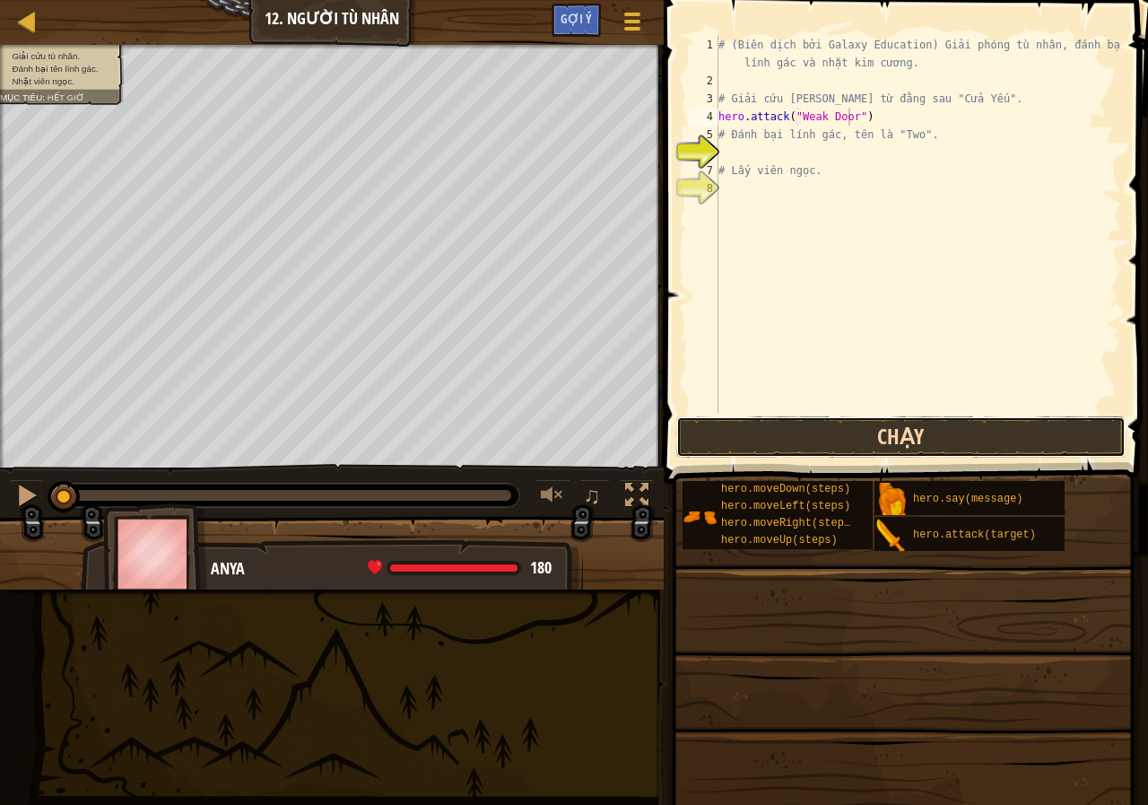
click at [756, 432] on button "Chạy" at bounding box center [900, 436] width 449 height 41
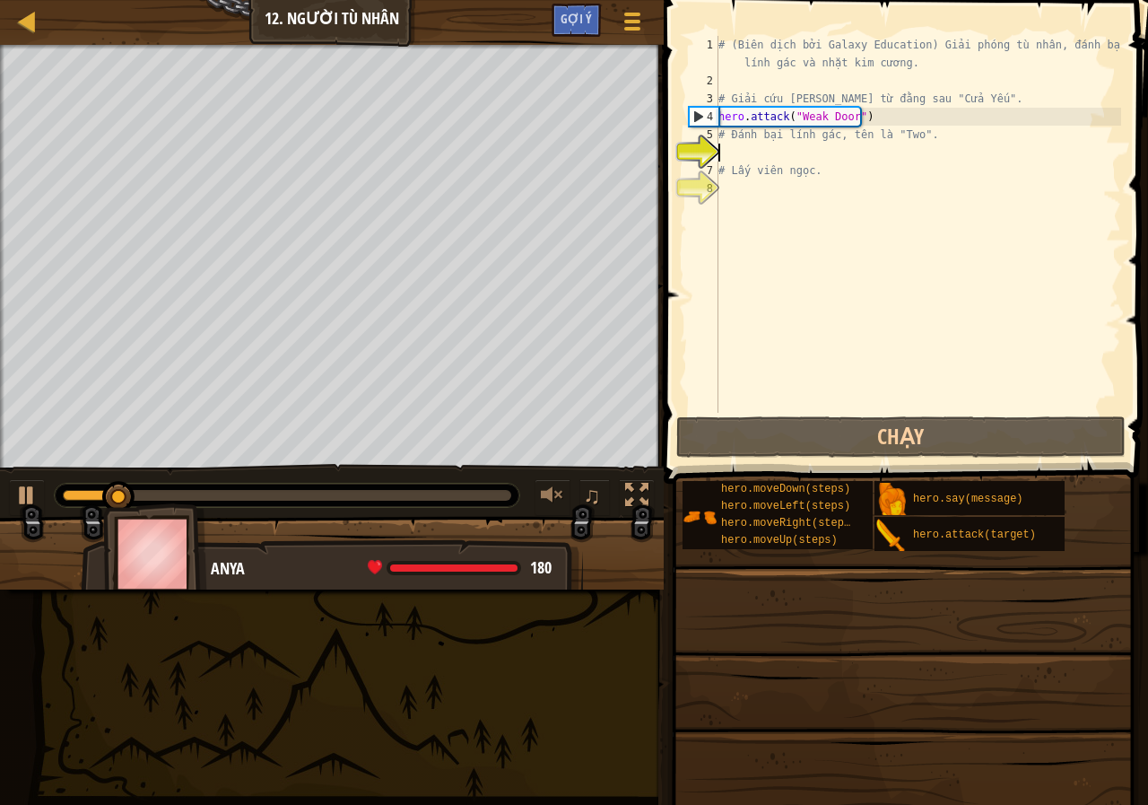
click at [789, 156] on div "# (Biên dịch bởi Galaxy Education) Giải phóng tù nhân, đánh bại lính gác và nhặ…" at bounding box center [918, 251] width 406 height 431
type textarea "r"
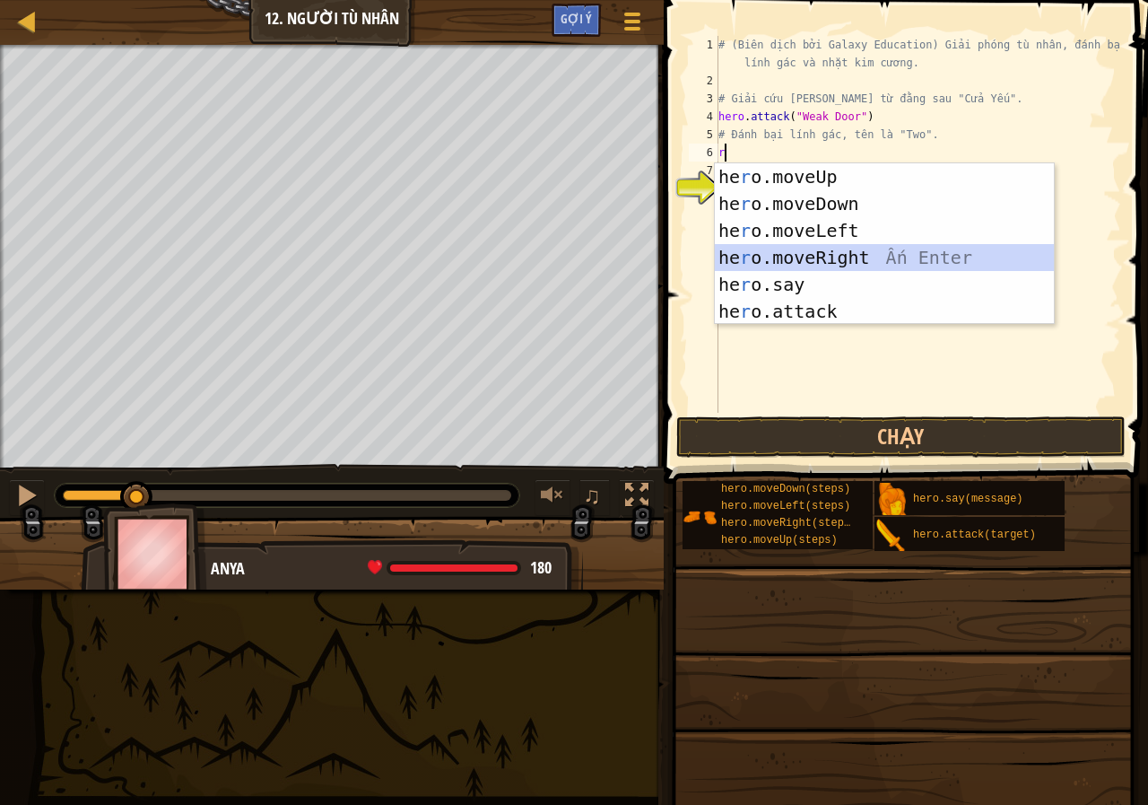
click at [762, 253] on div "he r o.moveUp Ấn Enter he r o.moveDown Ấn Enter he r o.moveLeft Ấn Enter he r o…" at bounding box center [884, 270] width 339 height 215
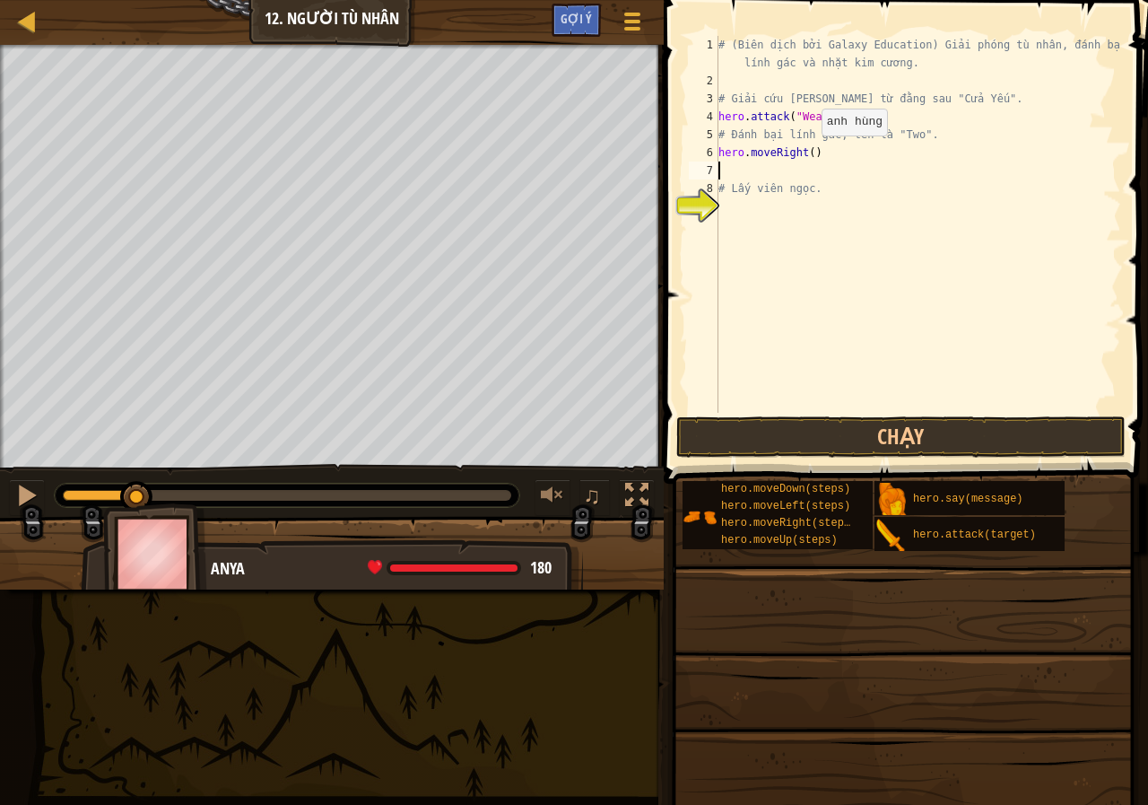
click at [806, 153] on div "# (Biên dịch bởi Galaxy Education) Giải phóng tù nhân, đánh bại lính gác và nhặ…" at bounding box center [918, 251] width 406 height 431
type textarea "hero.moveRight(3)"
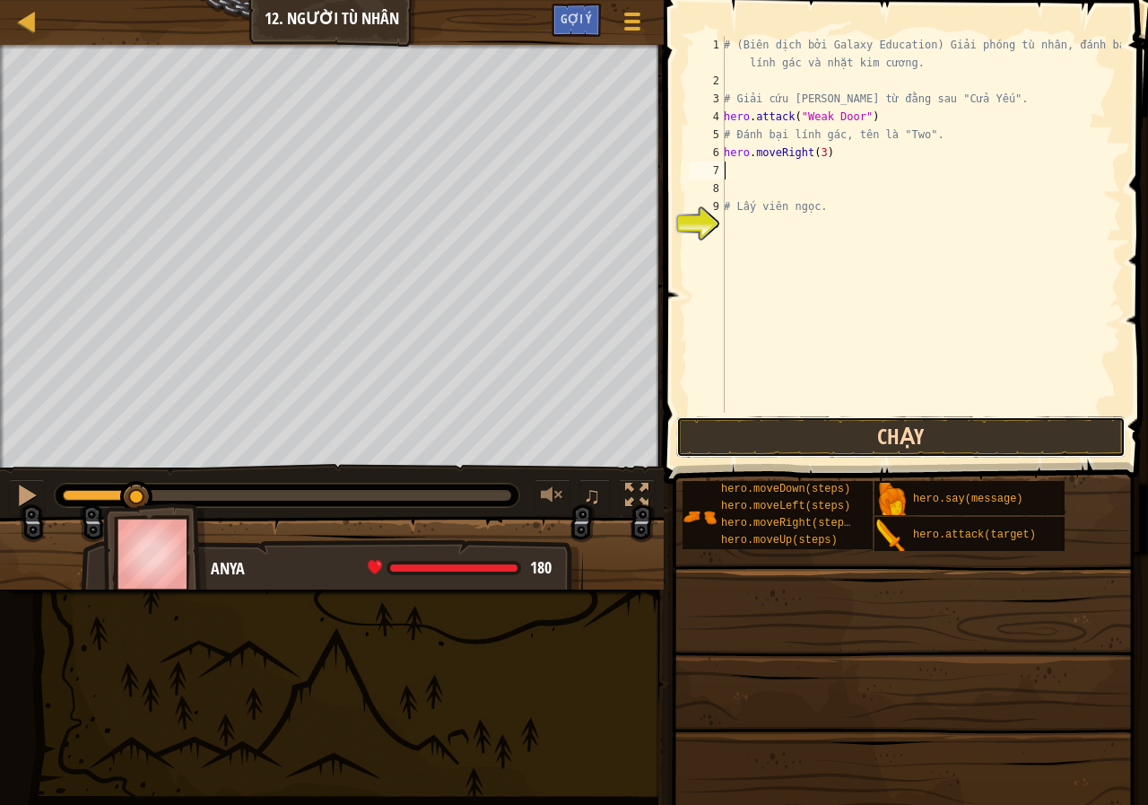
click at [822, 426] on button "Chạy" at bounding box center [900, 436] width 449 height 41
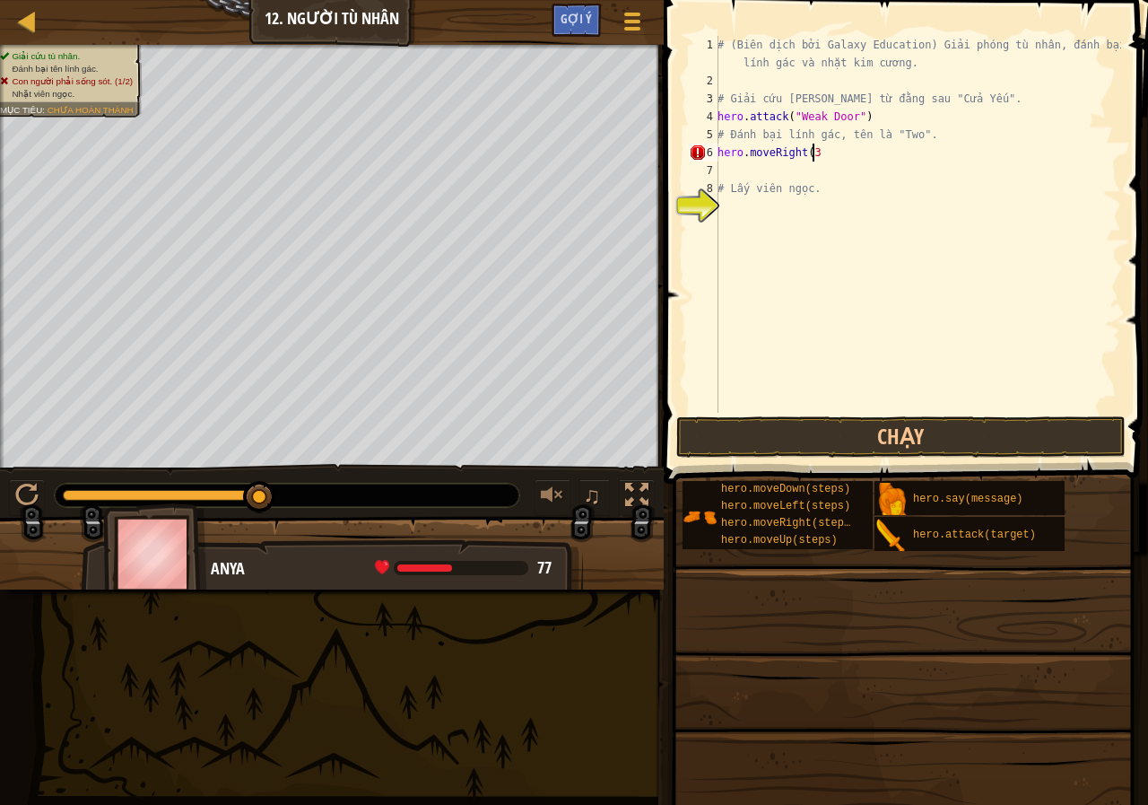
type textarea "hero.moveRight(3)"
click at [746, 171] on div "# (Biên dịch bởi Galaxy Education) Giải phóng tù nhân, đánh bại lính gác và nhặ…" at bounding box center [917, 251] width 407 height 431
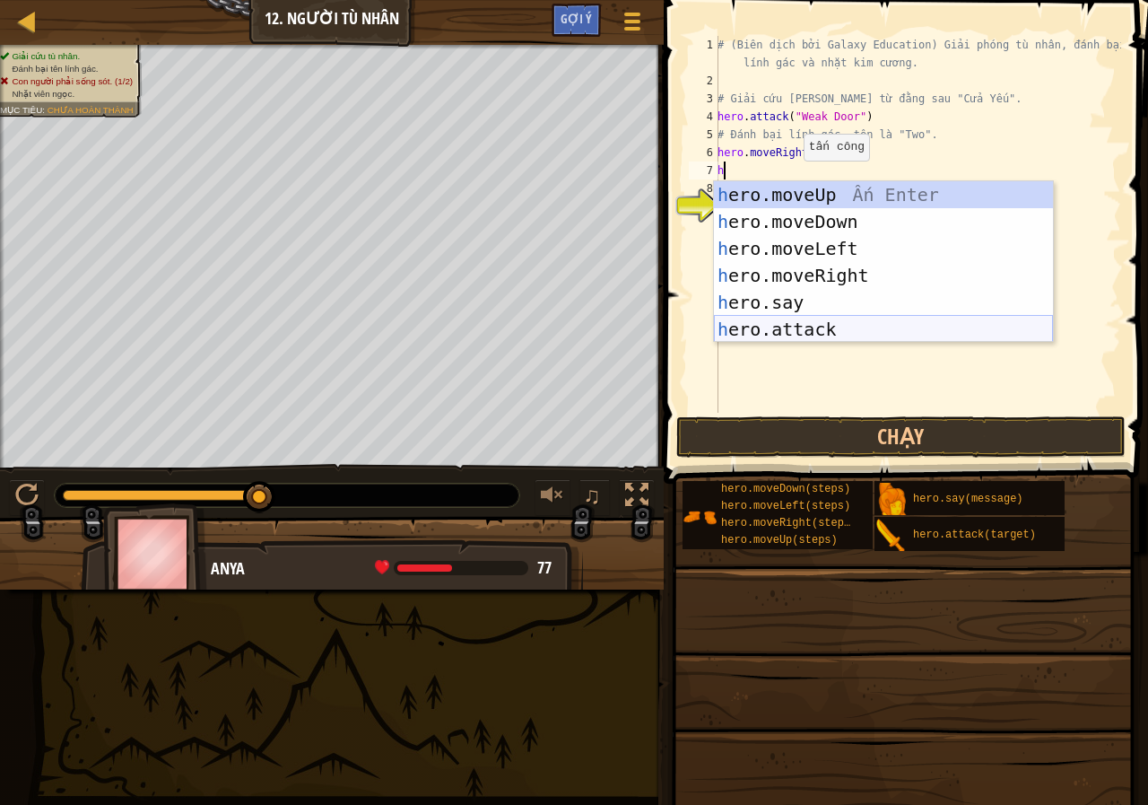
click at [804, 332] on div "h ero.moveUp Ấn Enter h ero.moveDown Ấn Enter h ero.moveLeft Ấn Enter h ero.mov…" at bounding box center [883, 288] width 339 height 215
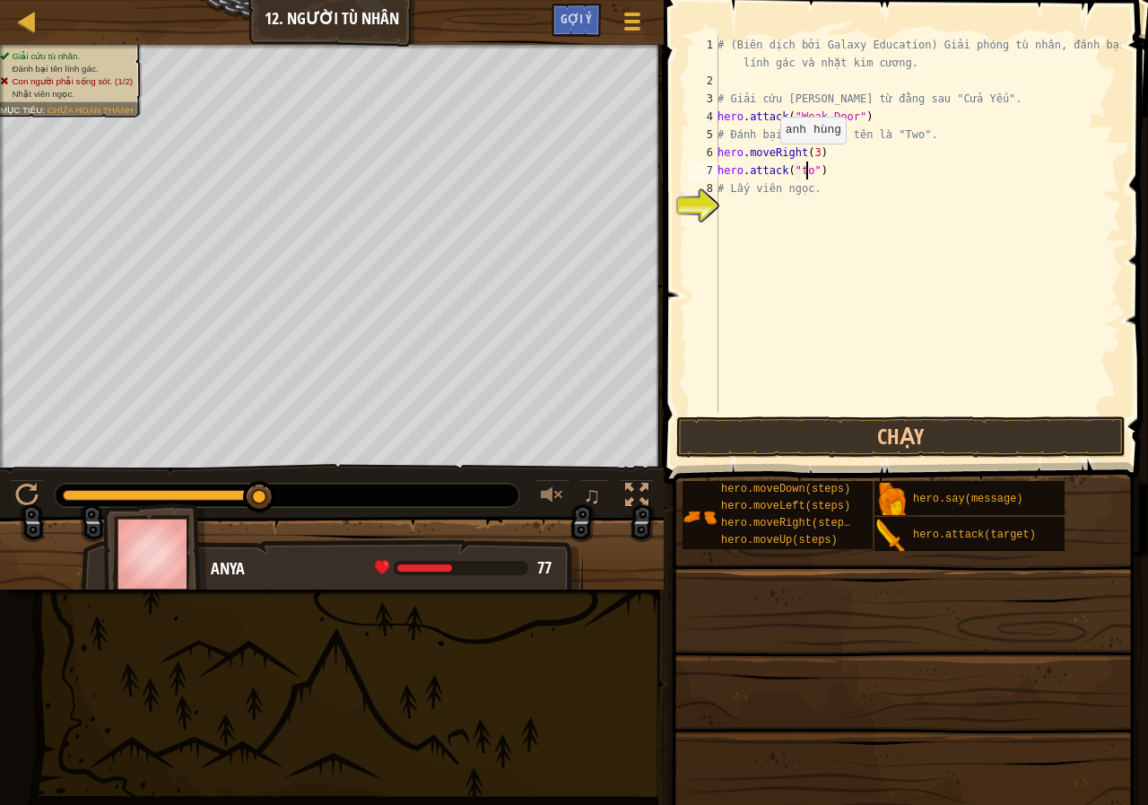
scroll to position [8, 7]
type textarea "hero.attack("two")"
click at [833, 448] on button "Chạy" at bounding box center [900, 436] width 449 height 41
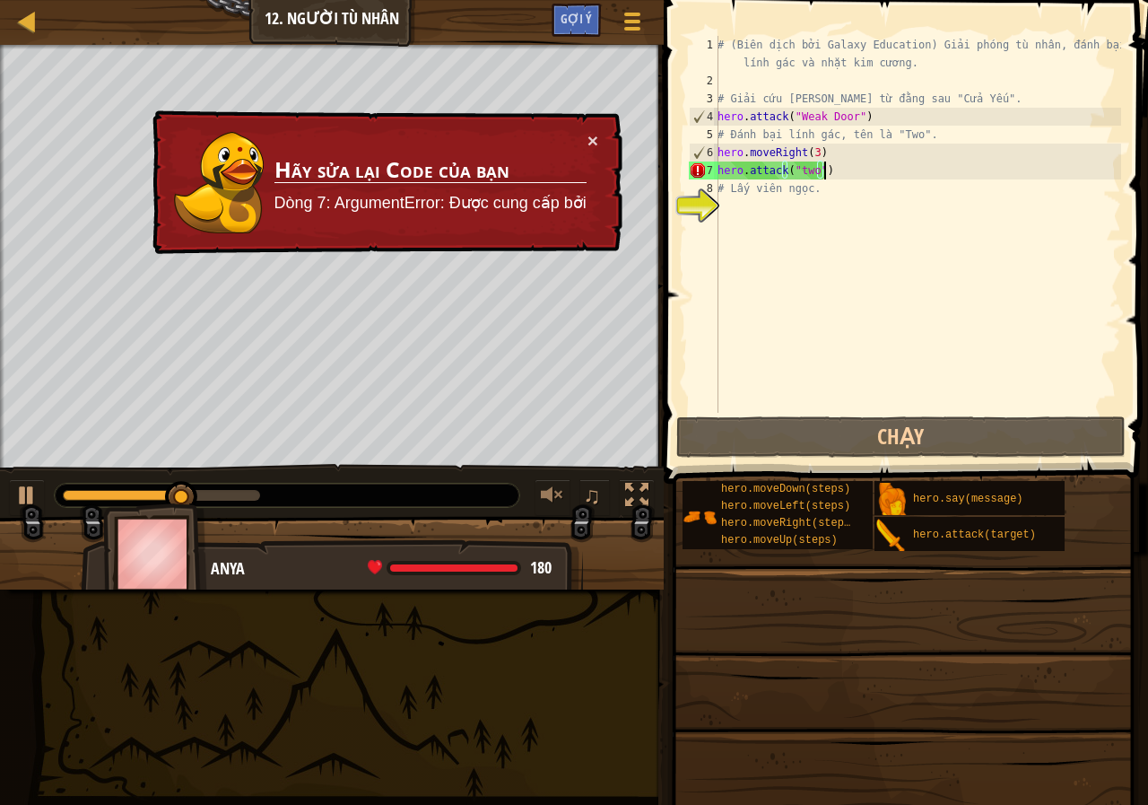
type textarea "hero.attack("two")"
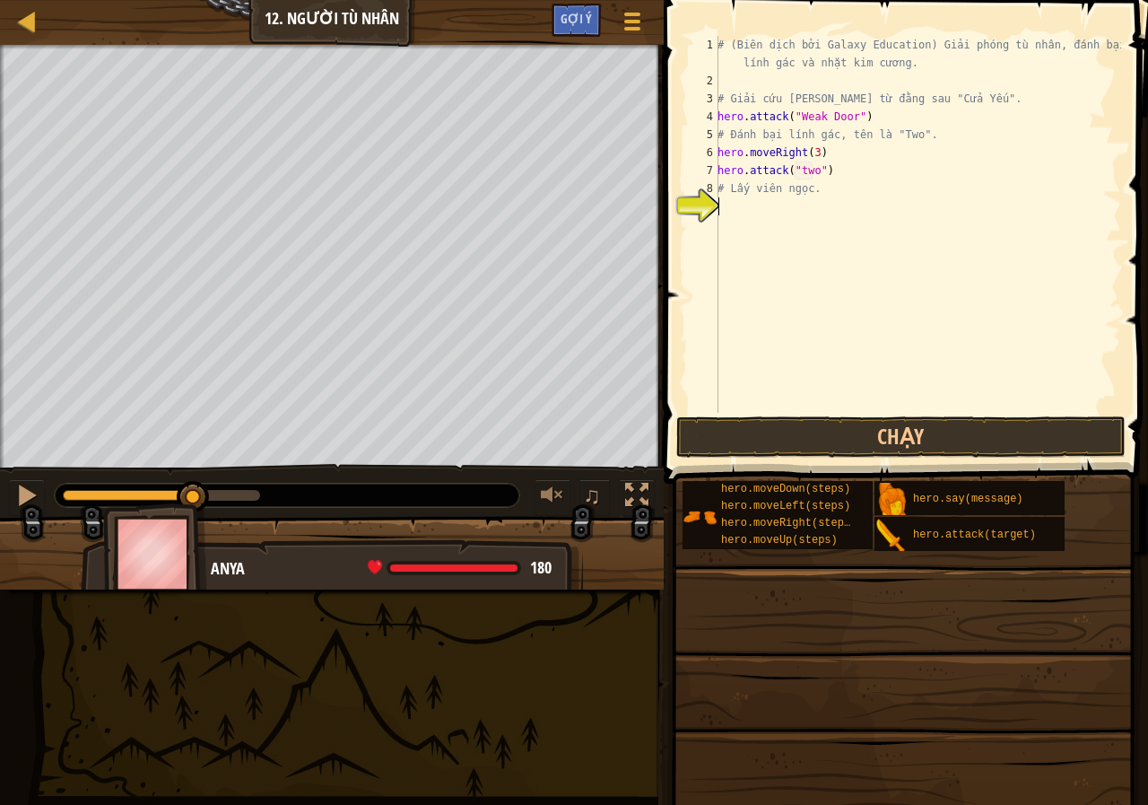
click at [788, 200] on div "# (Biên dịch bởi Galaxy Education) Giải phóng tù nhân, đánh bại lính gác và nhặ…" at bounding box center [917, 251] width 407 height 431
type textarea "h"
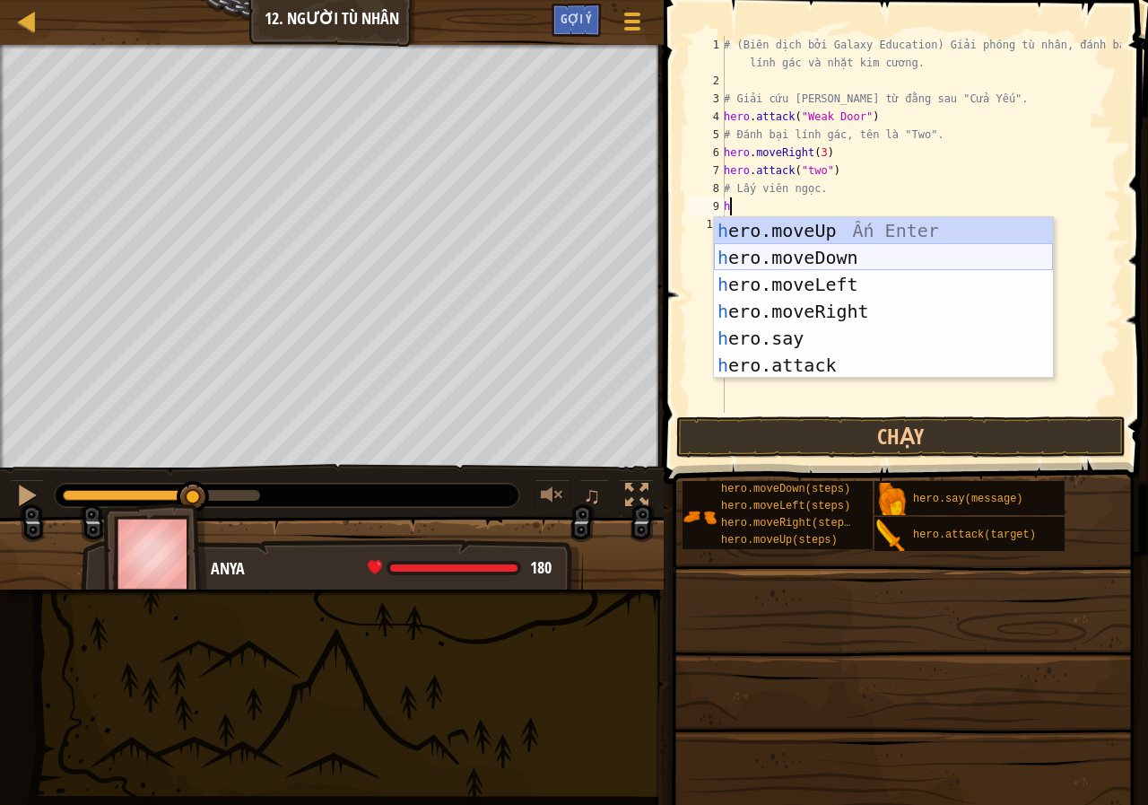
click at [810, 254] on div "h ero.moveUp Ấn Enter h ero.moveDown Ấn Enter h ero.moveLeft Ấn Enter h ero.mov…" at bounding box center [883, 324] width 339 height 215
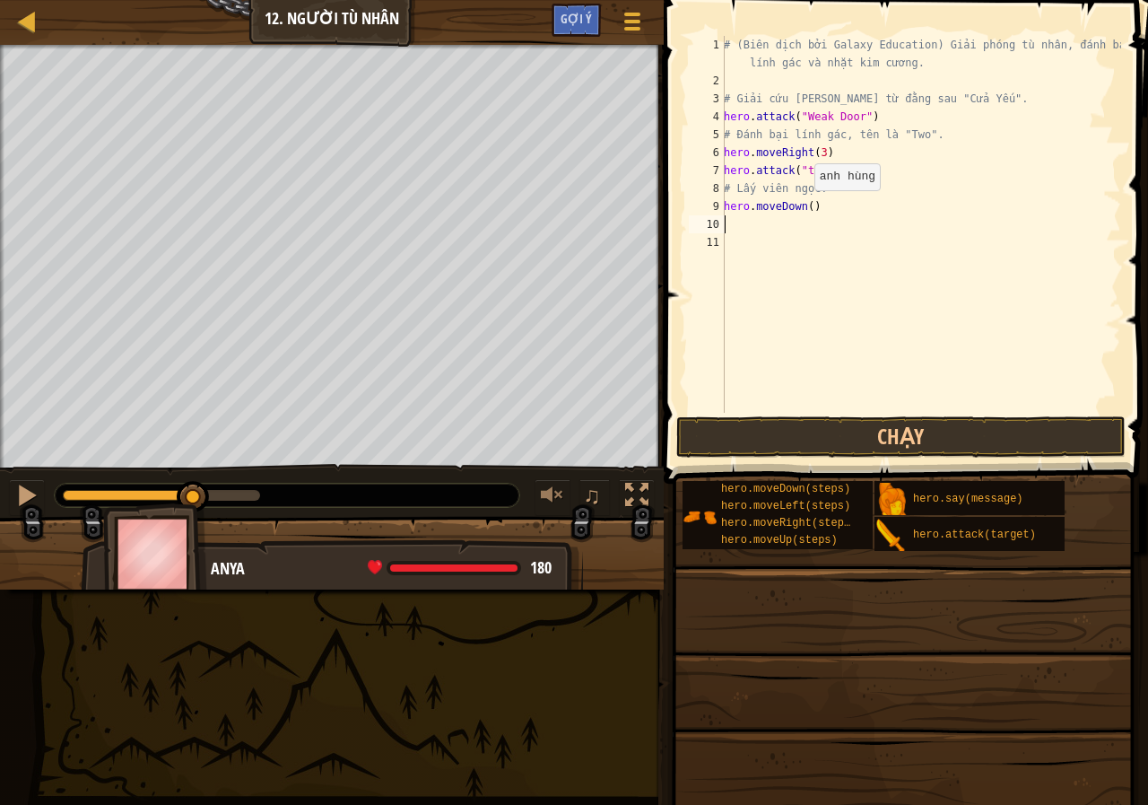
click at [805, 208] on div "# (Biên dịch bởi Galaxy Education) Giải phóng tù nhân, đánh bại lính gác và nhặ…" at bounding box center [920, 251] width 401 height 431
type textarea "hero.moveDown(3)"
click at [825, 447] on button "Chạy" at bounding box center [900, 436] width 449 height 41
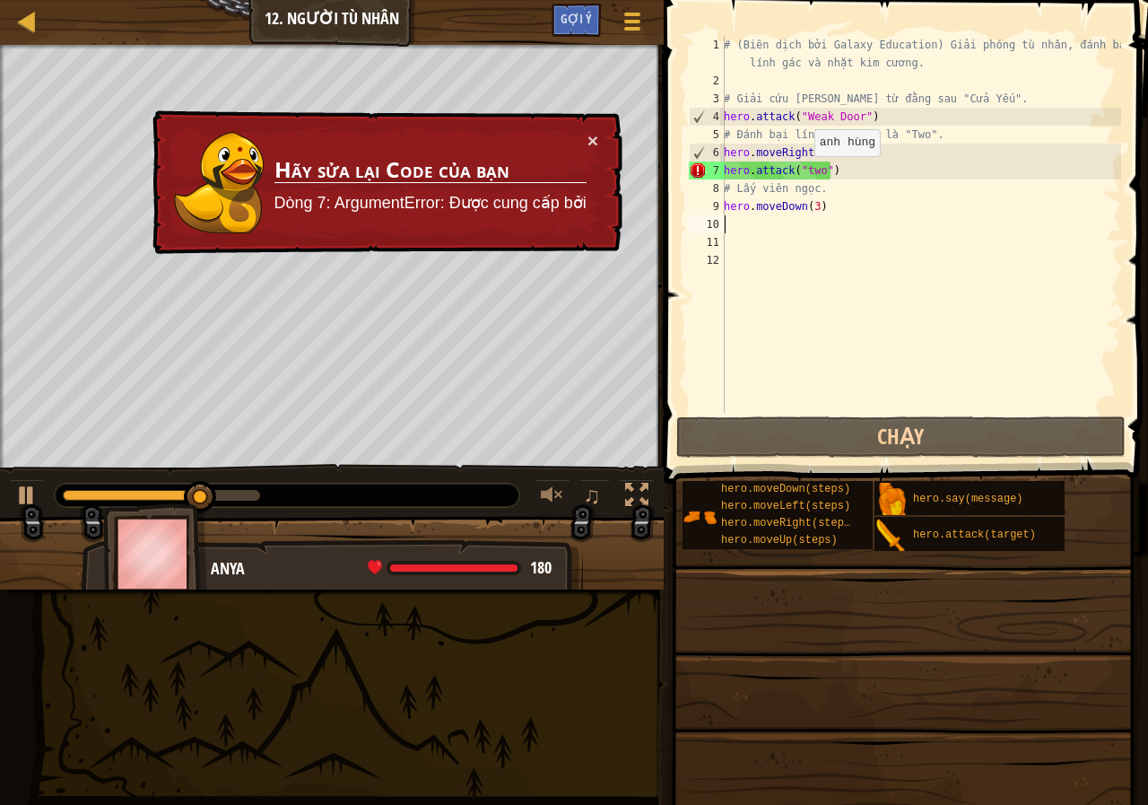
click at [805, 174] on div "# (Biên dịch bởi Galaxy Education) Giải phóng tù nhân, đánh bại lính gác và nhặ…" at bounding box center [920, 251] width 401 height 431
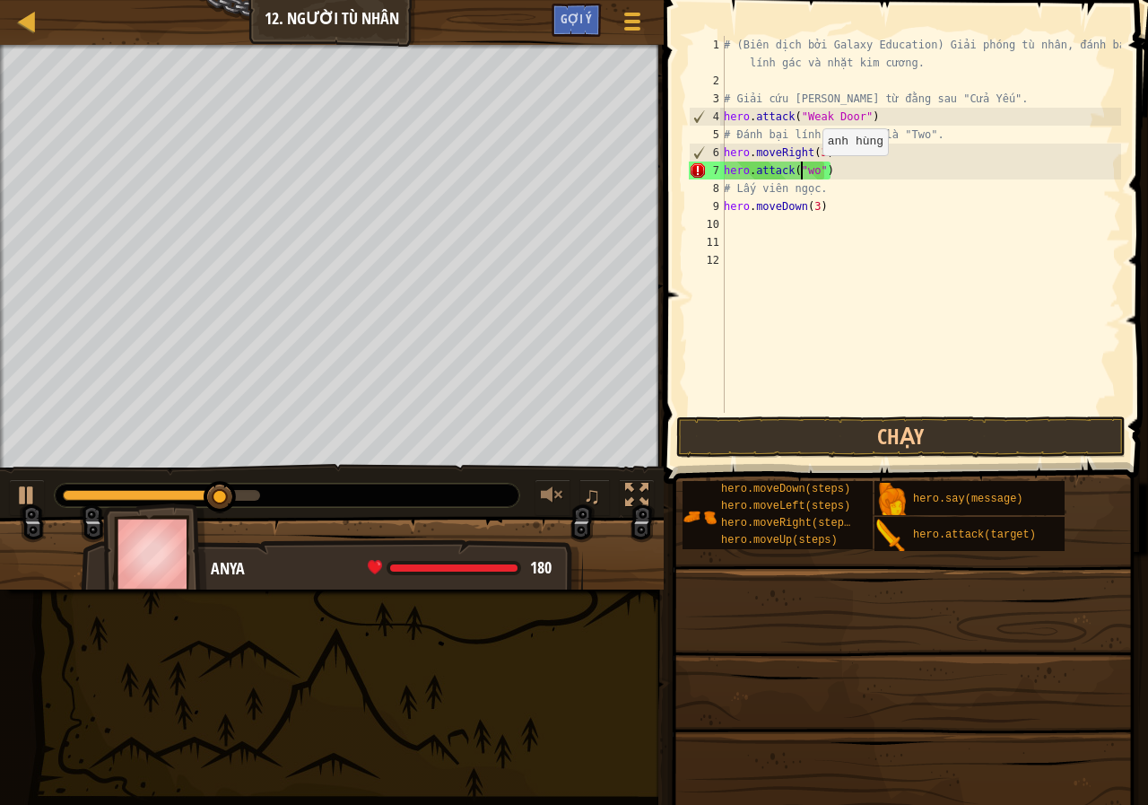
type textarea "hero.attack("Two")"
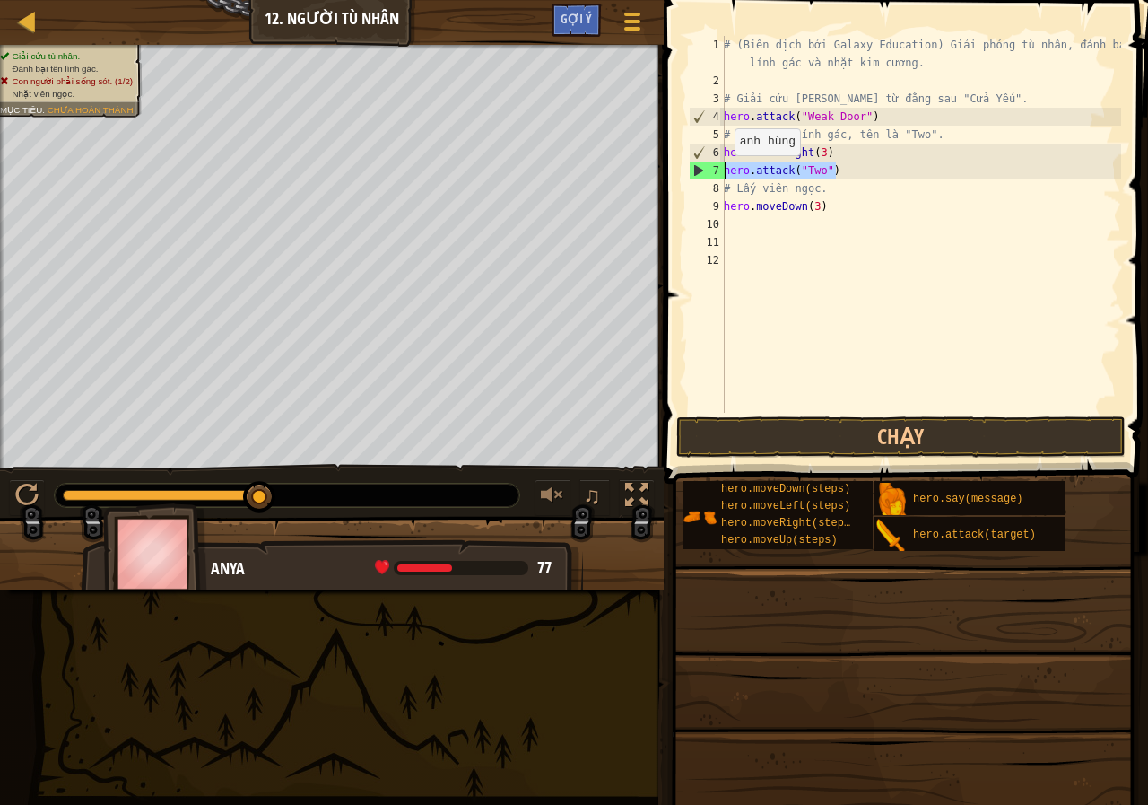
drag, startPoint x: 840, startPoint y: 167, endPoint x: 721, endPoint y: 175, distance: 118.7
click at [721, 175] on div "hero.attack("Two") 1 2 3 4 5 6 7 8 9 10 11 12 # (Biên dịch bởi Galaxy Education…" at bounding box center [903, 224] width 436 height 377
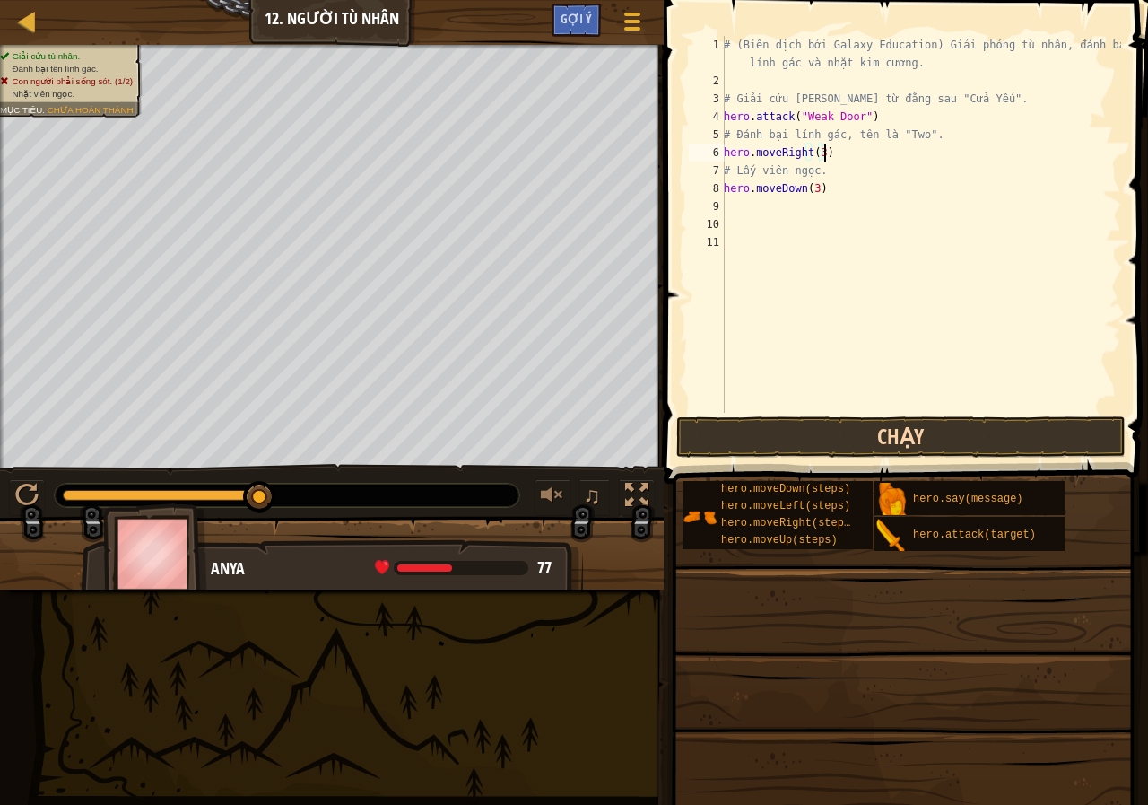
type textarea "hero.moveRight(3)"
click at [860, 440] on button "Chạy" at bounding box center [900, 436] width 449 height 41
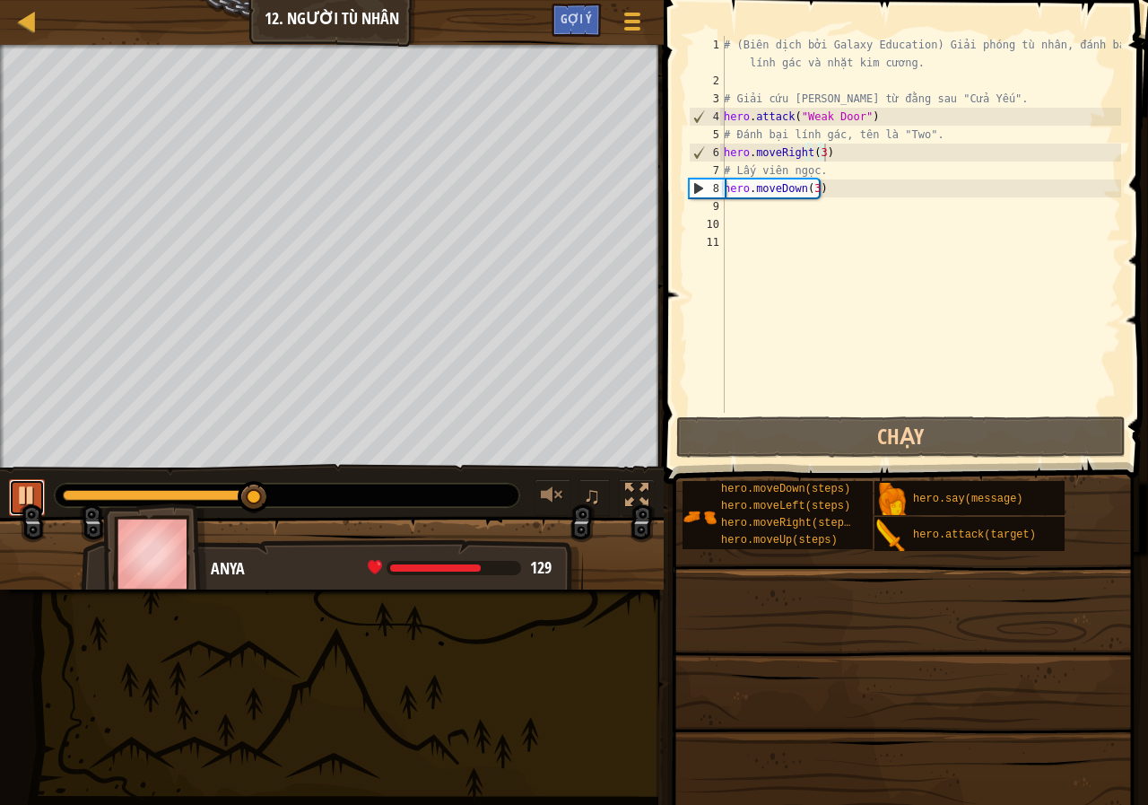
click at [34, 490] on div at bounding box center [26, 494] width 23 height 23
click at [764, 210] on div "# (Biên dịch bởi Galaxy Education) Giải phóng tù nhân, đánh bại lính gác và nhặ…" at bounding box center [920, 251] width 401 height 431
click at [845, 147] on div "# (Biên dịch bởi Galaxy Education) Giải phóng tù nhân, đánh bại lính gác và nhặ…" at bounding box center [920, 251] width 401 height 431
type textarea "hero.moveRight(3)"
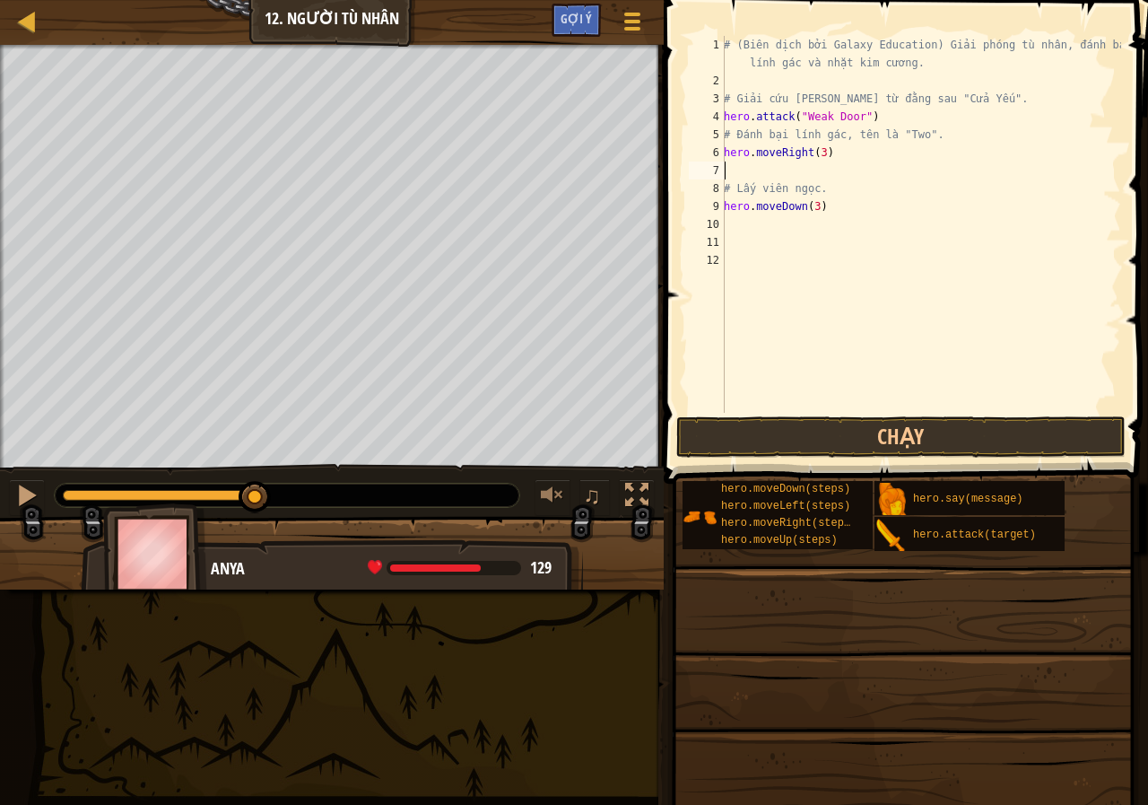
click at [767, 170] on div "# (Biên dịch bởi Galaxy Education) Giải phóng tù nhân, đánh bại lính gác và nhặ…" at bounding box center [920, 251] width 401 height 431
type textarea "P"
type textarea "hero.moveRight(3)"
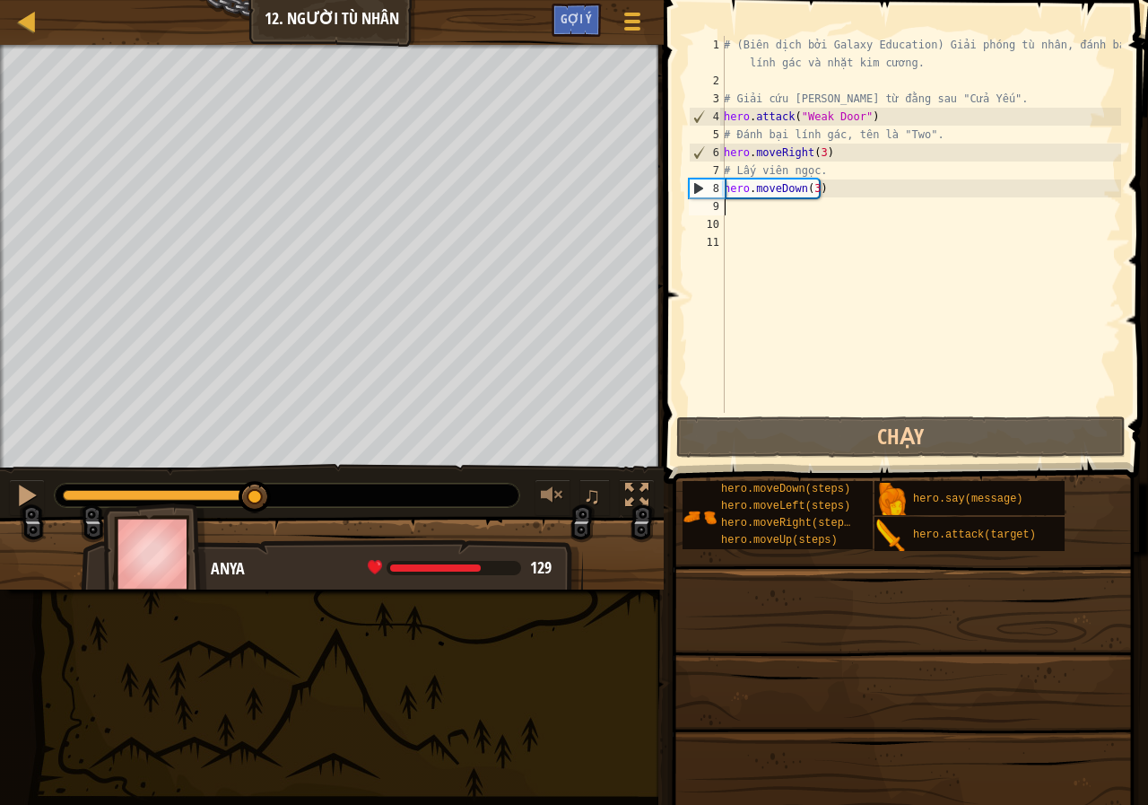
click at [743, 206] on div "# (Biên dịch bởi Galaxy Education) Giải phóng tù nhân, đánh bại lính gác và nhặ…" at bounding box center [920, 251] width 401 height 431
type textarea "h"
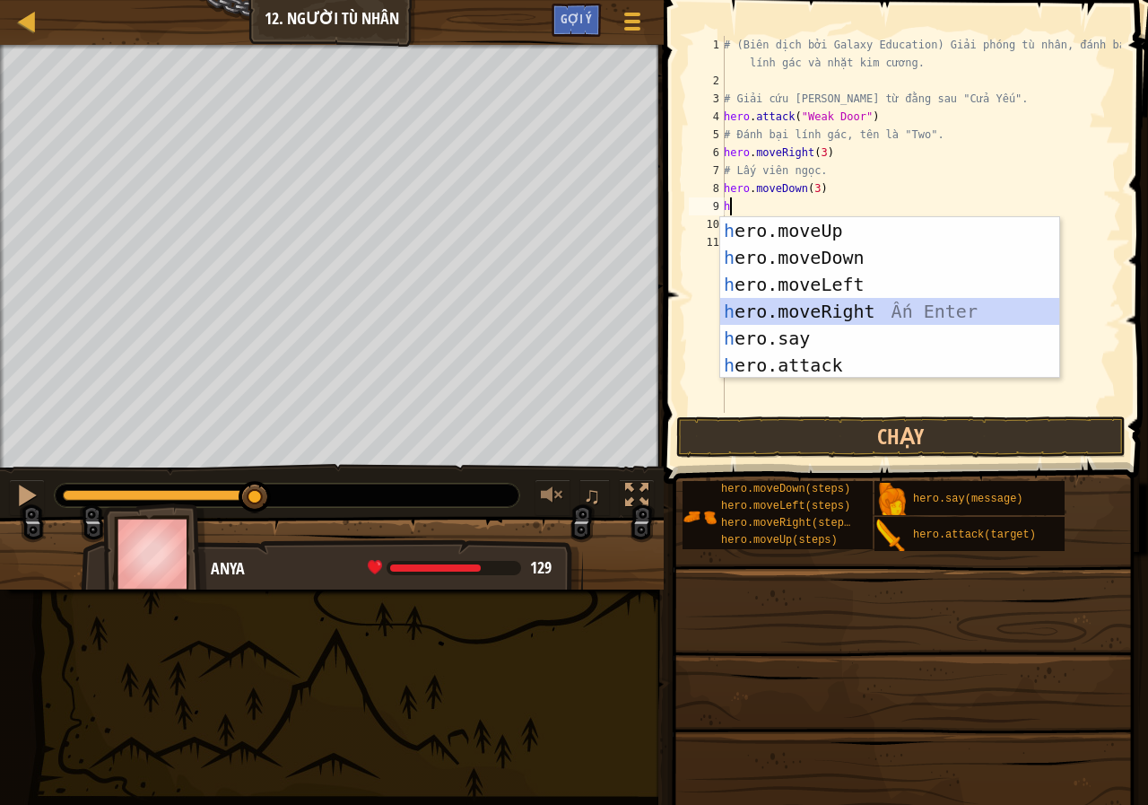
click at [808, 308] on div "h ero.moveUp Ấn Enter h ero.moveDown Ấn Enter h ero.moveLeft Ấn Enter h ero.mov…" at bounding box center [889, 324] width 339 height 215
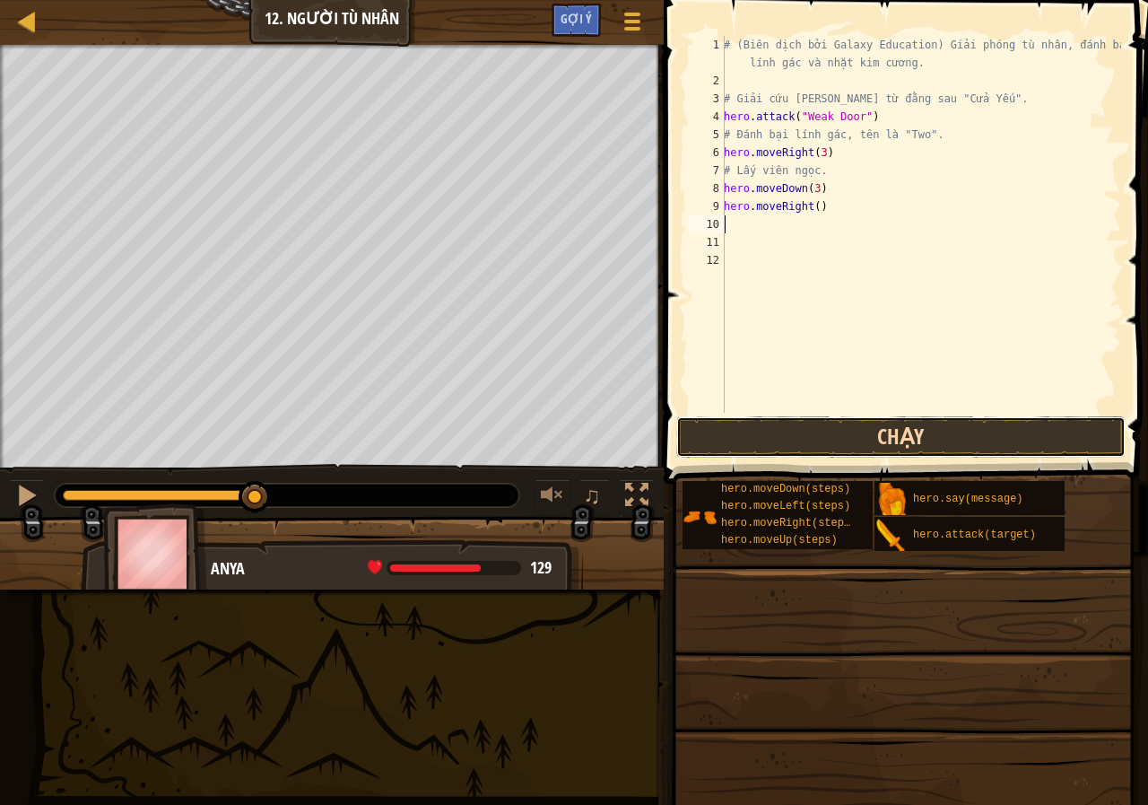
click at [793, 421] on button "Chạy" at bounding box center [900, 436] width 449 height 41
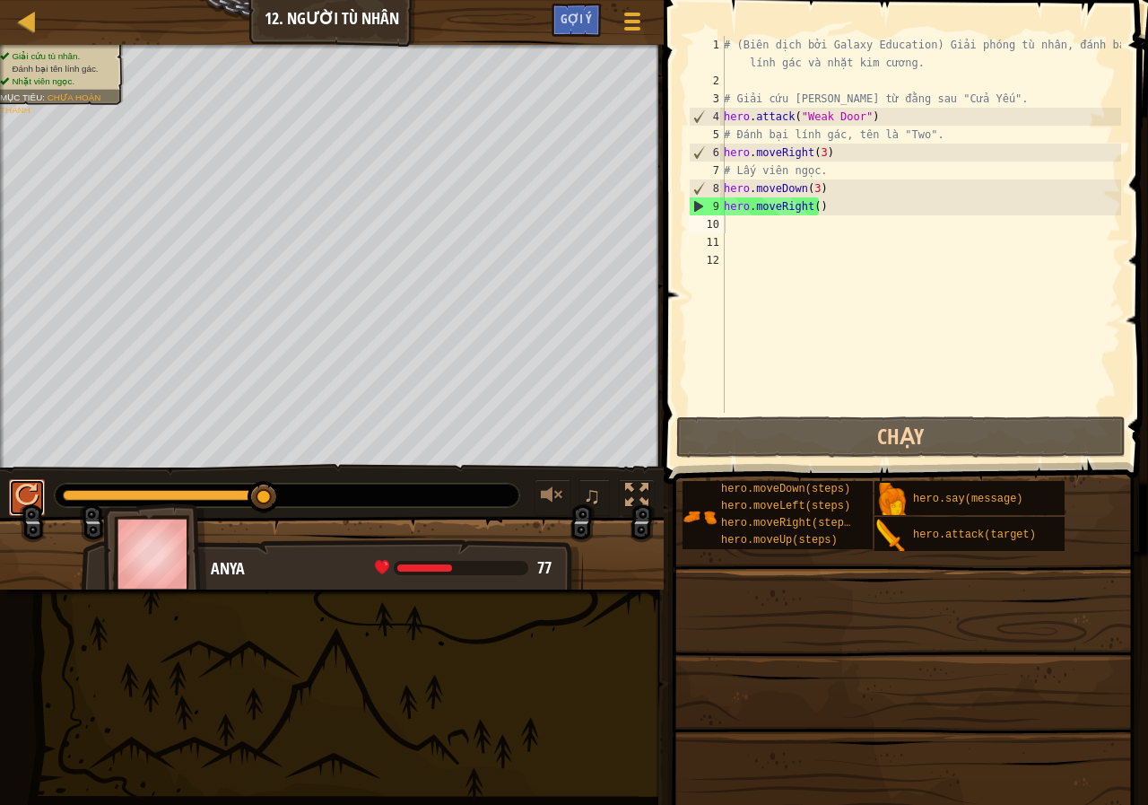
click at [22, 500] on div at bounding box center [26, 494] width 23 height 23
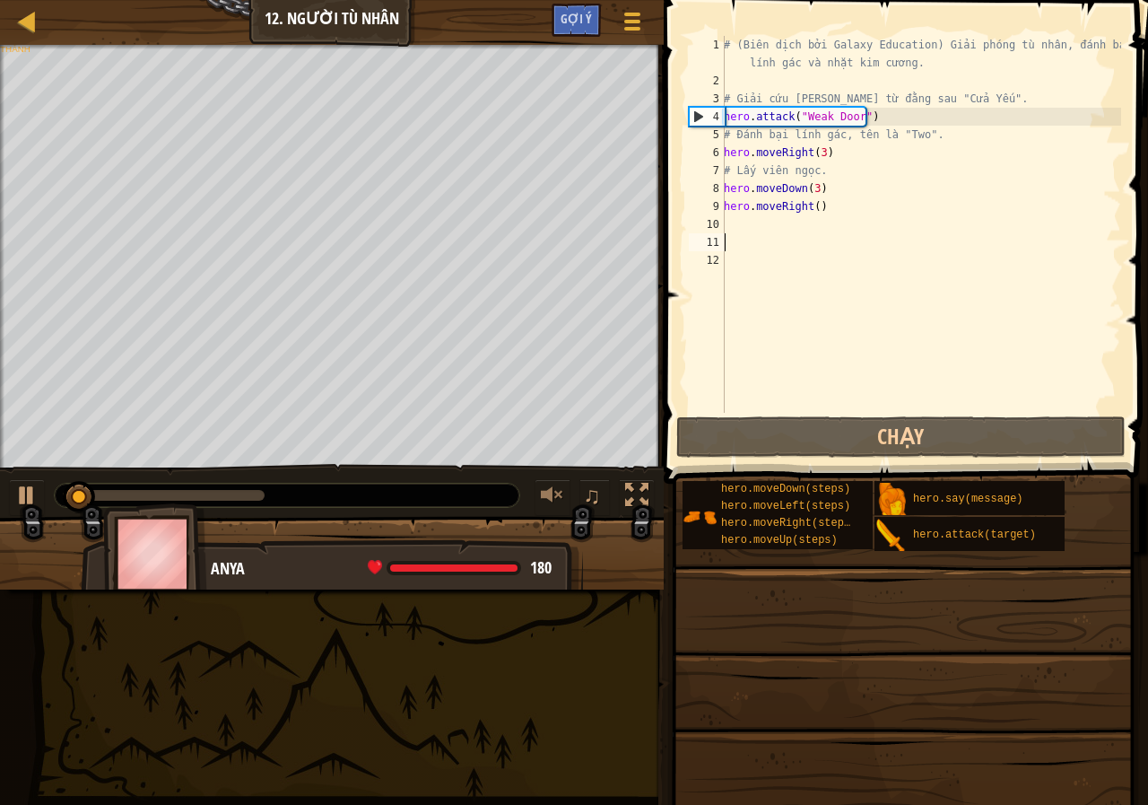
click at [870, 249] on div "# (Biên dịch bởi Galaxy Education) Giải phóng tù nhân, đánh bại lính gác và nhặ…" at bounding box center [920, 251] width 401 height 431
click at [24, 496] on div at bounding box center [26, 494] width 23 height 23
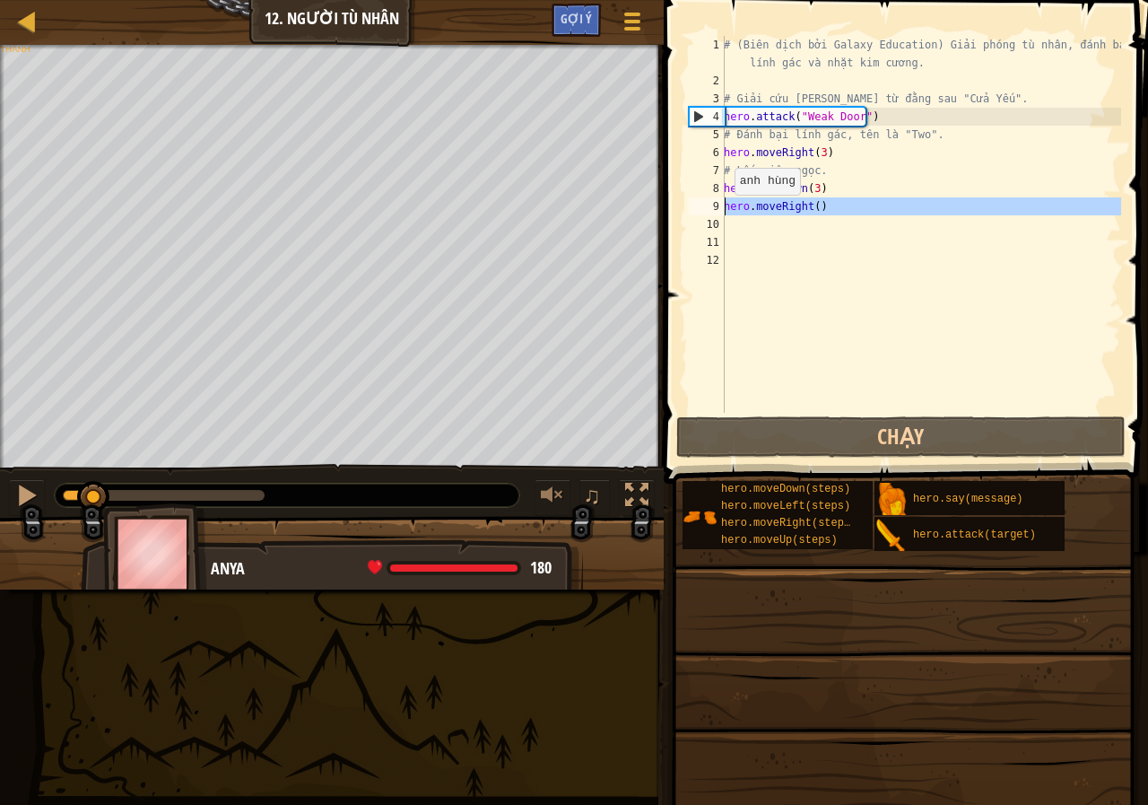
drag, startPoint x: 825, startPoint y: 216, endPoint x: 722, endPoint y: 212, distance: 103.2
click at [722, 212] on div "1 2 3 4 5 6 7 8 9 10 11 12 # (Biên dịch bởi Galaxy Education) Giải phóng tù nhâ…" at bounding box center [903, 224] width 436 height 377
type textarea "hero.moveRight()"
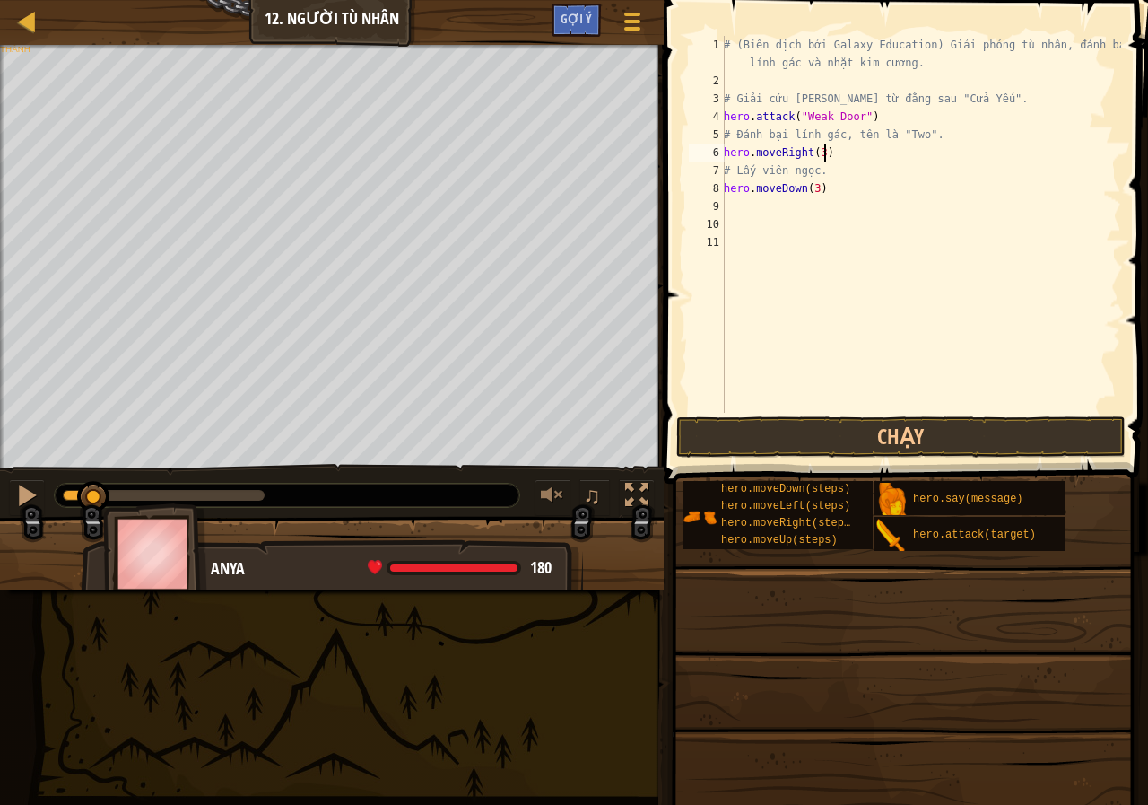
click at [870, 153] on div "# (Biên dịch bởi Galaxy Education) Giải phóng tù nhân, đánh bại lính gác và nhặ…" at bounding box center [920, 251] width 401 height 431
type textarea "hero.moveRight(3)"
click at [576, 14] on span "Gợi ý" at bounding box center [576, 18] width 31 height 17
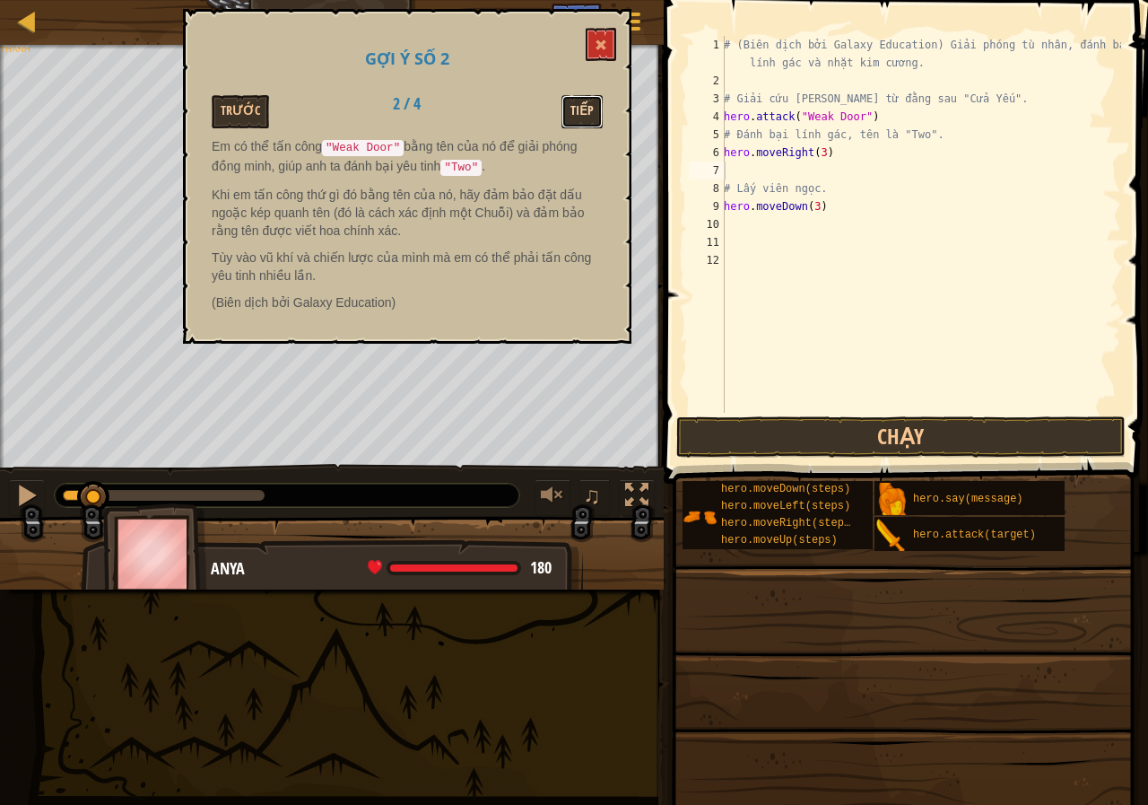
click at [578, 95] on button "Tiếp" at bounding box center [581, 111] width 41 height 33
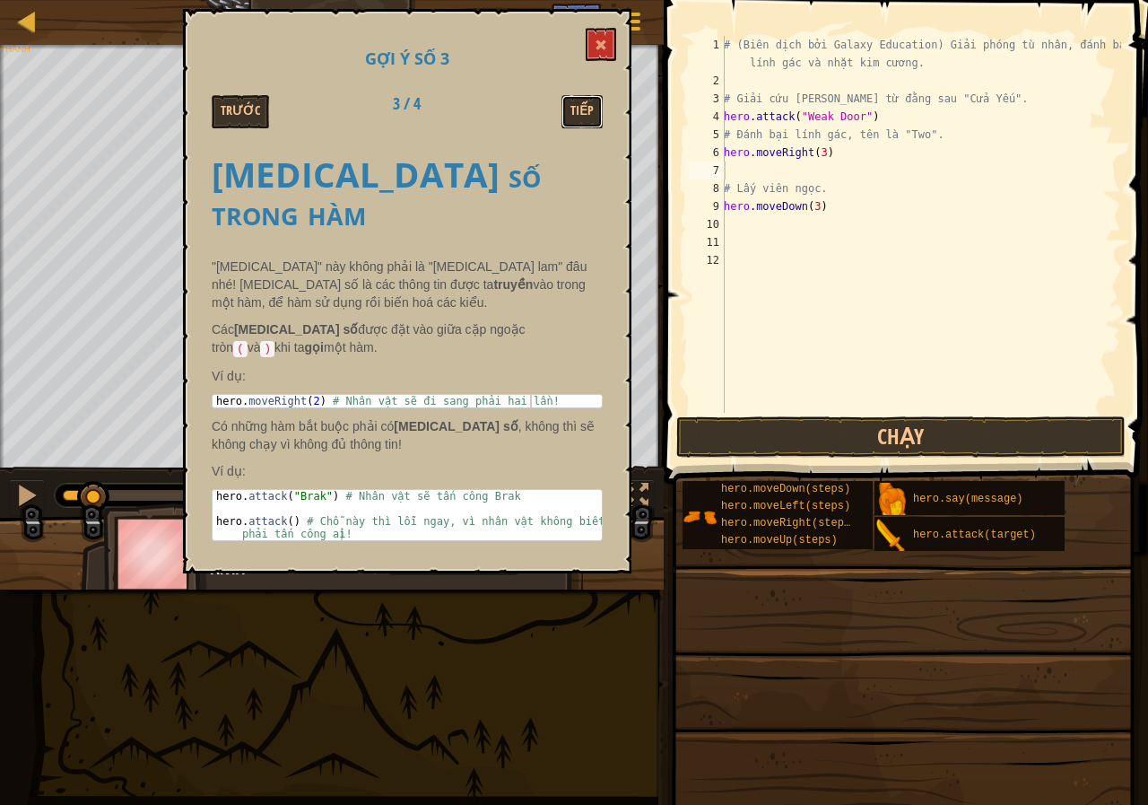
click at [578, 95] on button "Tiếp" at bounding box center [581, 111] width 41 height 33
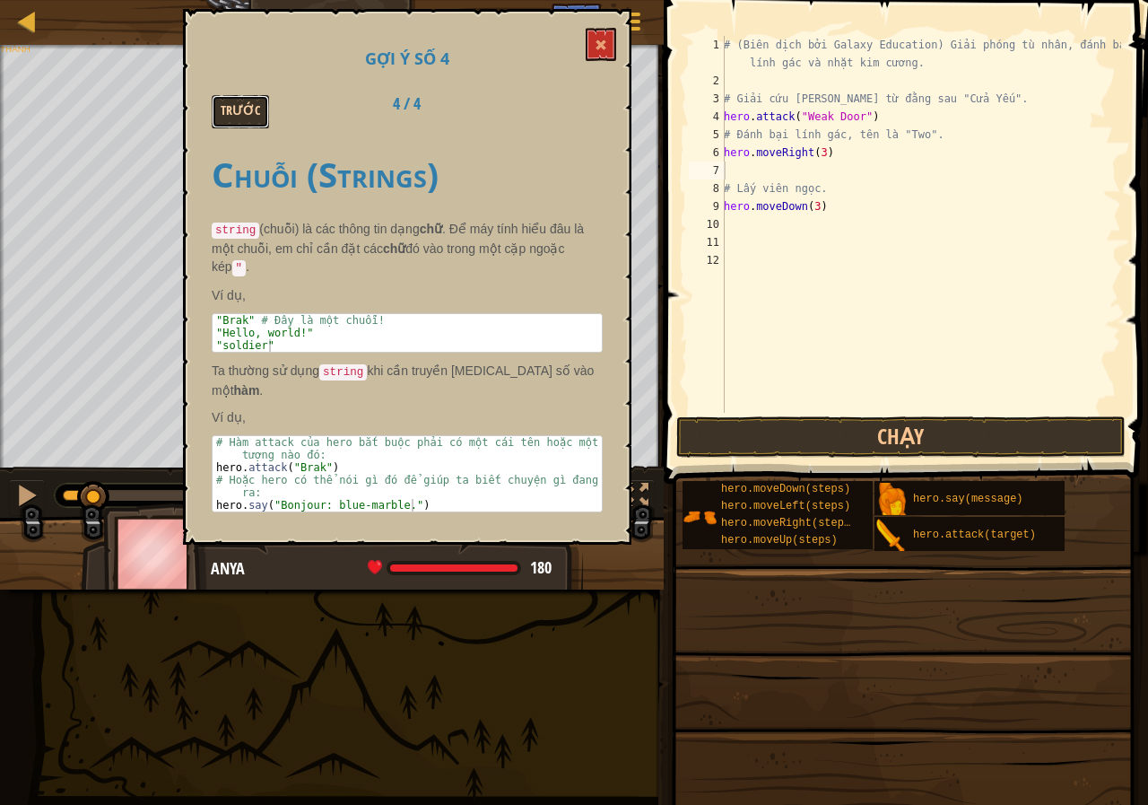
click at [223, 117] on button "Trước" at bounding box center [240, 111] width 57 height 33
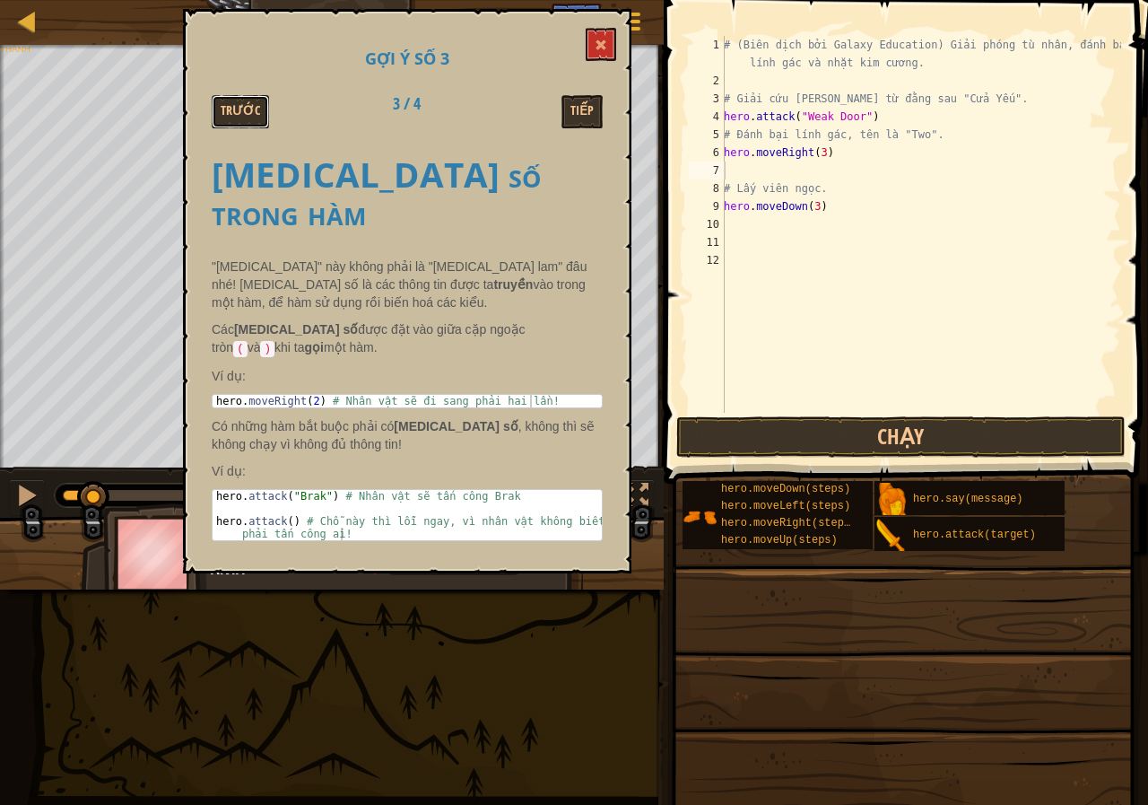
click at [223, 117] on button "Trước" at bounding box center [240, 111] width 57 height 33
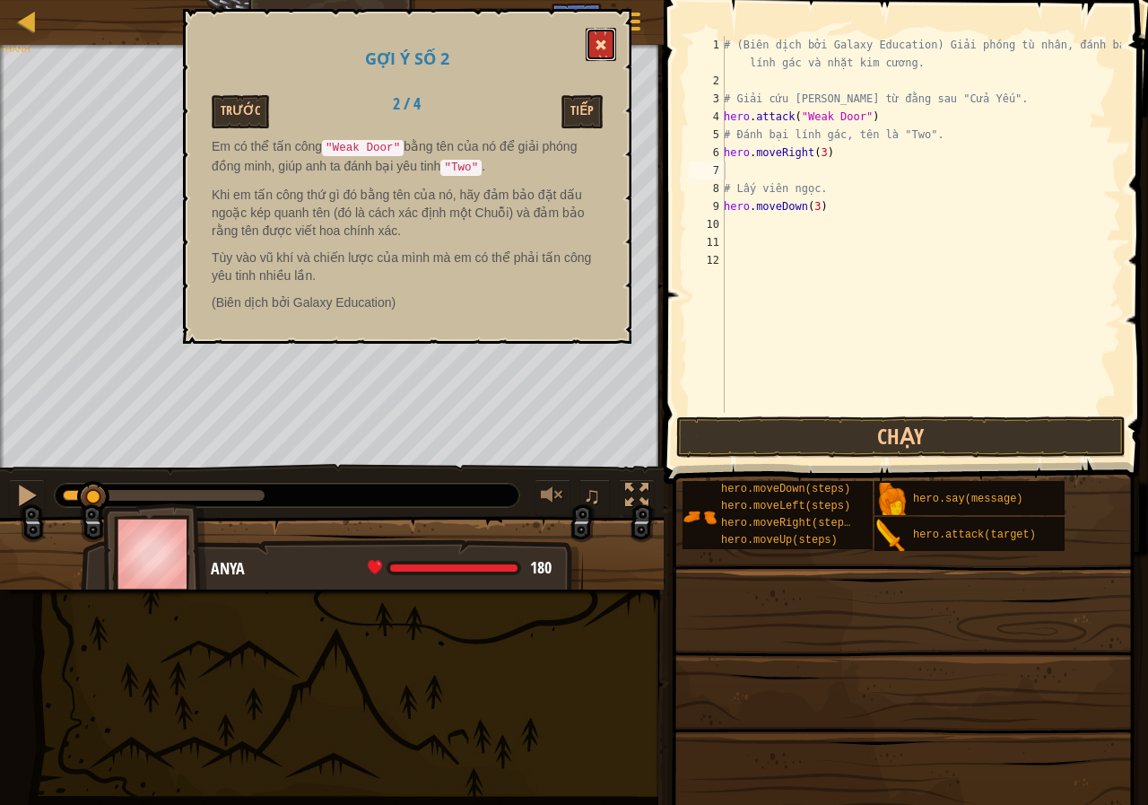
click at [605, 42] on span at bounding box center [601, 45] width 13 height 13
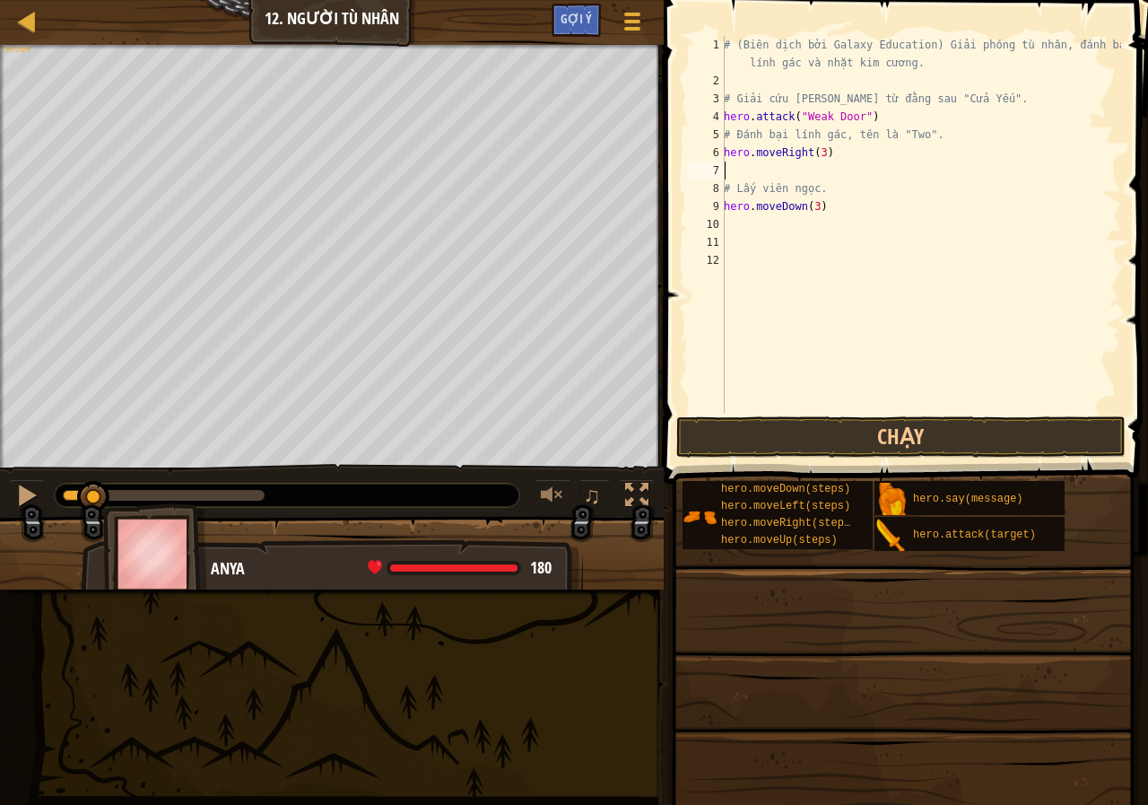
click at [784, 169] on div "# (Biên dịch bởi Galaxy Education) Giải phóng tù nhân, đánh bại lính gác và nhặ…" at bounding box center [920, 251] width 401 height 431
click at [809, 422] on button "Chạy" at bounding box center [900, 436] width 449 height 41
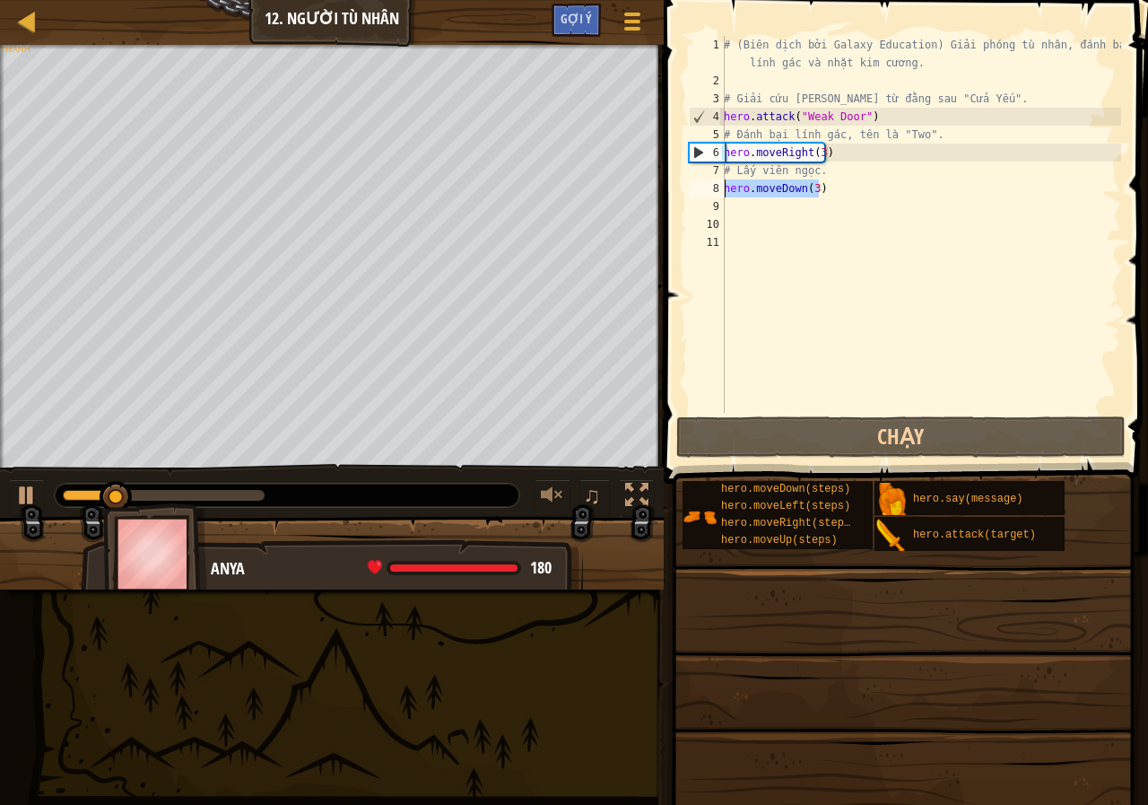
drag, startPoint x: 822, startPoint y: 196, endPoint x: 710, endPoint y: 187, distance: 112.5
click at [710, 187] on div "hero.moveRight(3) 1 2 3 4 5 6 7 8 9 10 11 # (Biên dịch bởi Galaxy Education) Gi…" at bounding box center [903, 224] width 436 height 377
type textarea "hero.moveDown(3)"
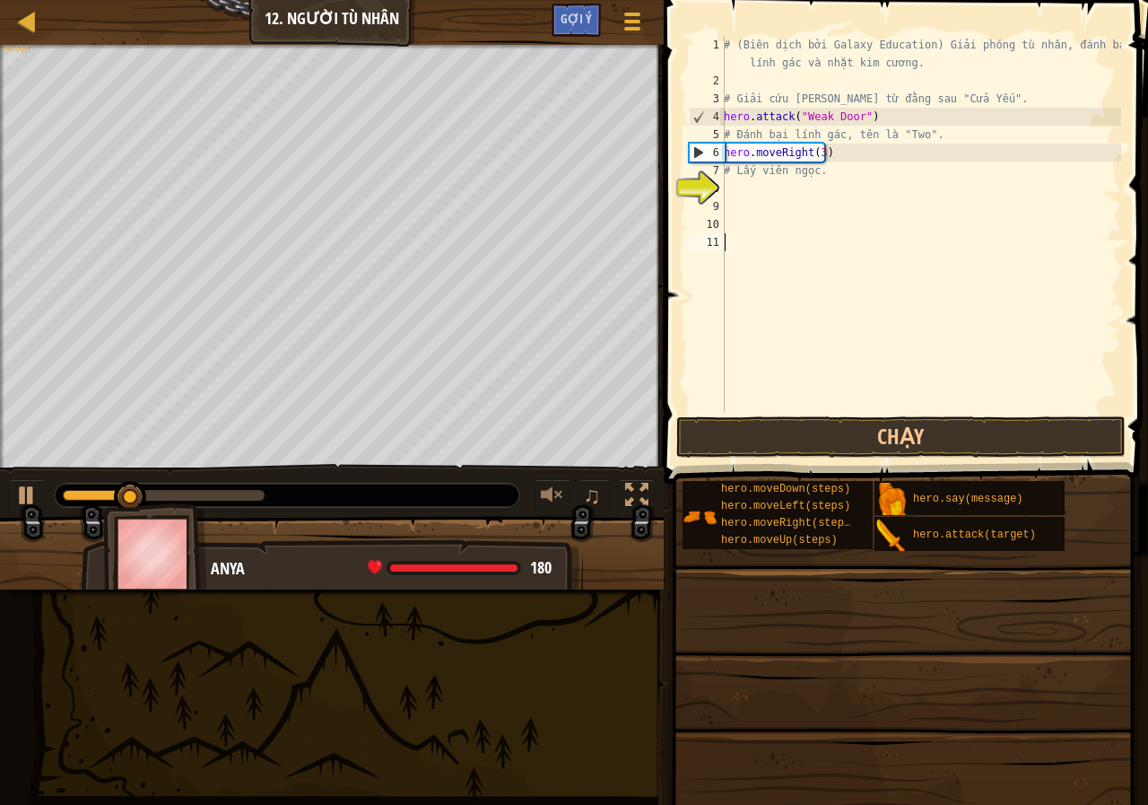
click at [935, 292] on div "# (Biên dịch bởi Galaxy Education) Giải phóng tù nhân, đánh bại lính gác và nhặ…" at bounding box center [920, 251] width 401 height 431
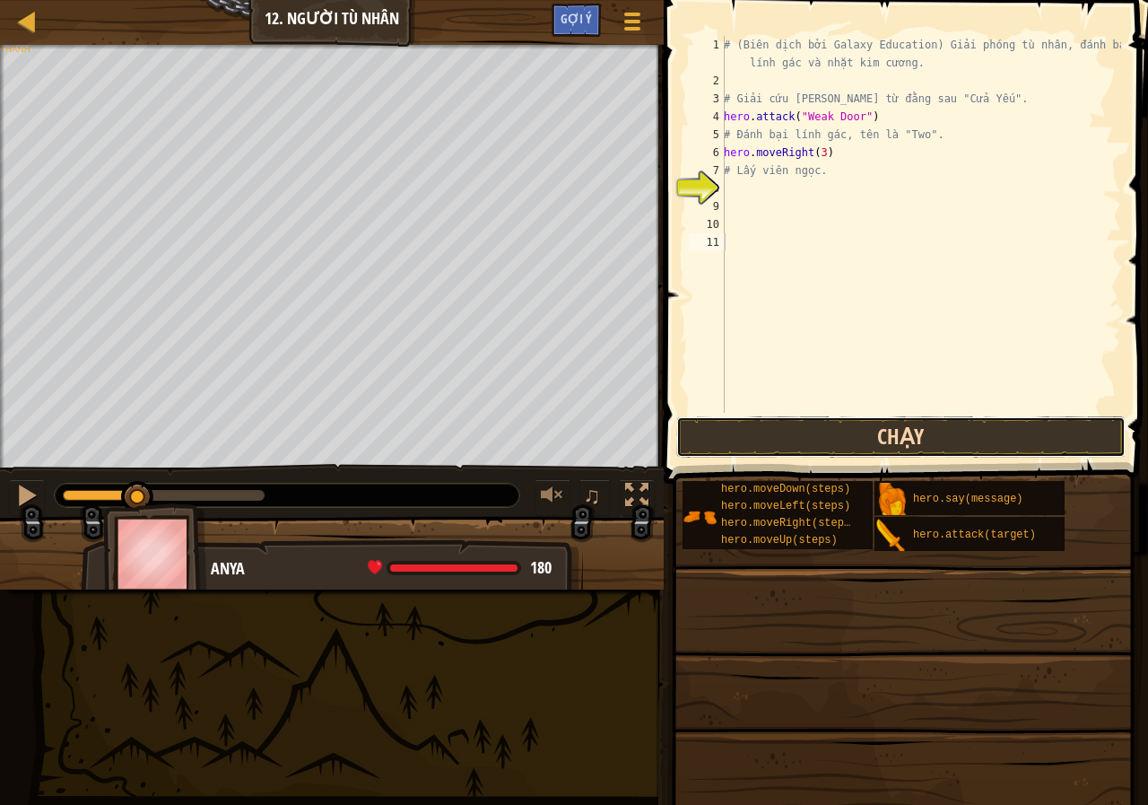
click at [766, 429] on button "Chạy" at bounding box center [900, 436] width 449 height 41
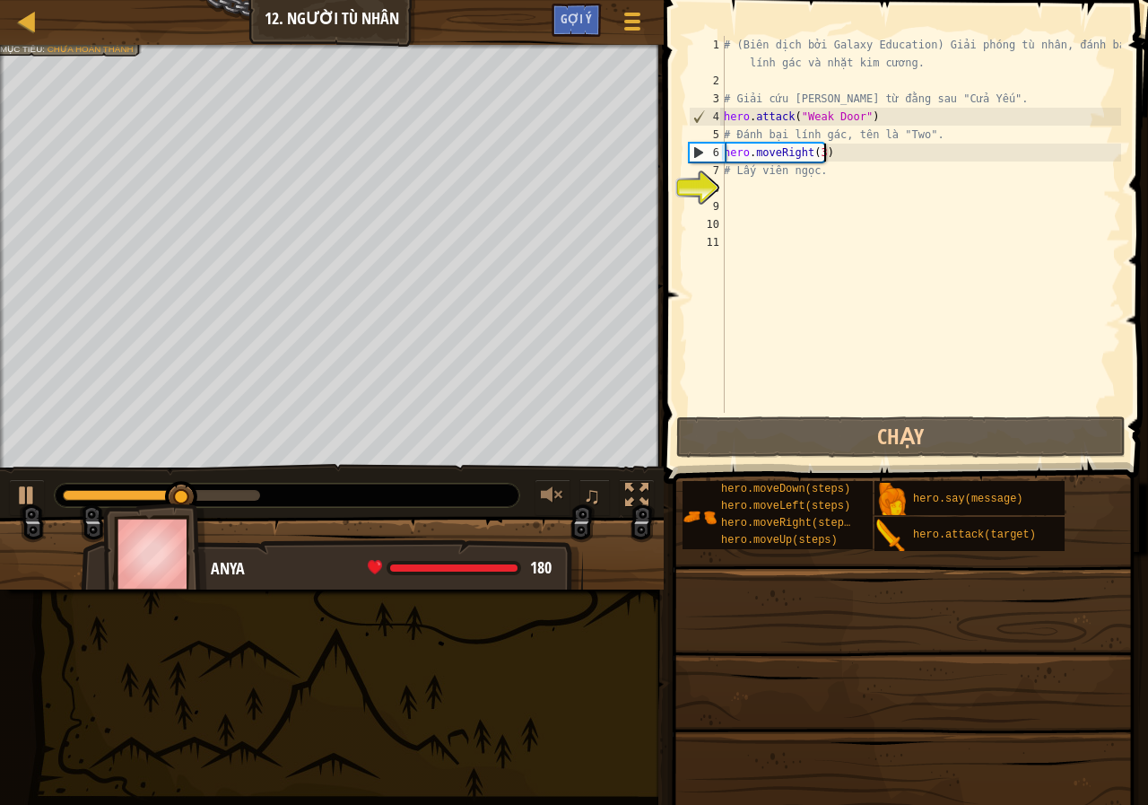
click at [863, 153] on div "# (Biên dịch bởi Galaxy Education) Giải phóng tù nhân, đánh bại lính gác và nhặ…" at bounding box center [920, 251] width 401 height 431
click at [820, 148] on div "# (Biên dịch bởi Galaxy Education) Giải phóng tù nhân, đánh bại lính gác và nhặ…" at bounding box center [920, 251] width 401 height 431
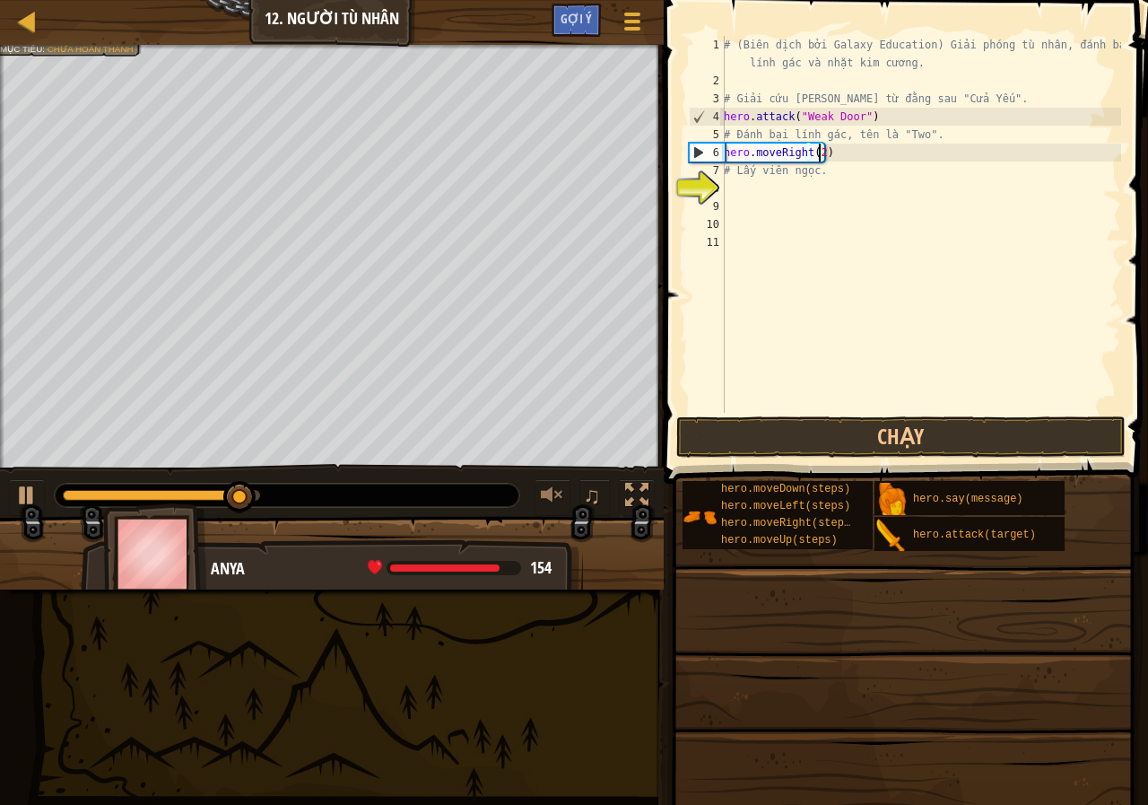
scroll to position [8, 7]
type textarea "hero.moveRight(2)"
click at [23, 492] on div at bounding box center [26, 494] width 23 height 23
click at [874, 155] on div "# (Biên dịch bởi Galaxy Education) Giải phóng tù nhân, đánh bại lính gác và nhặ…" at bounding box center [920, 251] width 401 height 431
click at [874, 156] on div "# (Biên dịch bởi Galaxy Education) Giải phóng tù nhân, đánh bại lính gác và nhặ…" at bounding box center [920, 251] width 401 height 431
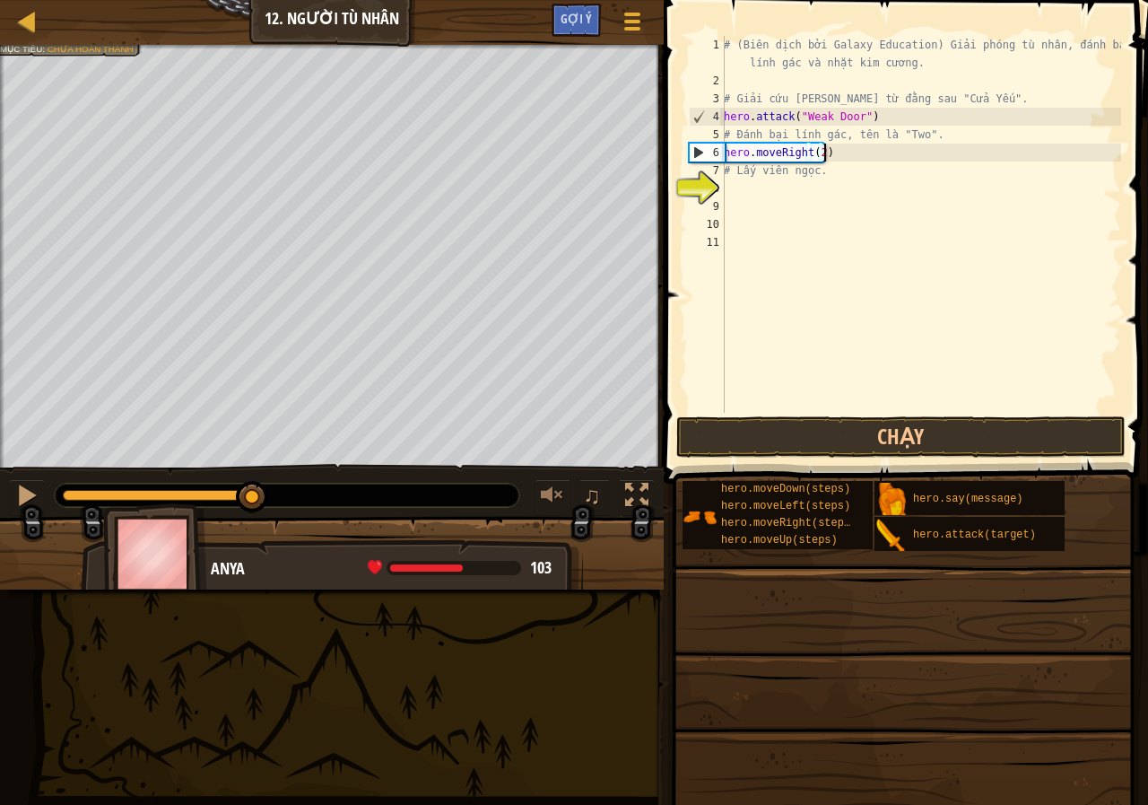
click at [854, 152] on div "# (Biên dịch bởi Galaxy Education) Giải phóng tù nhân, đánh bại lính gác và nhặ…" at bounding box center [920, 251] width 401 height 431
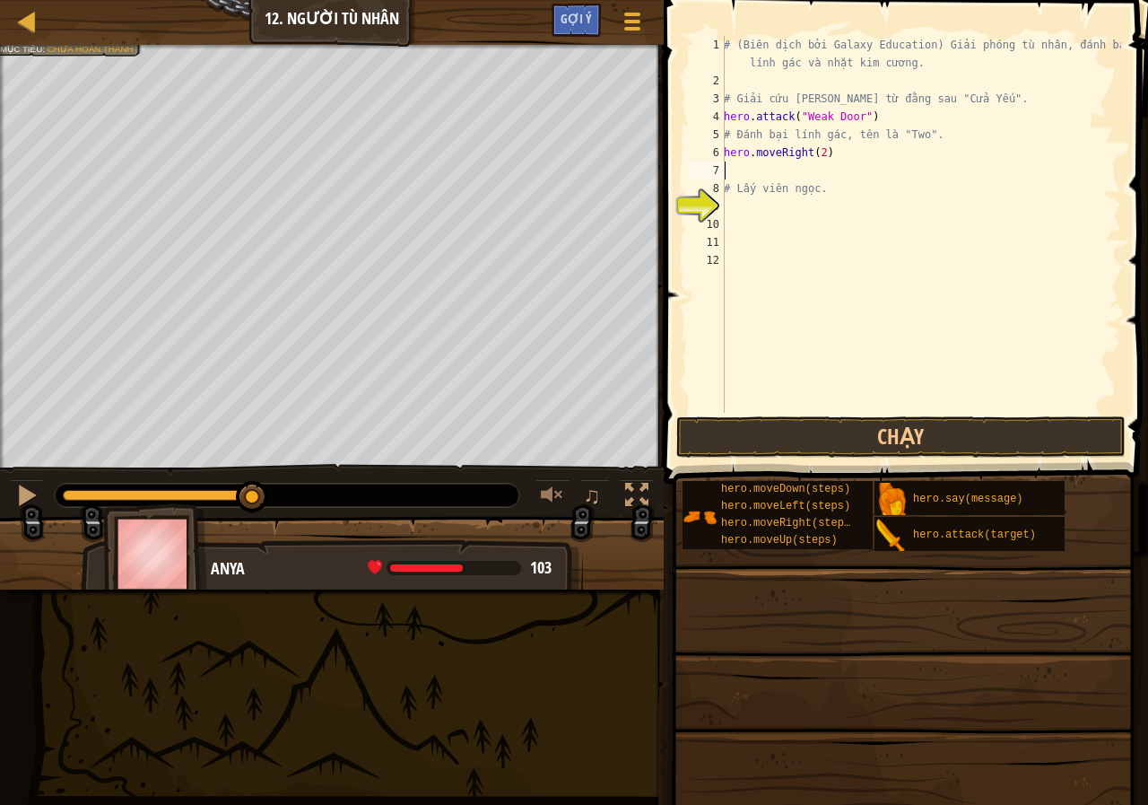
type textarea "h"
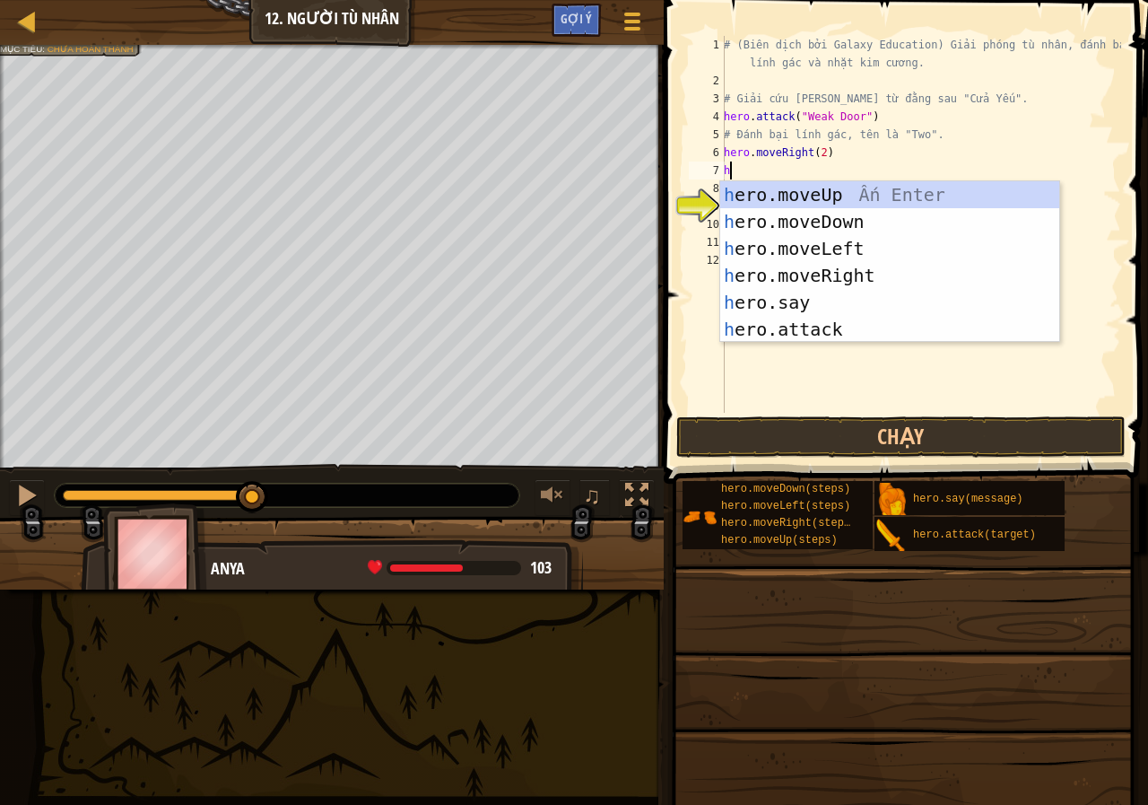
click at [825, 344] on div "# (Biên dịch bởi Galaxy Education) Giải phóng tù nhân, đánh bại lính gác và nhặ…" at bounding box center [920, 251] width 401 height 431
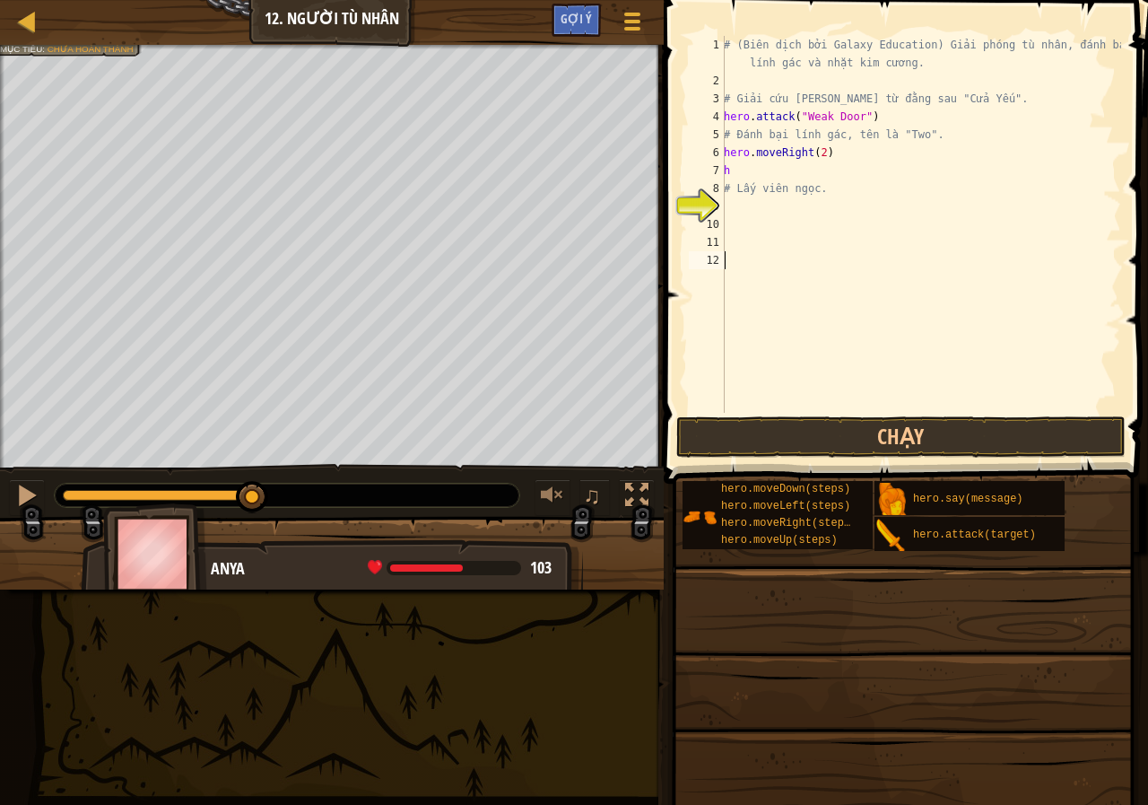
click at [780, 166] on div "# (Biên dịch bởi Galaxy Education) Giải phóng tù nhân, đánh bại lính gác và nhặ…" at bounding box center [920, 251] width 401 height 431
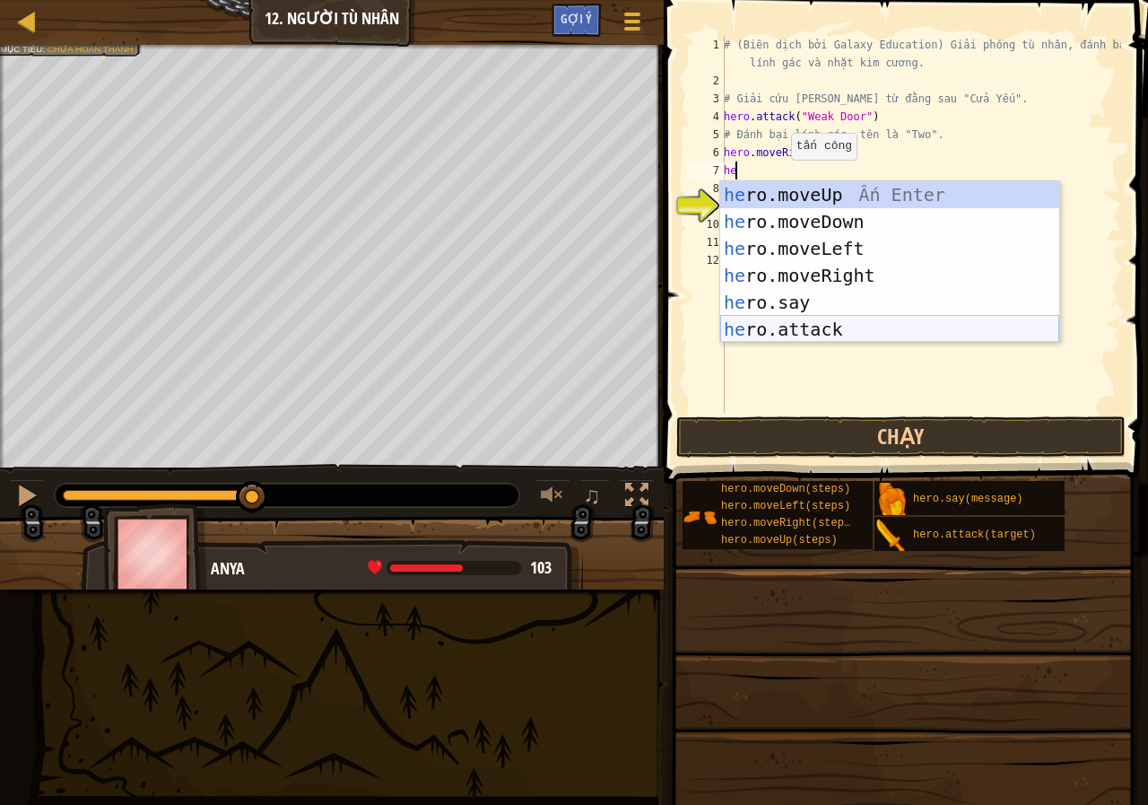
click at [795, 325] on div "he ro.moveUp Ấn Enter he ro.moveDown Ấn Enter he ro.moveLeft Ấn Enter he ro.mov…" at bounding box center [889, 288] width 339 height 215
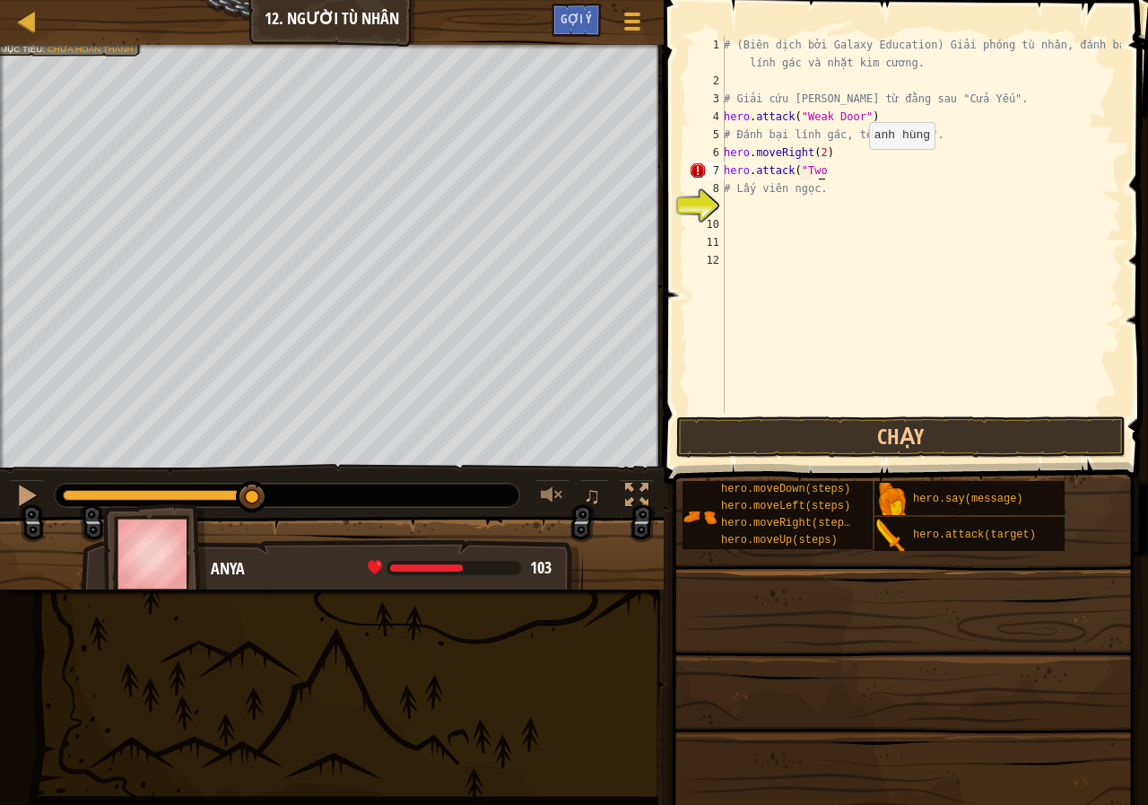
scroll to position [8, 7]
type textarea "hero.attack("Two")"
click at [758, 429] on button "Chạy" at bounding box center [900, 436] width 449 height 41
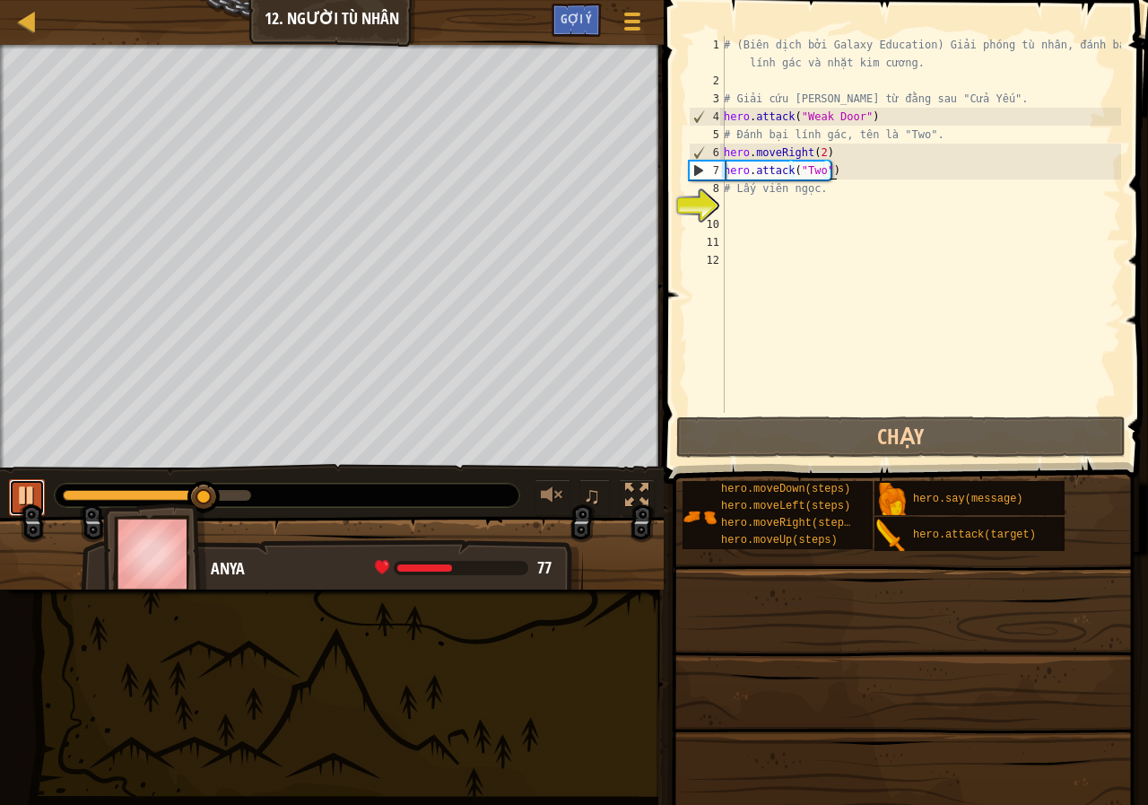
click at [31, 488] on div at bounding box center [26, 494] width 23 height 23
click at [842, 177] on div "# (Biên dịch bởi Galaxy Education) Giải phóng tù nhân, đánh bại lính gác và nhặ…" at bounding box center [920, 251] width 401 height 431
click at [866, 171] on div "# (Biên dịch bởi Galaxy Education) Giải phóng tù nhân, đánh bại lính gác và nhặ…" at bounding box center [920, 251] width 401 height 431
click at [858, 175] on div "# (Biên dịch bởi Galaxy Education) Giải phóng tù nhân, đánh bại lính gác và nhặ…" at bounding box center [920, 251] width 401 height 431
click at [847, 166] on div "# (Biên dịch bởi Galaxy Education) Giải phóng tù nhân, đánh bại lính gác và nhặ…" at bounding box center [920, 251] width 401 height 431
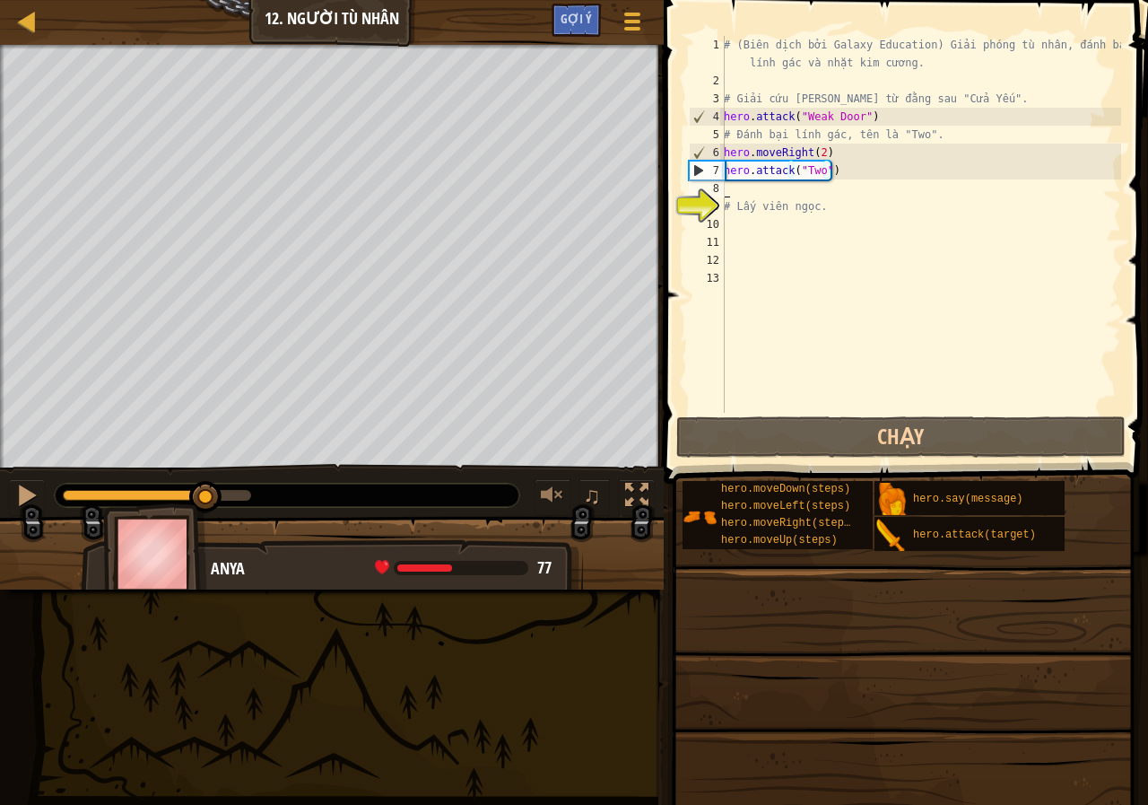
scroll to position [8, 0]
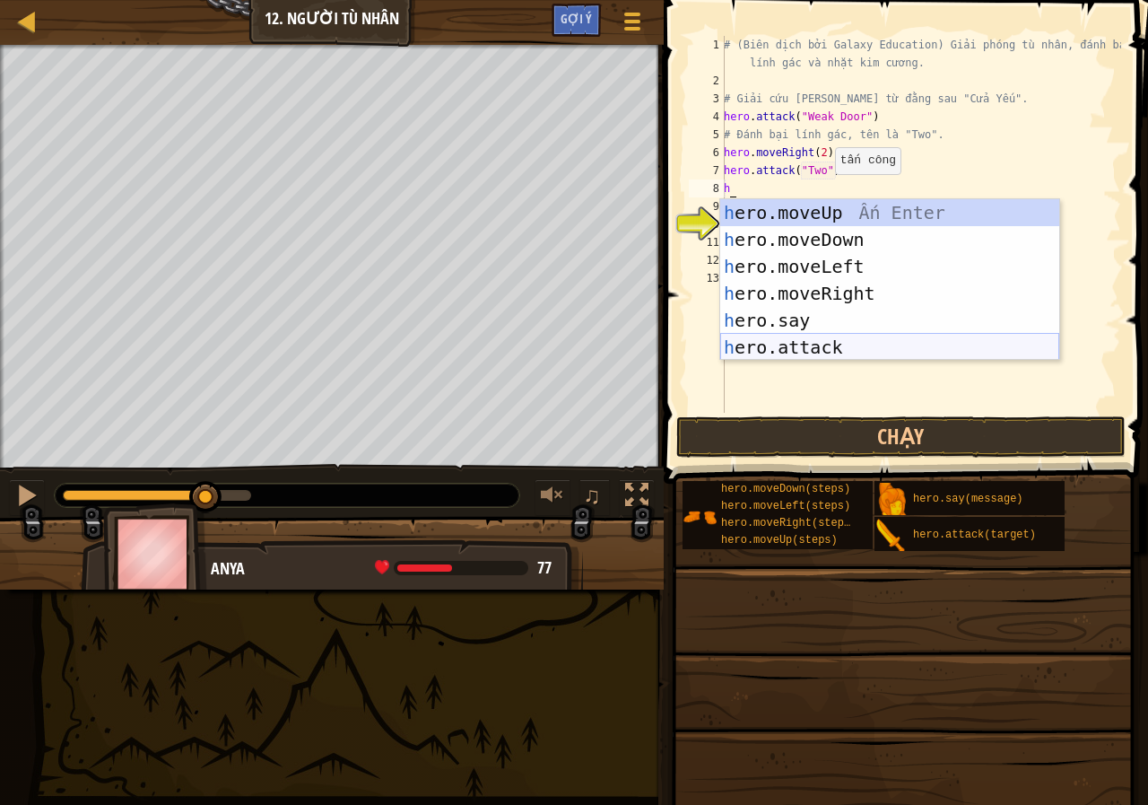
click at [796, 344] on div "h ero.moveUp Ấn Enter h ero.moveDown Ấn Enter h ero.moveLeft Ấn Enter h ero.mov…" at bounding box center [889, 306] width 339 height 215
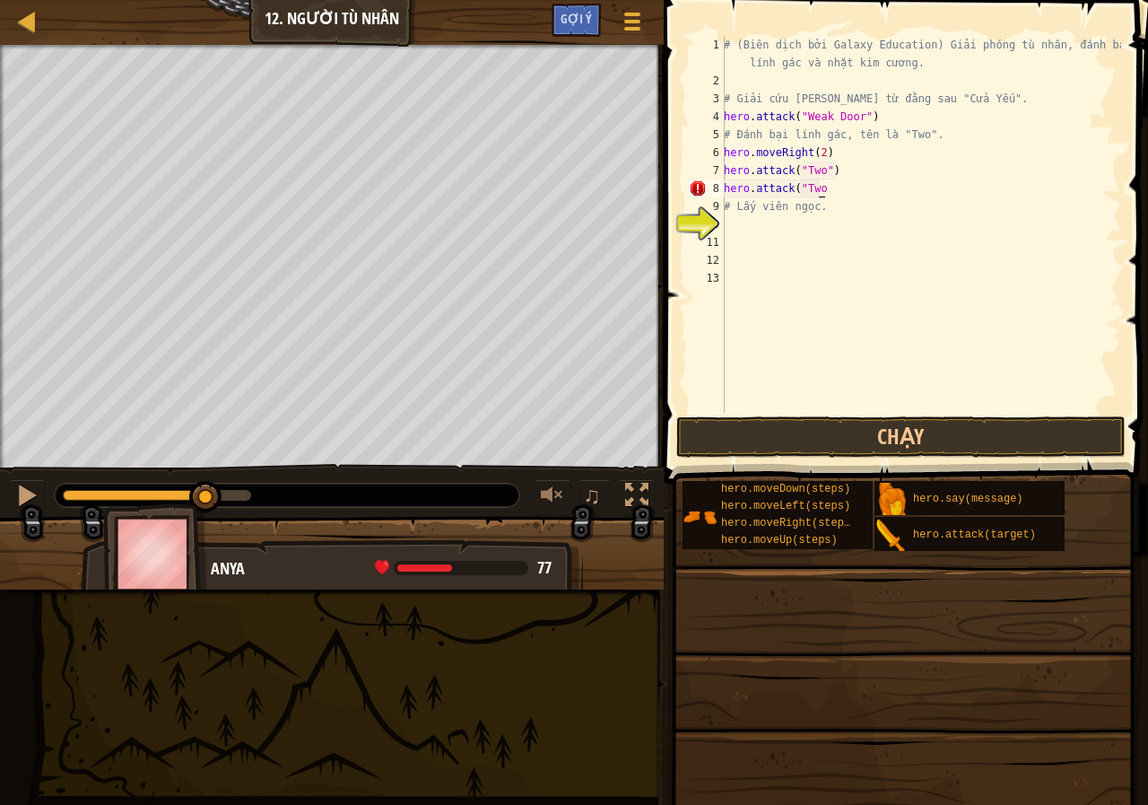
scroll to position [8, 8]
type textarea "hero.attack("Two")")"
click at [834, 250] on div "# (Biên dịch bởi Galaxy Education) Giải phóng tù nhân, đánh bại lính gác và nhặ…" at bounding box center [920, 251] width 401 height 431
click at [706, 224] on div "10" at bounding box center [707, 224] width 36 height 18
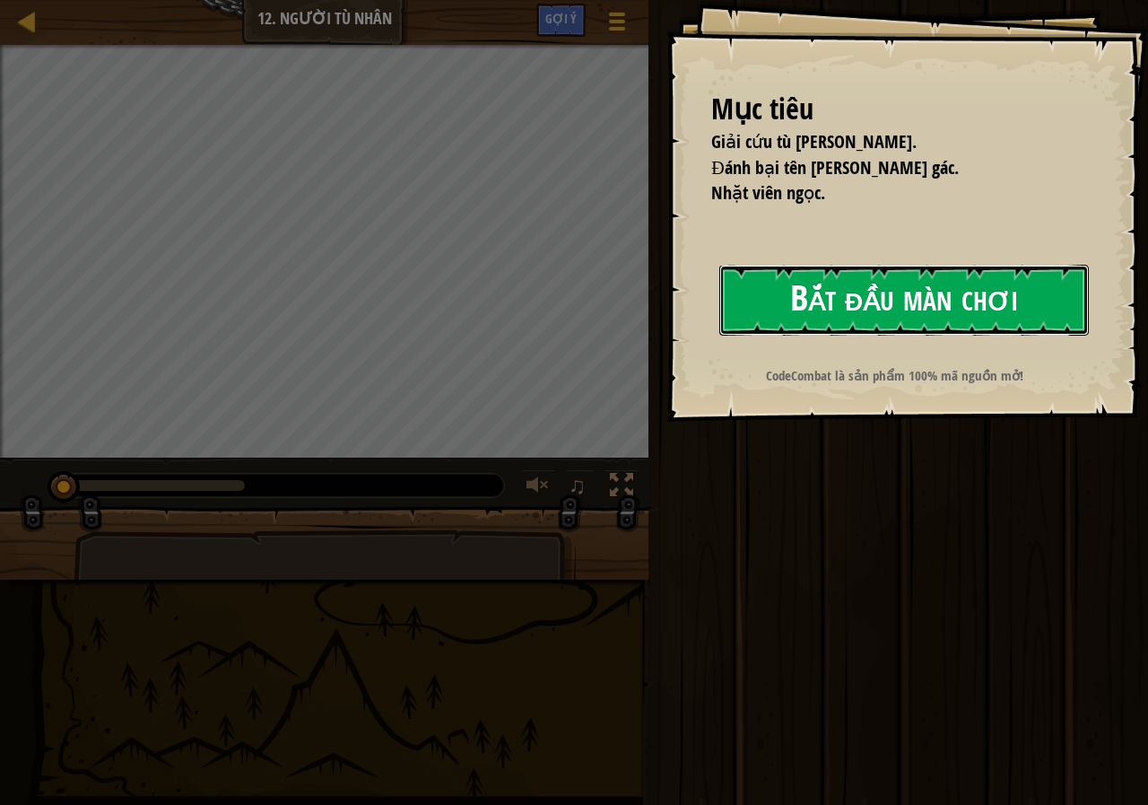
click at [924, 265] on button "Bắt đầu màn chơi" at bounding box center [904, 300] width 370 height 71
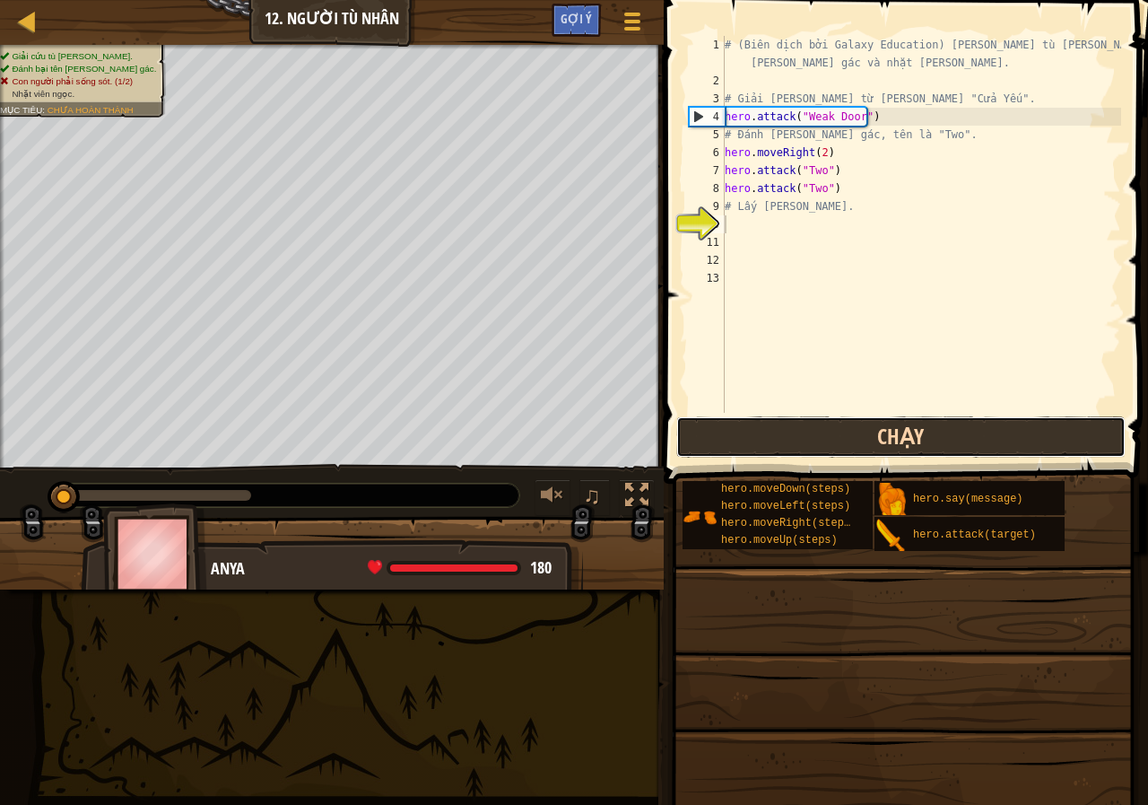
click at [780, 431] on button "Chạy" at bounding box center [900, 436] width 449 height 41
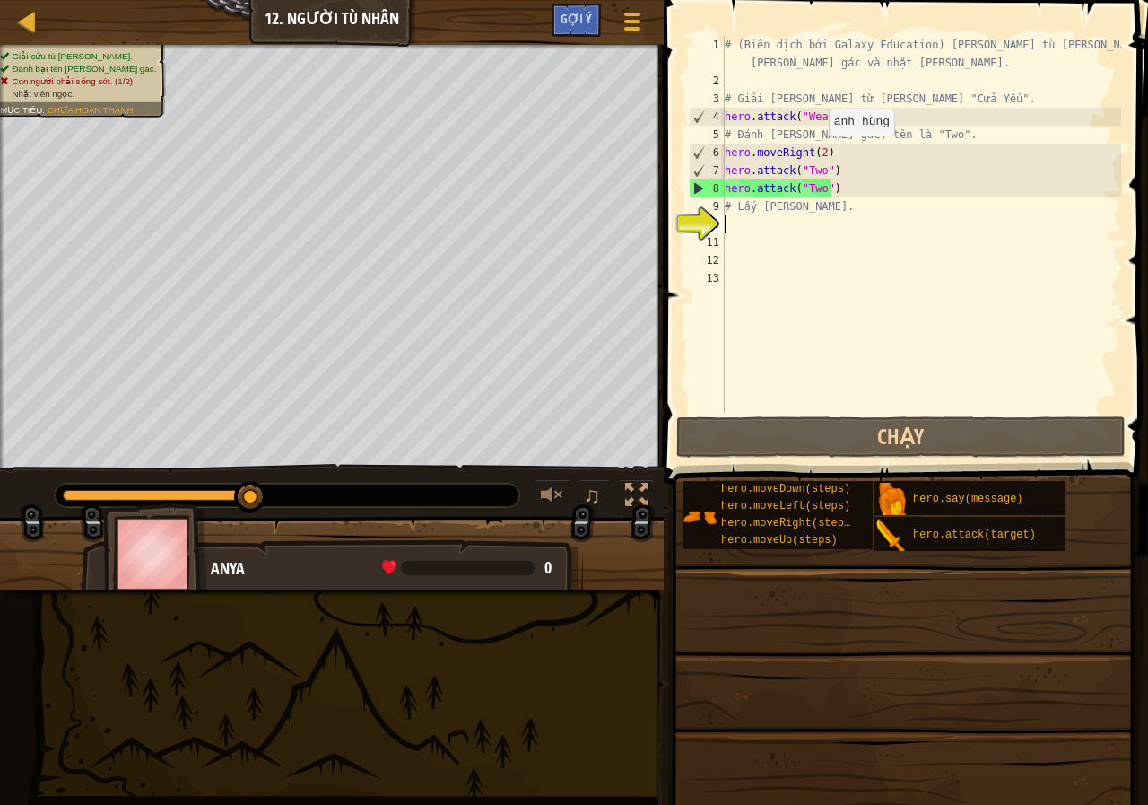
click at [820, 153] on div "# (Biên dịch bởi Galaxy Education) [PERSON_NAME] tù [PERSON_NAME], đánh [PERSON…" at bounding box center [921, 251] width 400 height 431
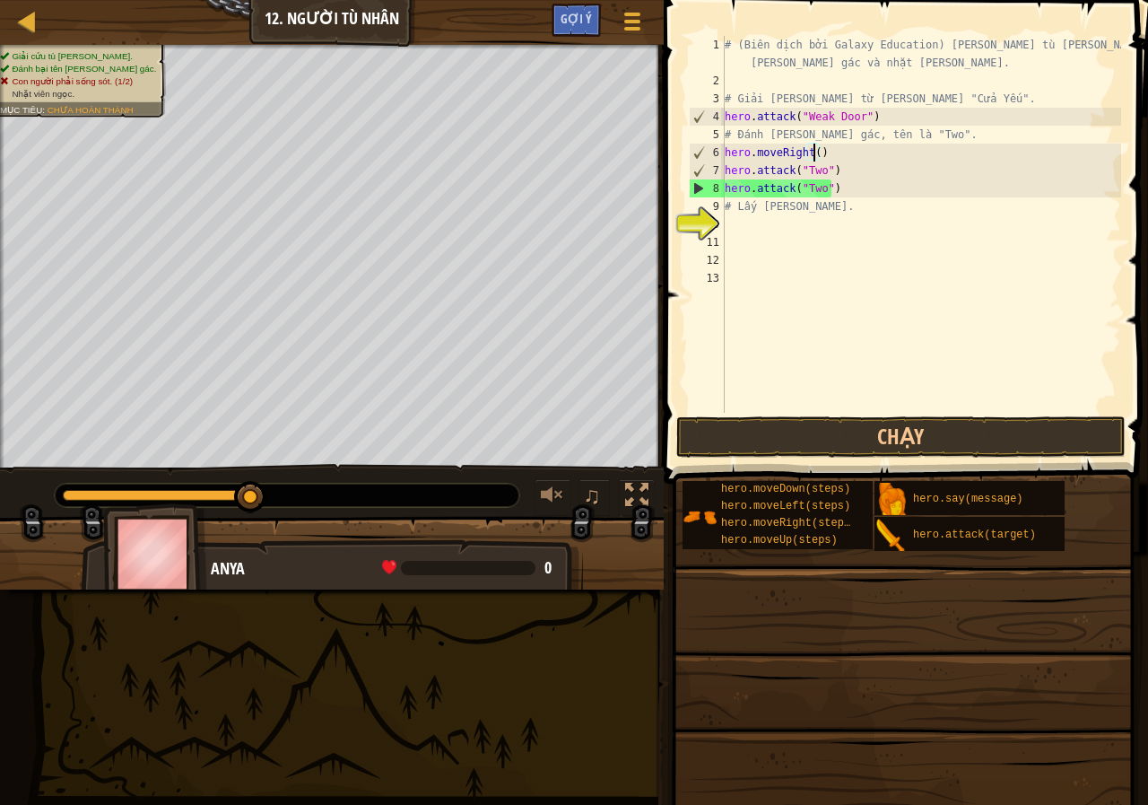
scroll to position [8, 7]
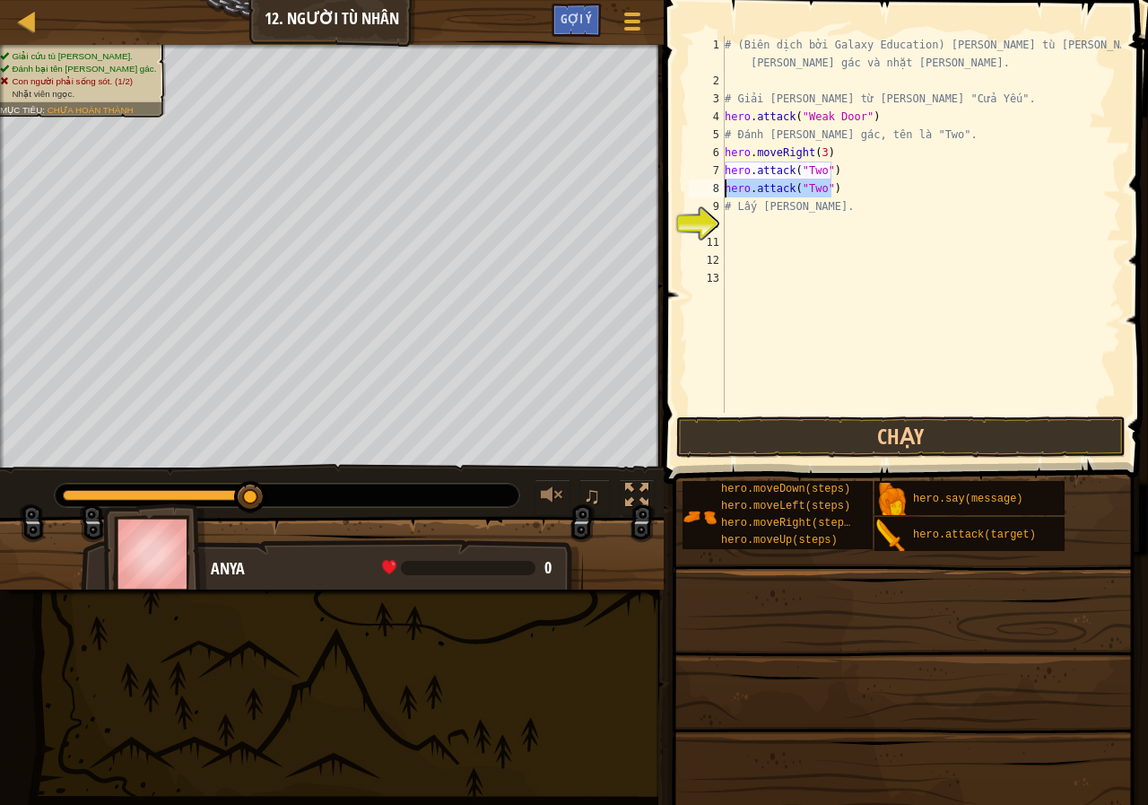
drag, startPoint x: 850, startPoint y: 186, endPoint x: 724, endPoint y: 192, distance: 126.6
click at [724, 192] on div "hero.moveRight(3) 1 2 3 4 5 6 7 8 9 10 11 12 13 # (Biên dịch bởi Galaxy Educati…" at bounding box center [903, 224] width 436 height 377
type textarea "hero.attack("Two")"
click at [879, 184] on div "# (Biên dịch bởi Galaxy Education) Giải phóng tù nhân, đánh bại lính gác và nhặ…" at bounding box center [921, 224] width 400 height 377
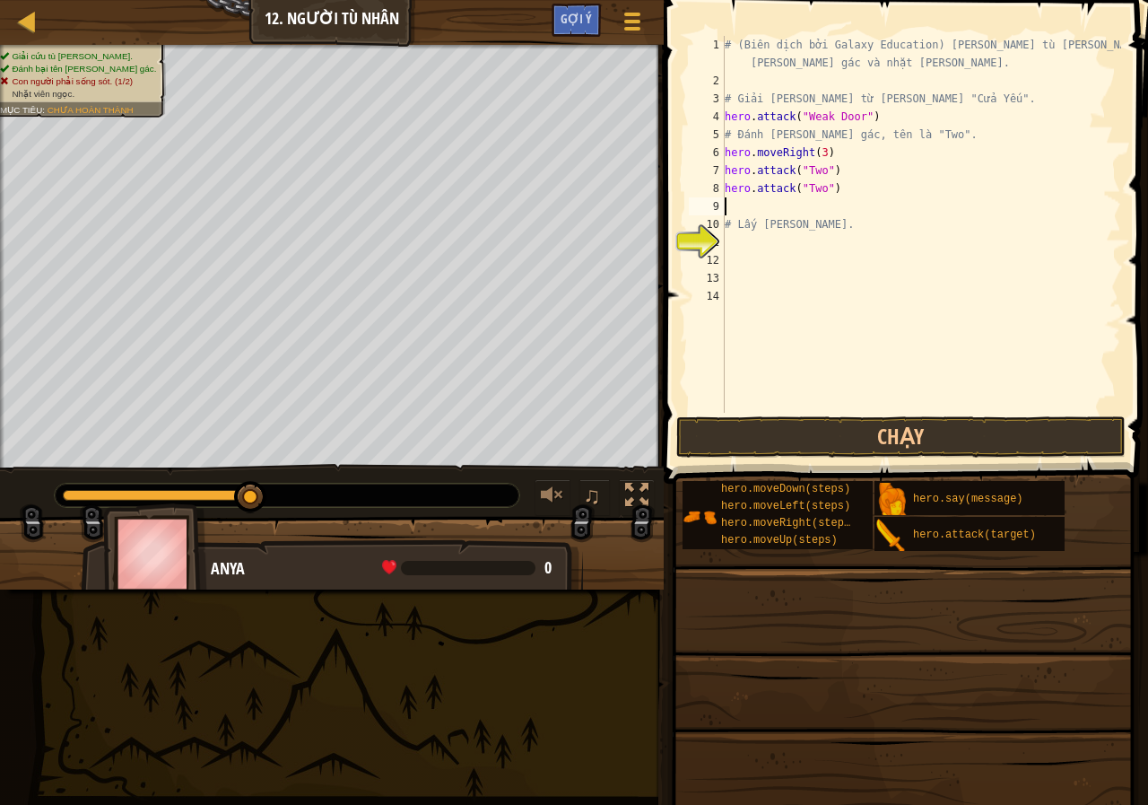
paste textarea "hero.attack("Two")"
type textarea "hero.attack("Two")"
click at [779, 439] on button "Chạy" at bounding box center [900, 436] width 449 height 41
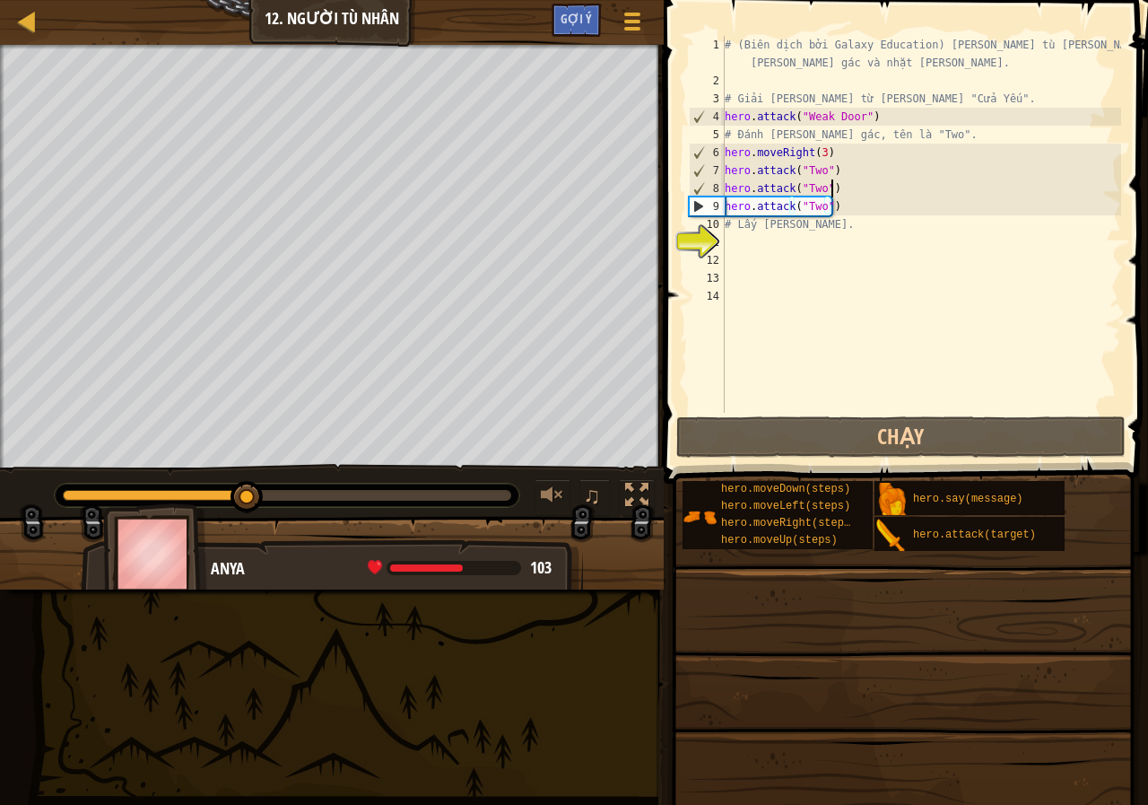
click at [861, 187] on div "# (Biên dịch bởi Galaxy Education) Giải phóng tù nhân, đánh bại lính gác và nhặ…" at bounding box center [921, 251] width 400 height 431
click at [885, 173] on div "# (Biên dịch bởi Galaxy Education) Giải phóng tù nhân, đánh bại lính gác và nhặ…" at bounding box center [921, 251] width 400 height 431
click at [869, 203] on div "# (Biên dịch bởi Galaxy Education) Giải phóng tù nhân, đánh bại lính gác và nhặ…" at bounding box center [921, 251] width 400 height 431
click at [870, 178] on div "# (Biên dịch bởi Galaxy Education) Giải phóng tù nhân, đánh bại lính gác và nhặ…" at bounding box center [921, 251] width 400 height 431
click at [866, 191] on div "# (Biên dịch bởi Galaxy Education) Giải phóng tù nhân, đánh bại lính gác và nhặ…" at bounding box center [921, 251] width 400 height 431
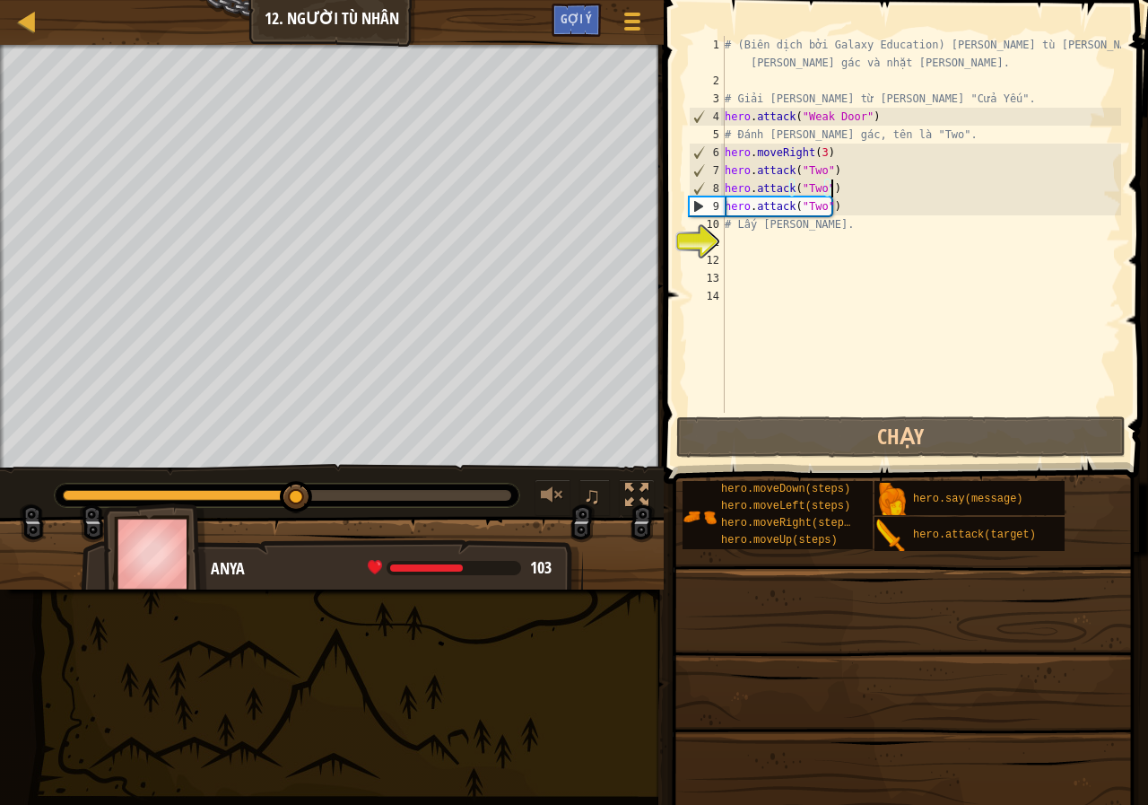
click at [779, 244] on div "# (Biên dịch bởi Galaxy Education) Giải phóng tù nhân, đánh bại lính gác và nhặ…" at bounding box center [921, 251] width 400 height 431
click at [855, 153] on div "# (Biên dịch bởi Galaxy Education) Giải phóng tù nhân, đánh bại lính gác và nhặ…" at bounding box center [921, 251] width 400 height 431
type textarea "hero.moveRight(3)"
click at [855, 153] on div "# (Biên dịch bởi Galaxy Education) Giải phóng tù nhân, đánh bại lính gác và nhặ…" at bounding box center [921, 251] width 400 height 431
click at [823, 250] on div "# (Biên dịch bởi Galaxy Education) Giải phóng tù nhân, đánh bại lính gác và nhặ…" at bounding box center [921, 251] width 400 height 431
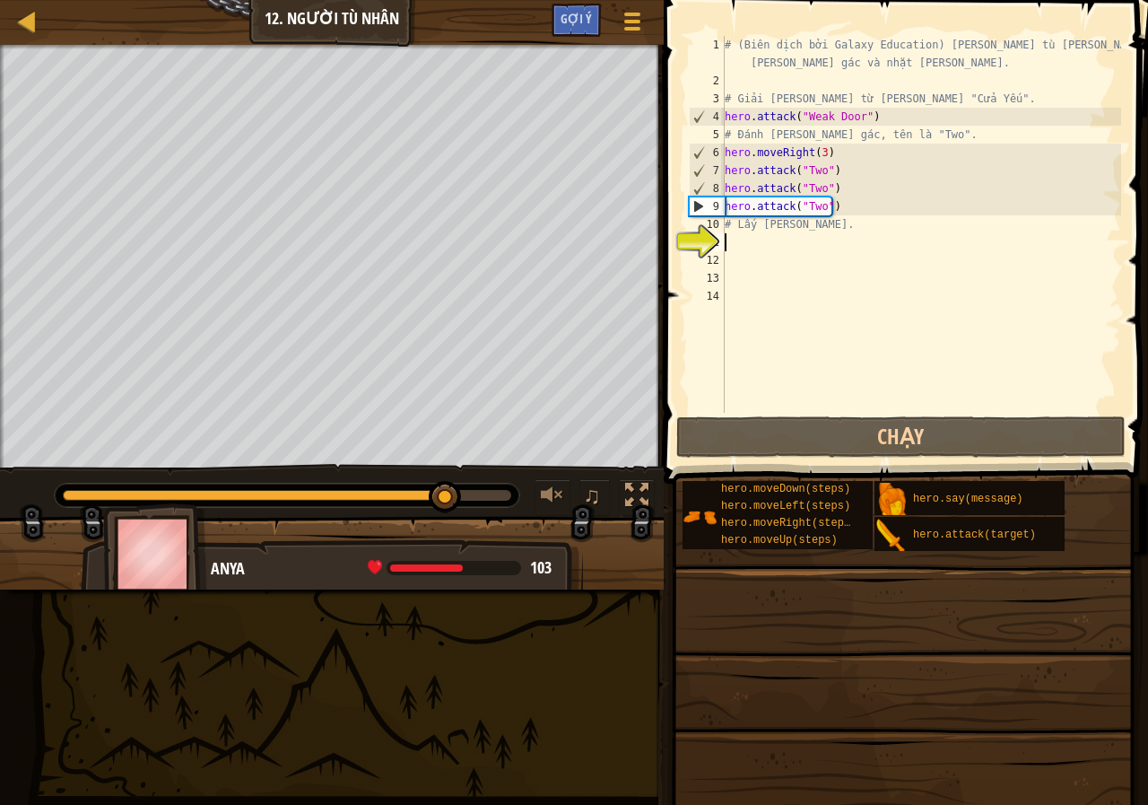
type textarea "M"
type textarea "h"
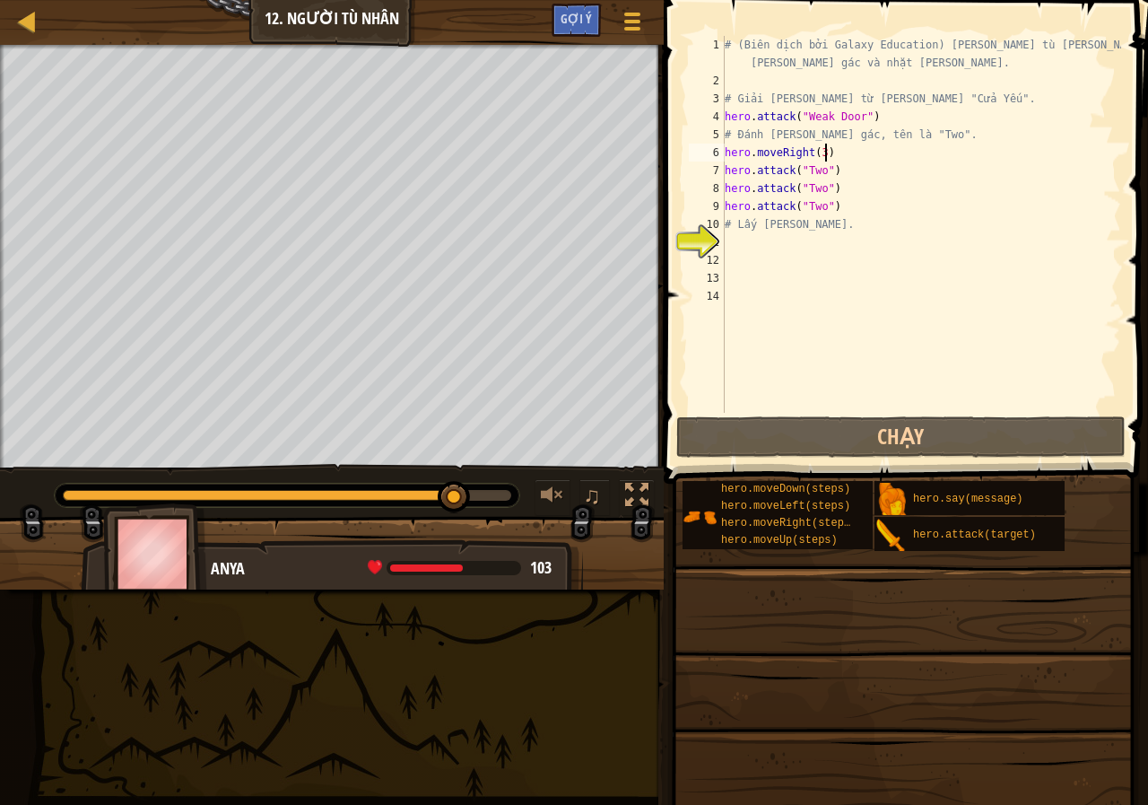
click at [851, 146] on div "# (Biên dịch bởi Galaxy Education) Giải phóng tù nhân, đánh bại lính gác và nhặ…" at bounding box center [921, 251] width 400 height 431
type textarea "hero.moveRight(3)"
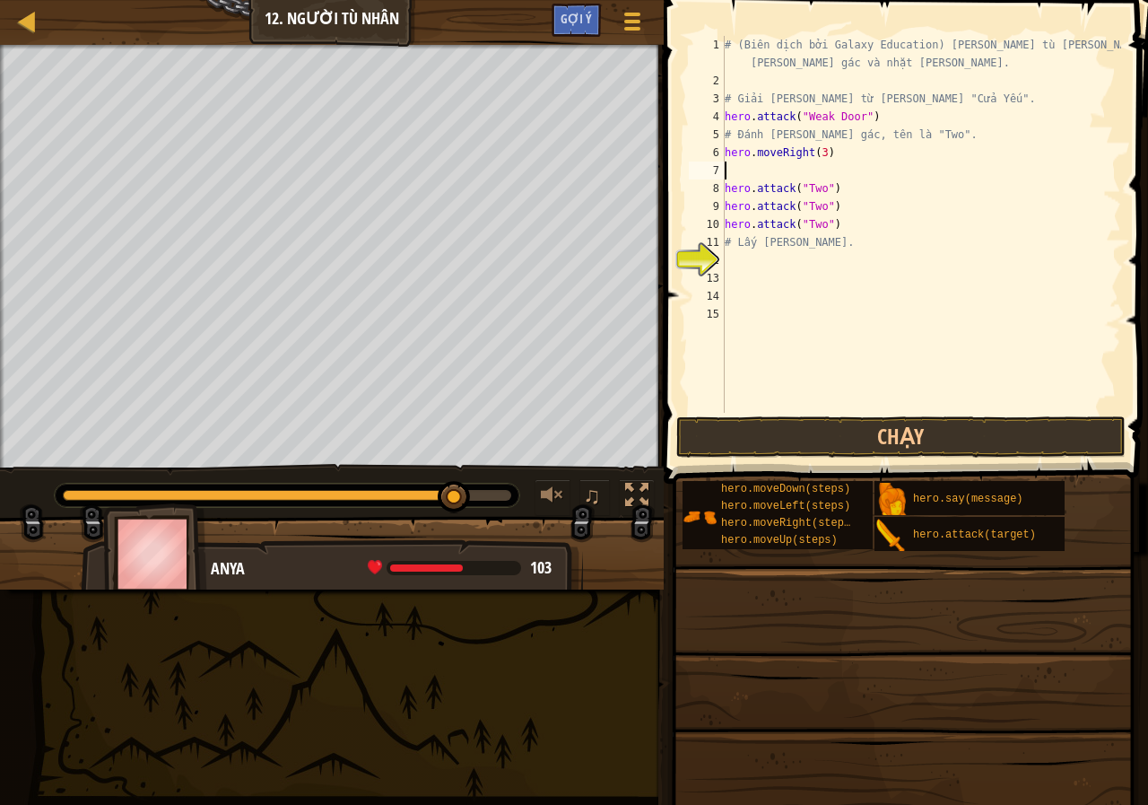
type textarea "h"
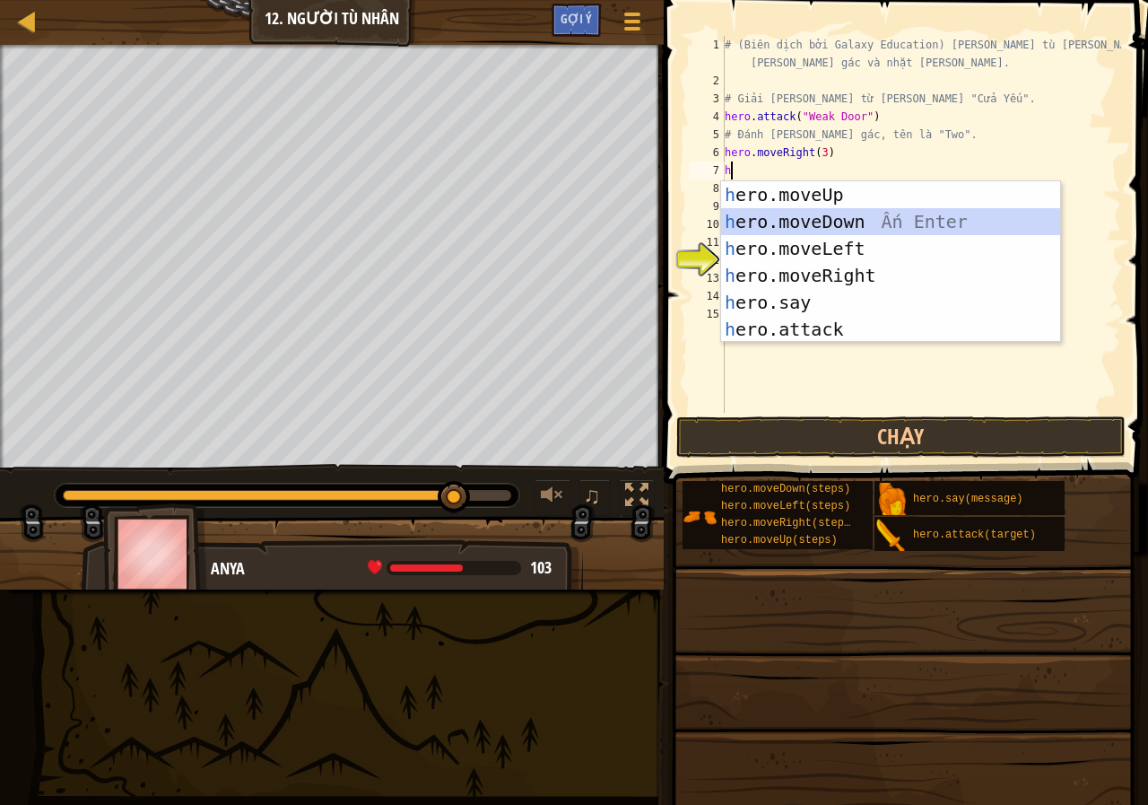
click at [829, 231] on div "h ero.moveUp Ấn Enter h ero.moveDown Ấn Enter h ero.moveLeft Ấn Enter h ero.mov…" at bounding box center [890, 288] width 339 height 215
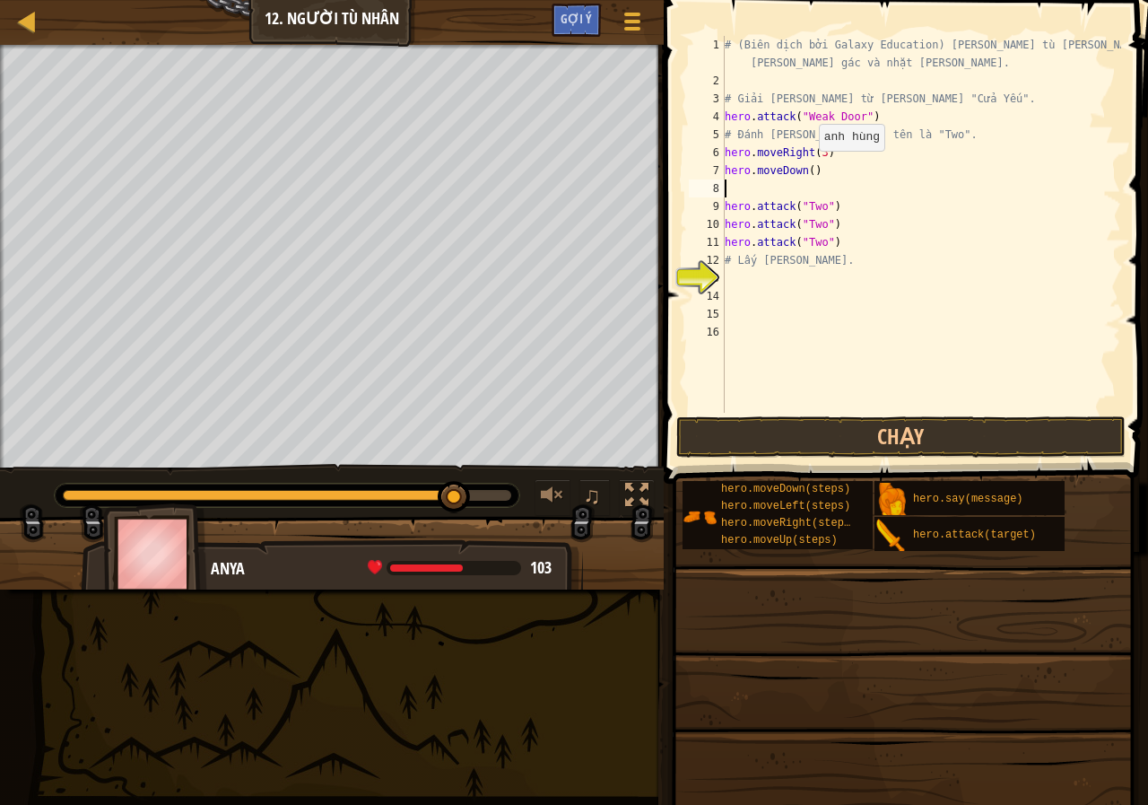
click at [810, 169] on div "# (Biên dịch bởi Galaxy Education) Giải phóng tù nhân, đánh bại lính gác và nhặ…" at bounding box center [921, 251] width 400 height 431
type textarea "hero.moveDown(3)"
click at [806, 187] on div "# (Biên dịch bởi Galaxy Education) Giải phóng tù nhân, đánh bại lính gác và nhặ…" at bounding box center [921, 251] width 400 height 431
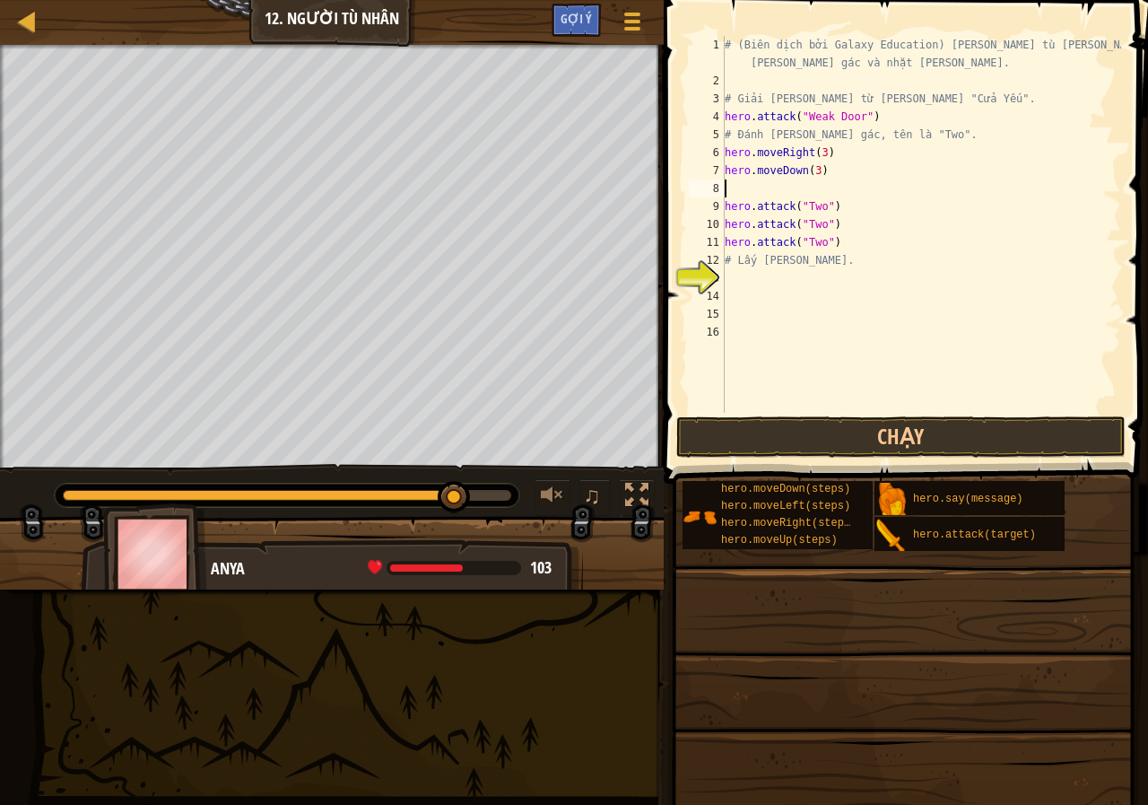
scroll to position [8, 0]
type textarea "hero.moveDown(3)"
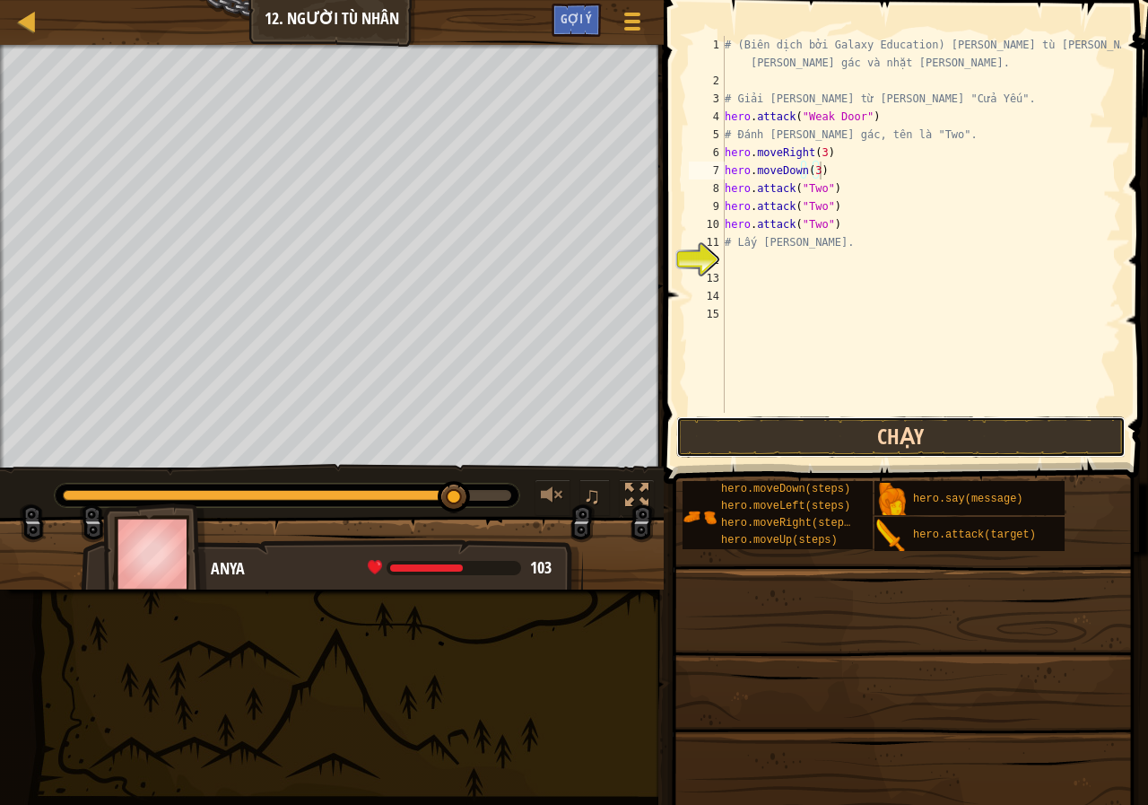
click at [863, 436] on button "Chạy" at bounding box center [900, 436] width 449 height 41
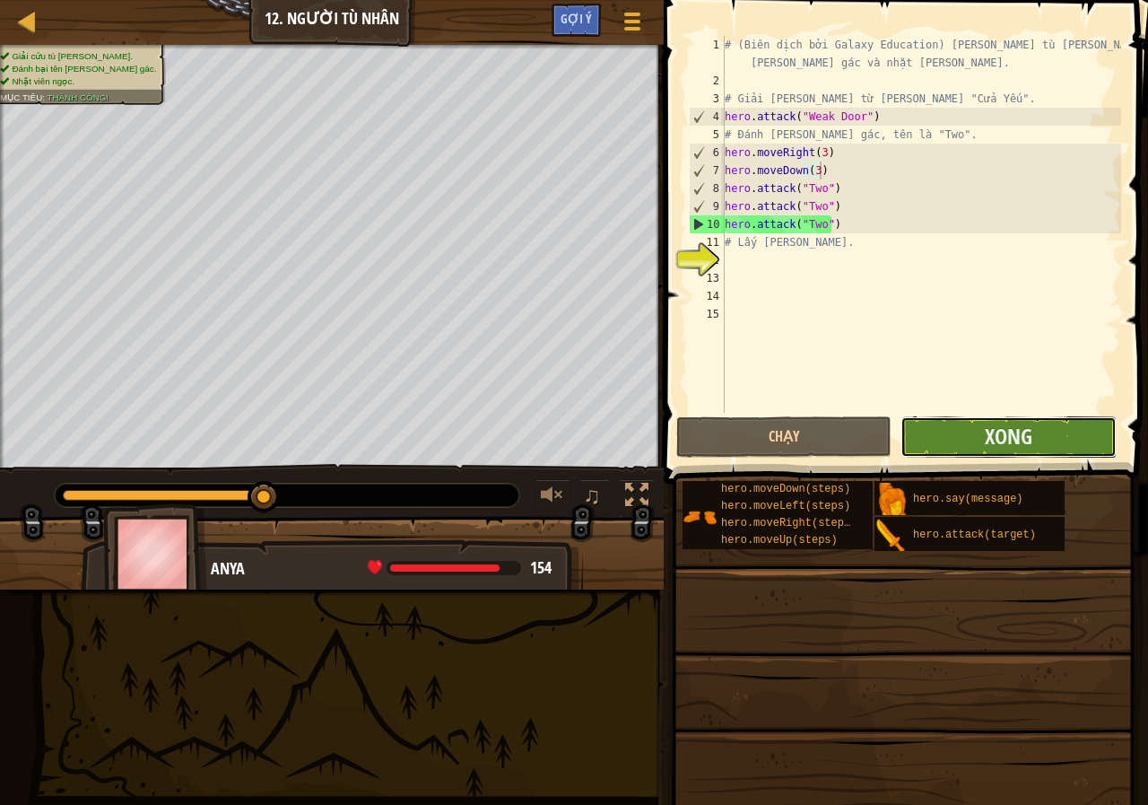
click at [1024, 457] on button "Xong" at bounding box center [1007, 436] width 215 height 41
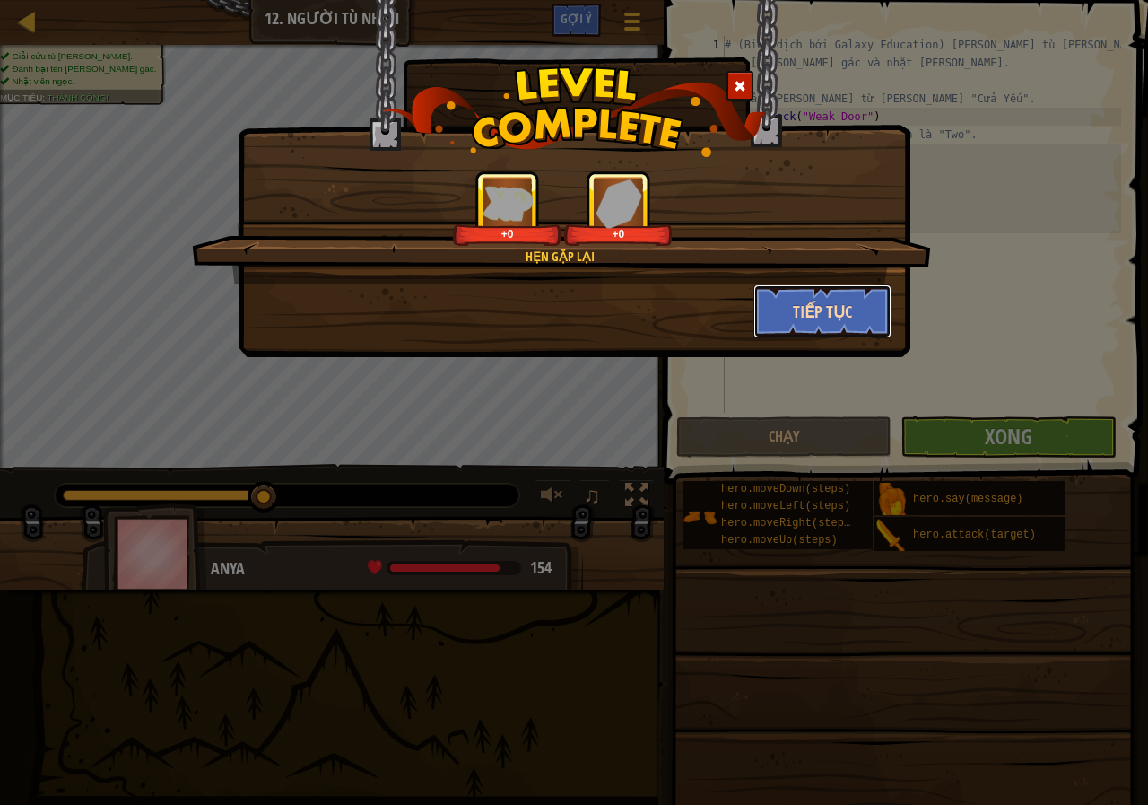
click at [794, 297] on button "Tiếp tục" at bounding box center [822, 311] width 139 height 54
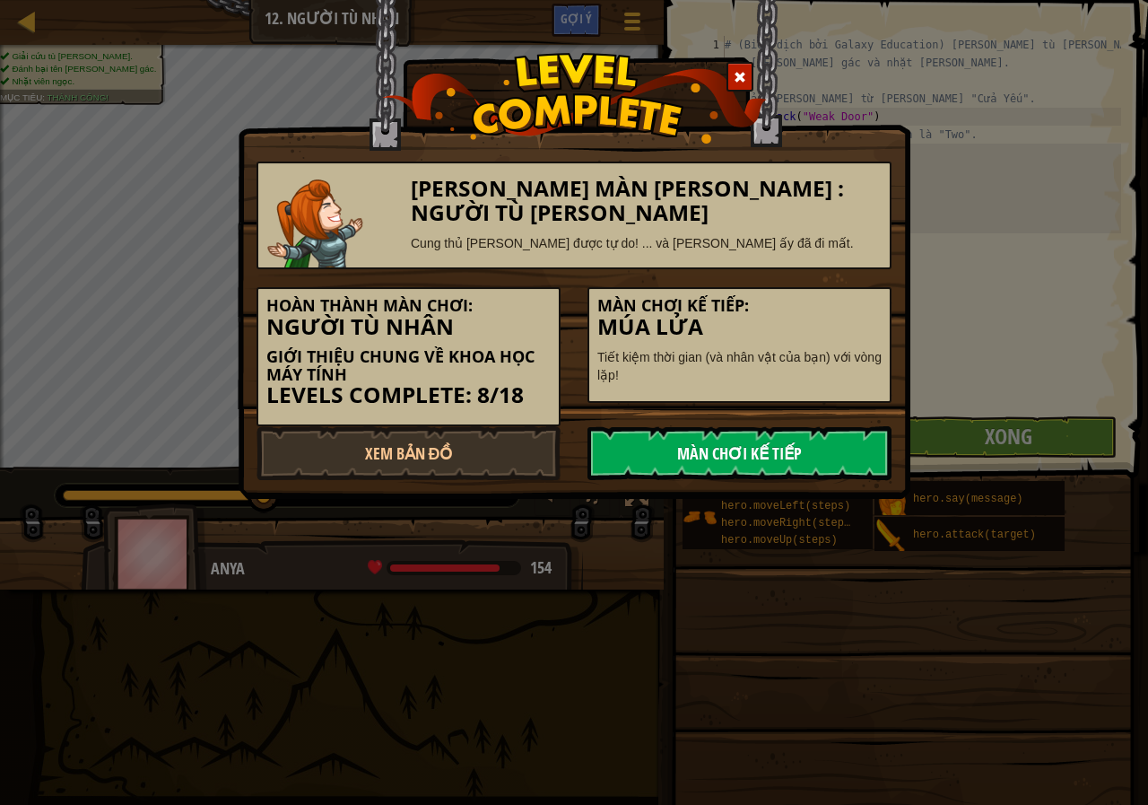
click at [671, 448] on link "Màn chơi kế tiếp" at bounding box center [739, 453] width 304 height 54
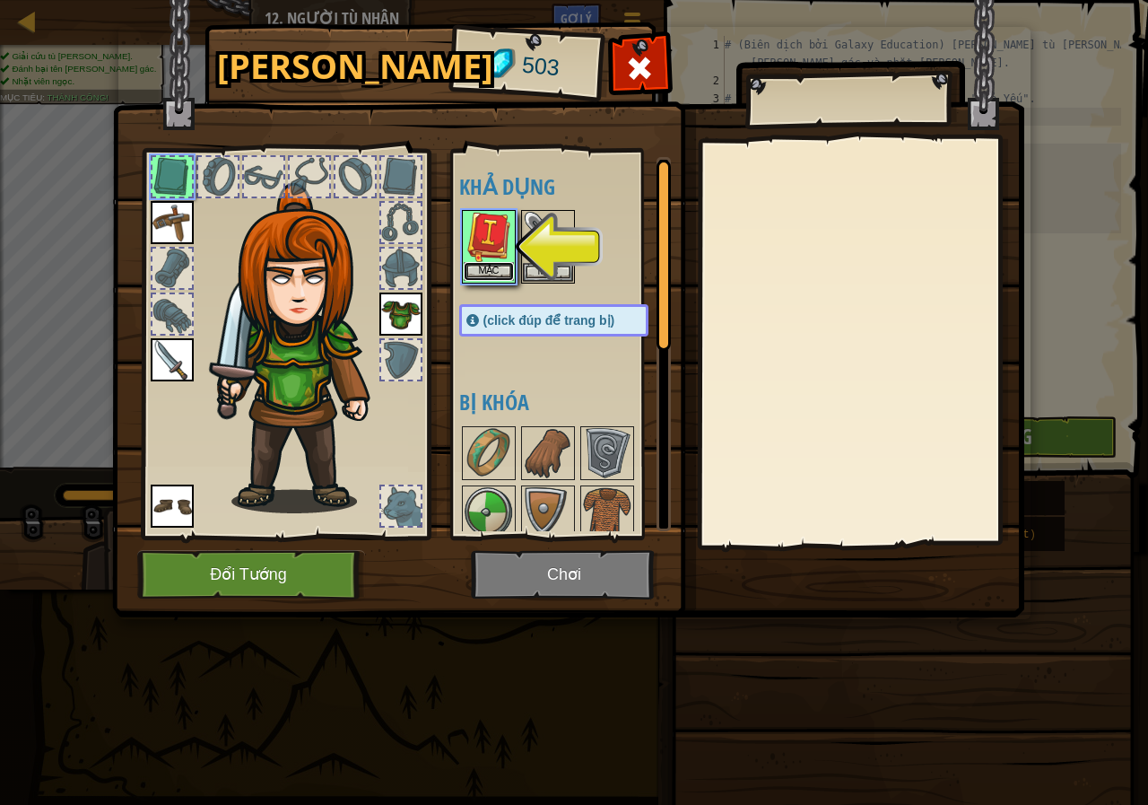
click at [496, 269] on button "Mặc" at bounding box center [489, 271] width 50 height 19
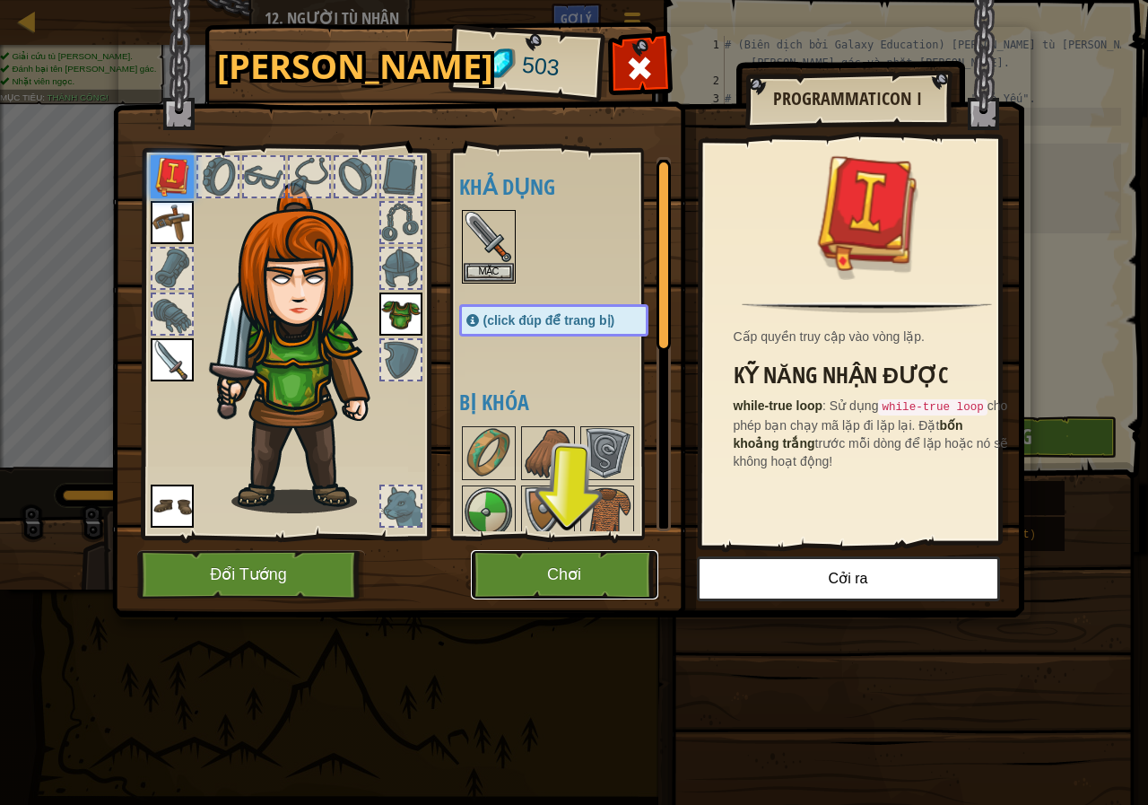
click at [539, 574] on button "Chơi" at bounding box center [564, 574] width 187 height 49
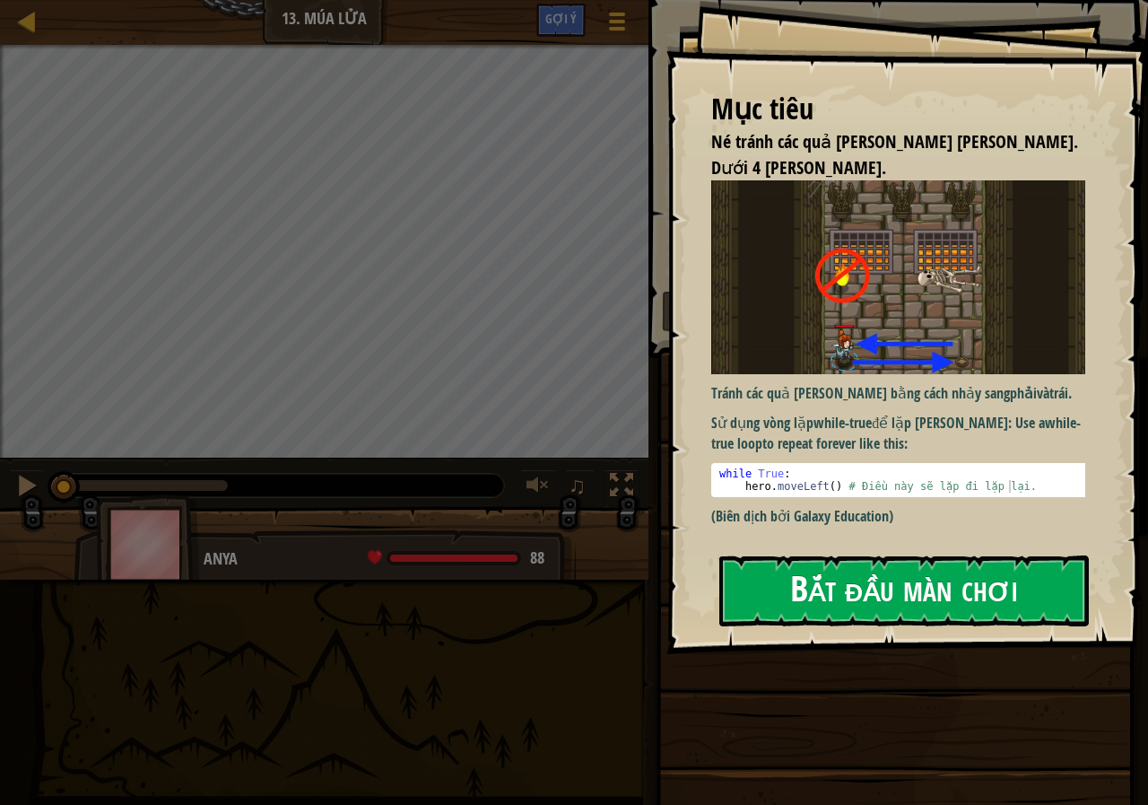
click at [937, 583] on button "Bắt đầu màn chơi" at bounding box center [904, 590] width 370 height 71
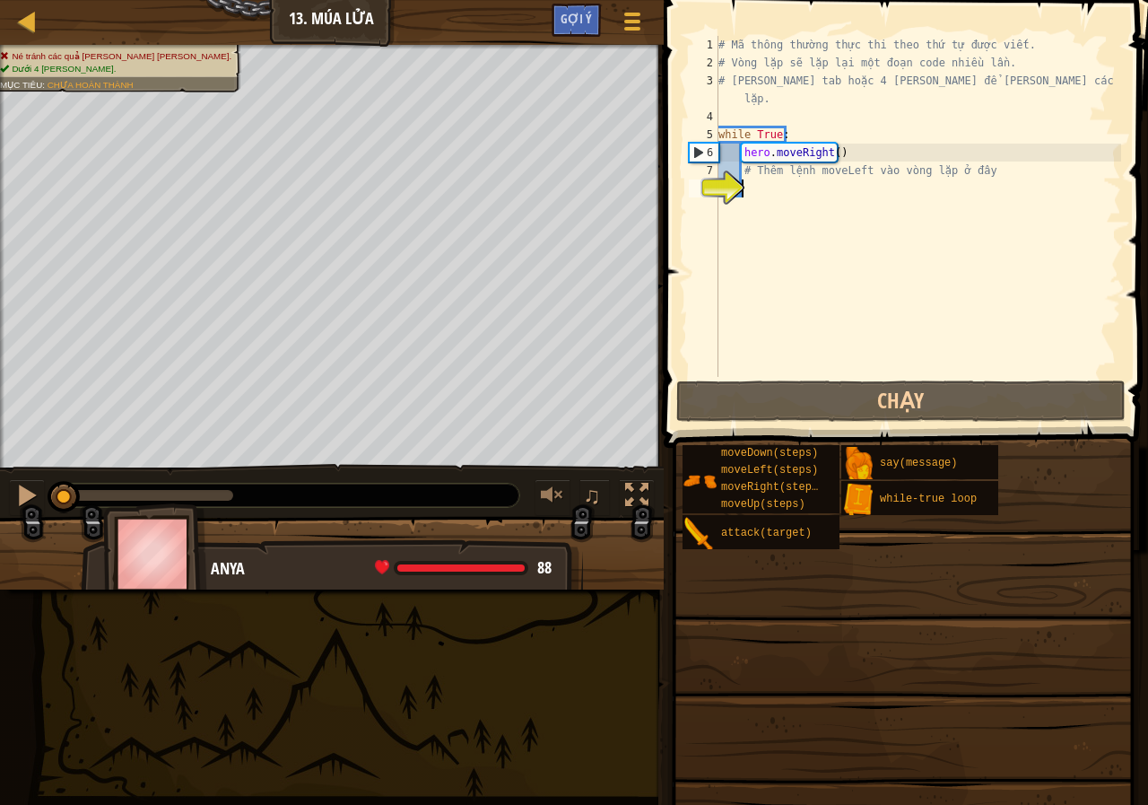
scroll to position [8, 1]
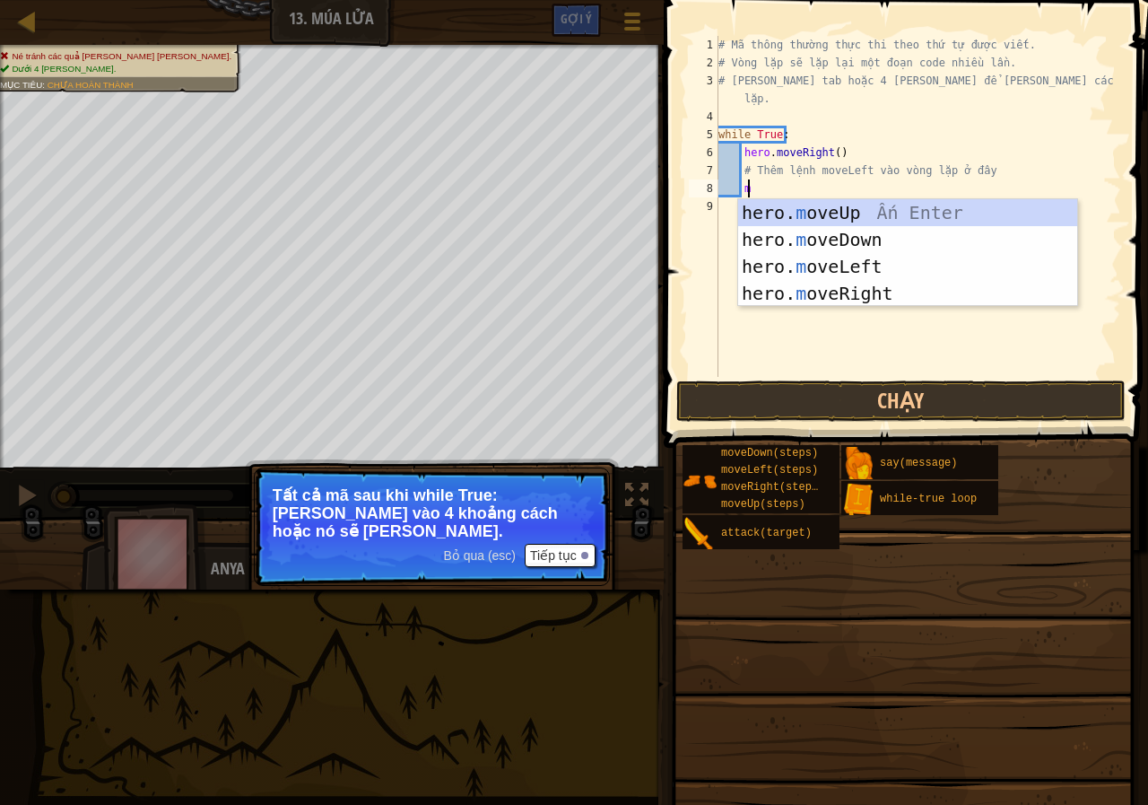
type textarea "m"
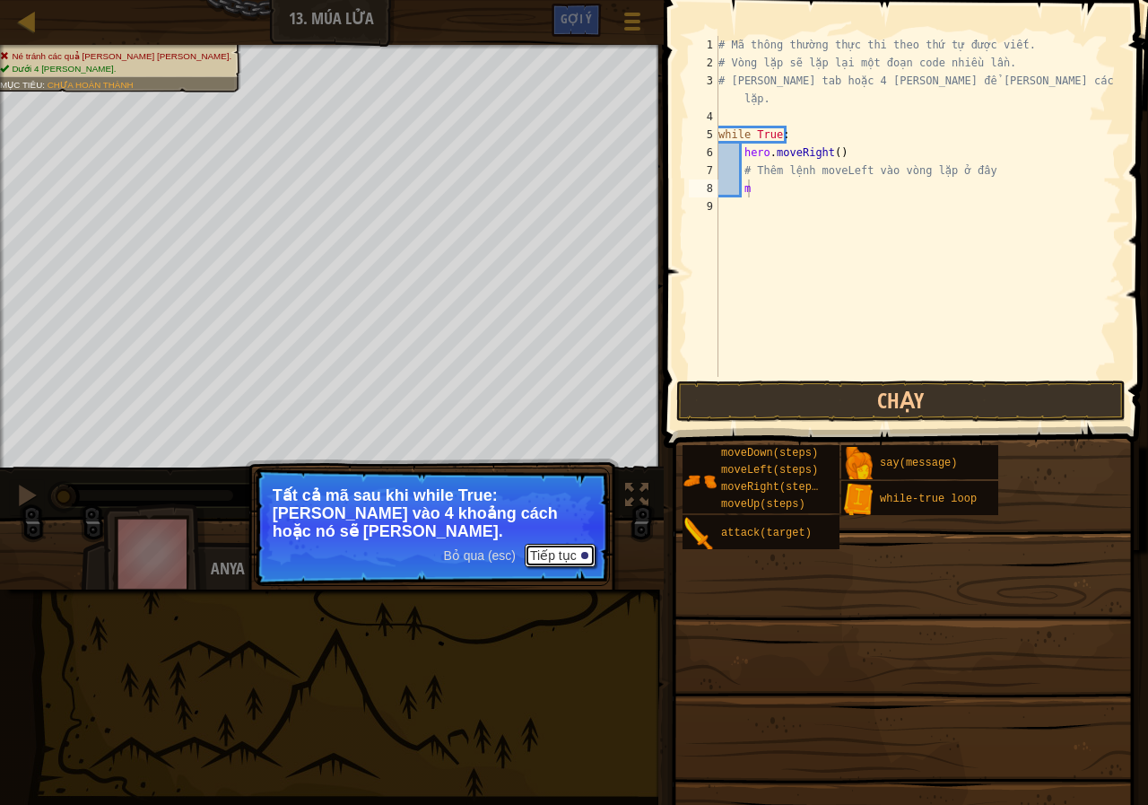
click at [567, 561] on button "Tiếp tục" at bounding box center [560, 555] width 71 height 23
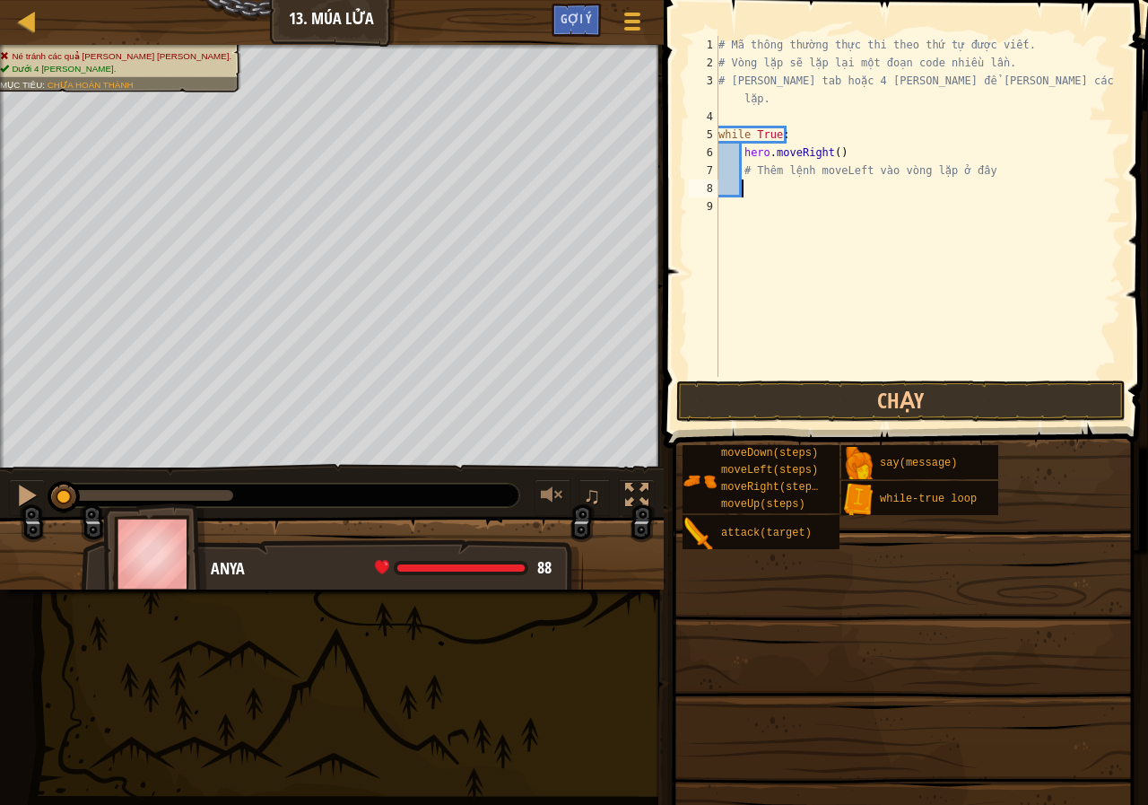
type textarea "h"
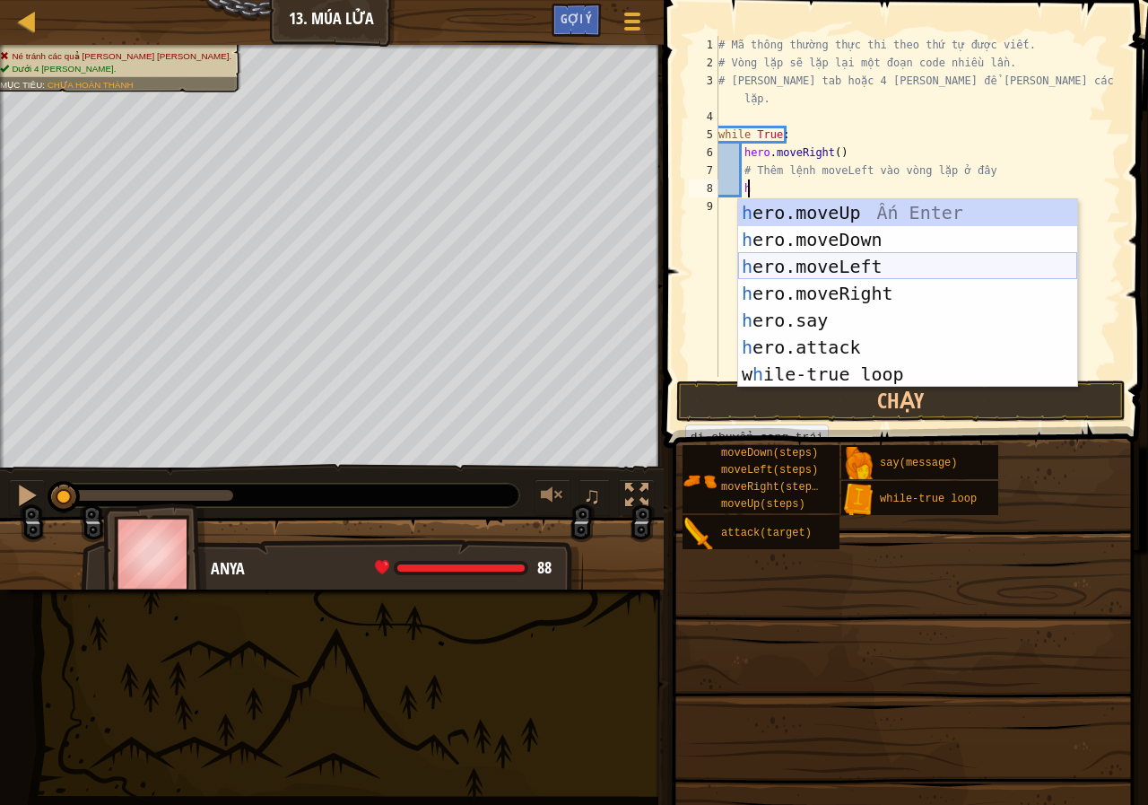
click at [812, 265] on div "h ero.moveUp Ấn Enter h ero.moveDown Ấn Enter h ero.moveLeft Ấn Enter h ero.mov…" at bounding box center [907, 320] width 339 height 242
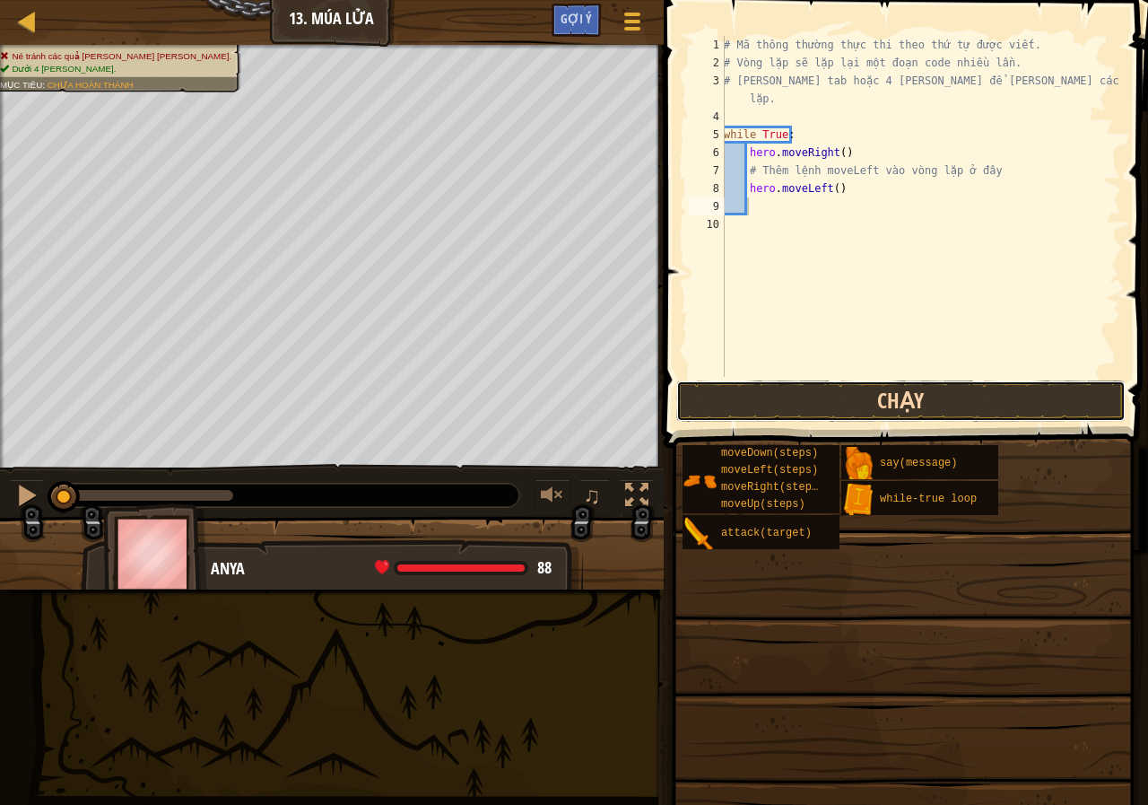
click at [825, 397] on button "Chạy" at bounding box center [900, 400] width 449 height 41
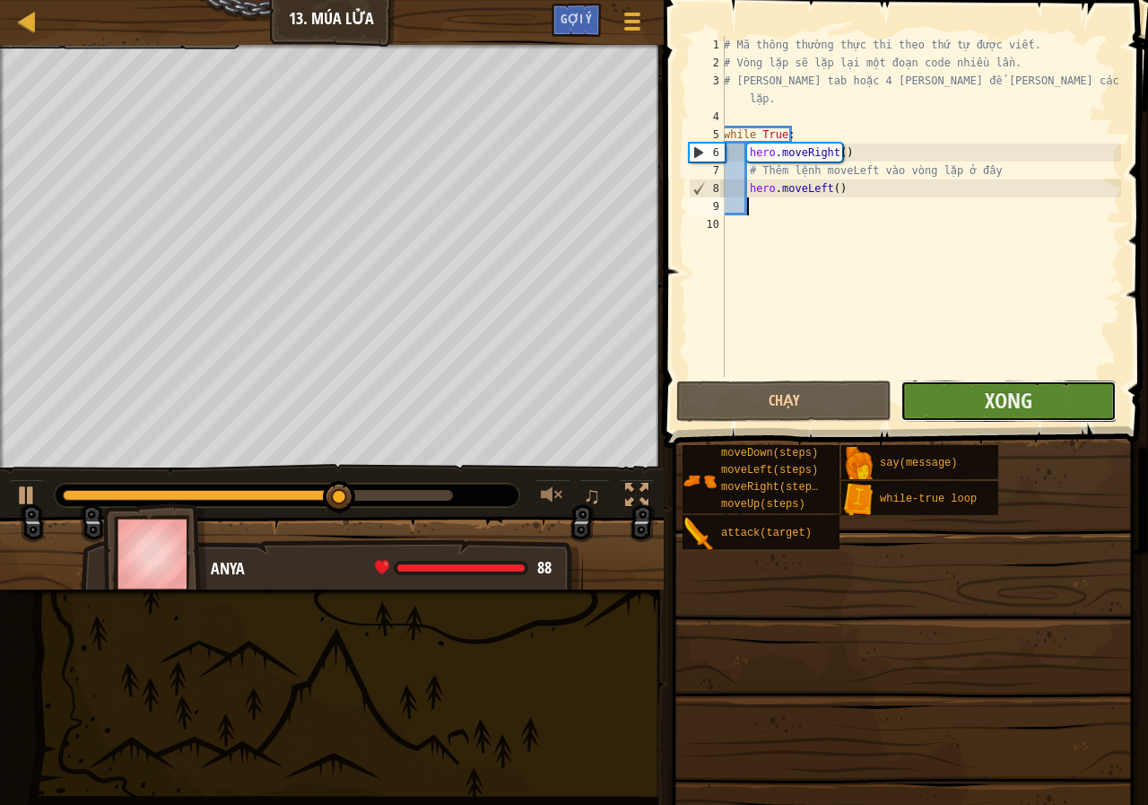
click at [1060, 399] on button "Xong" at bounding box center [1007, 400] width 215 height 41
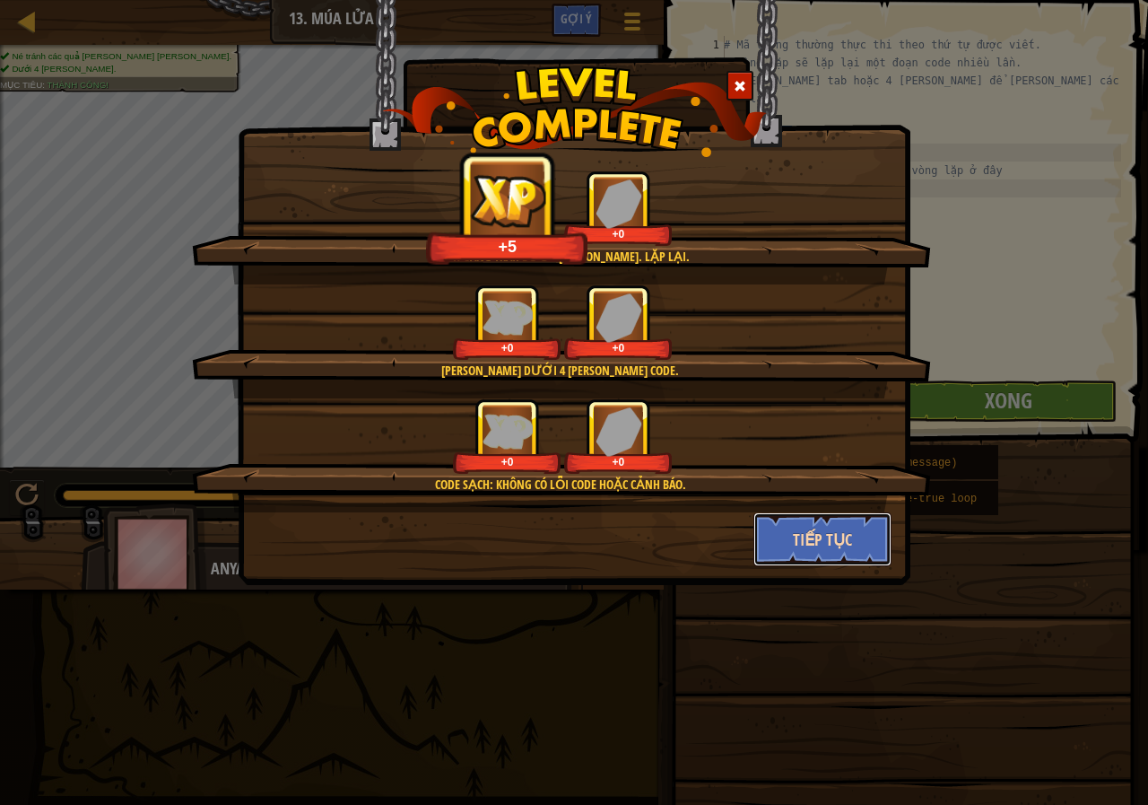
click at [815, 533] on button "Tiếp tục" at bounding box center [822, 539] width 139 height 54
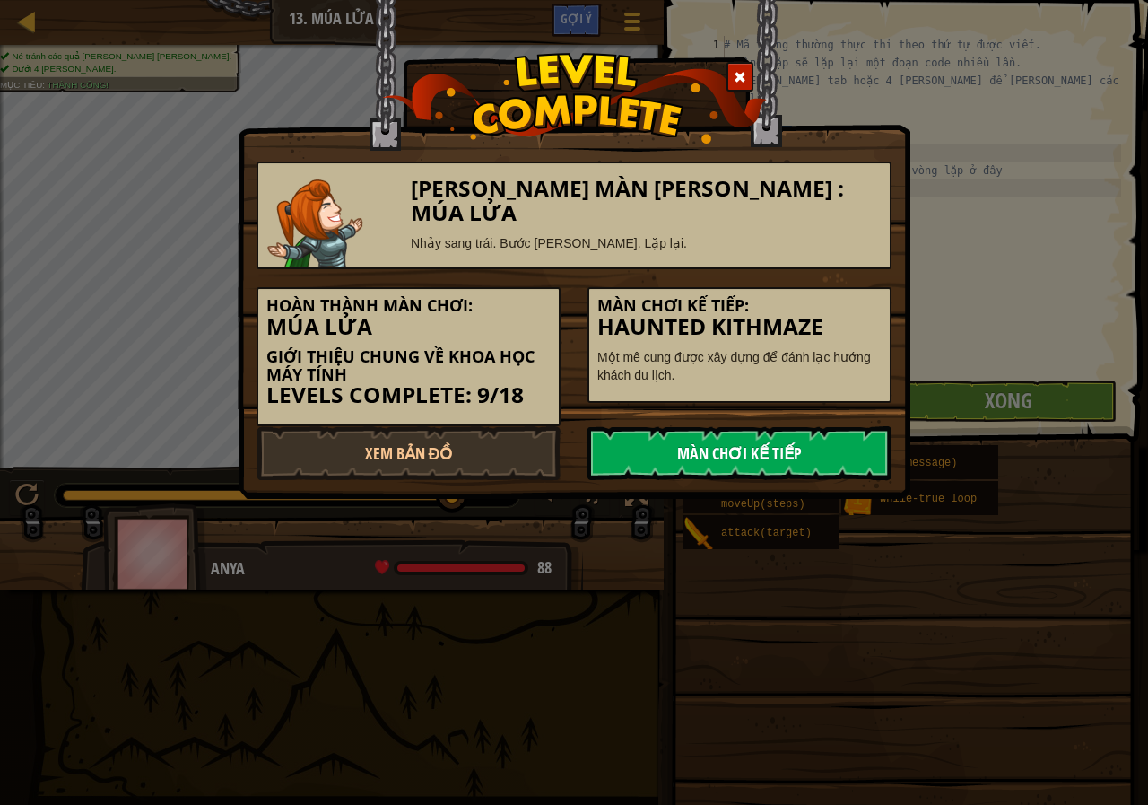
click at [730, 451] on link "Màn chơi kế tiếp" at bounding box center [739, 453] width 304 height 54
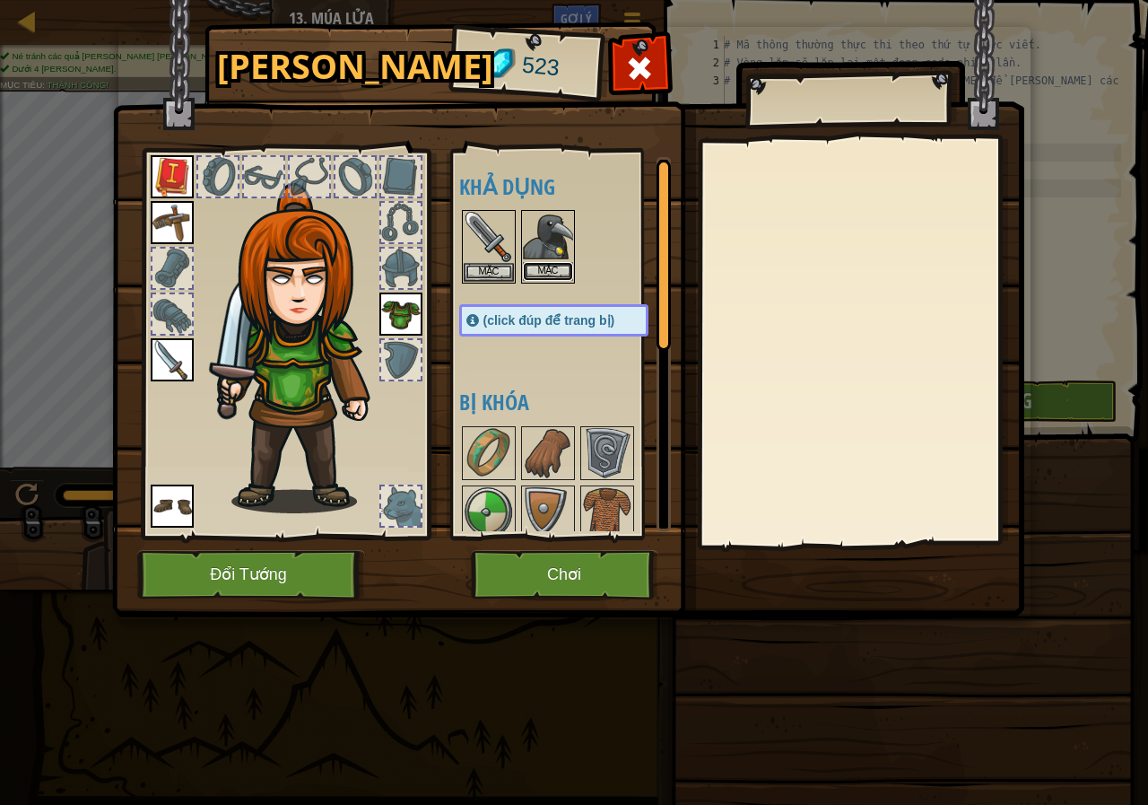
click at [549, 271] on button "Mặc" at bounding box center [548, 271] width 50 height 19
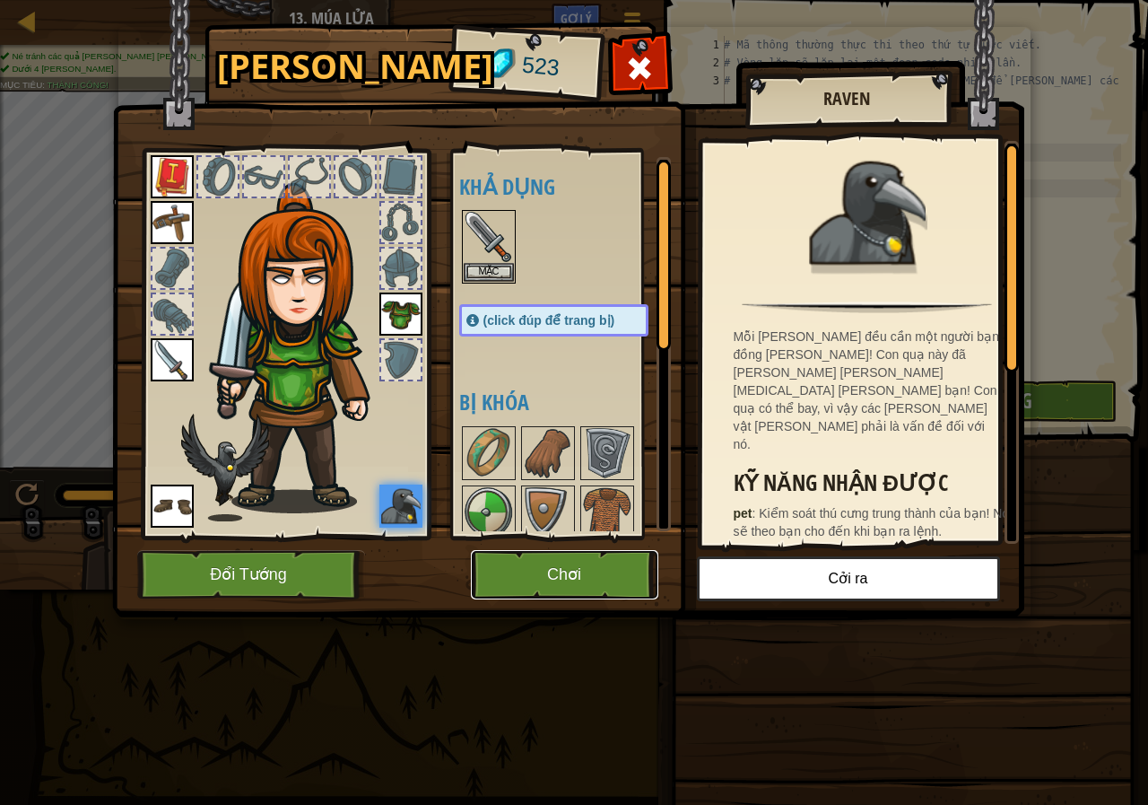
click at [594, 567] on button "Chơi" at bounding box center [564, 574] width 187 height 49
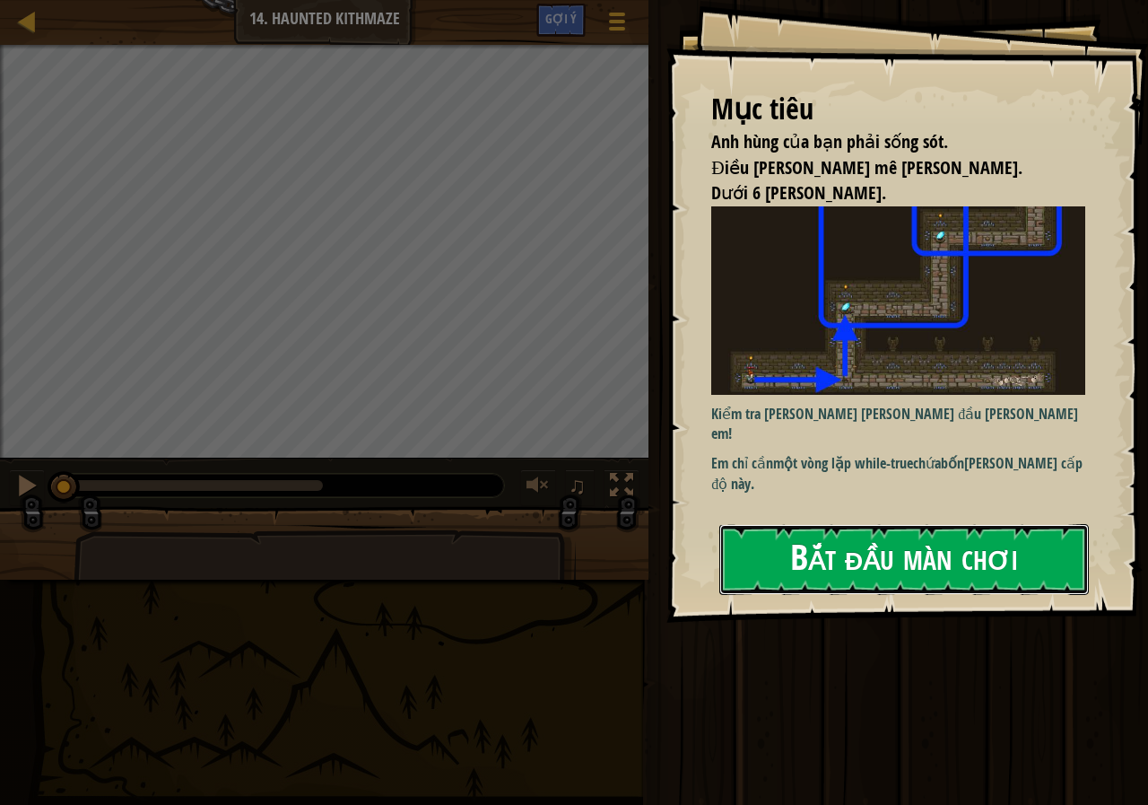
click at [815, 541] on button "Bắt đầu màn chơi" at bounding box center [904, 559] width 370 height 71
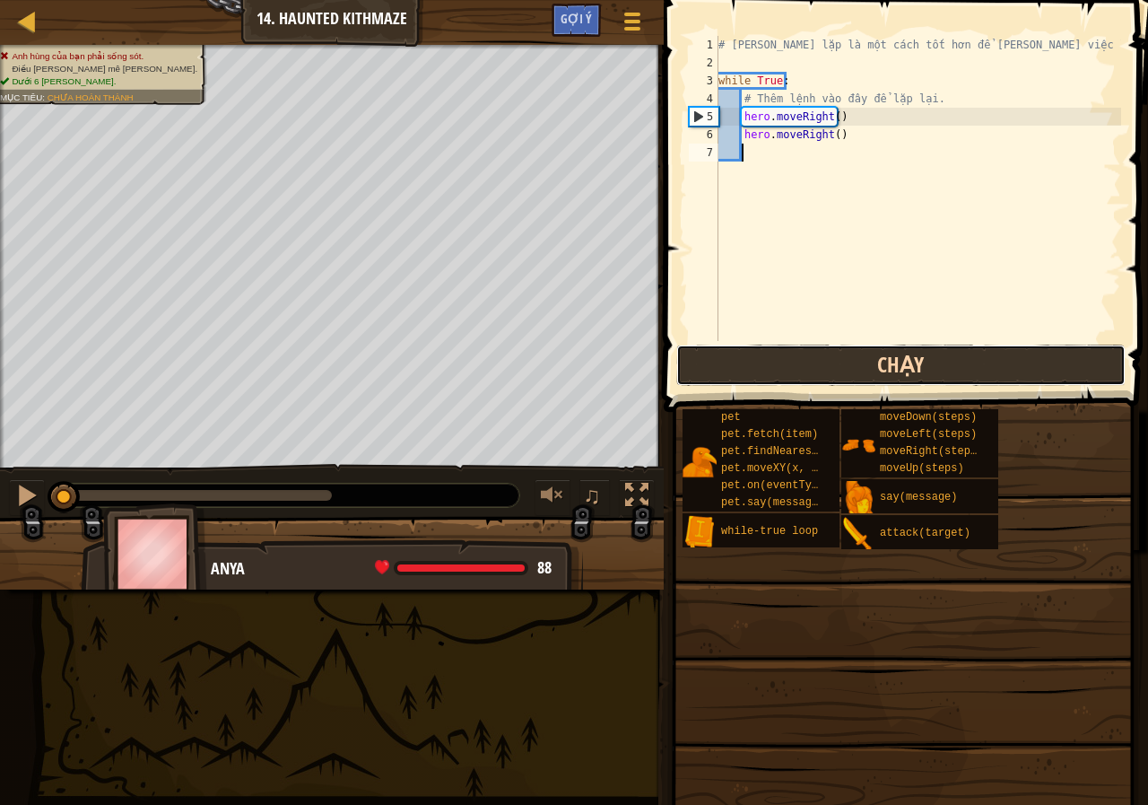
click at [809, 367] on button "Chạy" at bounding box center [900, 364] width 449 height 41
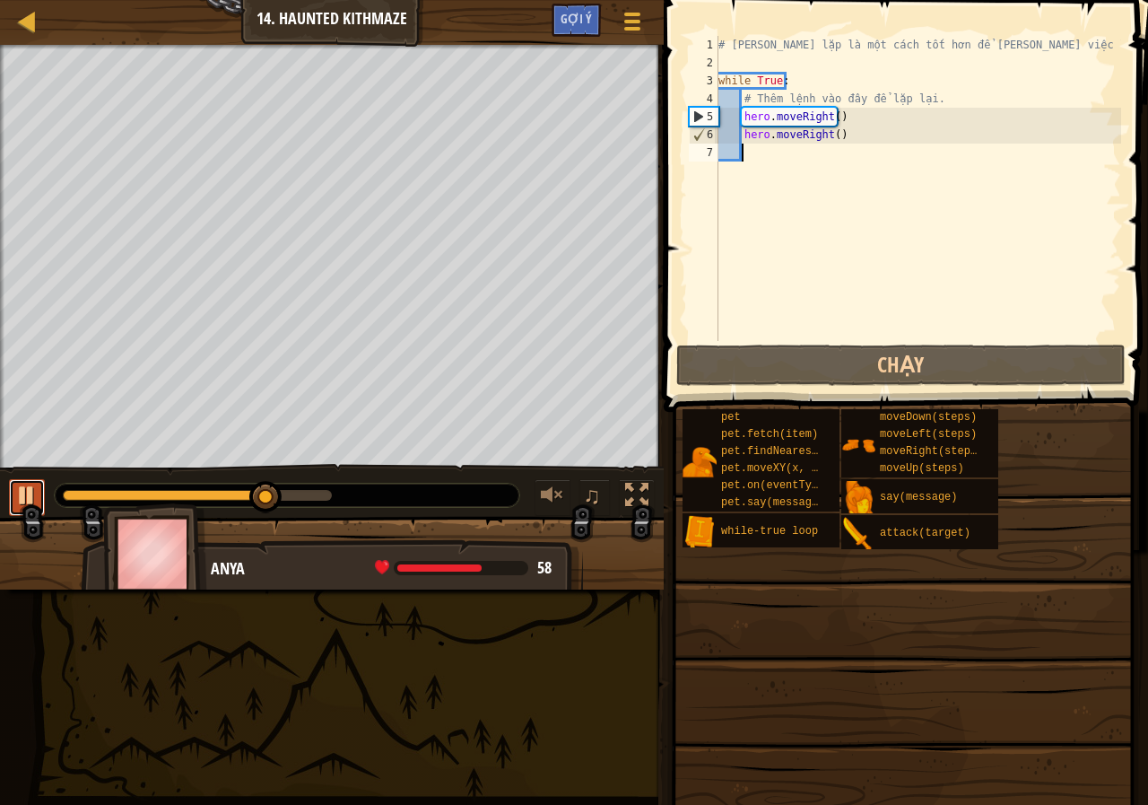
click at [38, 479] on button at bounding box center [27, 497] width 36 height 37
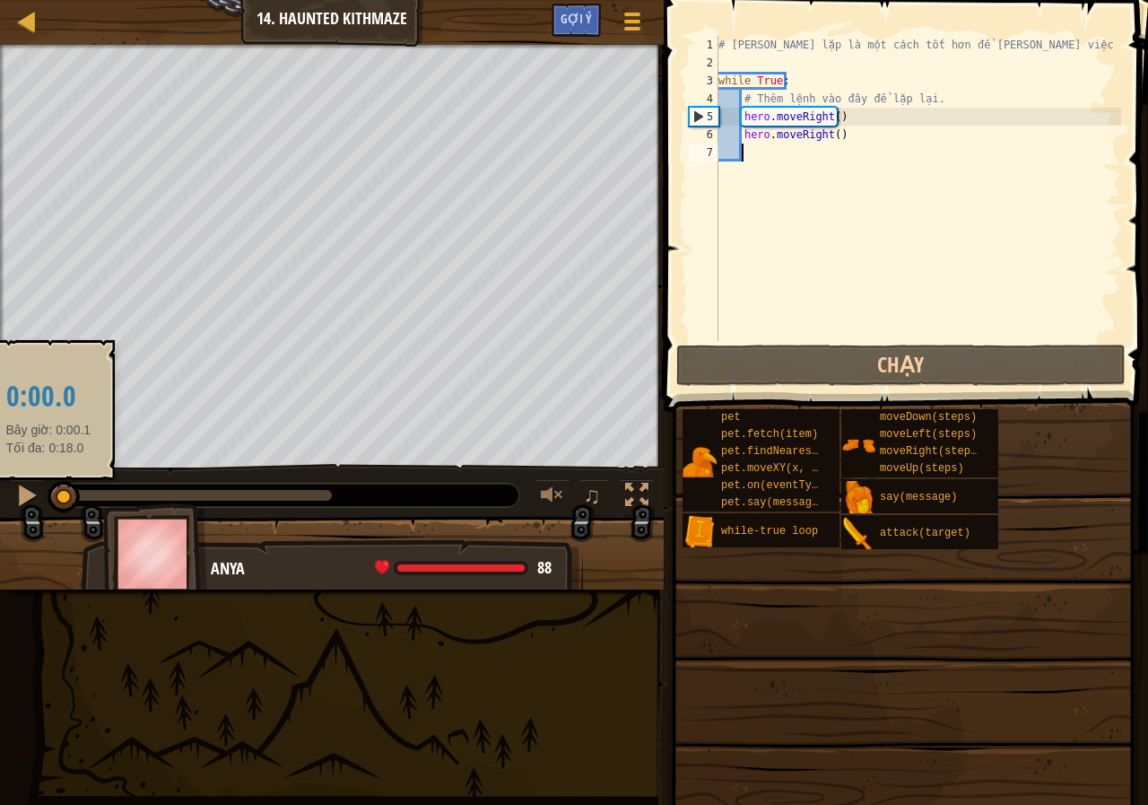
drag, startPoint x: 264, startPoint y: 494, endPoint x: 119, endPoint y: 442, distance: 153.5
click at [45, 492] on div "♫" at bounding box center [332, 491] width 664 height 54
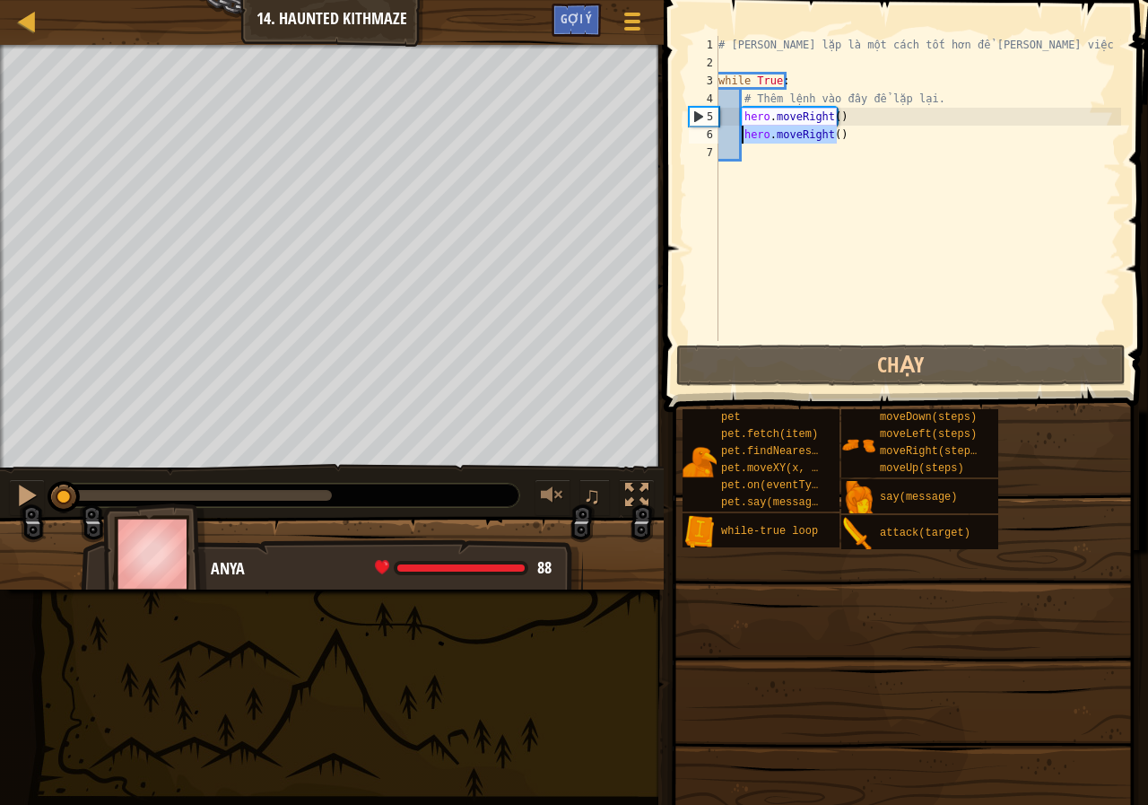
drag, startPoint x: 849, startPoint y: 137, endPoint x: 744, endPoint y: 135, distance: 105.9
click at [744, 135] on div "# Vòng lặp là một cách tốt hơn để làm những việc lặp đi lặp lại. while True : #…" at bounding box center [918, 206] width 406 height 341
type textarea "hero.moveRight()"
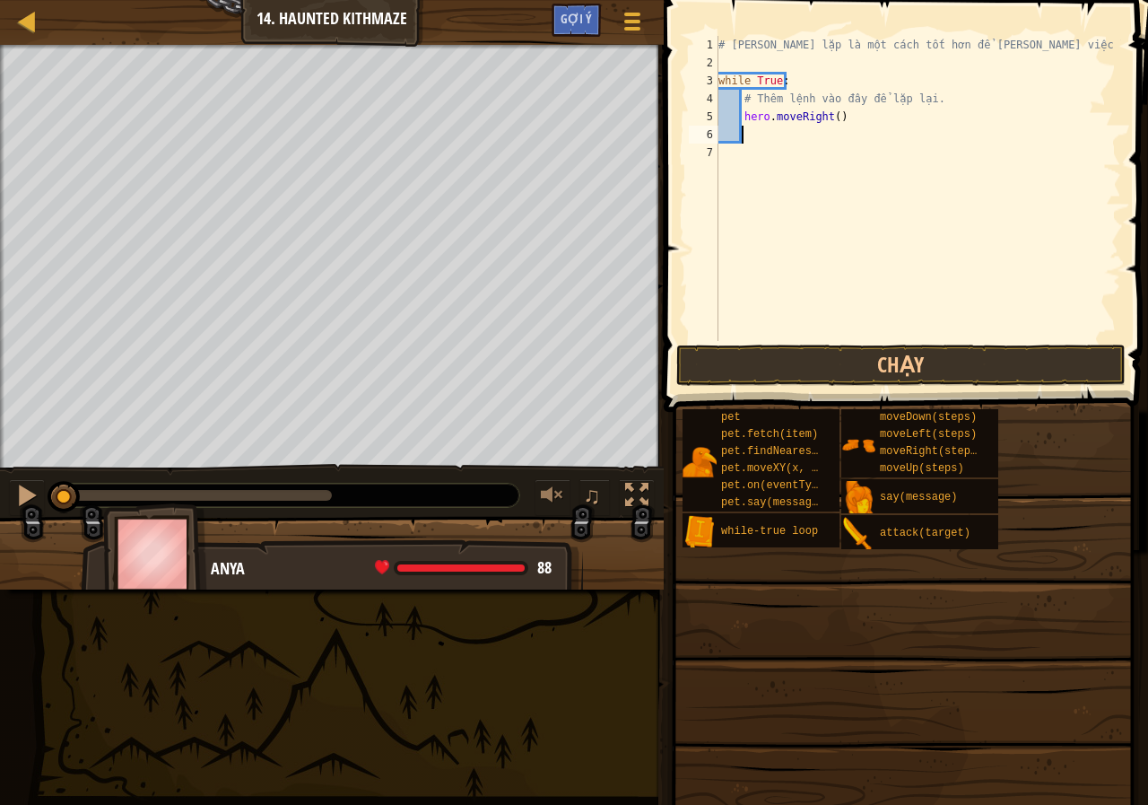
click at [761, 134] on div "# Vòng lặp là một cách tốt hơn để làm những việc lặp đi lặp lại. while True : #…" at bounding box center [918, 206] width 406 height 341
click at [747, 134] on div "# Vòng lặp là một cách tốt hơn để làm những việc lặp đi lặp lại. while True : #…" at bounding box center [918, 206] width 406 height 341
type textarea "h"
click at [833, 110] on div "# Vòng lặp là một cách tốt hơn để làm những việc lặp đi lặp lại. while True : #…" at bounding box center [918, 206] width 406 height 341
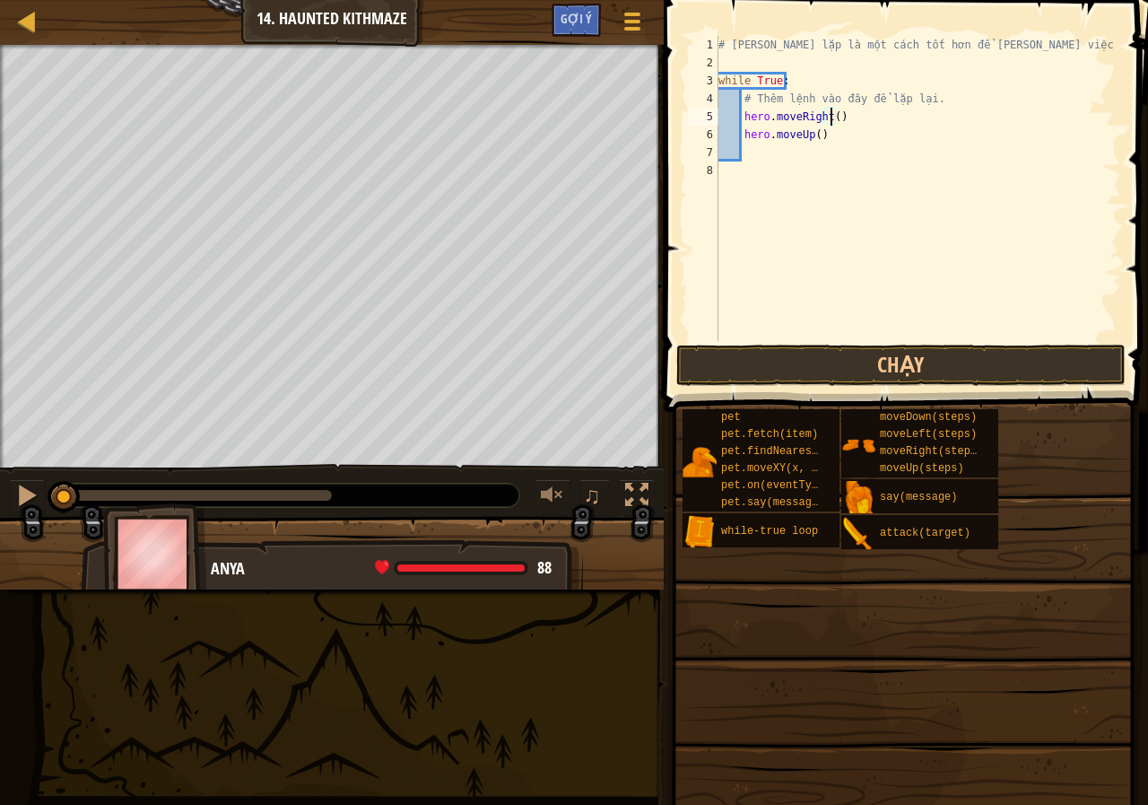
scroll to position [8, 9]
click at [812, 129] on div "# Vòng lặp là một cách tốt hơn để làm những việc lặp đi lặp lại. while True : #…" at bounding box center [918, 206] width 406 height 341
type textarea "hero.moveUp(2)"
click at [865, 364] on button "Chạy" at bounding box center [900, 364] width 449 height 41
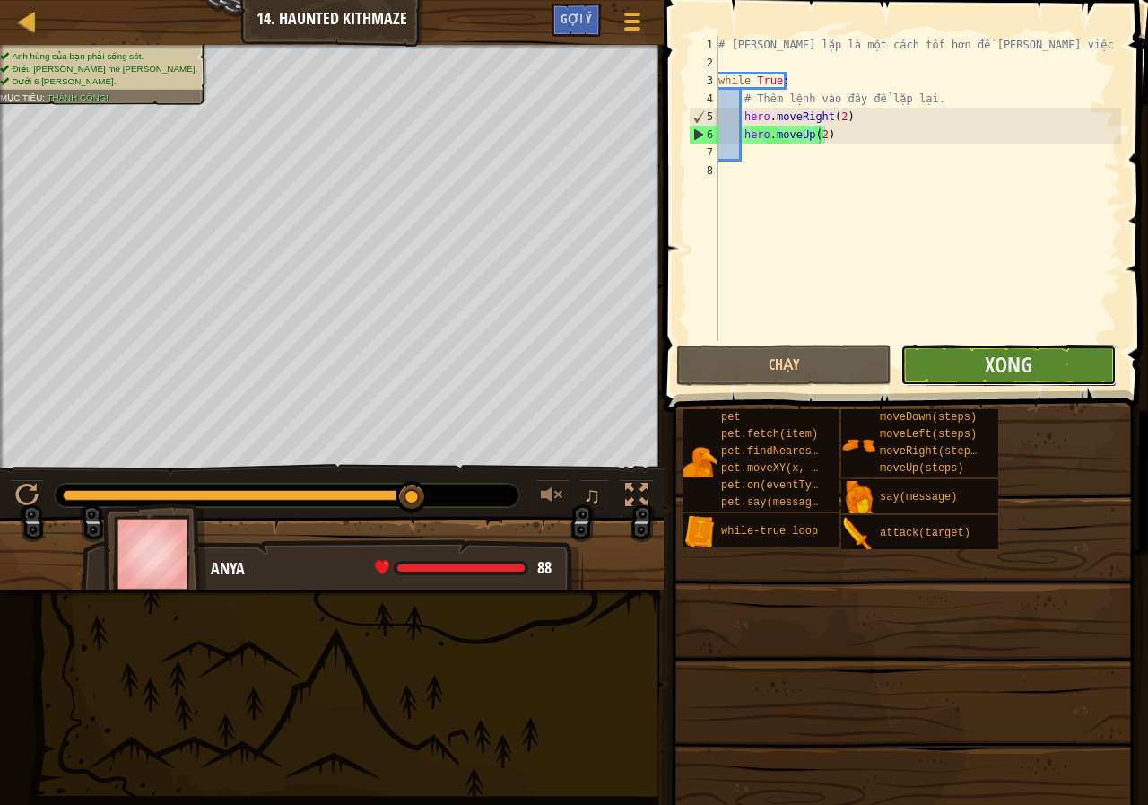
click at [970, 357] on button "Xong" at bounding box center [1007, 364] width 215 height 41
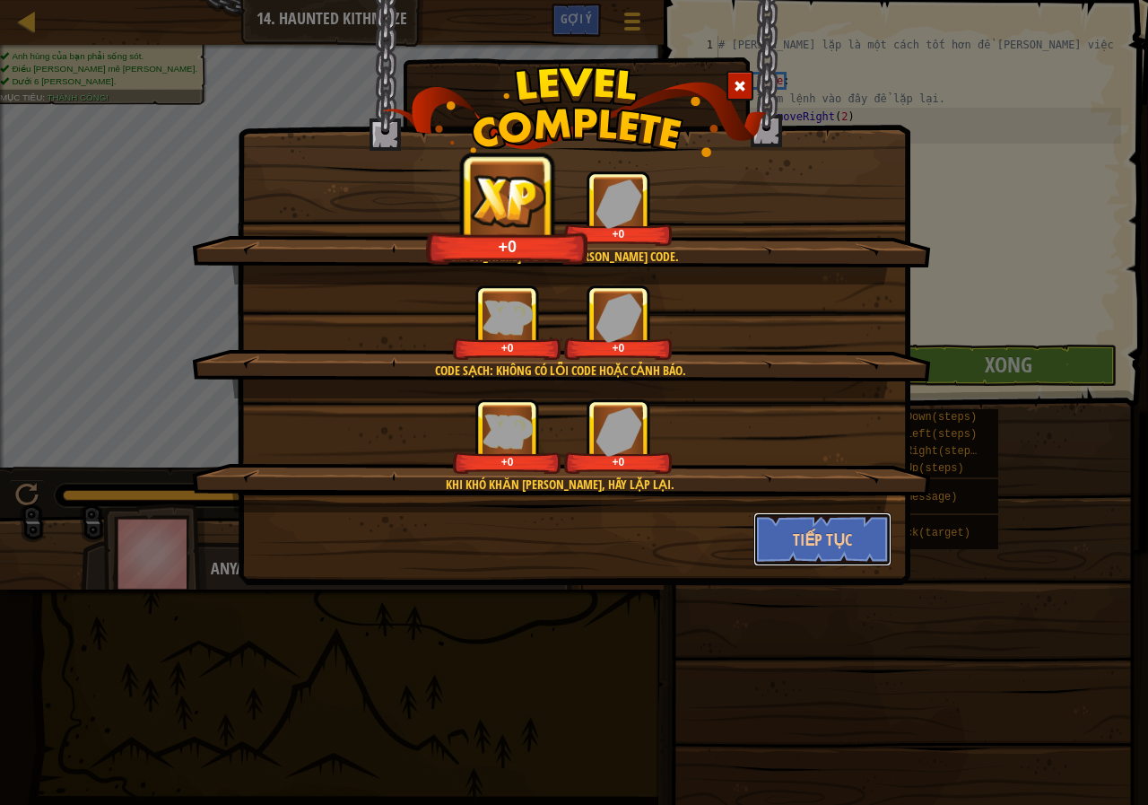
click at [828, 519] on button "Tiếp tục" at bounding box center [822, 539] width 139 height 54
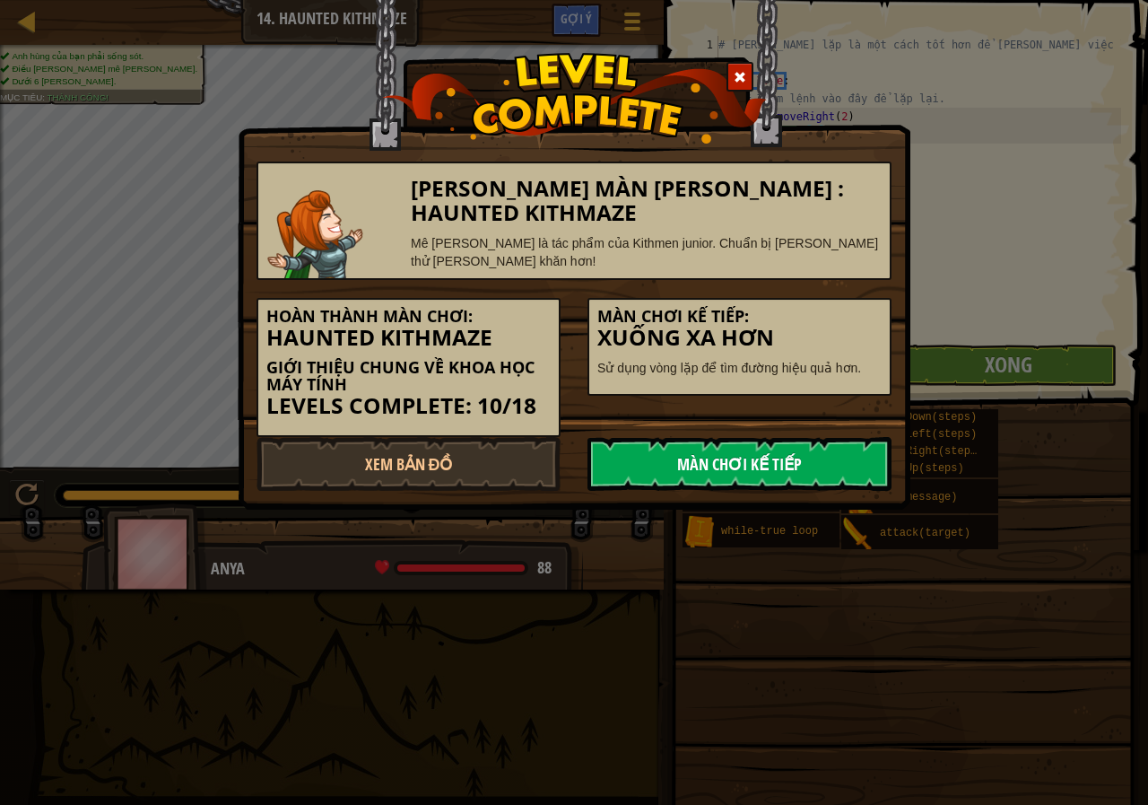
click at [819, 474] on link "Màn chơi kế tiếp" at bounding box center [739, 464] width 304 height 54
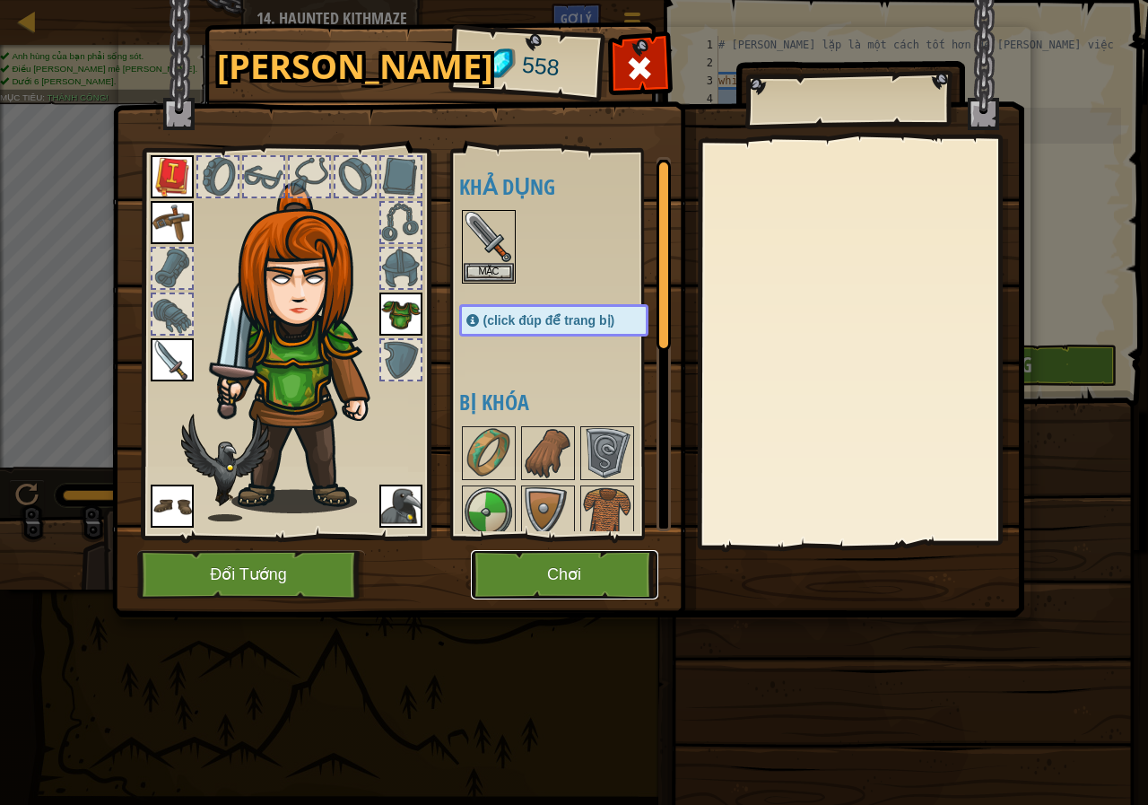
click at [554, 566] on button "Chơi" at bounding box center [564, 574] width 187 height 49
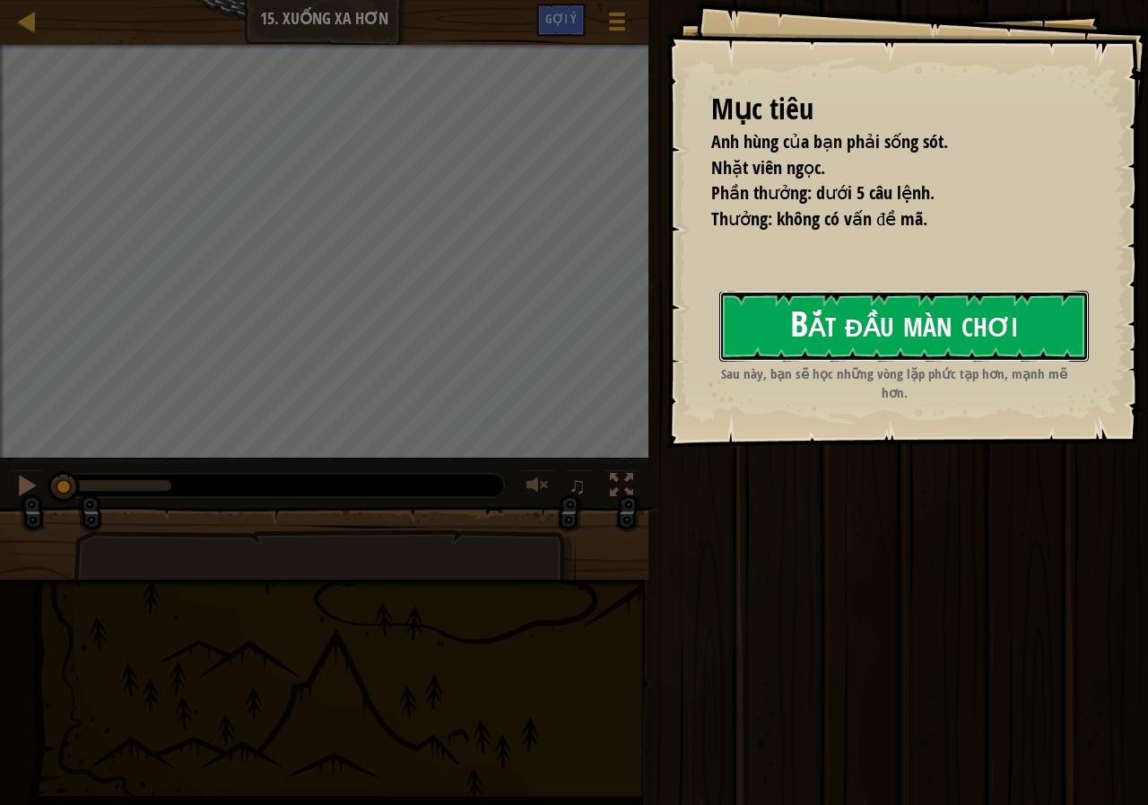
click at [996, 338] on button "Bắt đầu màn chơi" at bounding box center [904, 326] width 370 height 71
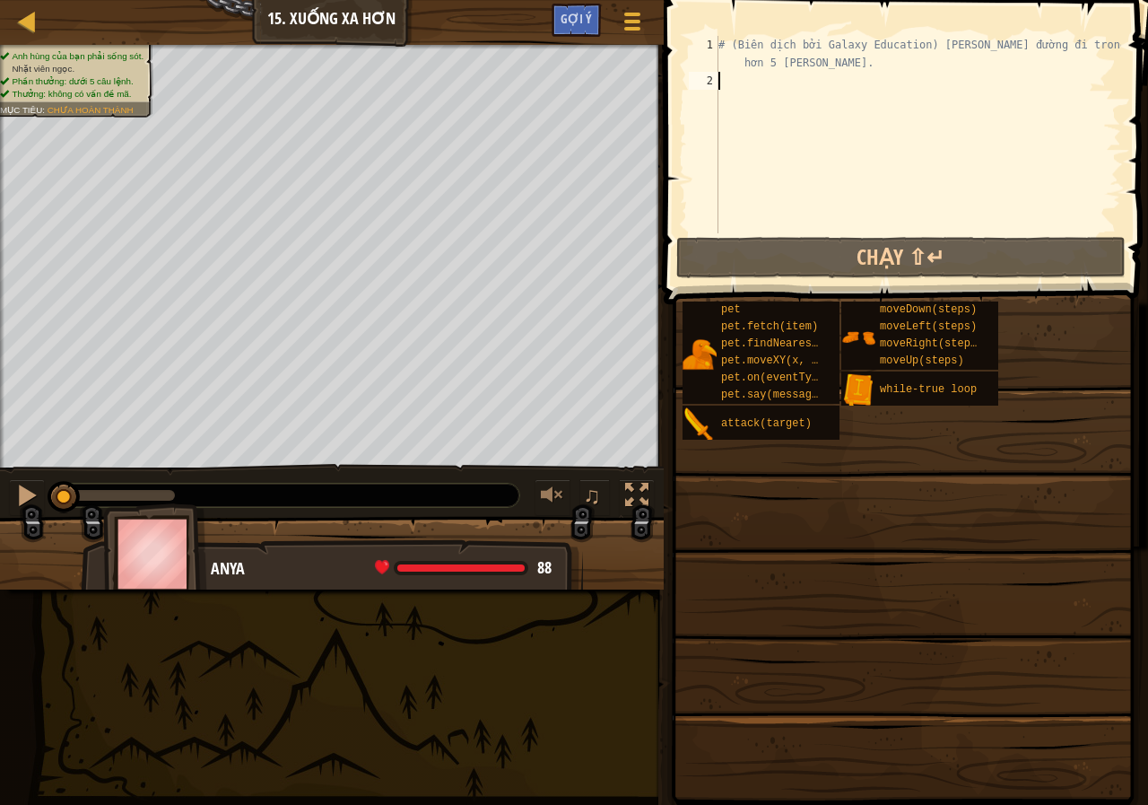
click at [796, 94] on div "# (Biên dịch bởi Galaxy Education) Tìm đường đi trong mê cung với ít hơn 5 câu …" at bounding box center [926, 161] width 422 height 251
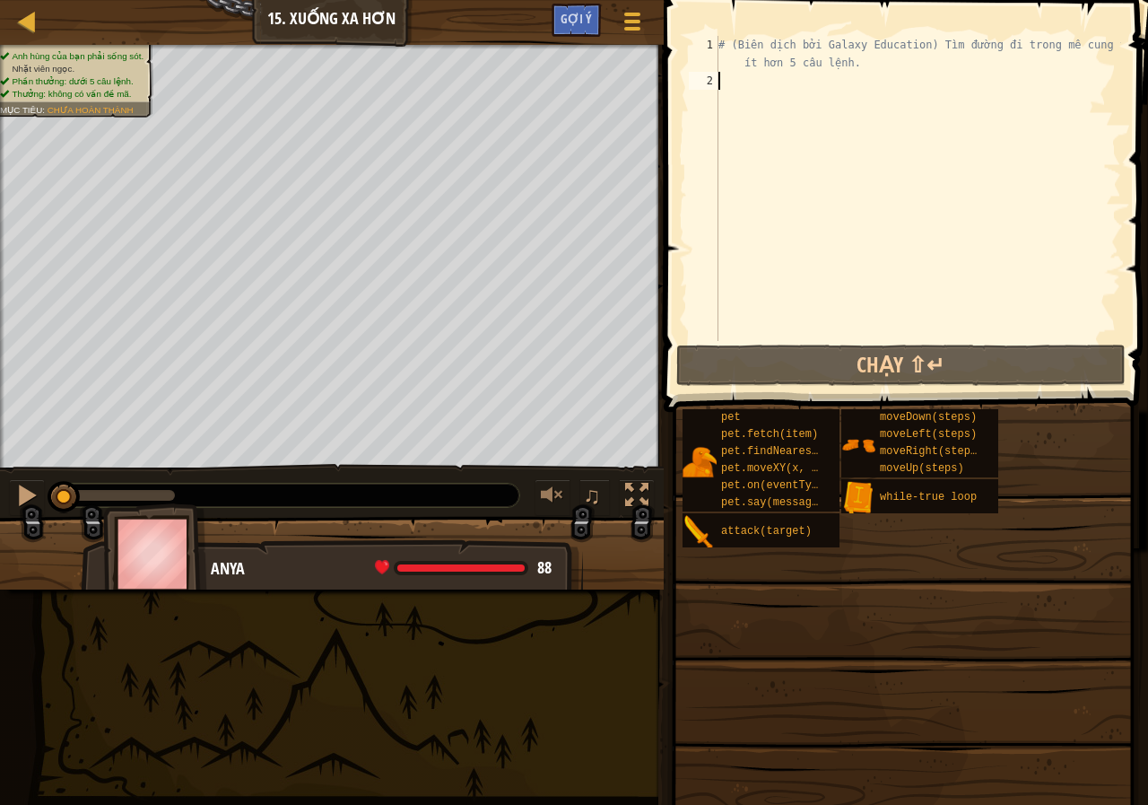
type textarea "w"
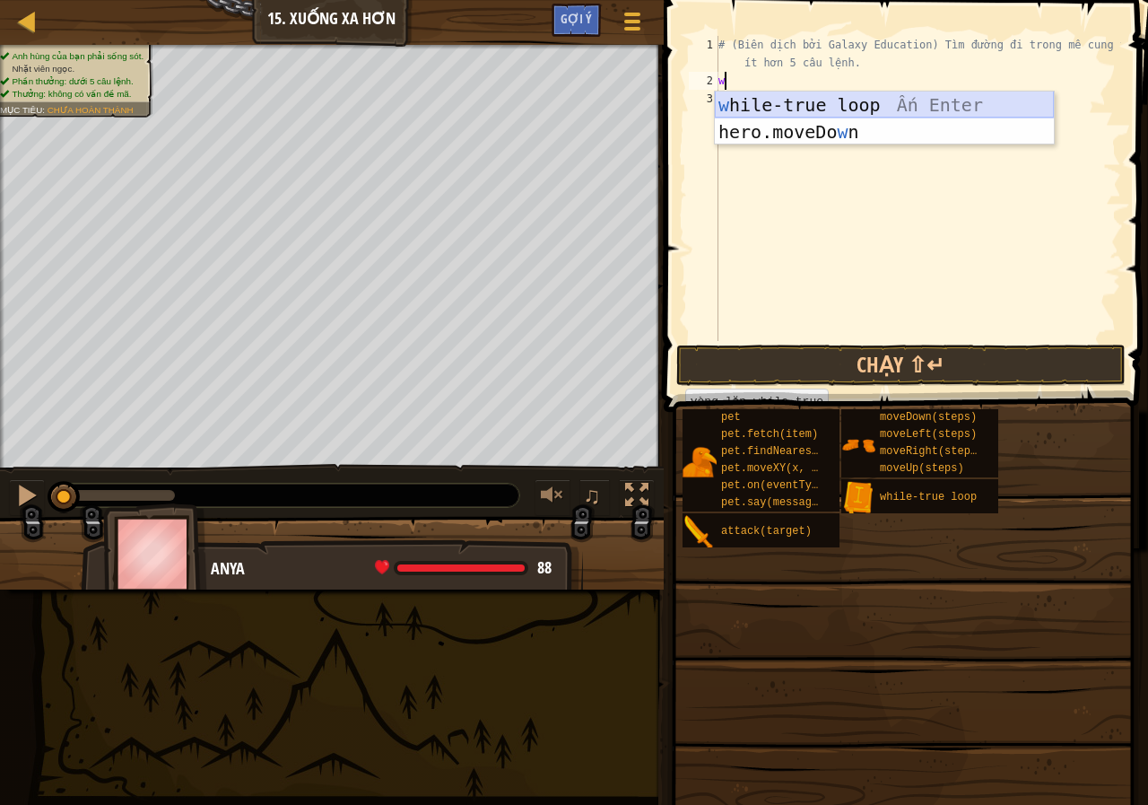
click at [863, 98] on div "w hile-true loop Ấn Enter hero.moveDo w n Ấn Enter" at bounding box center [884, 145] width 339 height 108
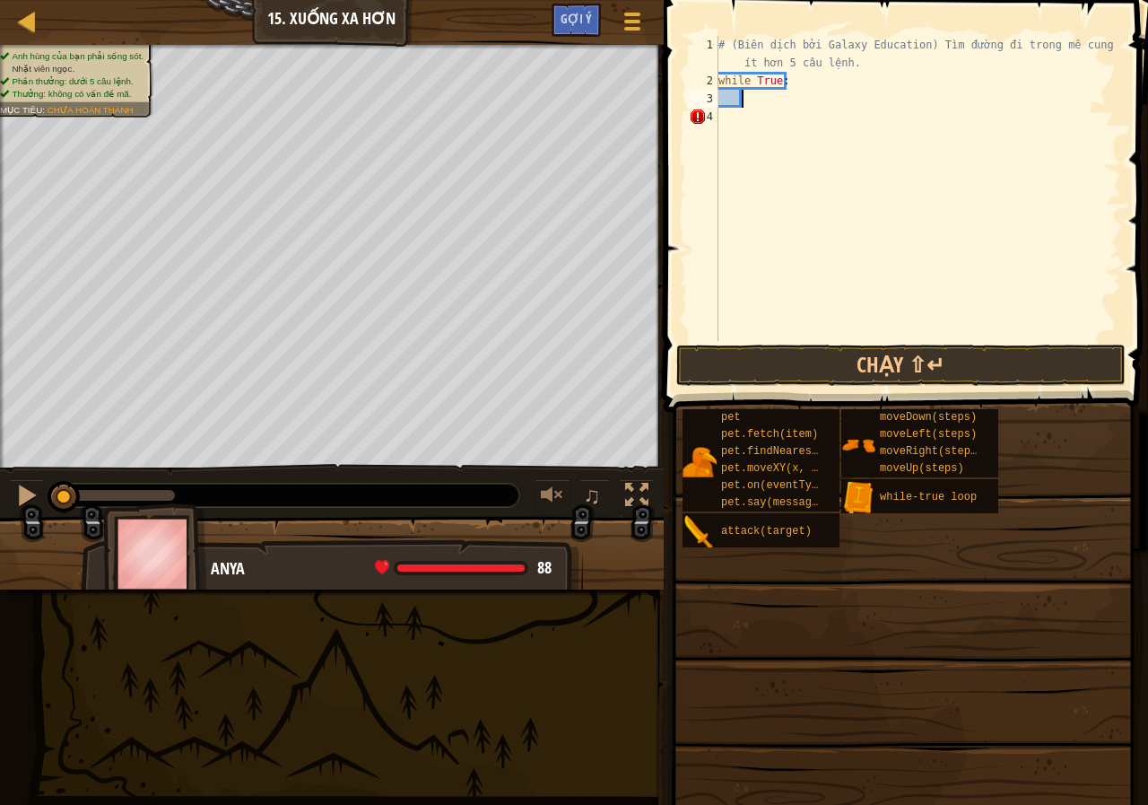
type textarea "m"
type textarea "h"
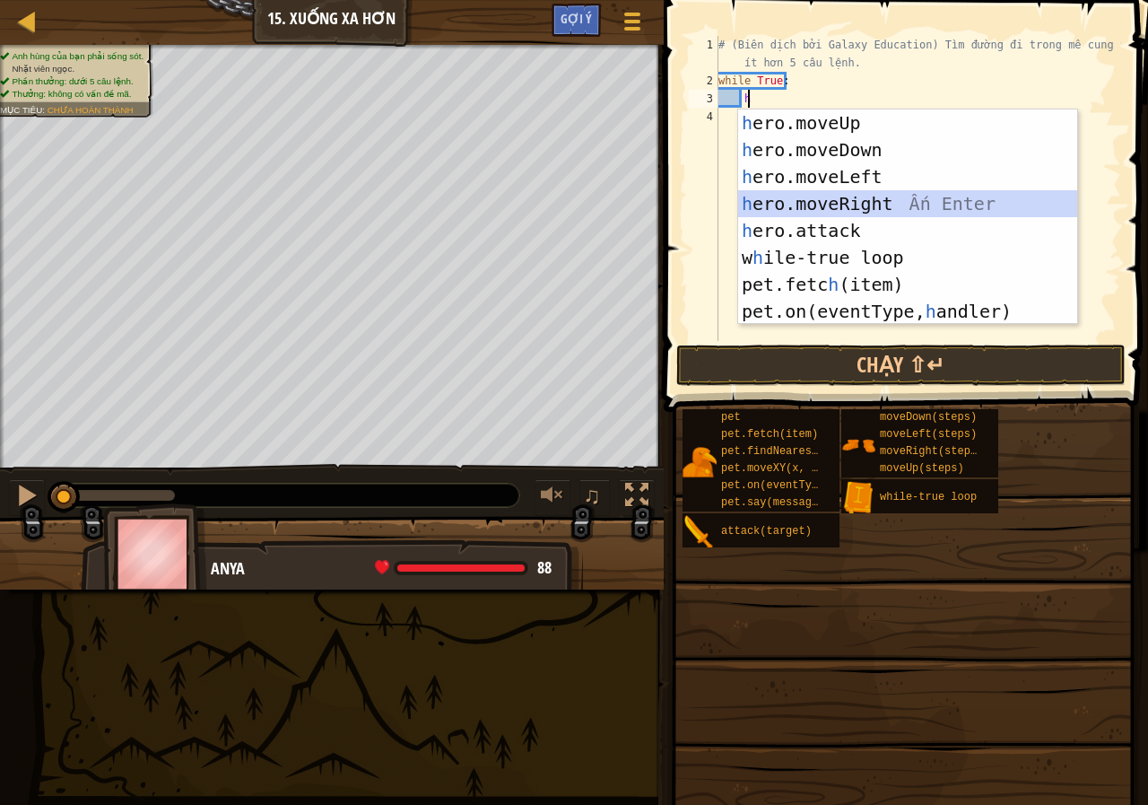
click at [858, 206] on div "h ero.moveUp Ấn Enter h ero.moveDown Ấn Enter h ero.moveLeft Ấn Enter h ero.mov…" at bounding box center [907, 243] width 339 height 269
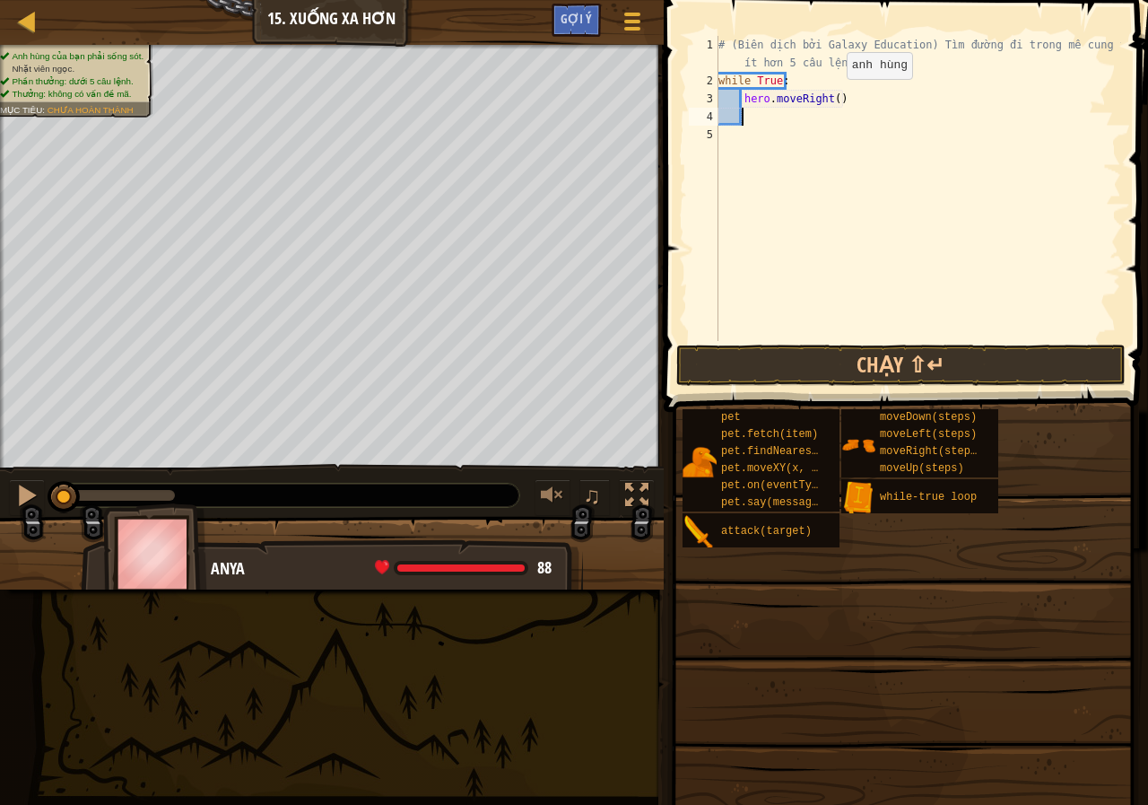
drag, startPoint x: 831, startPoint y: 95, endPoint x: 865, endPoint y: 93, distance: 34.1
click at [831, 96] on div "# (Biên dịch bởi Galaxy Education) Tìm đường đi trong mê cung với ít hơn 5 câu …" at bounding box center [918, 215] width 406 height 359
type textarea "hero.moveRight(2)"
click at [802, 122] on div "# (Biên dịch bởi Galaxy Education) Tìm đường đi trong mê cung với ít hơn 5 câu …" at bounding box center [918, 215] width 406 height 359
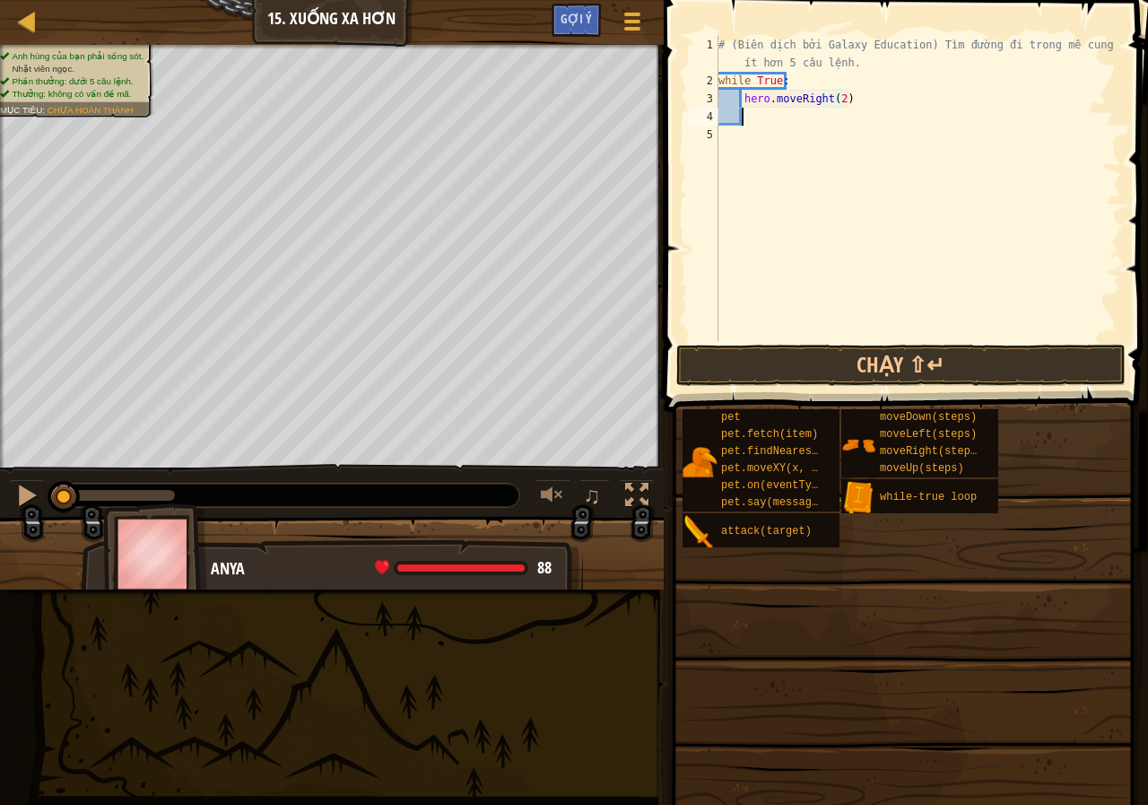
scroll to position [8, 1]
type textarea "h"
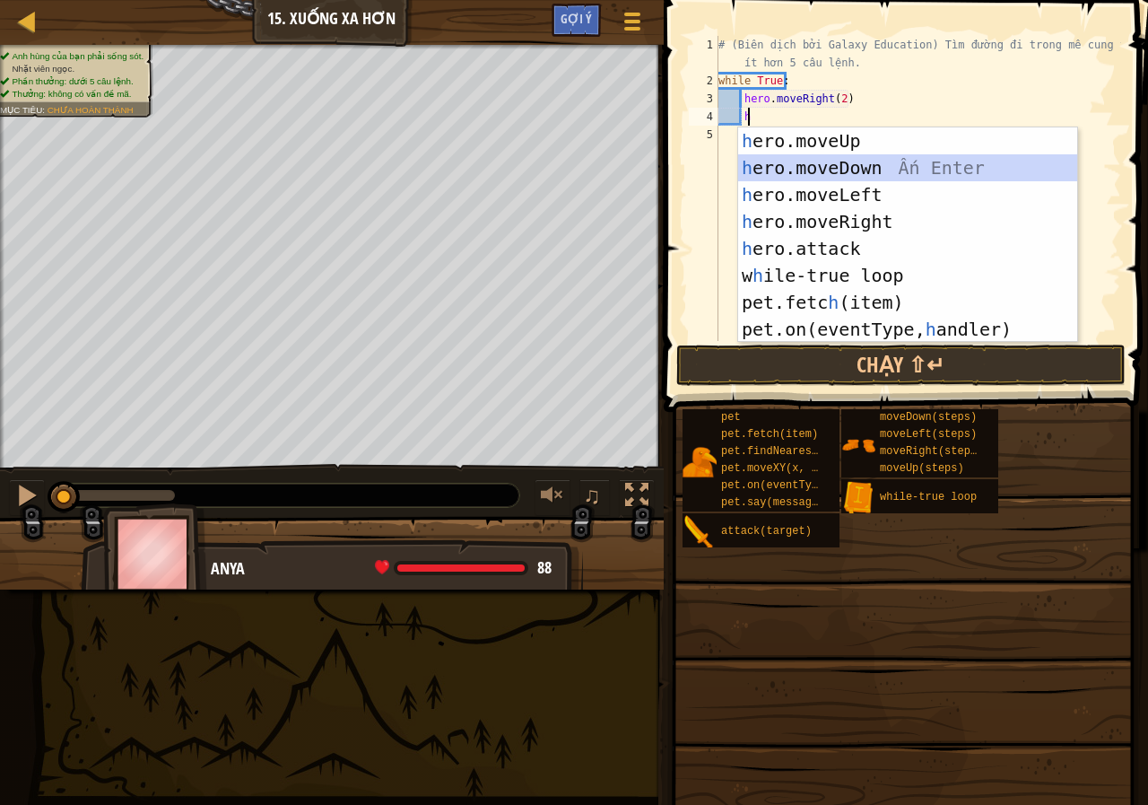
click at [866, 173] on div "h ero.moveUp Ấn Enter h ero.moveDown Ấn Enter h ero.moveLeft Ấn Enter h ero.mov…" at bounding box center [907, 261] width 339 height 269
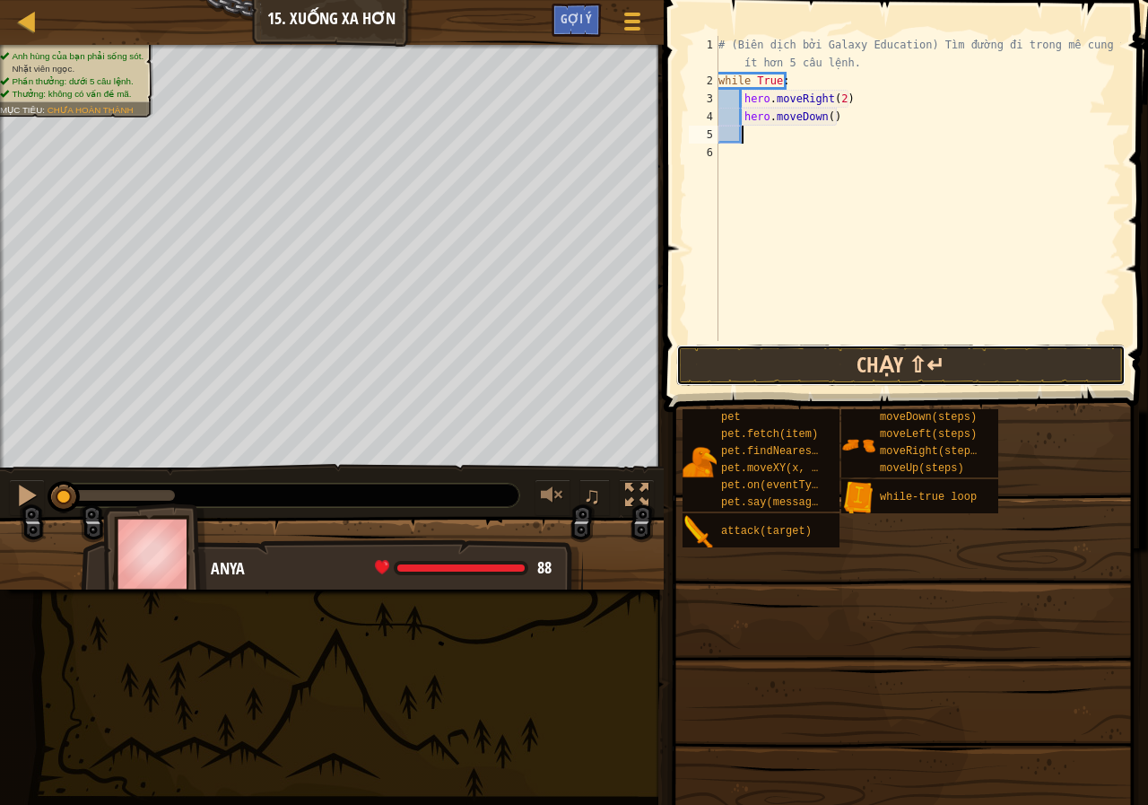
click at [843, 364] on button "Chạy ⇧↵" at bounding box center [900, 364] width 449 height 41
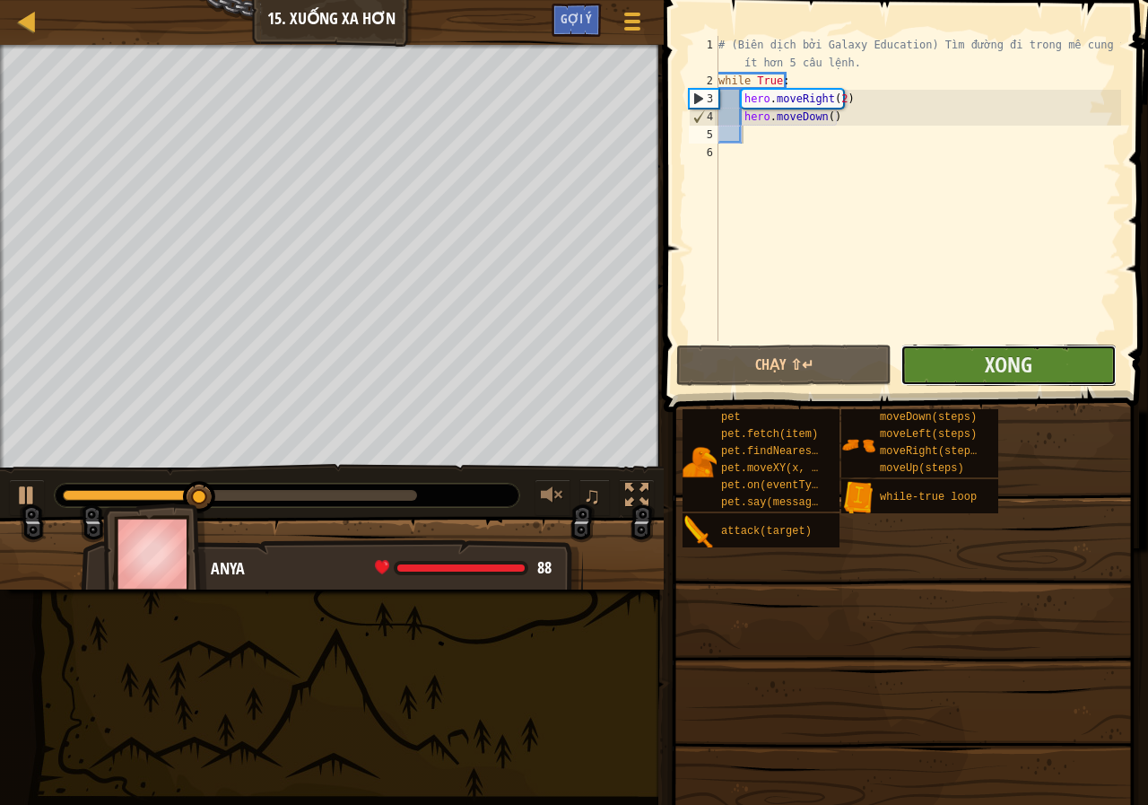
click at [1062, 364] on button "Xong" at bounding box center [1007, 364] width 215 height 41
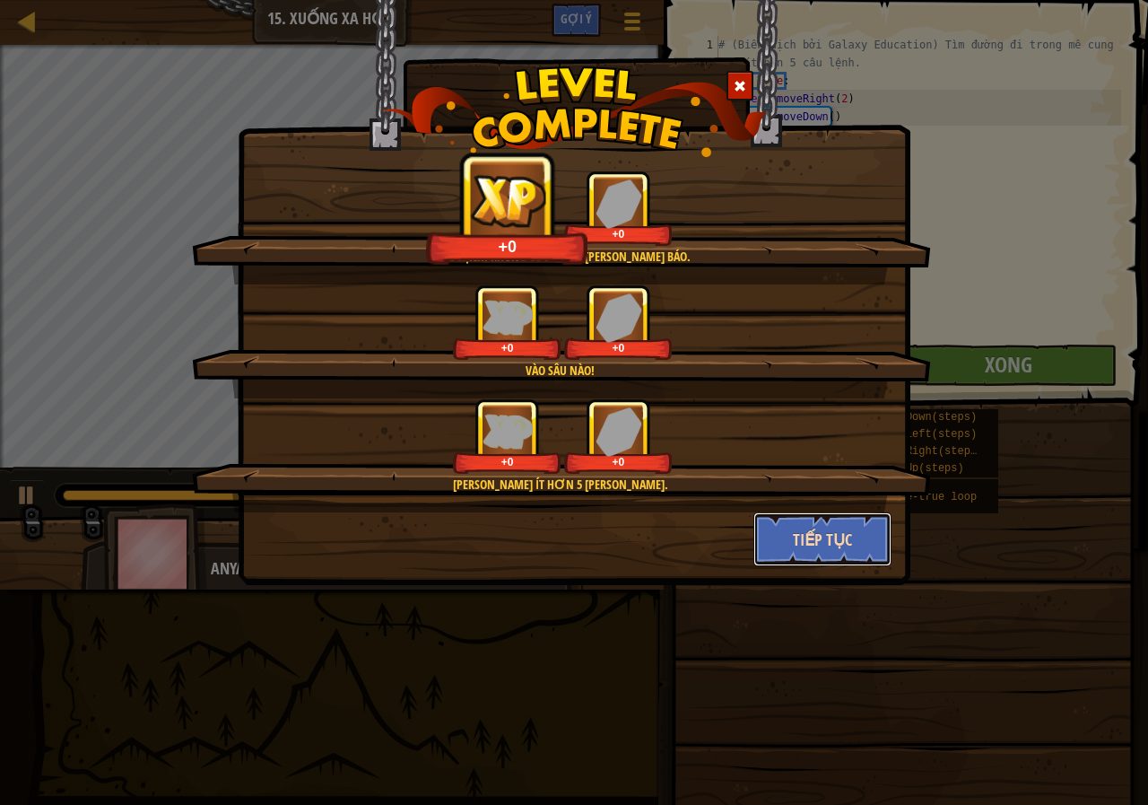
click at [829, 522] on button "Tiếp tục" at bounding box center [822, 539] width 139 height 54
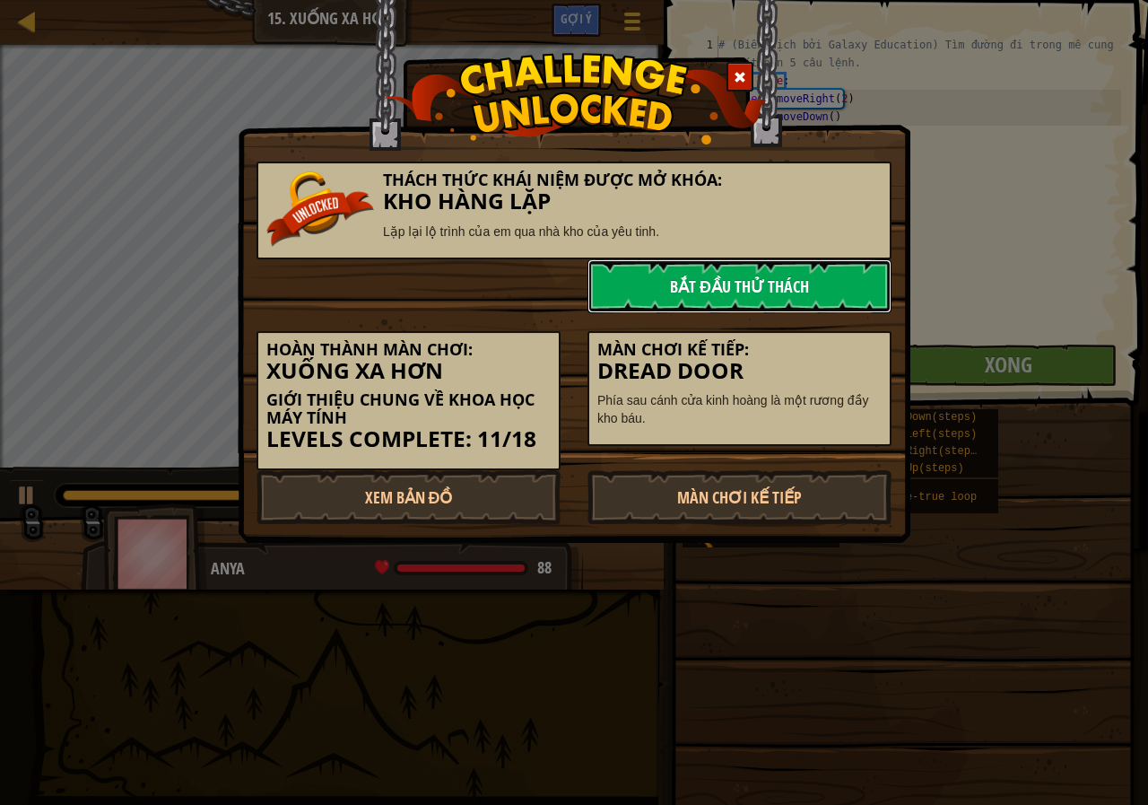
click at [838, 288] on link "Bắt đầu Thử Thách" at bounding box center [739, 286] width 304 height 54
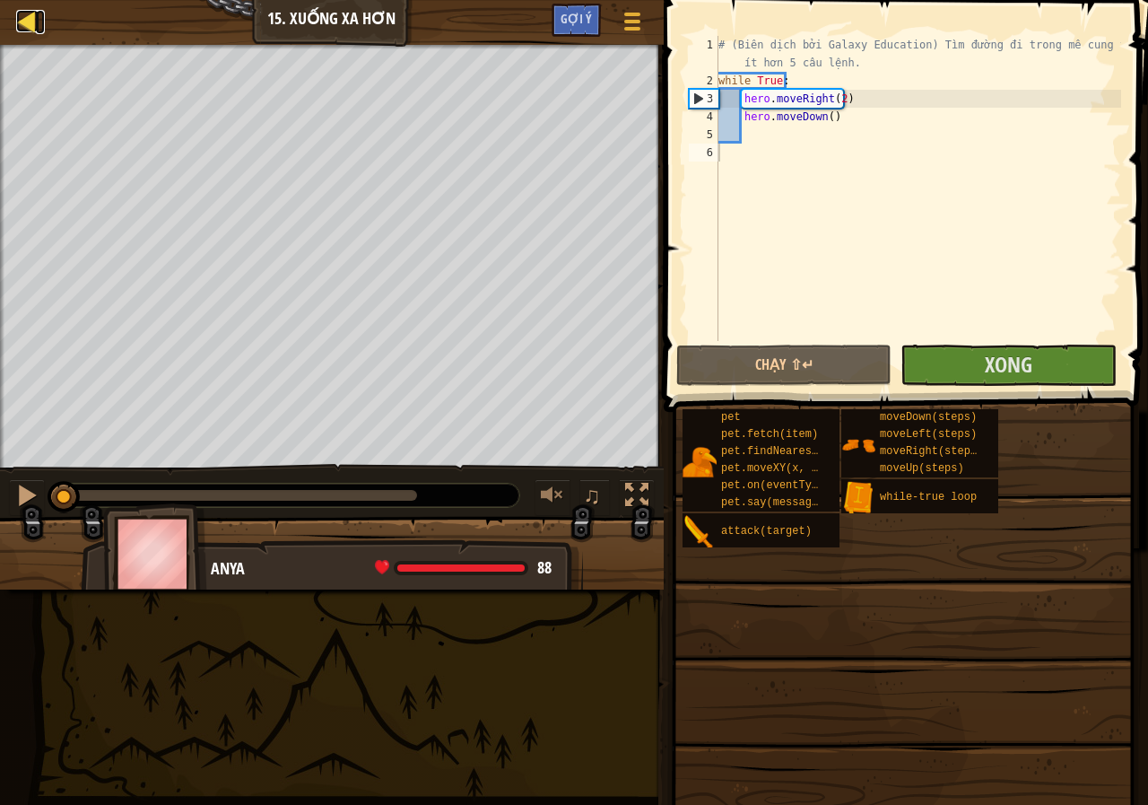
click at [28, 20] on div at bounding box center [27, 21] width 22 height 22
select select "vi"
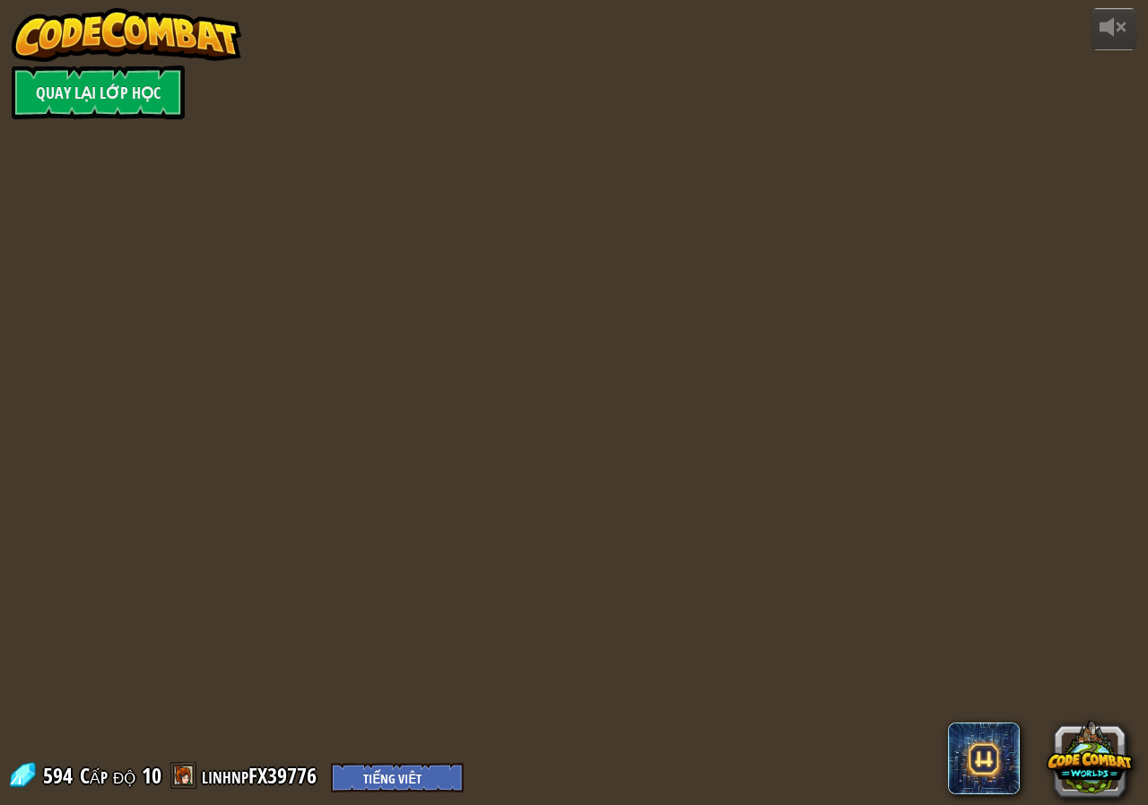
select select "vi"
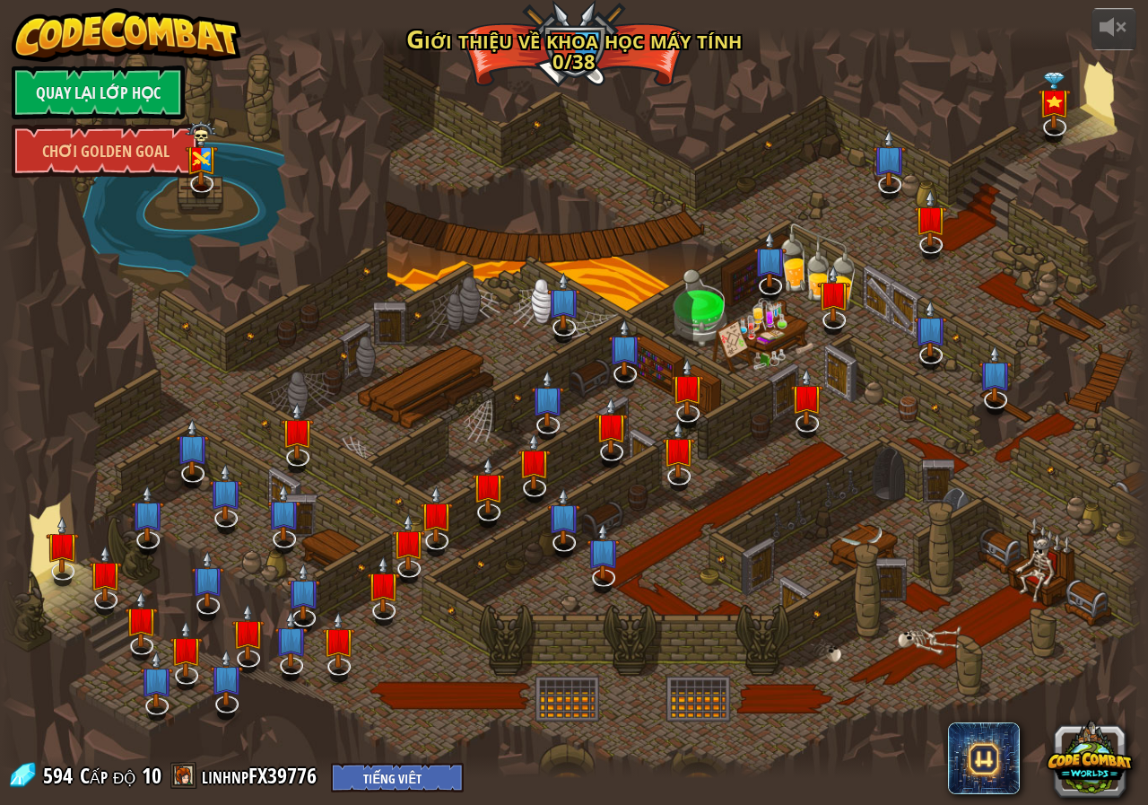
select select "vi"
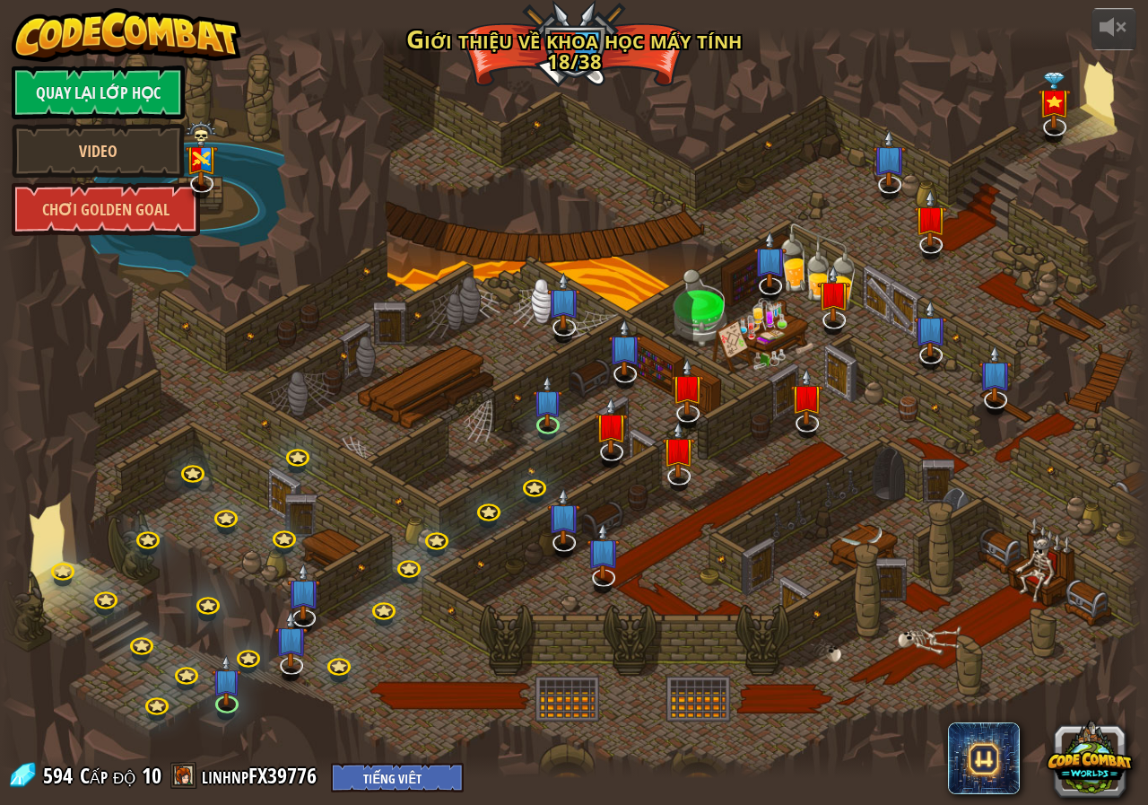
select select "vi"
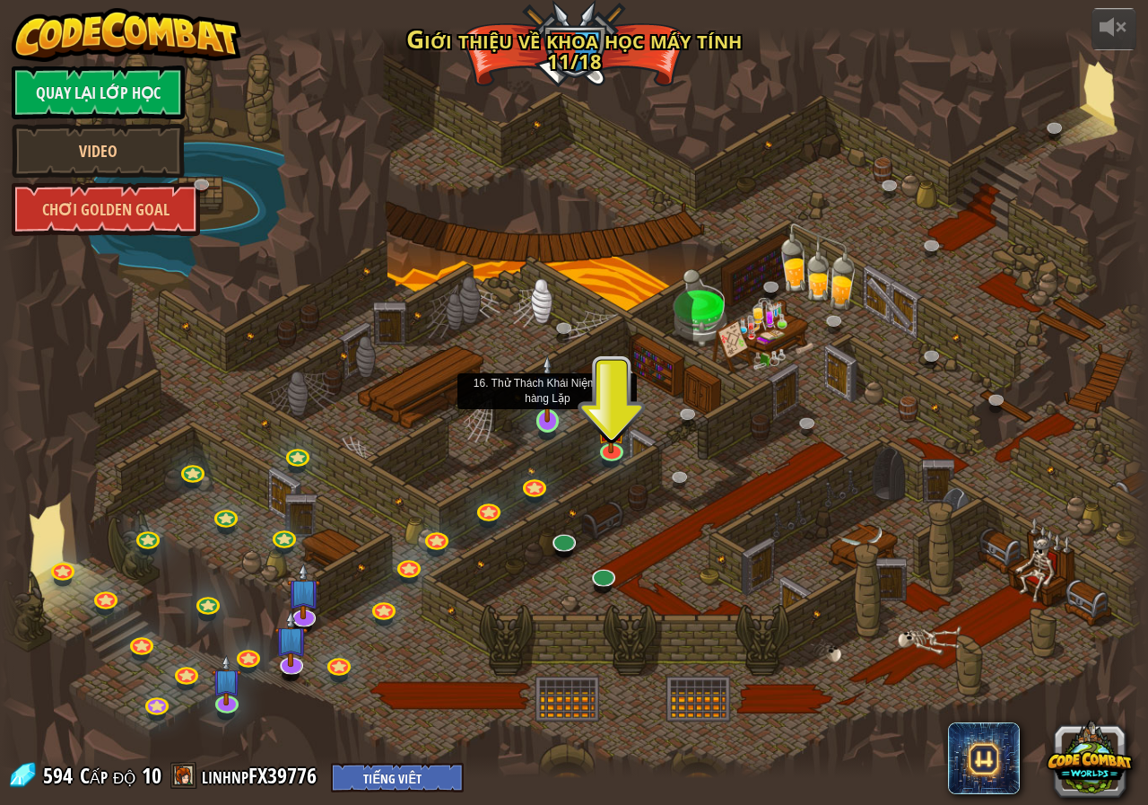
click at [541, 418] on img at bounding box center [548, 388] width 30 height 68
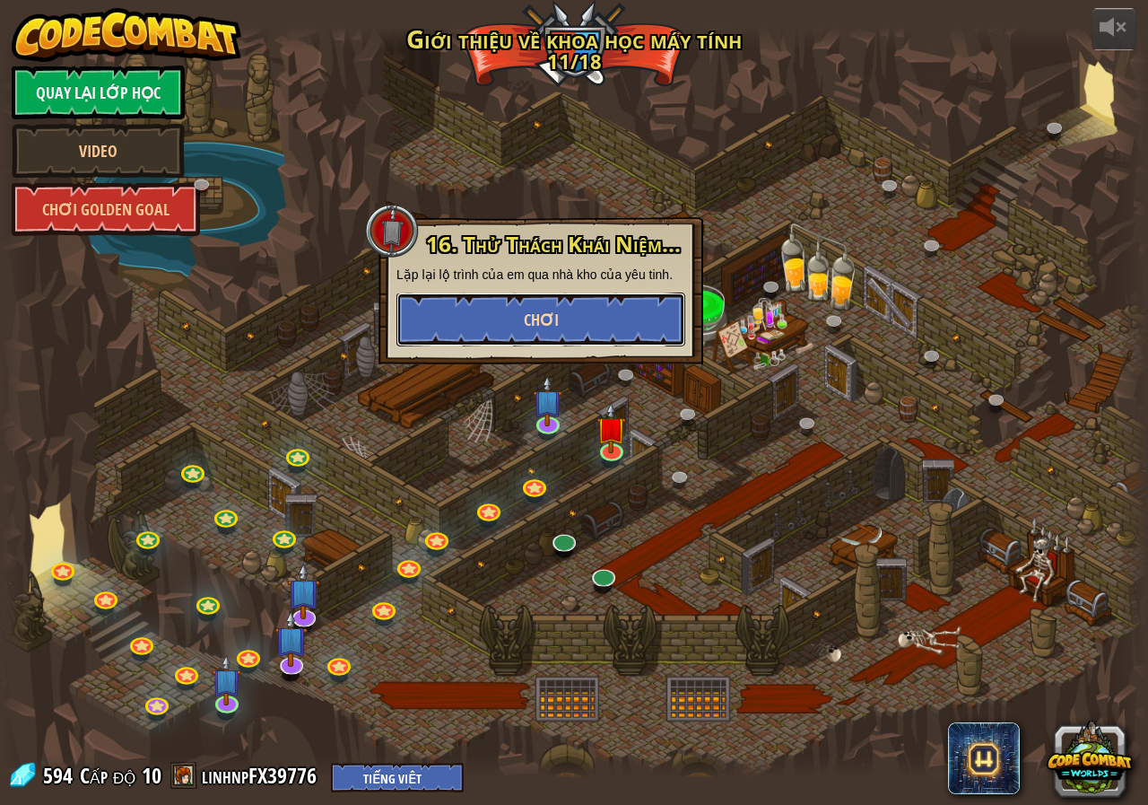
click at [561, 332] on button "Chơi" at bounding box center [540, 319] width 289 height 54
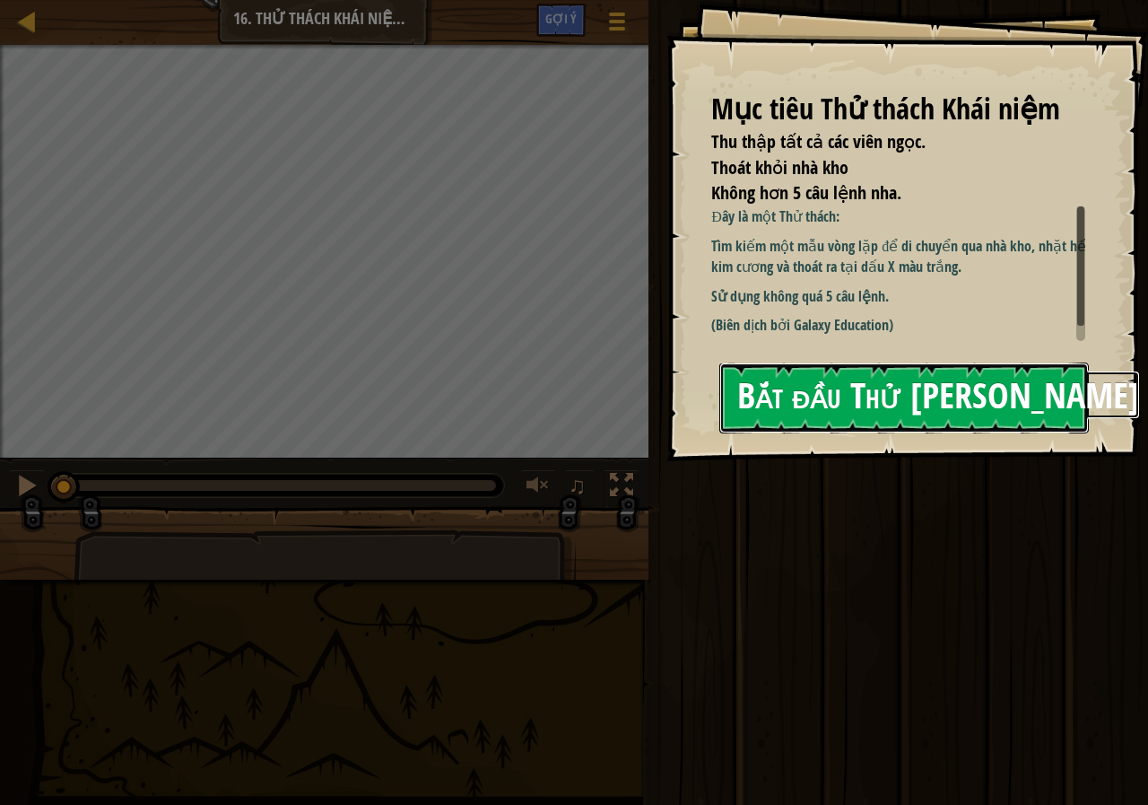
click at [879, 393] on button "Bắt đầu Thử [PERSON_NAME]" at bounding box center [904, 397] width 370 height 71
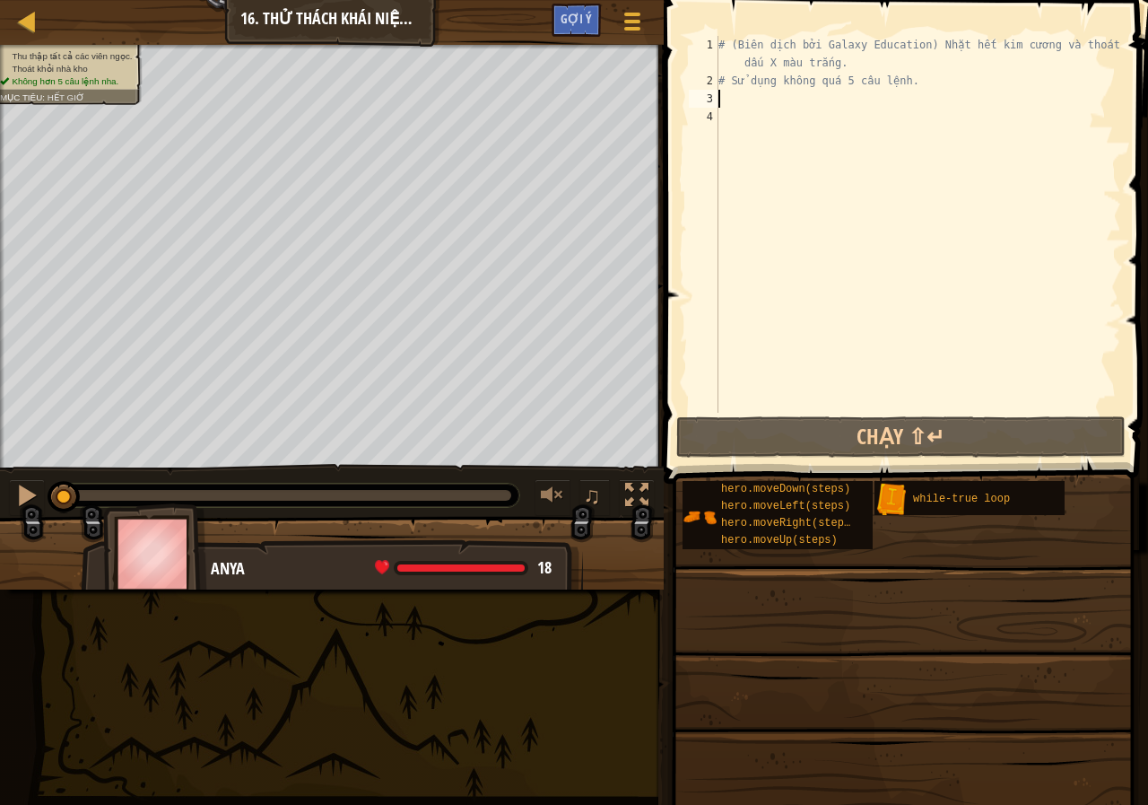
click at [767, 97] on div "# (Biên dịch bởi Galaxy Education) Nhặt hết kim cương và thoát khỏi dấu X màu t…" at bounding box center [918, 251] width 406 height 431
click at [29, 17] on div at bounding box center [27, 21] width 22 height 22
select select "vi"
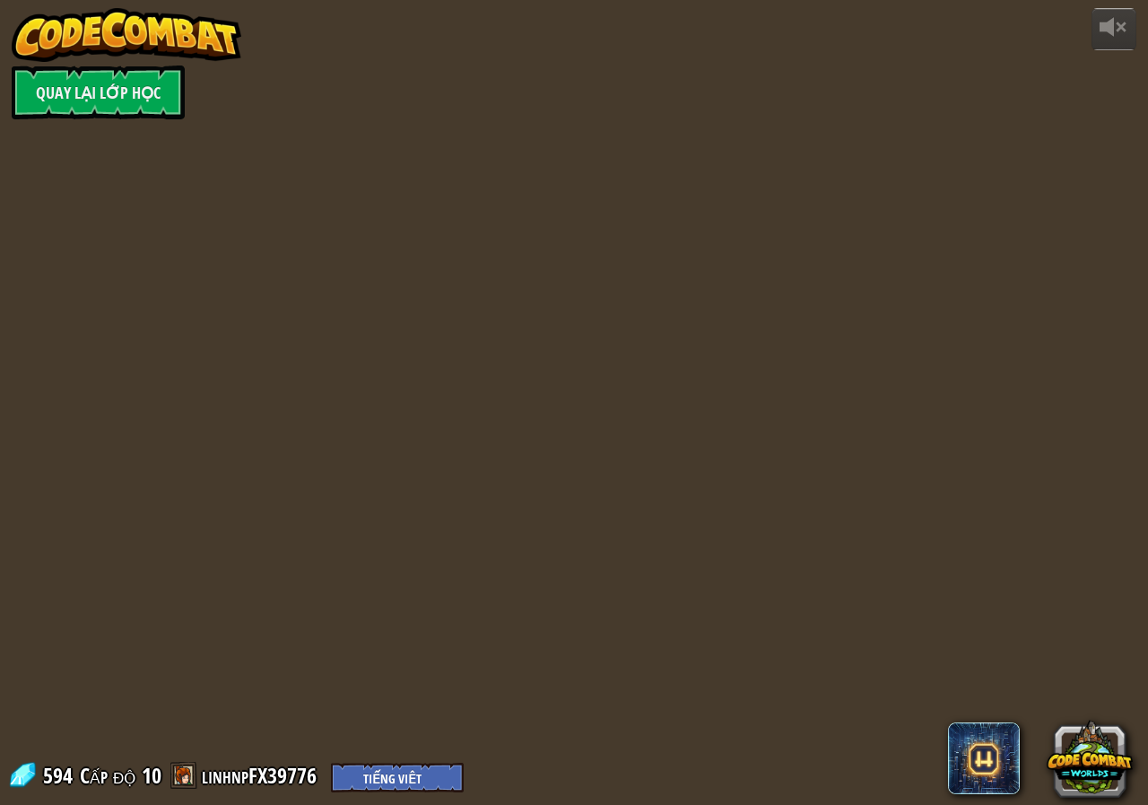
select select "vi"
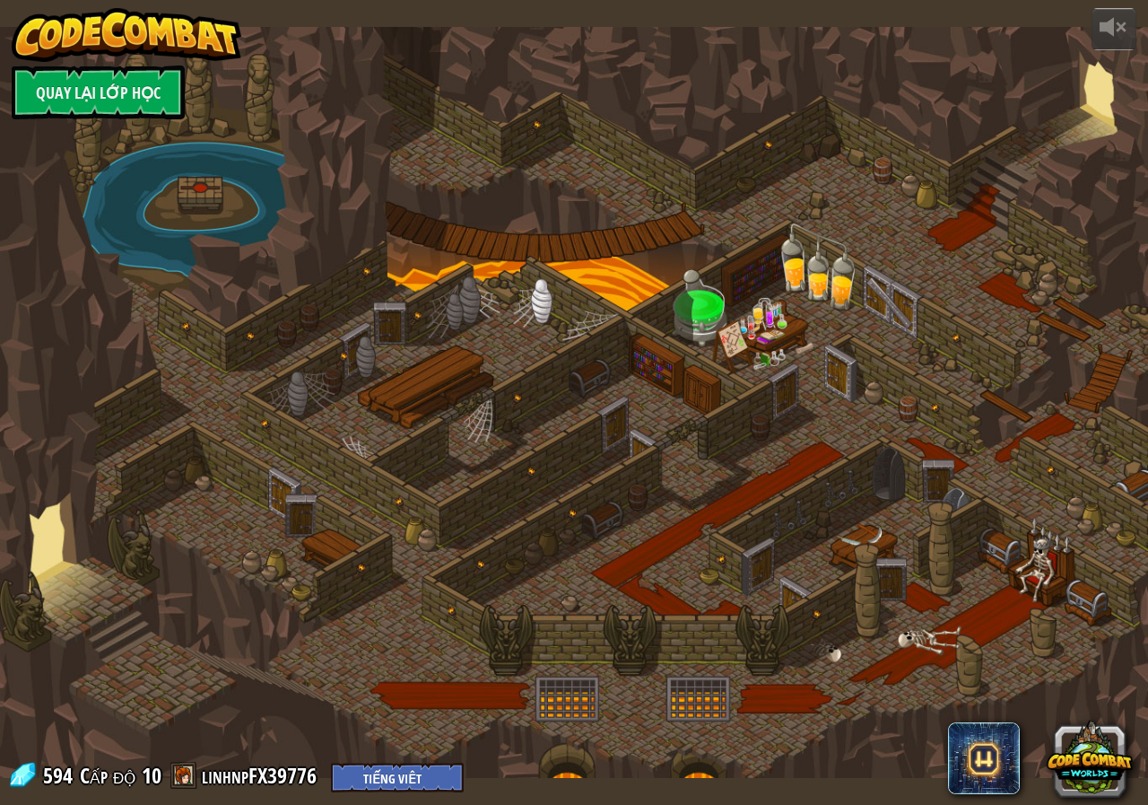
select select "vi"
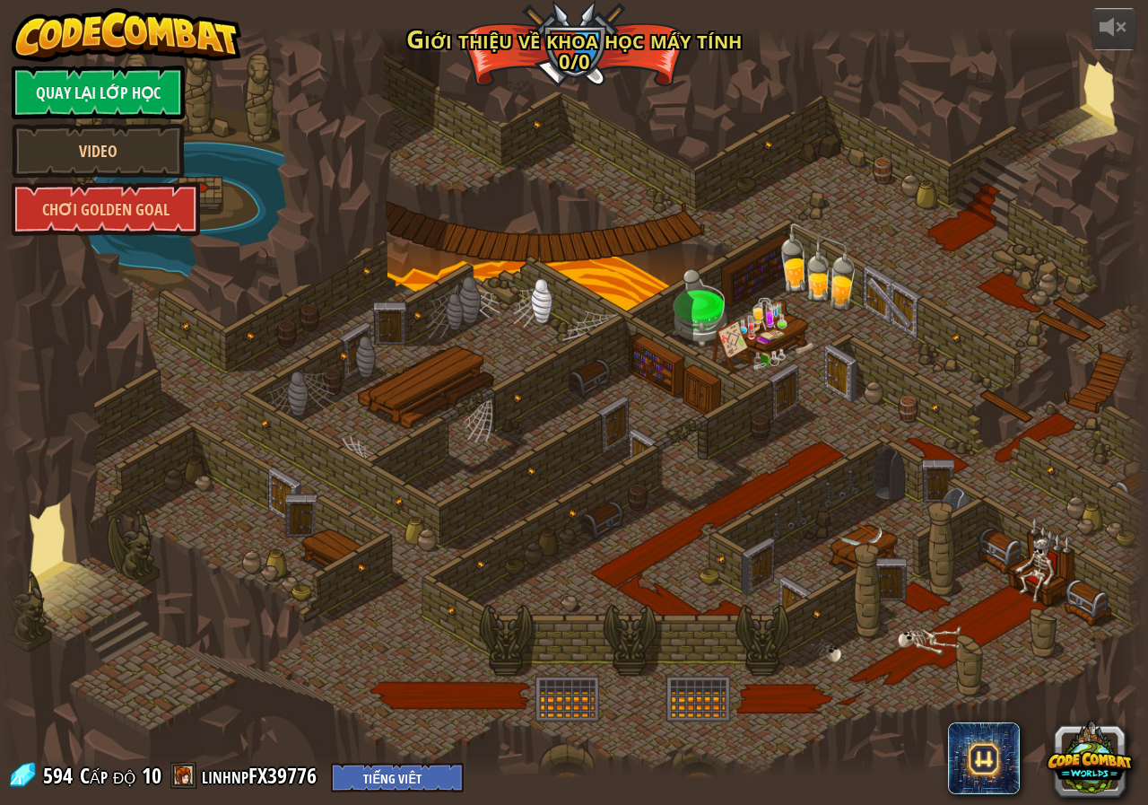
select select "vi"
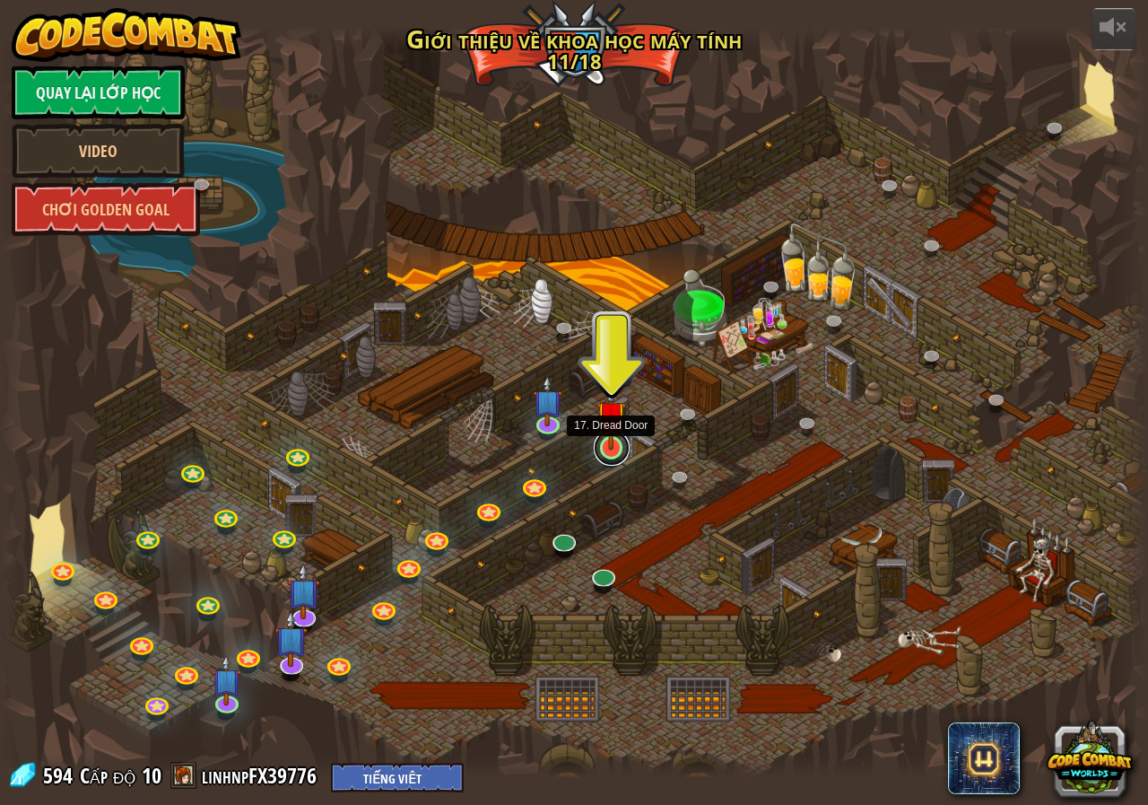
click at [608, 453] on link at bounding box center [612, 448] width 36 height 36
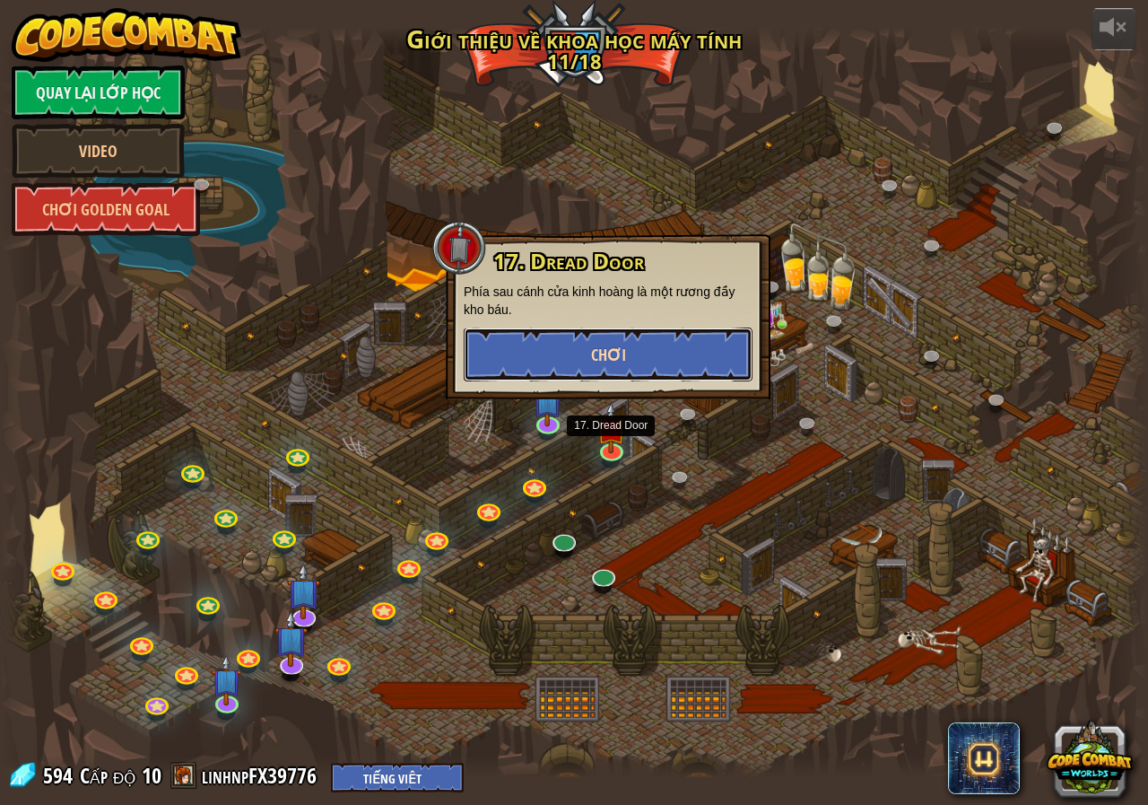
click at [637, 364] on button "Chơi" at bounding box center [608, 354] width 289 height 54
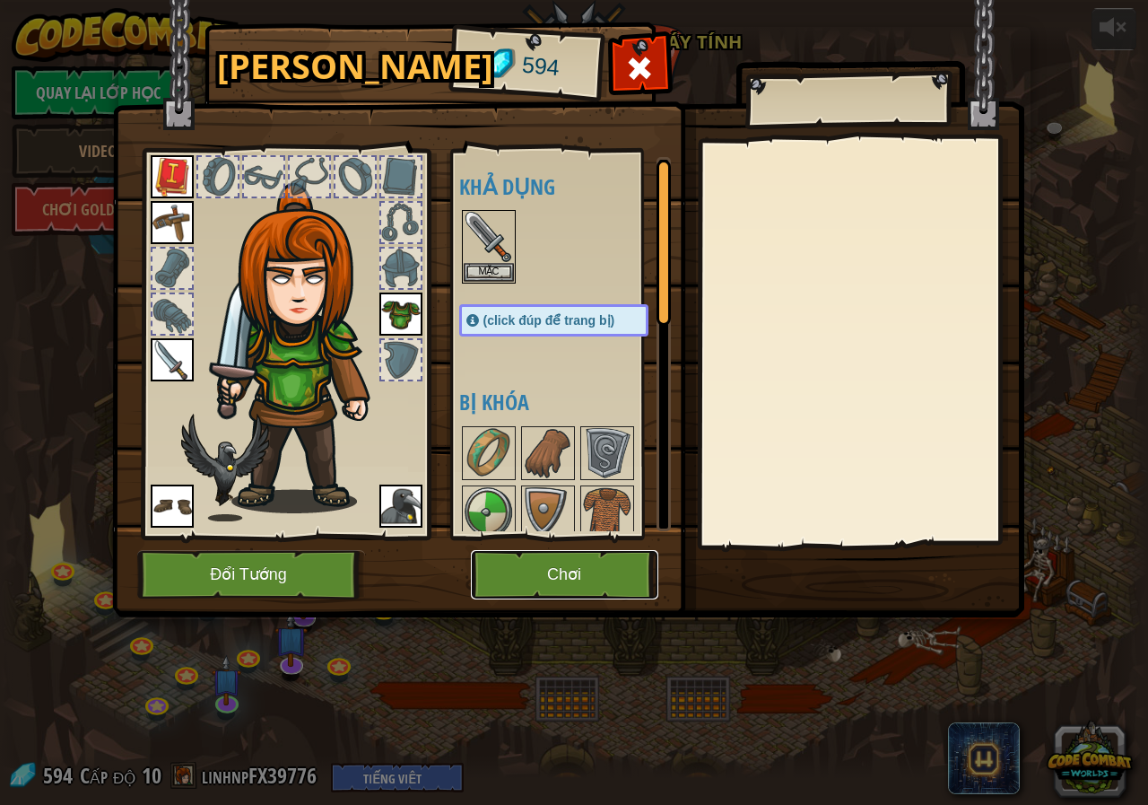
click at [595, 573] on button "Chơi" at bounding box center [564, 574] width 187 height 49
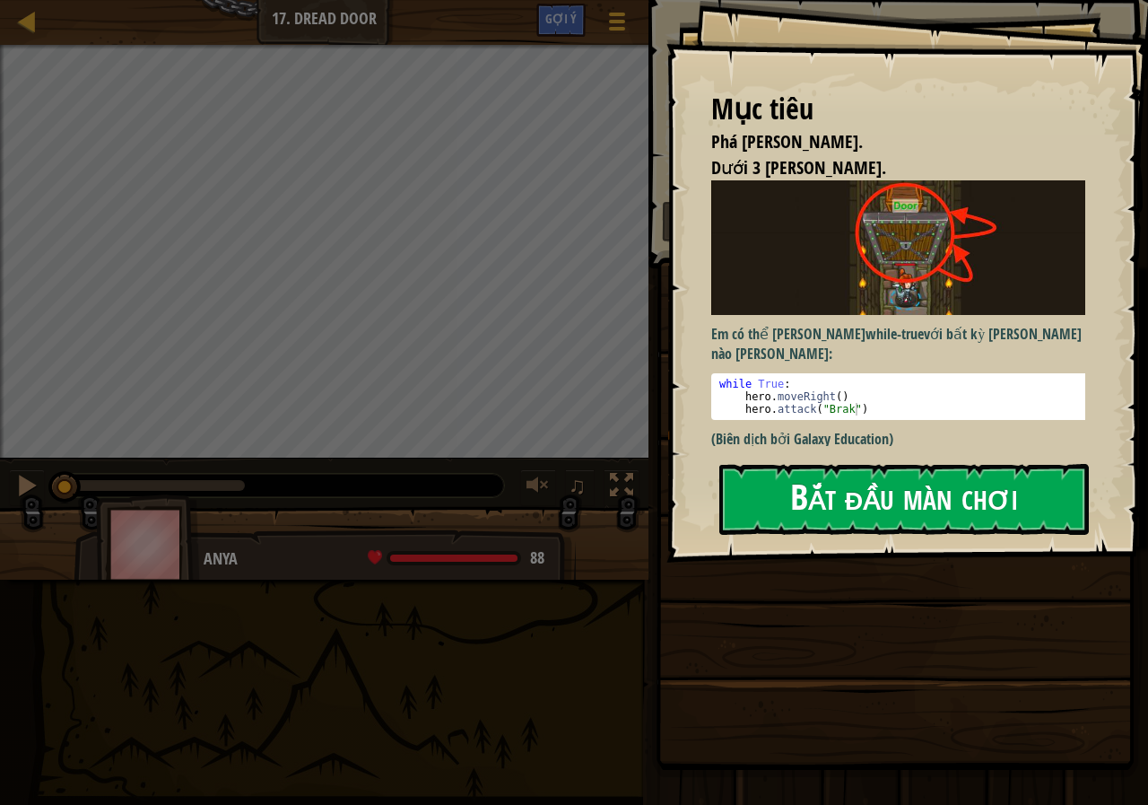
click at [748, 492] on button "Bắt đầu màn chơi" at bounding box center [904, 499] width 370 height 71
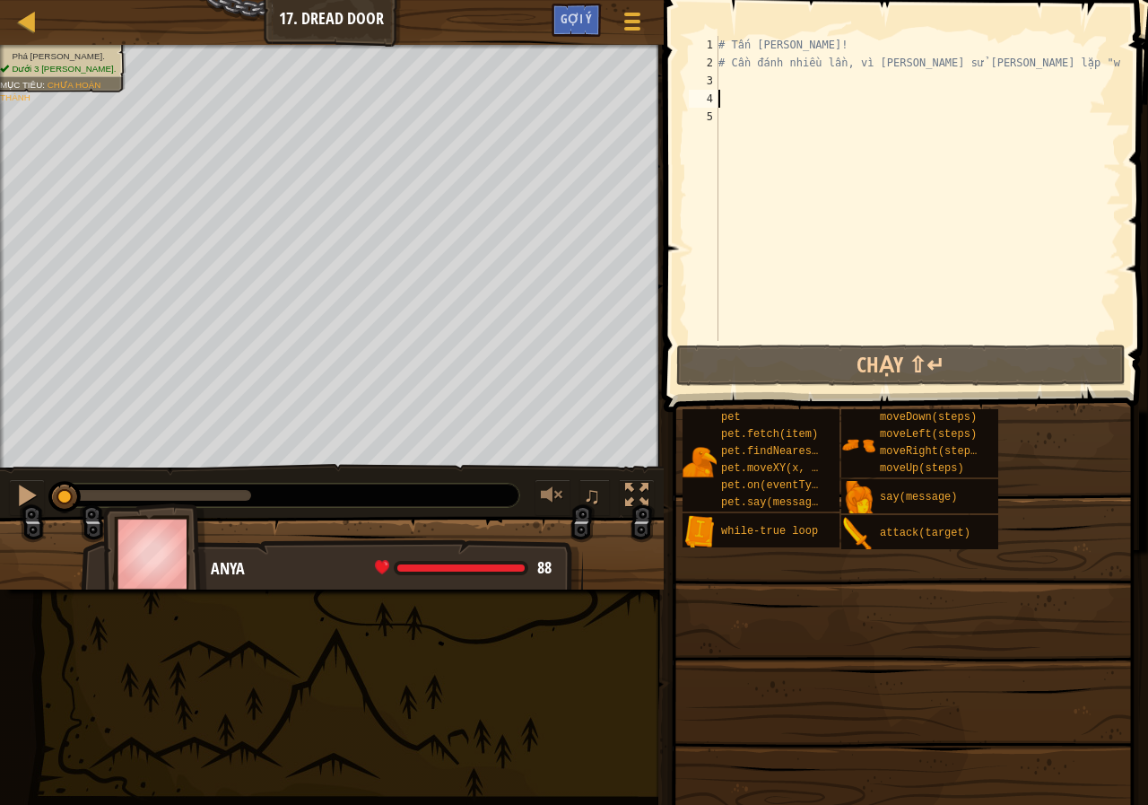
click at [792, 91] on div "# Tấn công cửa! # Cần đánh nhiều lần, vì vậy hãy sử dụng vòng lặp "while-true"." at bounding box center [918, 206] width 406 height 341
click at [779, 78] on div "# Tấn công cửa! # Cần đánh nhiều lần, vì vậy hãy sử dụng vòng lặp "while-true"." at bounding box center [918, 206] width 406 height 341
click at [19, 18] on div at bounding box center [27, 21] width 22 height 22
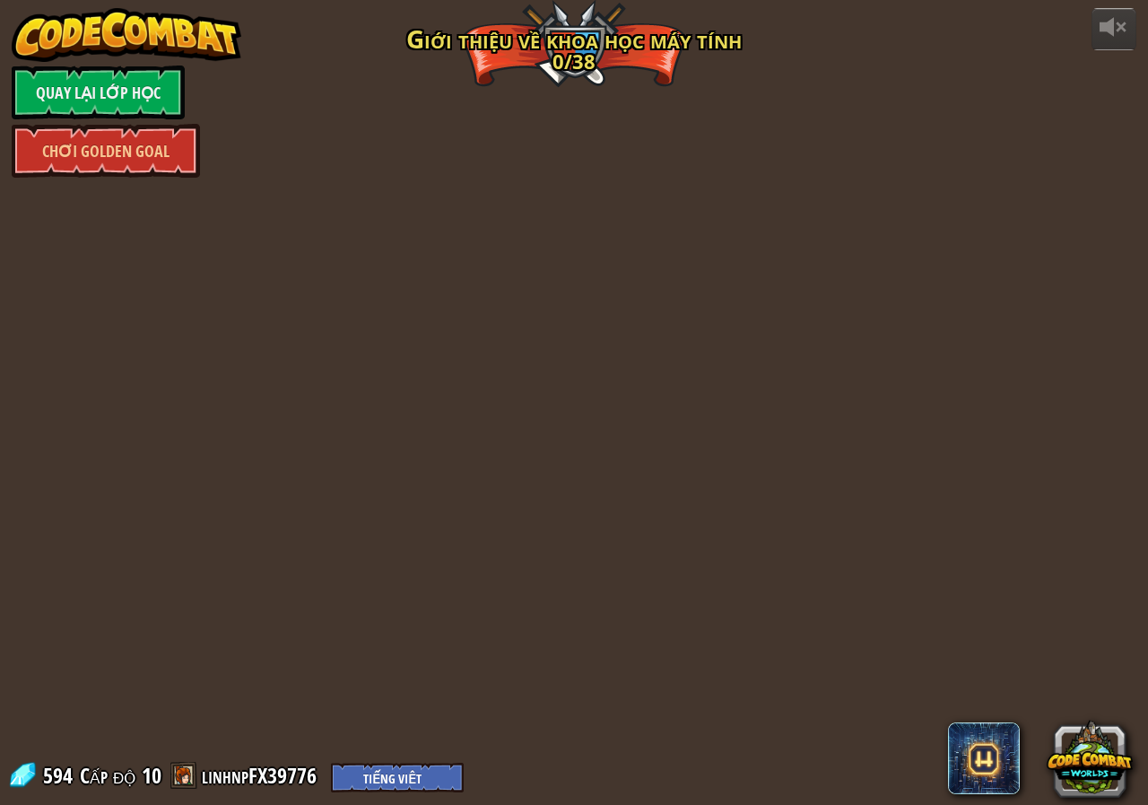
select select "vi"
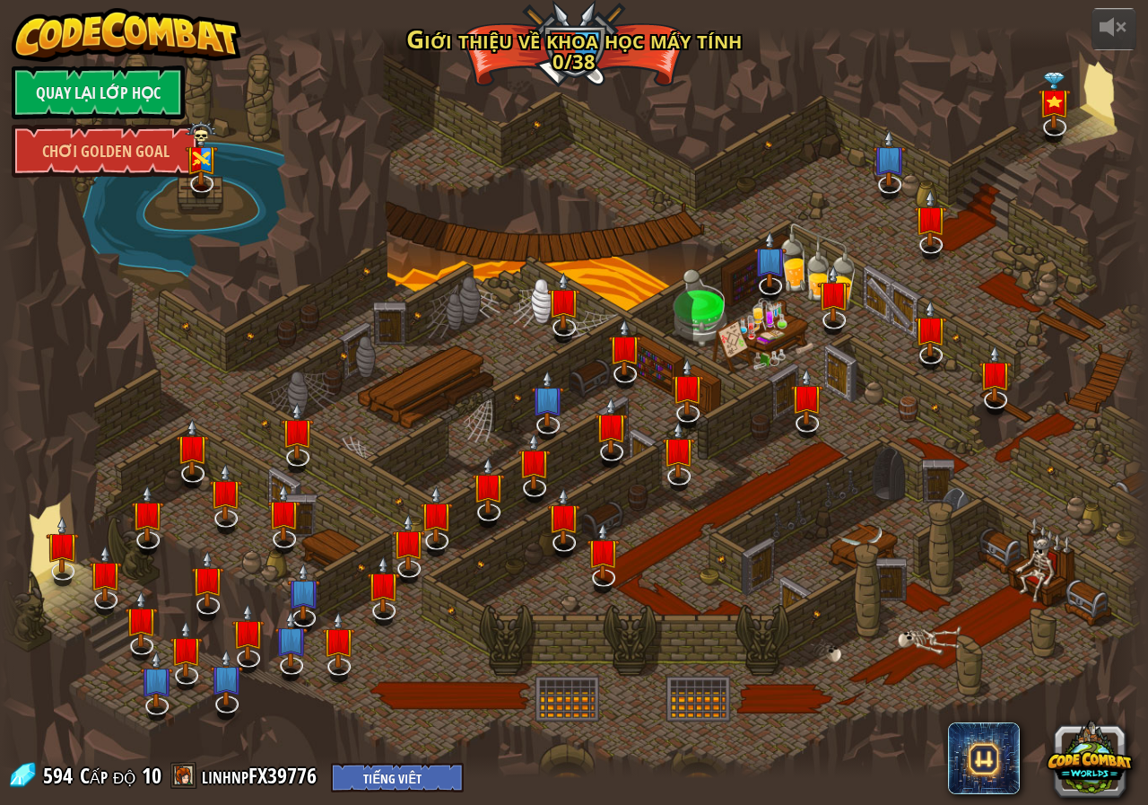
select select "vi"
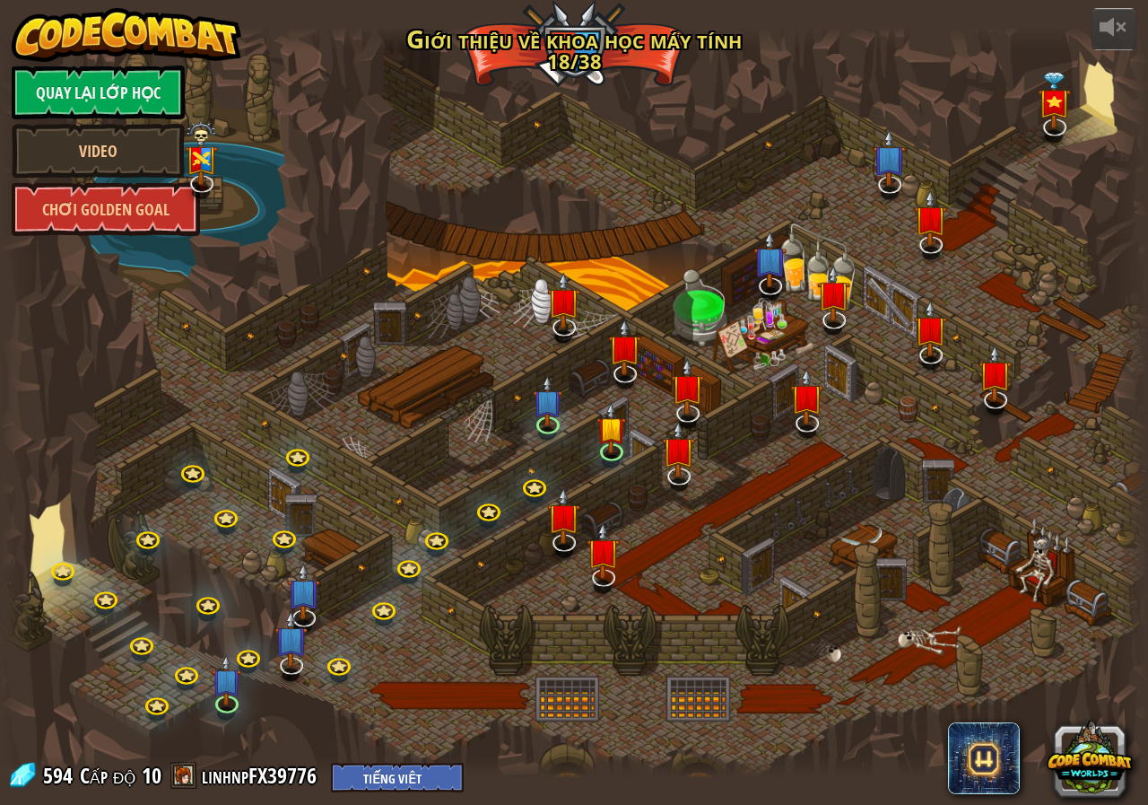
select select "vi"
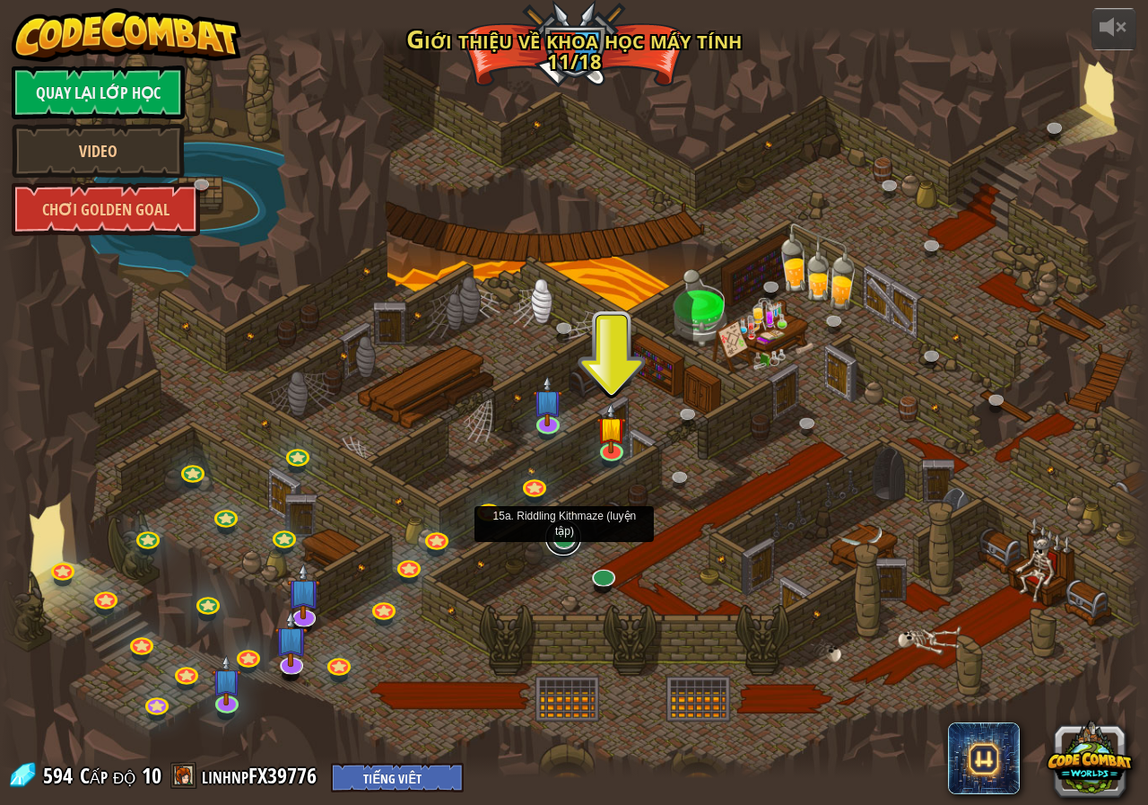
click at [565, 533] on link at bounding box center [563, 537] width 36 height 36
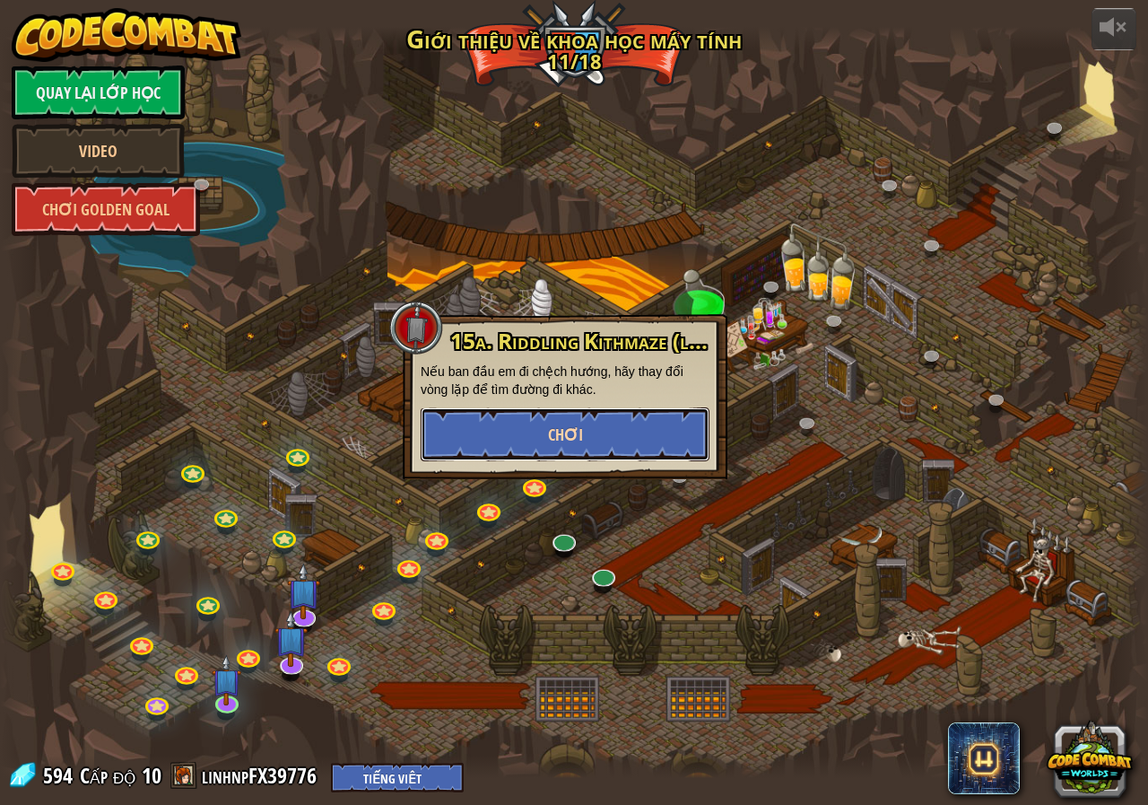
click at [533, 431] on button "Chơi" at bounding box center [565, 434] width 289 height 54
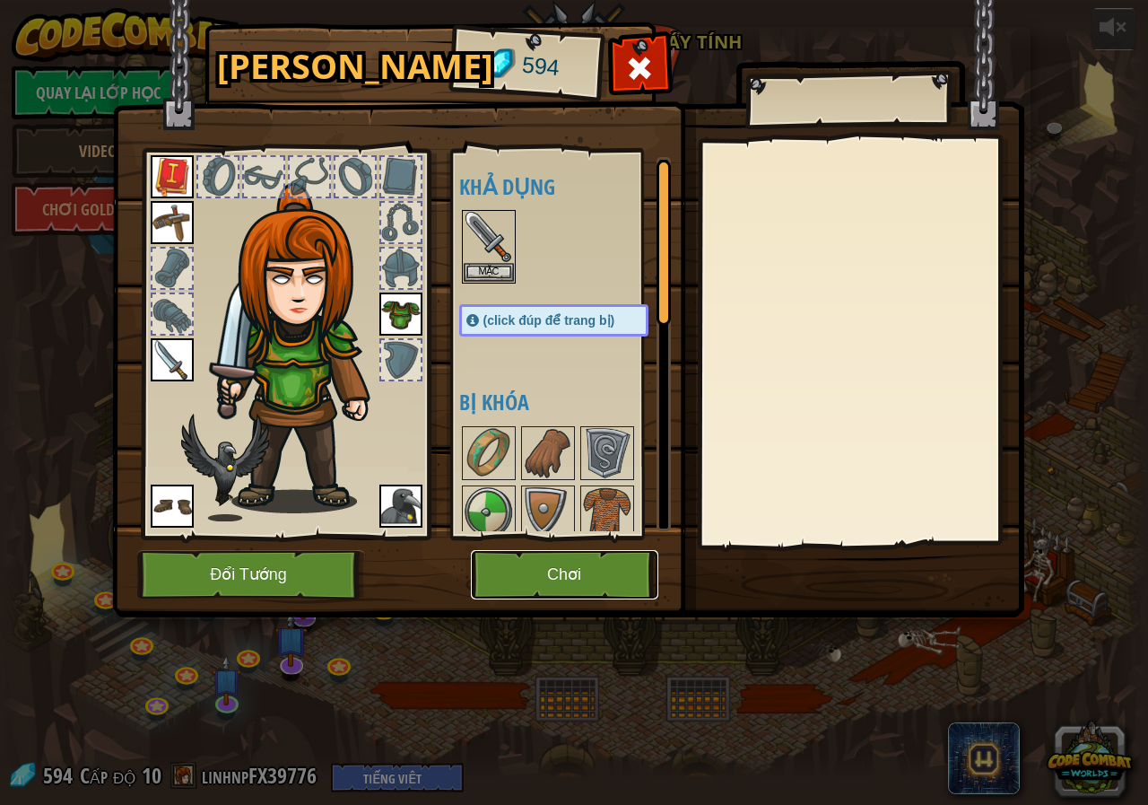
click at [601, 569] on button "Chơi" at bounding box center [564, 574] width 187 height 49
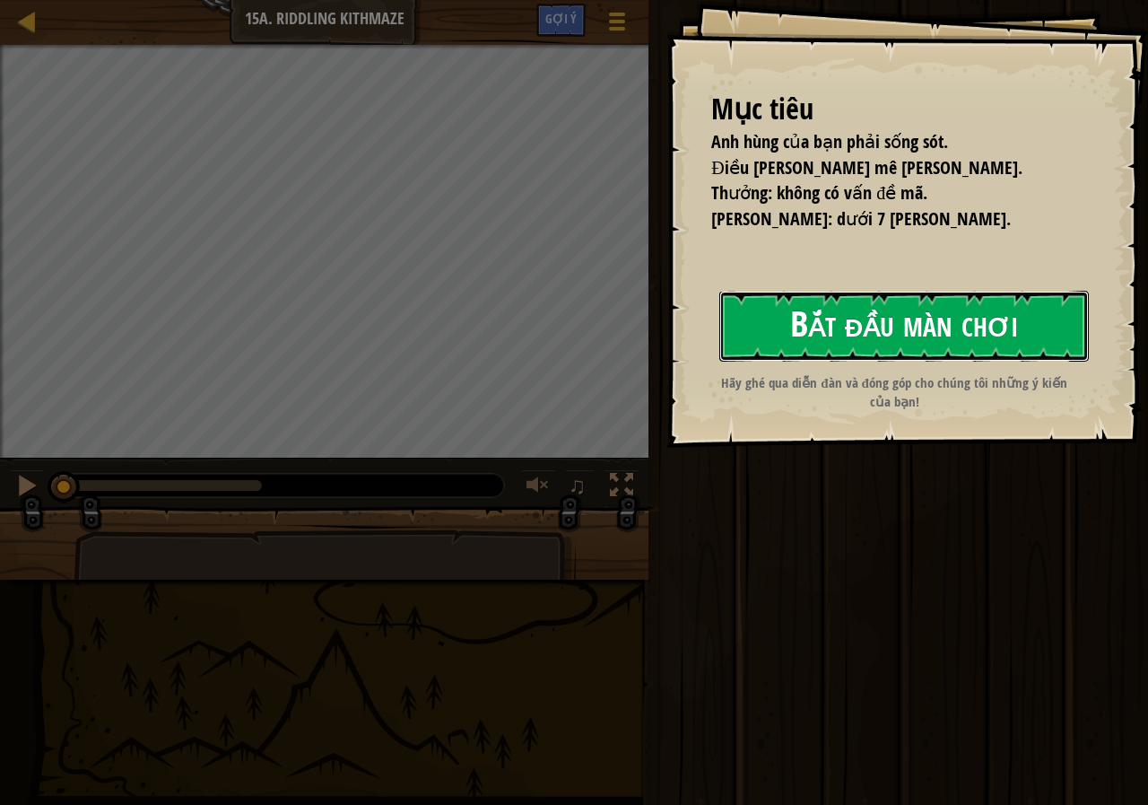
click at [831, 345] on button "Bắt đầu màn chơi" at bounding box center [904, 326] width 370 height 71
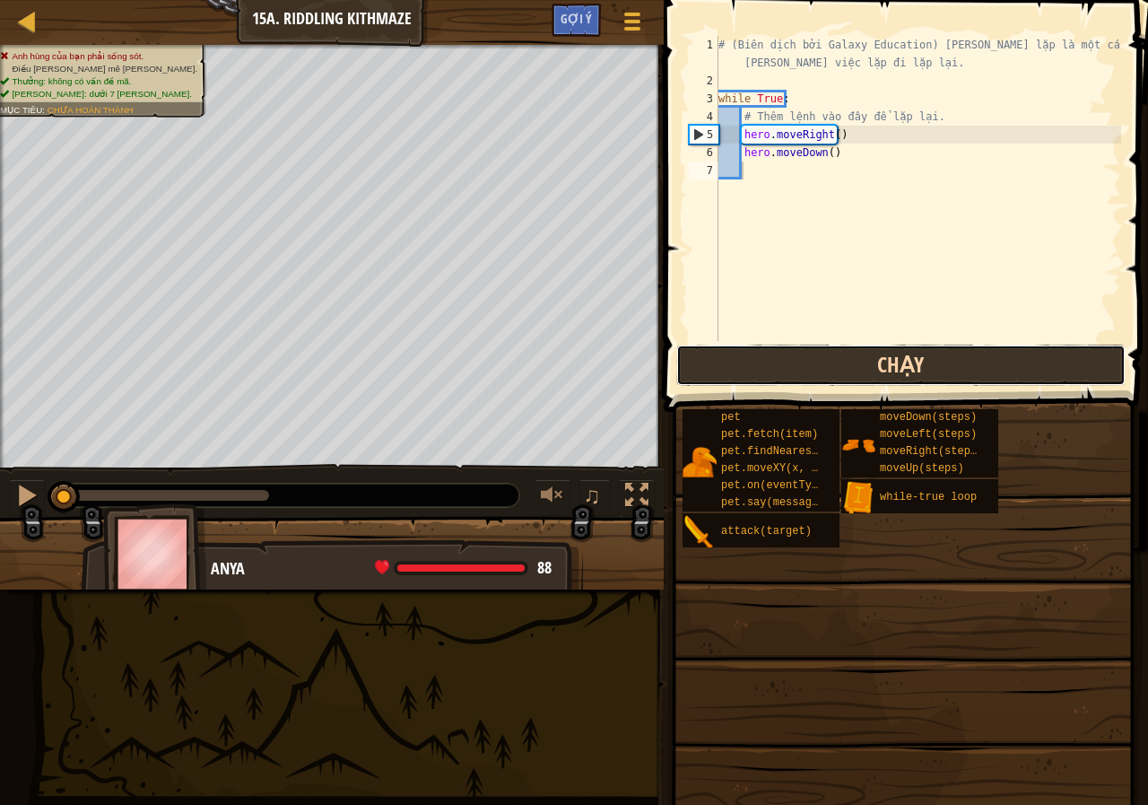
click at [917, 363] on button "Chạy" at bounding box center [900, 364] width 449 height 41
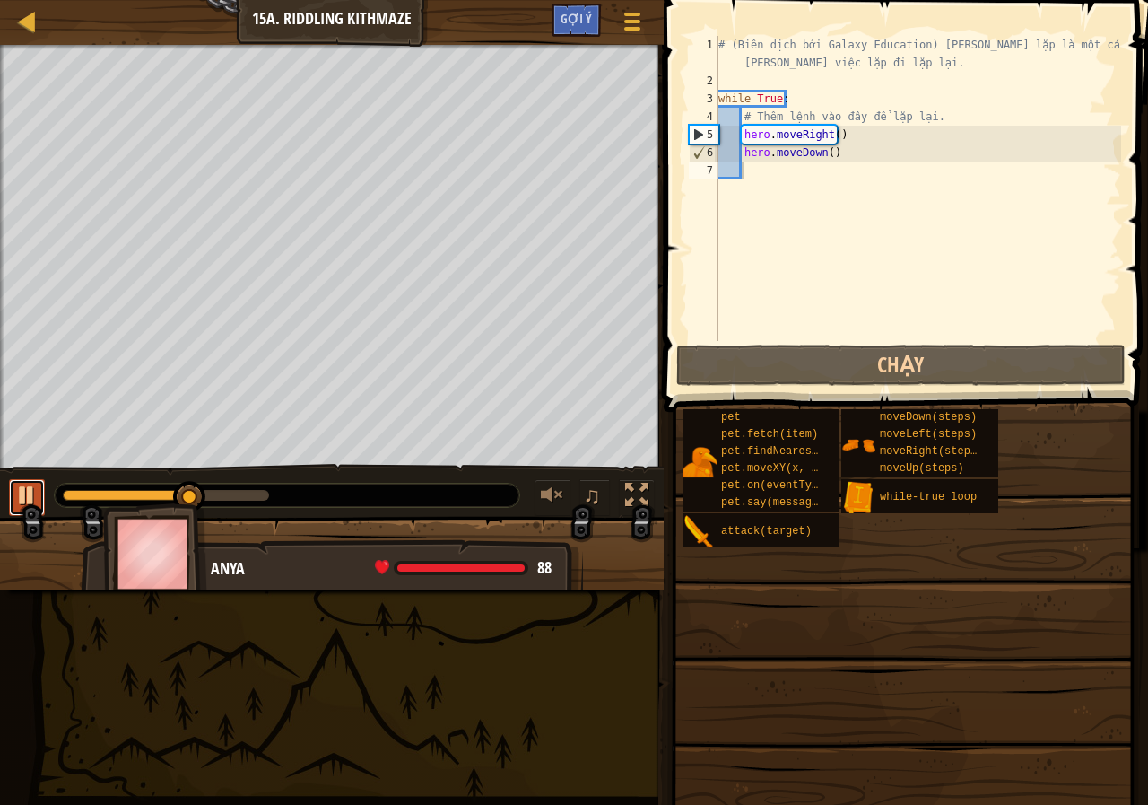
click at [18, 489] on div at bounding box center [26, 494] width 23 height 23
click at [833, 131] on div "# (Biên dịch bởi Galaxy Education) Vòng lặp là một cách tốt để làm những việc l…" at bounding box center [918, 215] width 406 height 359
type textarea "hero.moveRight(3)"
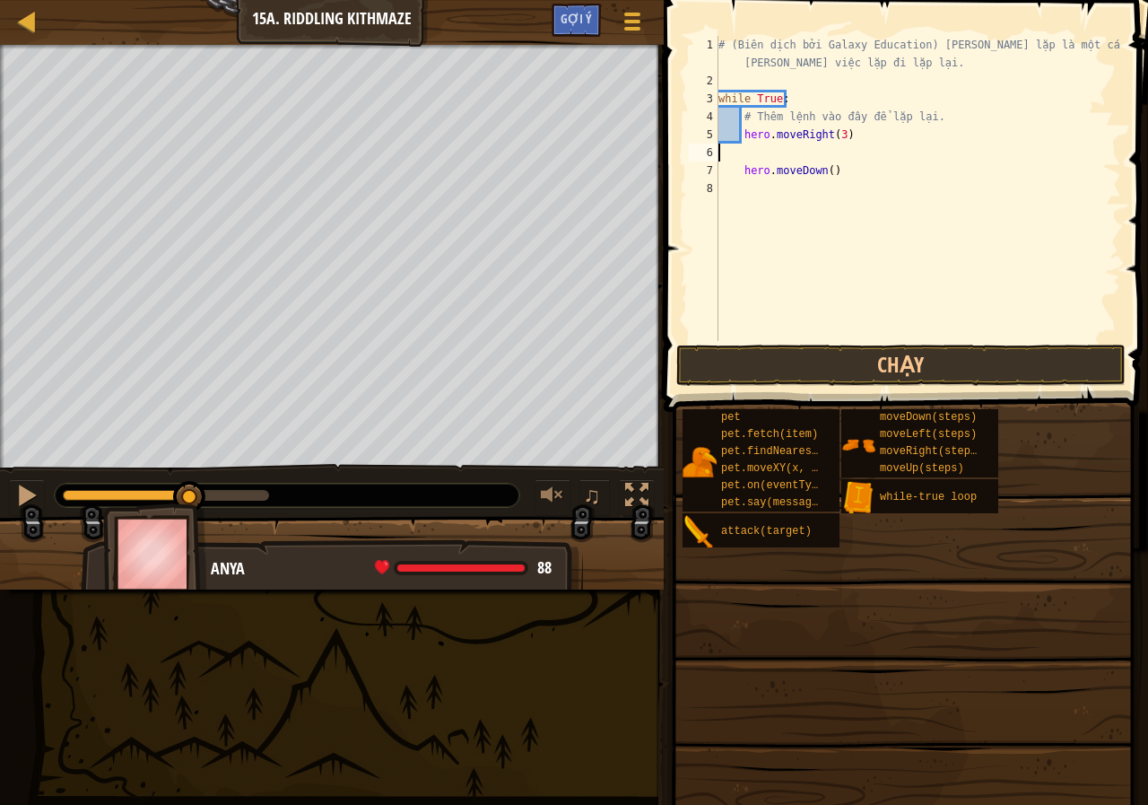
scroll to position [8, 0]
click at [883, 370] on button "Chạy" at bounding box center [900, 364] width 449 height 41
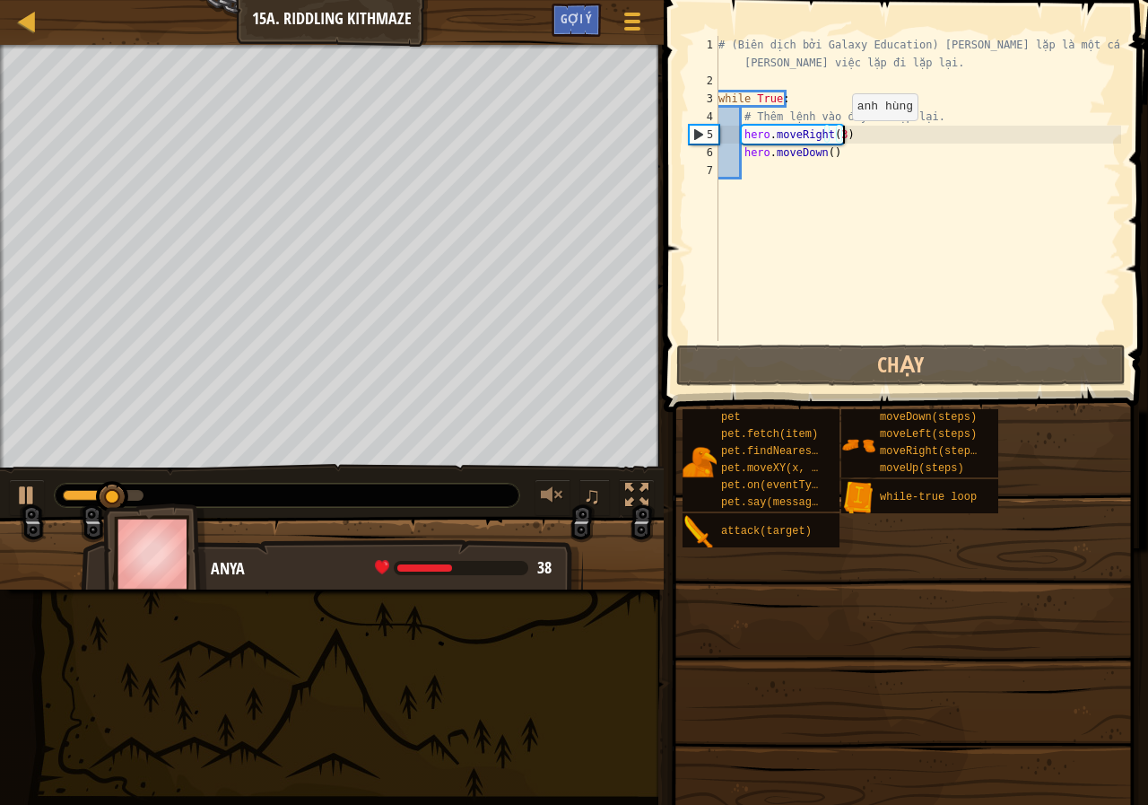
click at [837, 137] on div "# (Biên dịch bởi Galaxy Education) Vòng lặp là một cách tốt để làm những việc l…" at bounding box center [918, 215] width 406 height 359
type textarea "hero.moveRight()"
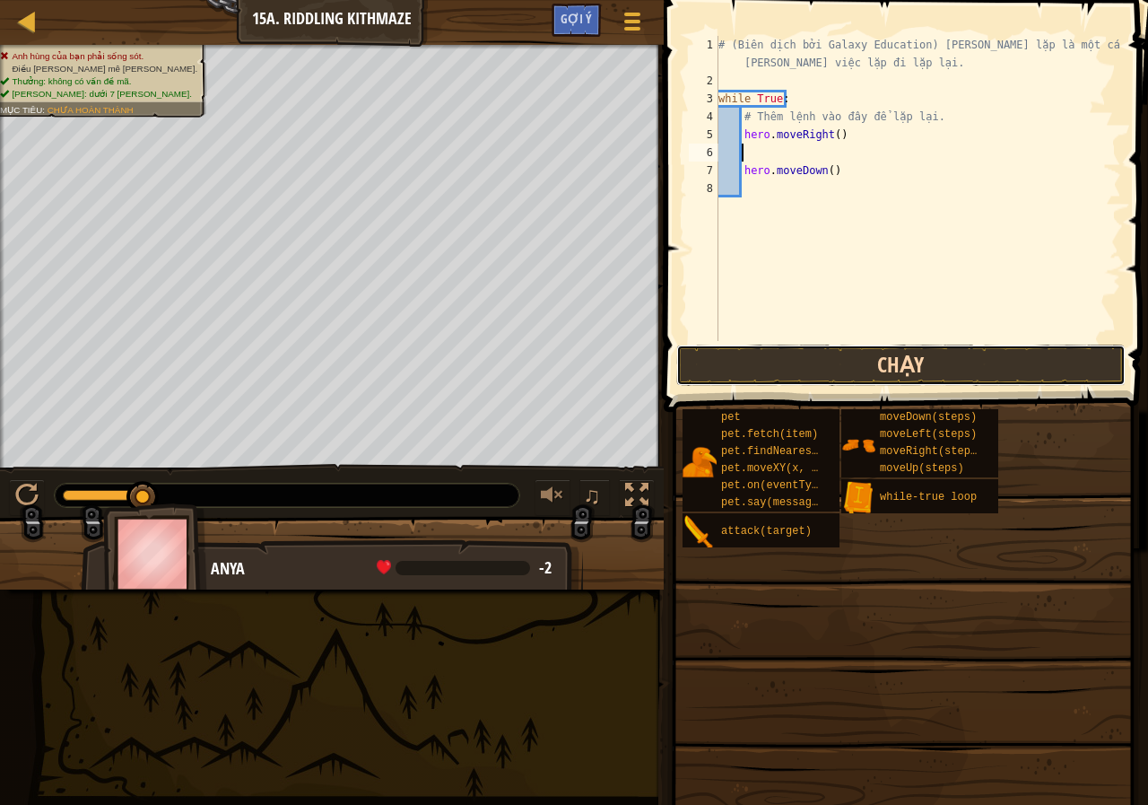
click at [741, 361] on button "Chạy" at bounding box center [900, 364] width 449 height 41
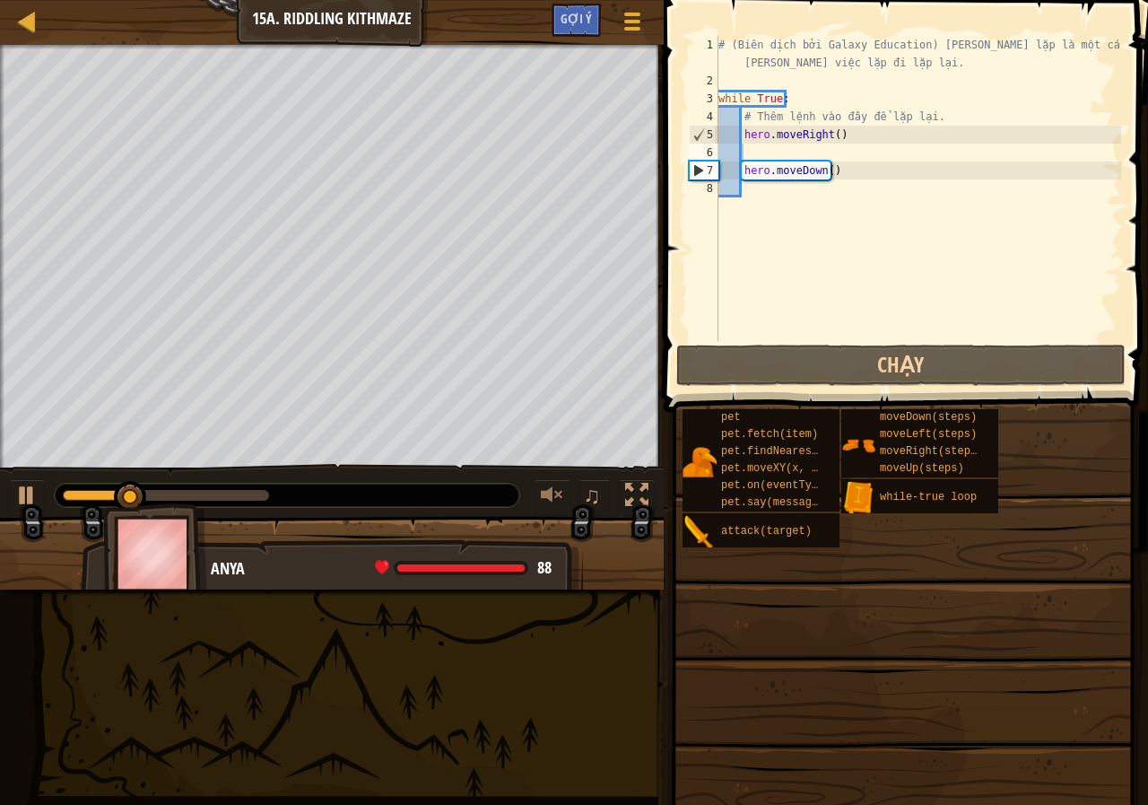
click at [223, 8] on div "Bản đồ Giới thiệu chung về Khoa học máy tính 15a. Riddling Kithmaze Tuỳ chọn Xo…" at bounding box center [332, 22] width 664 height 45
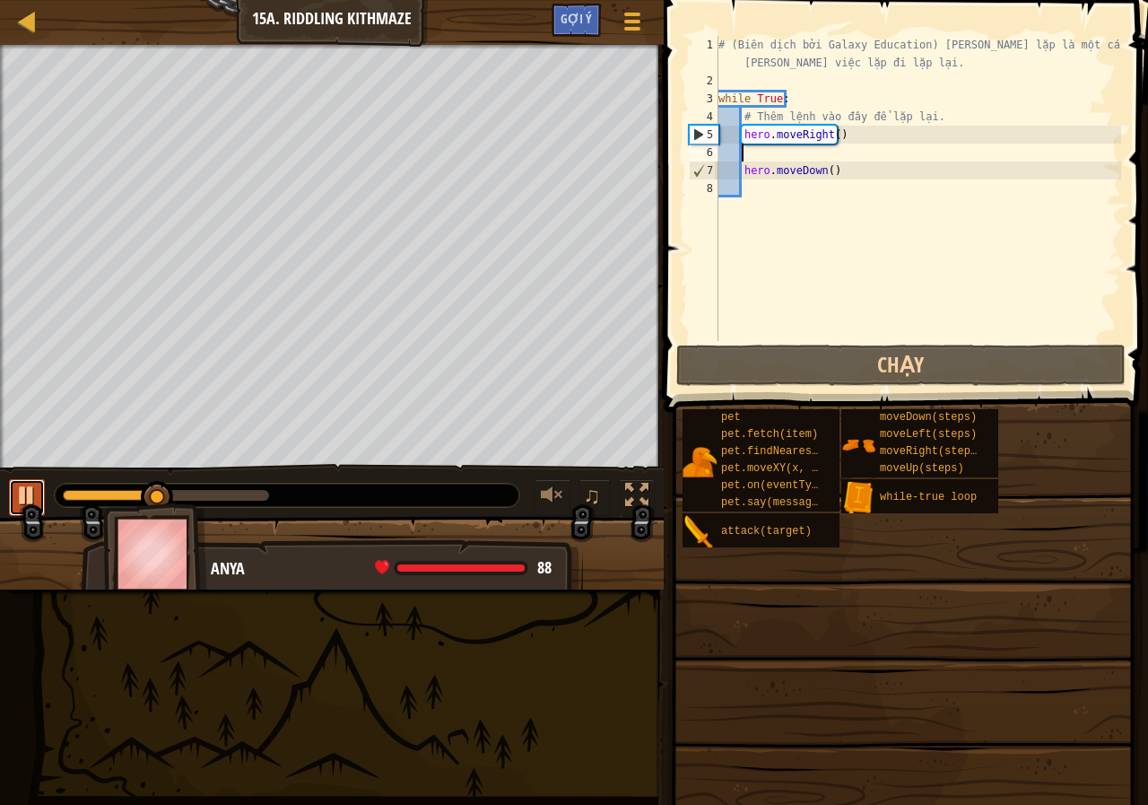
click at [29, 492] on div at bounding box center [26, 494] width 23 height 23
click at [58, 3] on div "Bản đồ Giới thiệu chung về Khoa học máy tính 15a. Riddling Kithmaze Tuỳ chọn Xo…" at bounding box center [332, 22] width 664 height 45
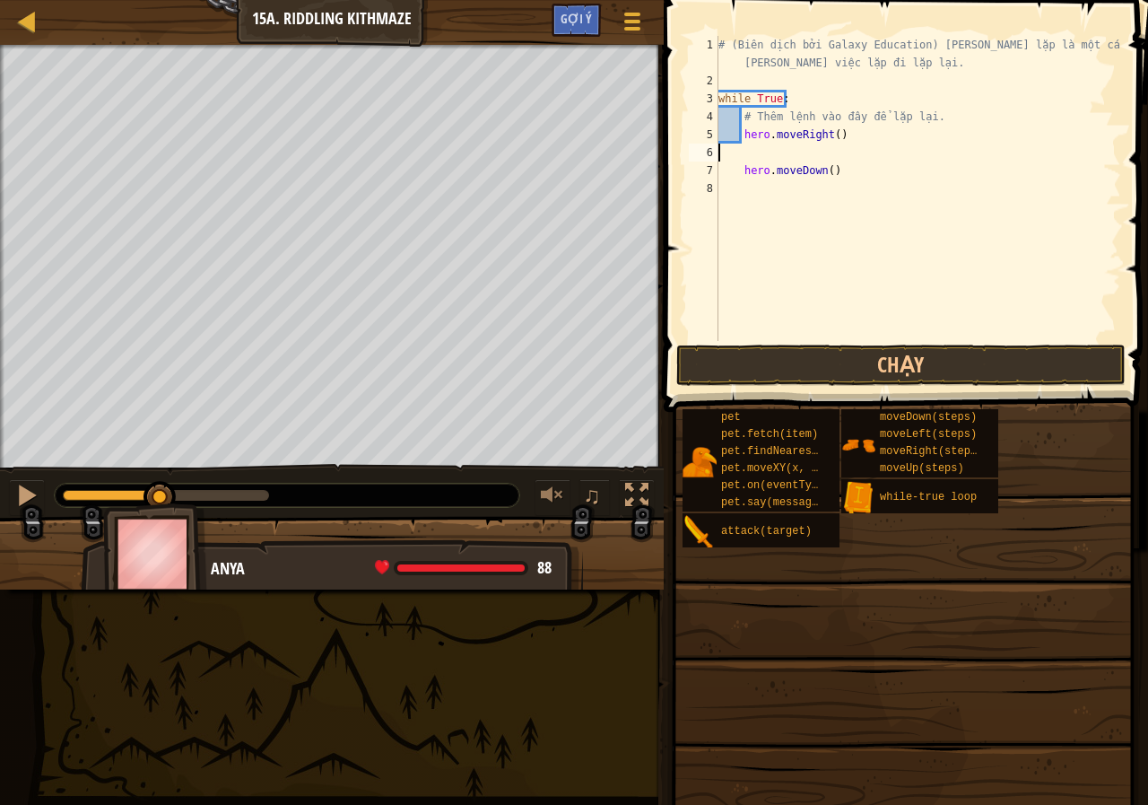
type textarea "hero.moveRight()"
drag, startPoint x: 149, startPoint y: 507, endPoint x: 121, endPoint y: 504, distance: 27.9
click at [121, 504] on img at bounding box center [155, 553] width 104 height 100
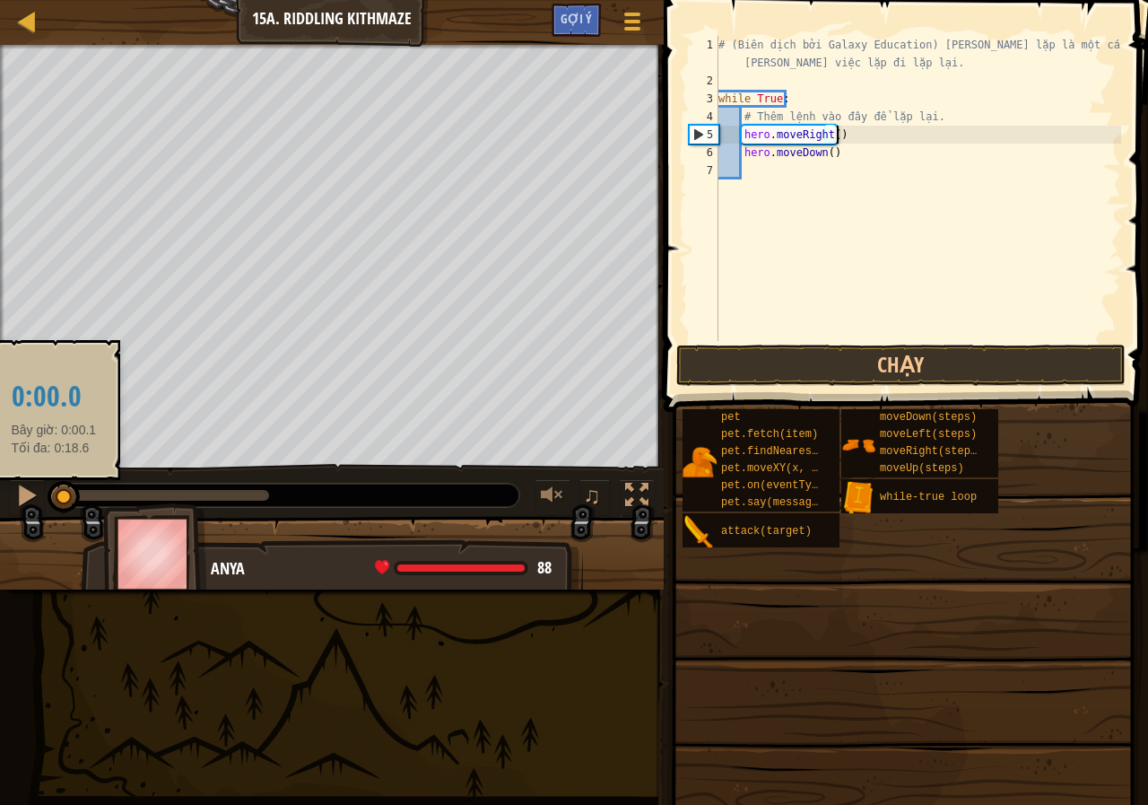
drag, startPoint x: 145, startPoint y: 495, endPoint x: 53, endPoint y: 483, distance: 93.2
click at [53, 483] on div at bounding box center [64, 497] width 32 height 32
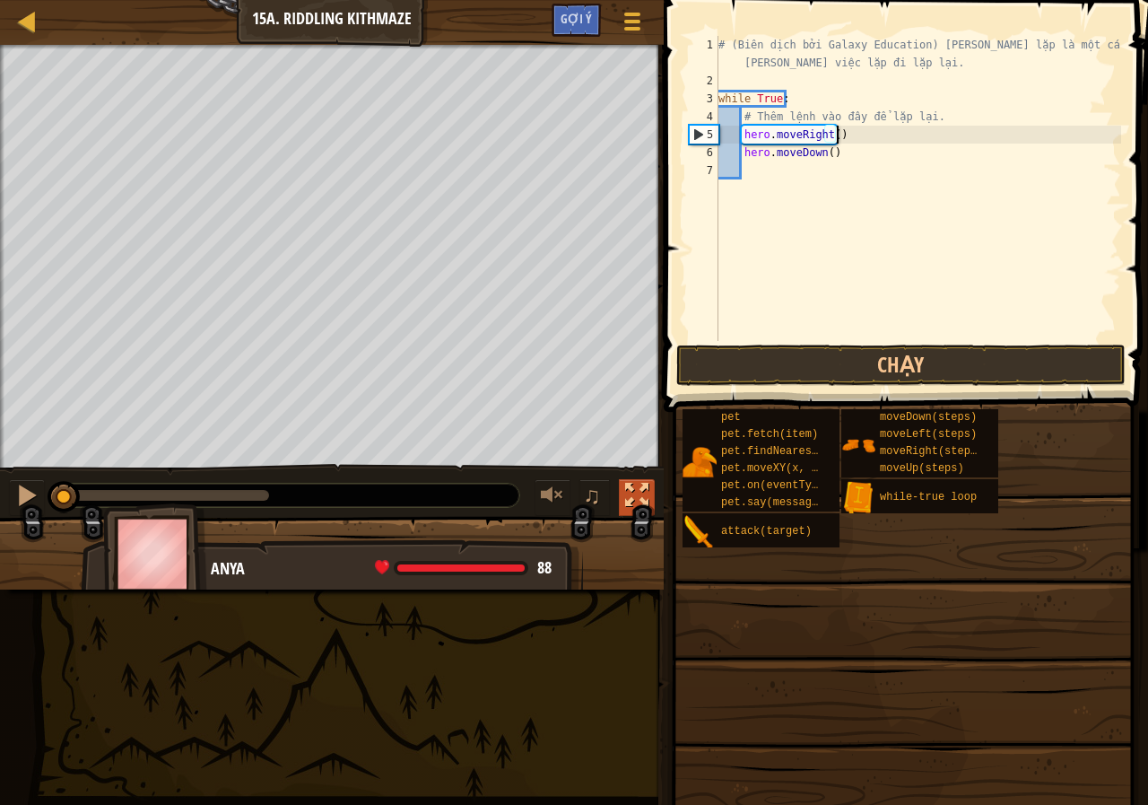
click at [647, 494] on div at bounding box center [636, 494] width 23 height 23
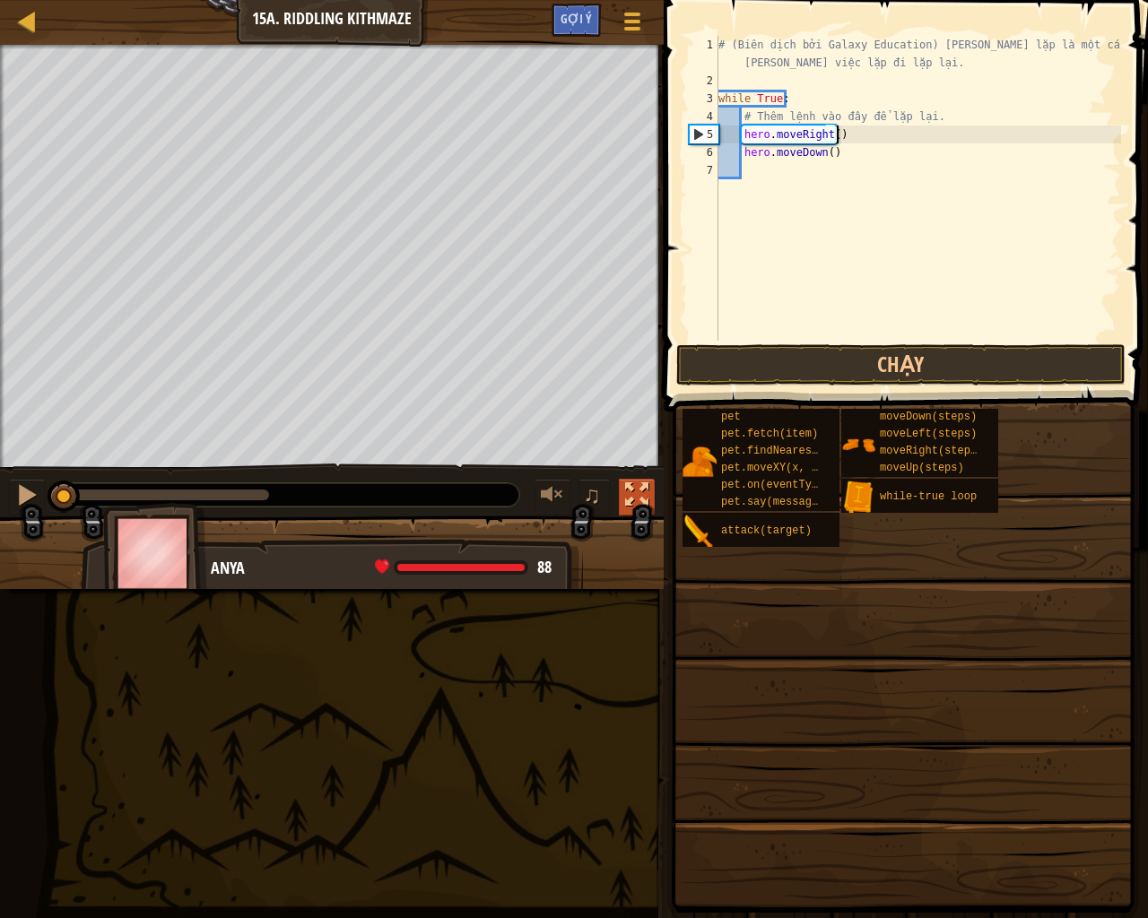
click at [627, 500] on div at bounding box center [636, 494] width 23 height 23
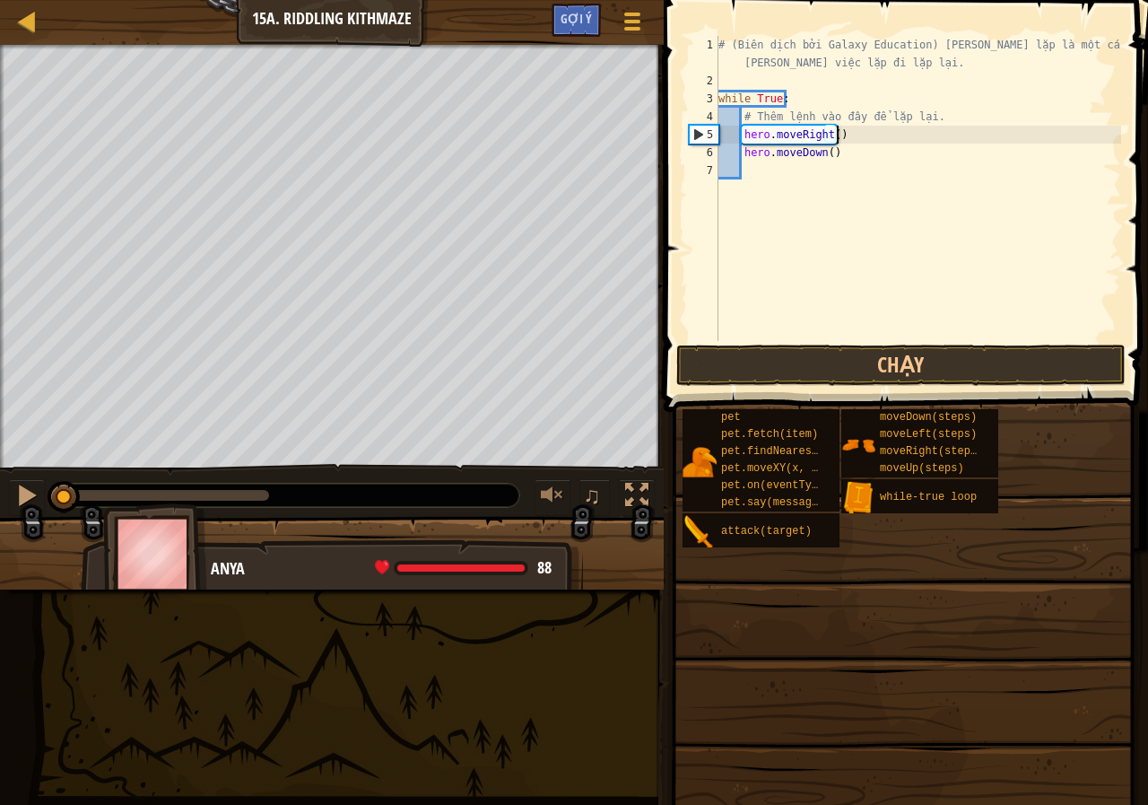
click at [772, 179] on div "# (Biên dịch bởi Galaxy Education) Vòng lặp là một cách tốt để làm những việc l…" at bounding box center [918, 215] width 406 height 359
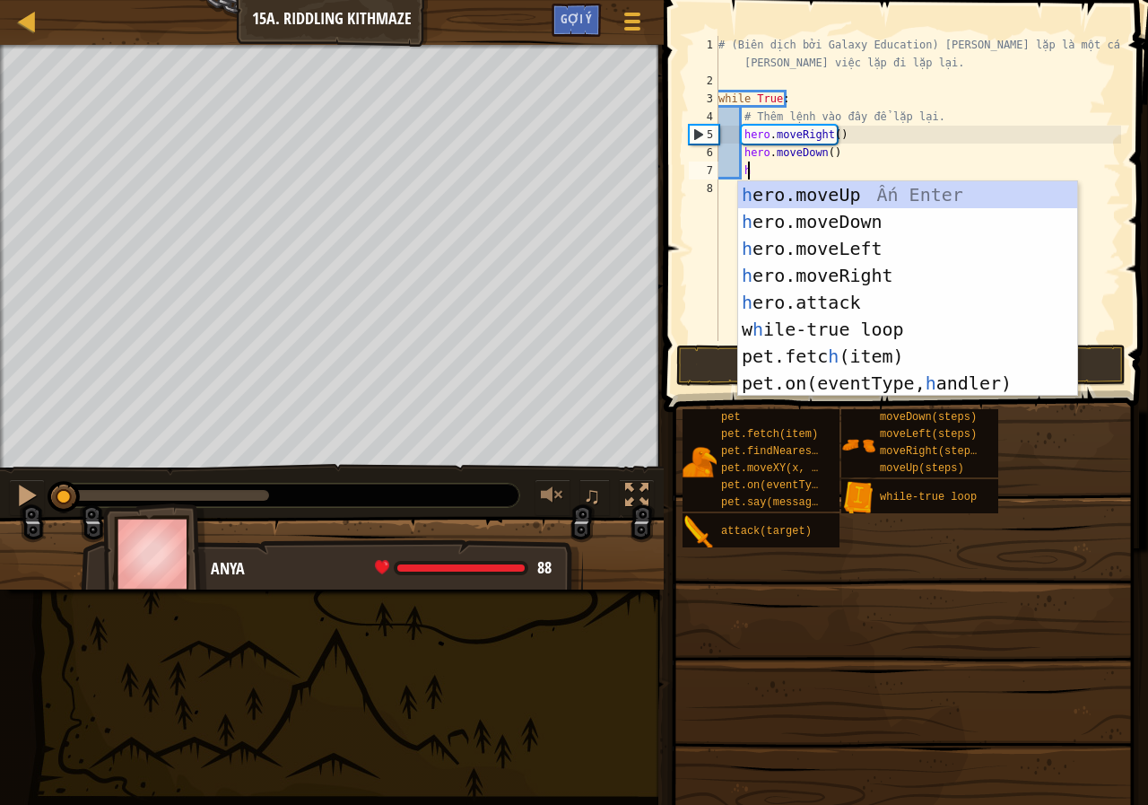
scroll to position [8, 1]
type textarea "hh"
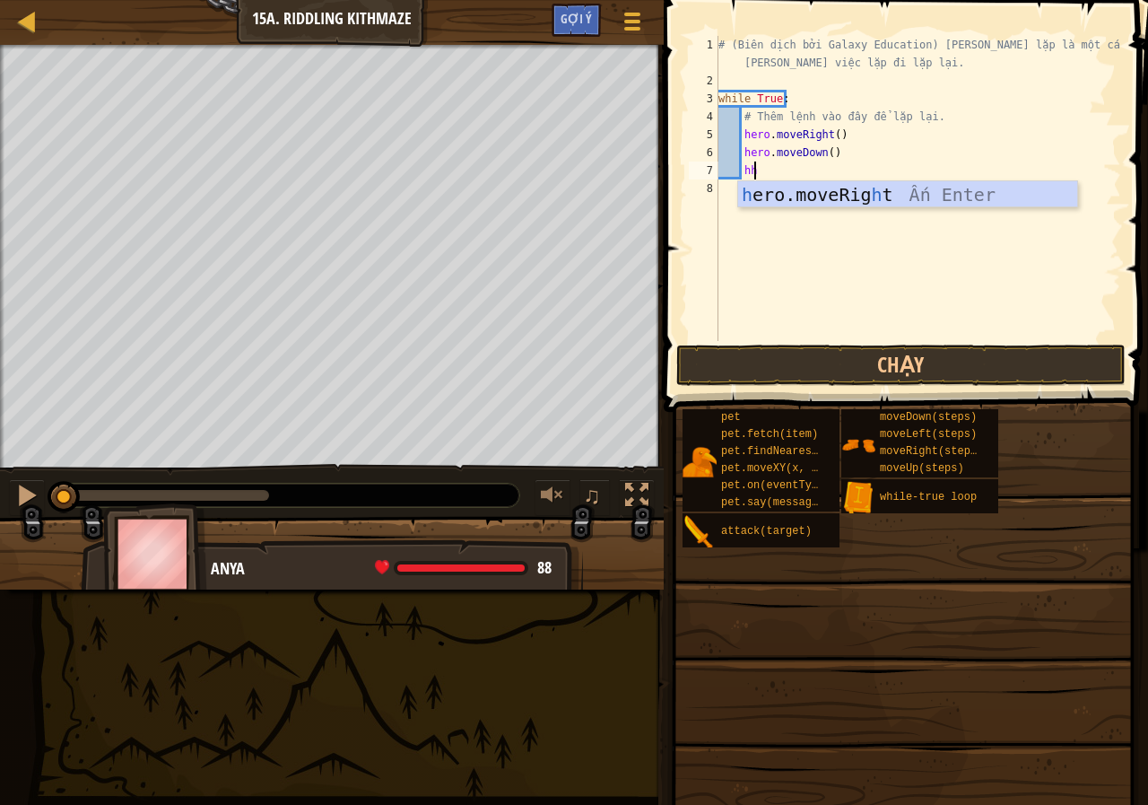
scroll to position [8, 2]
click at [915, 196] on div "h ero.moveRig h t Ấn Enter" at bounding box center [907, 221] width 339 height 81
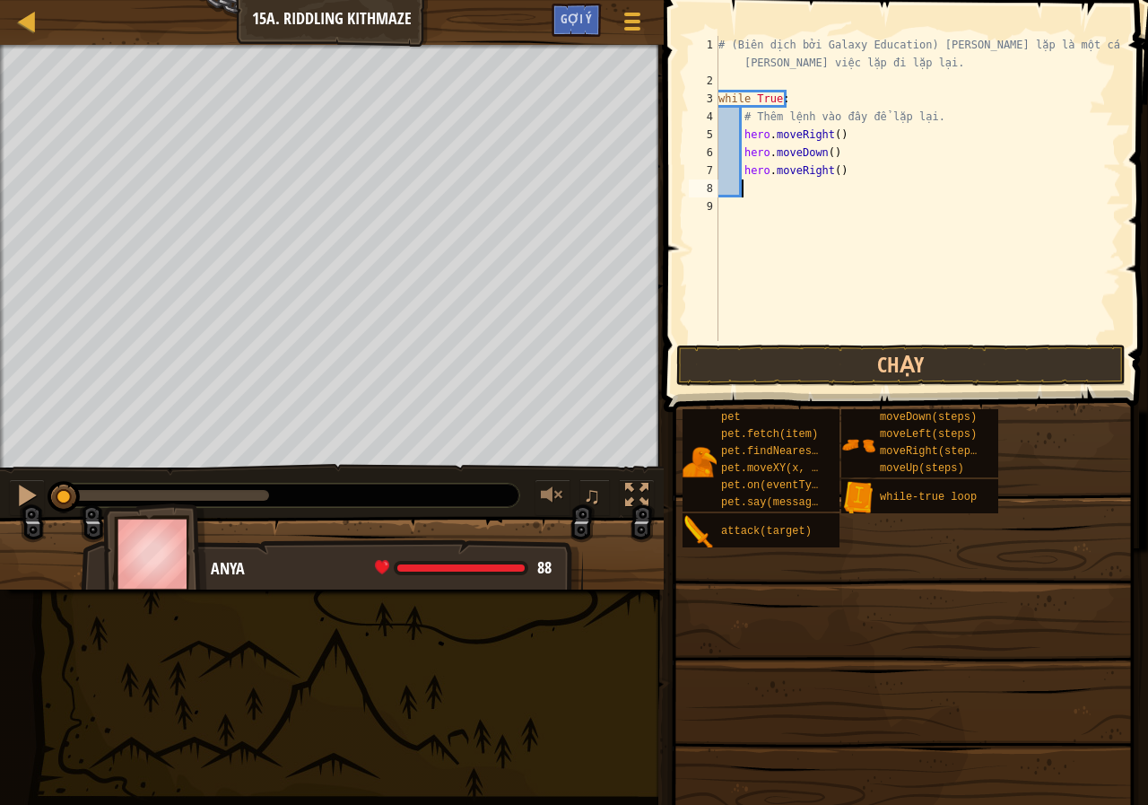
scroll to position [8, 1]
drag, startPoint x: 829, startPoint y: 167, endPoint x: 866, endPoint y: 178, distance: 38.6
click at [830, 169] on div "# (Biên dịch bởi Galaxy Education) Vòng lặp là một cách tốt để làm những việc l…" at bounding box center [918, 215] width 406 height 359
type textarea "hero.moveRight(2)"
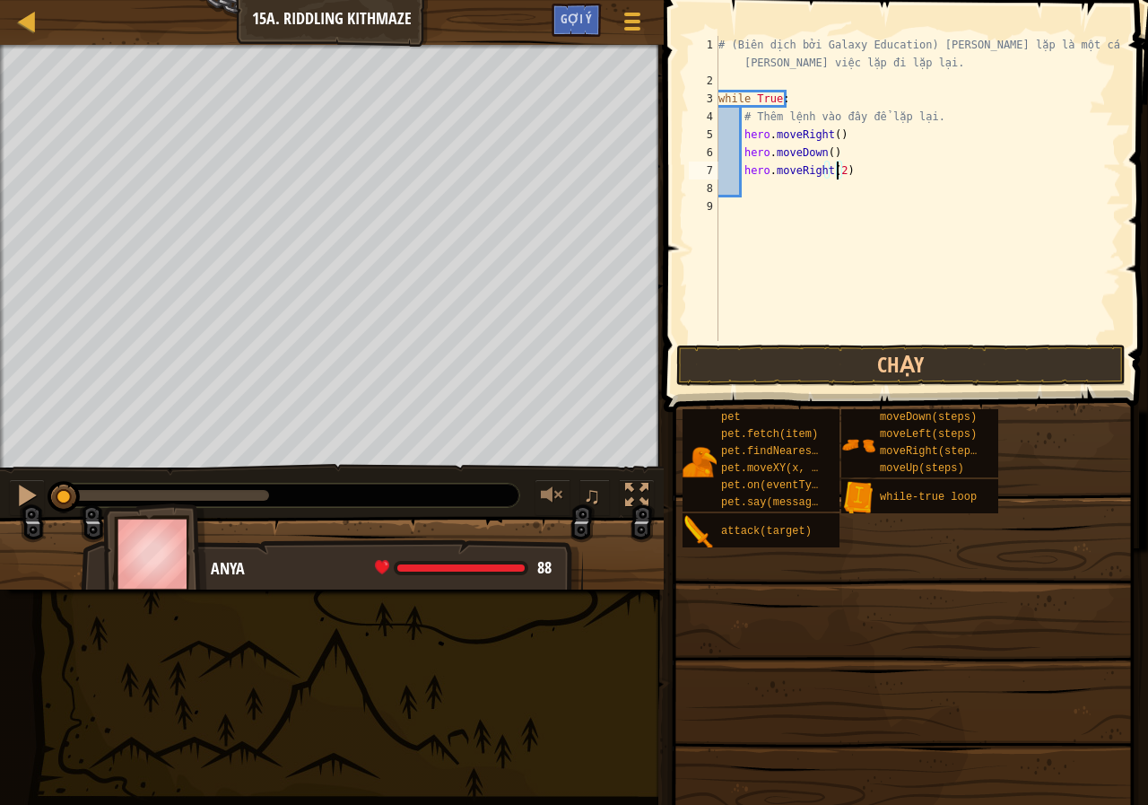
click at [766, 193] on div "# (Biên dịch bởi Galaxy Education) Vòng lặp là một cách tốt để làm những việc l…" at bounding box center [918, 215] width 406 height 359
type textarea "h"
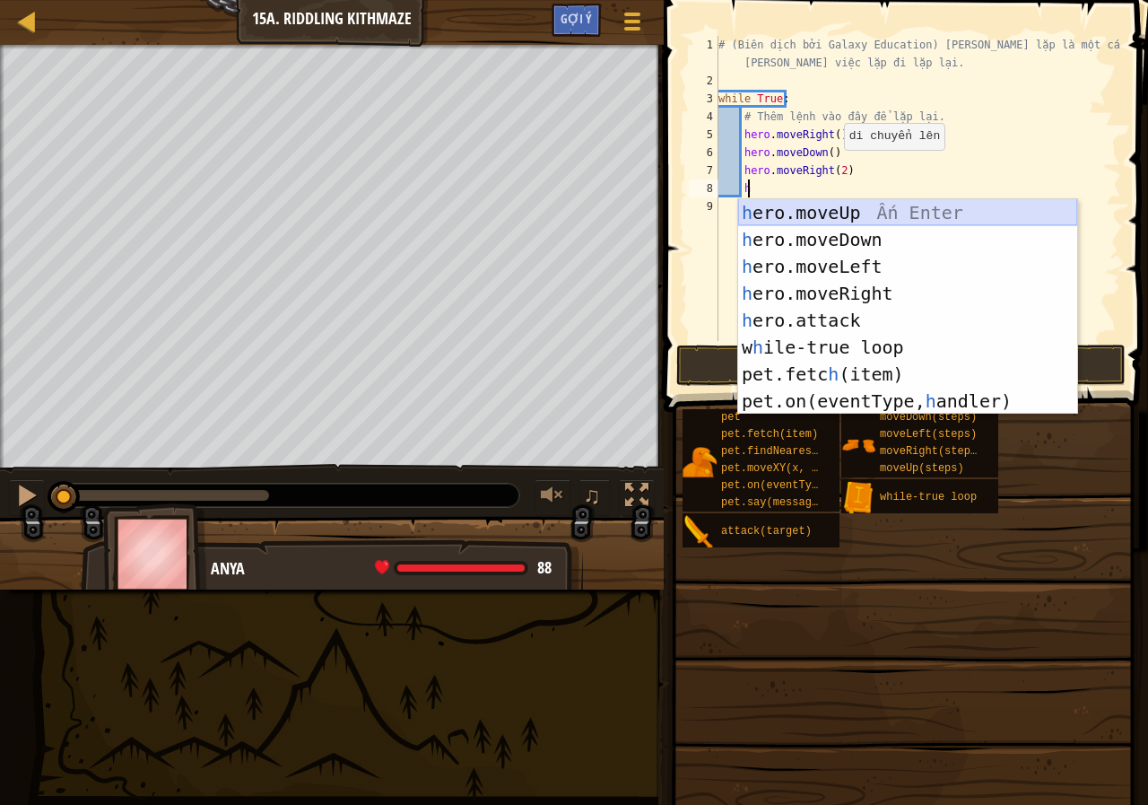
click at [816, 210] on div "h ero.moveUp Ấn Enter h ero.moveDown Ấn Enter h ero.moveLeft Ấn Enter h ero.mov…" at bounding box center [907, 333] width 339 height 269
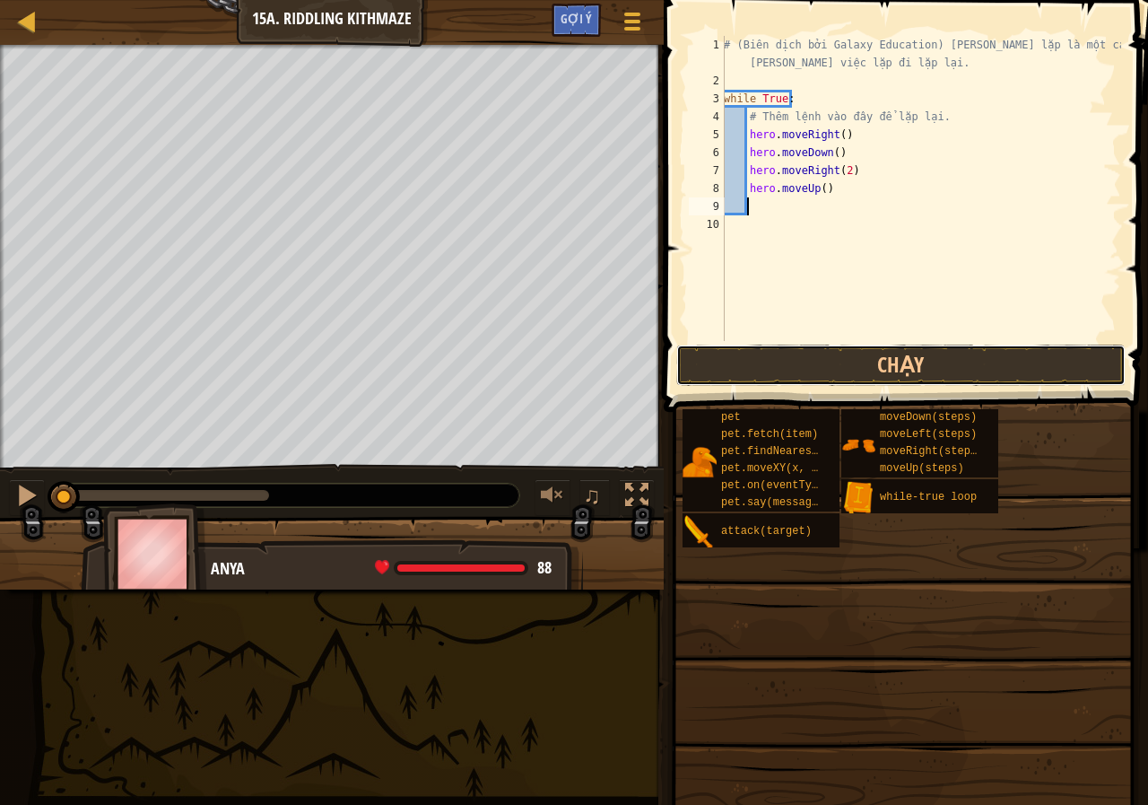
drag, startPoint x: 808, startPoint y: 368, endPoint x: 853, endPoint y: 720, distance: 355.3
click at [808, 367] on button "Chạy" at bounding box center [900, 364] width 449 height 41
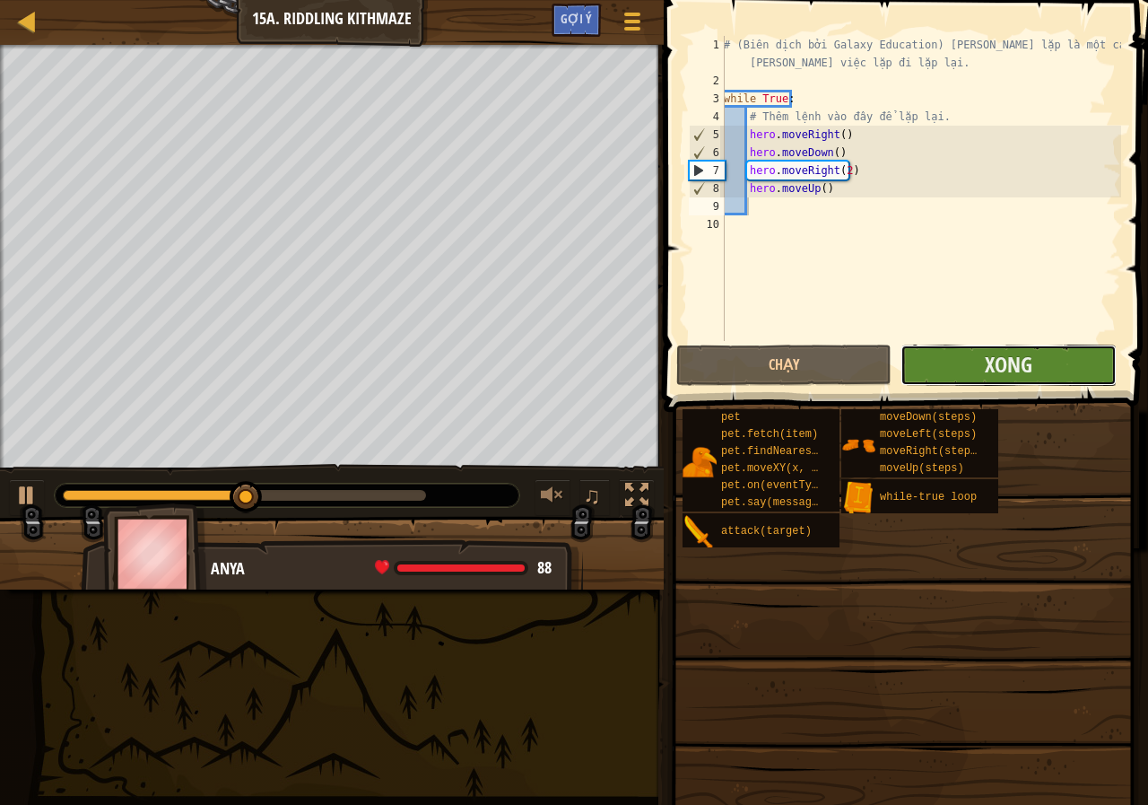
click at [1052, 370] on button "Xong" at bounding box center [1007, 364] width 215 height 41
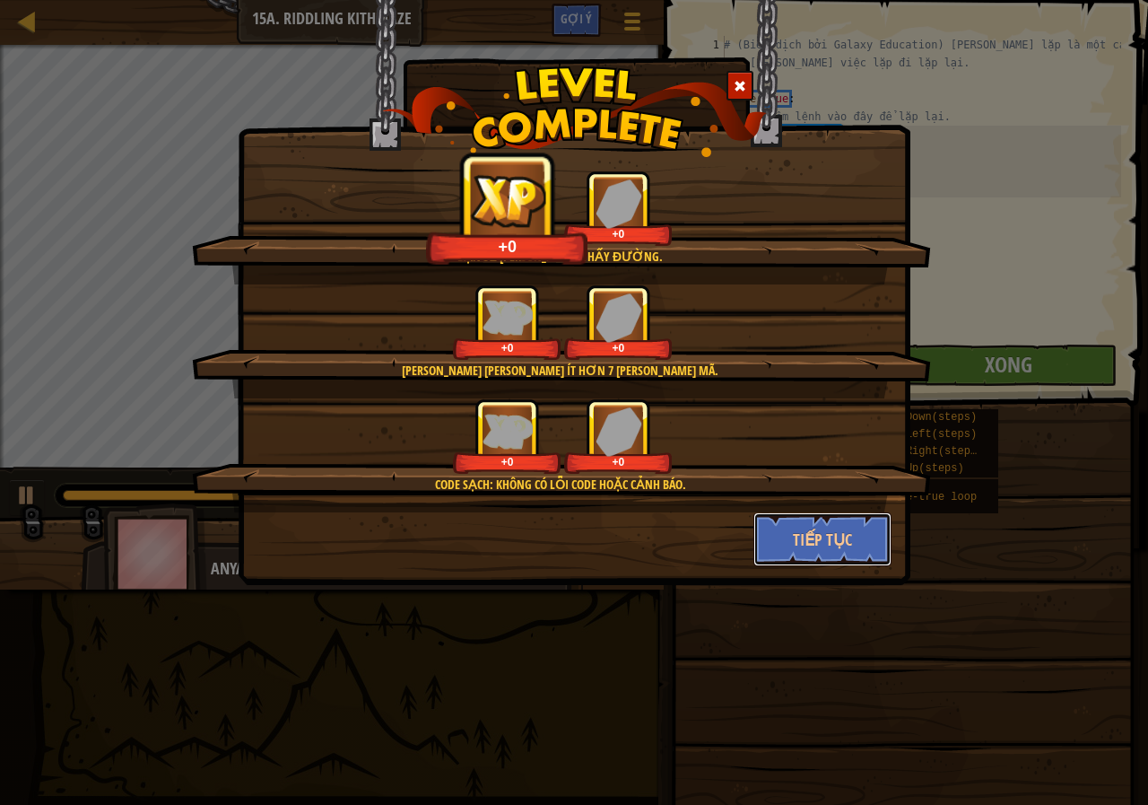
drag, startPoint x: 821, startPoint y: 523, endPoint x: 805, endPoint y: 552, distance: 33.7
click at [821, 524] on button "Tiếp tục" at bounding box center [822, 539] width 139 height 54
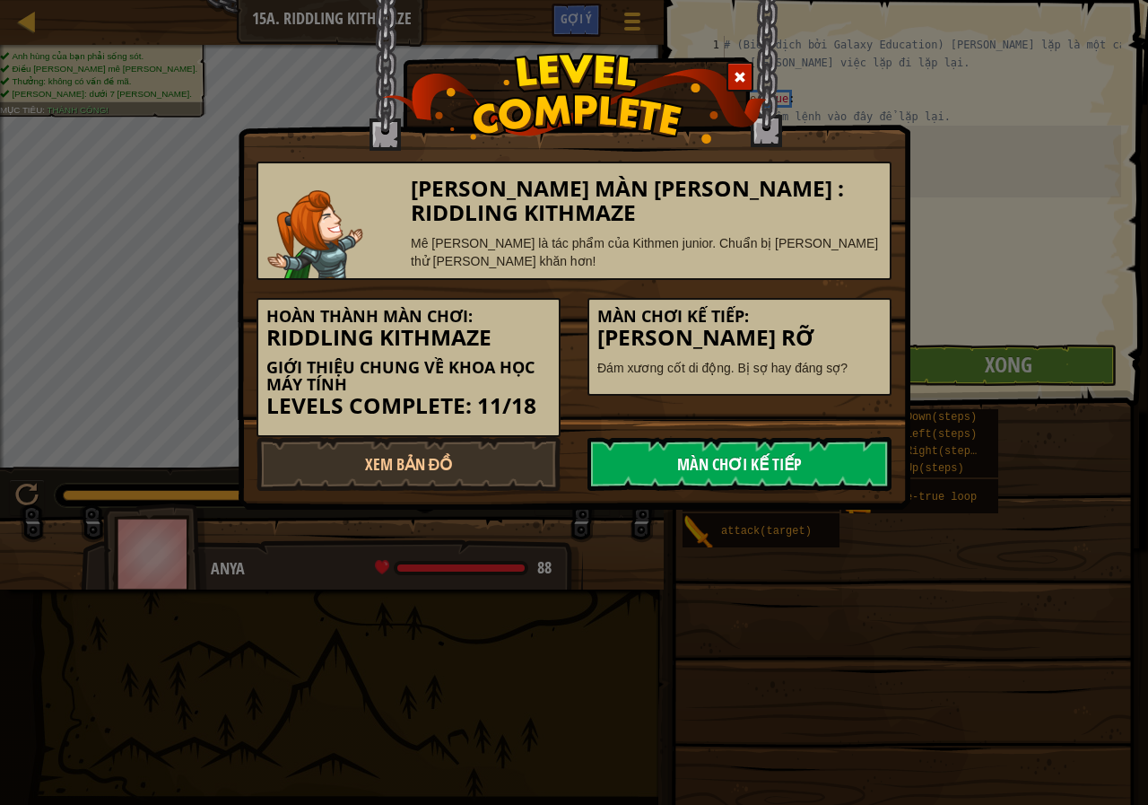
click at [716, 464] on link "Màn chơi kế tiếp" at bounding box center [739, 464] width 304 height 54
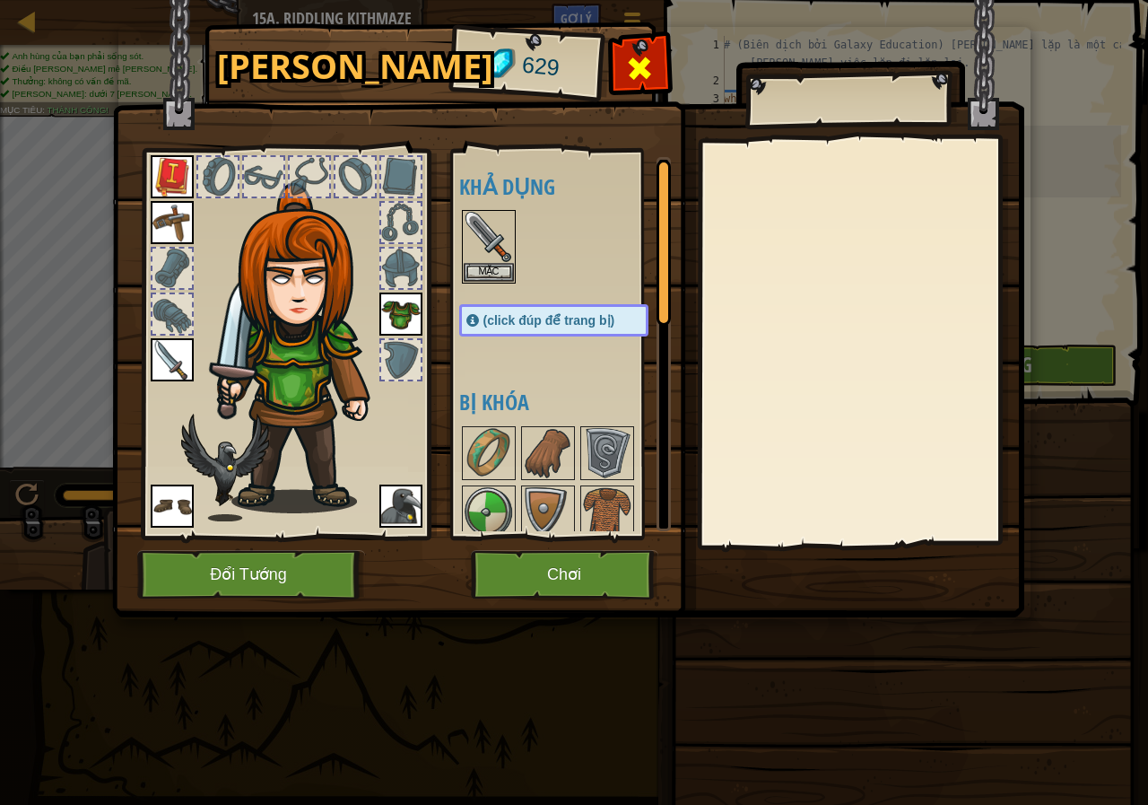
click at [632, 78] on span at bounding box center [639, 68] width 29 height 29
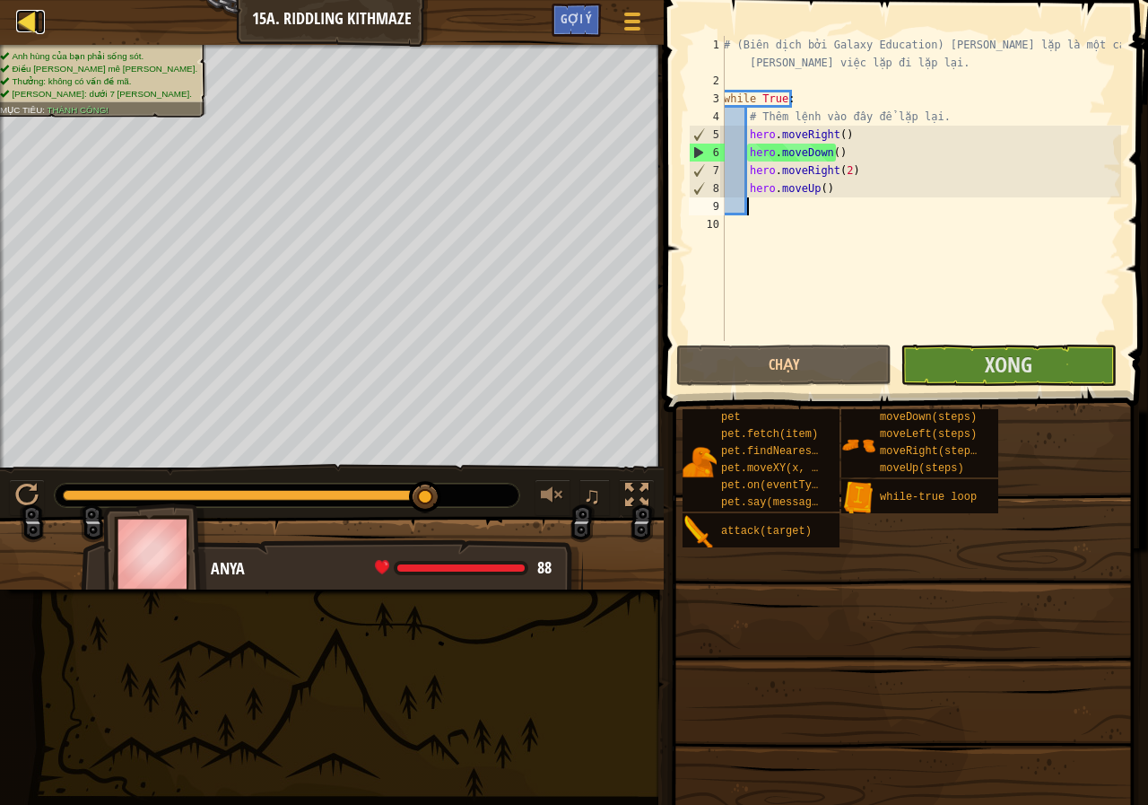
click at [29, 21] on div at bounding box center [27, 21] width 22 height 22
select select "vi"
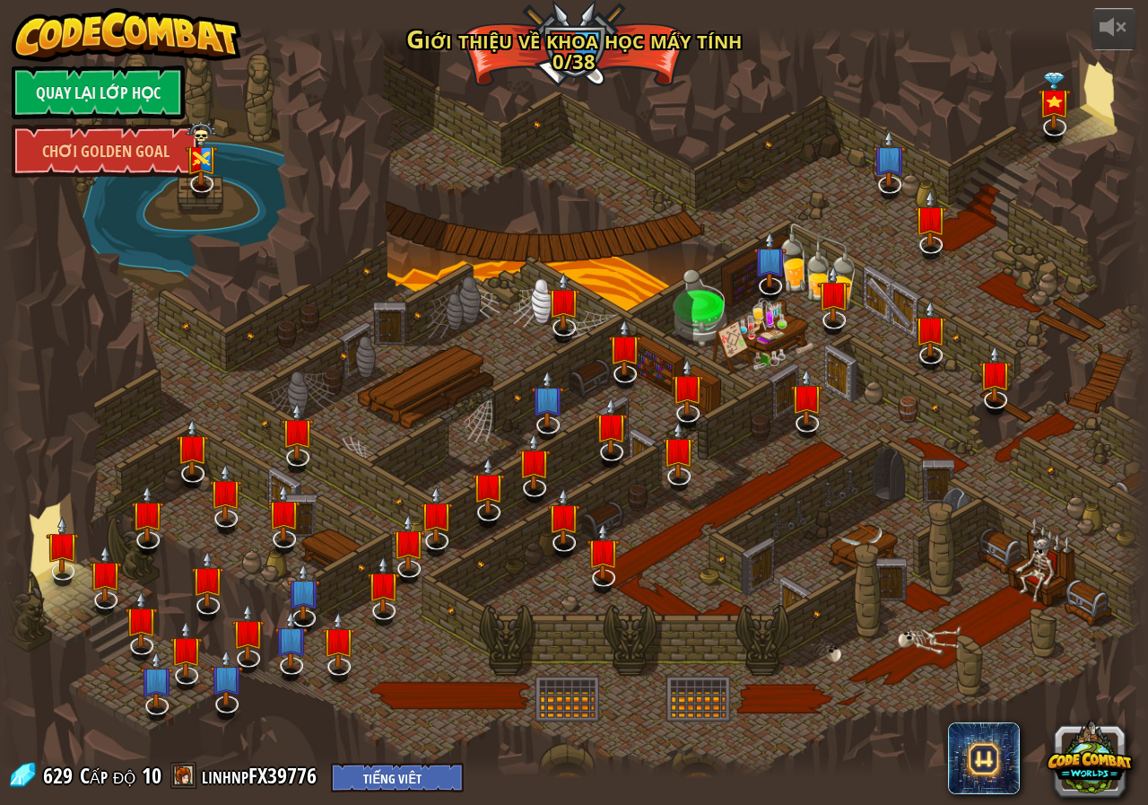
select select "vi"
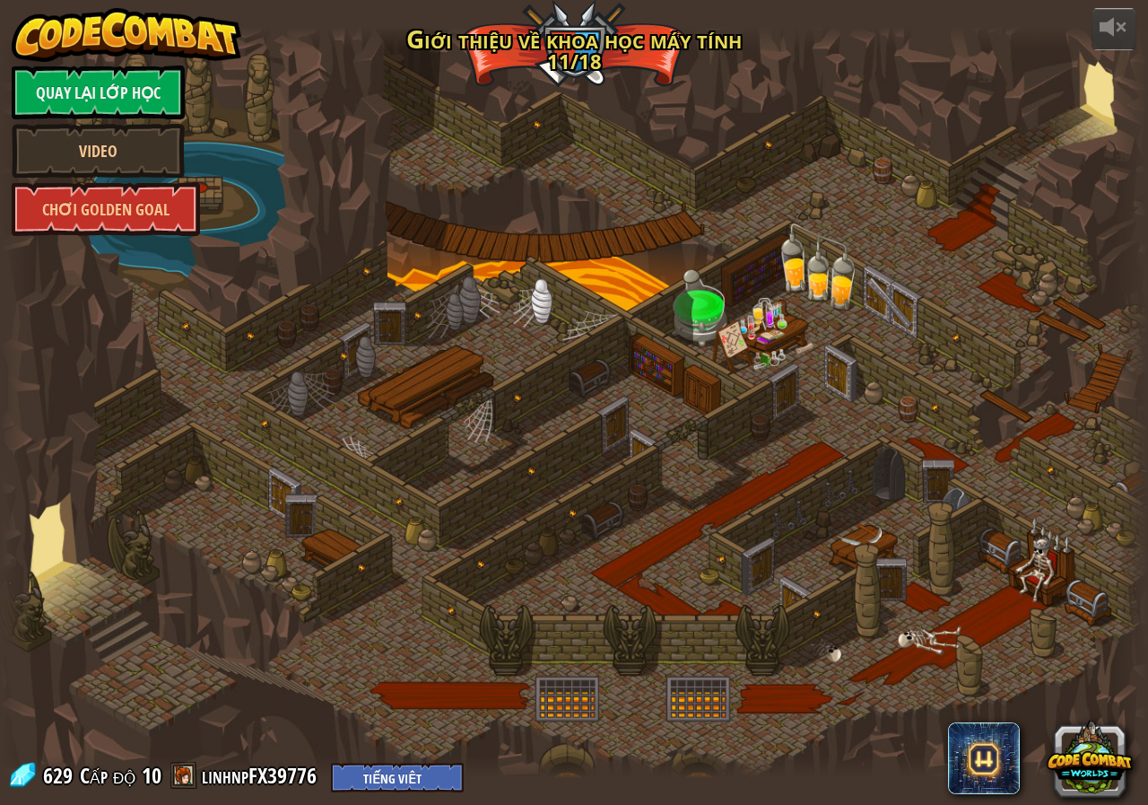
select select "vi"
